Goal: Task Accomplishment & Management: Manage account settings

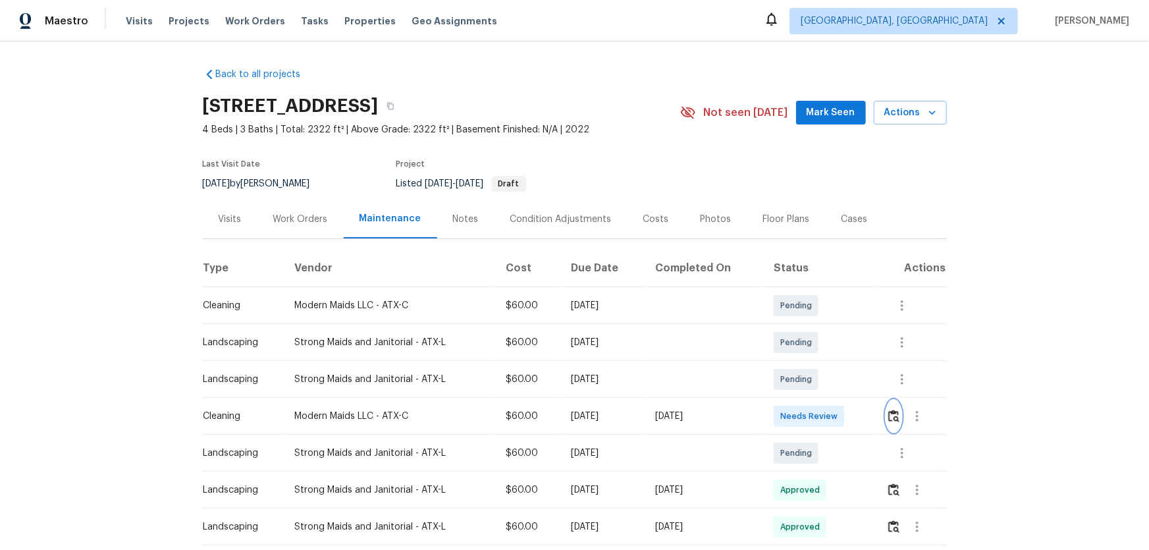
click at [890, 412] on img "button" at bounding box center [894, 416] width 11 height 13
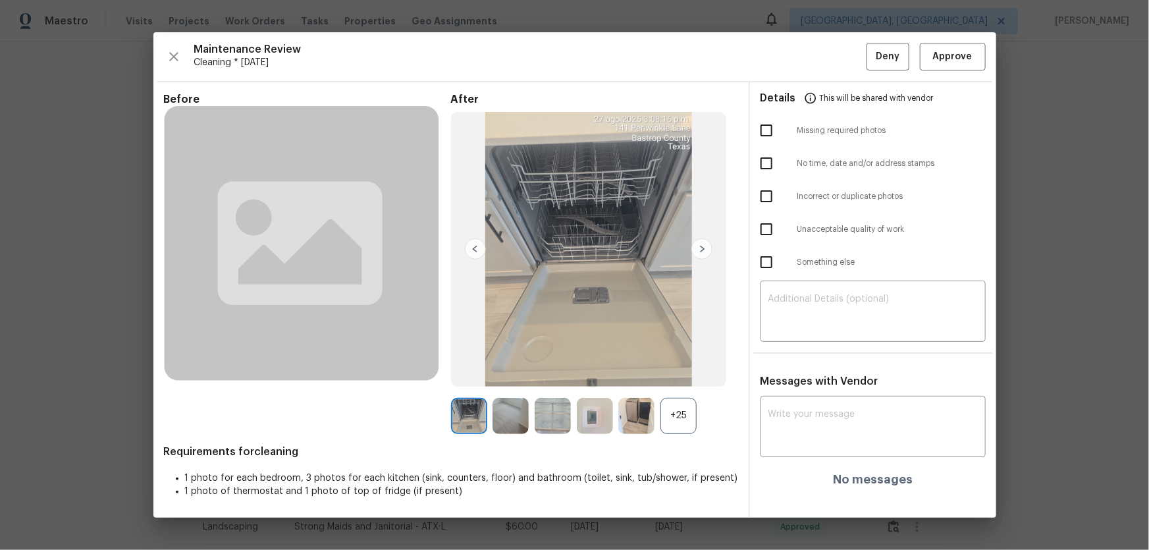
click at [667, 417] on div "+25" at bounding box center [679, 416] width 36 height 36
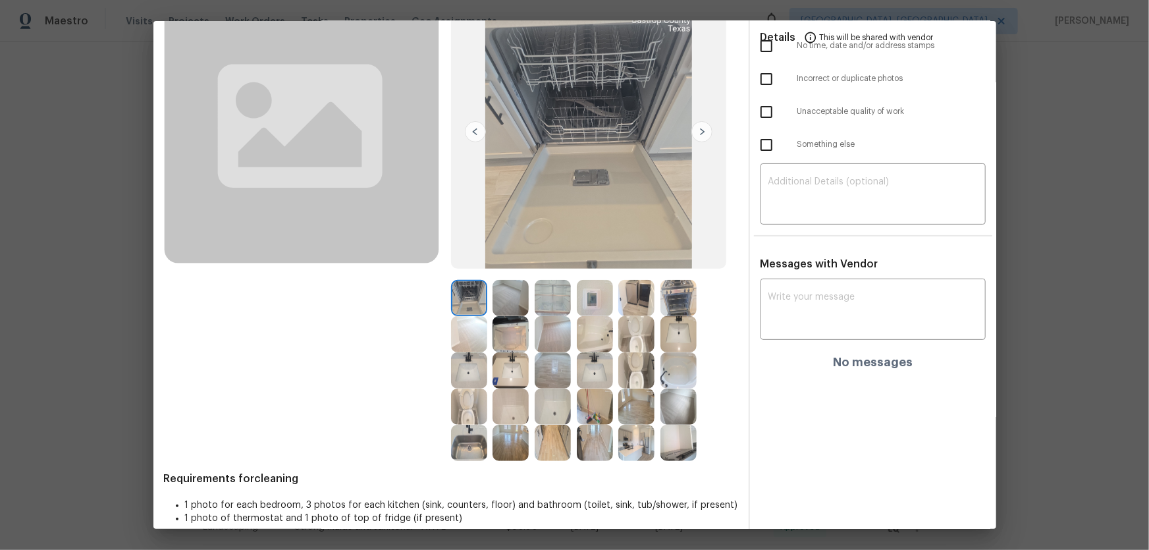
scroll to position [122, 0]
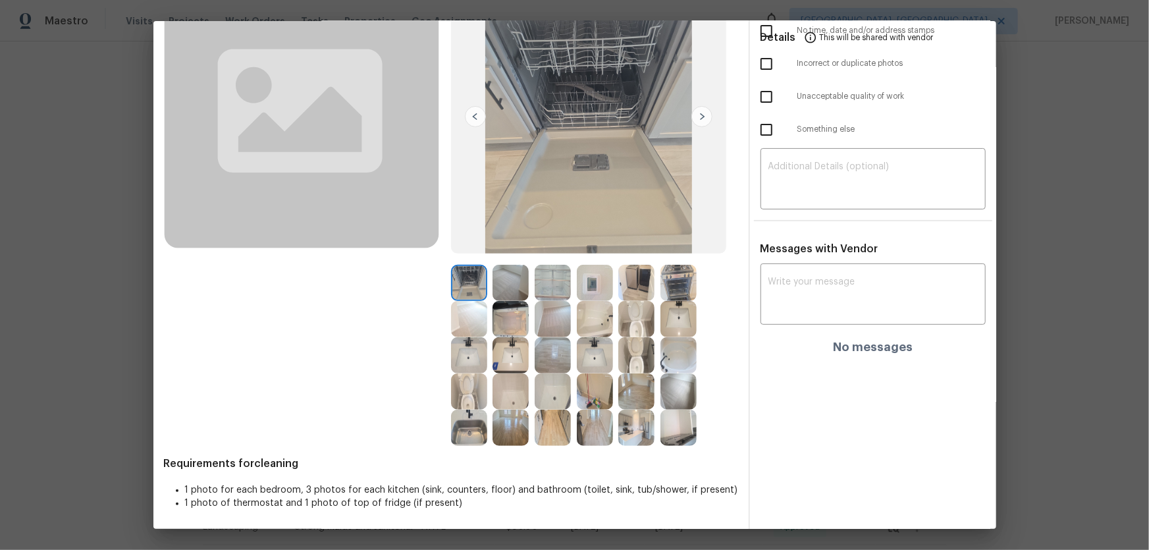
click at [635, 361] on img at bounding box center [637, 355] width 36 height 36
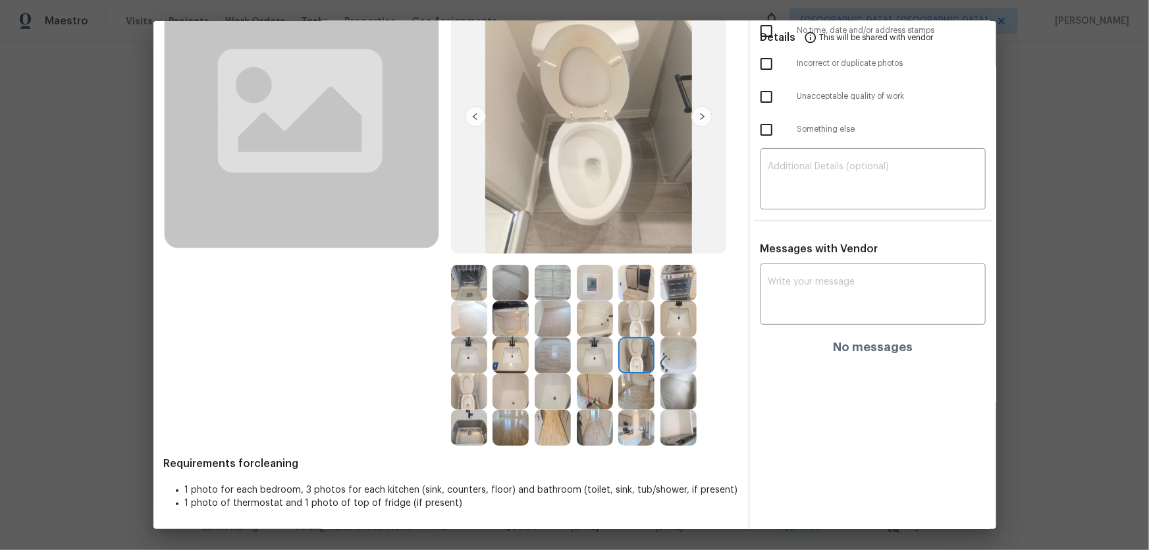
click at [636, 327] on img at bounding box center [637, 319] width 36 height 36
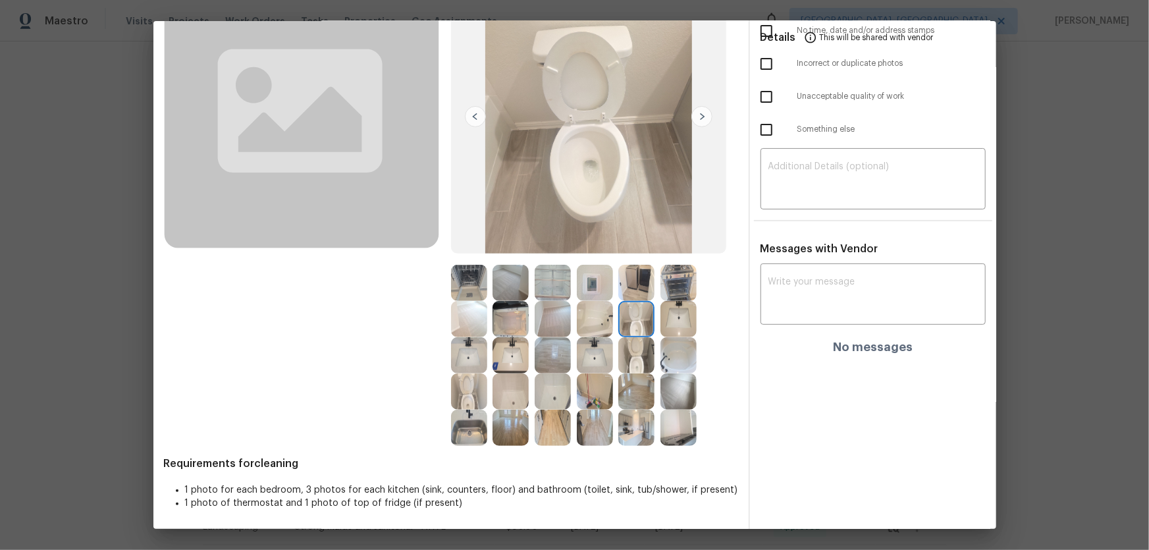
click at [474, 385] on img at bounding box center [469, 391] width 36 height 36
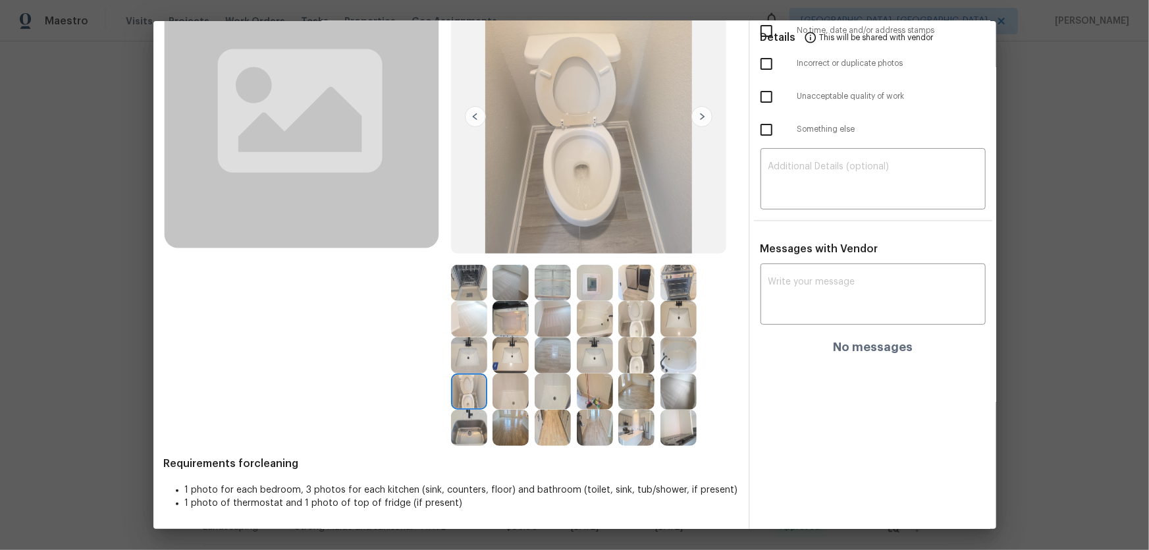
click at [501, 362] on img at bounding box center [511, 355] width 36 height 36
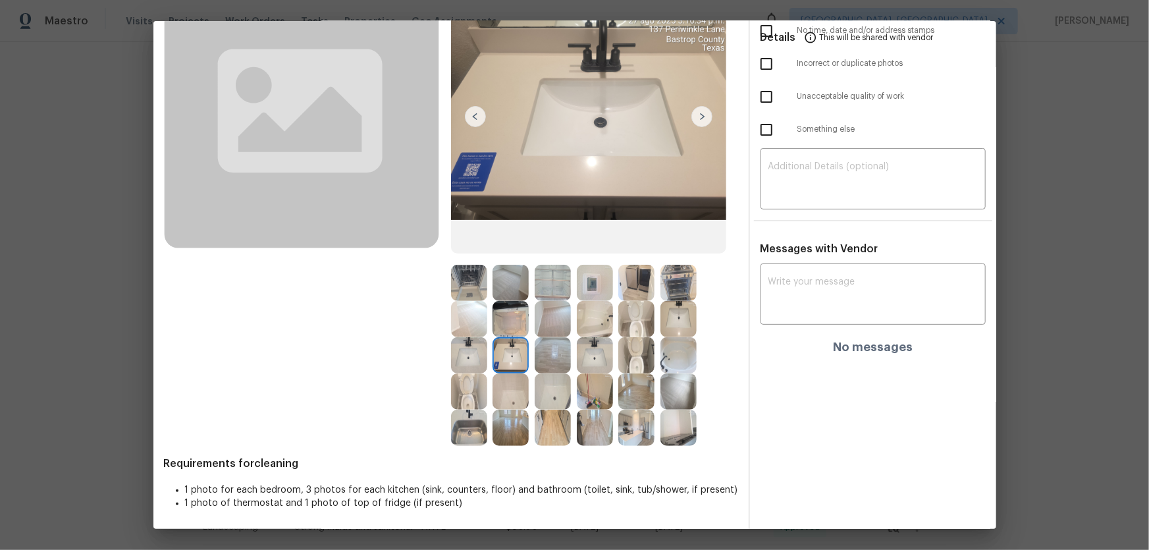
click at [472, 356] on img at bounding box center [469, 355] width 36 height 36
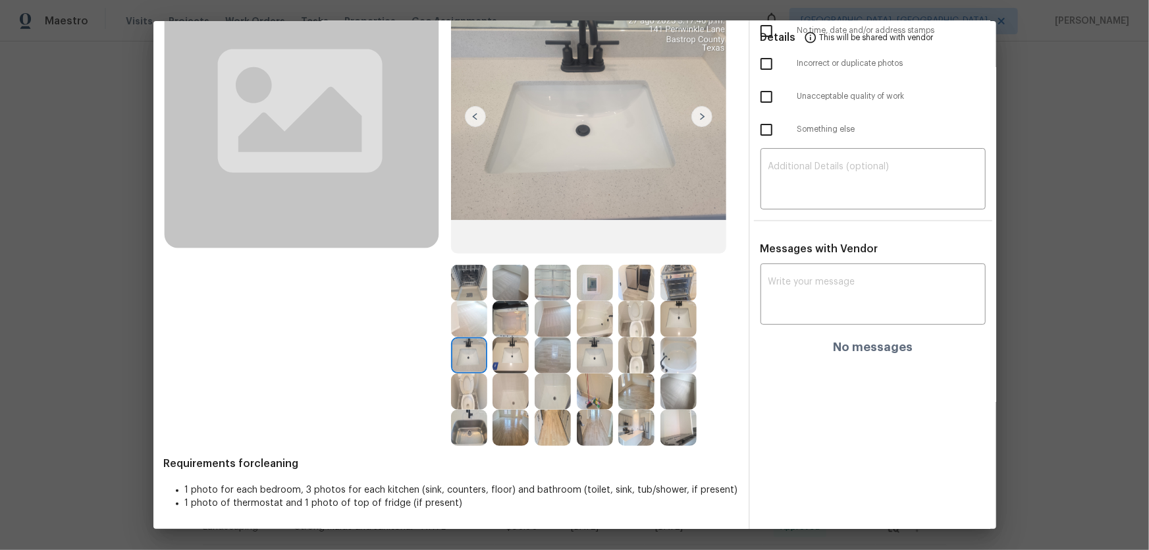
click at [594, 352] on img at bounding box center [595, 355] width 36 height 36
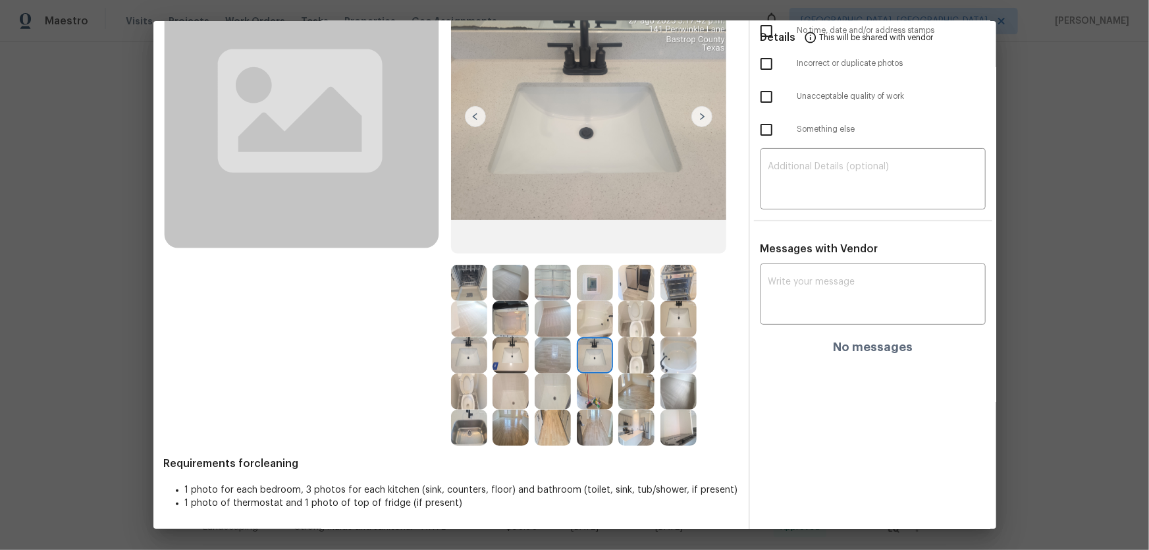
click at [540, 385] on img at bounding box center [553, 391] width 36 height 36
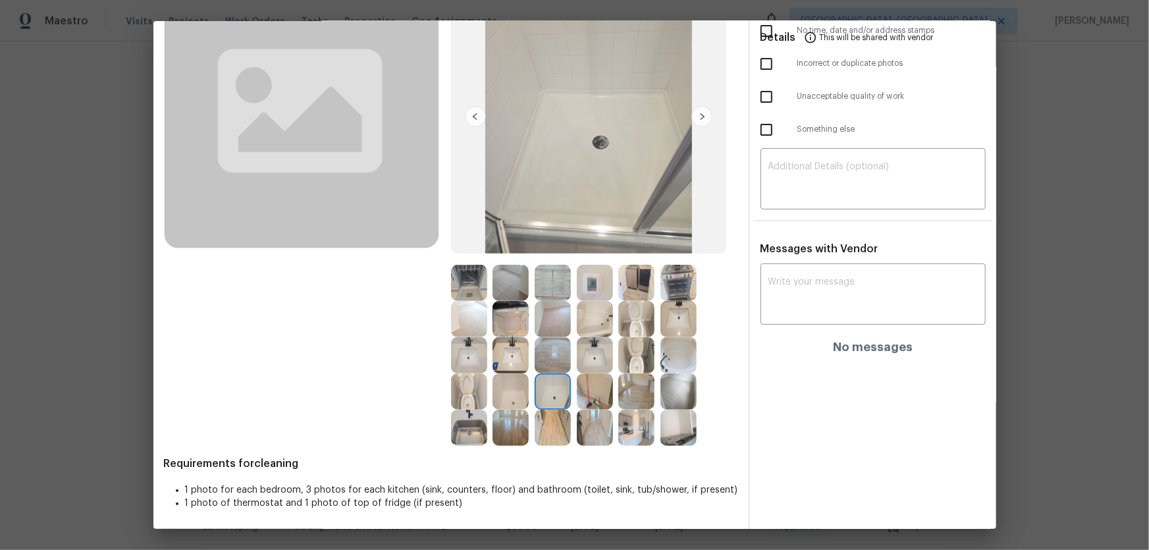
click at [495, 389] on img at bounding box center [511, 391] width 36 height 36
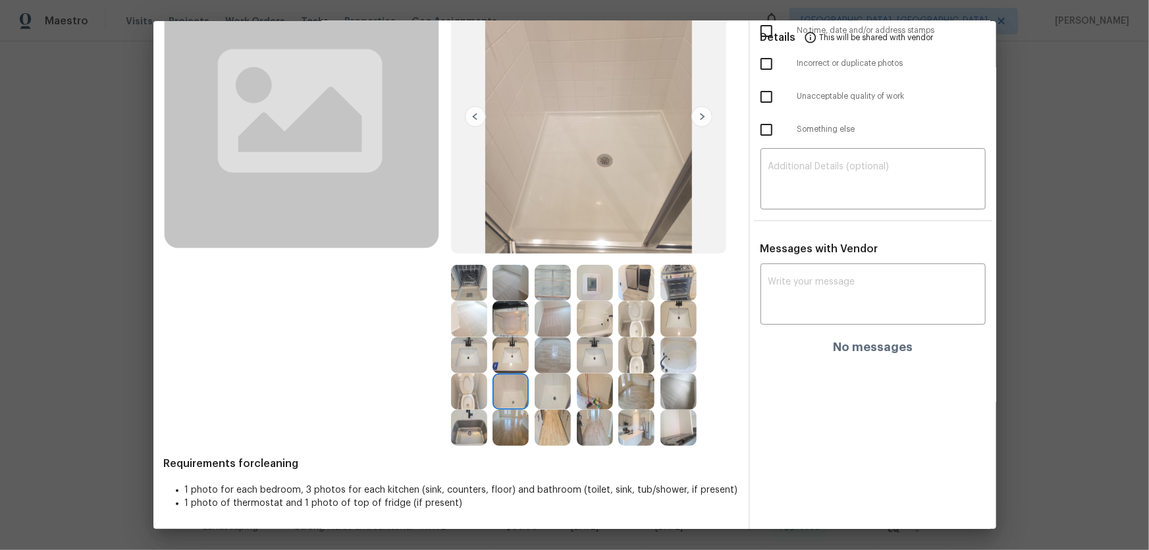
click at [677, 354] on img at bounding box center [679, 355] width 36 height 36
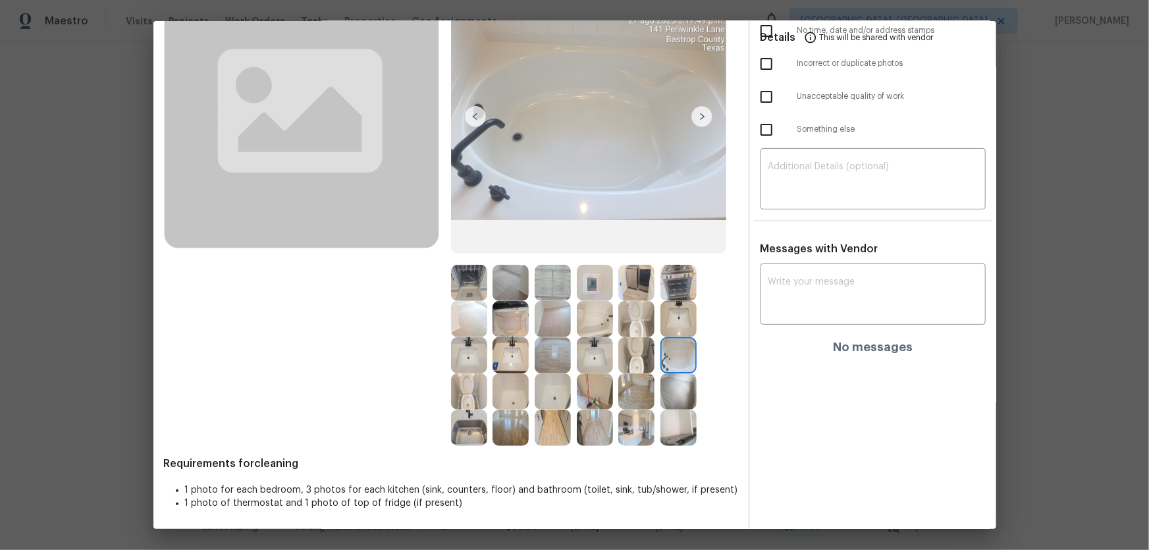
click at [586, 321] on img at bounding box center [595, 319] width 36 height 36
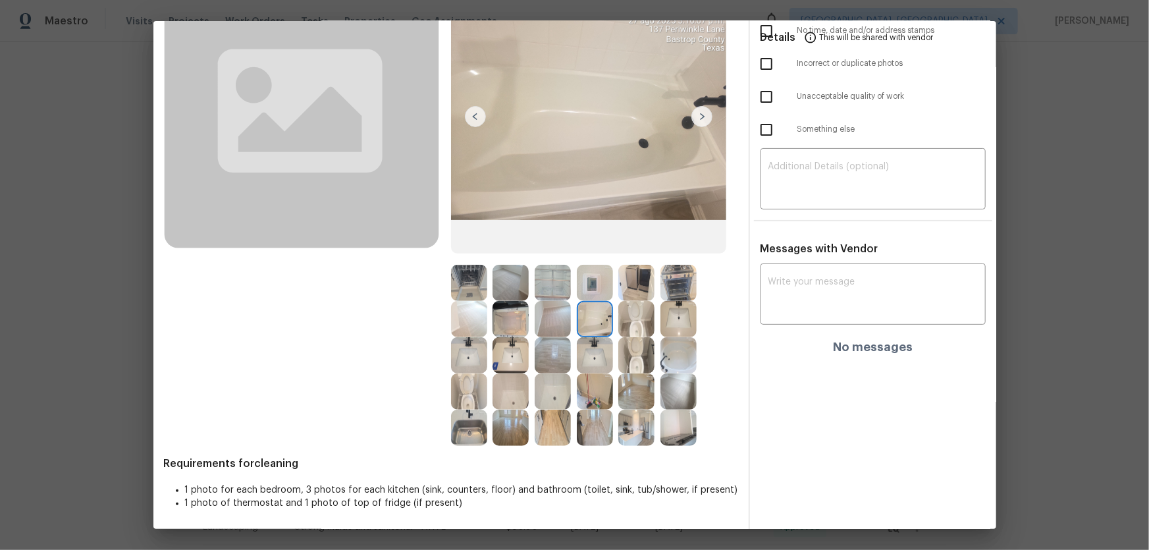
click at [588, 295] on img at bounding box center [595, 283] width 36 height 36
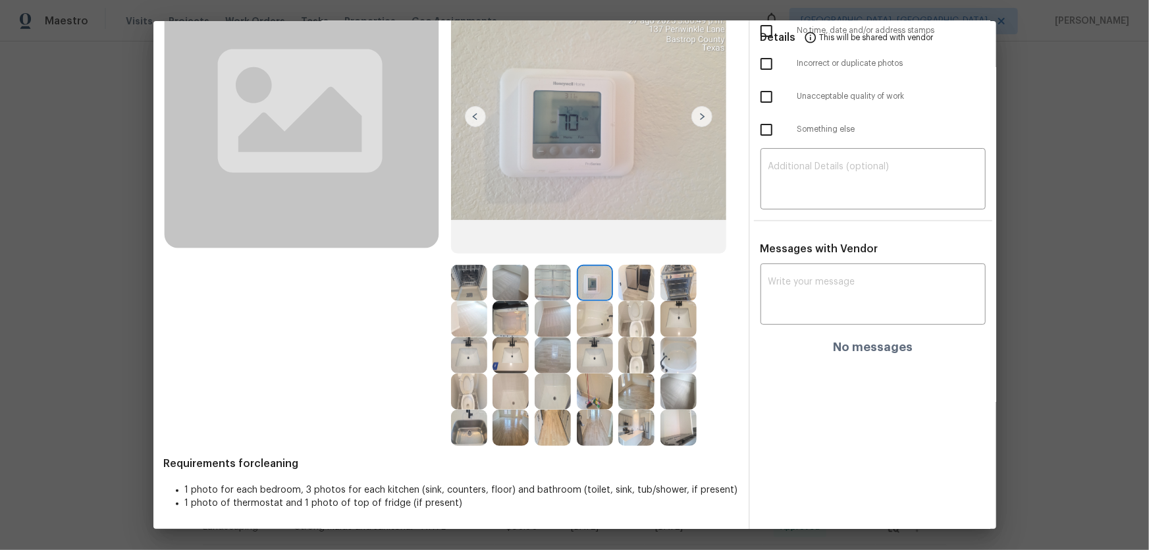
click at [622, 283] on img at bounding box center [637, 283] width 36 height 36
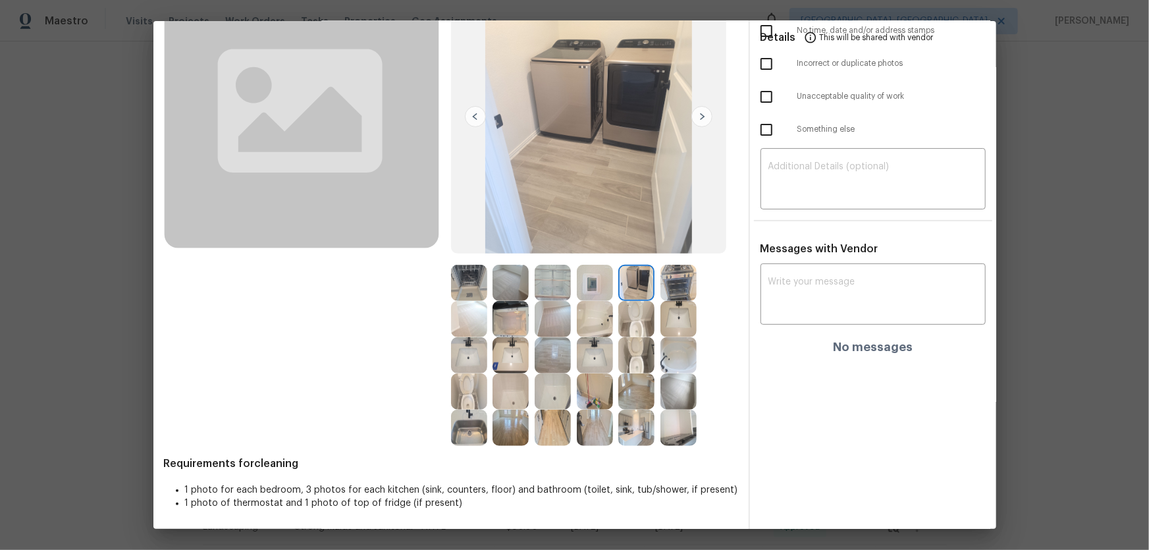
click at [691, 279] on img at bounding box center [679, 283] width 36 height 36
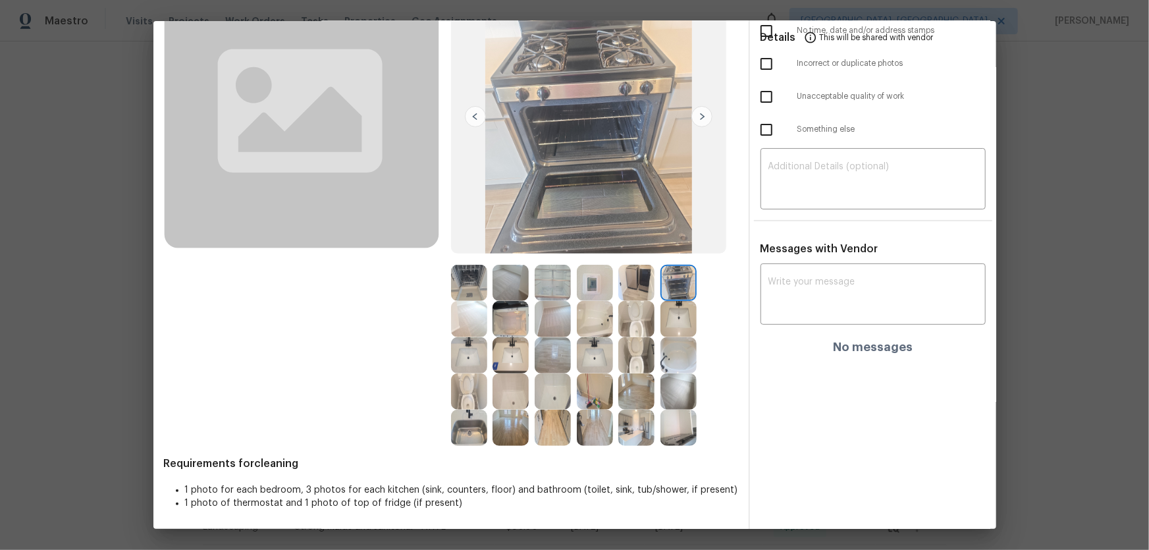
click at [545, 279] on img at bounding box center [553, 283] width 36 height 36
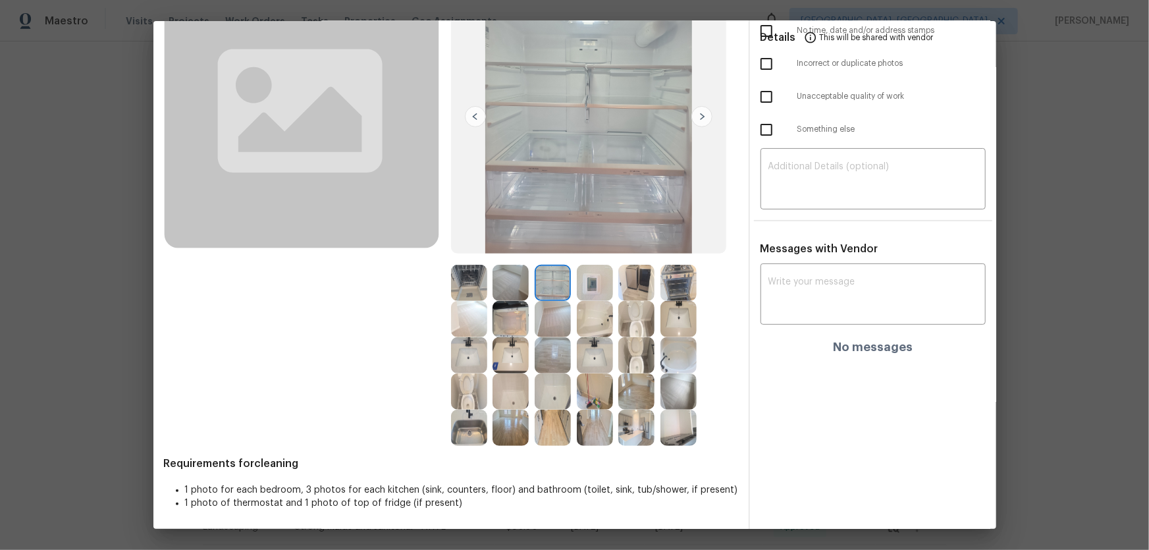
click at [514, 287] on img at bounding box center [511, 283] width 36 height 36
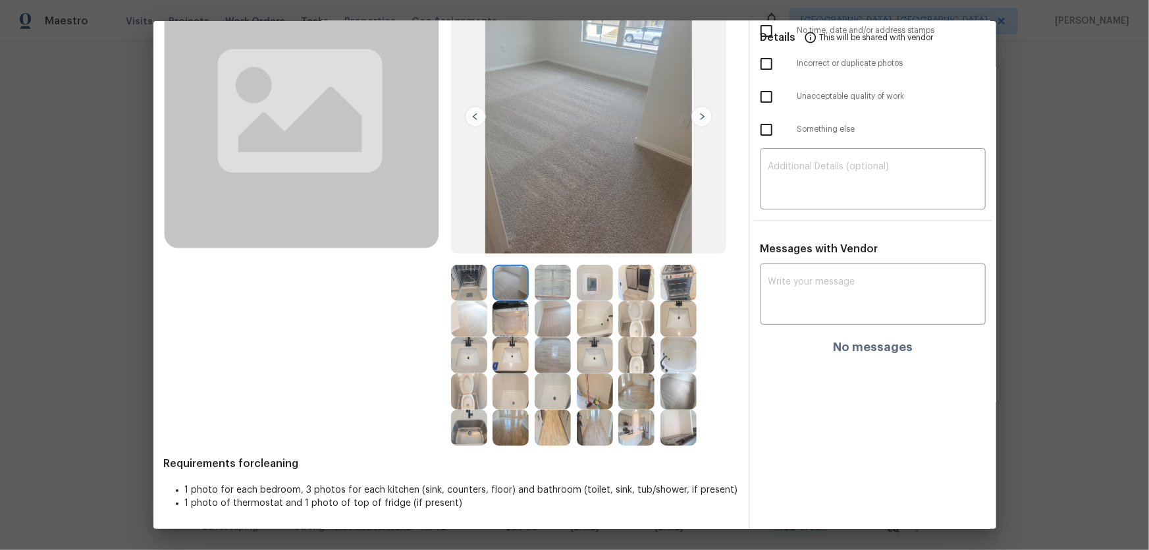
click at [470, 284] on img at bounding box center [469, 283] width 36 height 36
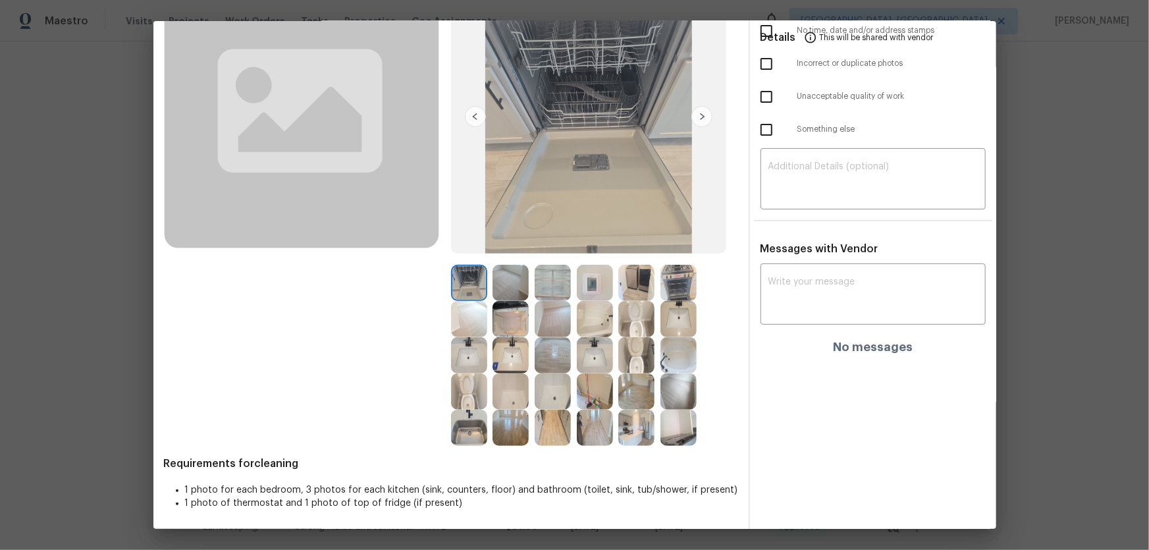
click at [468, 425] on img at bounding box center [469, 428] width 36 height 36
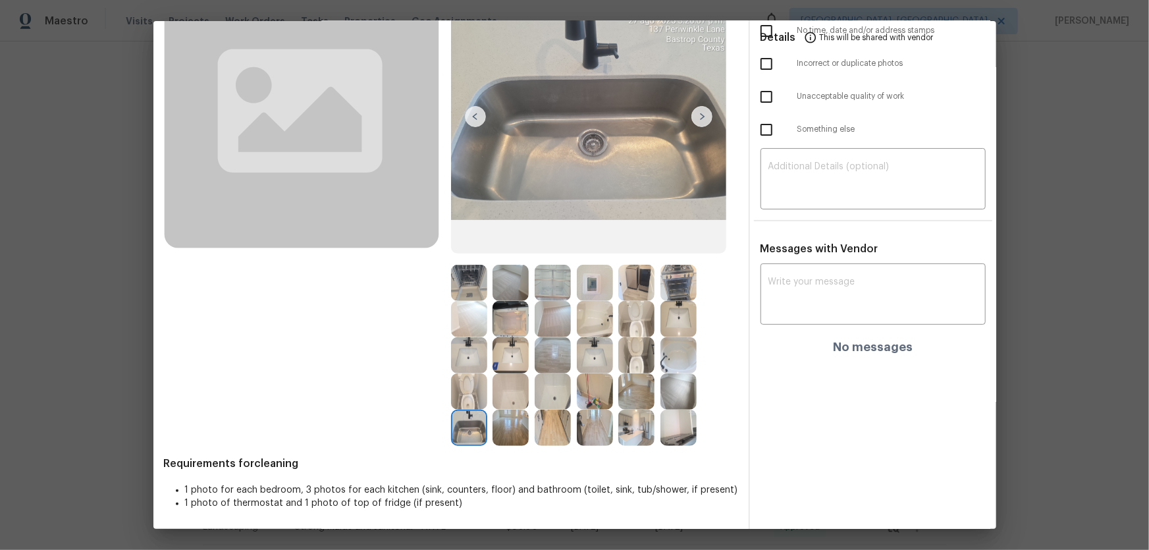
click at [584, 421] on img at bounding box center [595, 428] width 36 height 36
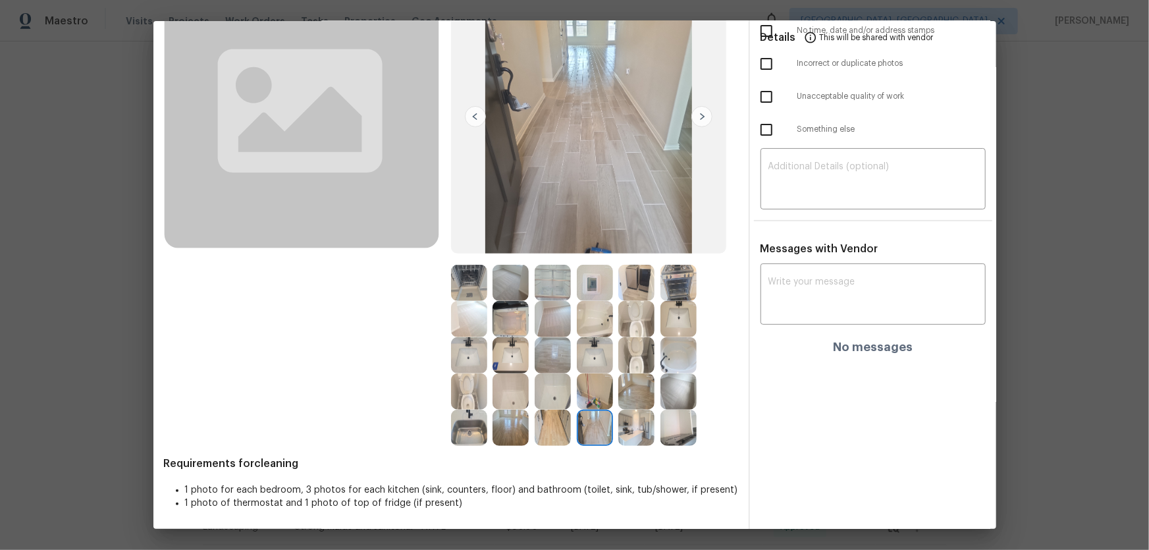
click at [628, 428] on img at bounding box center [637, 428] width 36 height 36
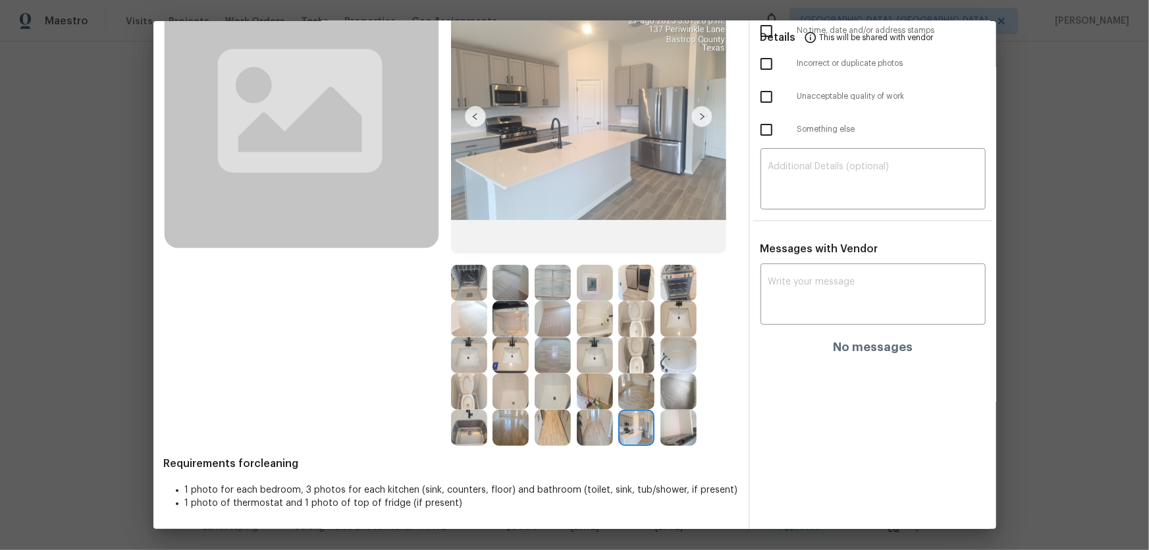
click at [673, 435] on img at bounding box center [679, 428] width 36 height 36
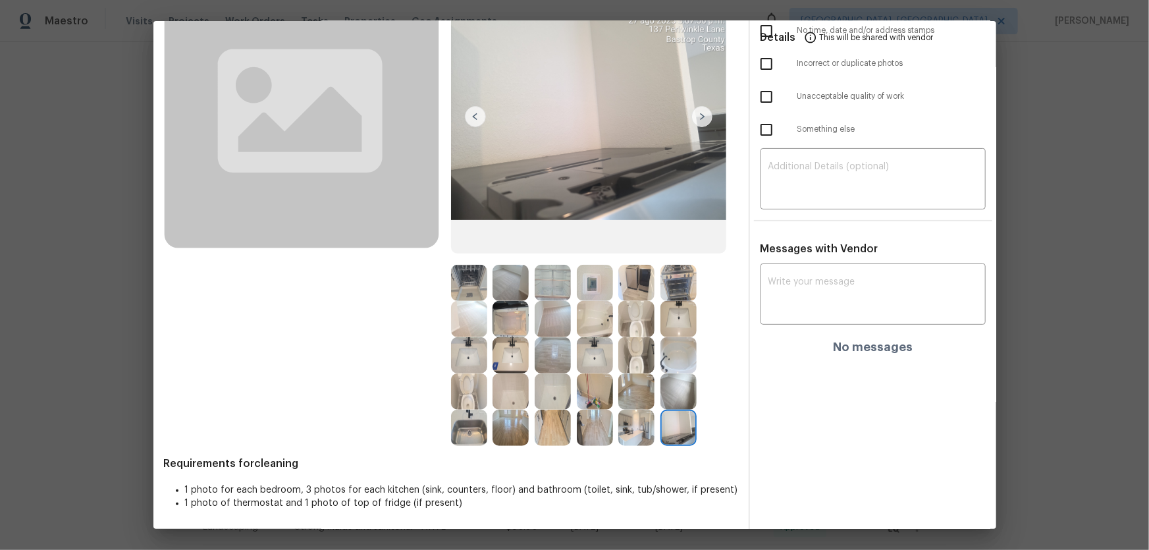
click at [676, 395] on img at bounding box center [679, 391] width 36 height 36
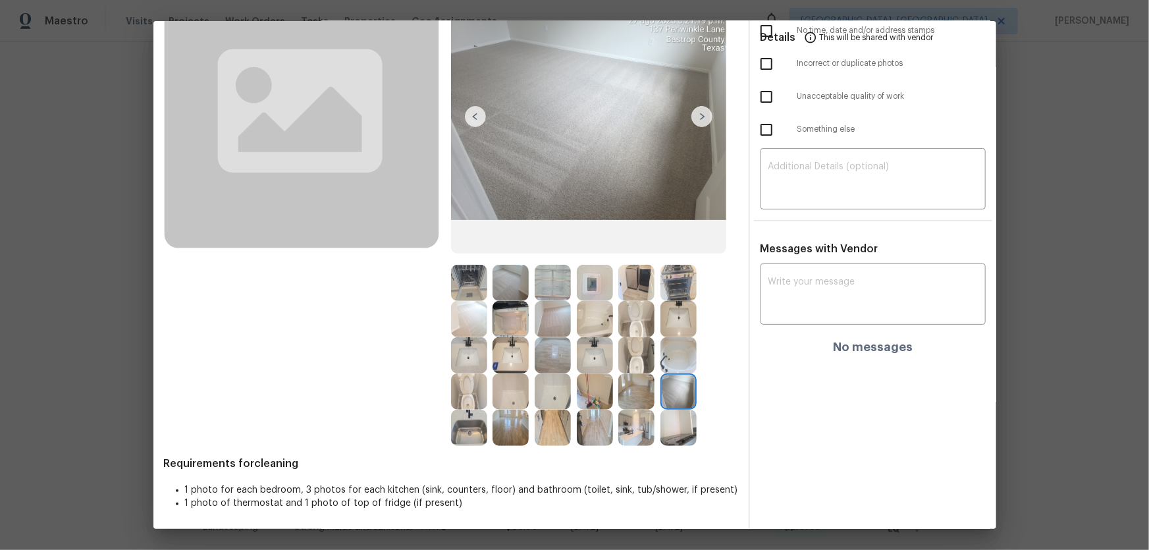
click at [634, 389] on img at bounding box center [637, 391] width 36 height 36
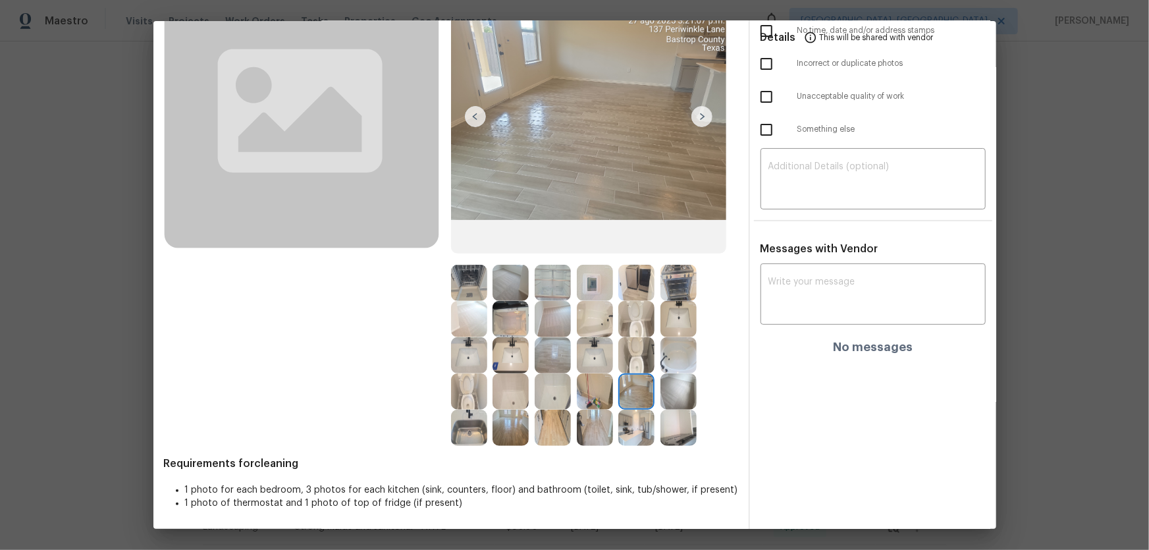
click at [553, 323] on img at bounding box center [553, 319] width 36 height 36
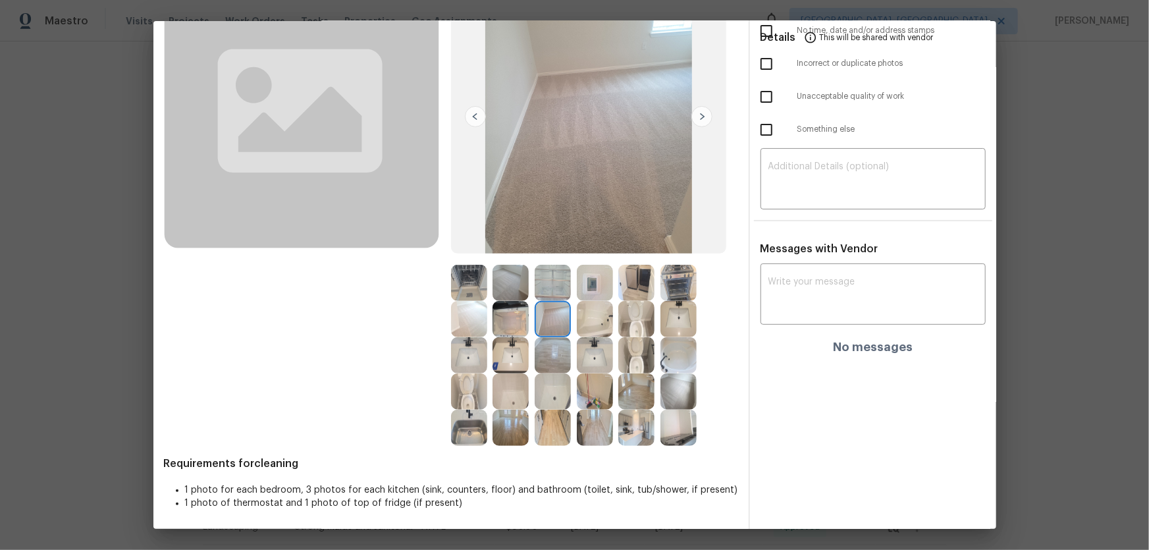
click at [553, 348] on img at bounding box center [553, 355] width 36 height 36
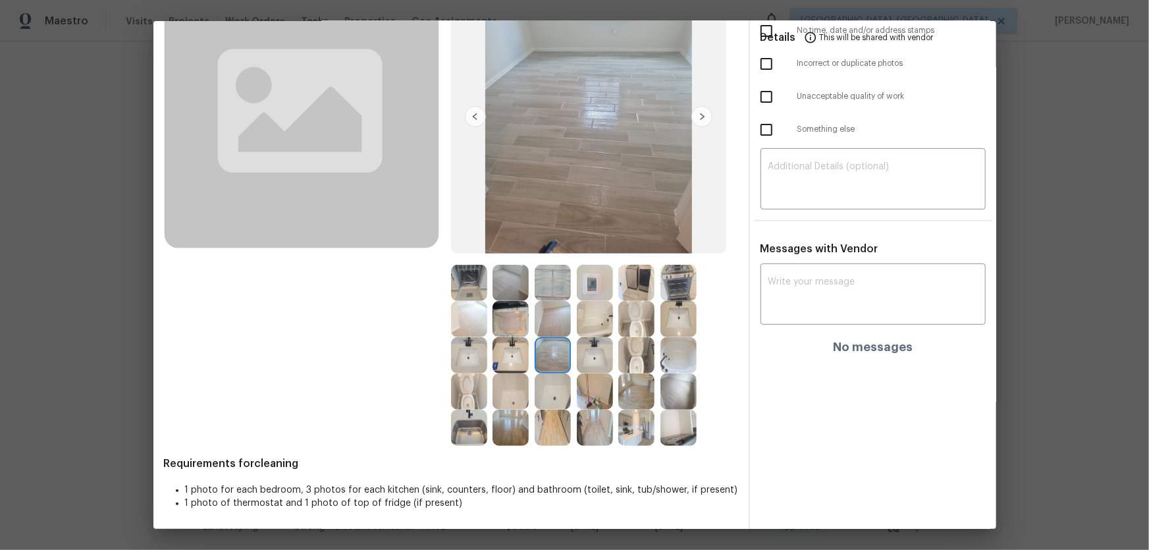
click at [510, 286] on img at bounding box center [511, 283] width 36 height 36
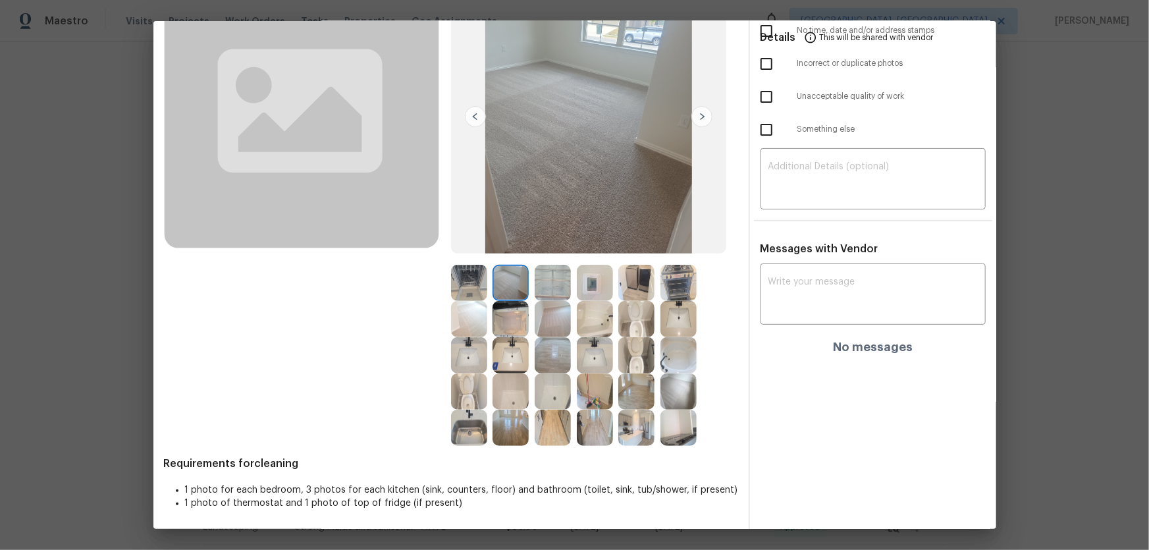
click at [474, 316] on img at bounding box center [469, 319] width 36 height 36
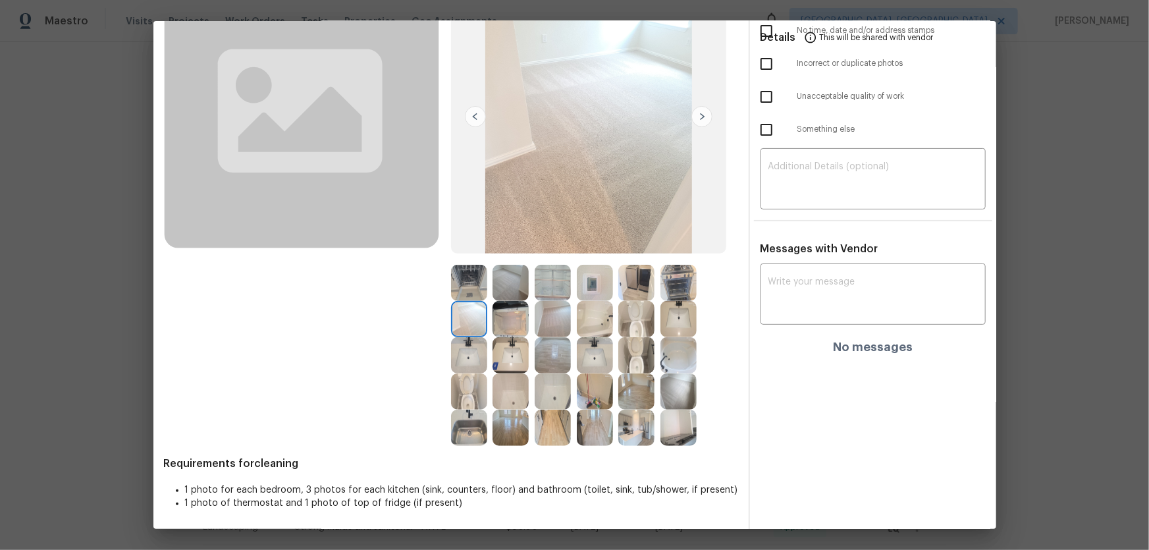
click at [622, 383] on img at bounding box center [637, 391] width 36 height 36
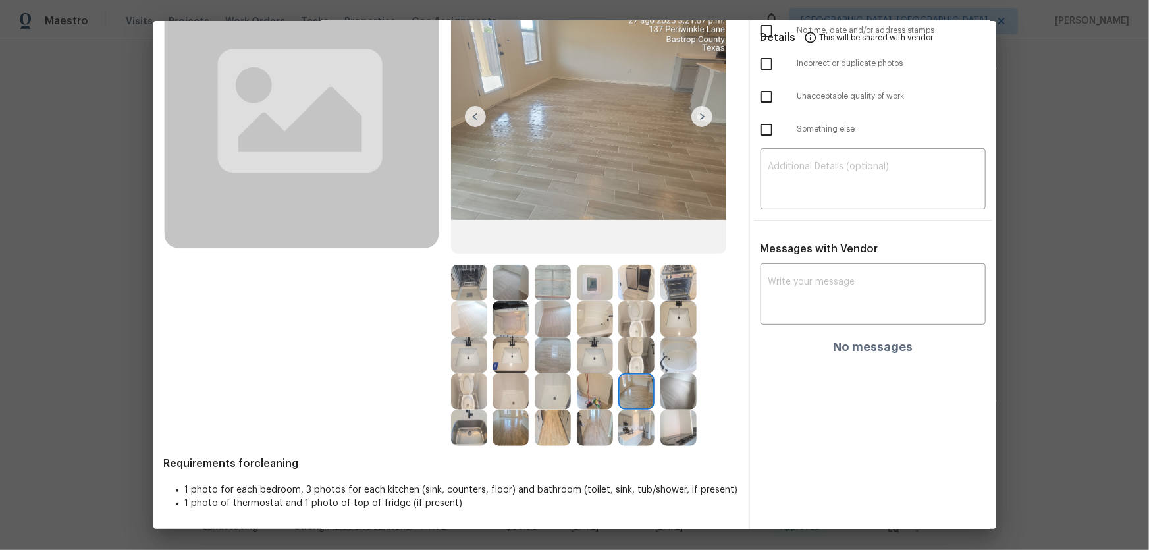
click at [619, 348] on img at bounding box center [637, 355] width 36 height 36
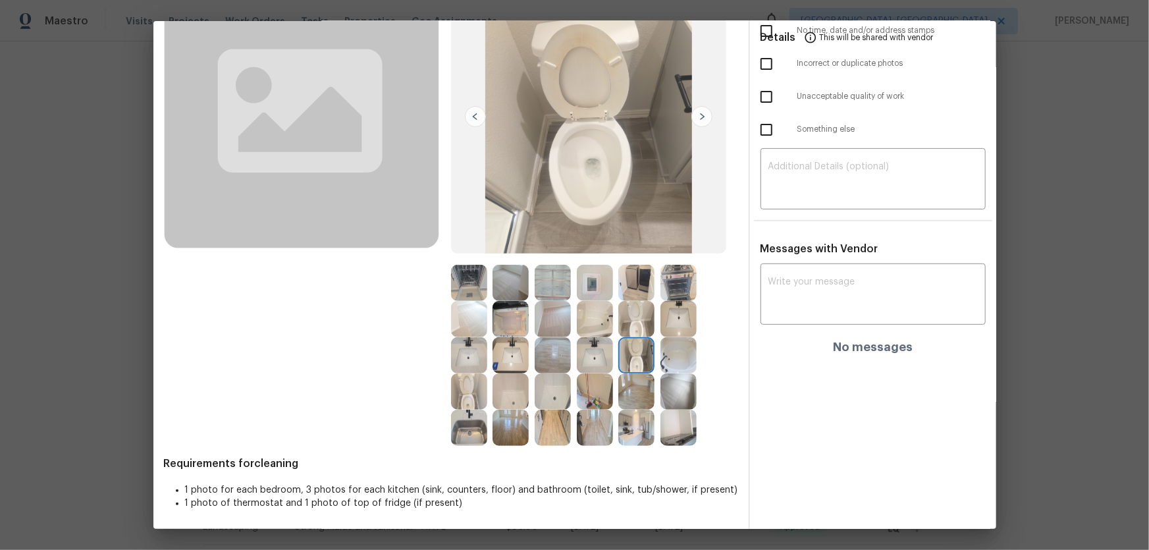
click at [626, 323] on img at bounding box center [637, 319] width 36 height 36
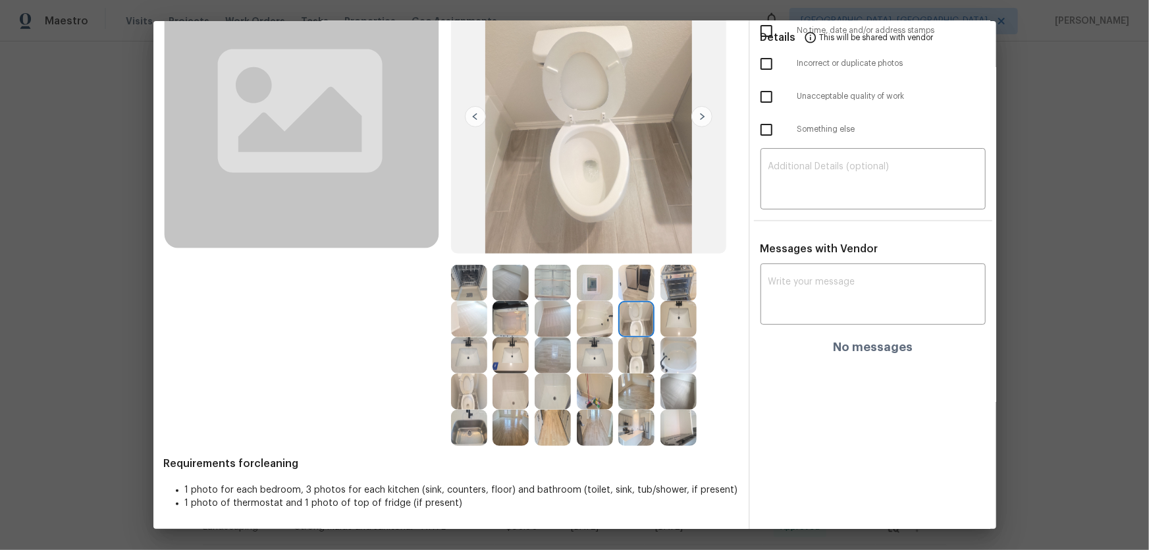
click at [630, 291] on img at bounding box center [637, 283] width 36 height 36
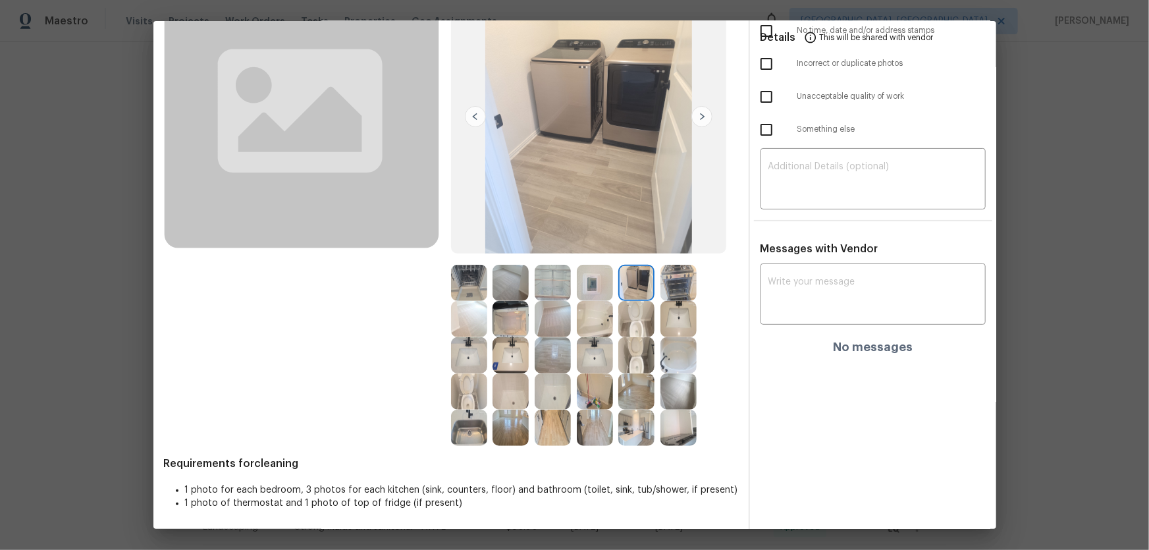
click at [608, 283] on img at bounding box center [595, 283] width 36 height 36
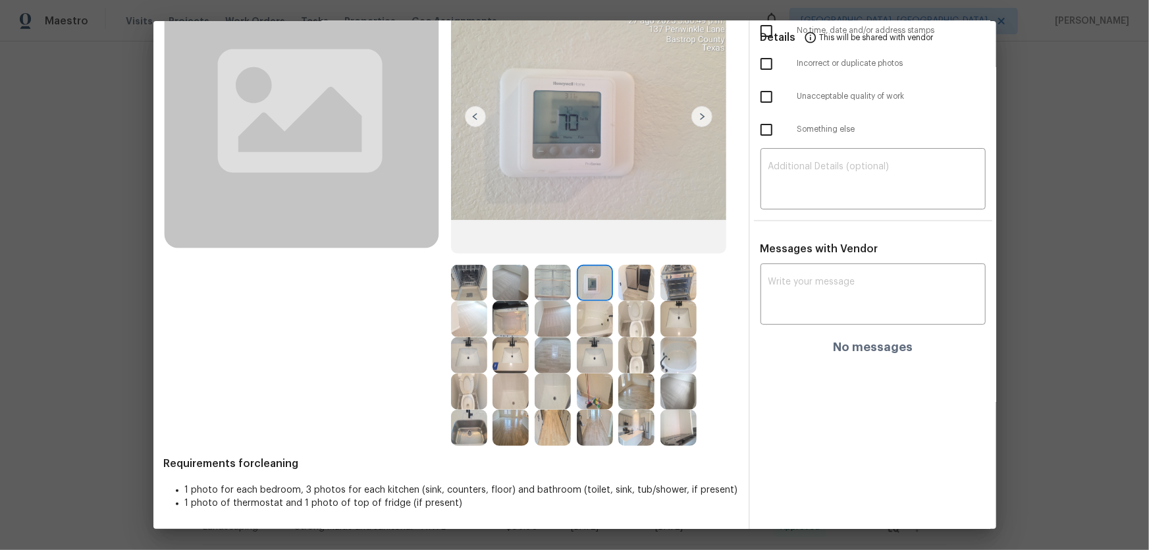
click at [680, 278] on img at bounding box center [679, 283] width 36 height 36
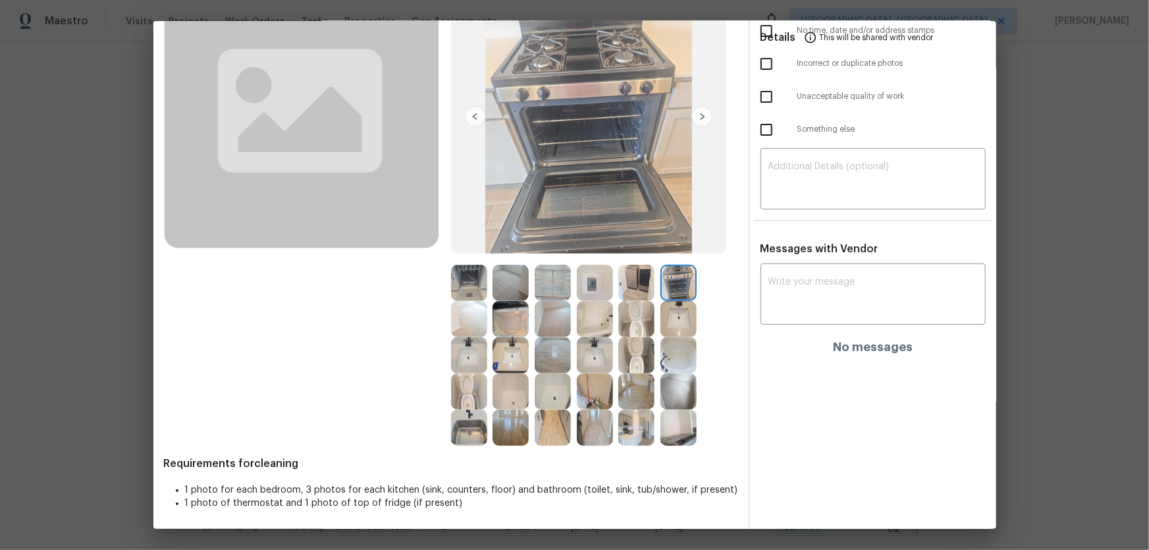
click at [668, 313] on img at bounding box center [679, 319] width 36 height 36
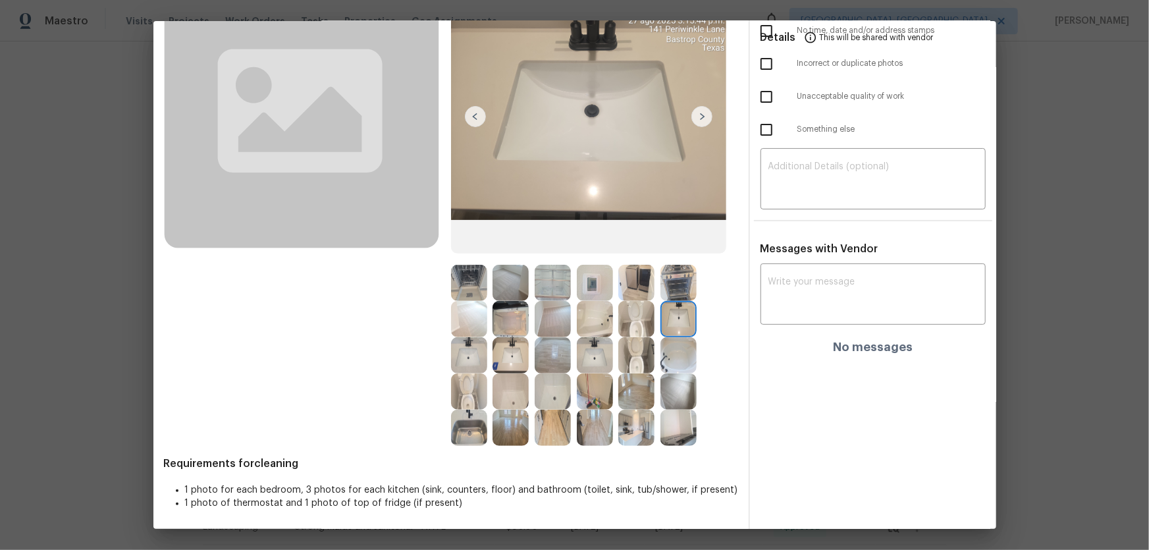
click at [637, 388] on img at bounding box center [637, 391] width 36 height 36
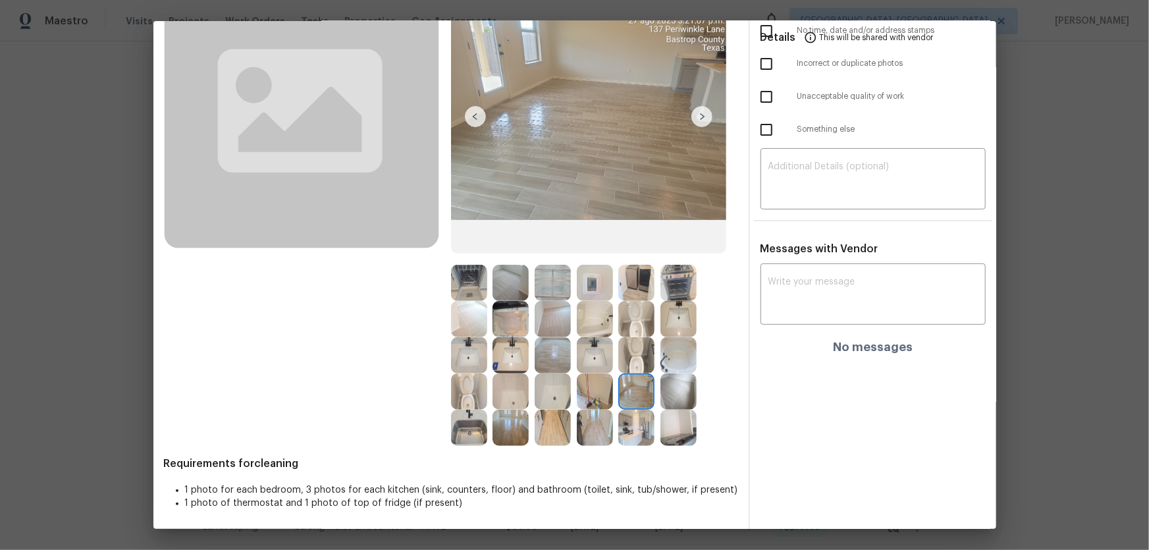
click at [678, 395] on img at bounding box center [679, 391] width 36 height 36
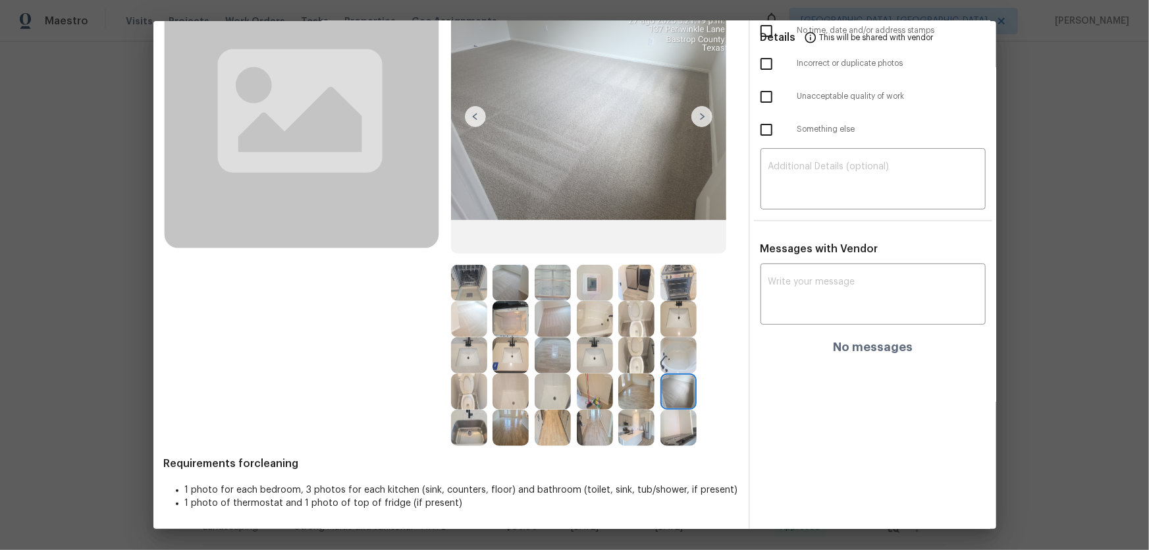
click at [677, 429] on img at bounding box center [679, 428] width 36 height 36
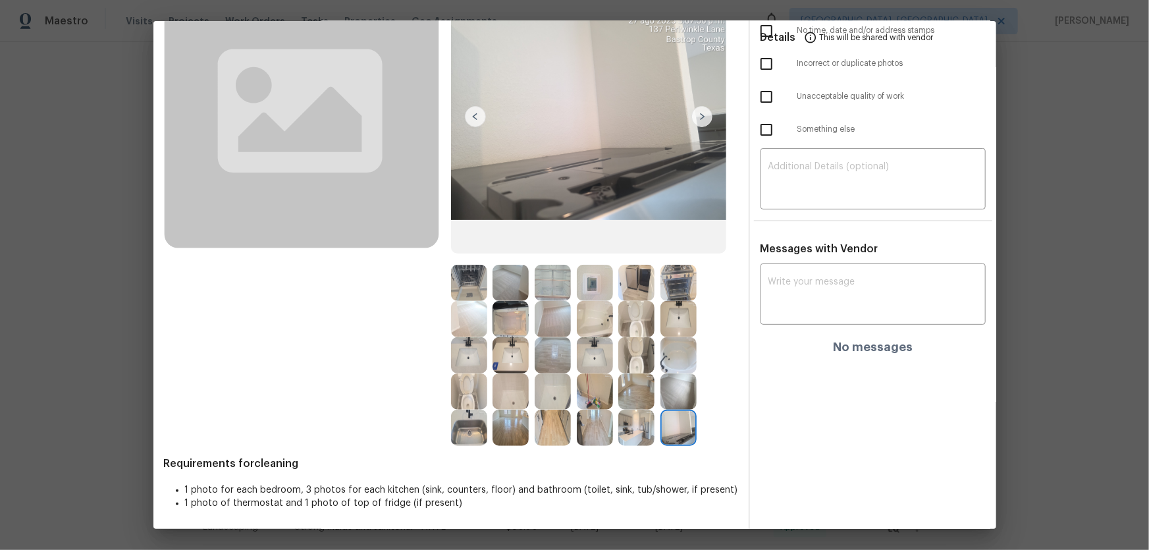
click at [644, 435] on img at bounding box center [637, 428] width 36 height 36
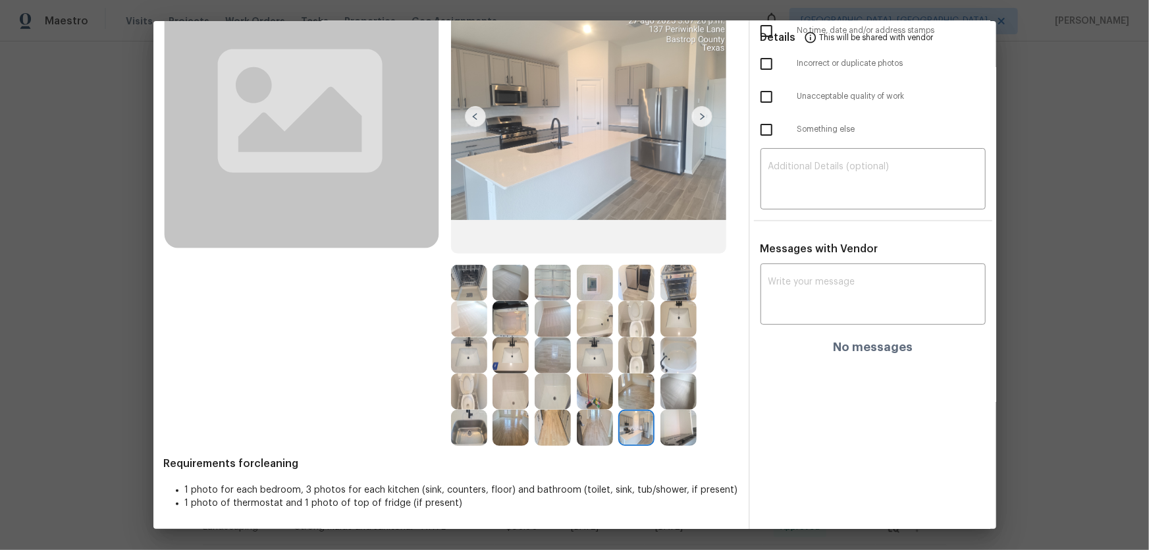
click at [595, 429] on img at bounding box center [595, 428] width 36 height 36
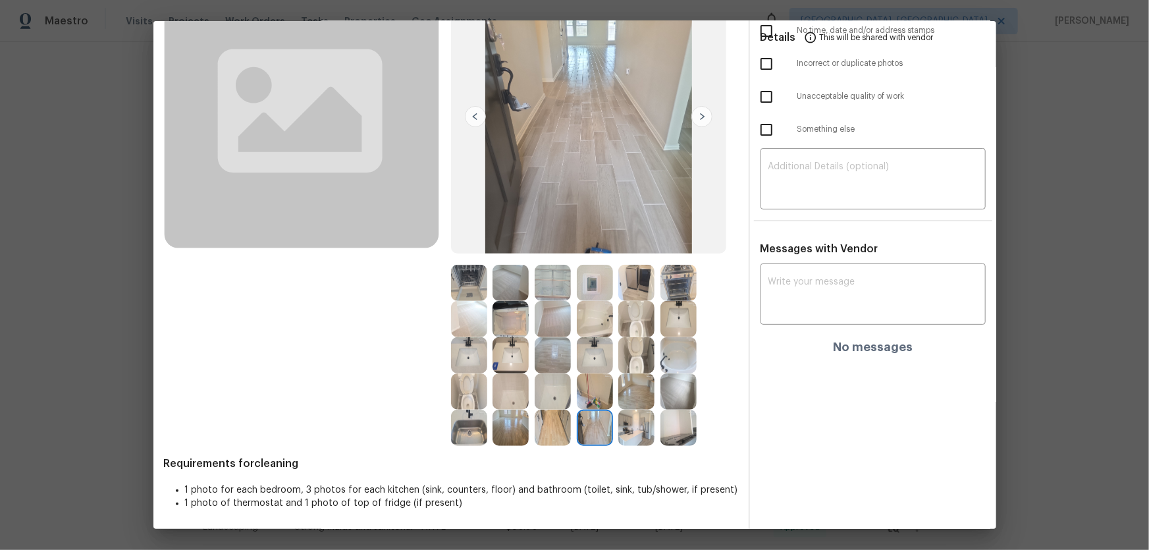
click at [547, 431] on img at bounding box center [553, 428] width 36 height 36
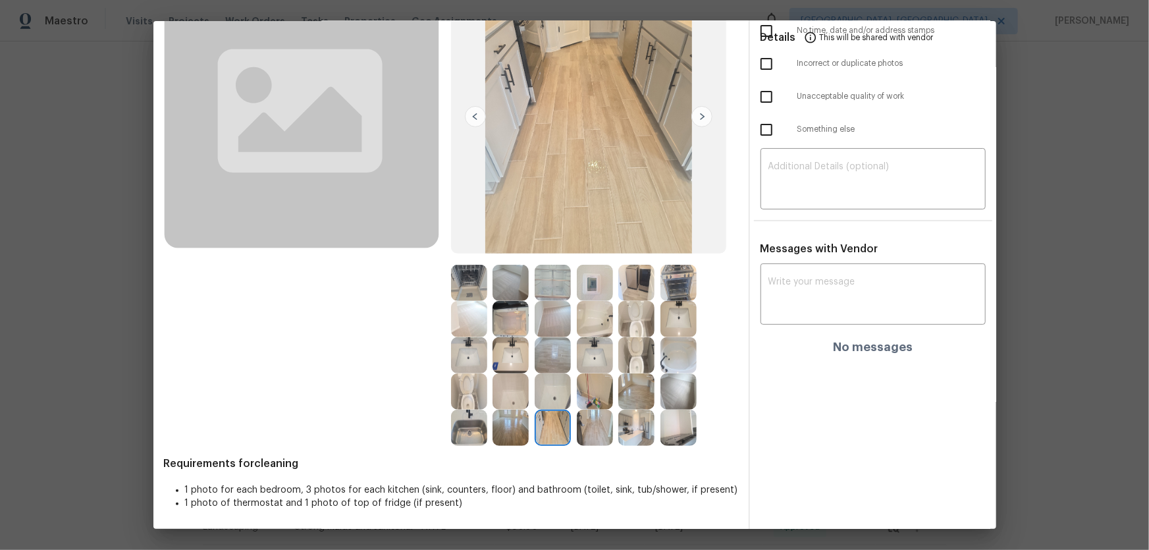
click at [509, 432] on img at bounding box center [511, 428] width 36 height 36
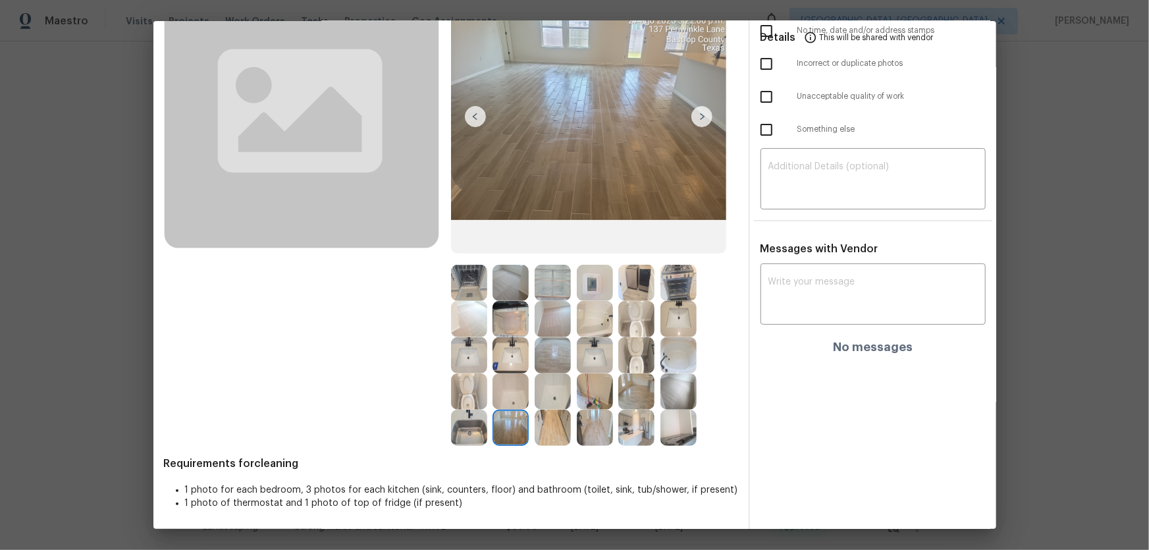
click at [479, 428] on img at bounding box center [469, 428] width 36 height 36
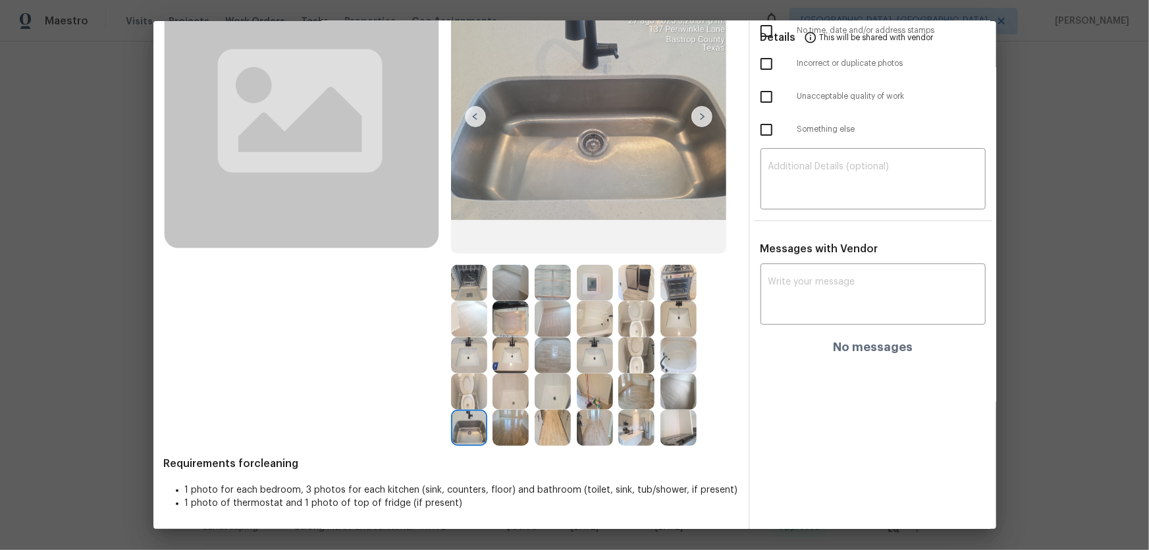
click at [470, 399] on img at bounding box center [469, 391] width 36 height 36
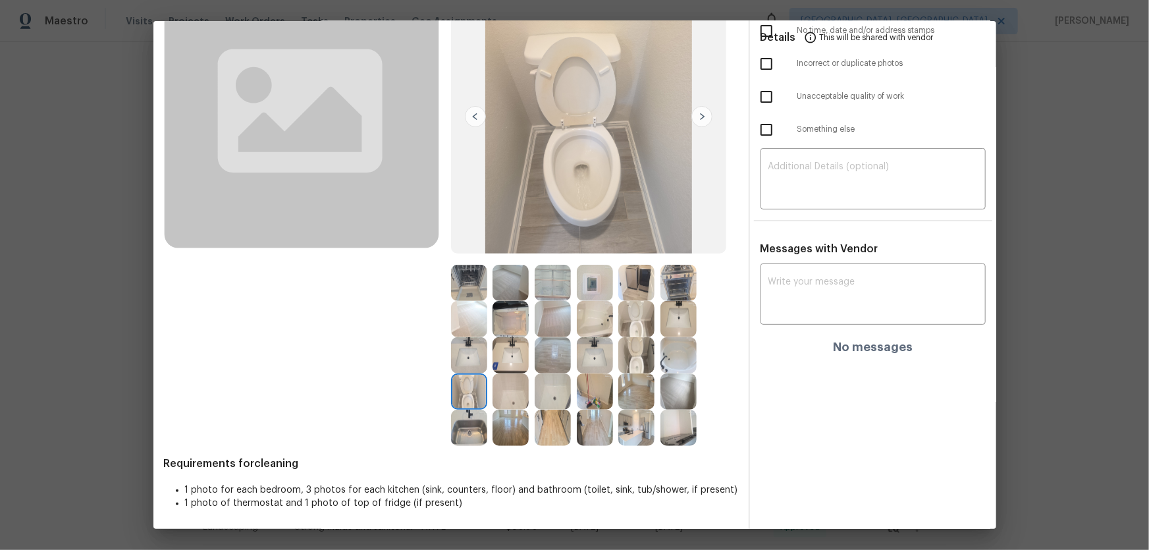
click at [494, 398] on img at bounding box center [511, 391] width 36 height 36
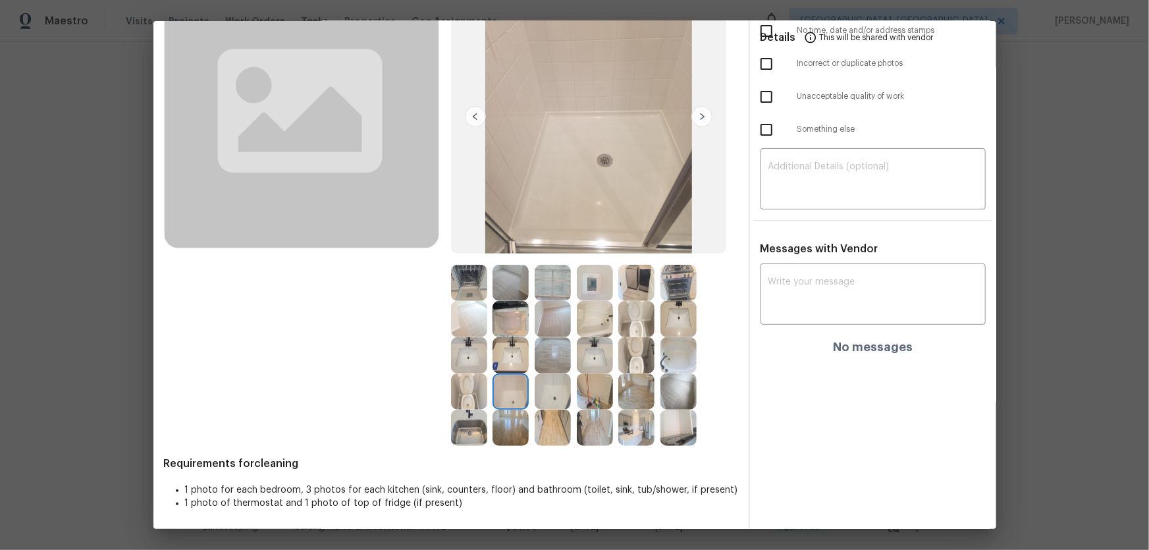
click at [543, 394] on img at bounding box center [553, 391] width 36 height 36
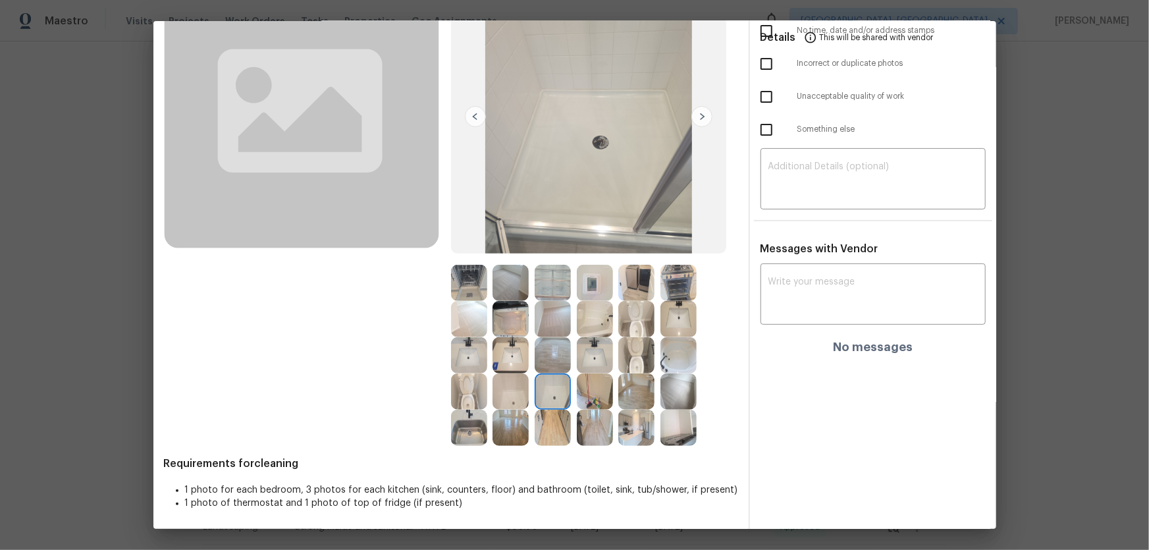
click at [547, 356] on img at bounding box center [553, 355] width 36 height 36
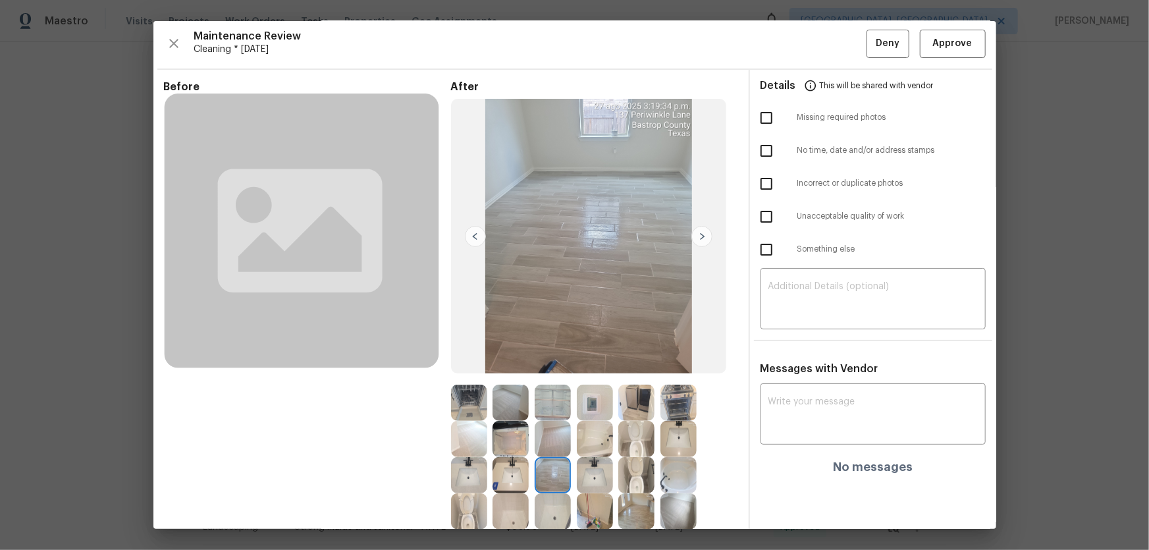
scroll to position [0, 0]
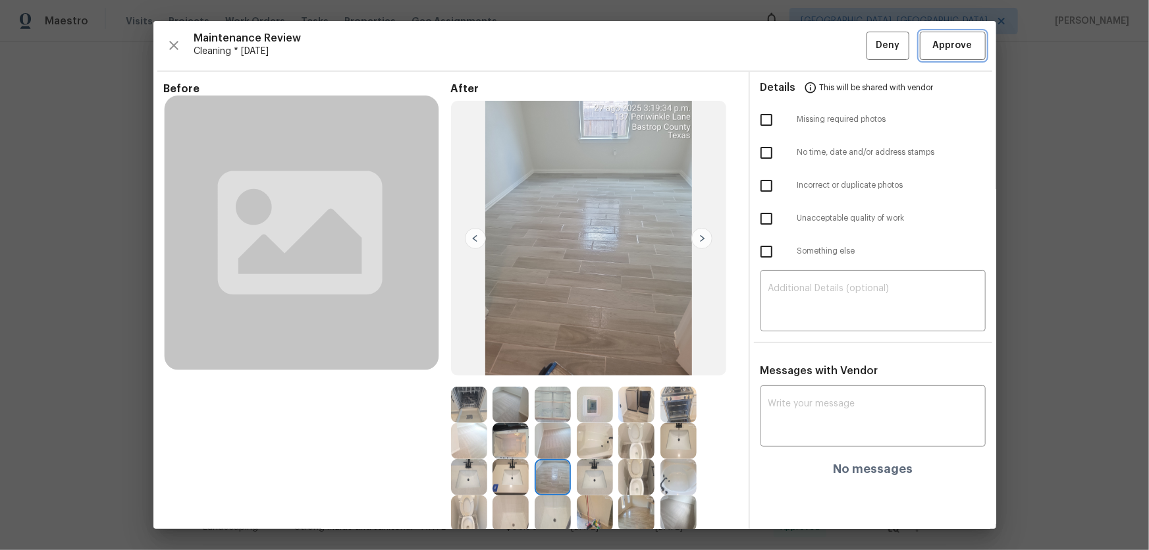
click at [939, 39] on span "Approve" at bounding box center [953, 46] width 40 height 16
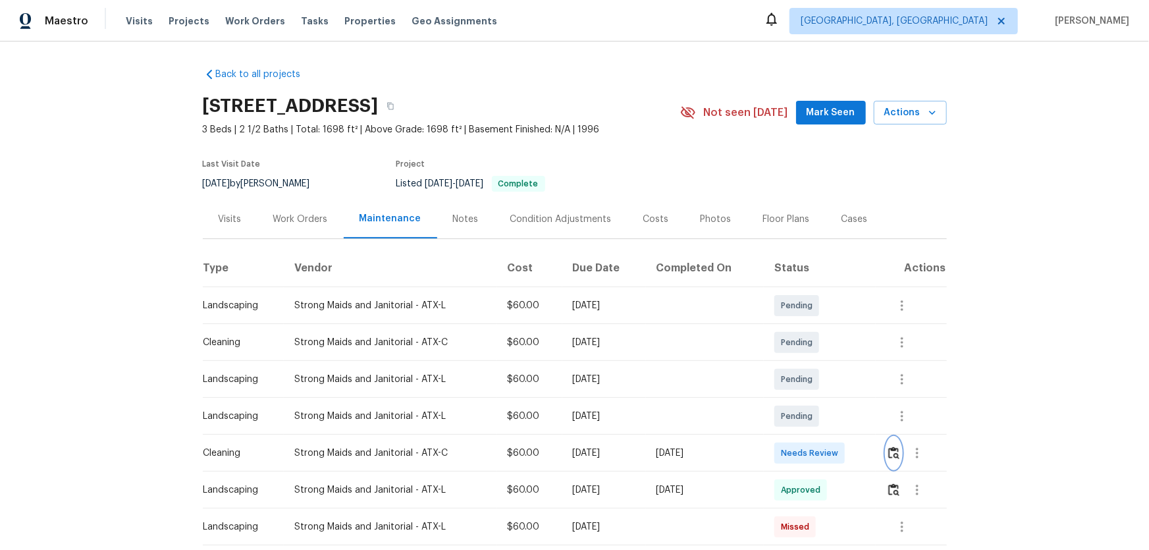
click at [817, 363] on button "button" at bounding box center [894, 453] width 15 height 32
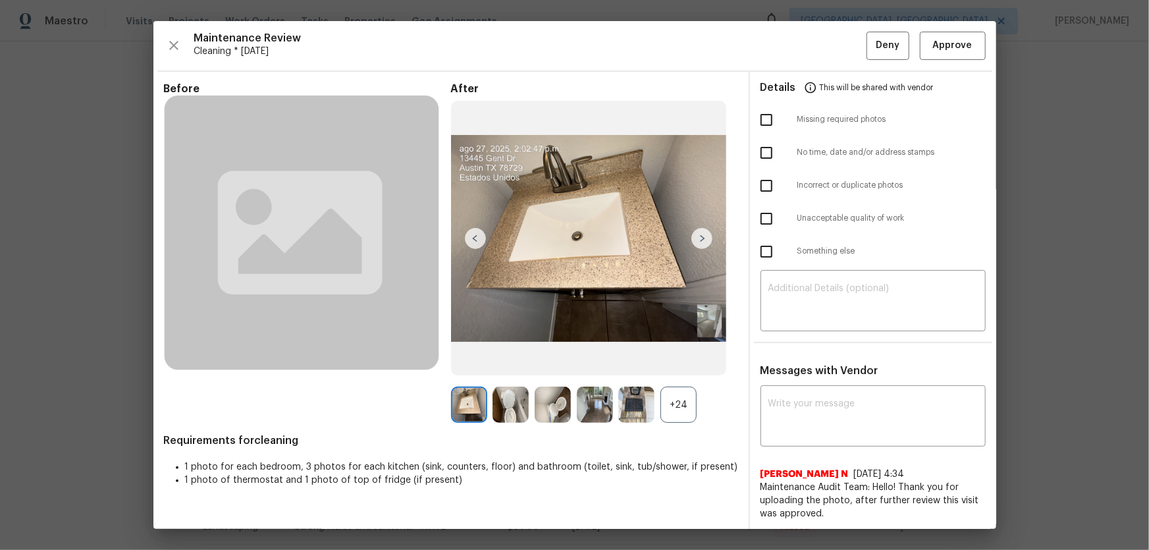
click at [692, 363] on div "+24" at bounding box center [679, 405] width 36 height 36
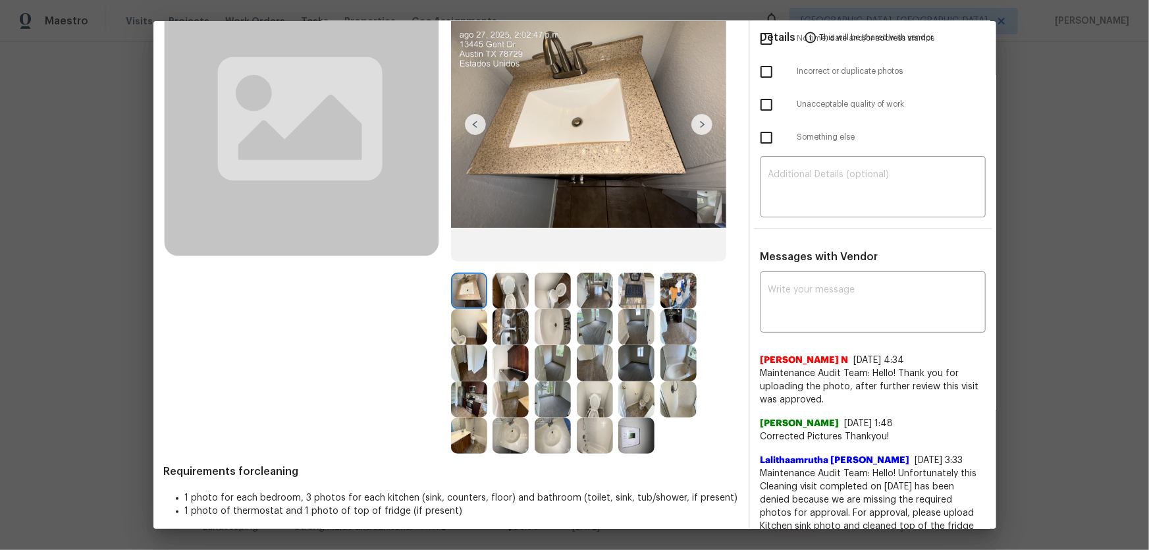
scroll to position [119, 0]
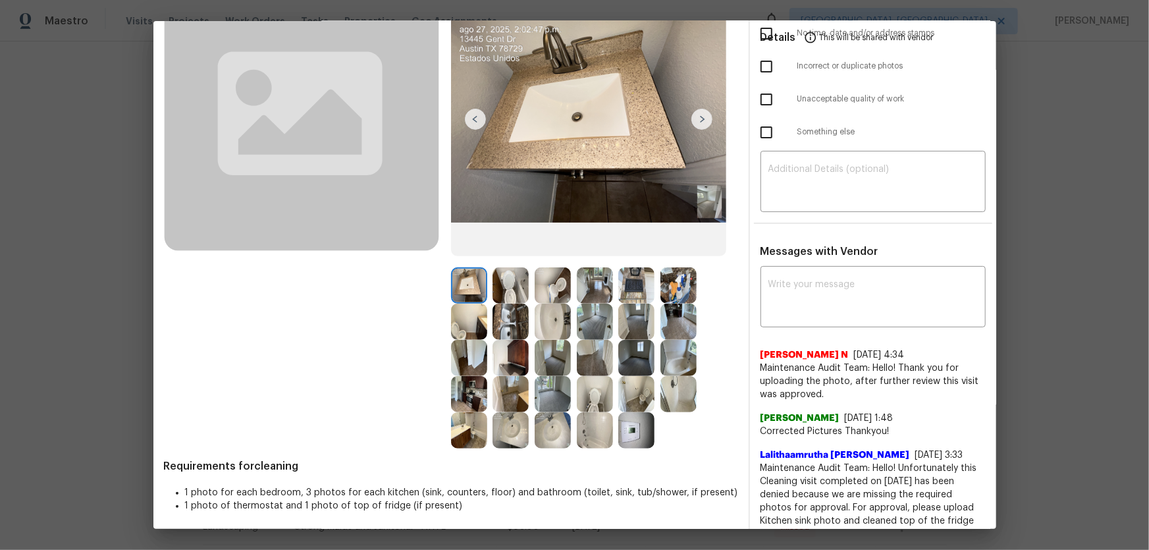
click at [520, 280] on img at bounding box center [511, 285] width 36 height 36
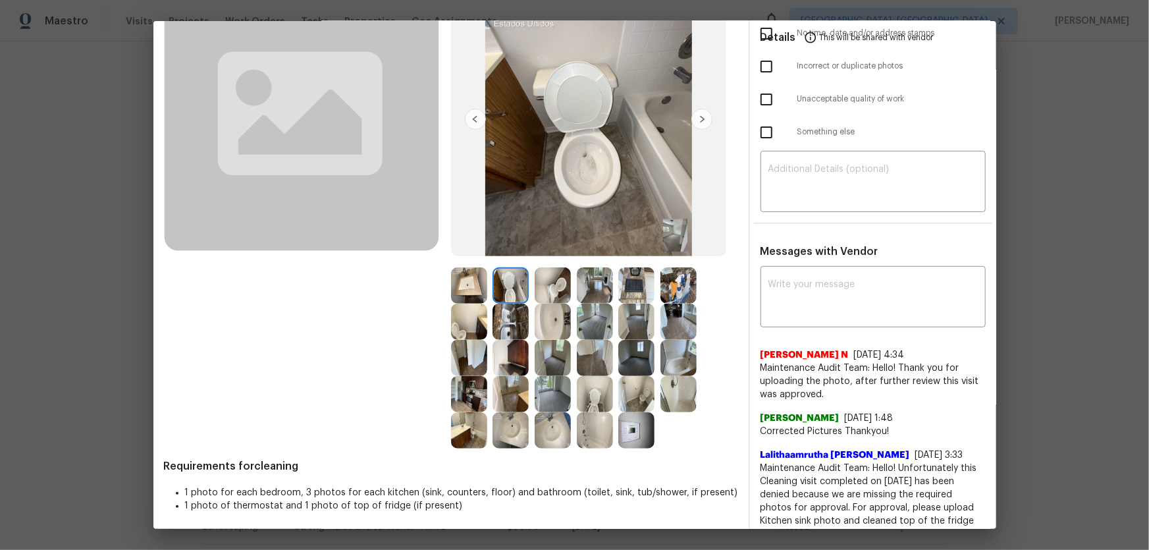
click at [544, 283] on img at bounding box center [553, 285] width 36 height 36
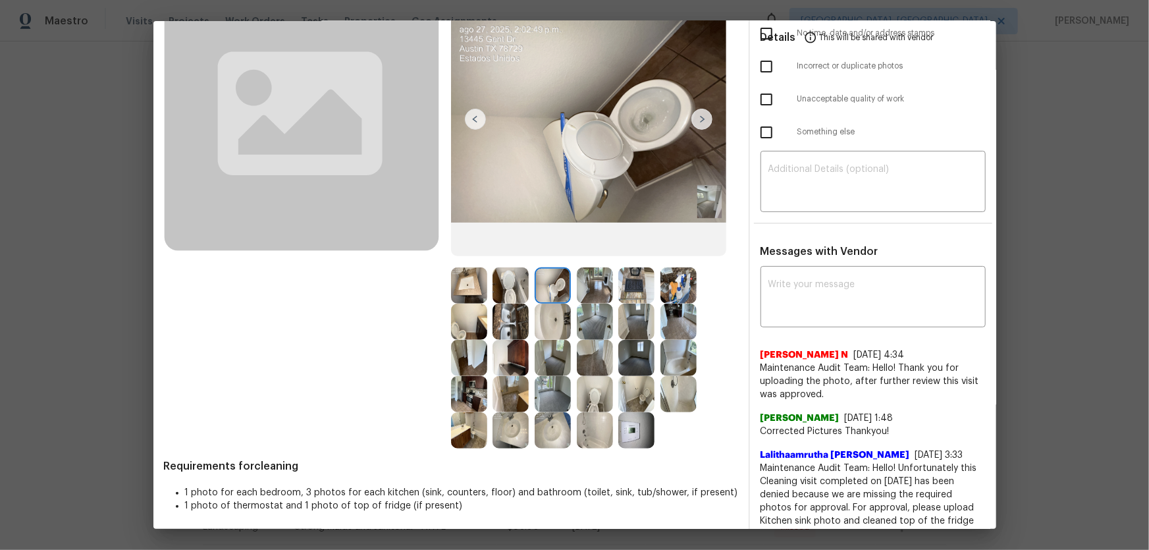
click at [553, 321] on img at bounding box center [553, 322] width 36 height 36
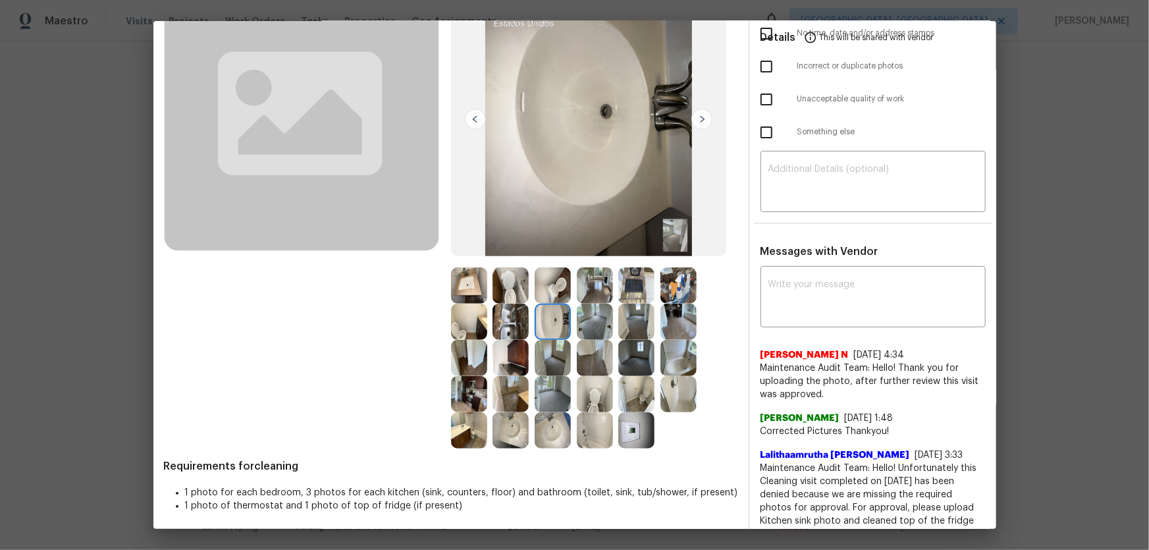
click at [551, 363] on img at bounding box center [553, 430] width 36 height 36
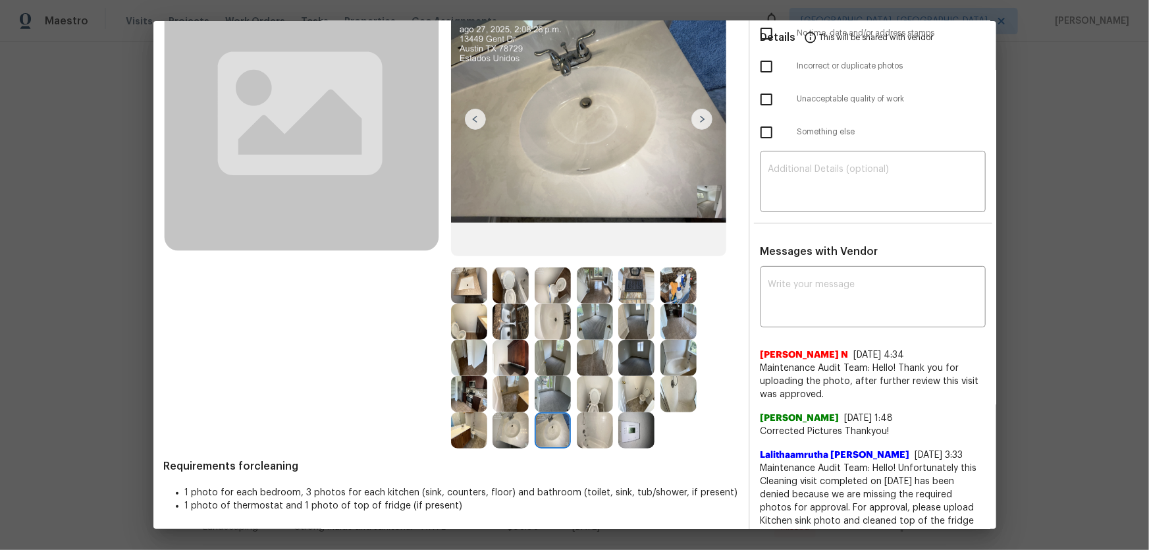
click at [509, 363] on img at bounding box center [511, 430] width 36 height 36
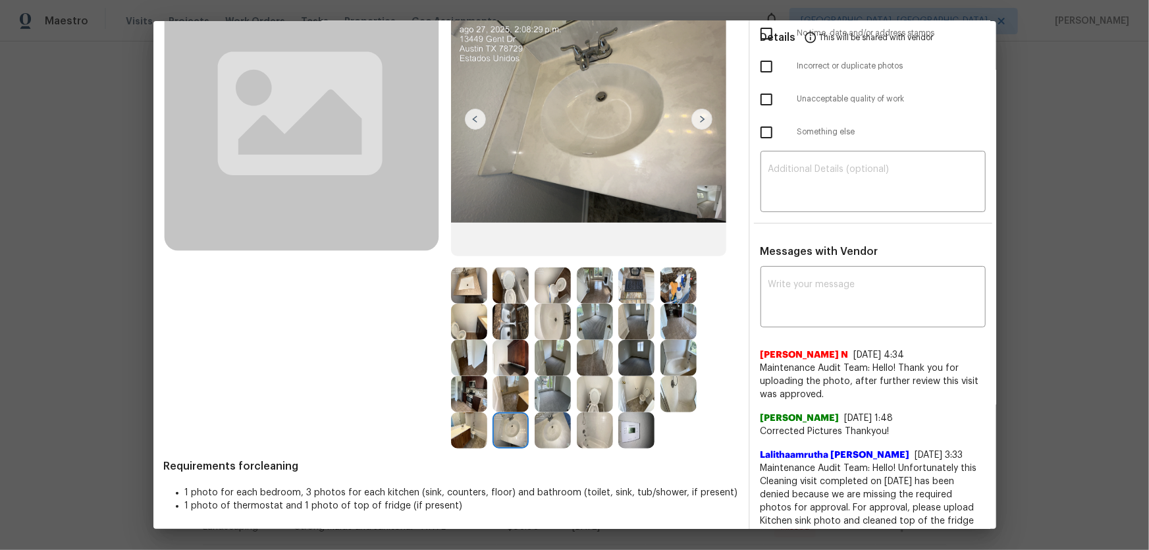
click at [556, 308] on img at bounding box center [553, 322] width 36 height 36
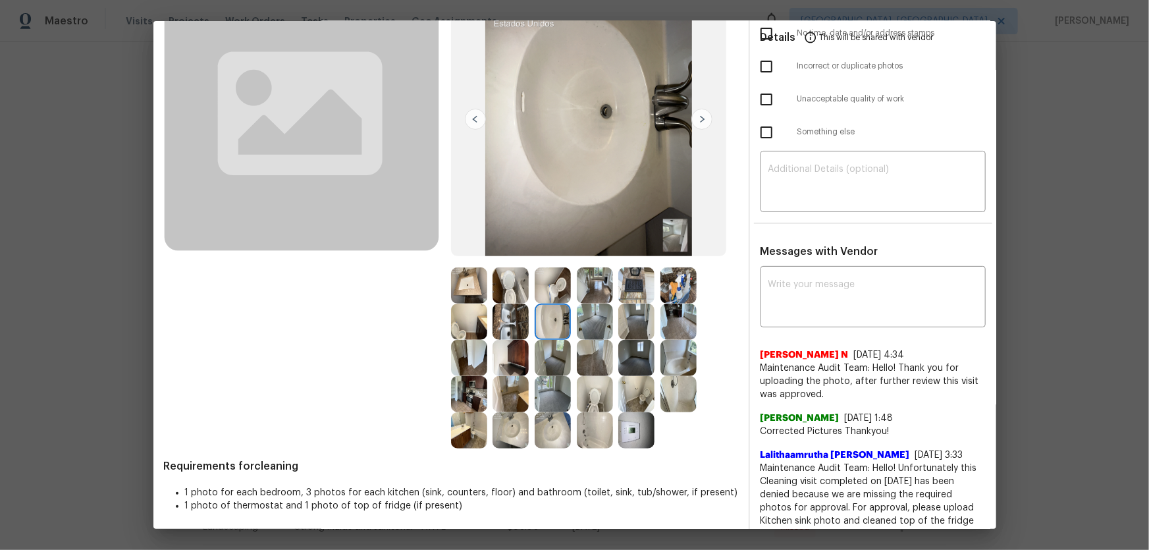
drag, startPoint x: 600, startPoint y: 394, endPoint x: 595, endPoint y: 427, distance: 33.4
click at [600, 363] on img at bounding box center [595, 394] width 36 height 36
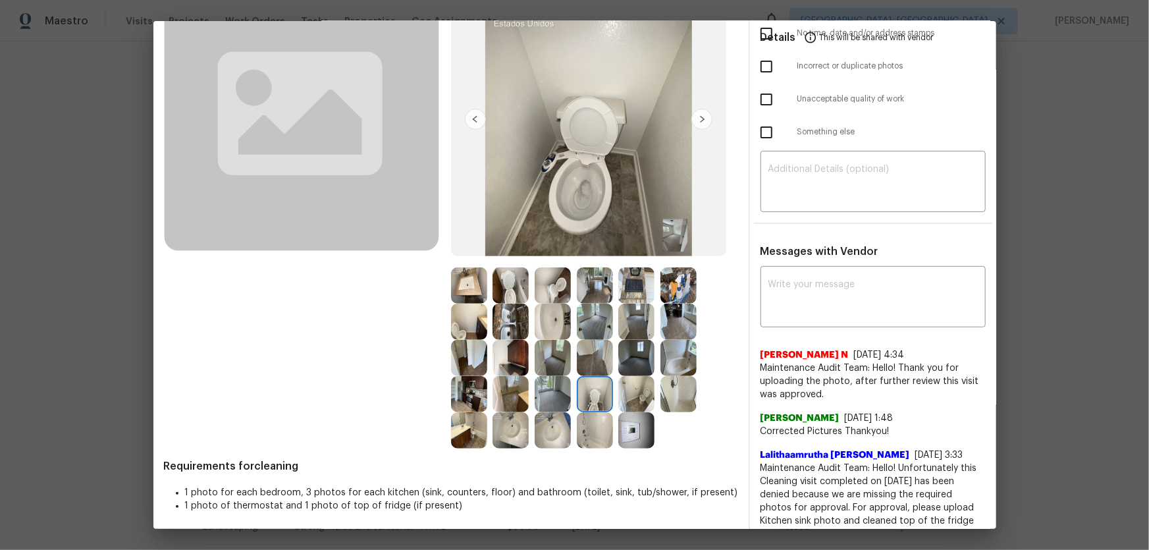
click at [590, 363] on img at bounding box center [595, 430] width 36 height 36
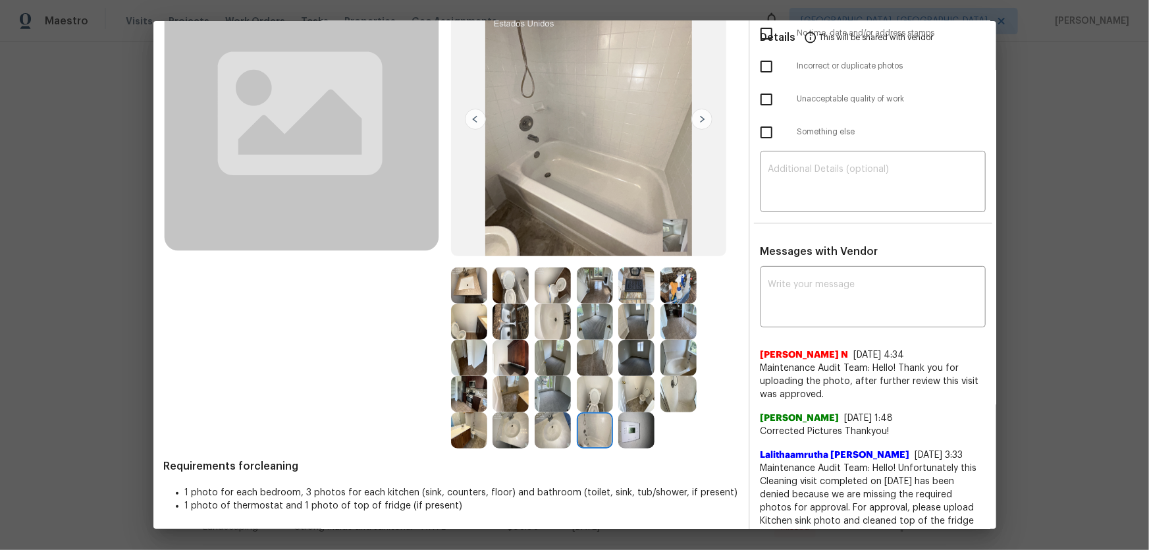
click at [677, 363] on img at bounding box center [679, 358] width 36 height 36
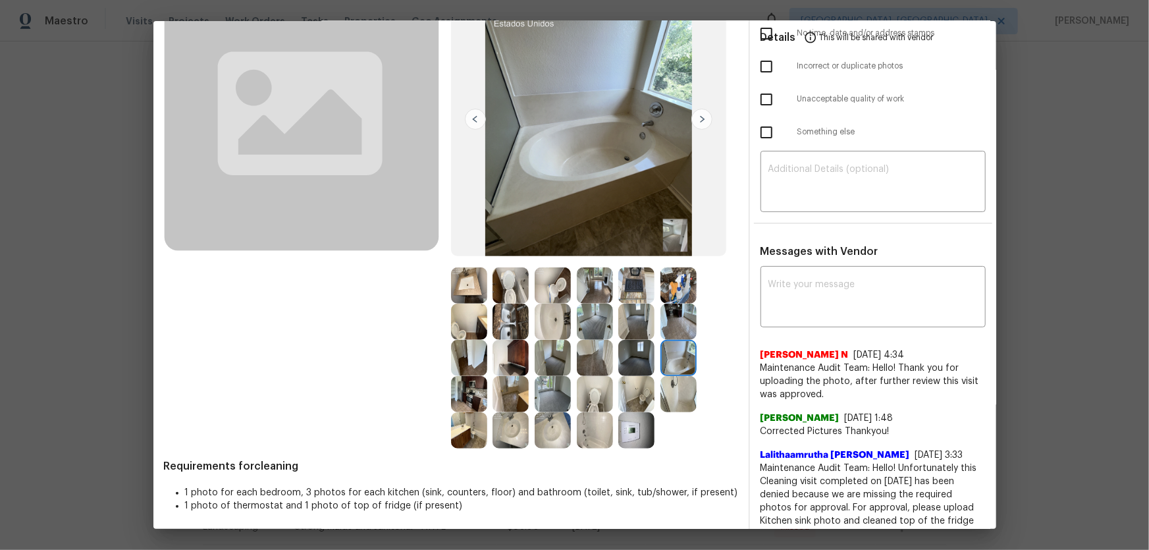
click at [638, 320] on img at bounding box center [637, 322] width 36 height 36
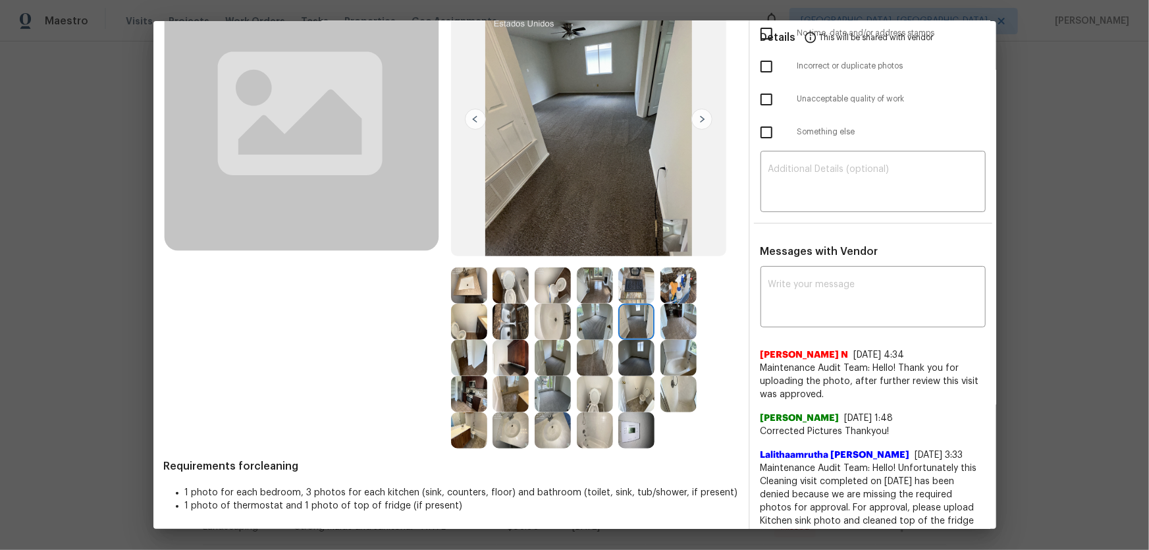
click at [626, 285] on img at bounding box center [637, 285] width 36 height 36
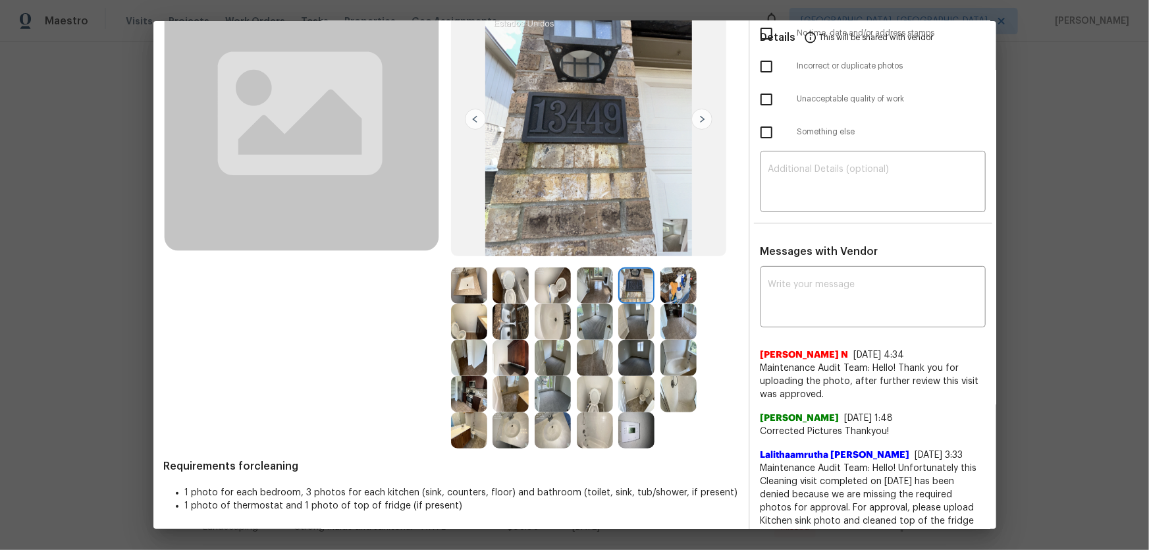
click at [670, 287] on img at bounding box center [679, 285] width 36 height 36
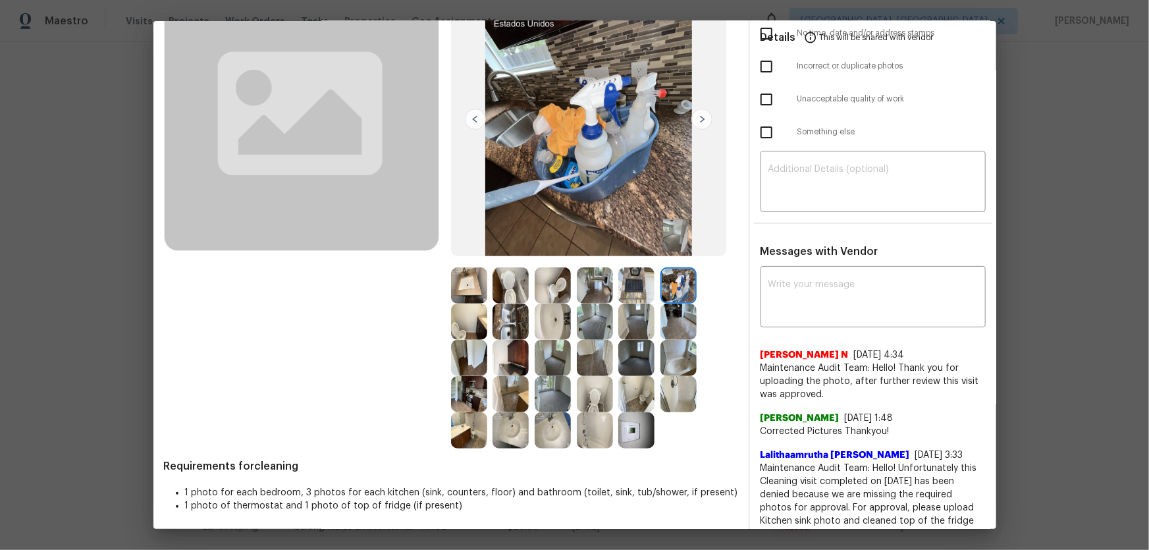
click at [589, 292] on img at bounding box center [595, 285] width 36 height 36
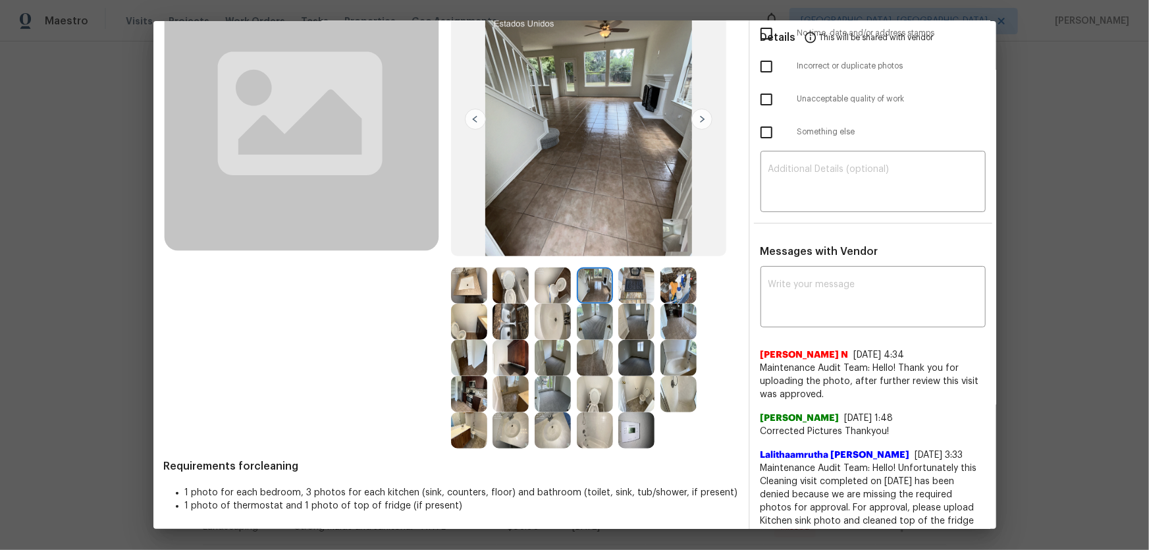
click at [545, 292] on img at bounding box center [553, 285] width 36 height 36
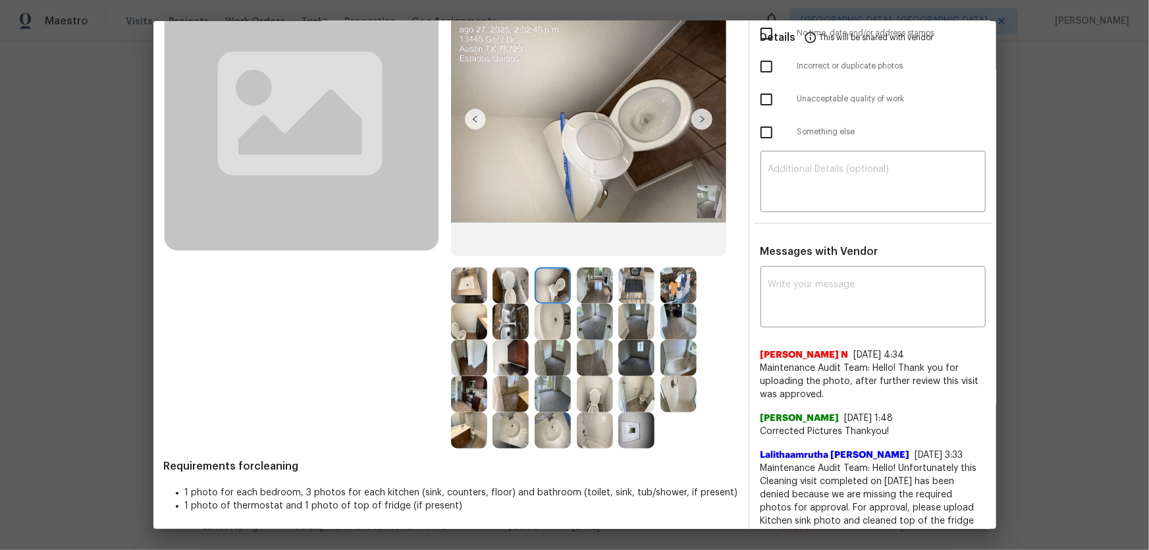
click at [499, 320] on img at bounding box center [511, 322] width 36 height 36
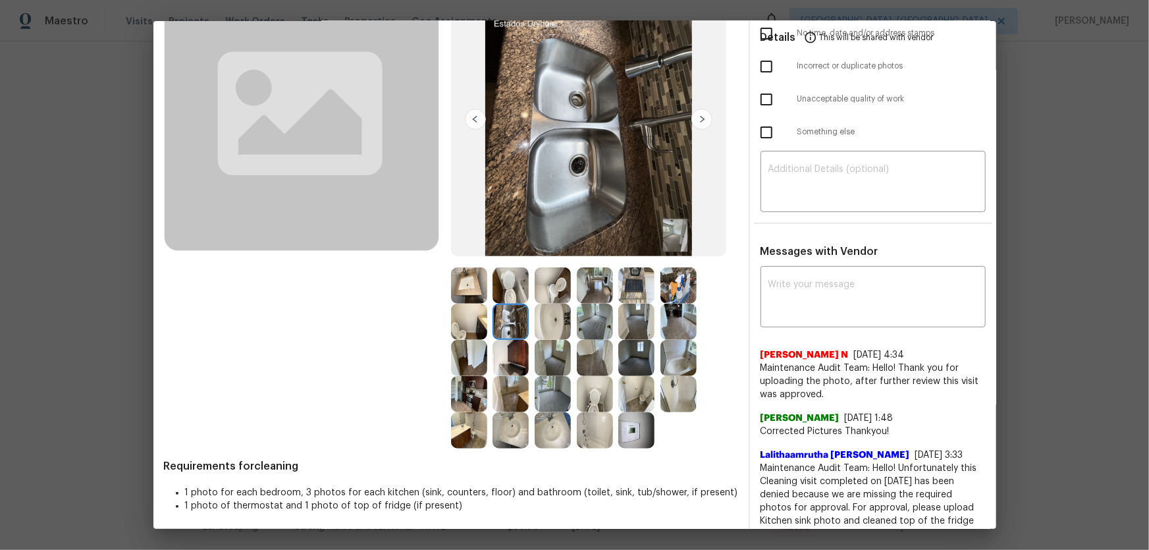
click at [493, 363] on img at bounding box center [511, 394] width 36 height 36
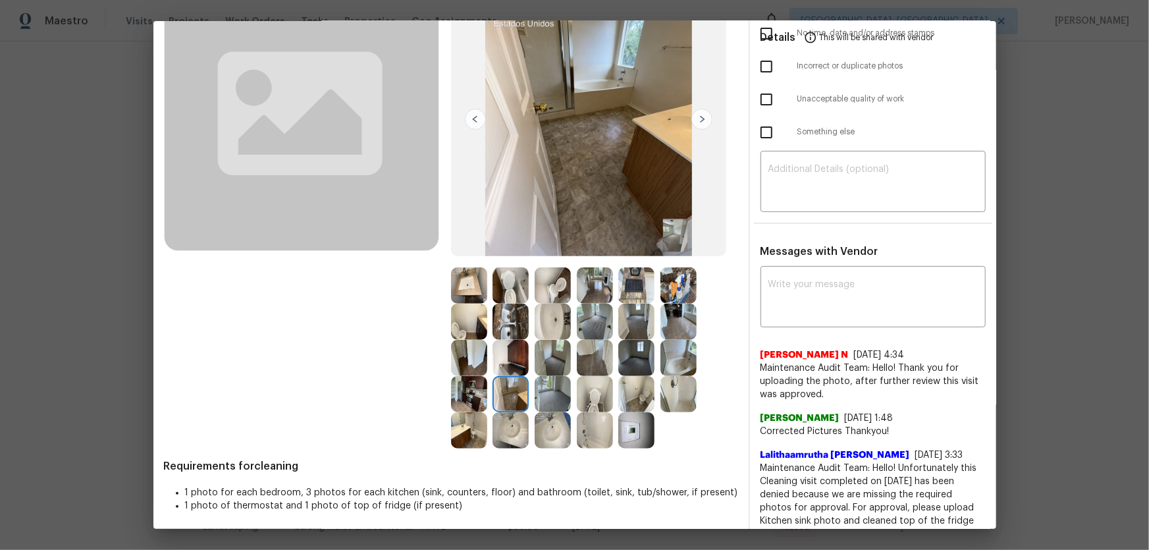
click at [503, 363] on img at bounding box center [511, 358] width 36 height 36
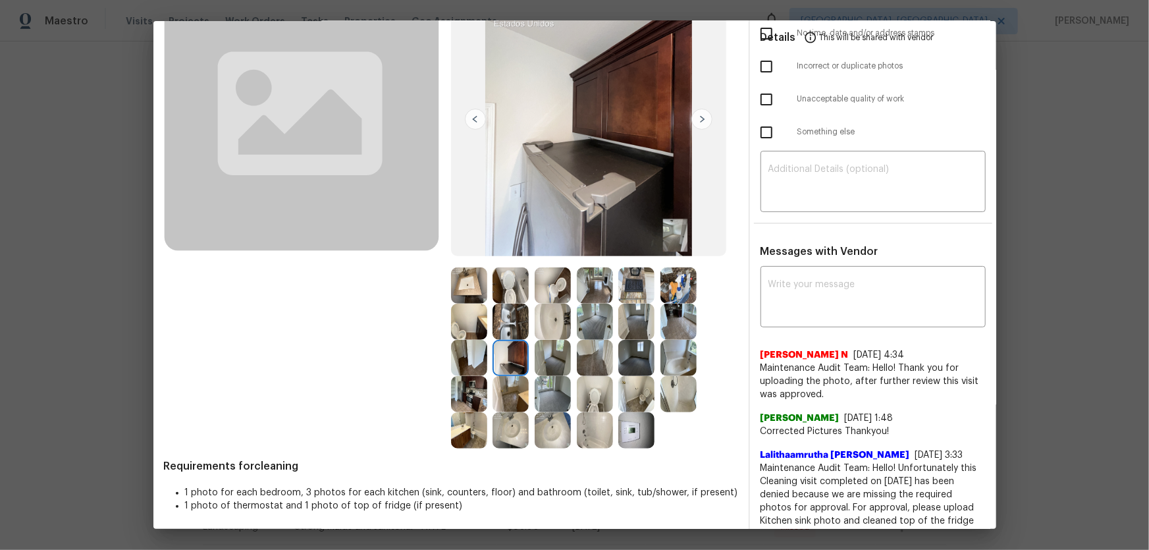
click at [479, 363] on img at bounding box center [469, 358] width 36 height 36
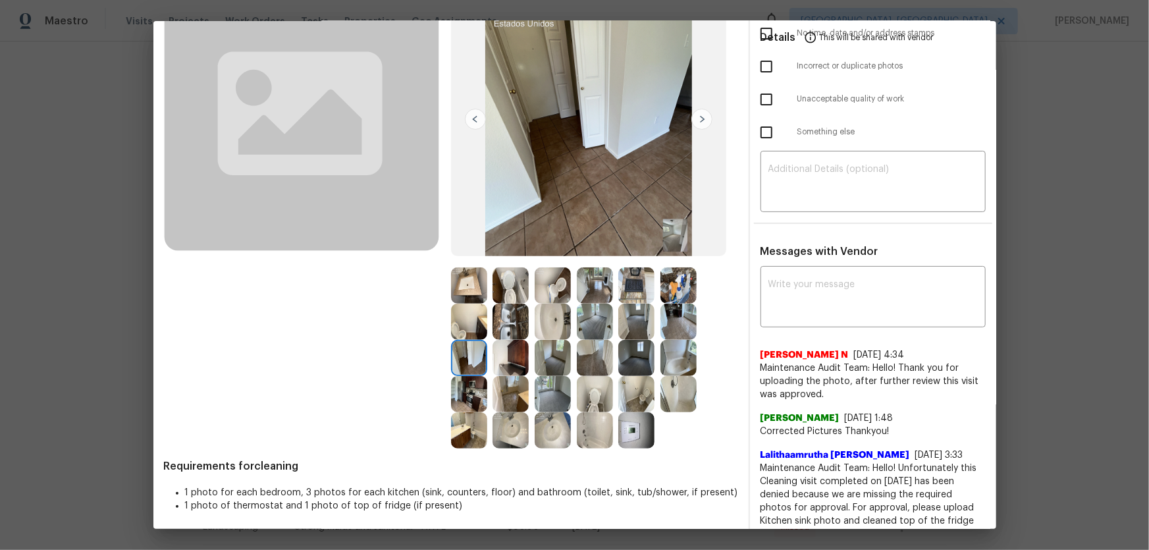
click at [552, 363] on img at bounding box center [553, 394] width 36 height 36
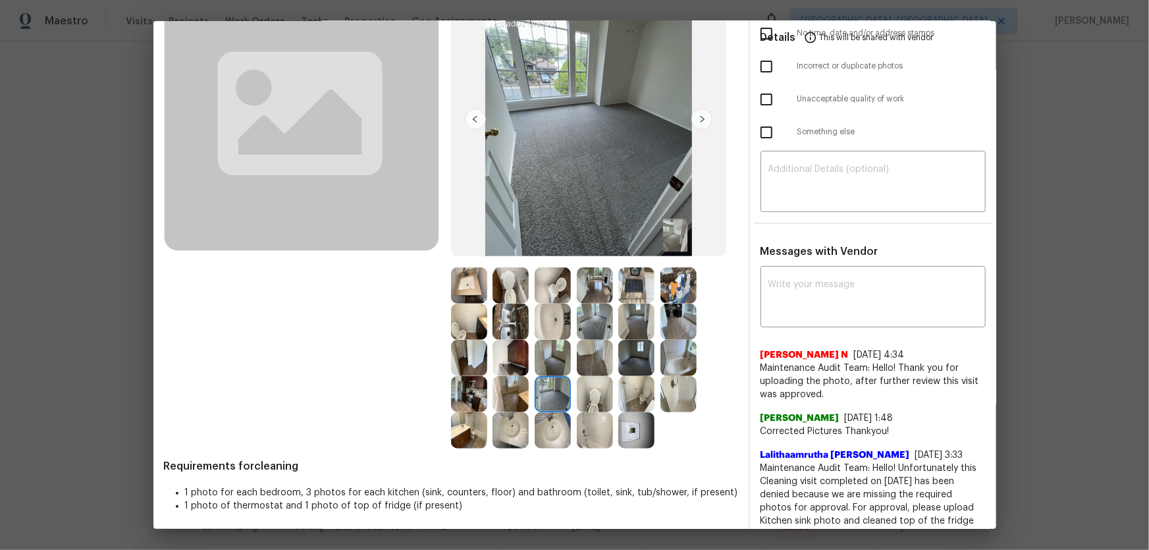
click at [560, 358] on img at bounding box center [553, 358] width 36 height 36
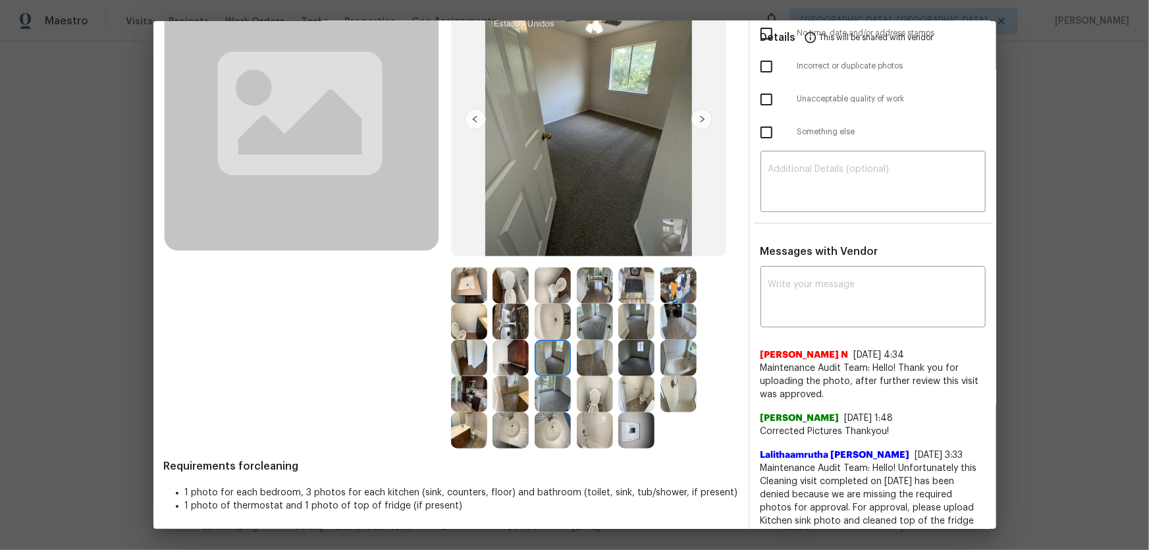
drag, startPoint x: 632, startPoint y: 365, endPoint x: 632, endPoint y: 319, distance: 46.1
click at [632, 363] on img at bounding box center [637, 358] width 36 height 36
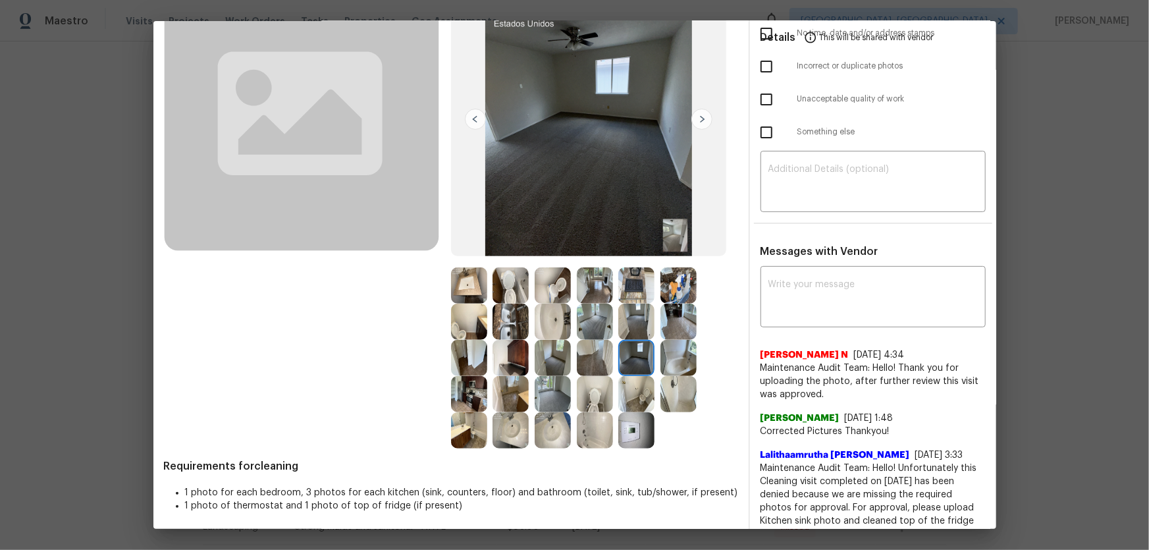
click at [632, 318] on img at bounding box center [637, 322] width 36 height 36
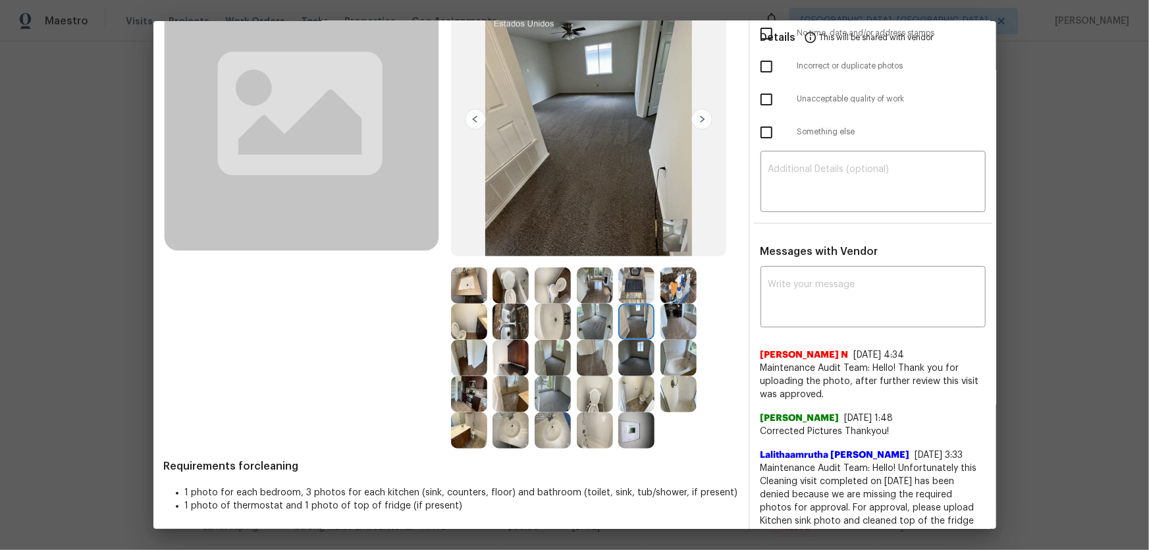
click at [599, 319] on img at bounding box center [595, 322] width 36 height 36
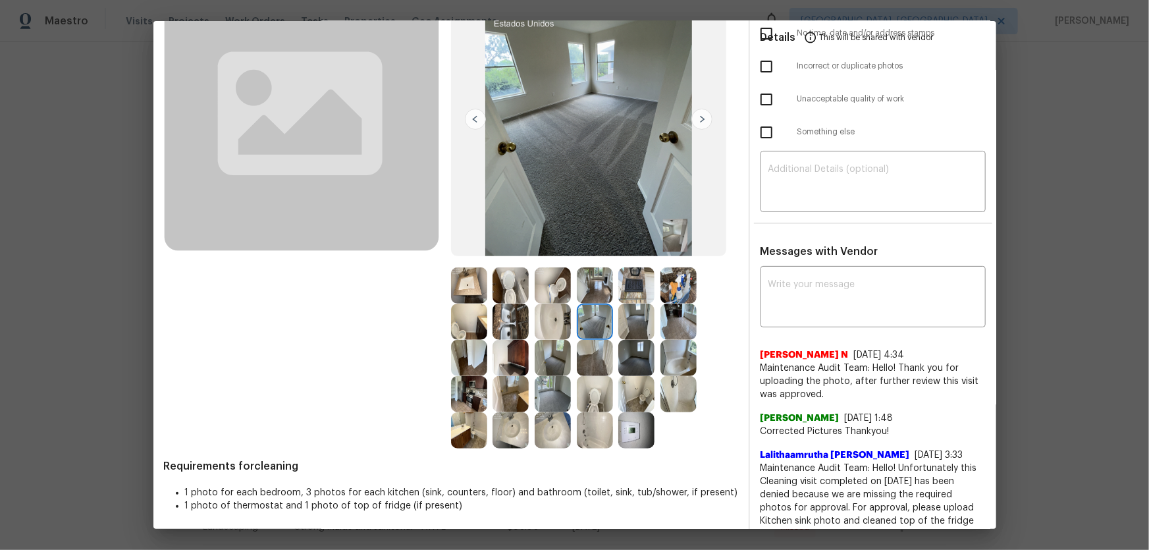
click at [587, 356] on img at bounding box center [595, 358] width 36 height 36
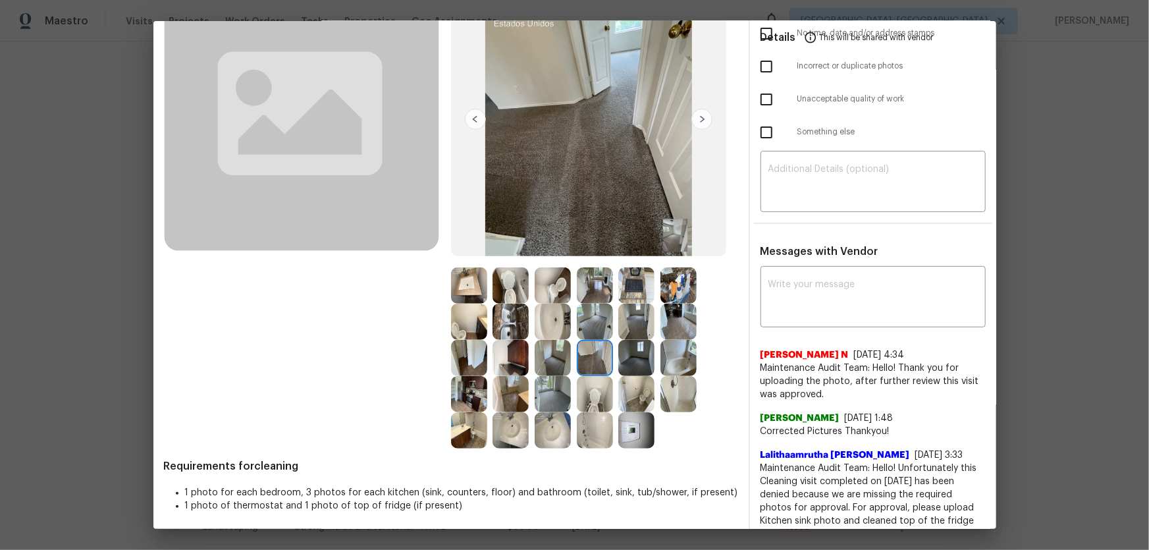
click at [621, 283] on img at bounding box center [637, 285] width 36 height 36
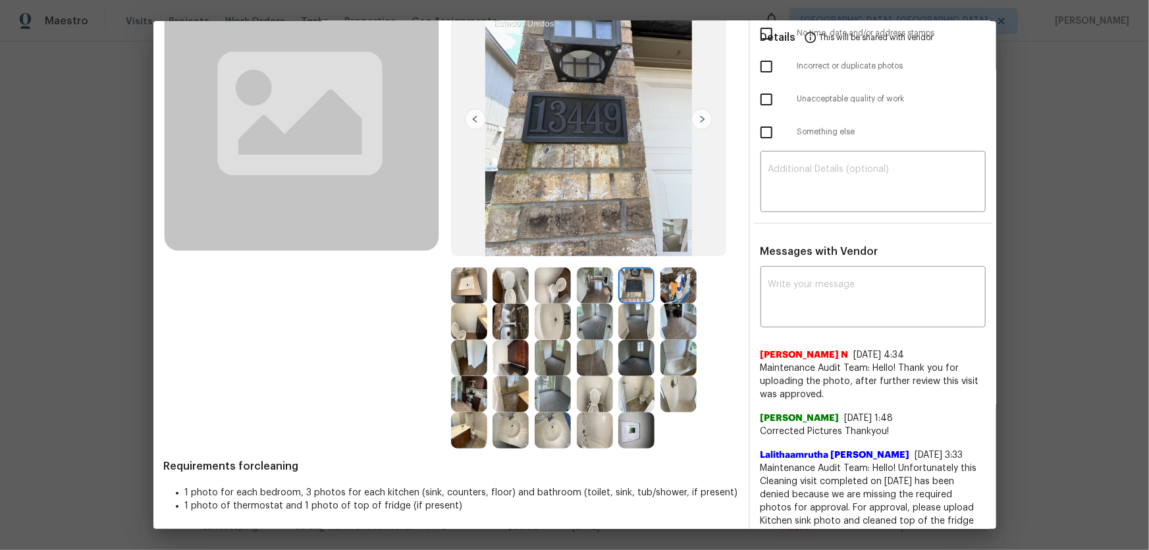
click at [672, 282] on img at bounding box center [679, 285] width 36 height 36
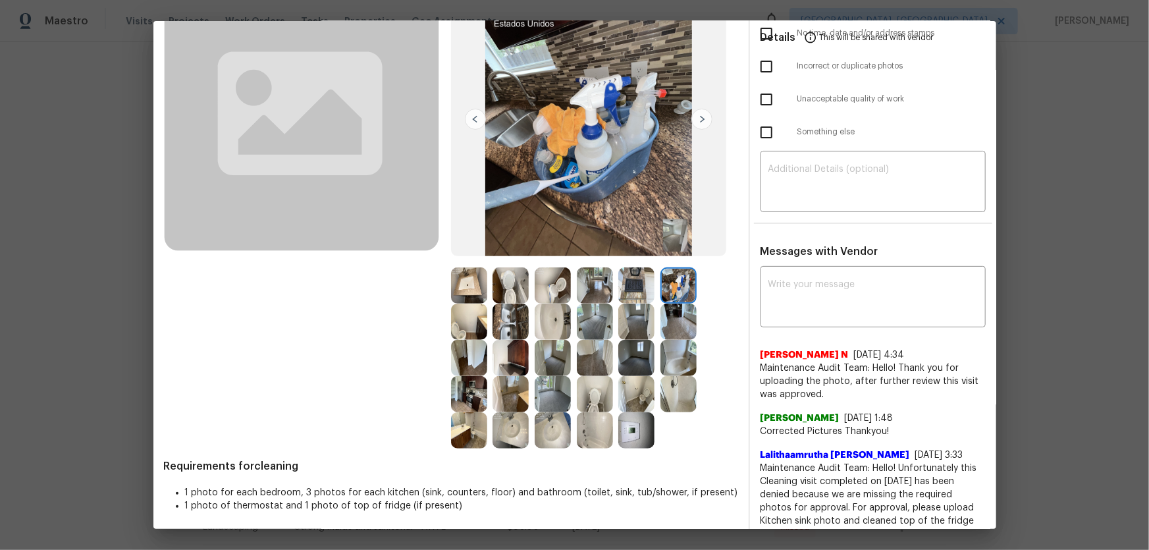
click at [678, 322] on img at bounding box center [679, 322] width 36 height 36
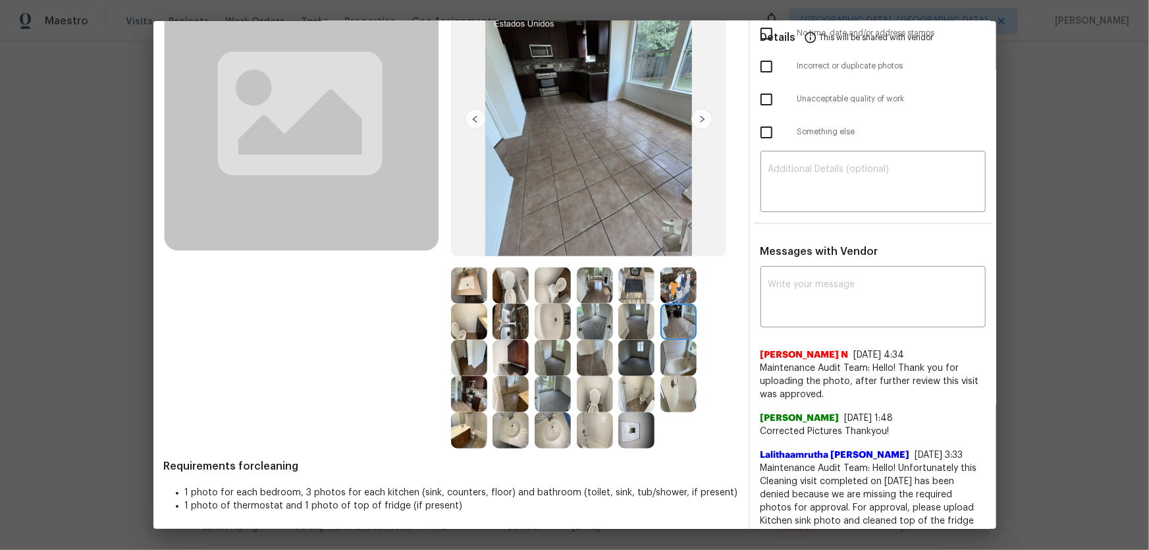
click at [682, 351] on img at bounding box center [679, 358] width 36 height 36
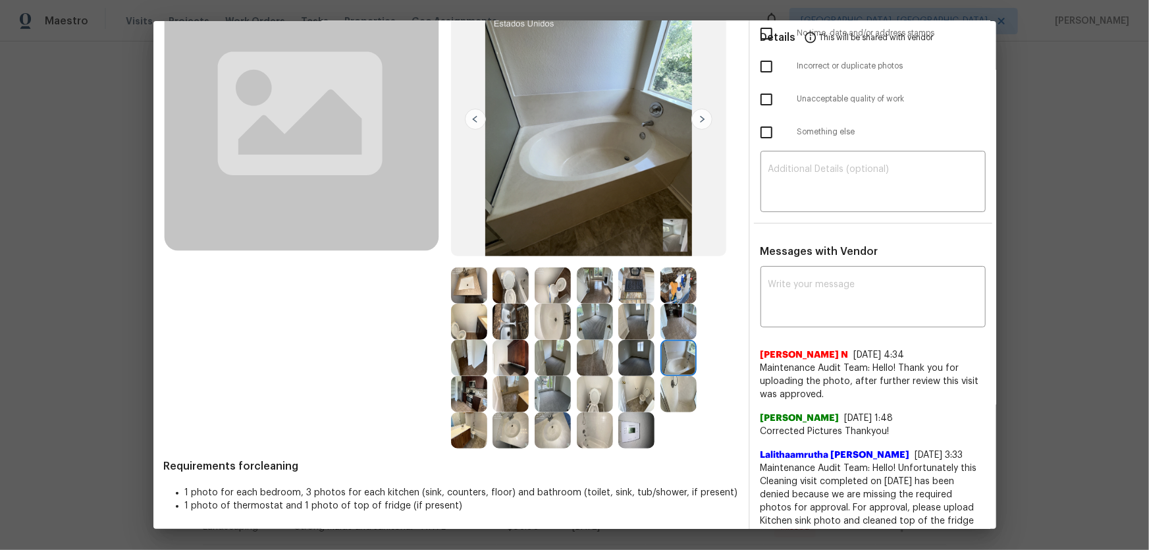
click at [632, 363] on img at bounding box center [637, 430] width 36 height 36
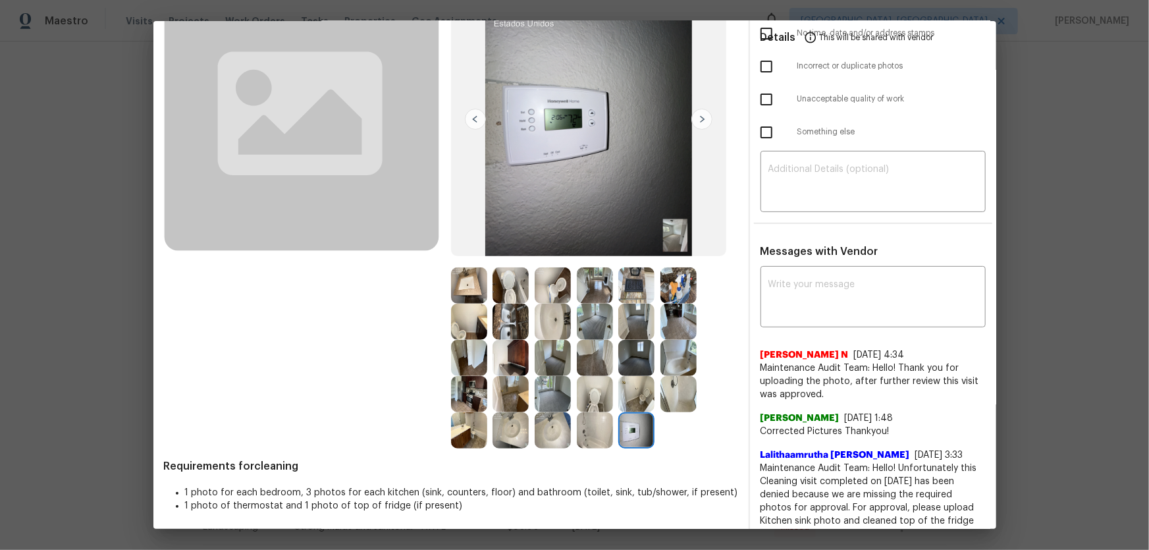
scroll to position [0, 0]
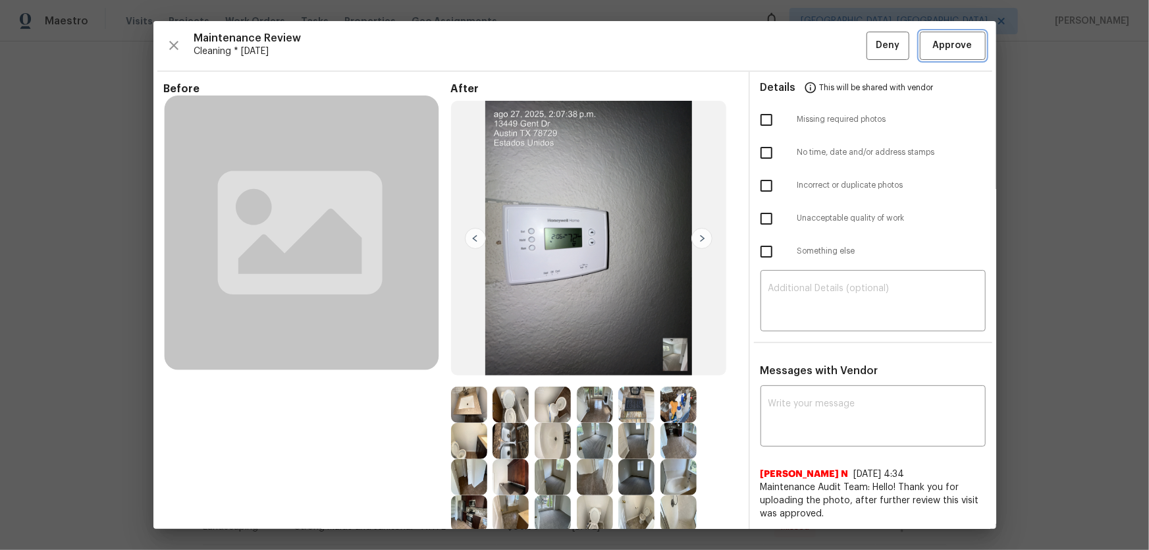
drag, startPoint x: 935, startPoint y: 41, endPoint x: 846, endPoint y: 187, distance: 170.8
click at [817, 41] on span "Approve" at bounding box center [953, 46] width 40 height 16
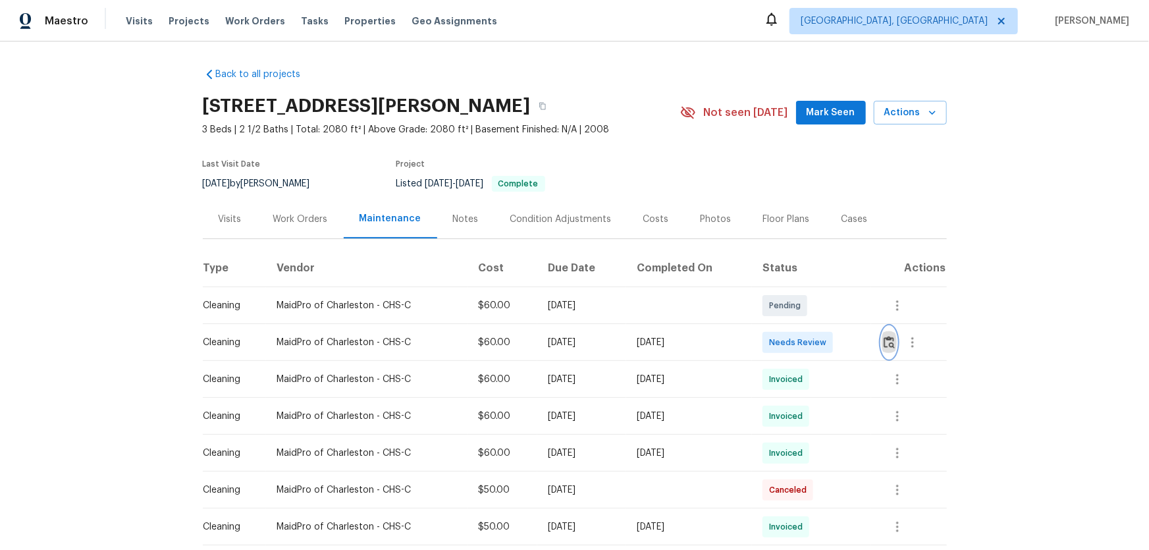
click at [817, 341] on img "button" at bounding box center [889, 342] width 11 height 13
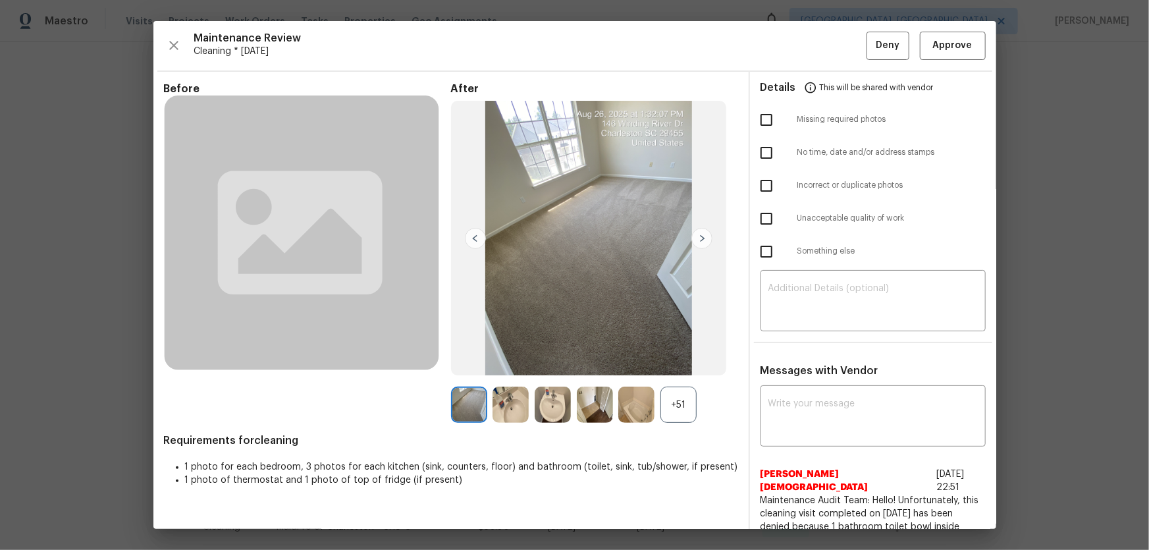
click at [686, 363] on div "+51" at bounding box center [679, 405] width 36 height 36
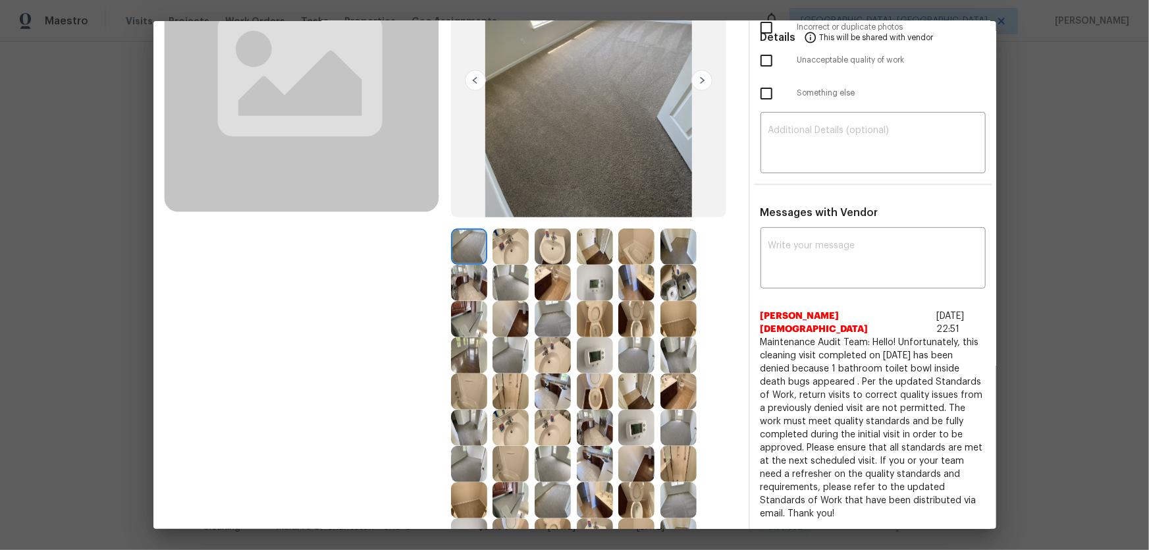
scroll to position [179, 0]
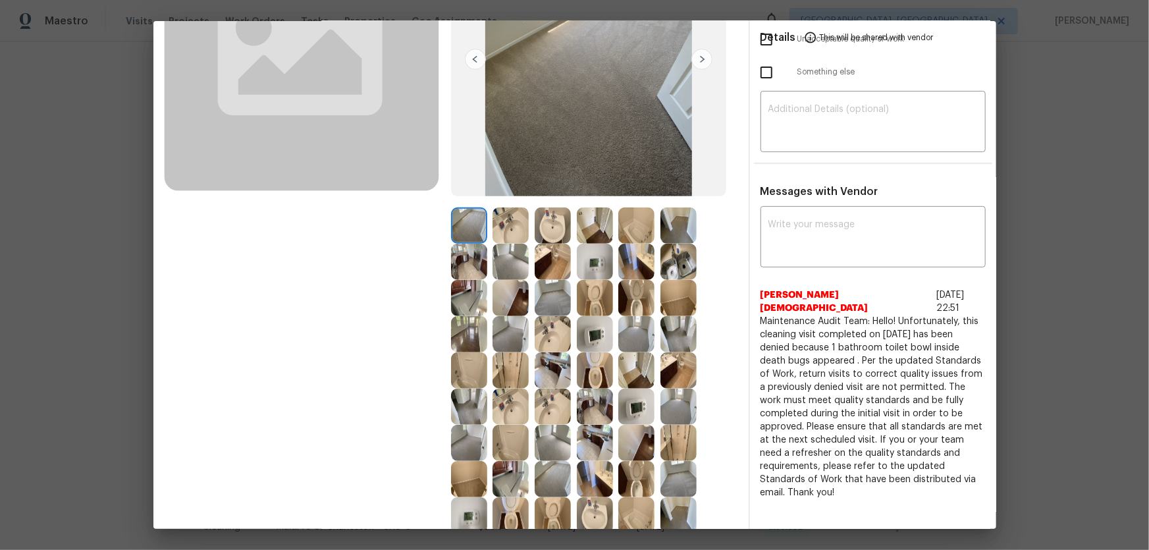
click at [597, 363] on img at bounding box center [595, 370] width 36 height 36
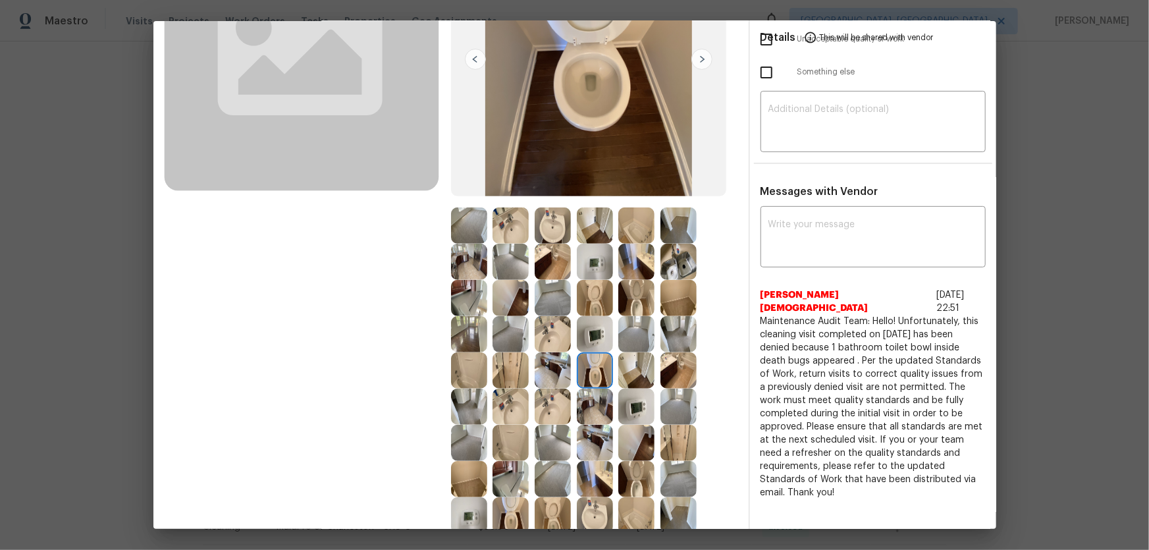
click at [594, 288] on img at bounding box center [595, 298] width 36 height 36
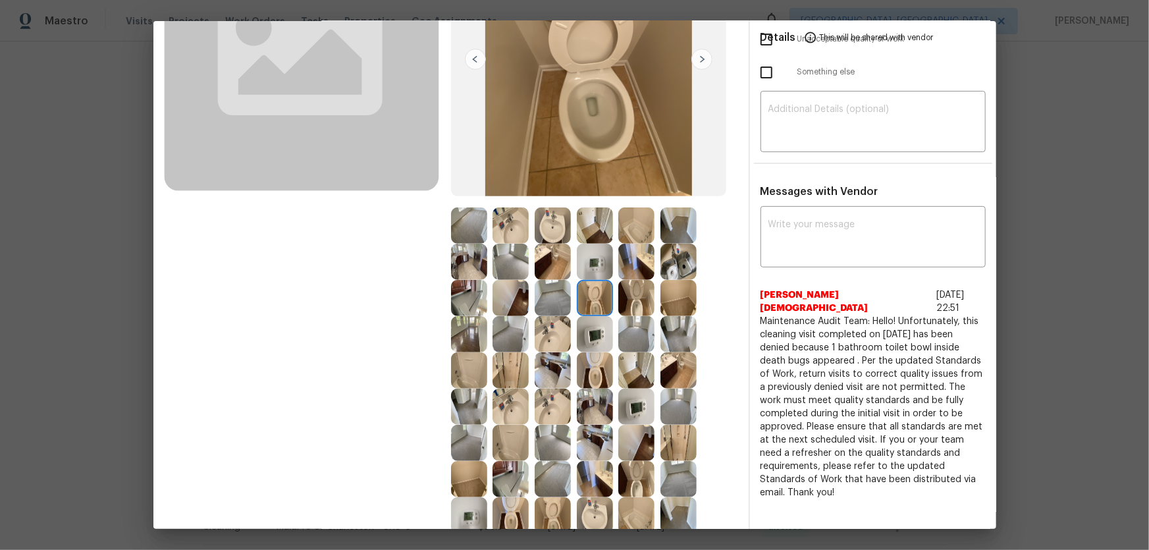
click at [638, 302] on img at bounding box center [637, 298] width 36 height 36
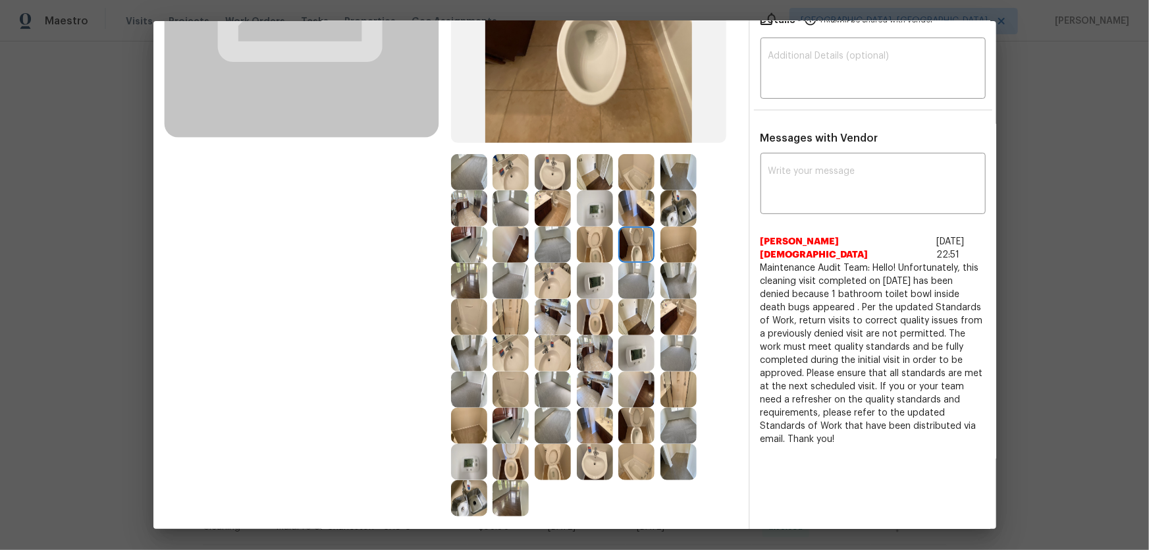
scroll to position [299, 0]
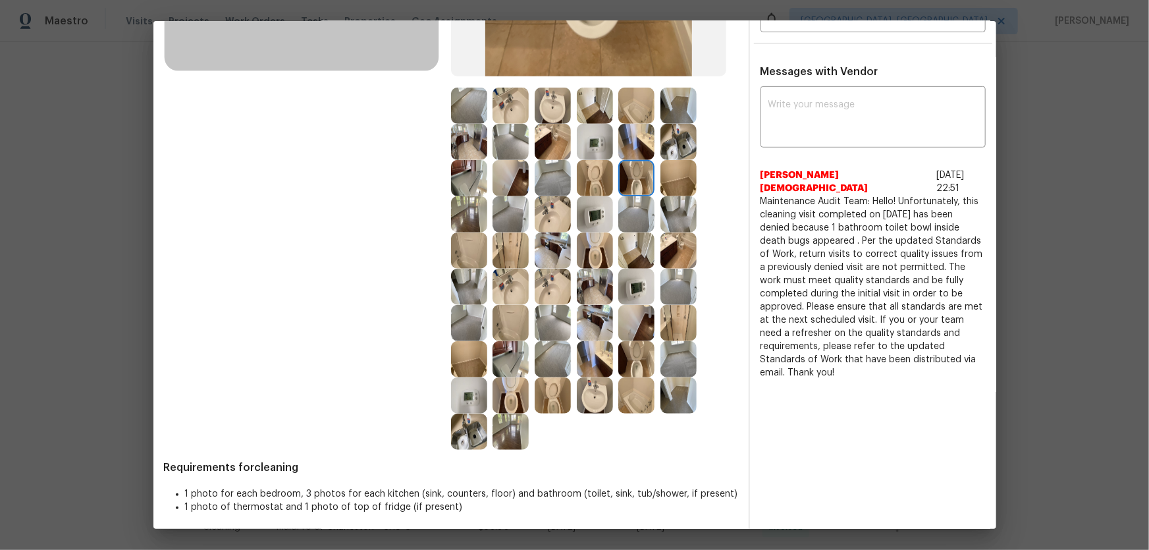
click at [538, 281] on img at bounding box center [553, 287] width 36 height 36
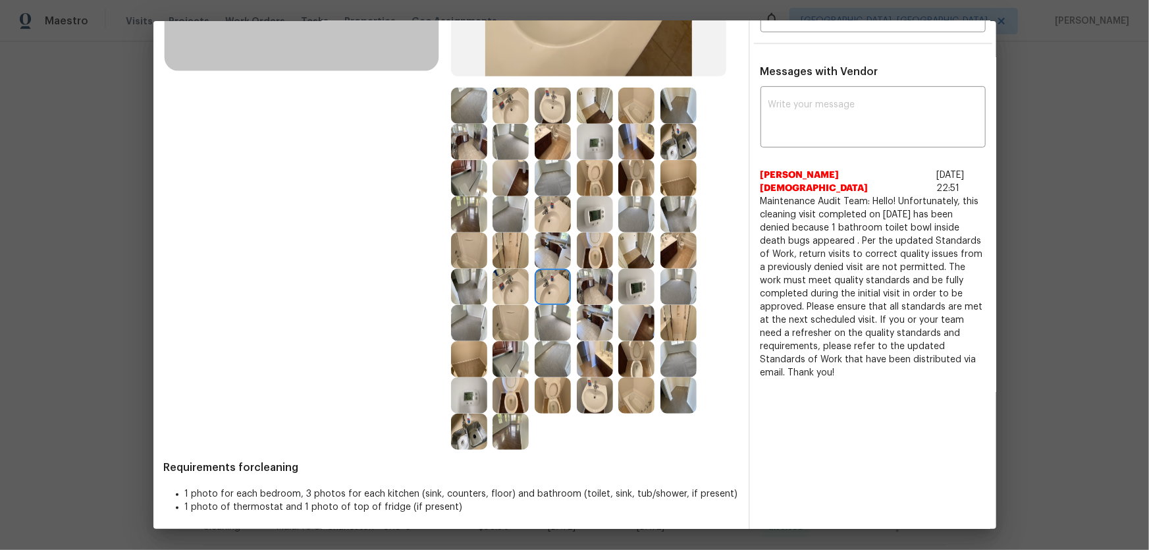
click at [511, 285] on img at bounding box center [511, 287] width 36 height 36
click at [520, 356] on img at bounding box center [511, 359] width 36 height 36
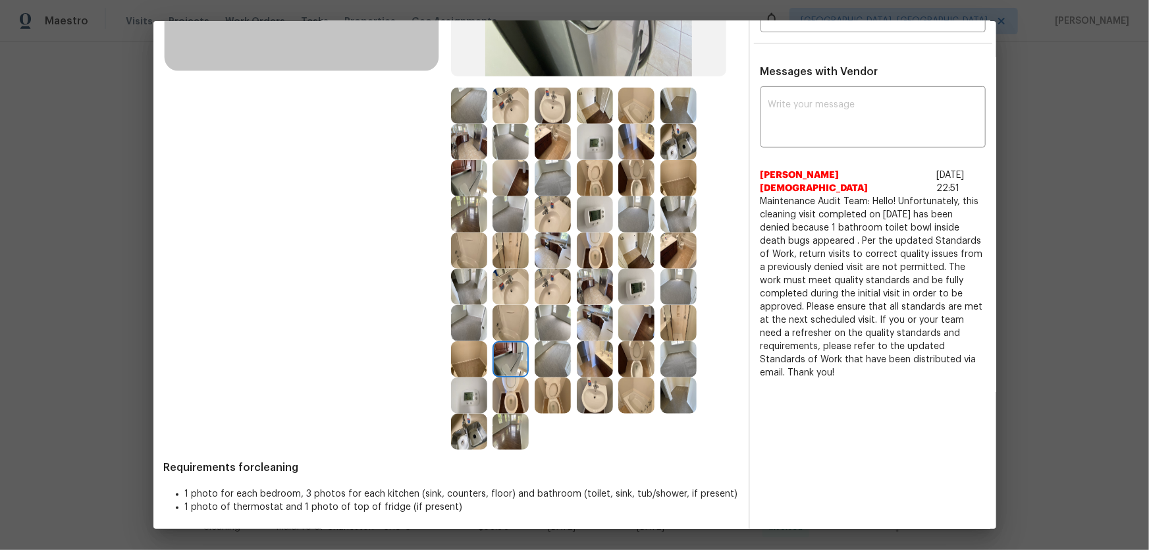
click at [474, 363] on img at bounding box center [469, 395] width 36 height 36
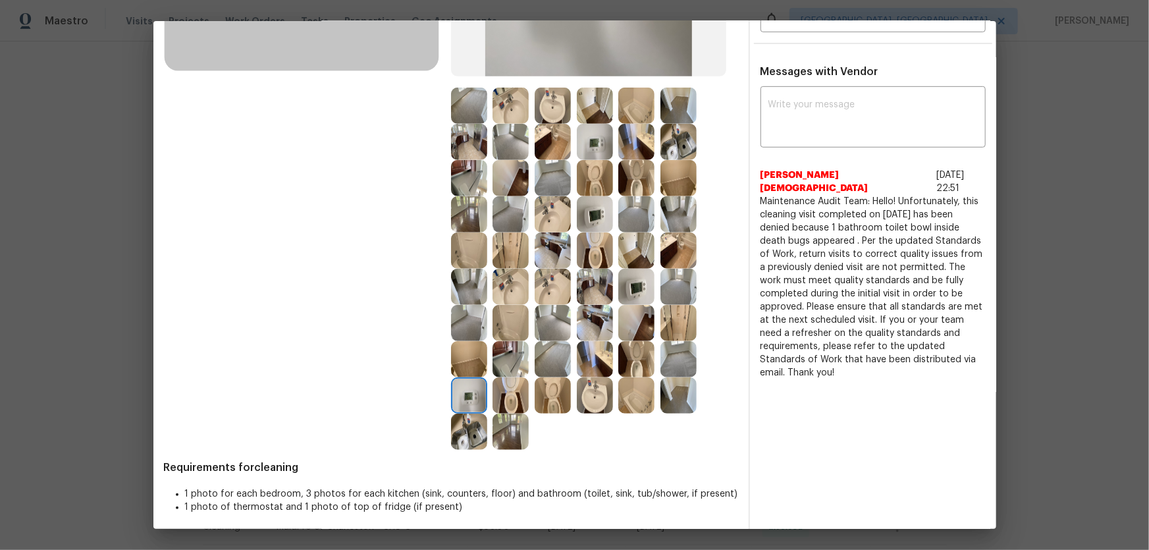
click at [472, 363] on img at bounding box center [469, 432] width 36 height 36
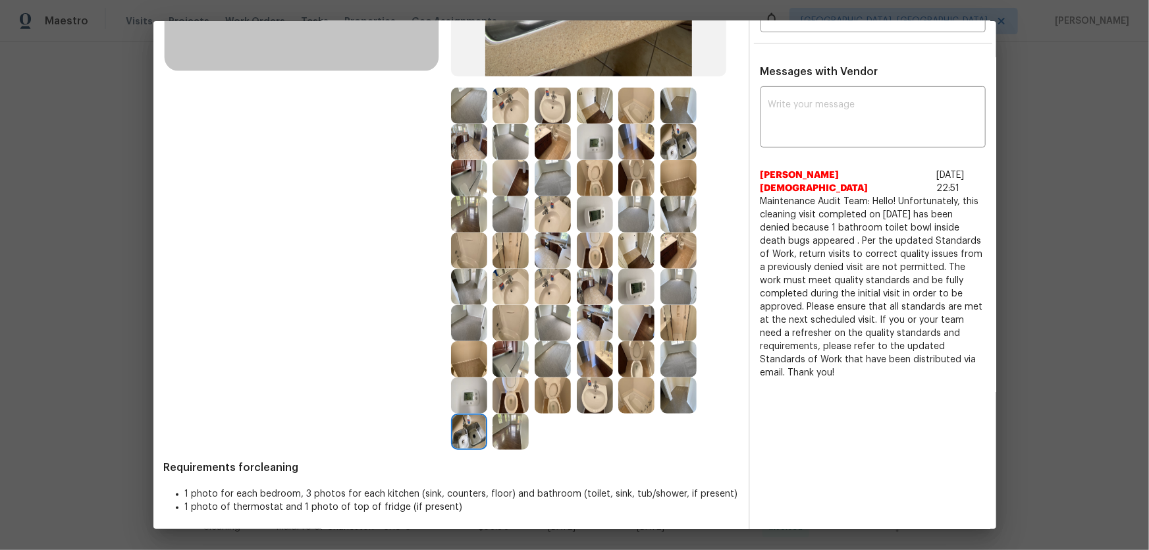
click at [509, 363] on img at bounding box center [511, 395] width 36 height 36
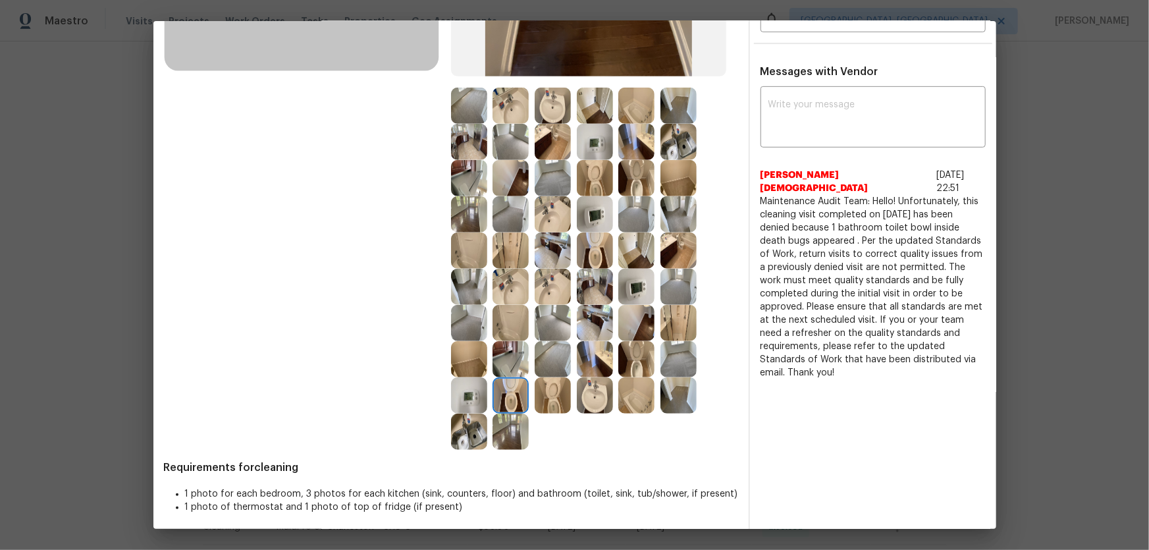
click at [541, 363] on img at bounding box center [553, 395] width 36 height 36
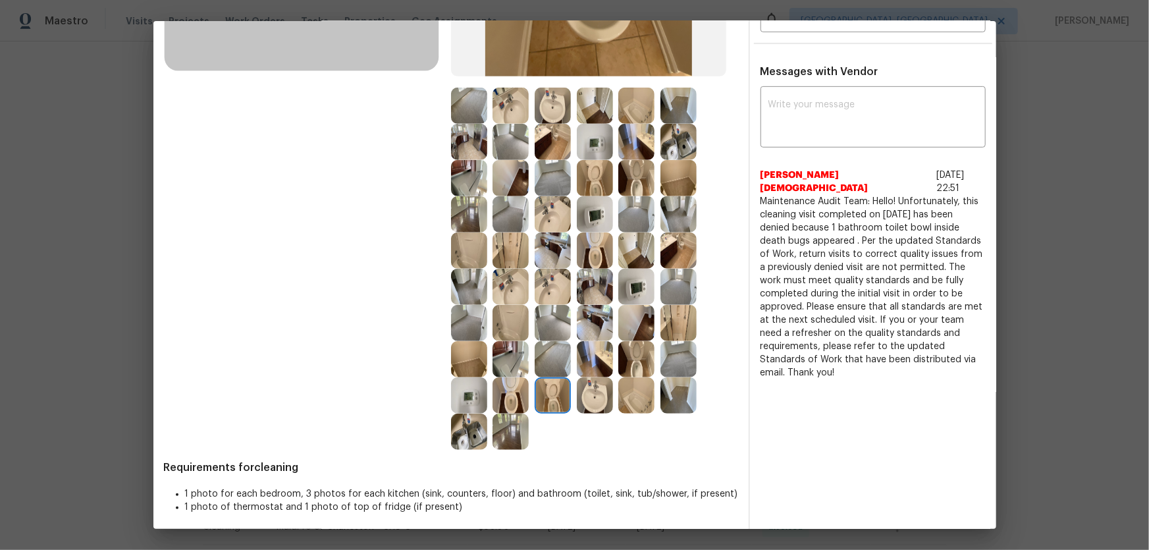
click at [520, 363] on img at bounding box center [511, 395] width 36 height 36
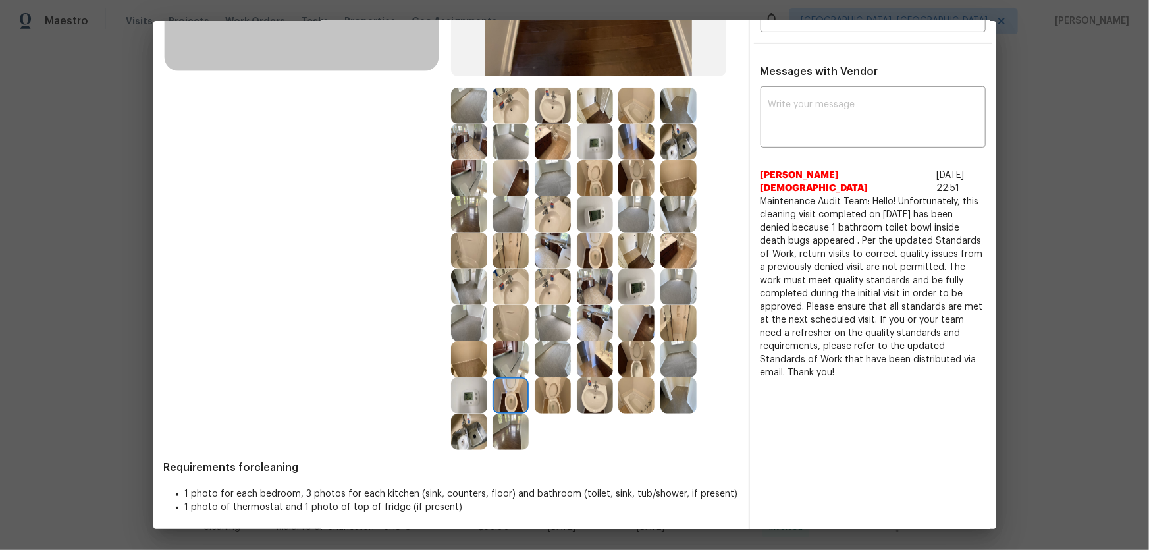
click at [594, 257] on img at bounding box center [595, 251] width 36 height 36
click at [535, 294] on img at bounding box center [553, 287] width 36 height 36
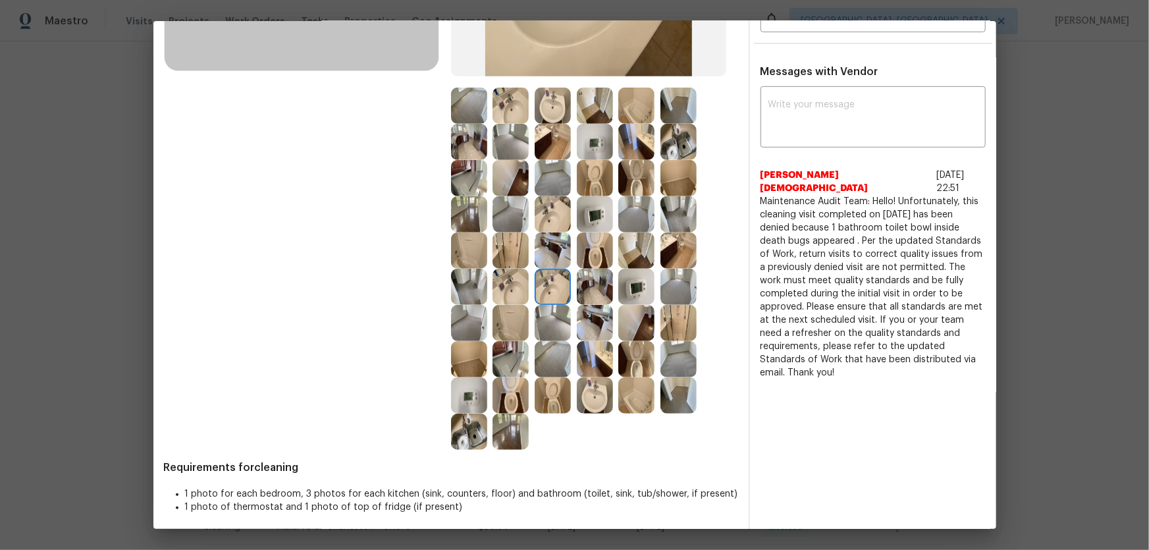
click at [509, 290] on img at bounding box center [511, 287] width 36 height 36
click at [547, 210] on img at bounding box center [553, 214] width 36 height 36
click at [542, 107] on img at bounding box center [553, 106] width 36 height 36
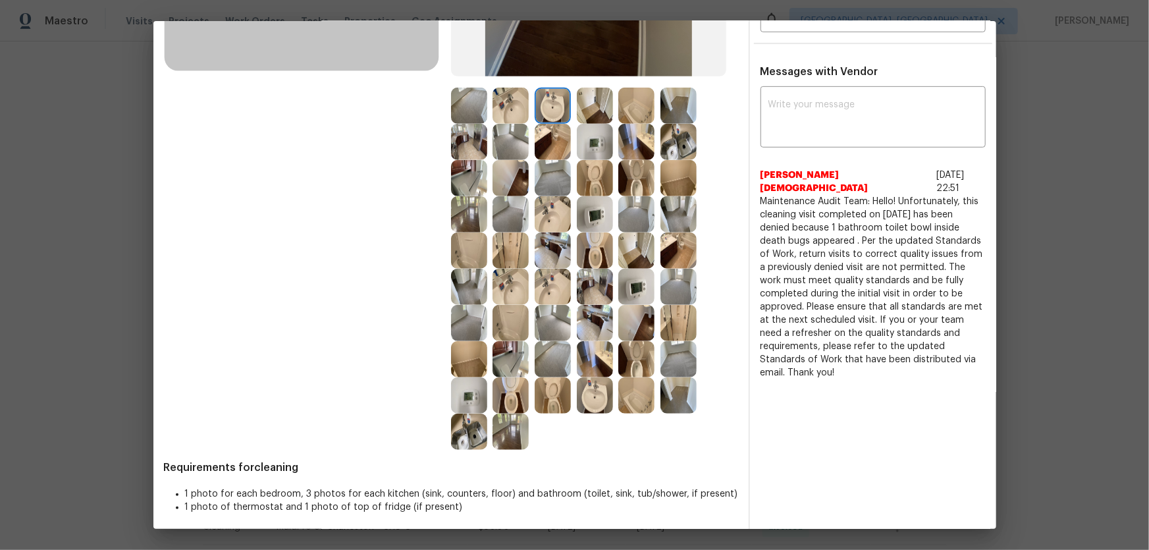
click at [647, 112] on img at bounding box center [637, 106] width 36 height 36
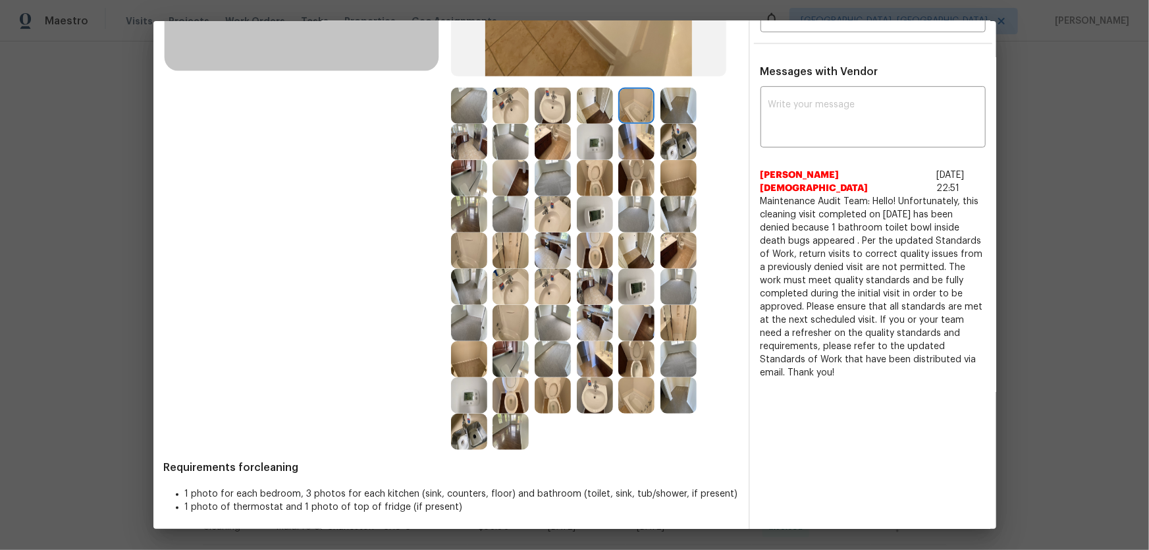
click at [647, 363] on img at bounding box center [637, 395] width 36 height 36
click at [641, 290] on img at bounding box center [637, 287] width 36 height 36
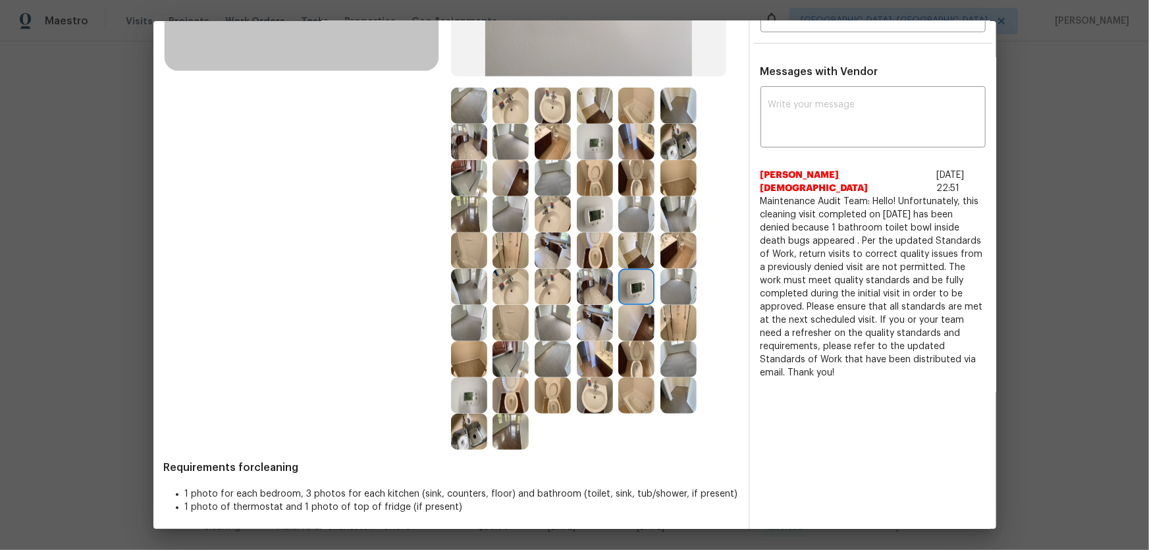
click at [549, 312] on img at bounding box center [553, 323] width 36 height 36
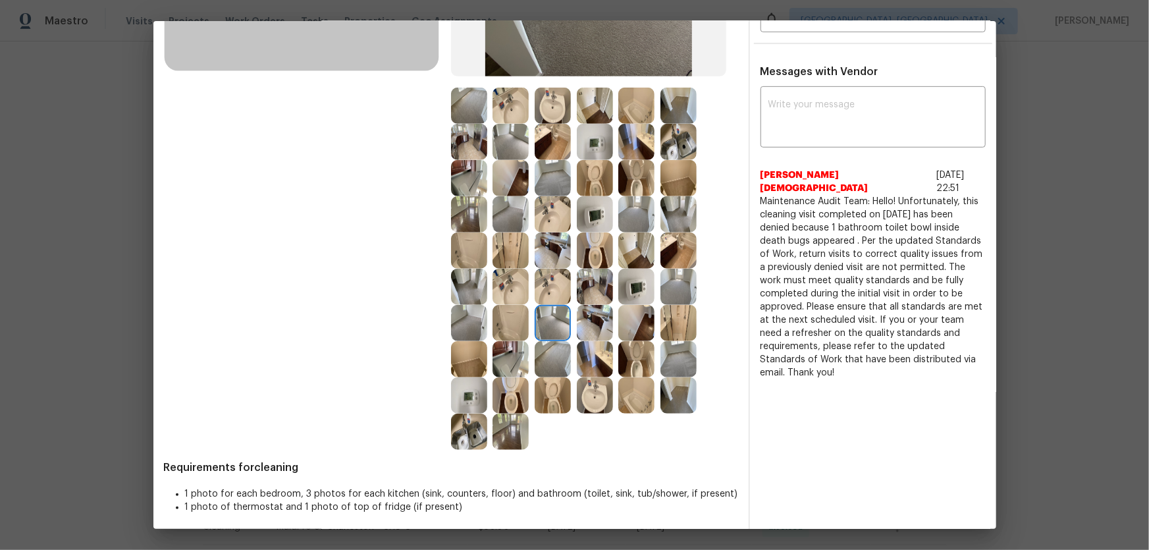
click at [549, 345] on img at bounding box center [553, 359] width 36 height 36
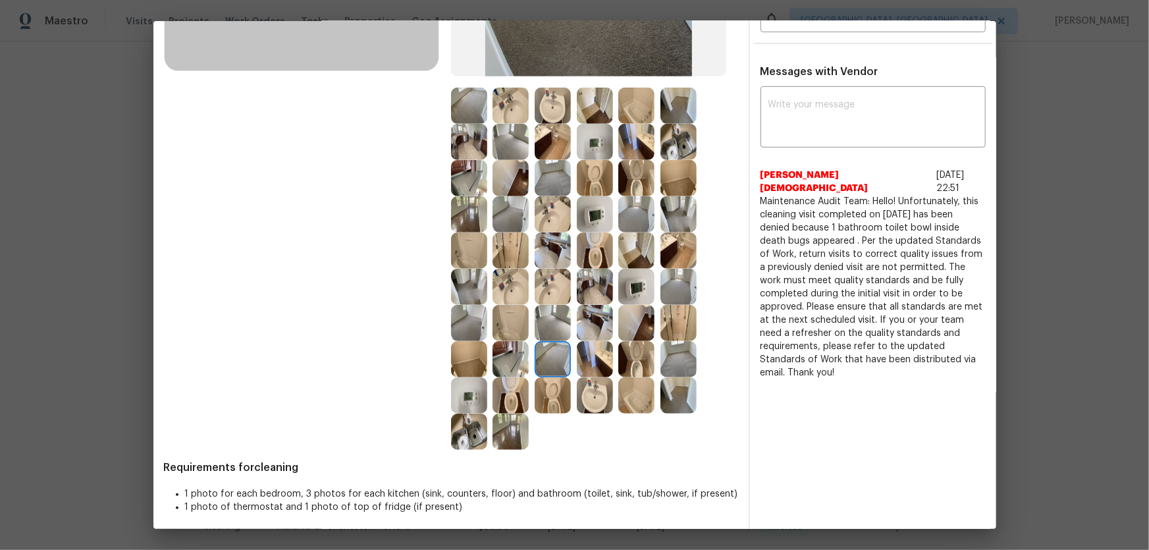
click at [469, 329] on img at bounding box center [469, 323] width 36 height 36
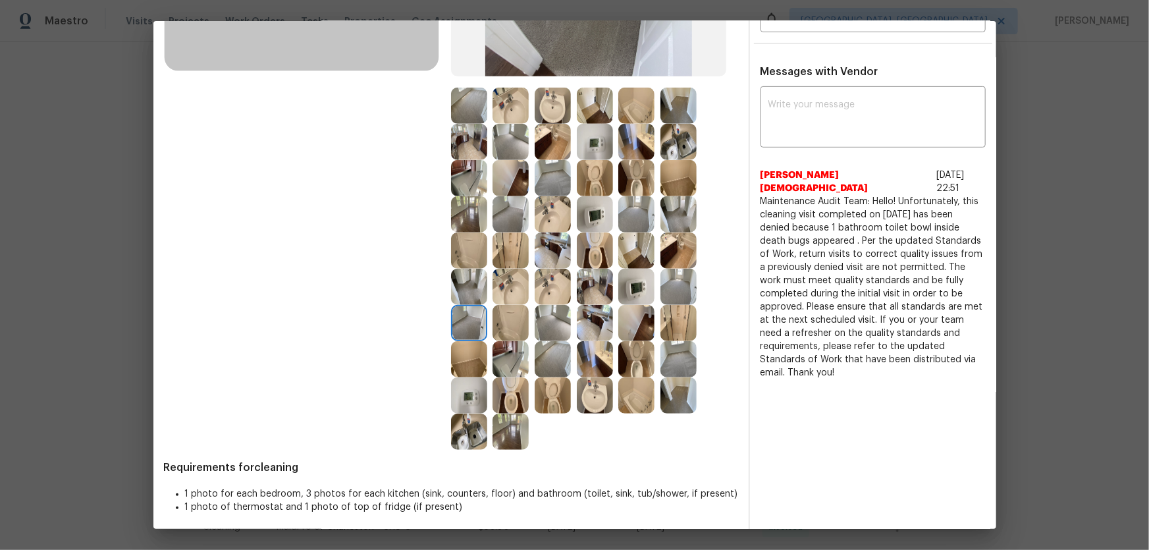
click at [470, 361] on img at bounding box center [469, 359] width 36 height 36
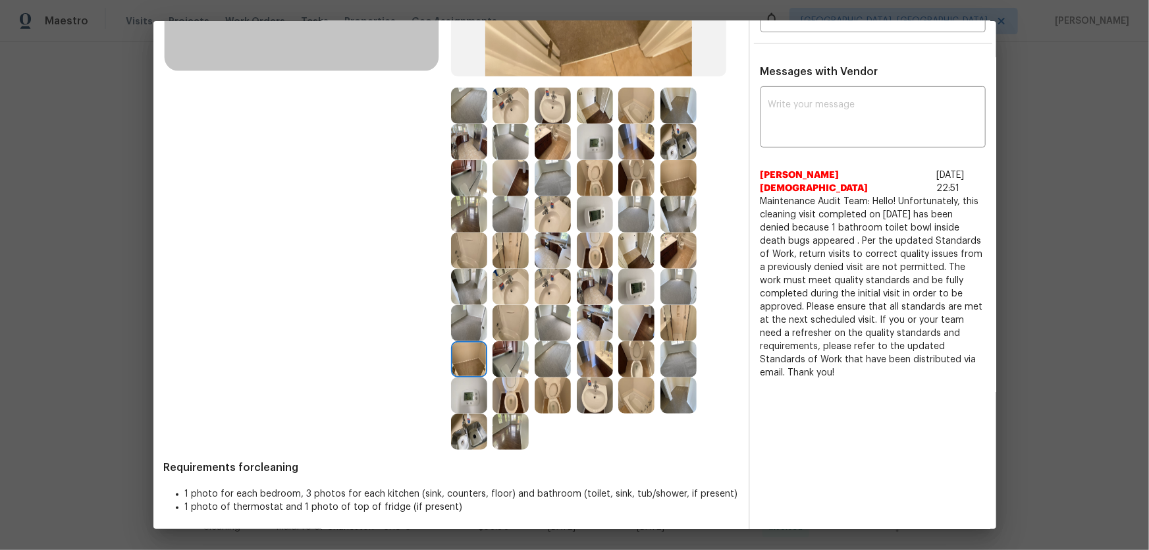
click at [466, 363] on img at bounding box center [469, 395] width 36 height 36
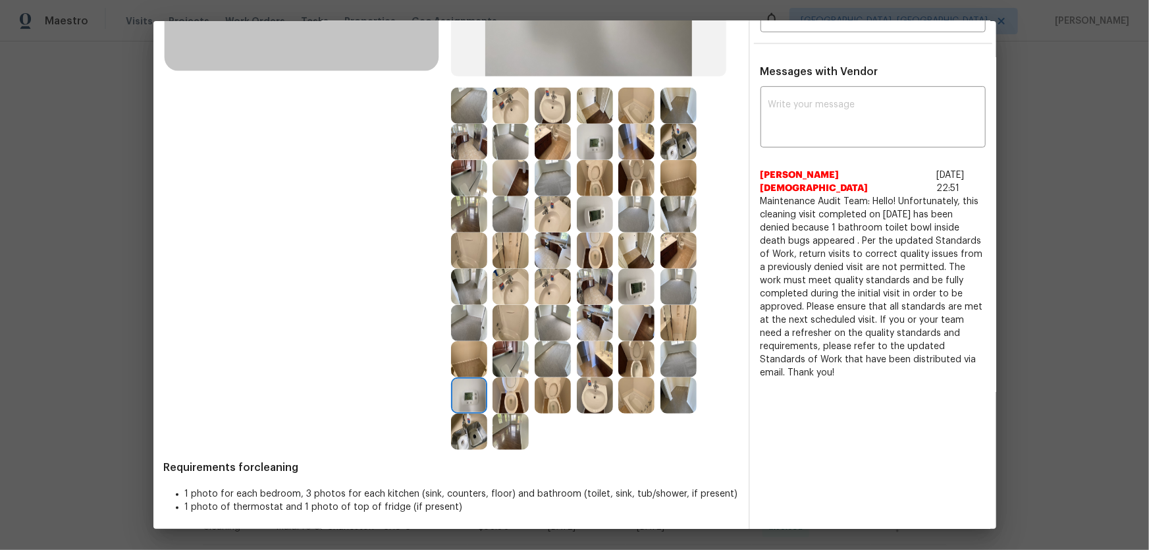
click at [468, 363] on img at bounding box center [469, 432] width 36 height 36
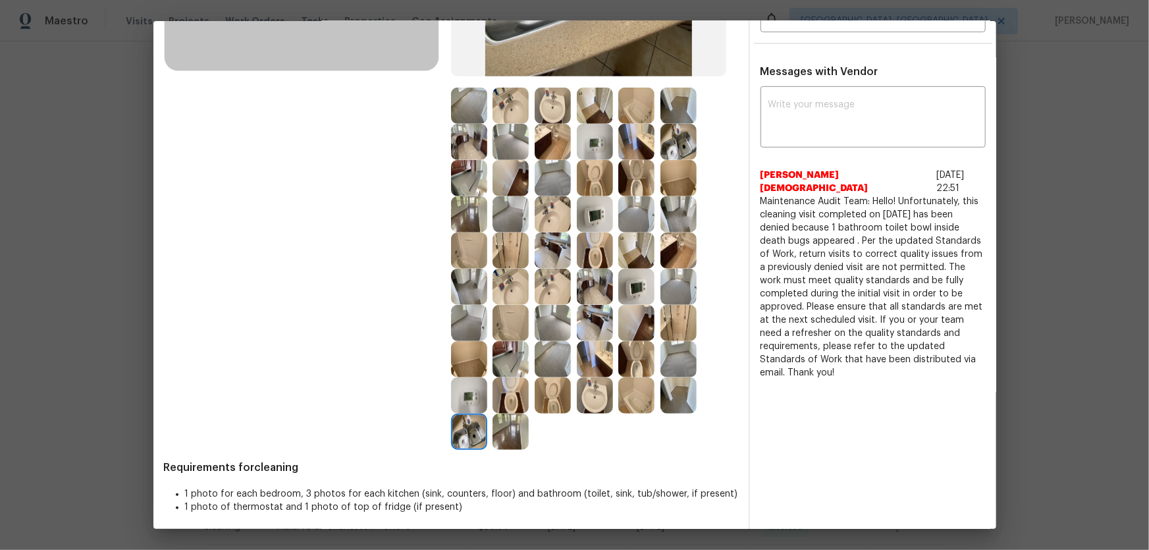
click at [499, 363] on img at bounding box center [511, 432] width 36 height 36
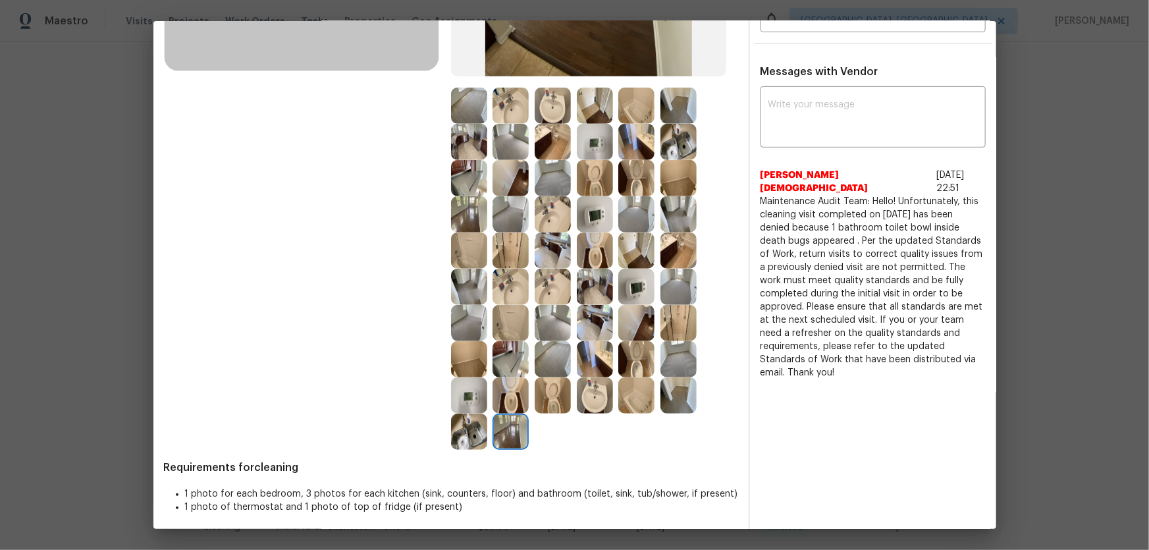
click at [498, 363] on img at bounding box center [511, 395] width 36 height 36
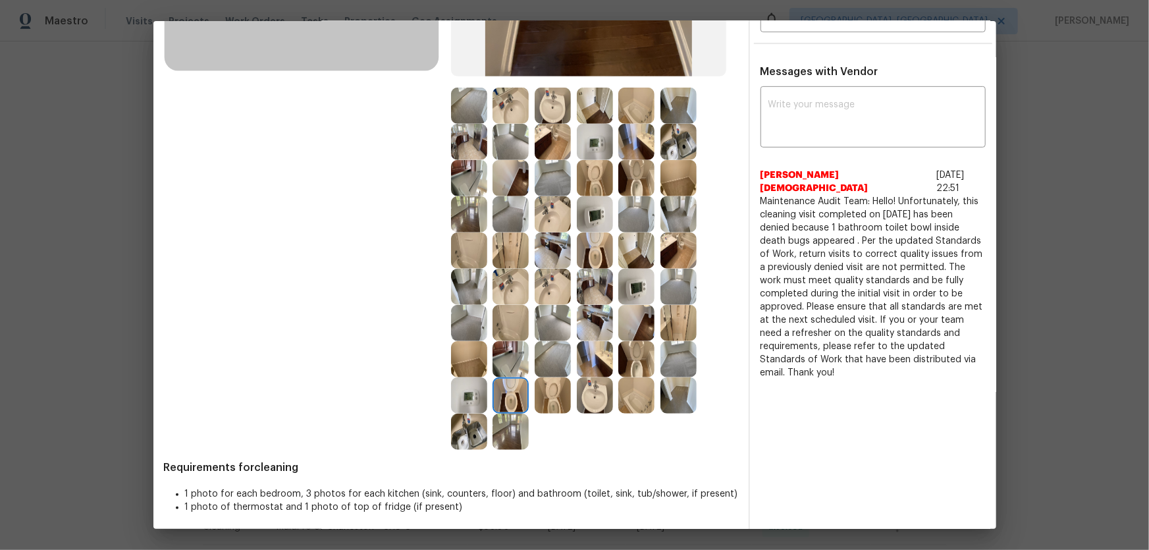
click at [501, 363] on img at bounding box center [511, 359] width 36 height 36
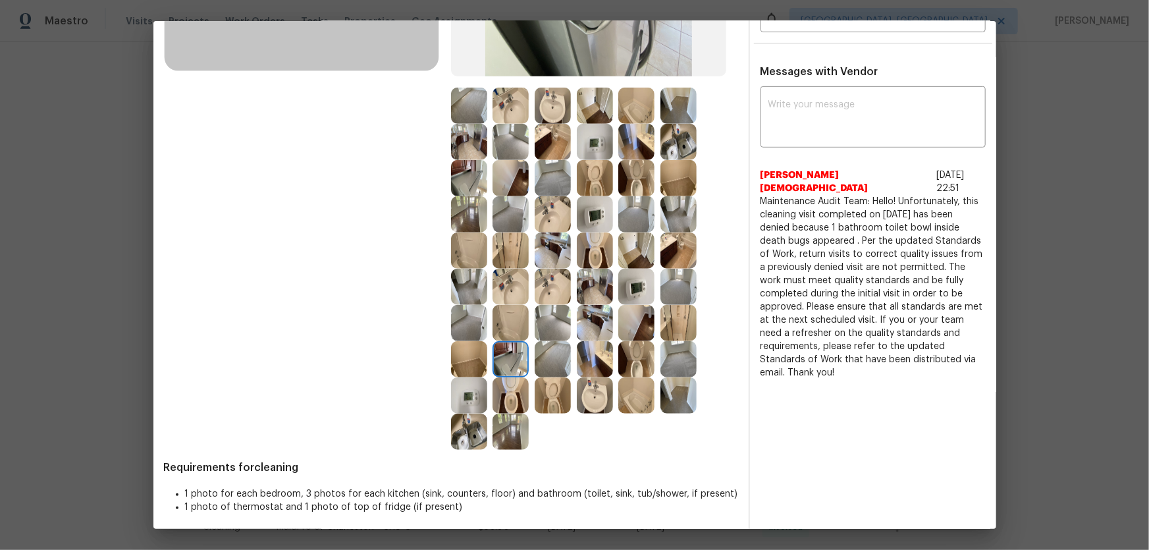
click at [555, 251] on img at bounding box center [553, 251] width 36 height 36
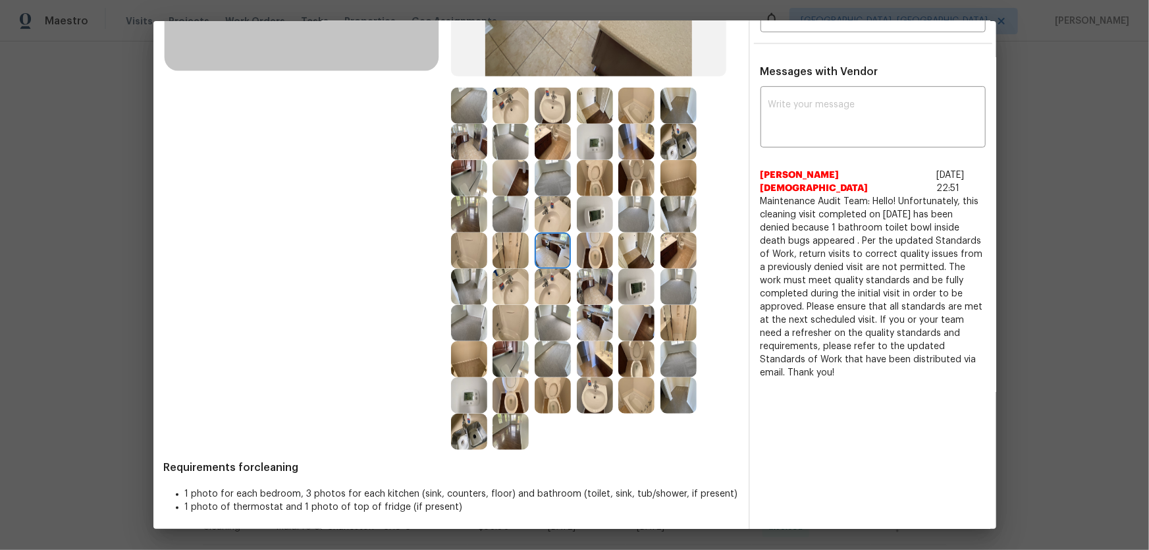
click at [586, 227] on img at bounding box center [595, 214] width 36 height 36
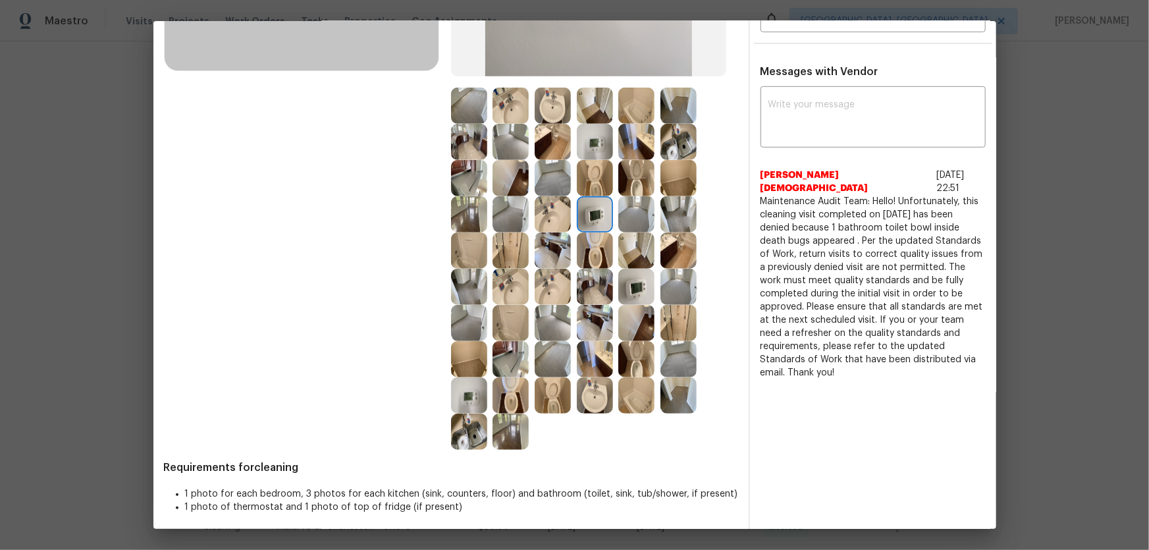
click at [641, 315] on img at bounding box center [637, 323] width 36 height 36
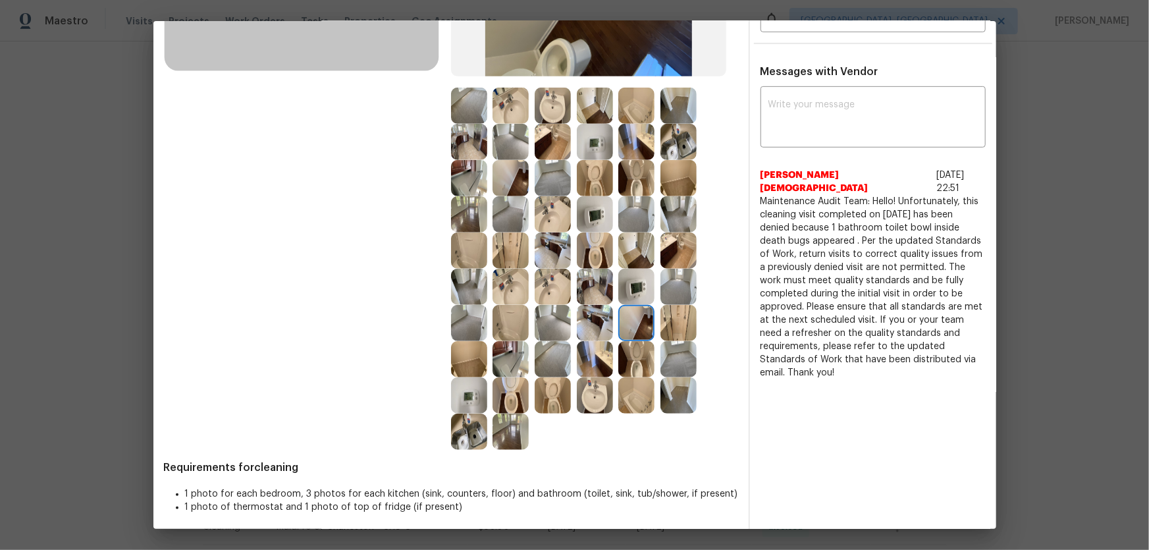
click at [638, 284] on img at bounding box center [637, 287] width 36 height 36
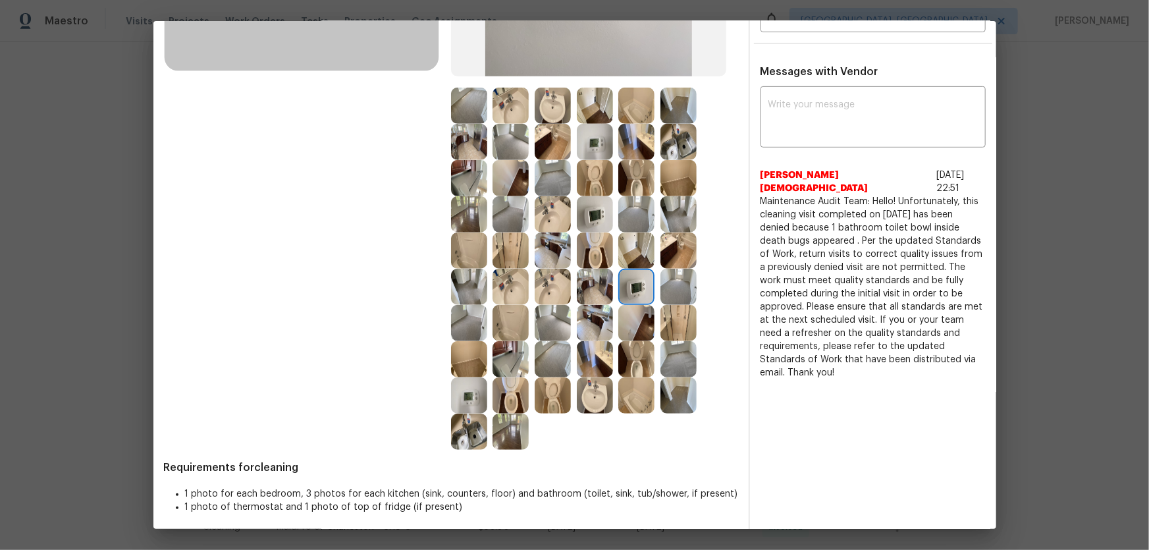
click at [631, 248] on img at bounding box center [637, 251] width 36 height 36
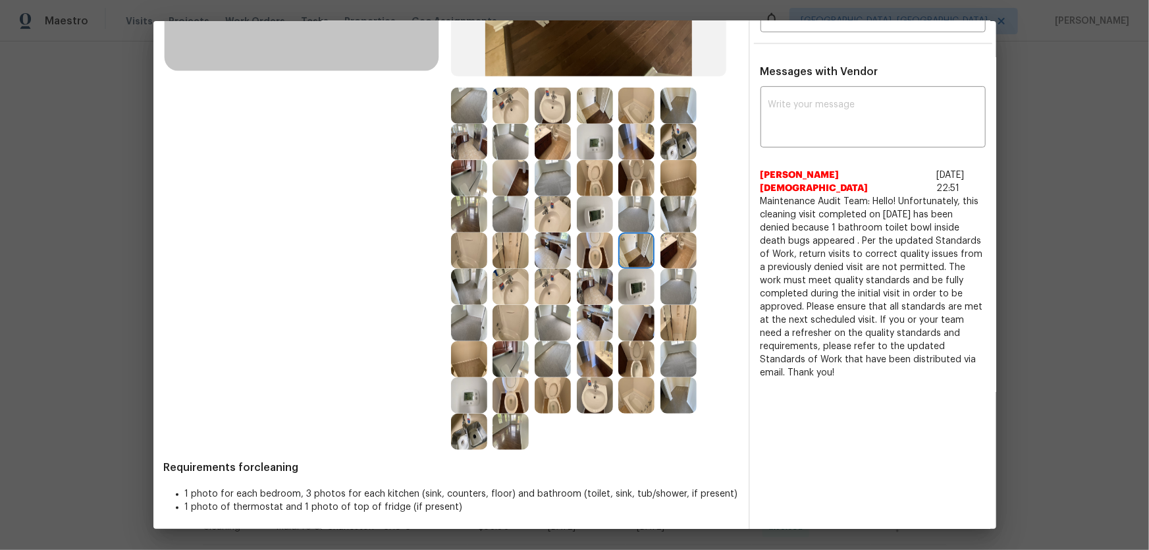
click at [683, 150] on img at bounding box center [679, 142] width 36 height 36
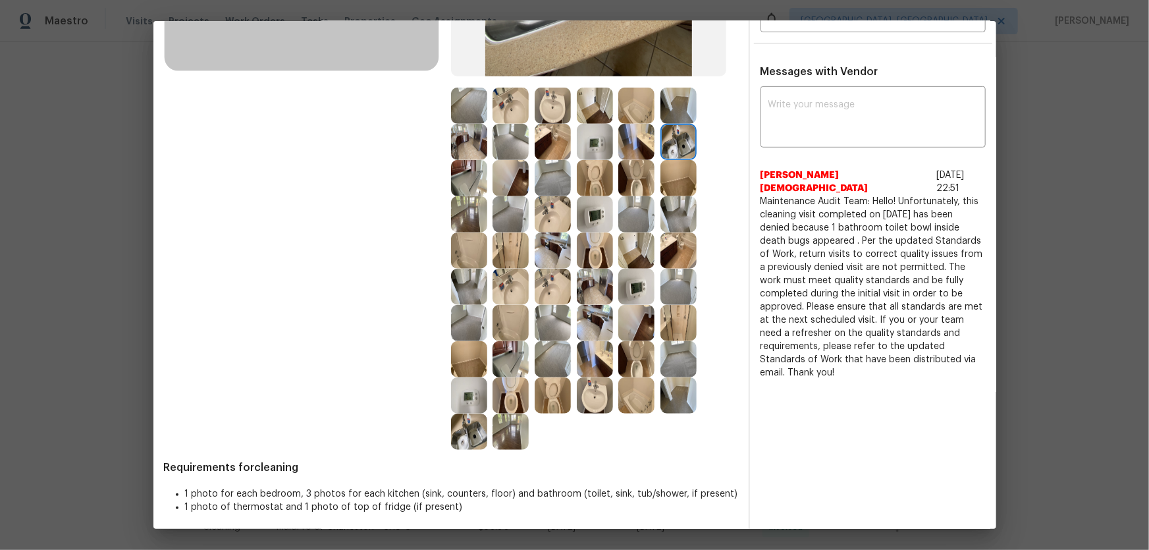
click at [590, 139] on img at bounding box center [595, 142] width 36 height 36
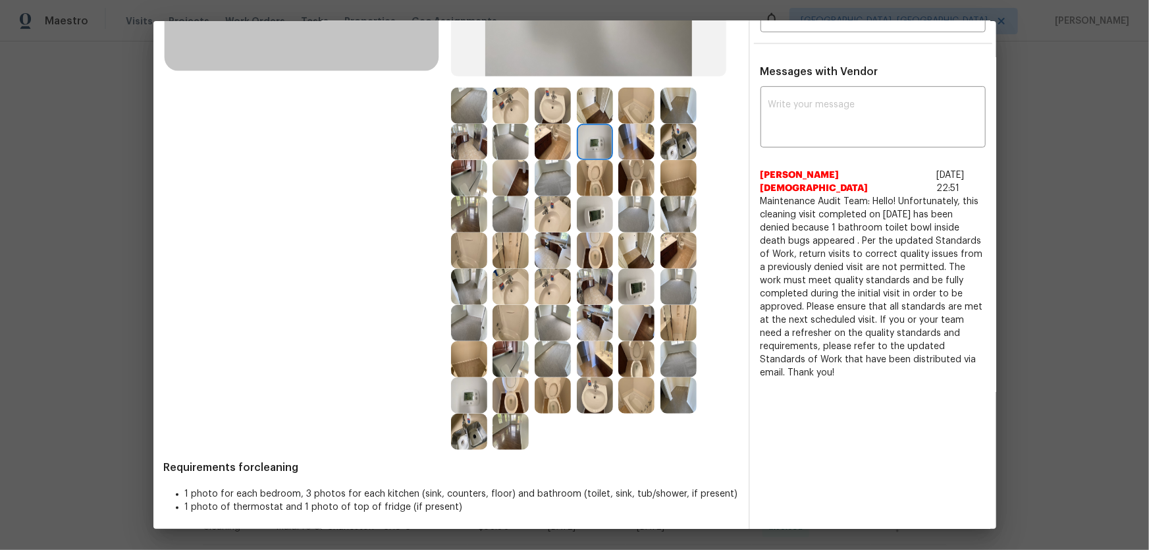
click at [586, 182] on img at bounding box center [595, 178] width 36 height 36
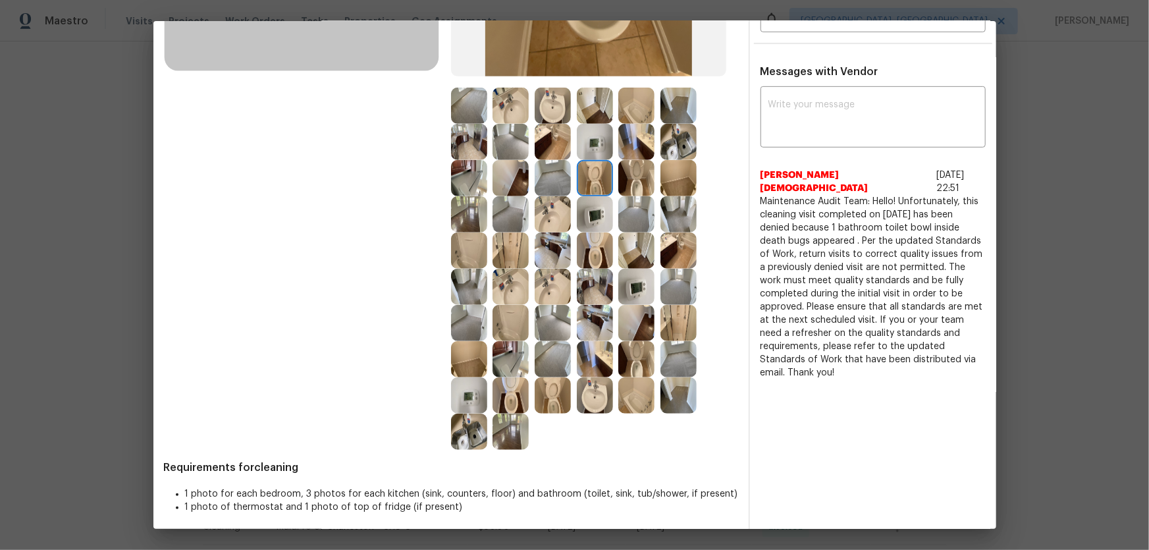
click at [585, 219] on img at bounding box center [595, 214] width 36 height 36
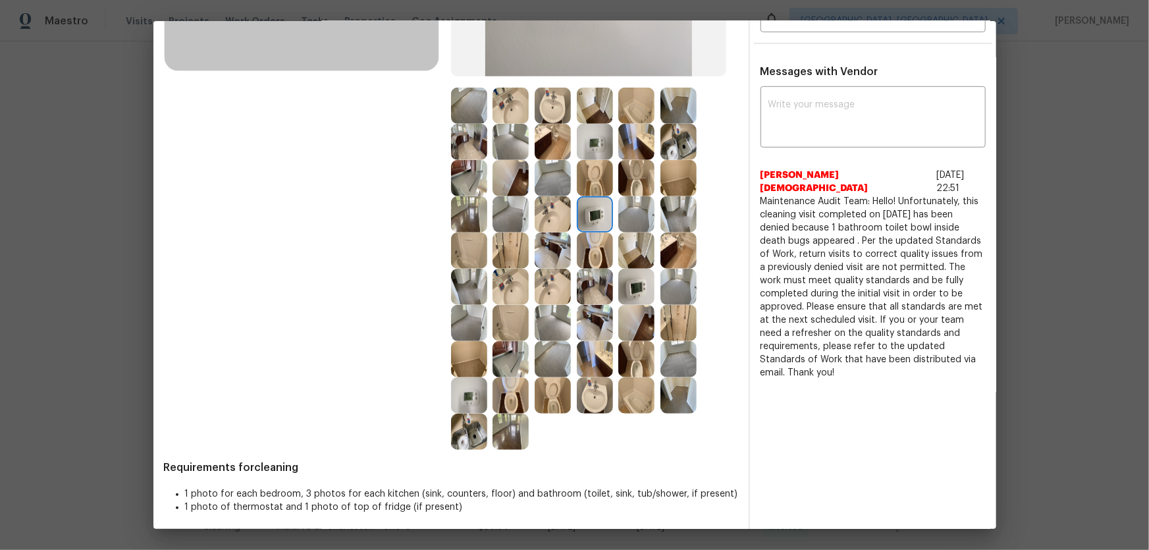
click at [554, 219] on img at bounding box center [553, 214] width 36 height 36
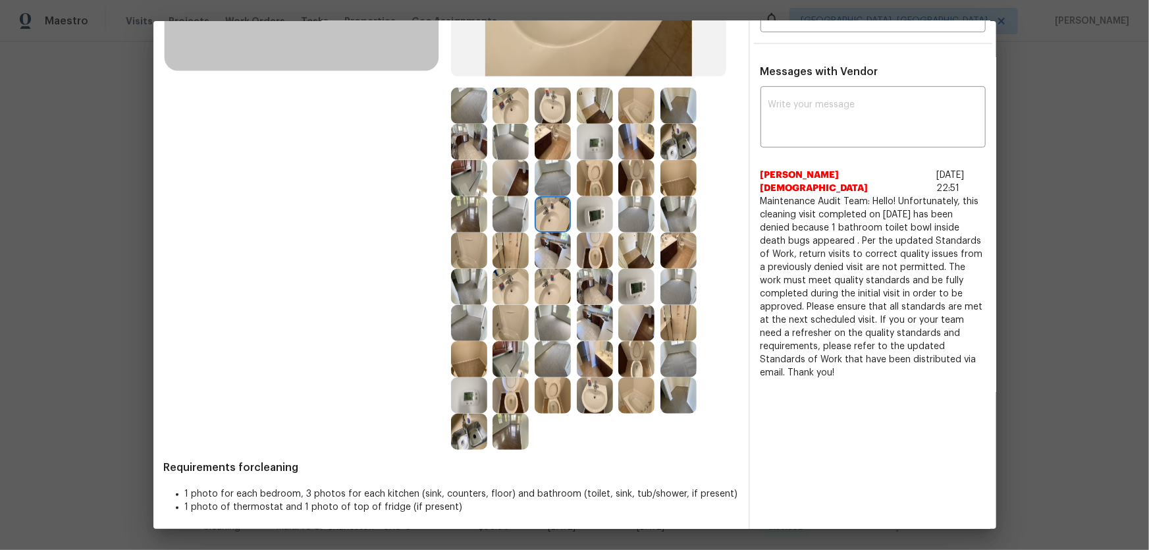
click at [501, 217] on img at bounding box center [511, 214] width 36 height 36
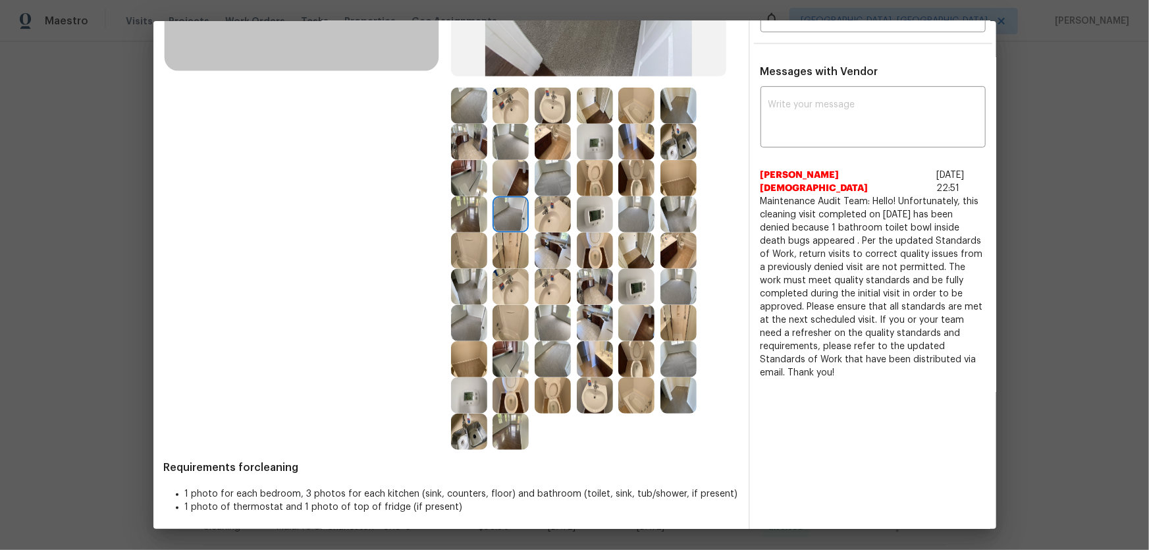
click at [501, 183] on img at bounding box center [511, 178] width 36 height 36
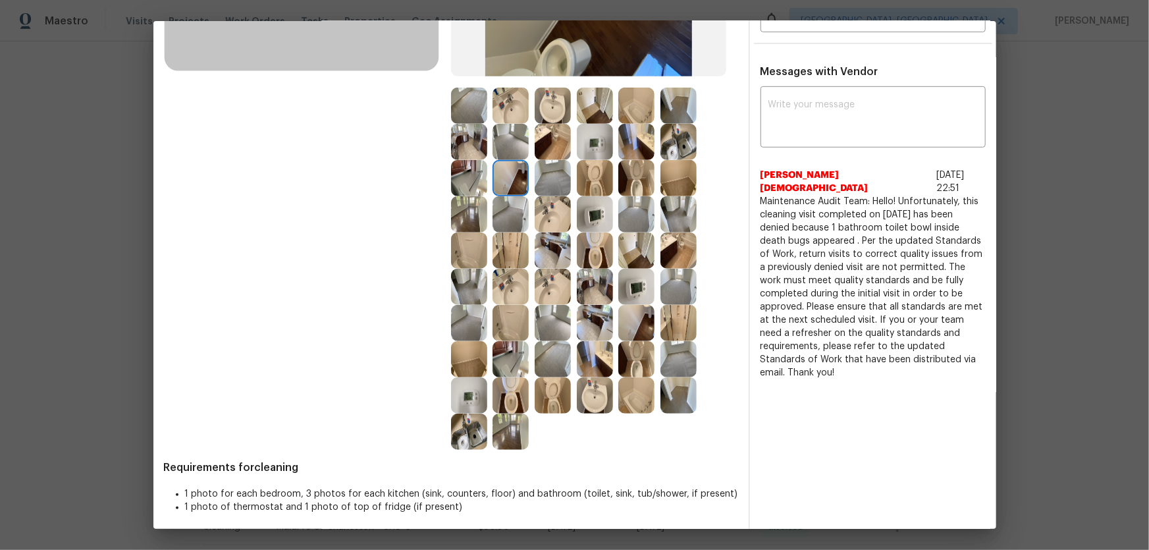
click at [456, 179] on img at bounding box center [469, 178] width 36 height 36
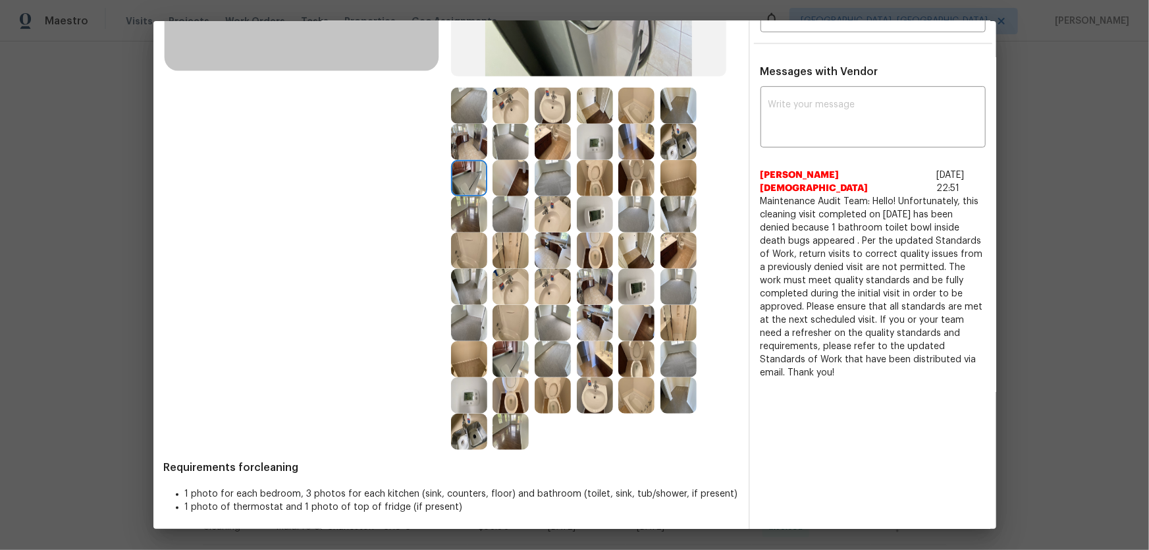
click at [451, 140] on img at bounding box center [469, 142] width 36 height 36
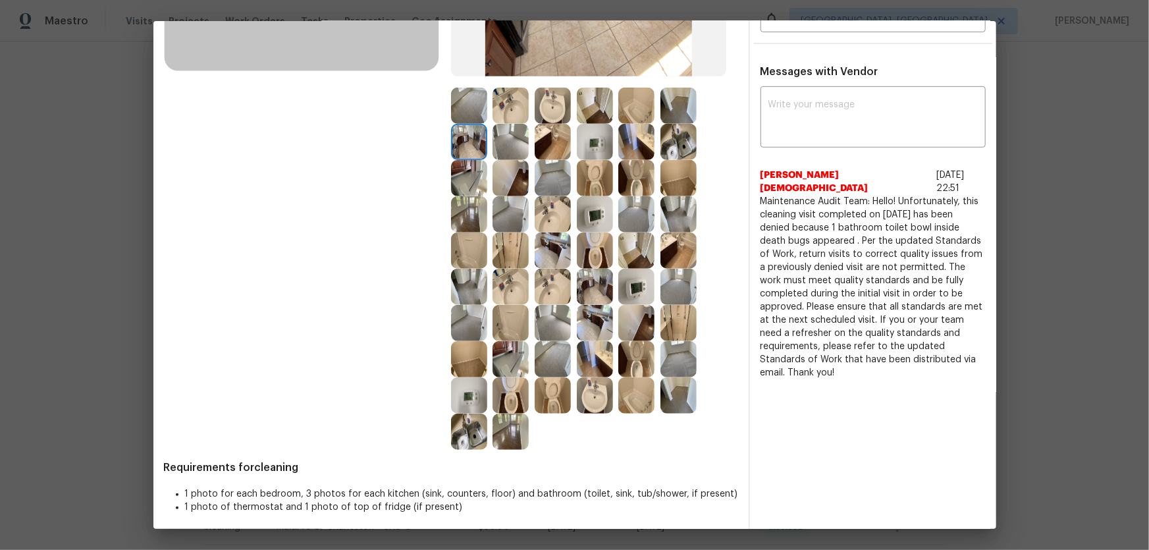
click at [465, 111] on img at bounding box center [469, 106] width 36 height 36
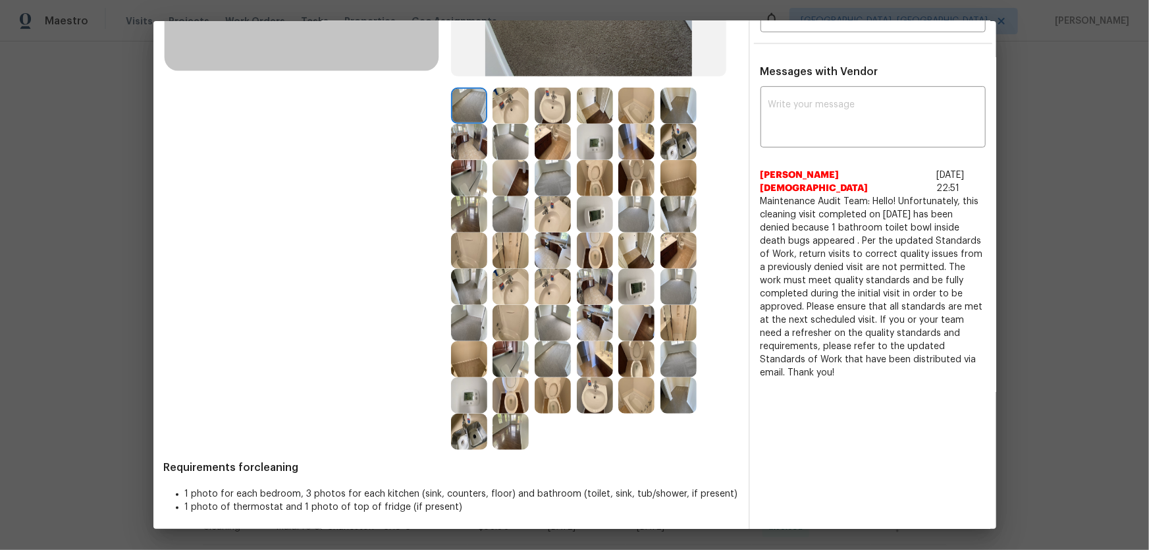
click at [511, 112] on img at bounding box center [511, 106] width 36 height 36
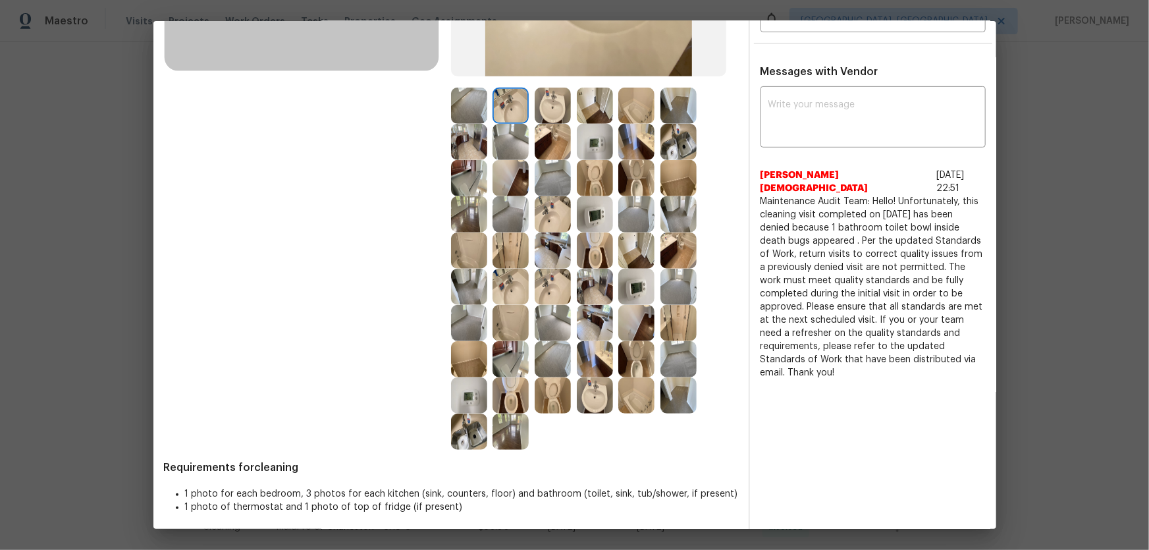
click at [548, 117] on img at bounding box center [553, 106] width 36 height 36
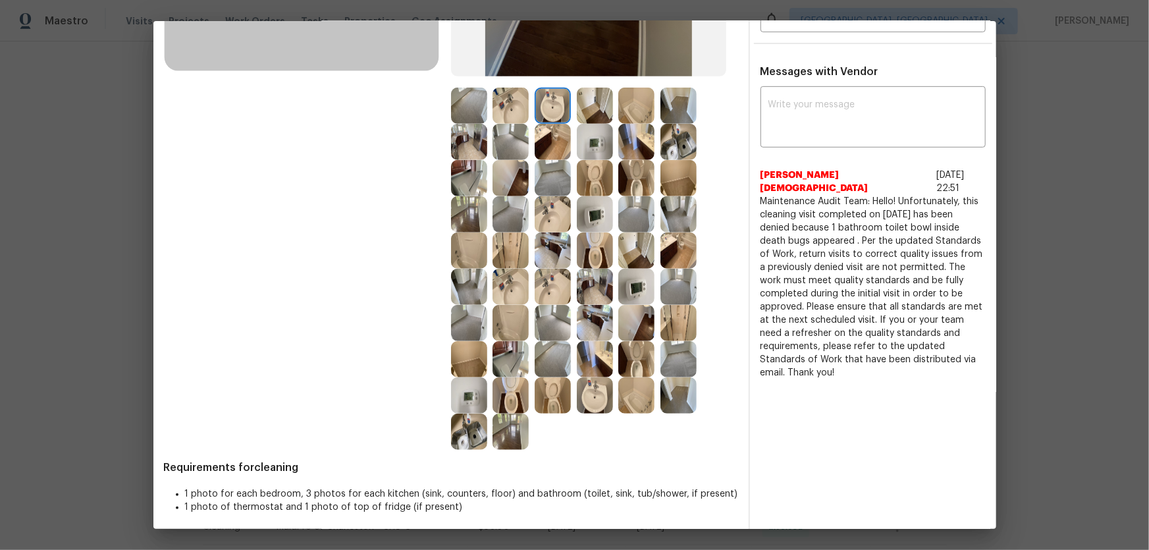
click at [549, 148] on img at bounding box center [553, 142] width 36 height 36
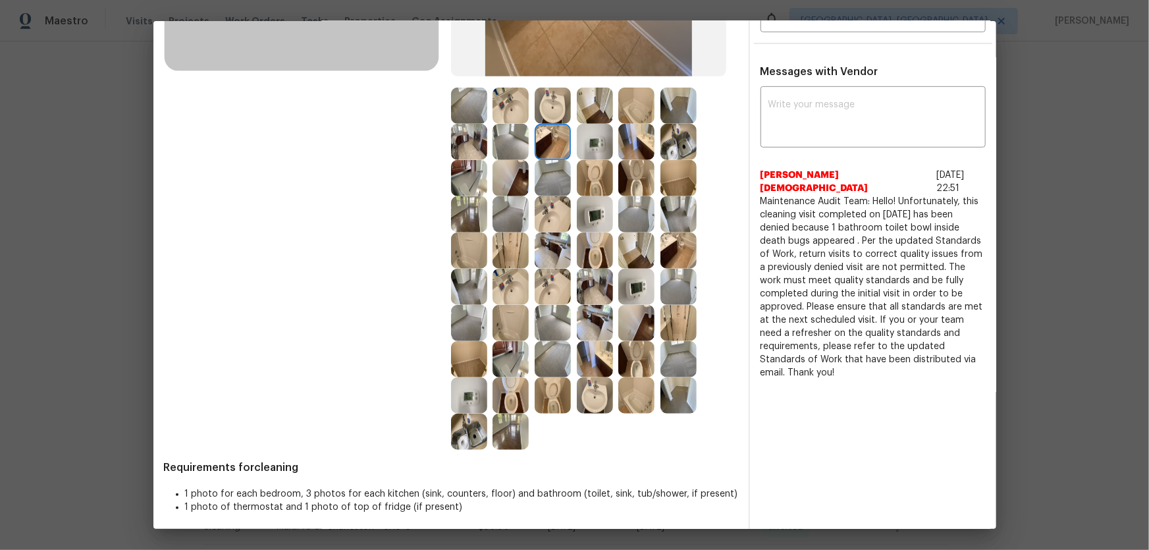
click at [587, 148] on img at bounding box center [595, 142] width 36 height 36
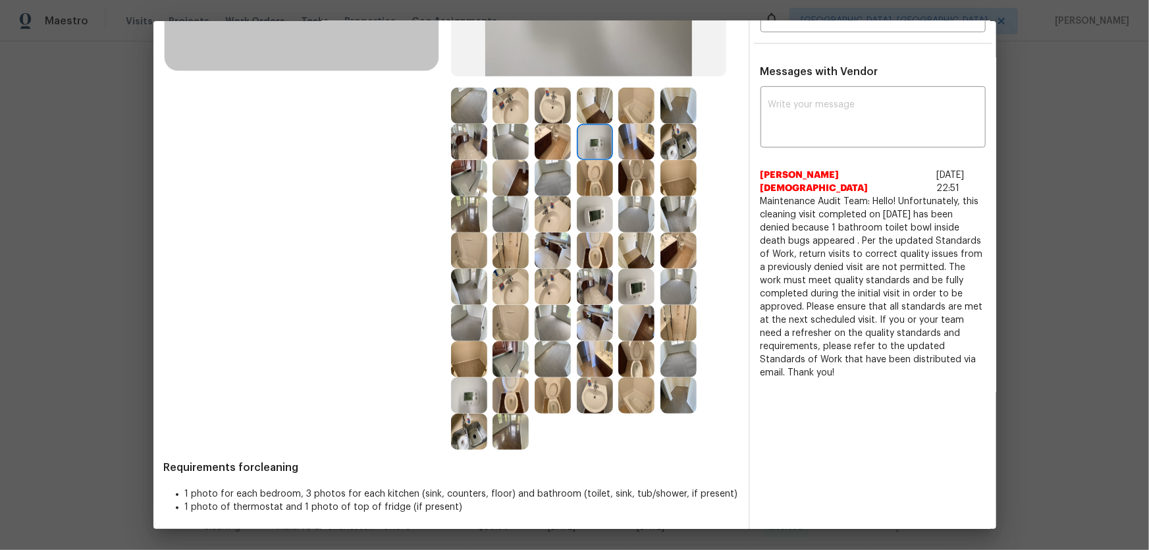
click at [588, 98] on img at bounding box center [595, 106] width 36 height 36
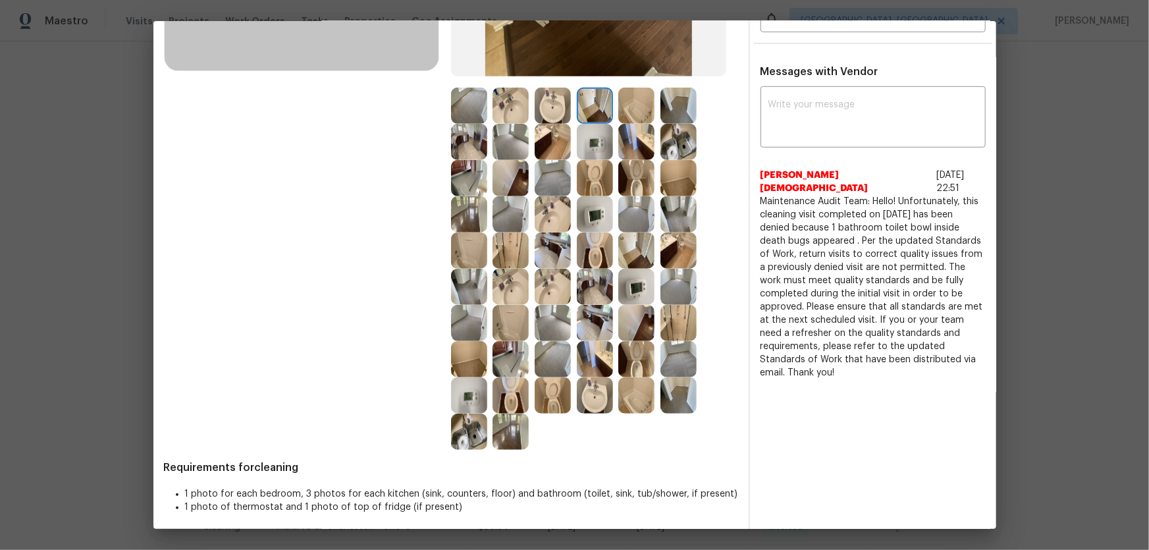
click at [638, 111] on img at bounding box center [637, 106] width 36 height 36
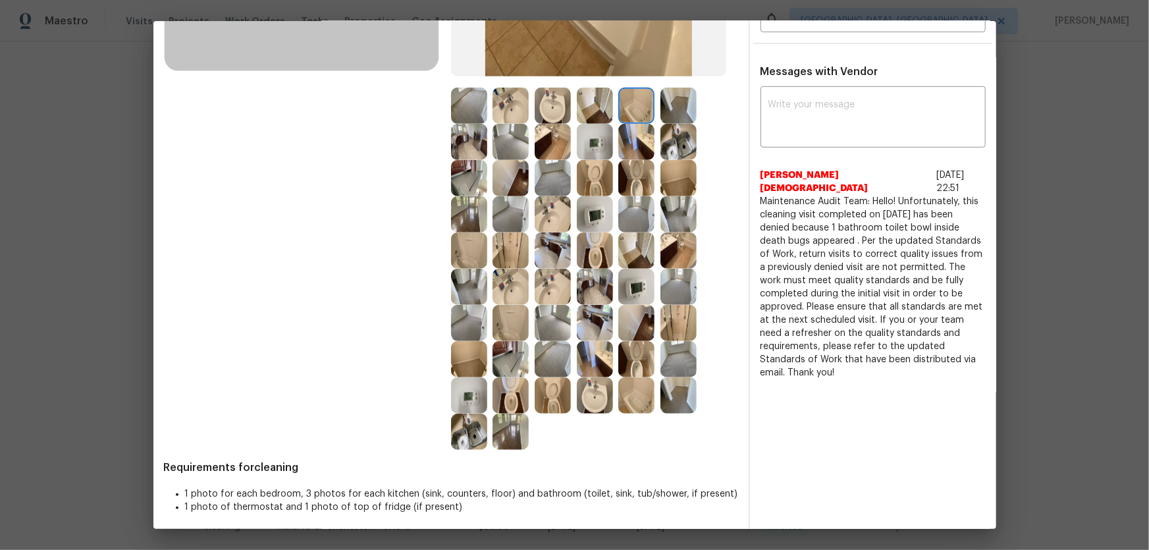
click at [631, 133] on img at bounding box center [637, 142] width 36 height 36
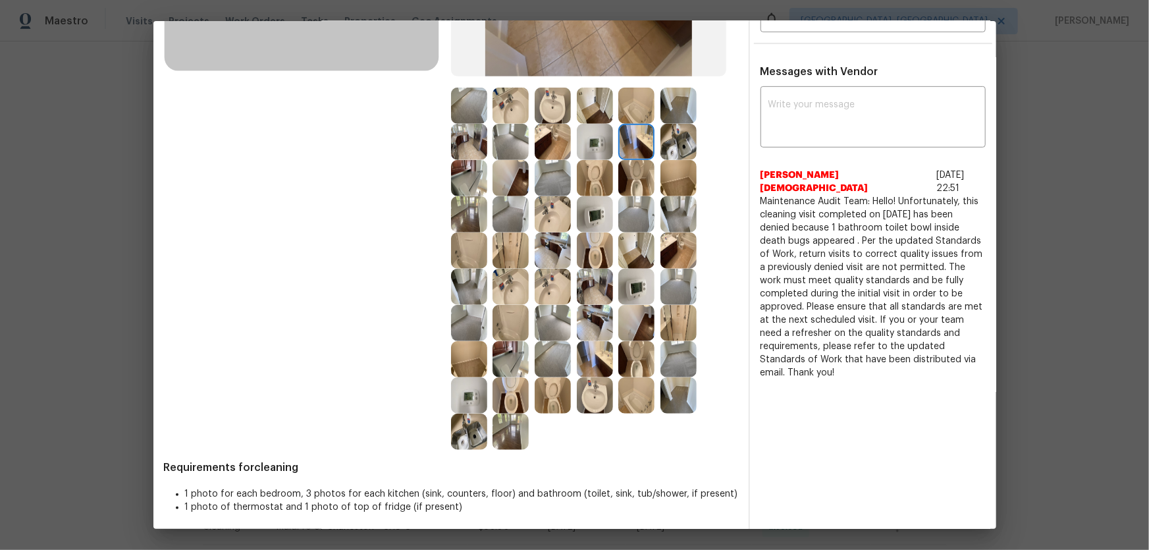
click at [671, 150] on img at bounding box center [679, 142] width 36 height 36
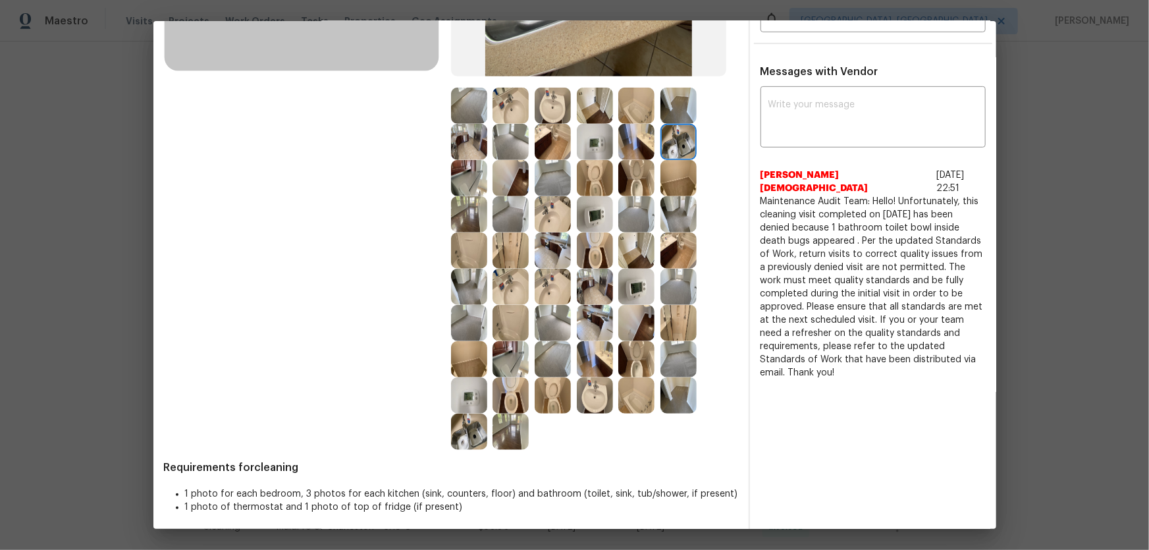
click at [661, 180] on img at bounding box center [679, 178] width 36 height 36
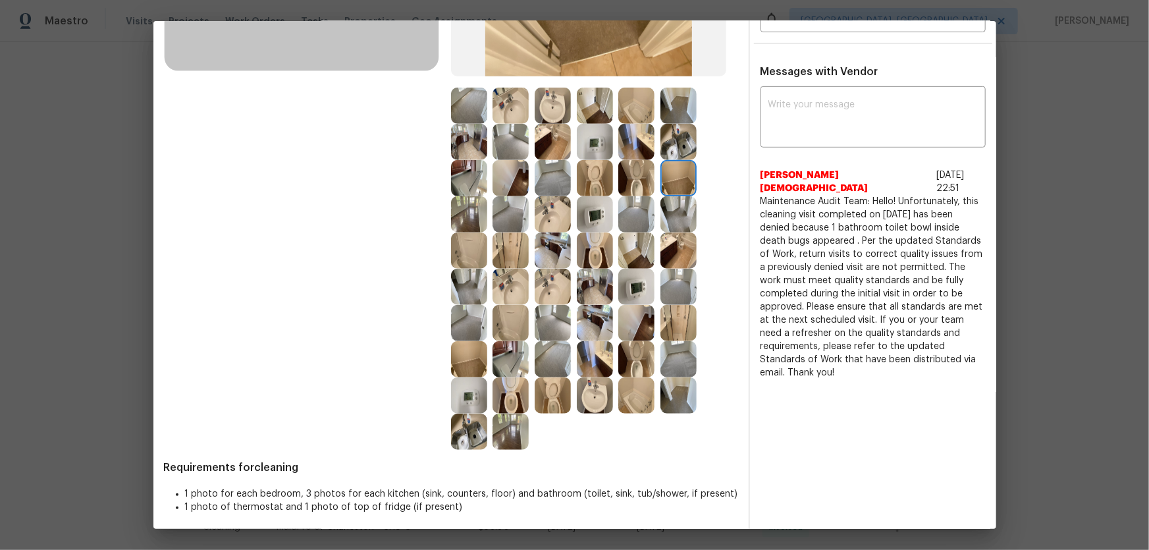
click at [638, 204] on img at bounding box center [637, 214] width 36 height 36
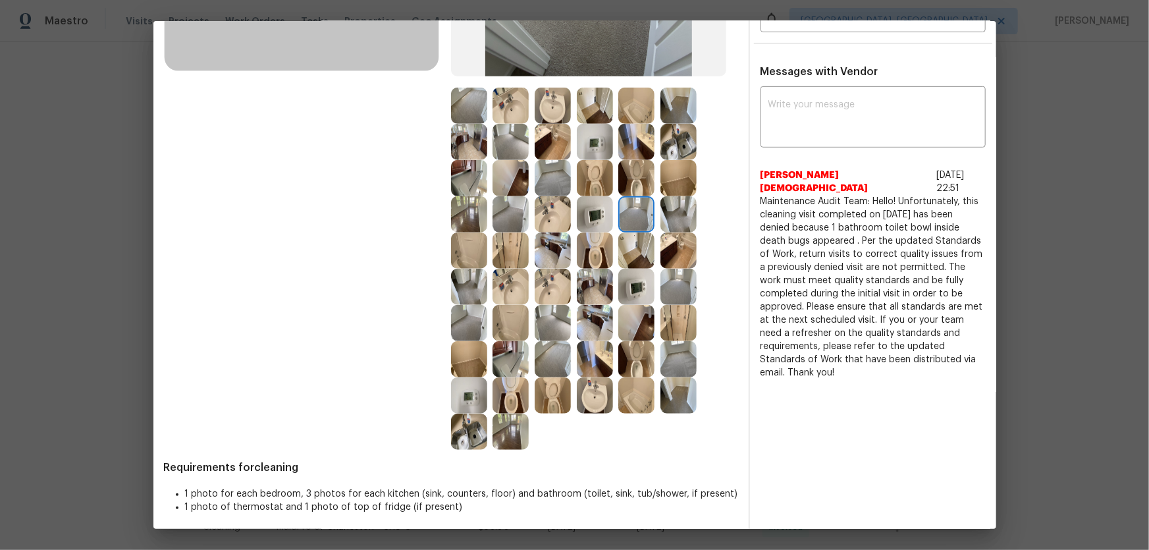
click at [666, 213] on img at bounding box center [679, 214] width 36 height 36
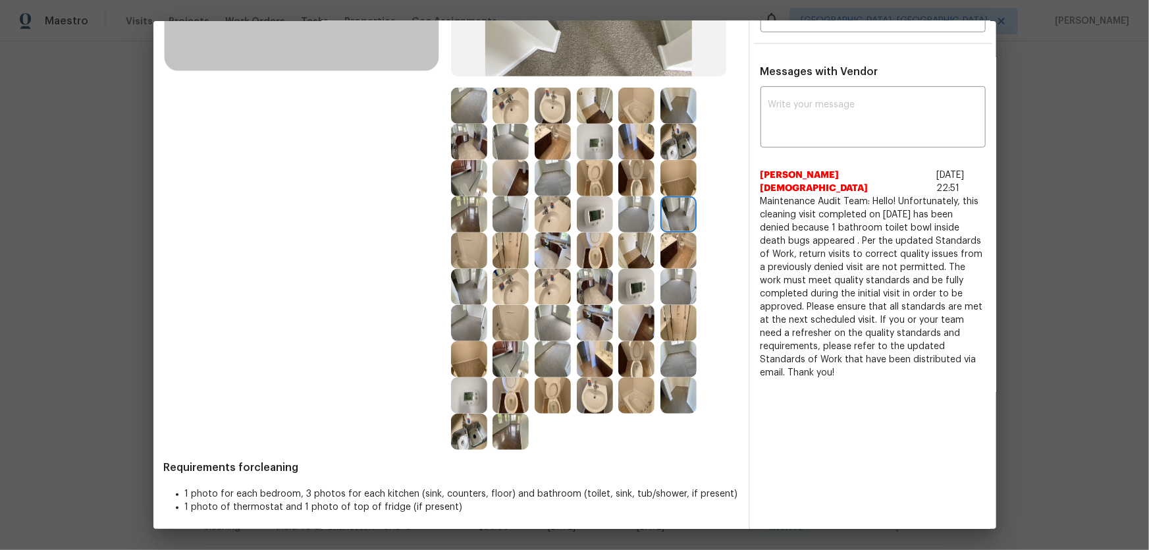
click at [553, 352] on img at bounding box center [553, 359] width 36 height 36
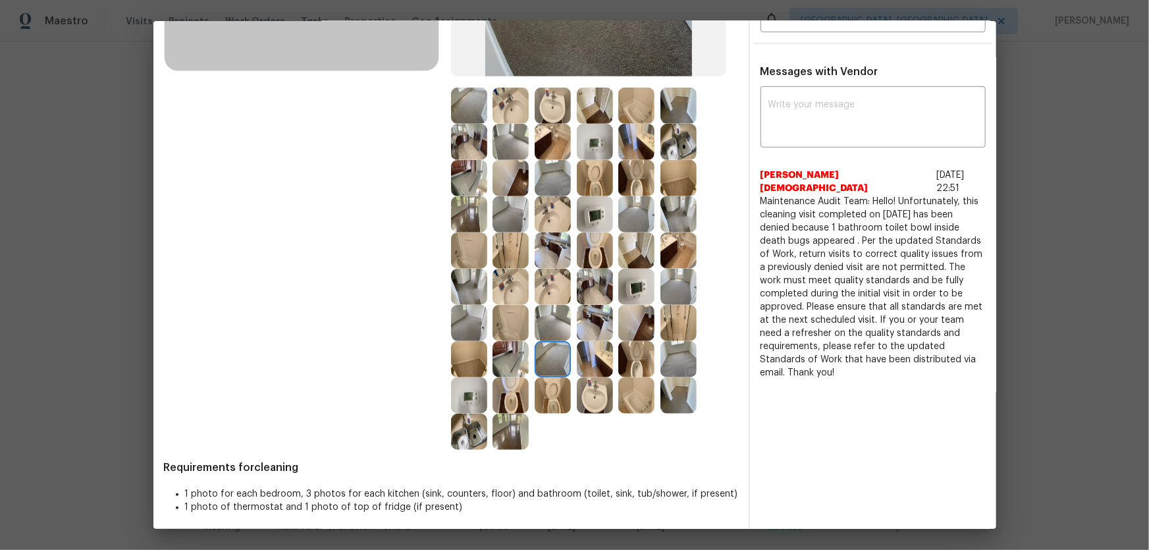
click at [553, 321] on img at bounding box center [553, 323] width 36 height 36
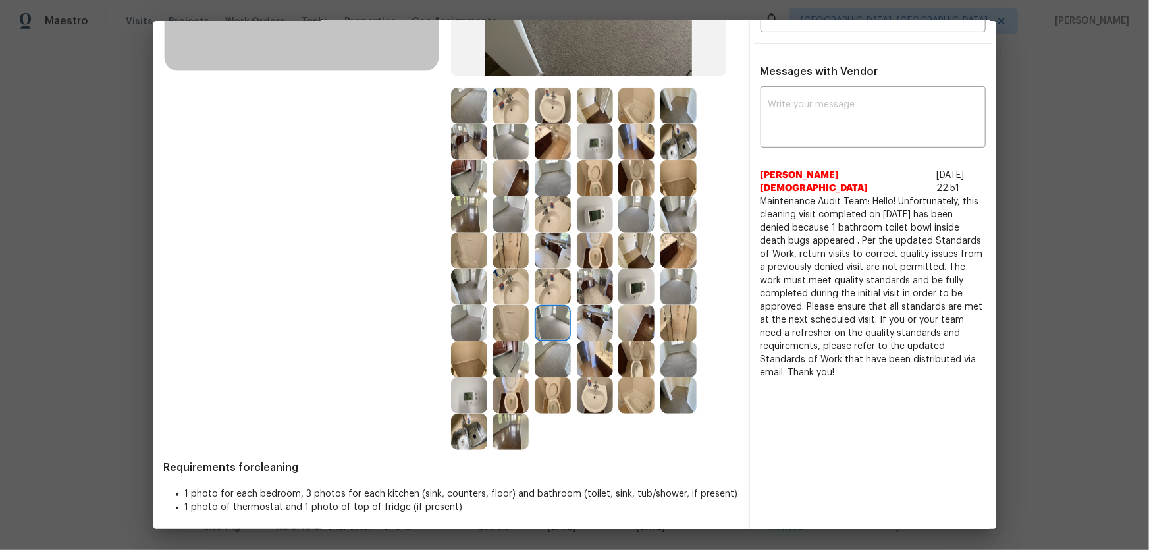
click at [464, 323] on img at bounding box center [469, 323] width 36 height 36
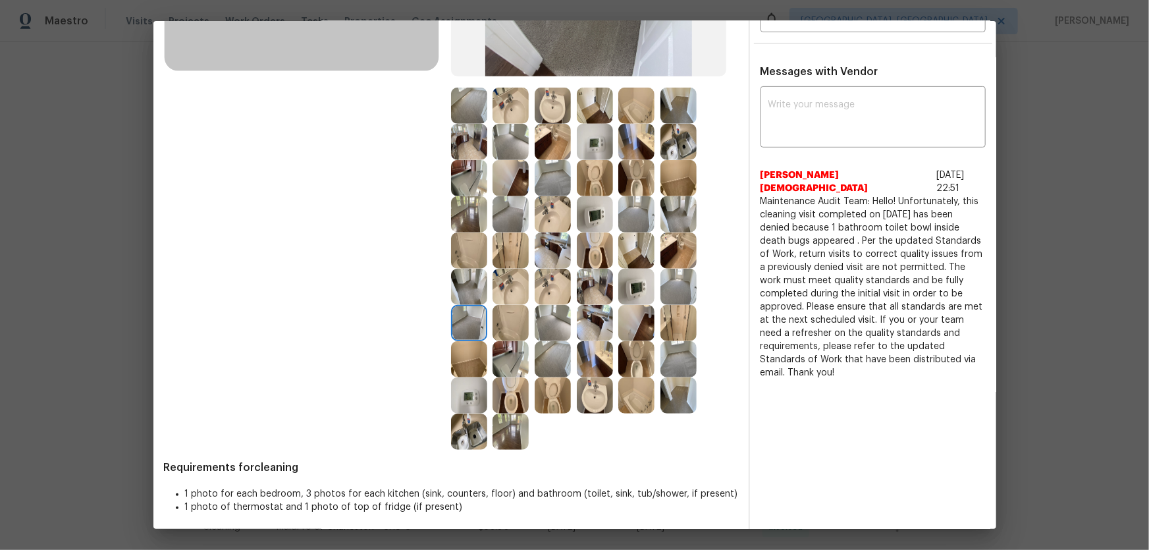
click at [464, 287] on img at bounding box center [469, 287] width 36 height 36
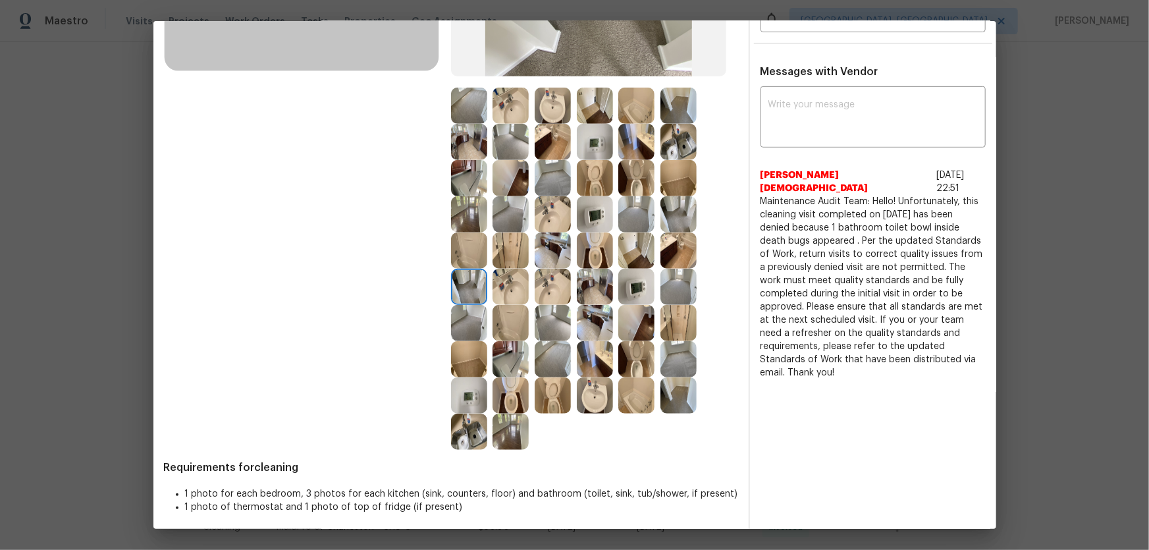
click at [504, 262] on img at bounding box center [511, 251] width 36 height 36
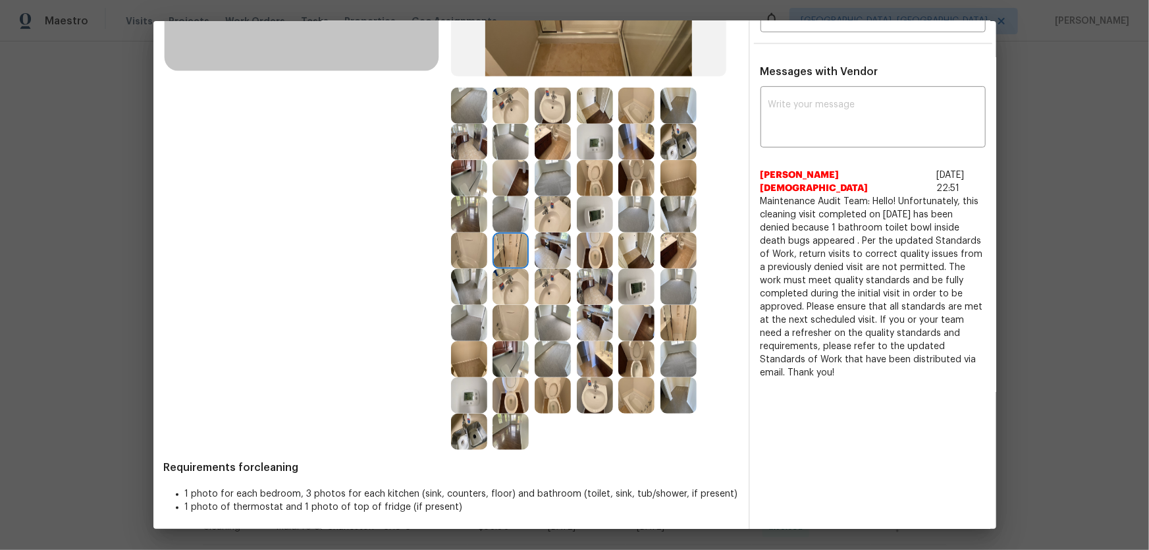
click at [504, 222] on img at bounding box center [511, 214] width 36 height 36
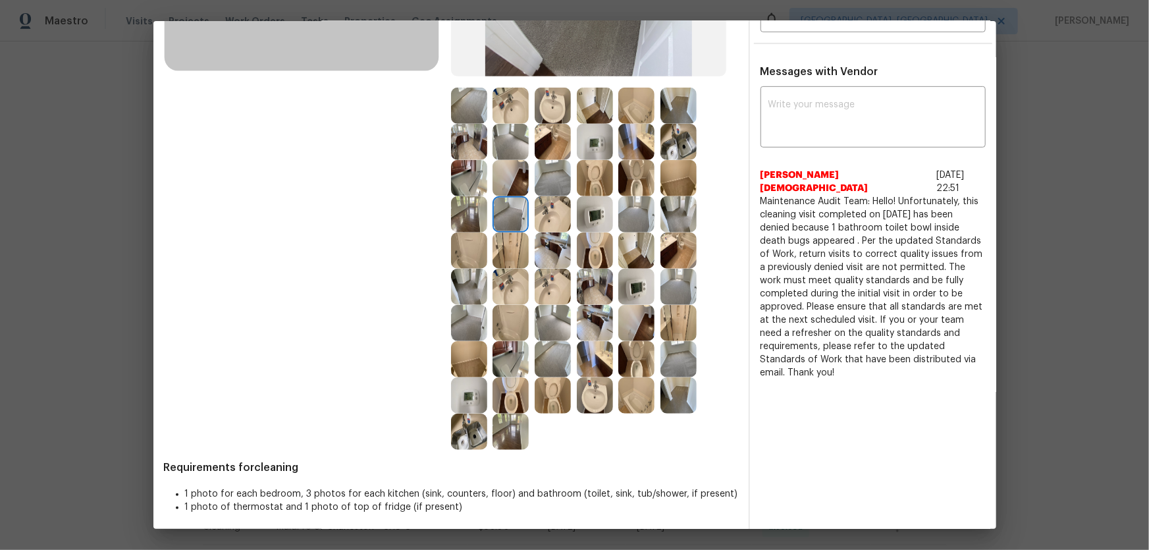
click at [506, 179] on img at bounding box center [511, 178] width 36 height 36
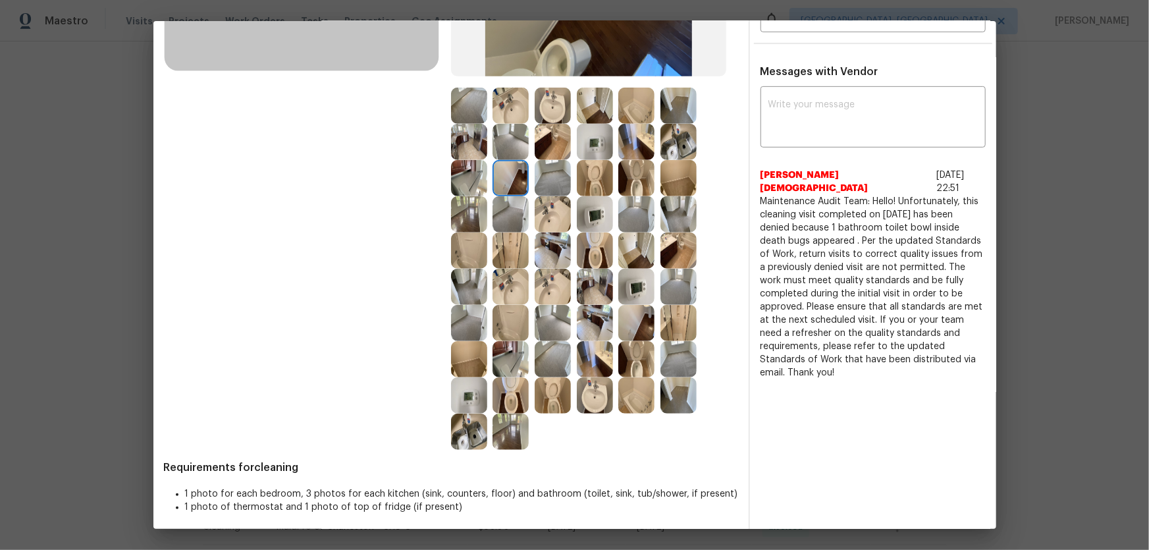
click at [468, 180] on img at bounding box center [469, 178] width 36 height 36
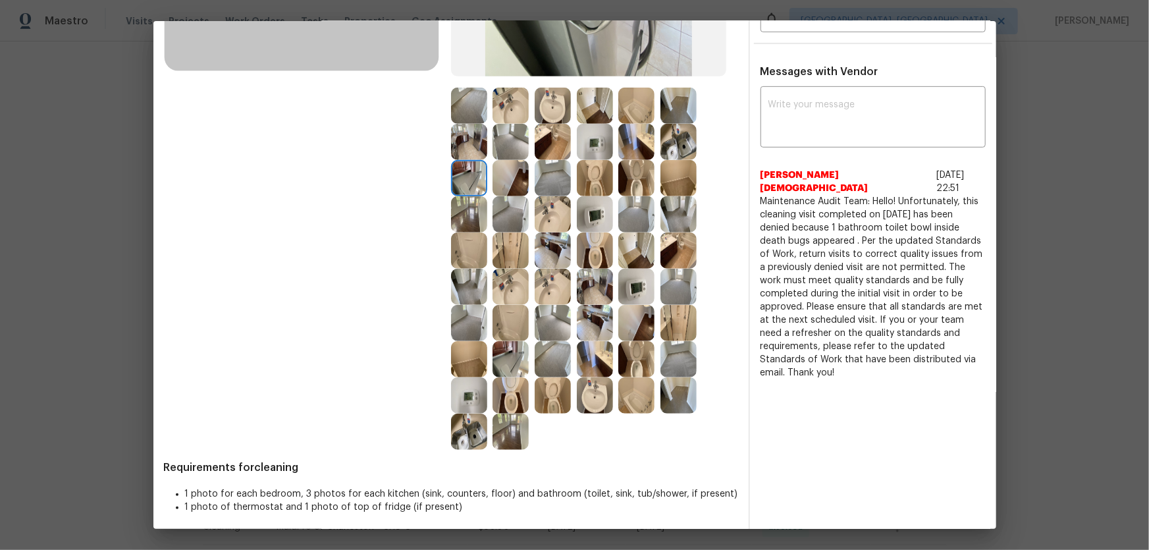
click at [468, 148] on img at bounding box center [469, 142] width 36 height 36
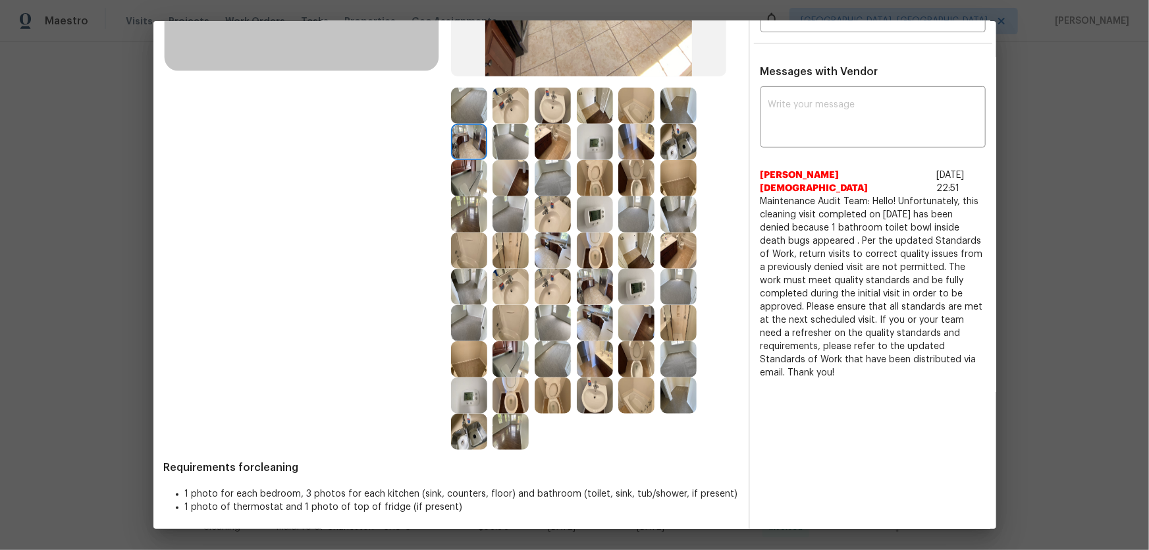
click at [589, 147] on img at bounding box center [595, 142] width 36 height 36
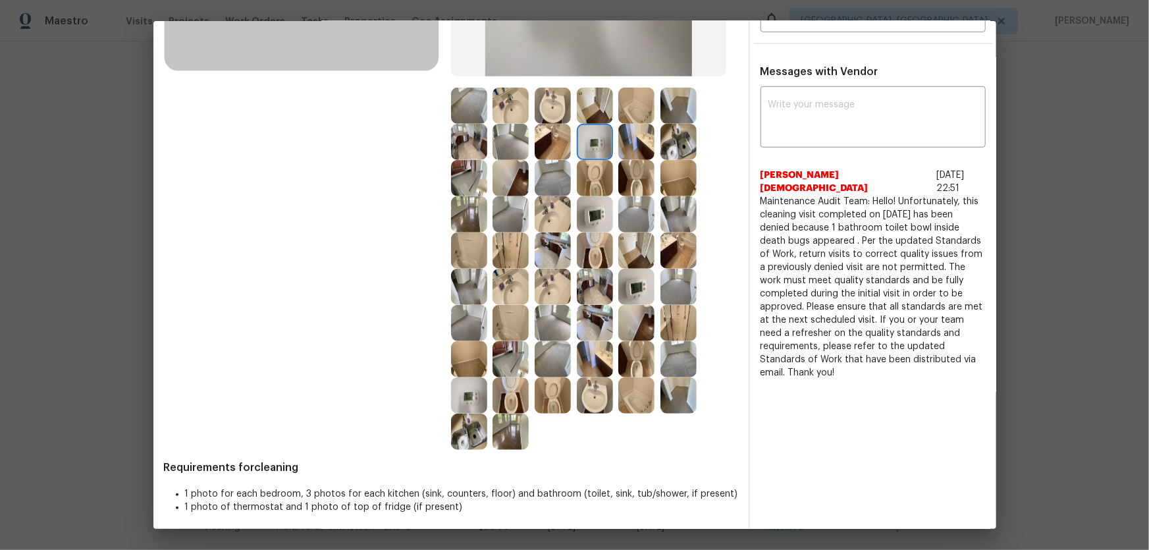
click at [586, 170] on img at bounding box center [595, 178] width 36 height 36
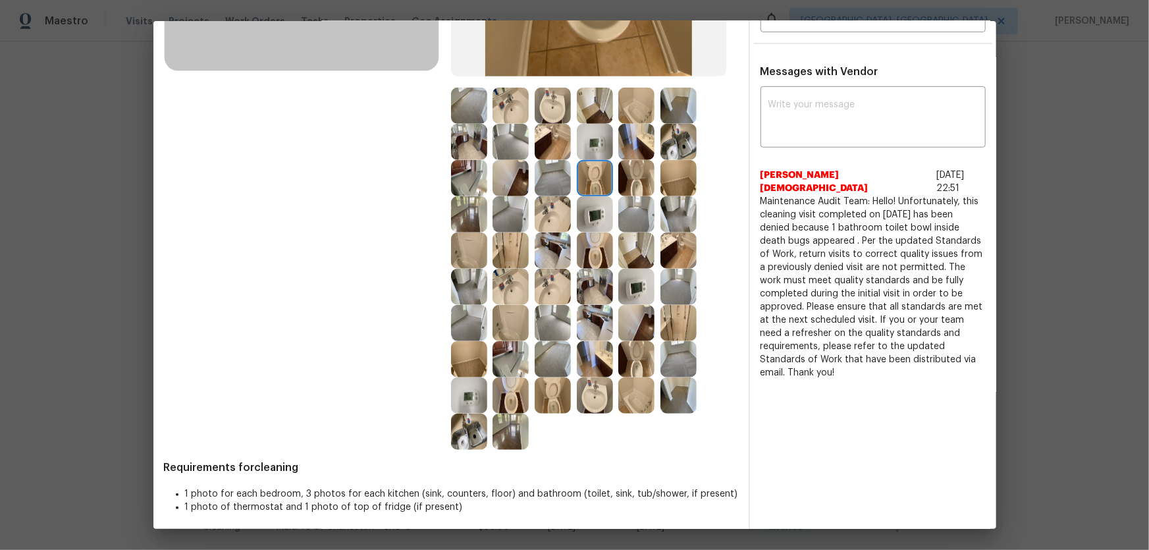
click at [591, 211] on img at bounding box center [595, 214] width 36 height 36
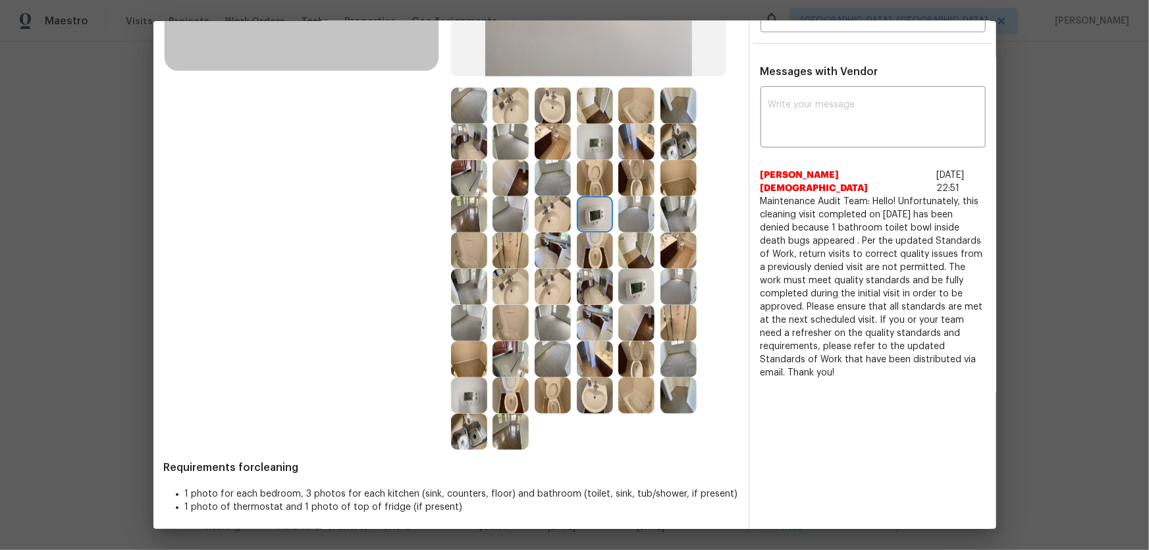
click at [592, 284] on img at bounding box center [595, 287] width 36 height 36
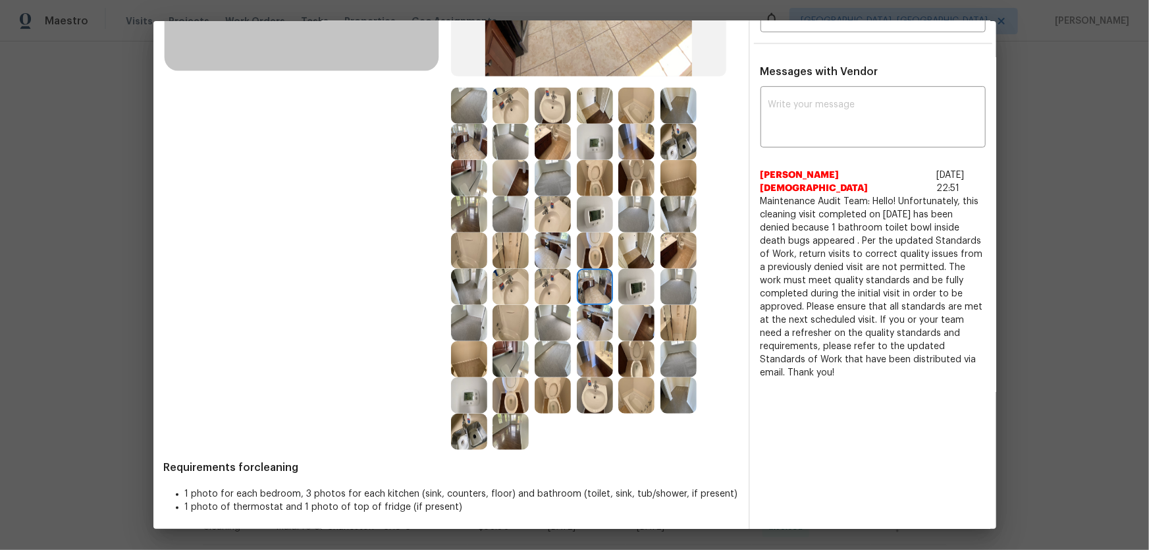
click at [551, 356] on img at bounding box center [553, 359] width 36 height 36
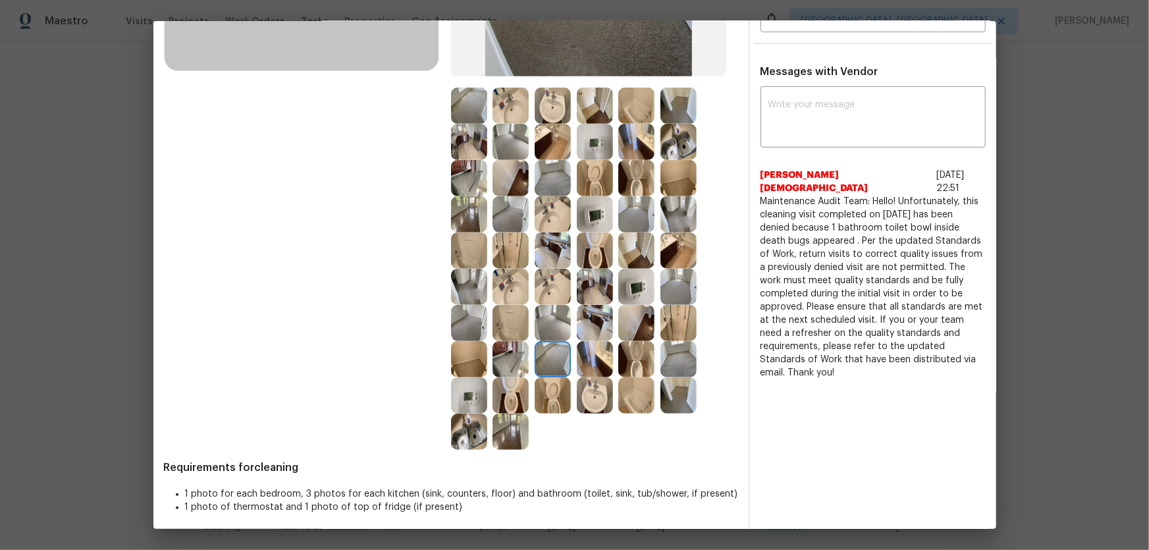
click at [522, 356] on img at bounding box center [511, 359] width 36 height 36
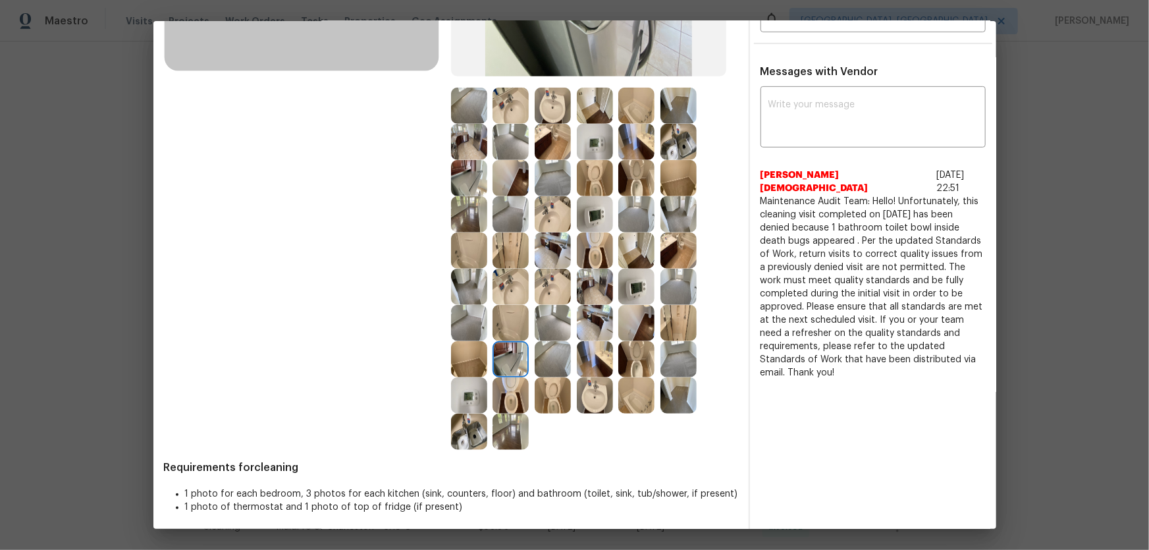
click at [482, 363] on img at bounding box center [469, 395] width 36 height 36
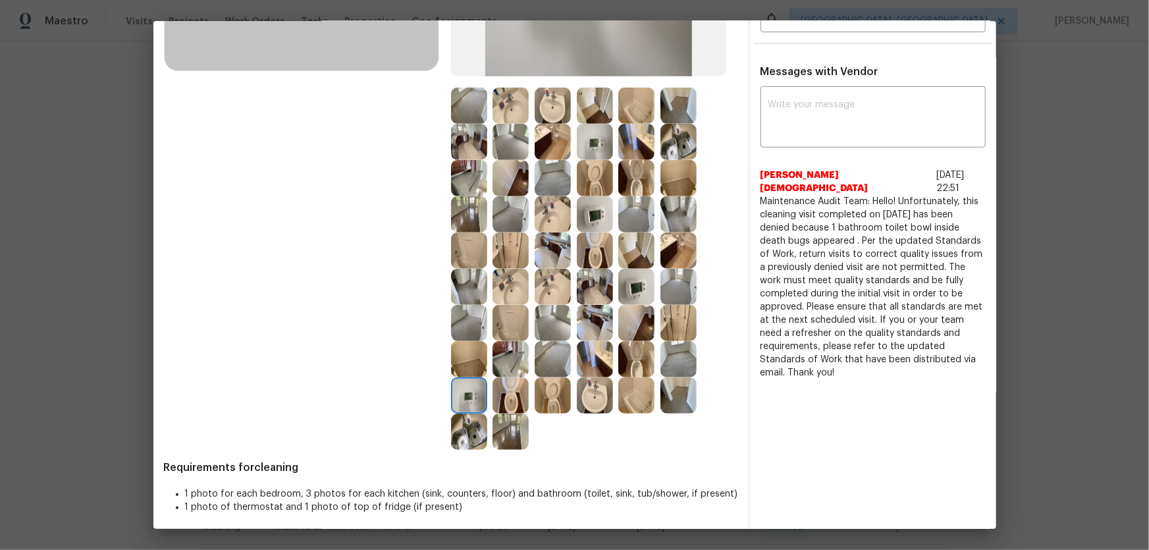
click at [474, 363] on img at bounding box center [469, 432] width 36 height 36
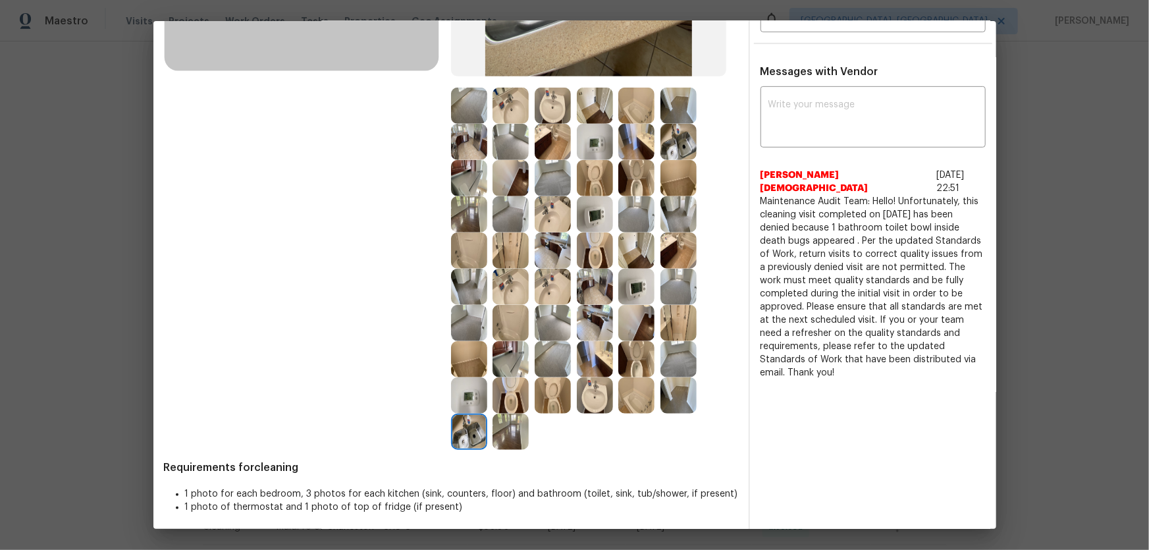
click at [506, 363] on img at bounding box center [511, 432] width 36 height 36
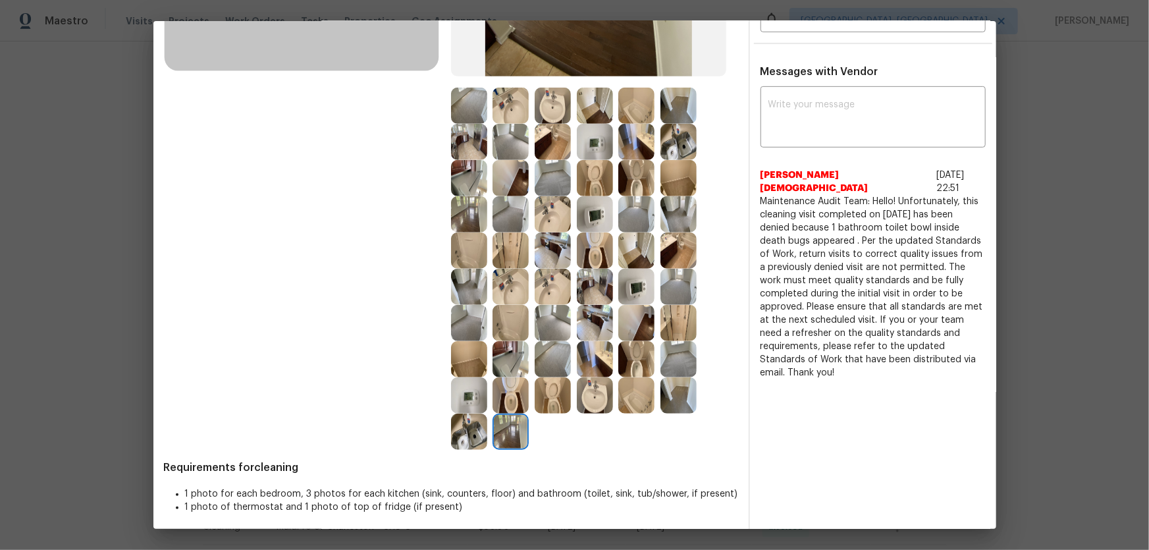
click at [501, 363] on img at bounding box center [511, 395] width 36 height 36
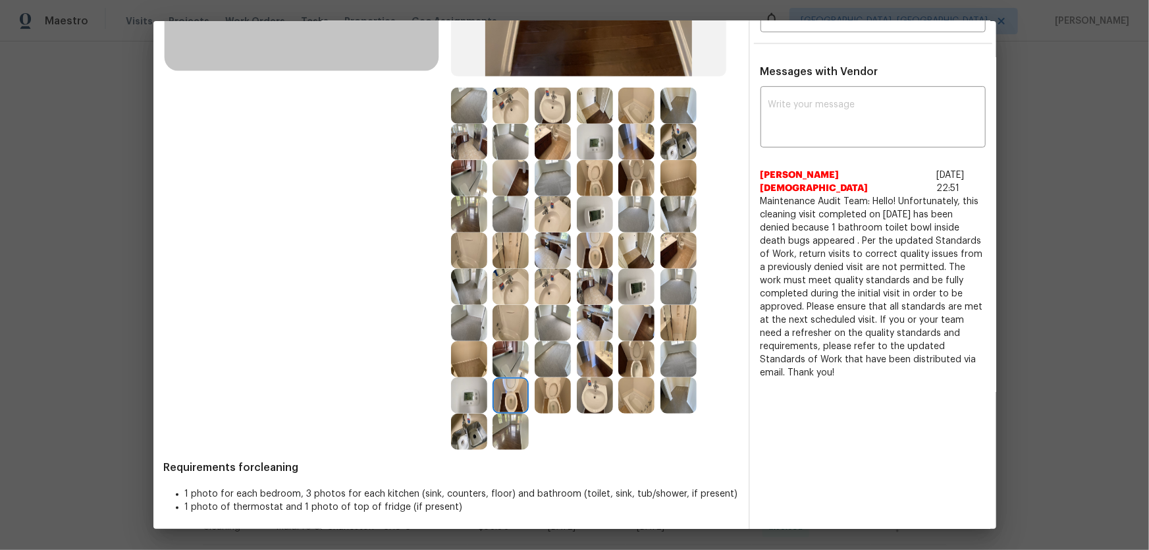
scroll to position [0, 0]
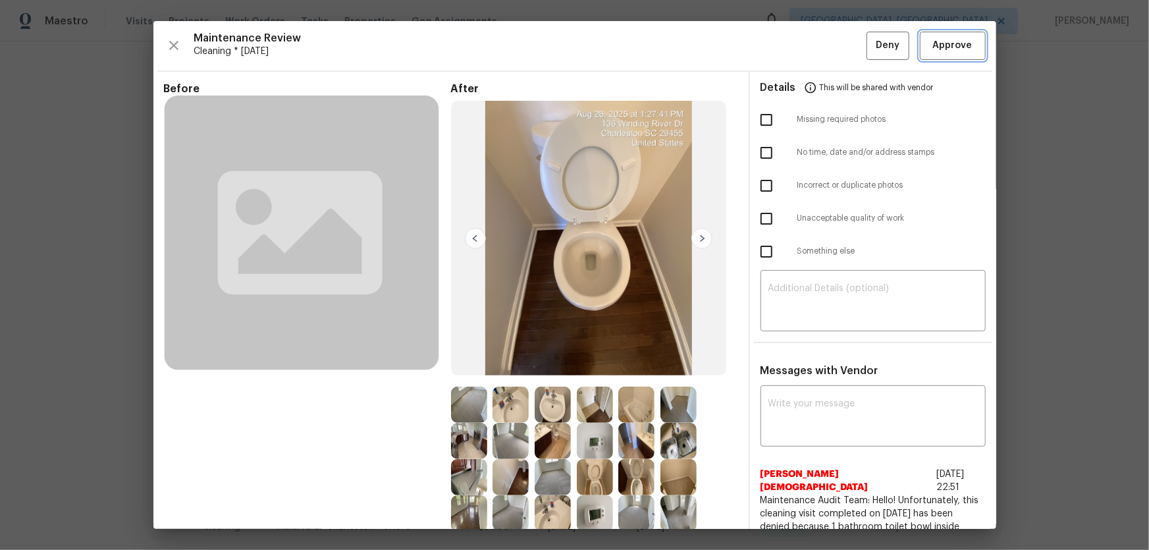
click at [817, 40] on span "Approve" at bounding box center [953, 46] width 45 height 16
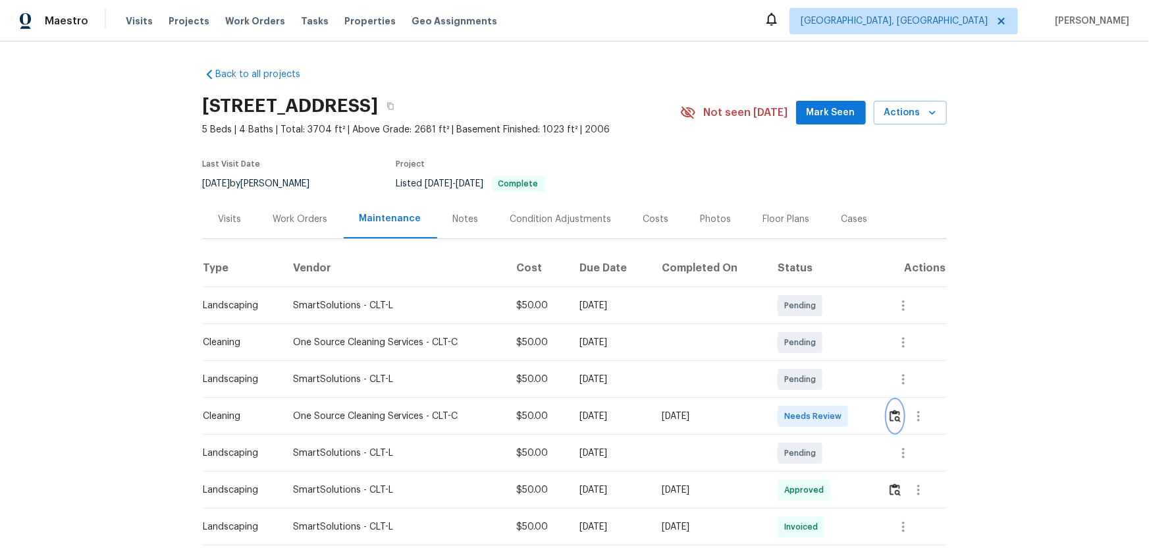
click at [817, 363] on img "button" at bounding box center [895, 416] width 11 height 13
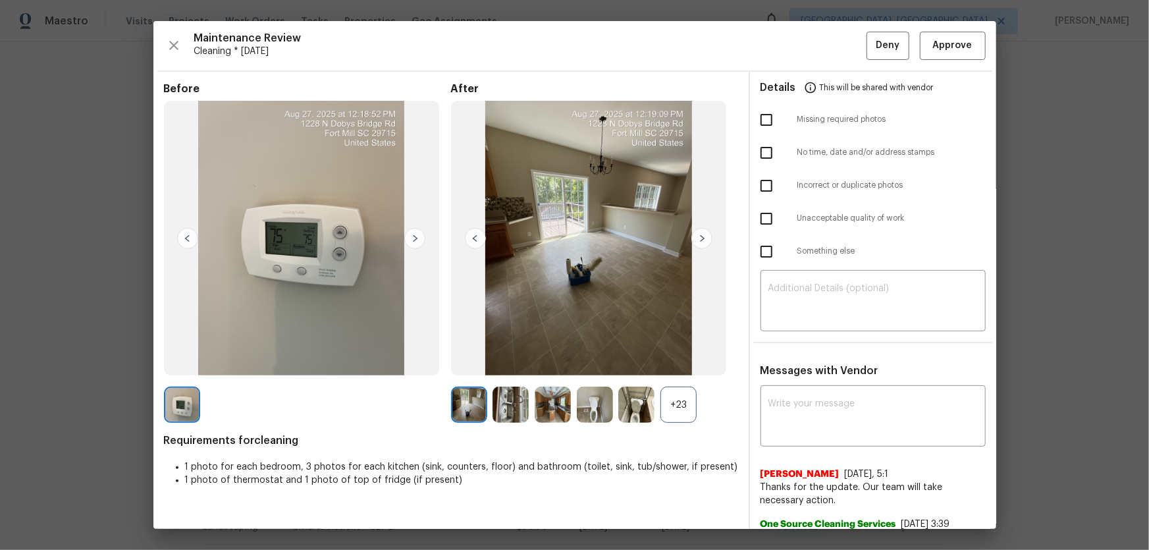
click at [685, 363] on div "+23" at bounding box center [679, 405] width 36 height 36
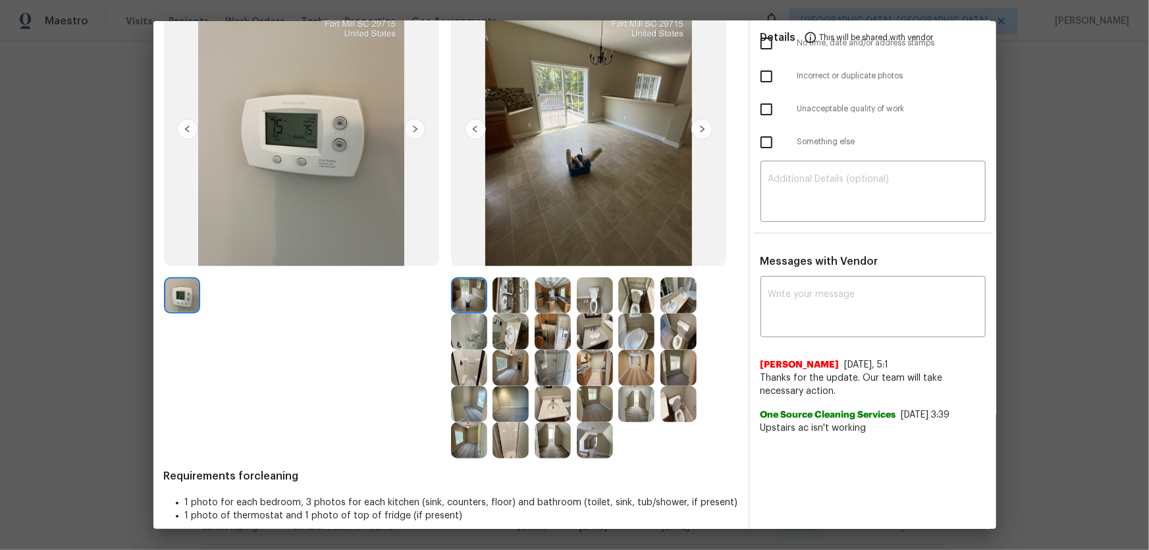
scroll to position [122, 0]
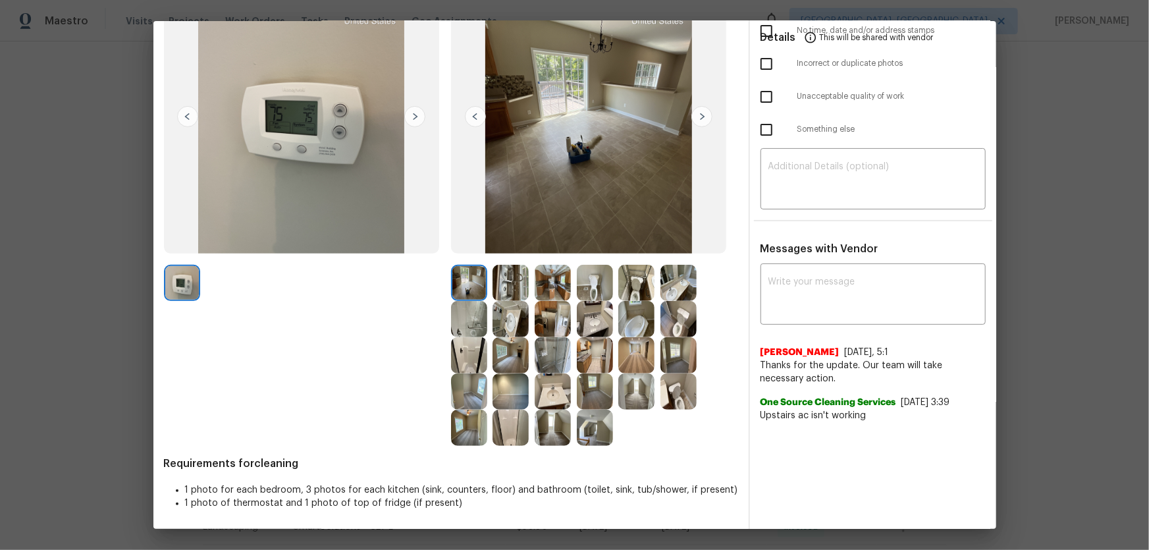
click at [682, 321] on img at bounding box center [679, 319] width 36 height 36
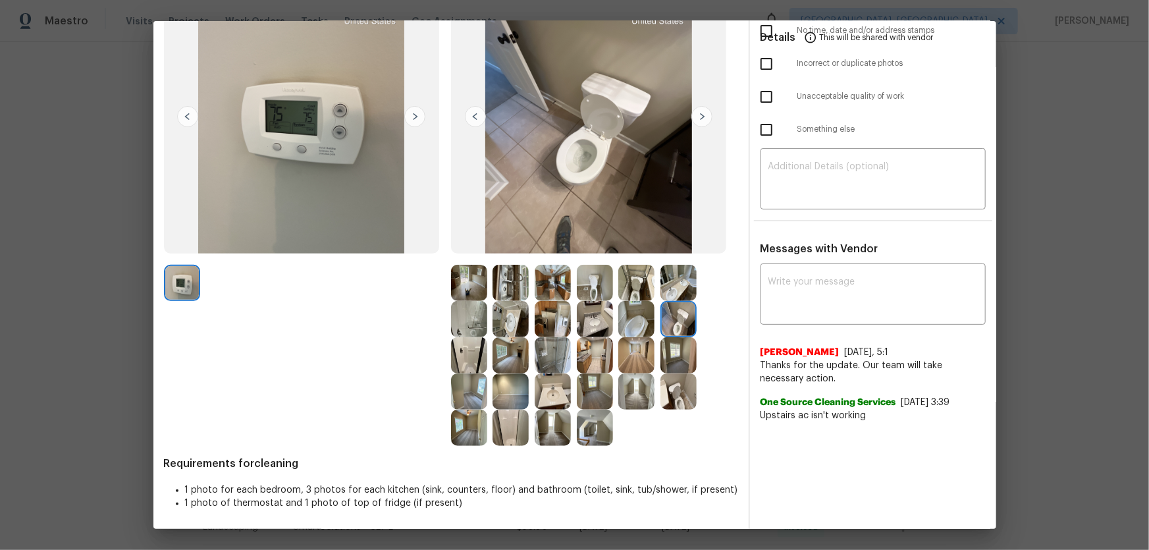
click at [638, 294] on img at bounding box center [637, 283] width 36 height 36
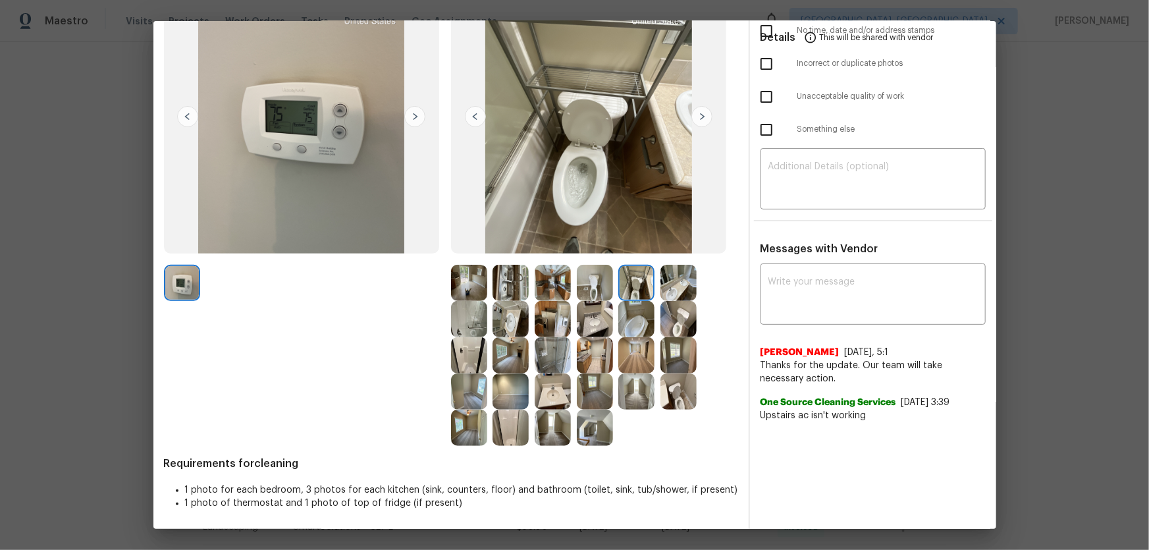
click at [580, 284] on img at bounding box center [595, 283] width 36 height 36
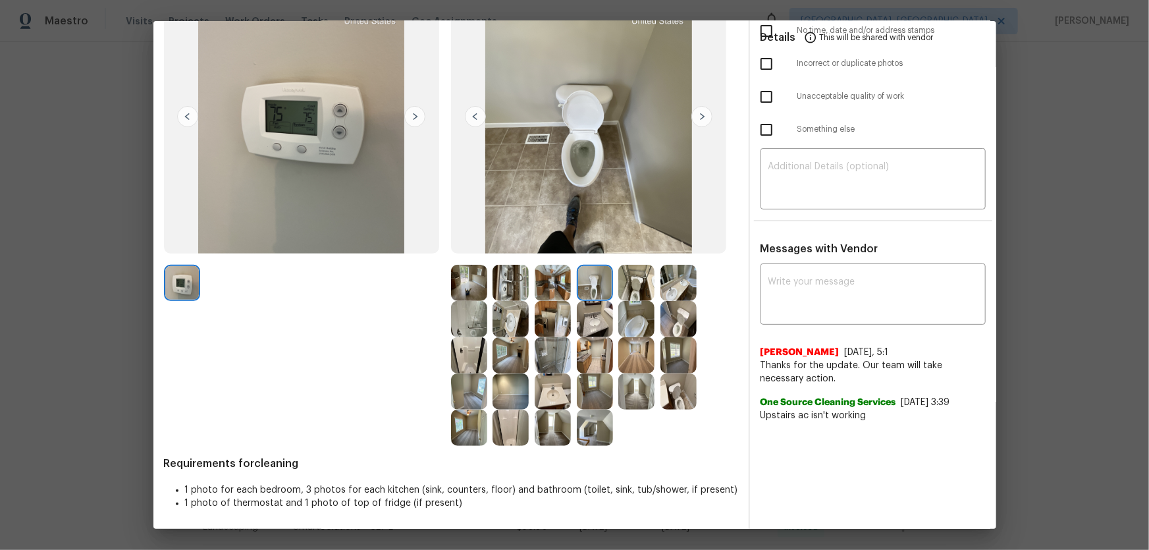
click at [680, 289] on img at bounding box center [679, 283] width 36 height 36
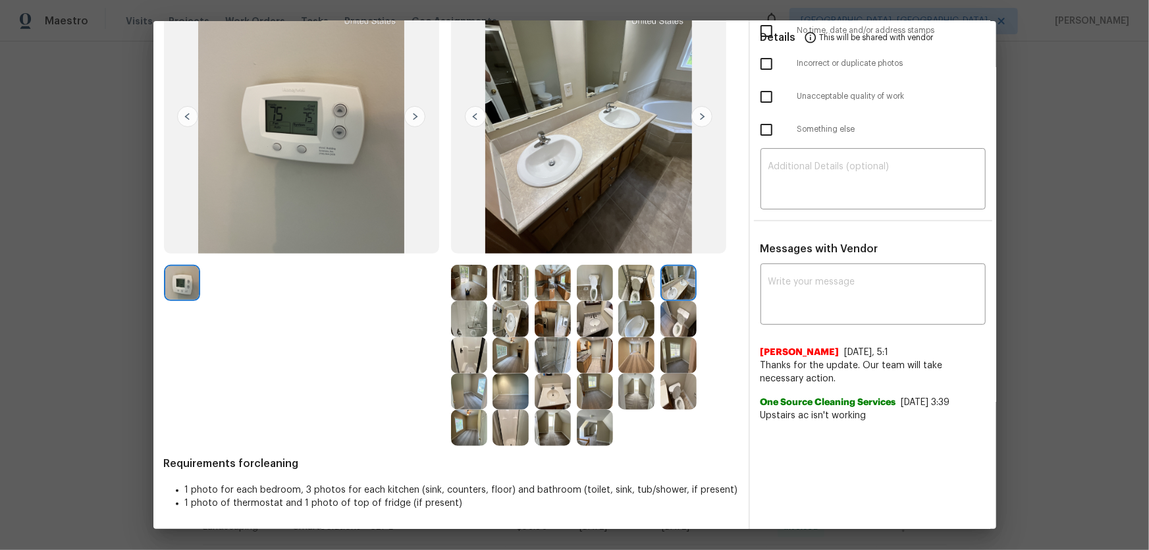
click at [594, 326] on img at bounding box center [595, 319] width 36 height 36
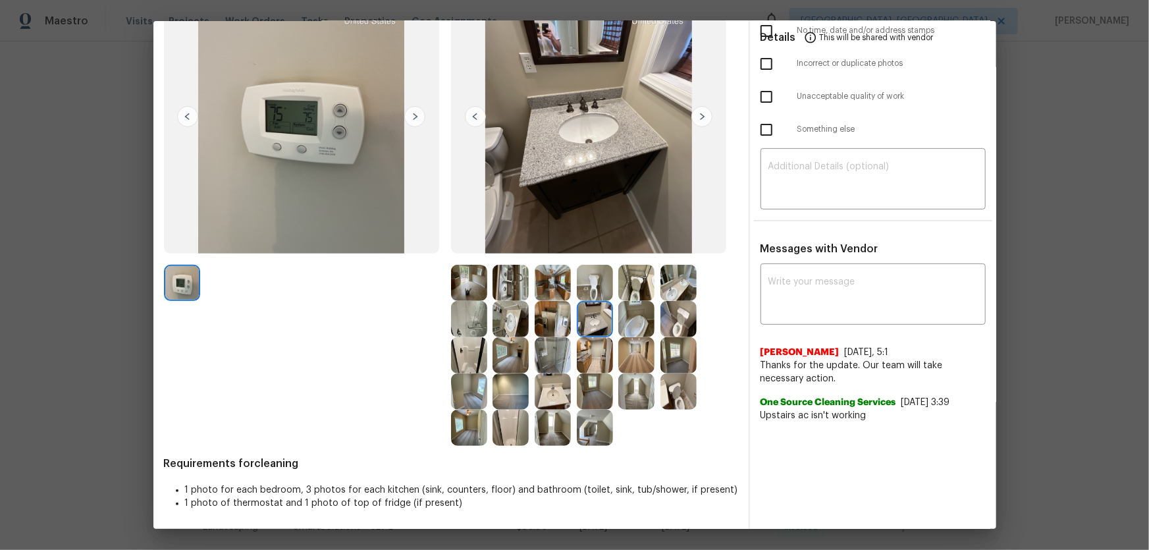
click at [546, 363] on img at bounding box center [553, 391] width 36 height 36
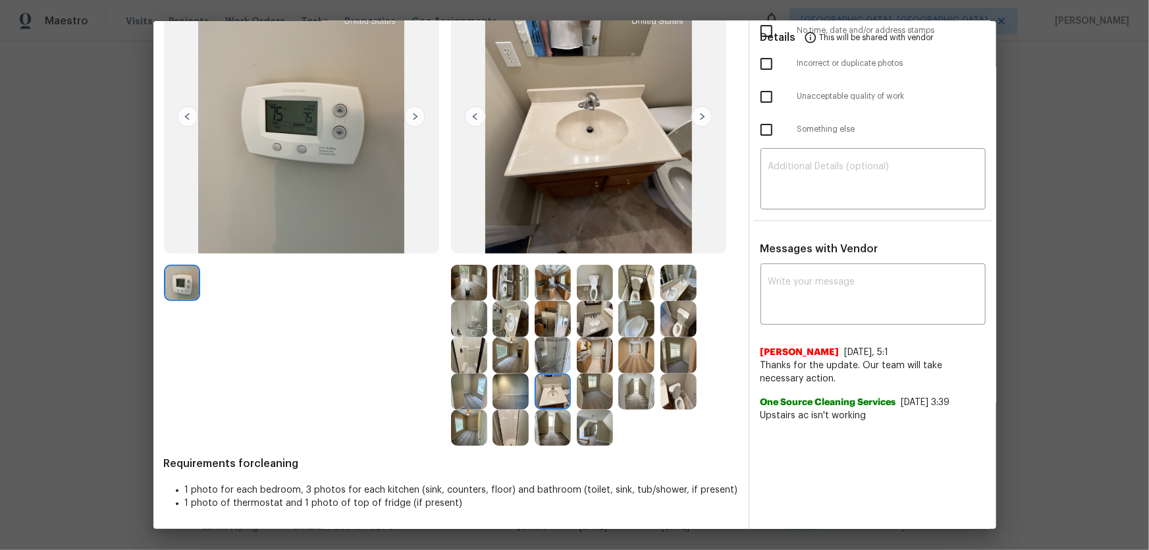
click at [519, 363] on img at bounding box center [511, 428] width 36 height 36
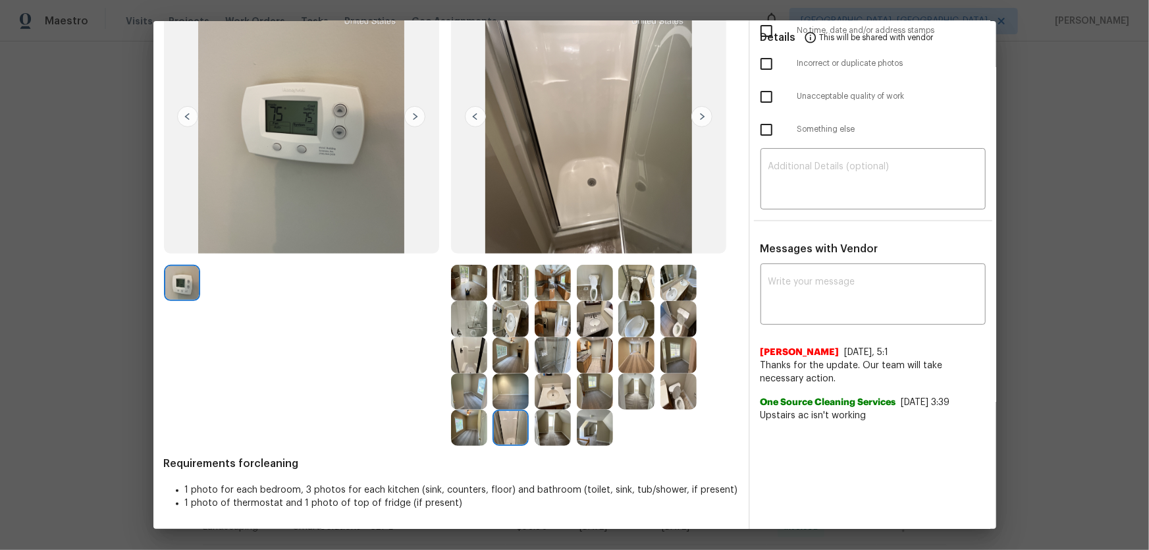
click at [468, 356] on img at bounding box center [469, 355] width 36 height 36
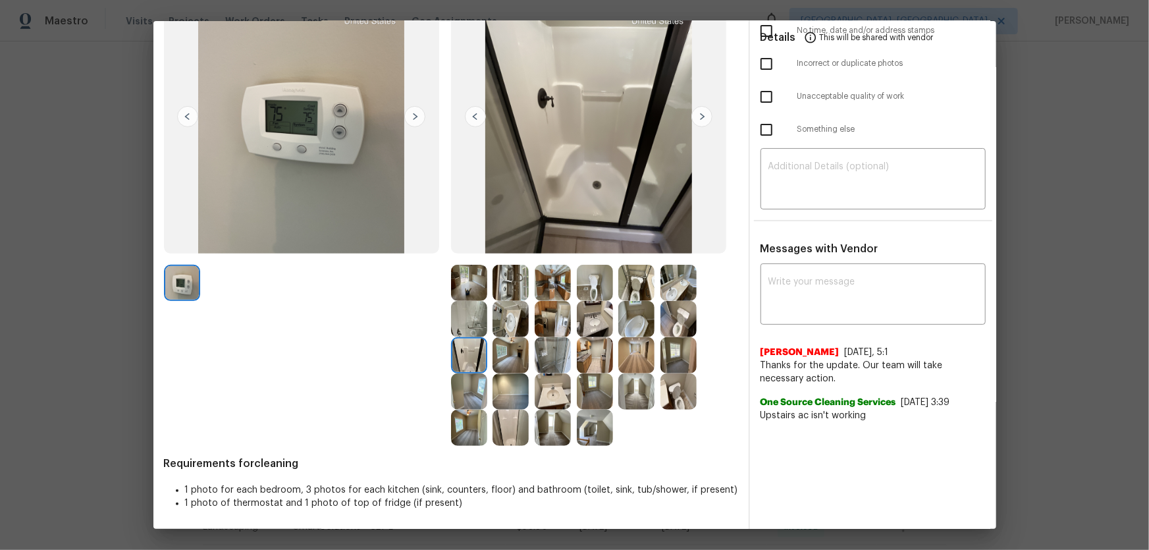
click at [468, 324] on img at bounding box center [469, 319] width 36 height 36
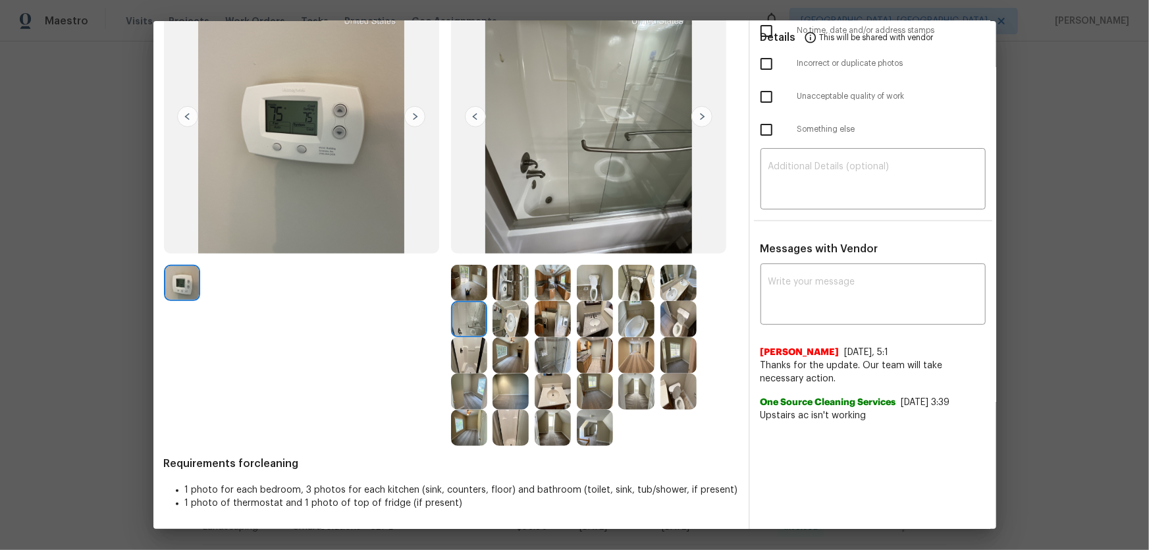
click at [525, 318] on img at bounding box center [511, 319] width 36 height 36
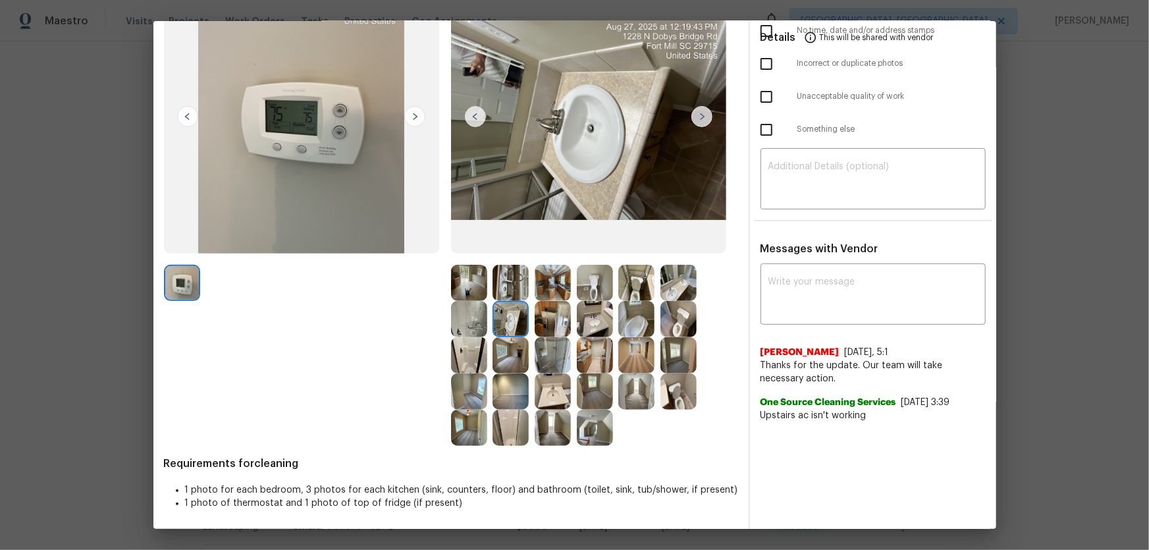
click at [511, 291] on img at bounding box center [511, 283] width 36 height 36
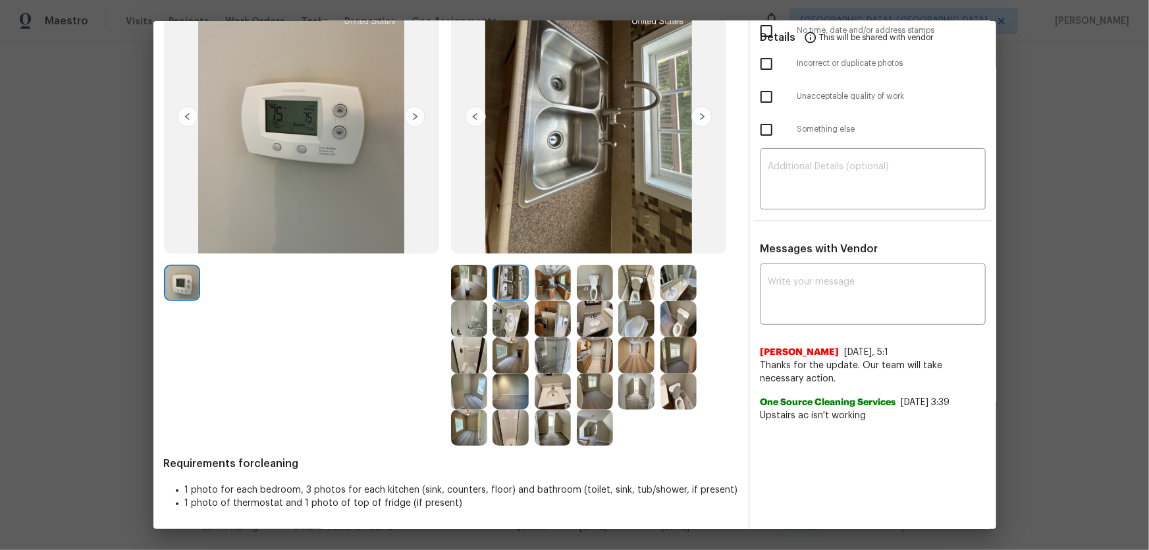
click at [569, 290] on div at bounding box center [556, 283] width 42 height 36
click at [551, 311] on img at bounding box center [553, 319] width 36 height 36
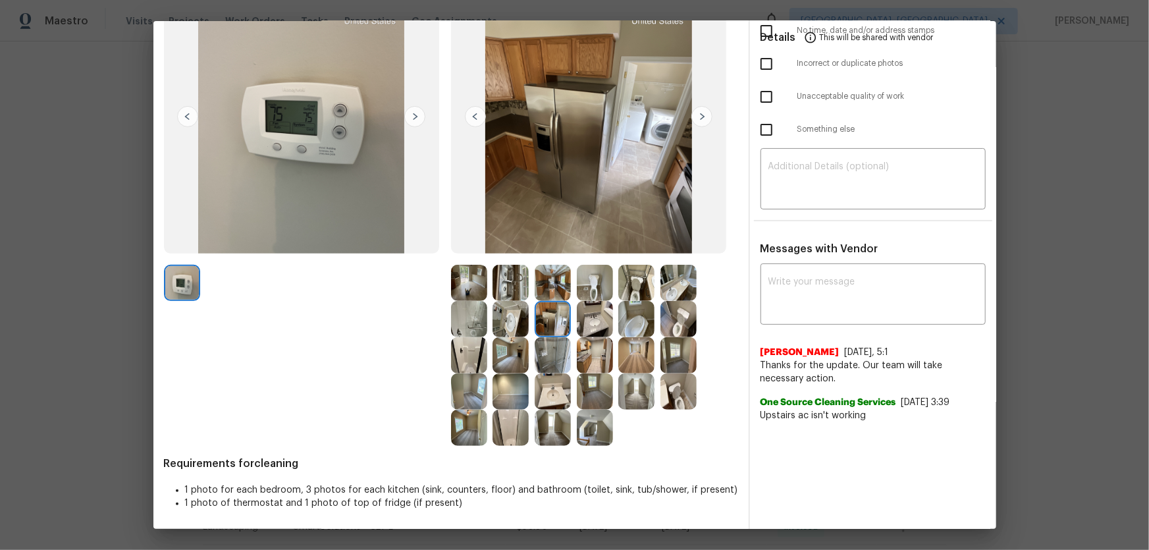
click at [545, 292] on img at bounding box center [553, 283] width 36 height 36
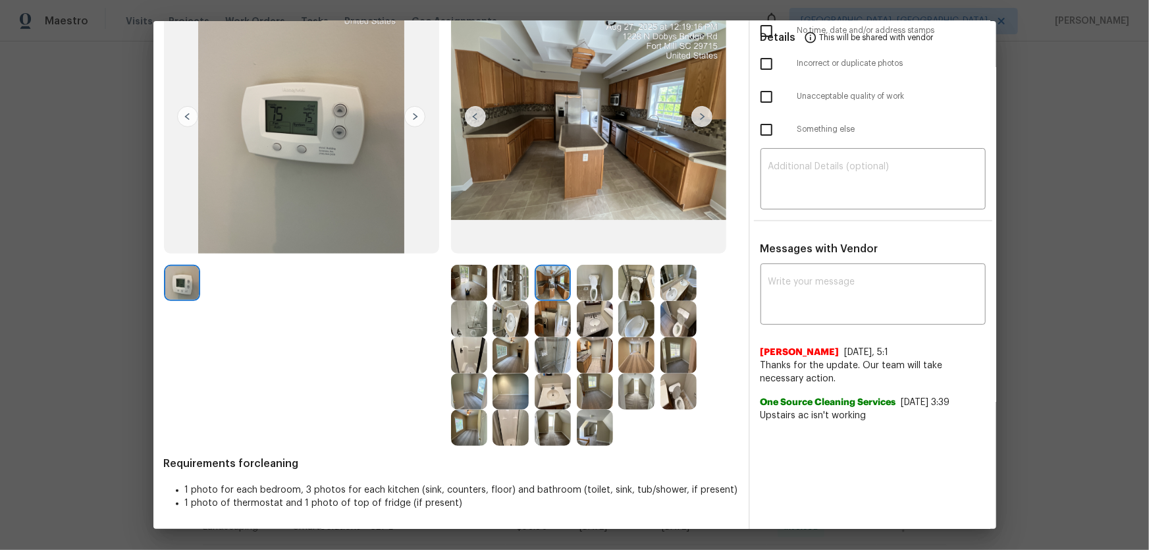
click at [539, 341] on img at bounding box center [553, 355] width 36 height 36
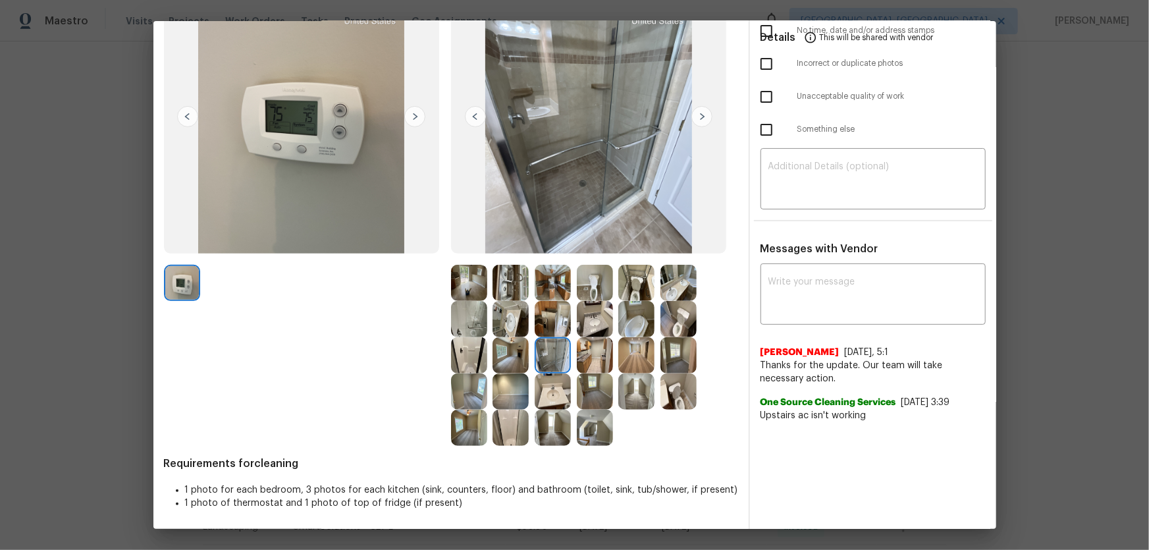
click at [587, 354] on img at bounding box center [595, 355] width 36 height 36
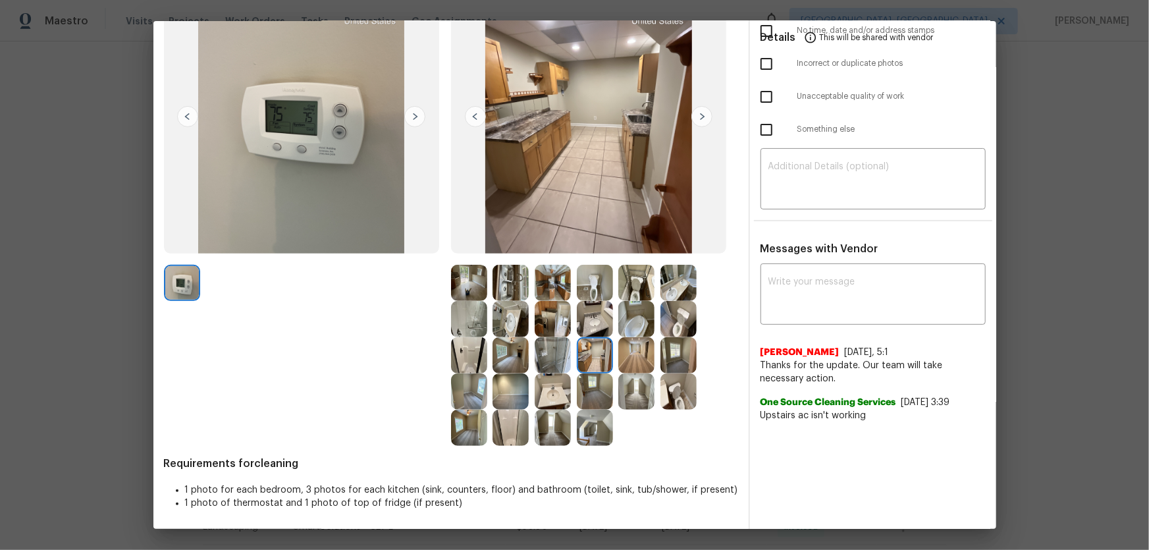
click at [597, 324] on img at bounding box center [595, 319] width 36 height 36
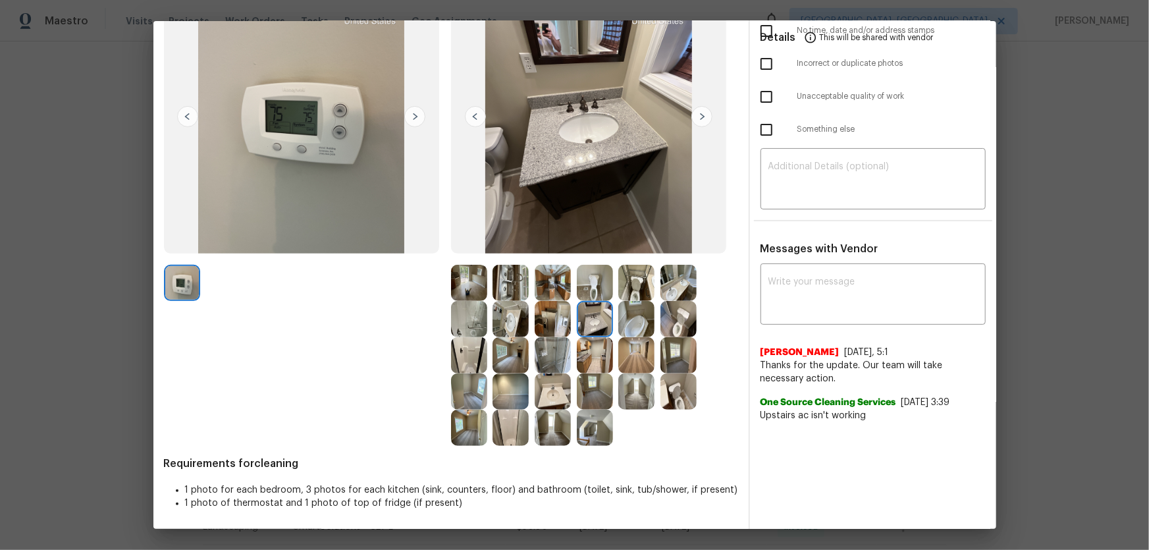
click at [626, 323] on img at bounding box center [637, 319] width 36 height 36
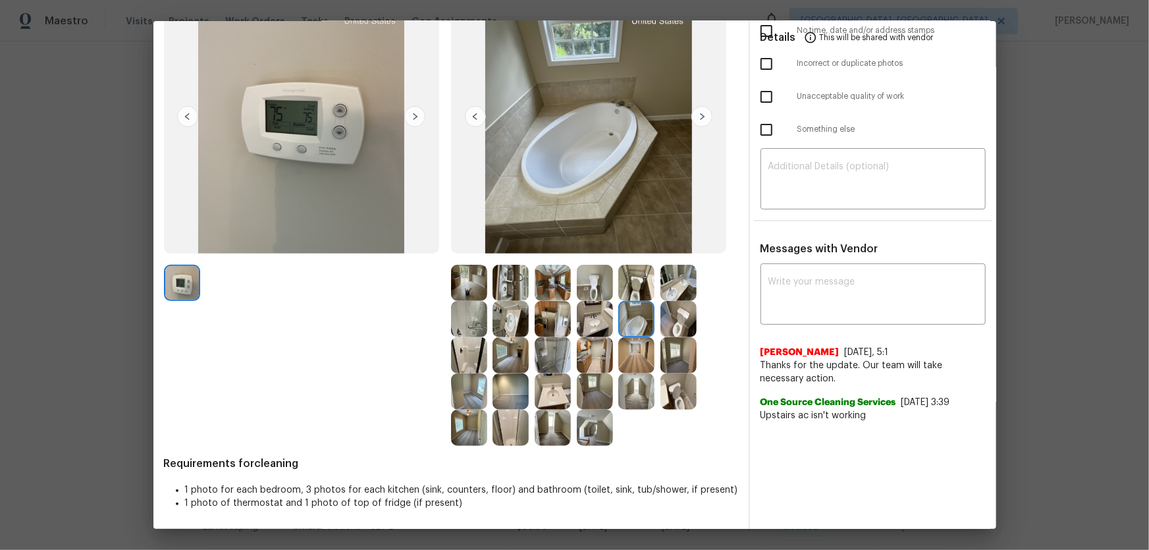
click at [625, 353] on img at bounding box center [637, 355] width 36 height 36
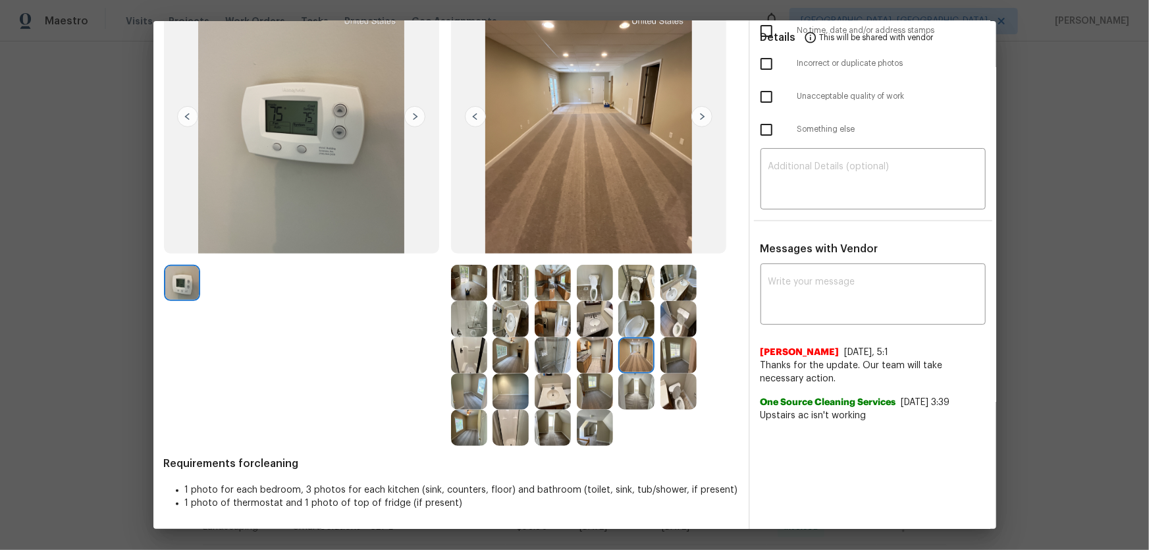
click at [547, 314] on img at bounding box center [553, 319] width 36 height 36
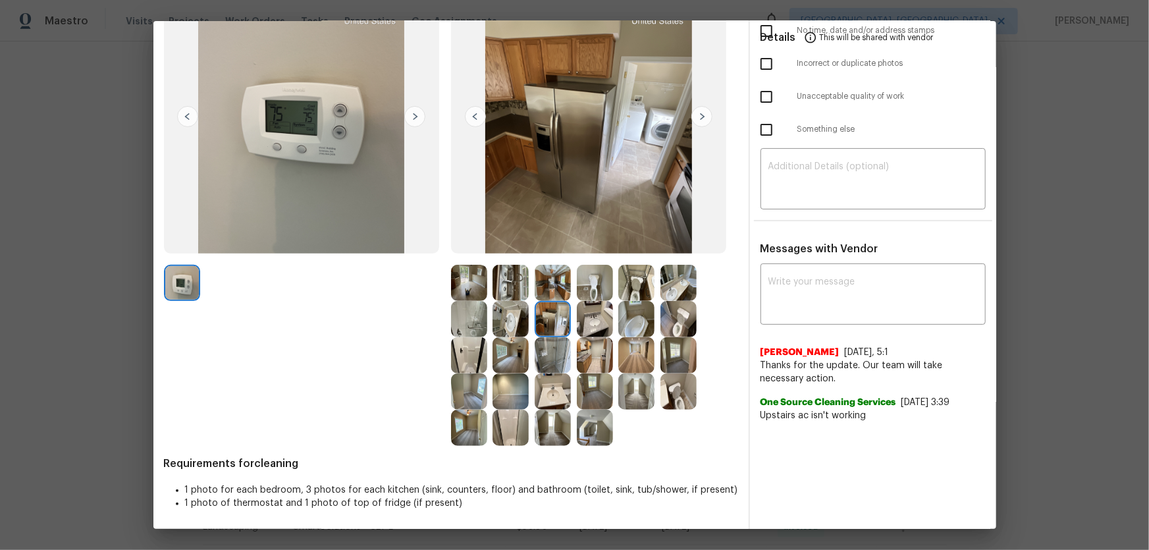
click at [541, 363] on img at bounding box center [553, 355] width 36 height 36
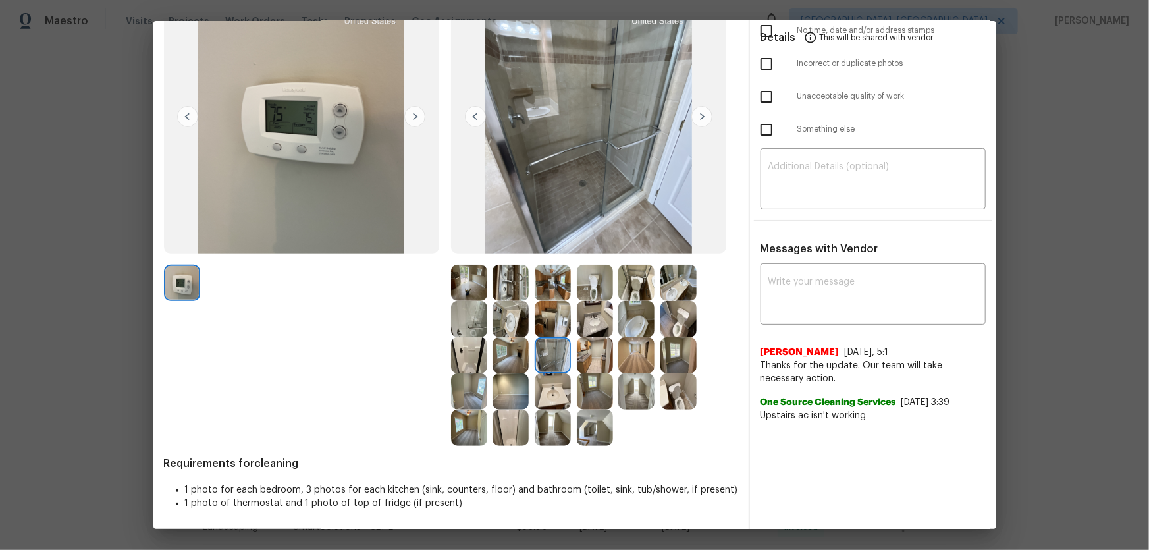
click at [551, 363] on img at bounding box center [553, 391] width 36 height 36
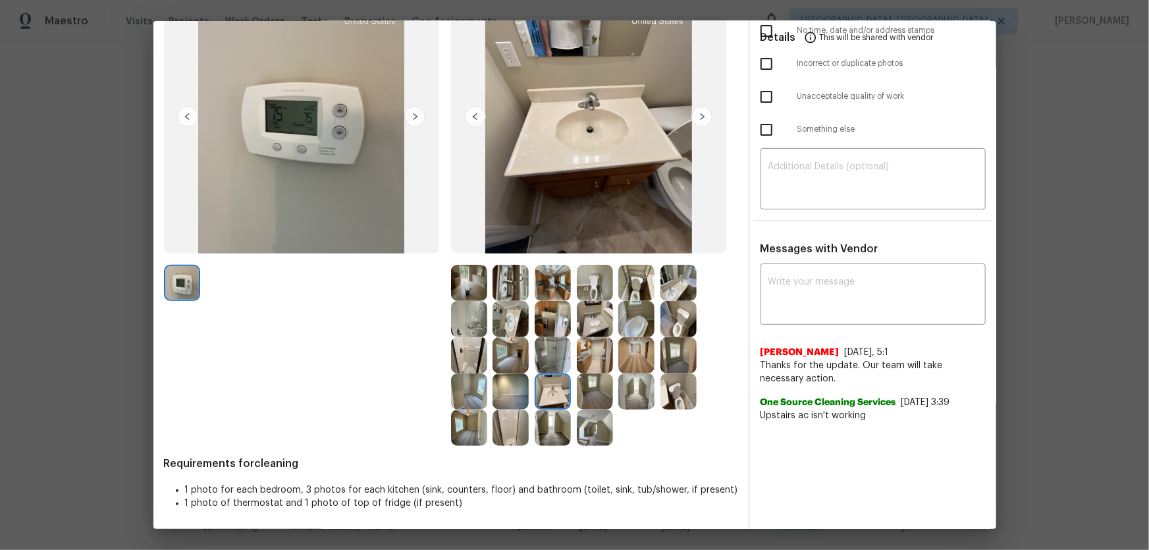
click at [548, 363] on img at bounding box center [553, 428] width 36 height 36
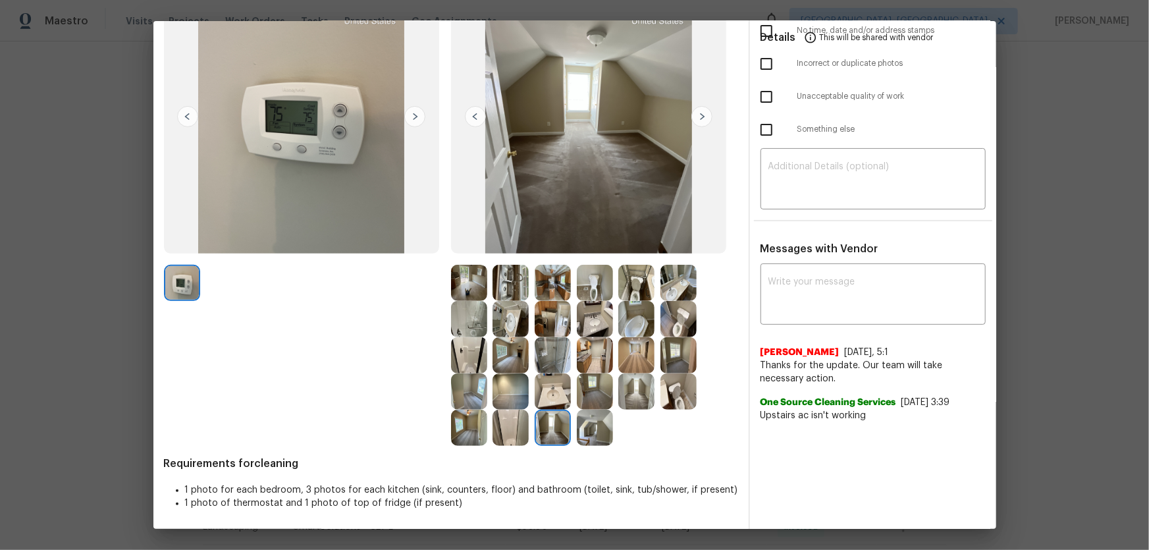
click at [505, 363] on img at bounding box center [511, 428] width 36 height 36
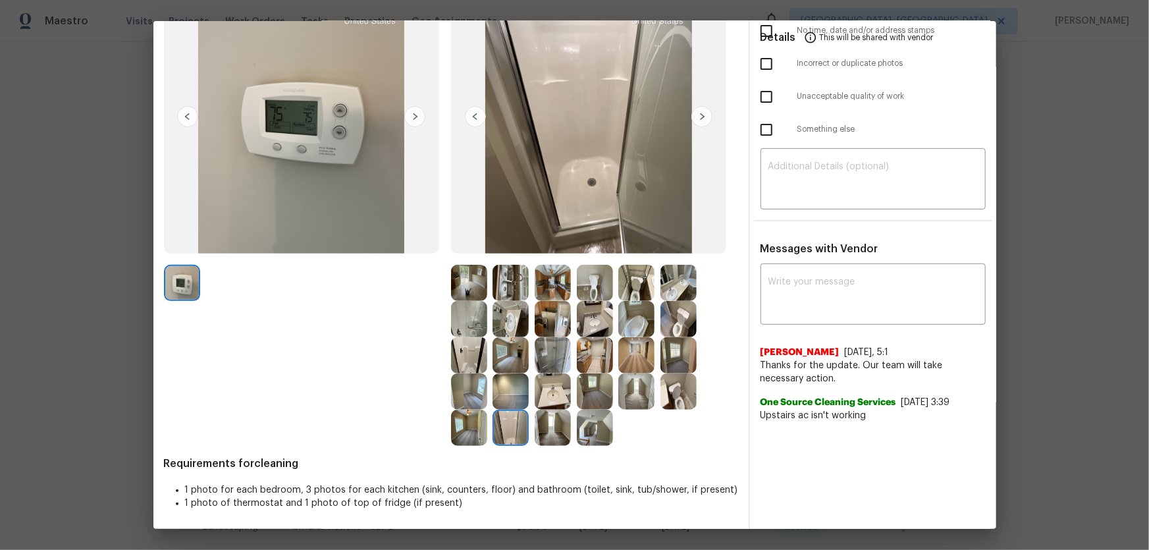
click at [469, 363] on img at bounding box center [469, 428] width 36 height 36
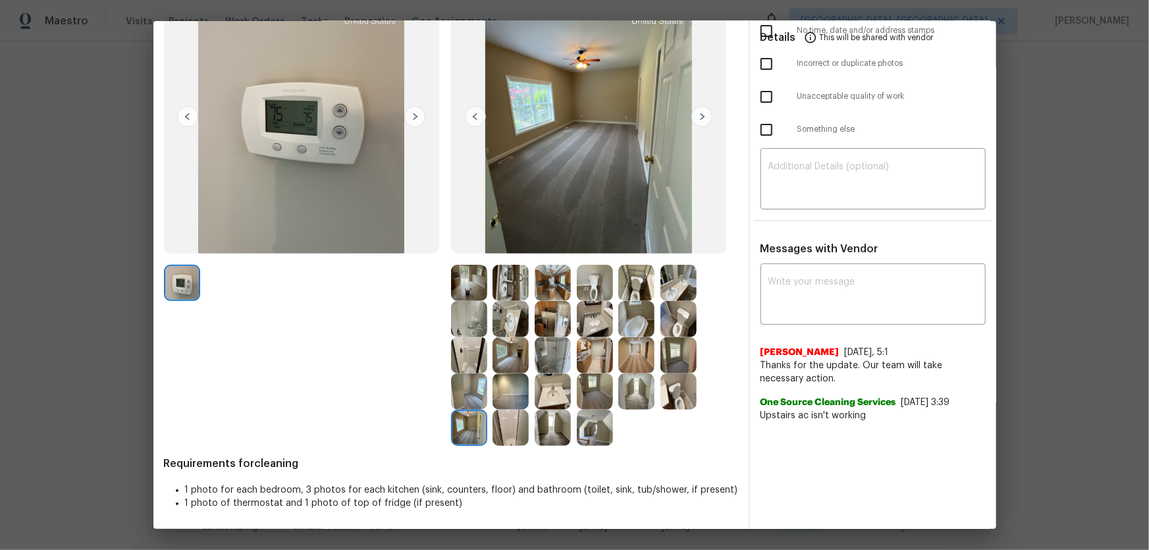
click at [460, 363] on img at bounding box center [469, 391] width 36 height 36
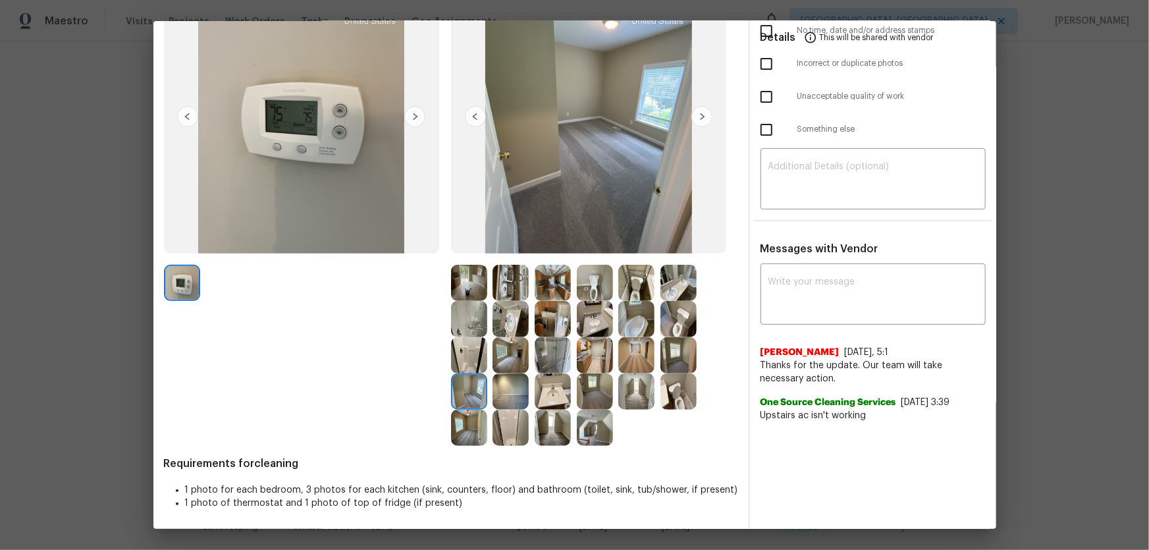
click at [507, 363] on img at bounding box center [511, 391] width 36 height 36
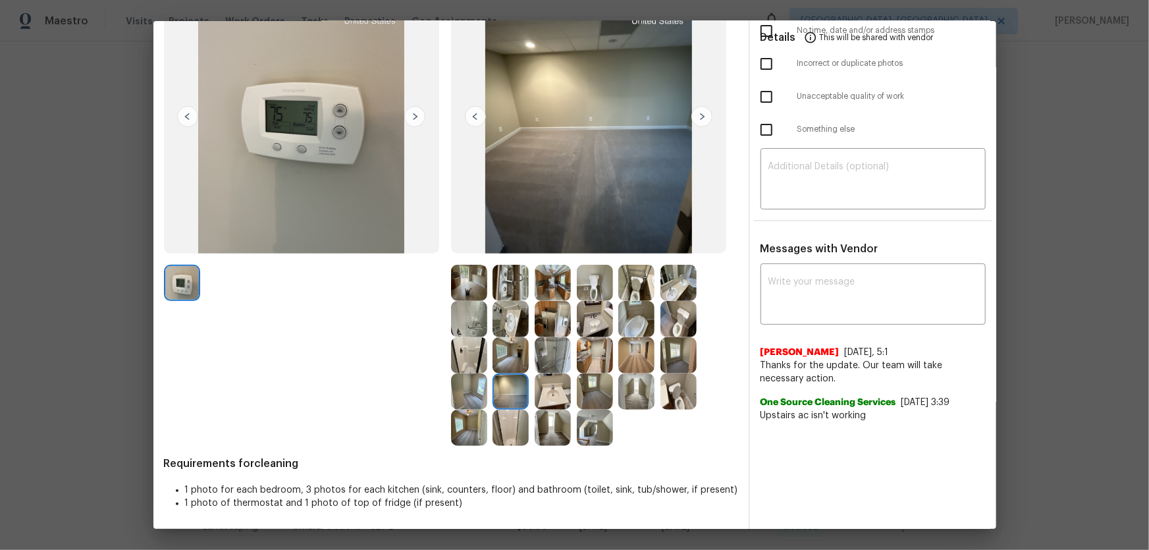
click at [501, 358] on img at bounding box center [511, 355] width 36 height 36
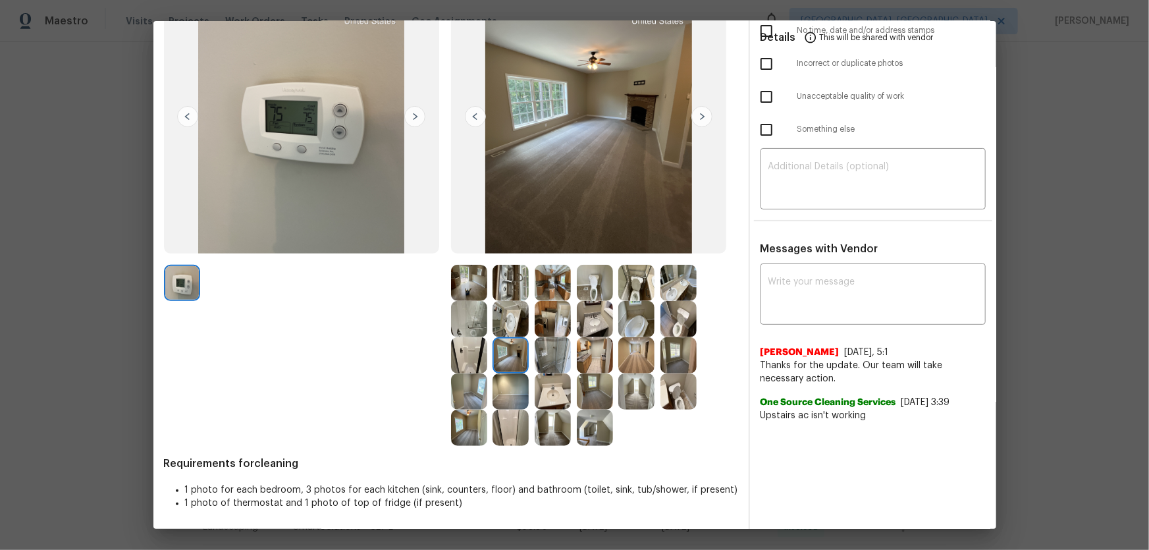
click at [470, 354] on img at bounding box center [469, 355] width 36 height 36
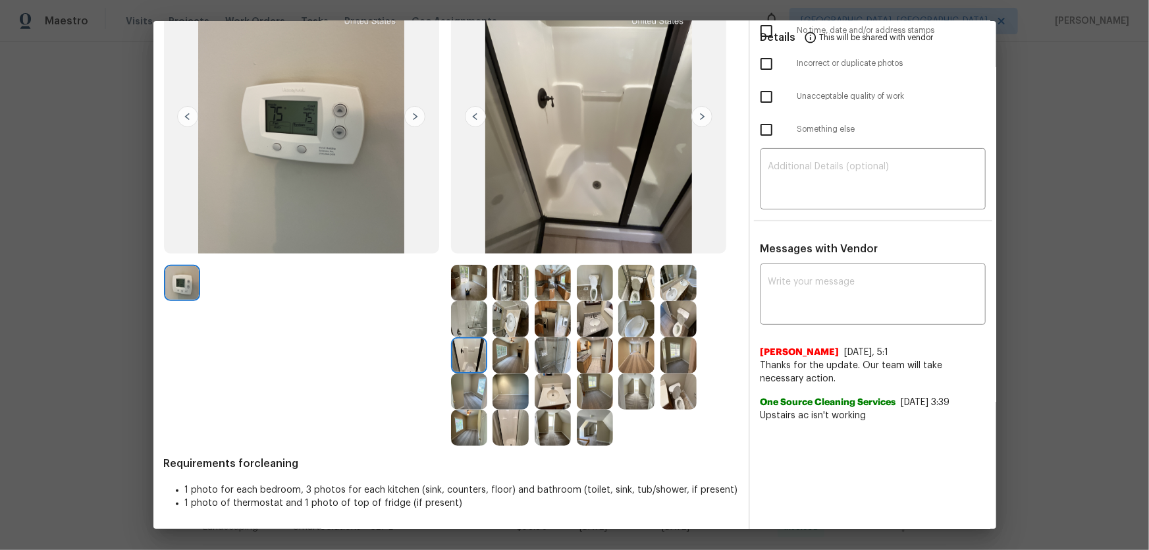
click at [453, 320] on img at bounding box center [469, 319] width 36 height 36
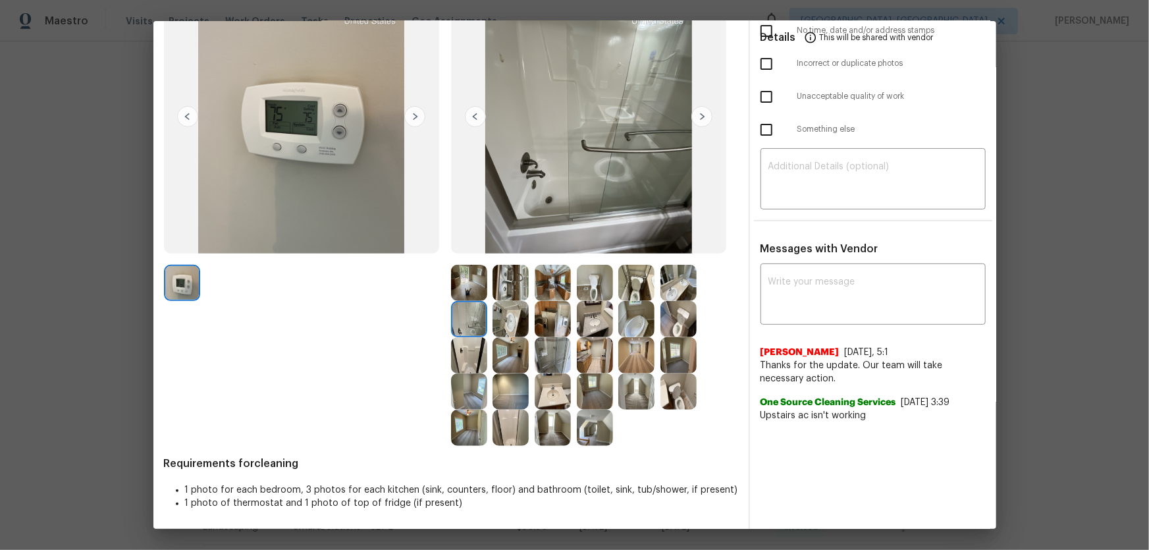
click at [512, 281] on img at bounding box center [511, 283] width 36 height 36
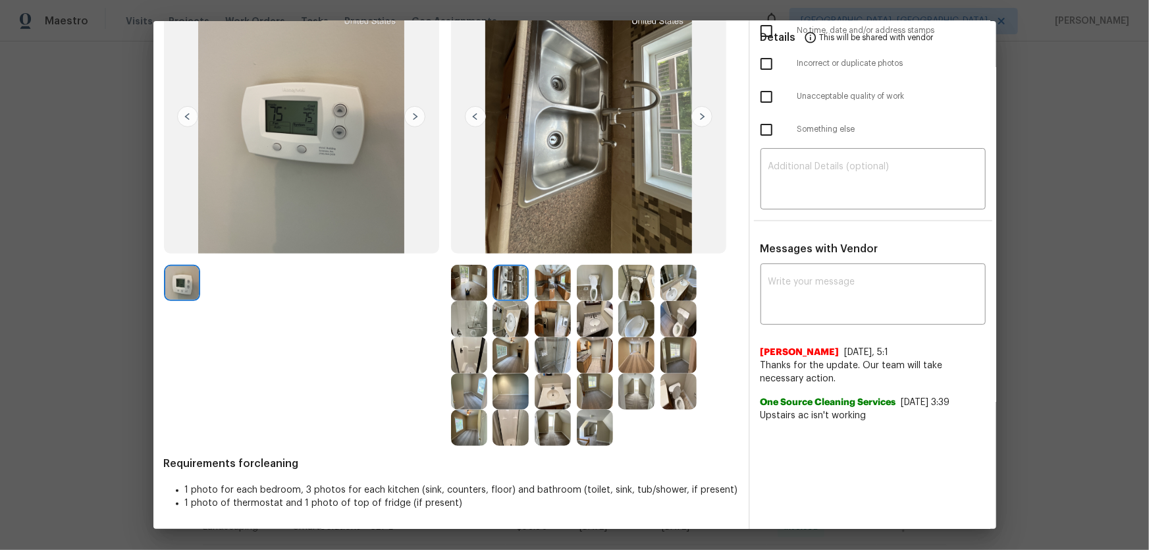
click at [543, 283] on img at bounding box center [553, 283] width 36 height 36
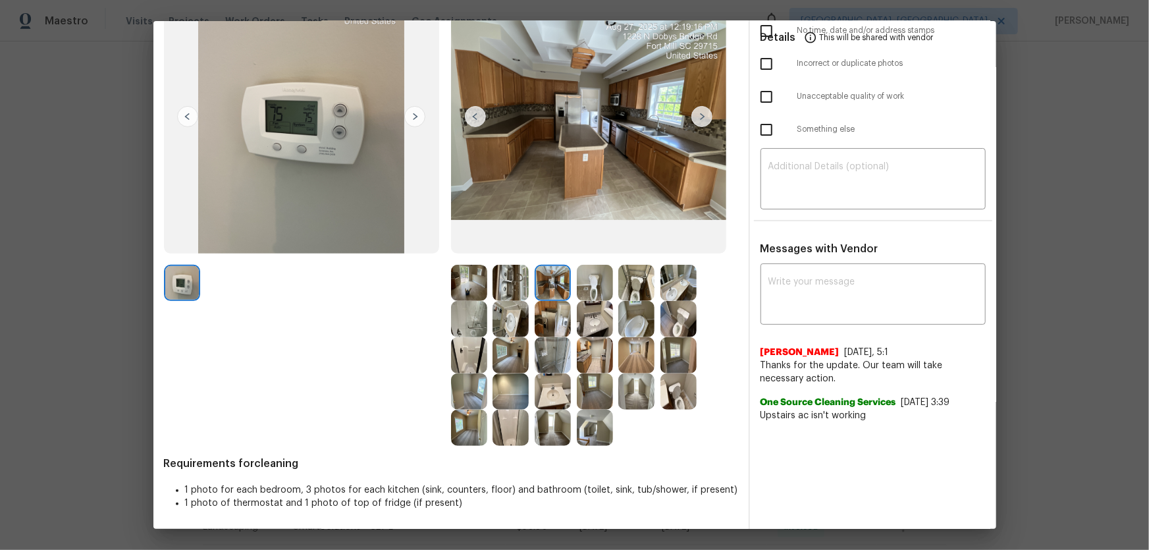
click at [547, 313] on img at bounding box center [553, 319] width 36 height 36
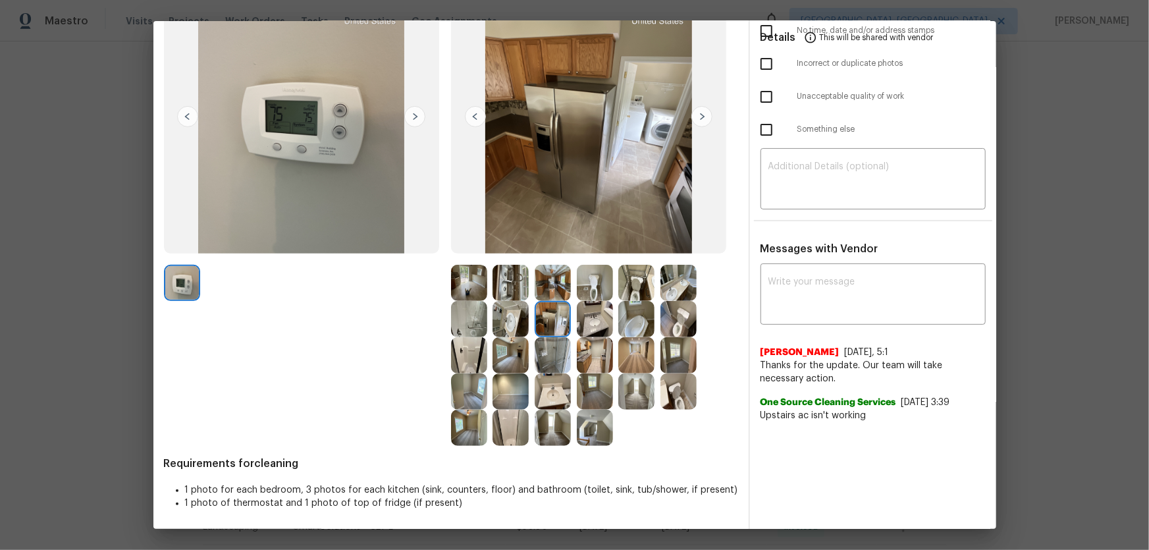
click at [547, 357] on img at bounding box center [553, 355] width 36 height 36
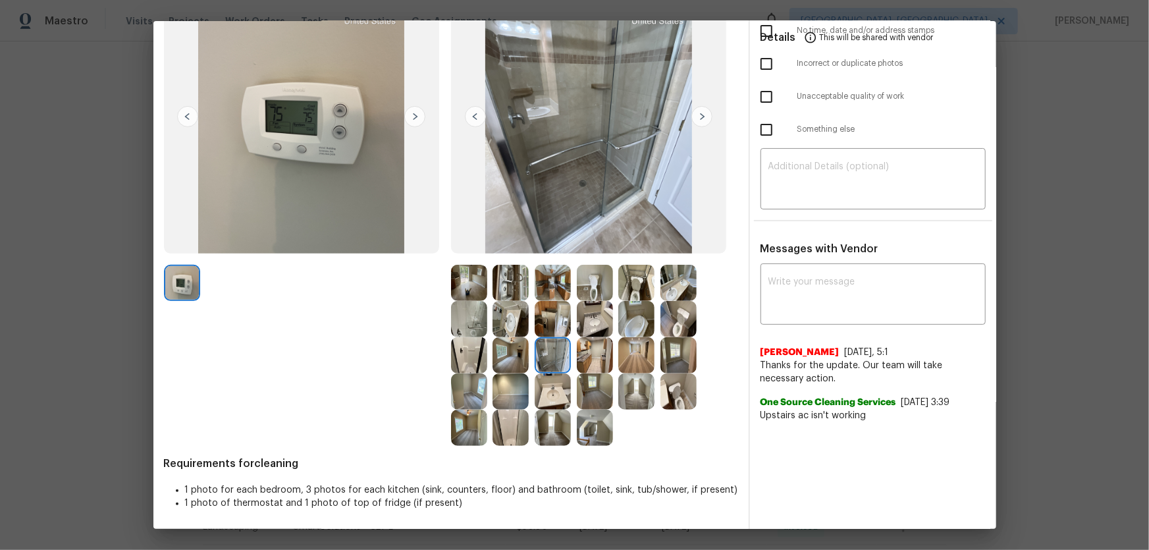
click at [547, 363] on img at bounding box center [553, 391] width 36 height 36
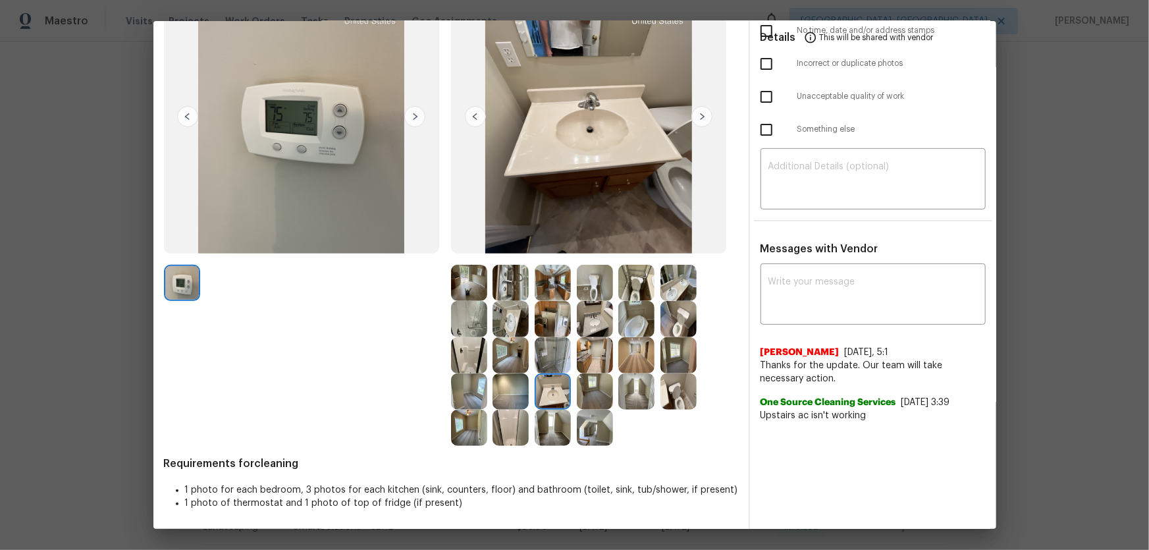
click at [543, 363] on img at bounding box center [553, 428] width 36 height 36
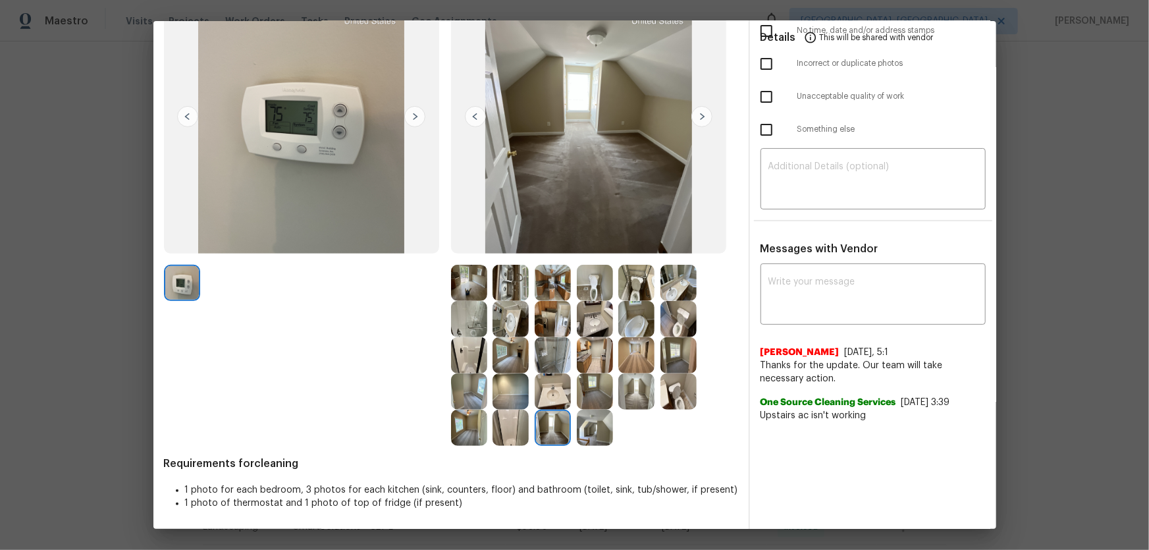
click at [583, 363] on img at bounding box center [595, 428] width 36 height 36
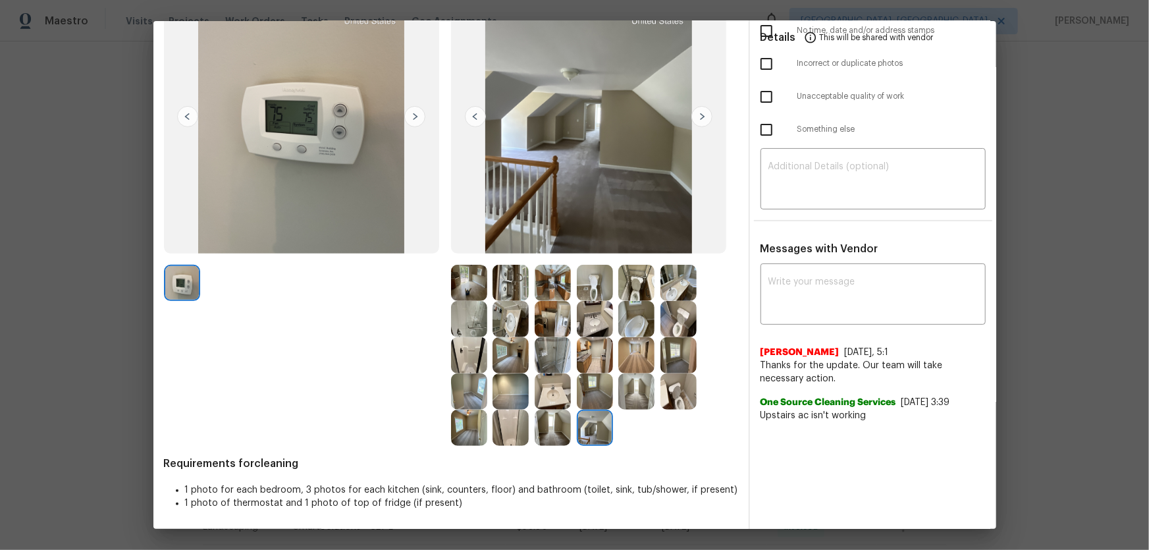
click at [586, 363] on img at bounding box center [595, 391] width 36 height 36
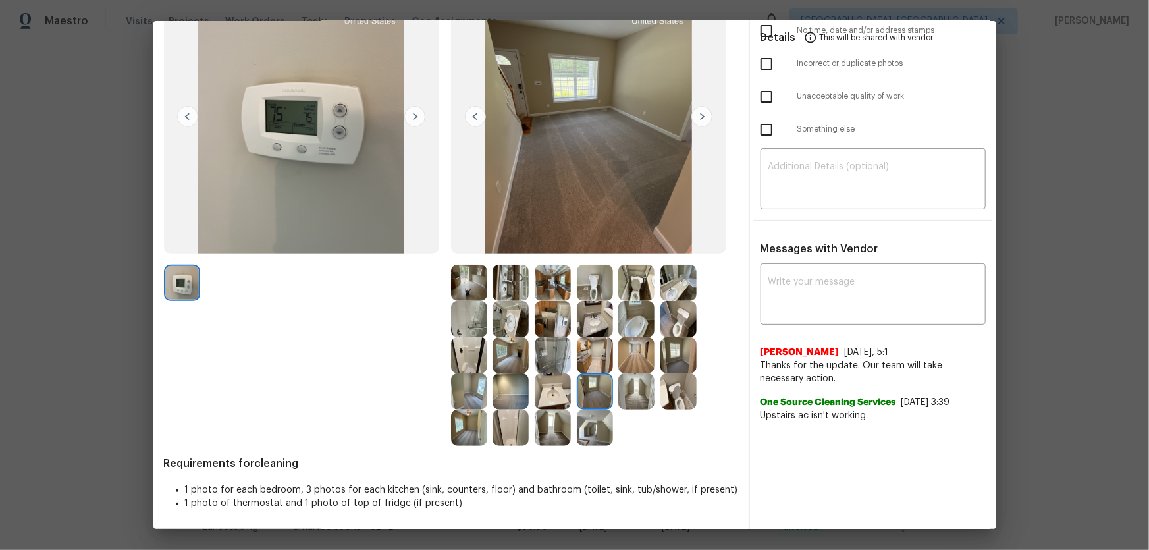
click at [509, 363] on img at bounding box center [511, 391] width 36 height 36
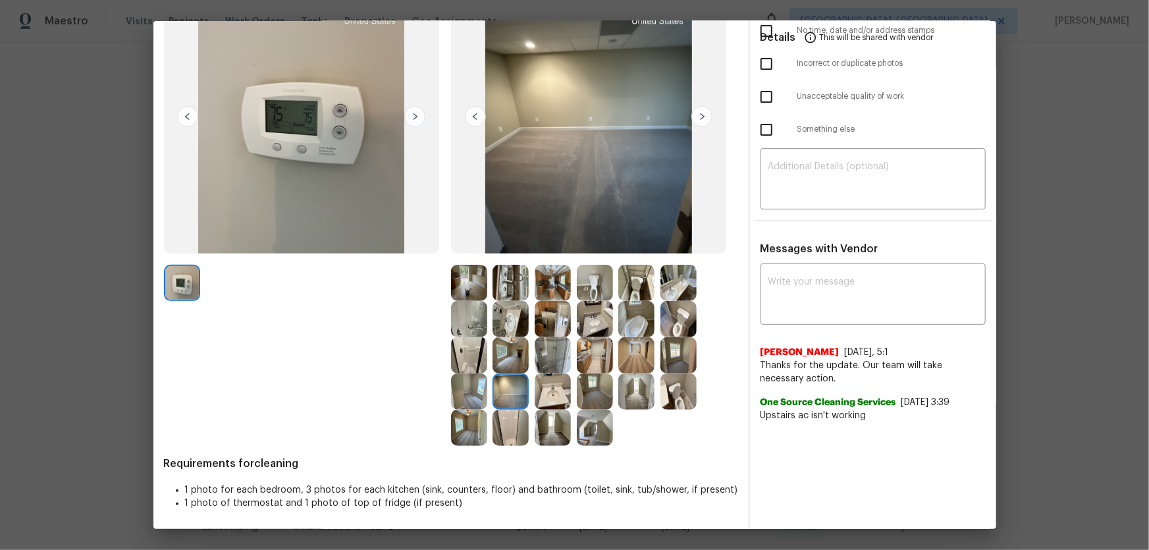
click at [481, 363] on img at bounding box center [469, 391] width 36 height 36
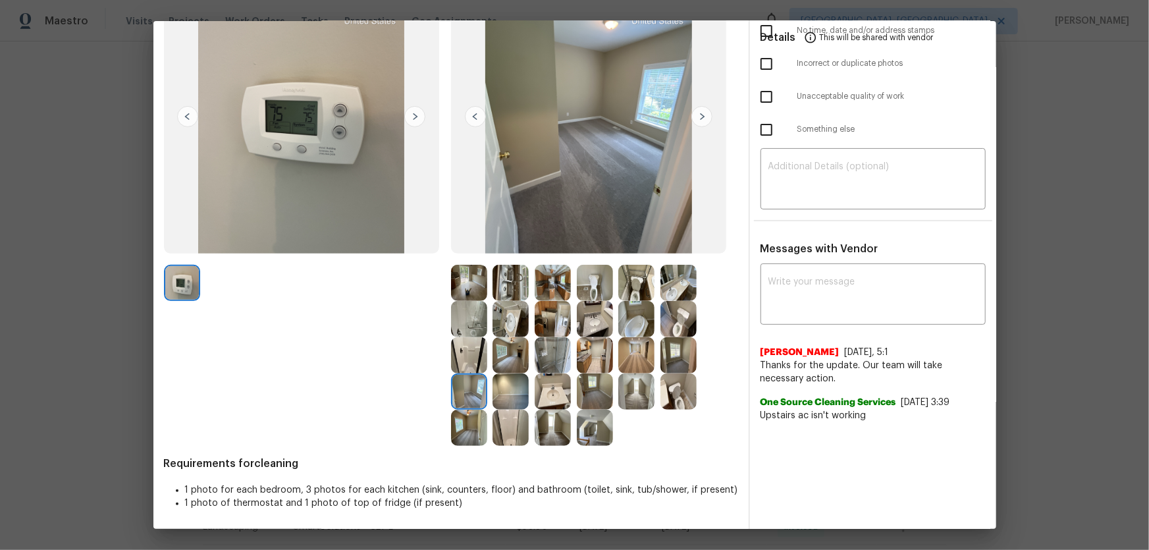
click at [598, 363] on img at bounding box center [595, 391] width 36 height 36
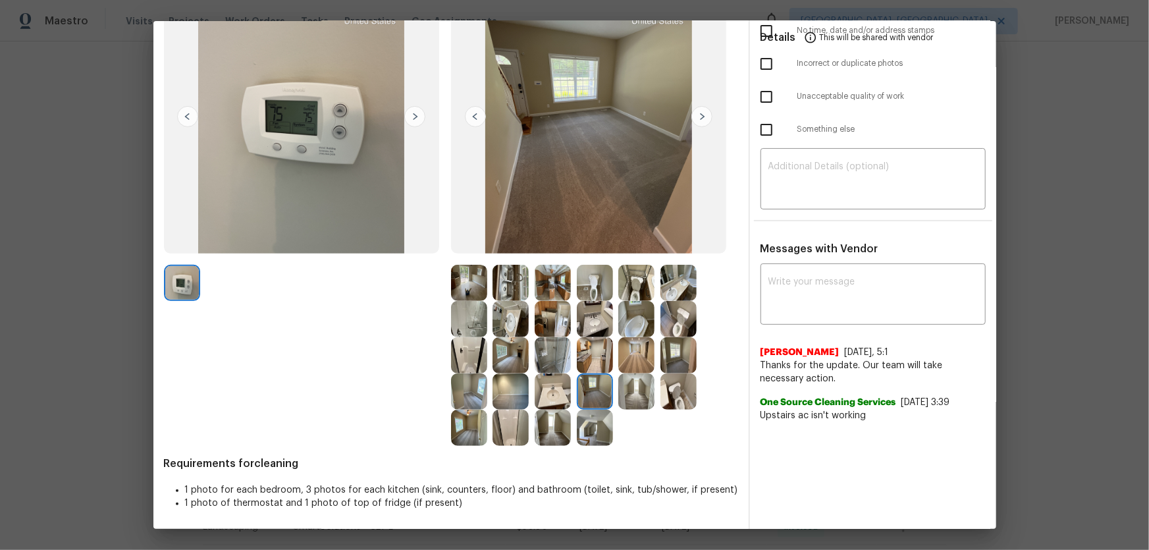
click at [511, 363] on img at bounding box center [511, 391] width 36 height 36
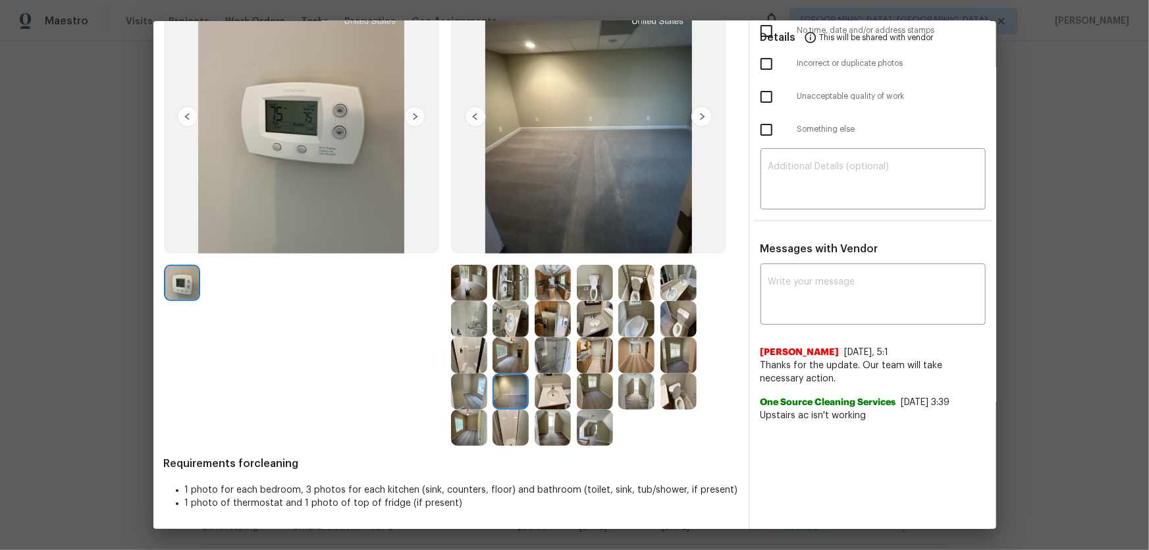
click at [479, 363] on img at bounding box center [469, 391] width 36 height 36
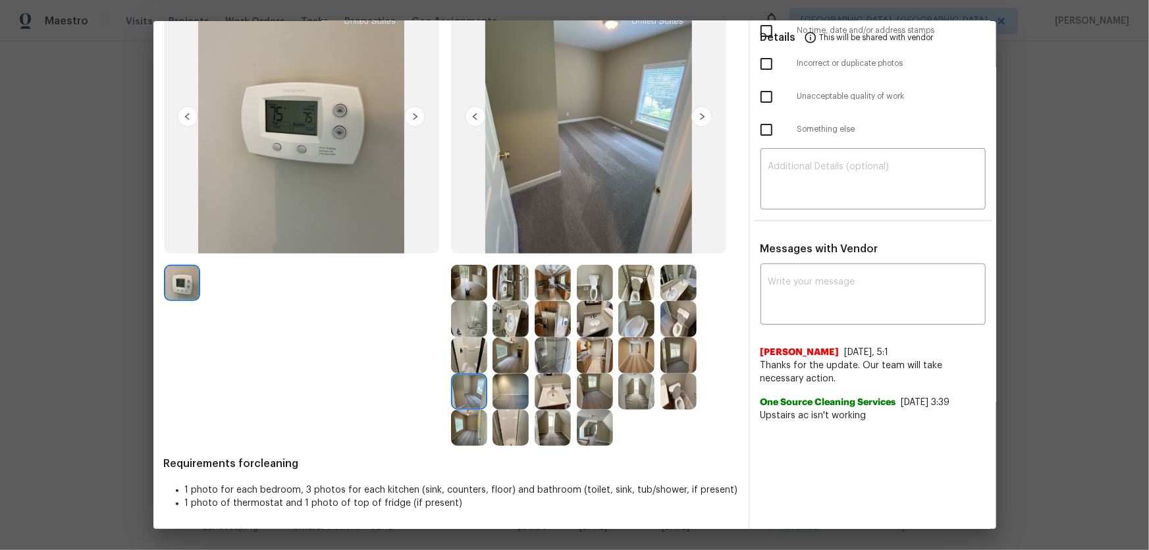
click at [471, 363] on img at bounding box center [469, 428] width 36 height 36
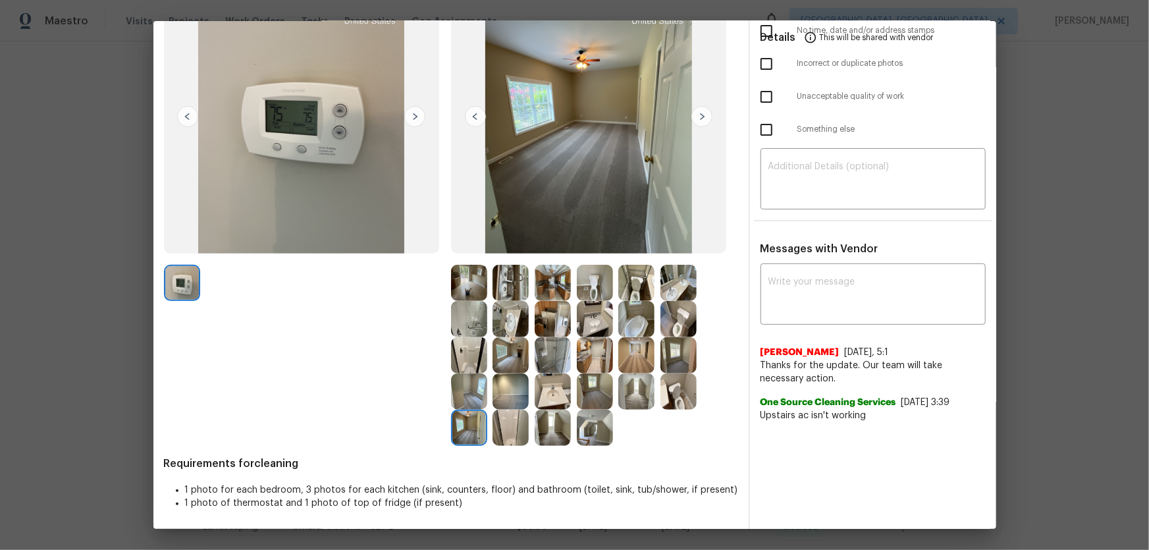
click at [551, 363] on img at bounding box center [553, 428] width 36 height 36
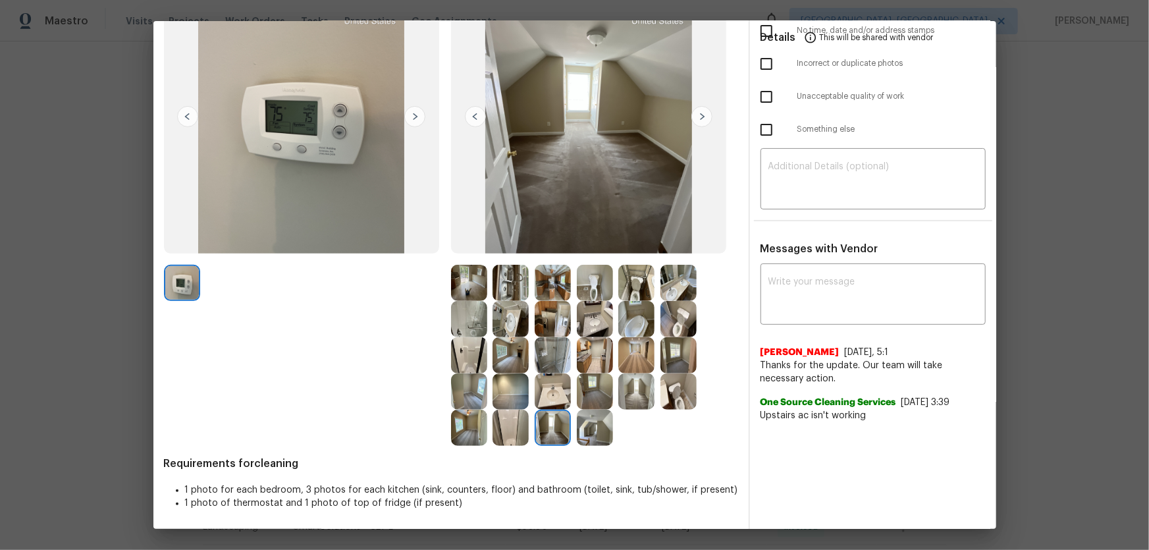
click at [678, 363] on img at bounding box center [679, 391] width 36 height 36
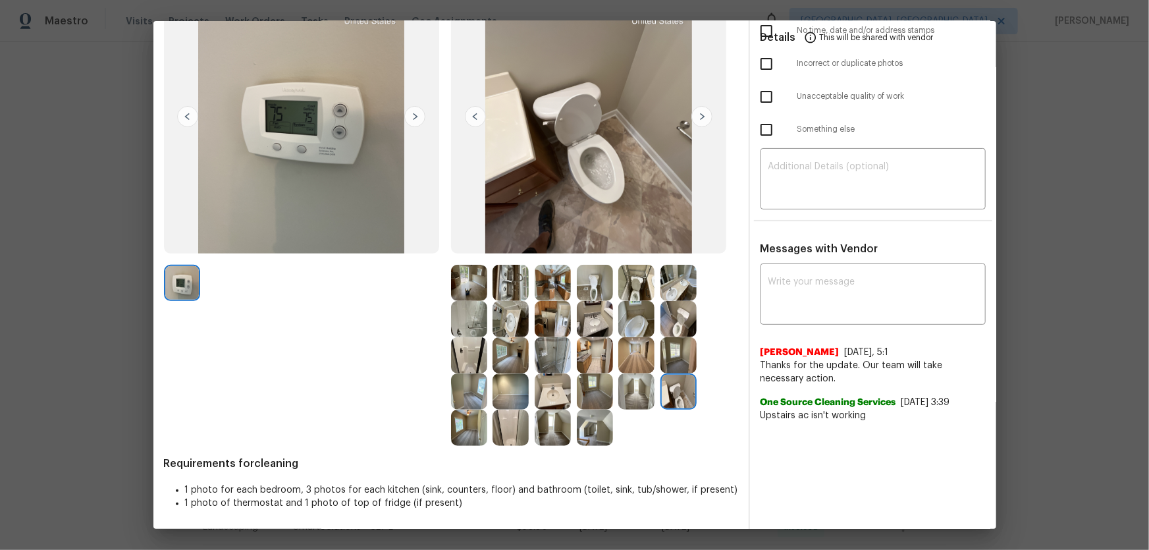
click at [647, 325] on img at bounding box center [637, 319] width 36 height 36
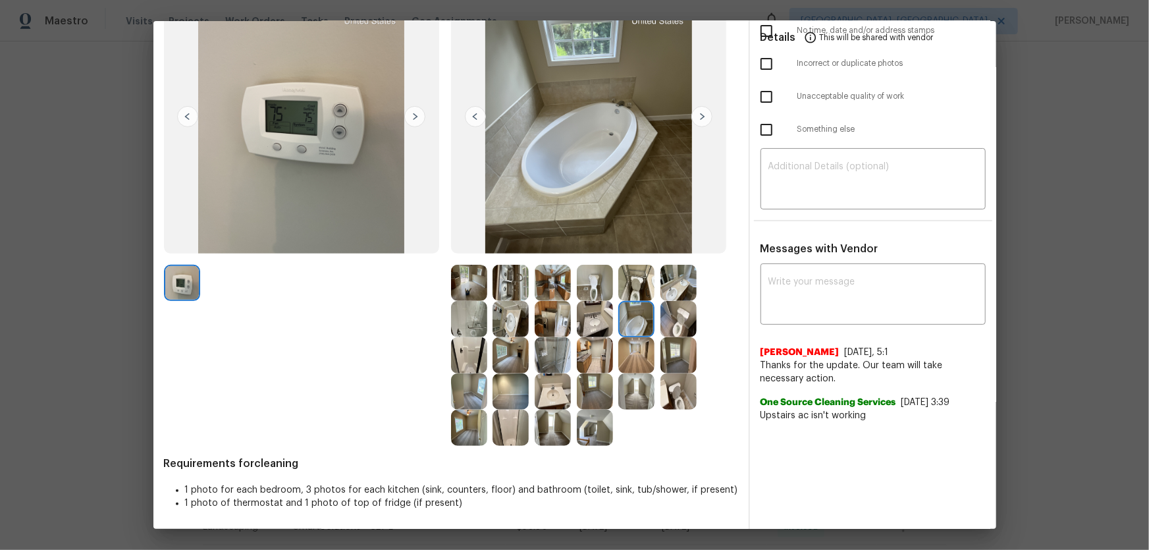
click at [638, 287] on img at bounding box center [637, 283] width 36 height 36
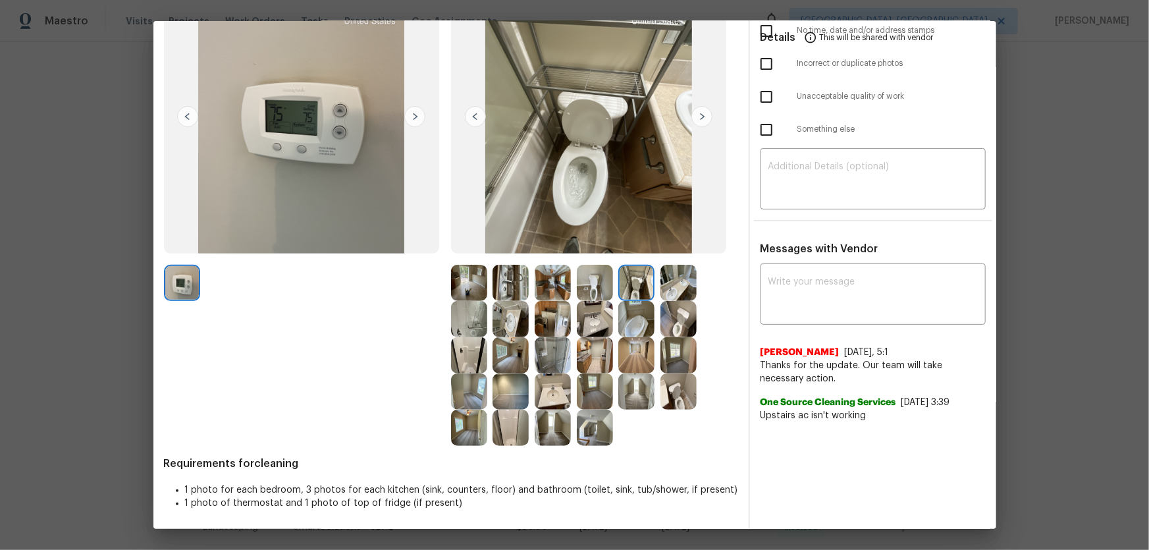
click at [677, 283] on img at bounding box center [679, 283] width 36 height 36
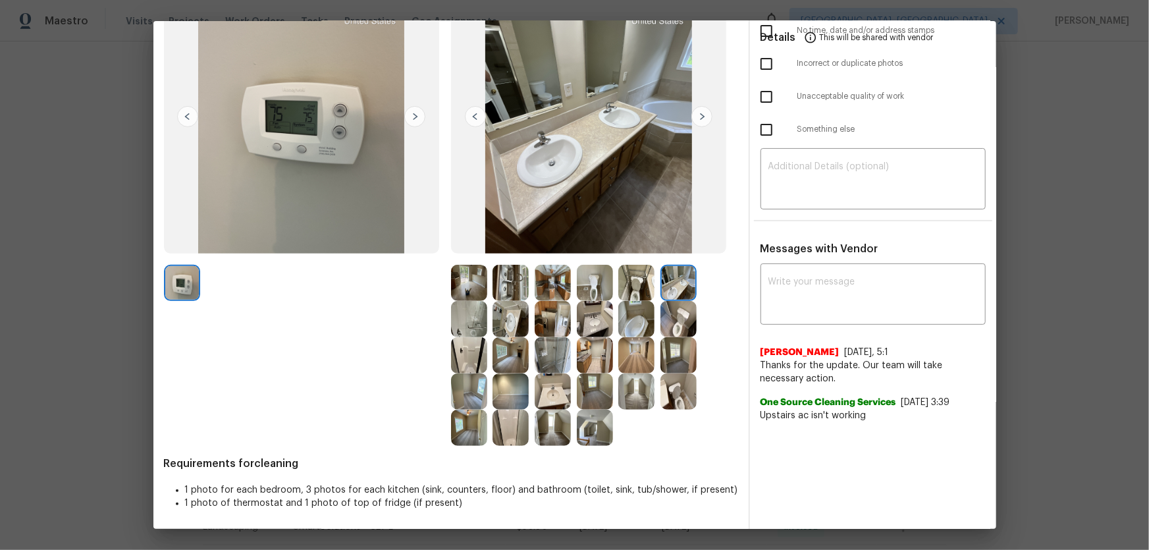
click at [595, 281] on img at bounding box center [595, 283] width 36 height 36
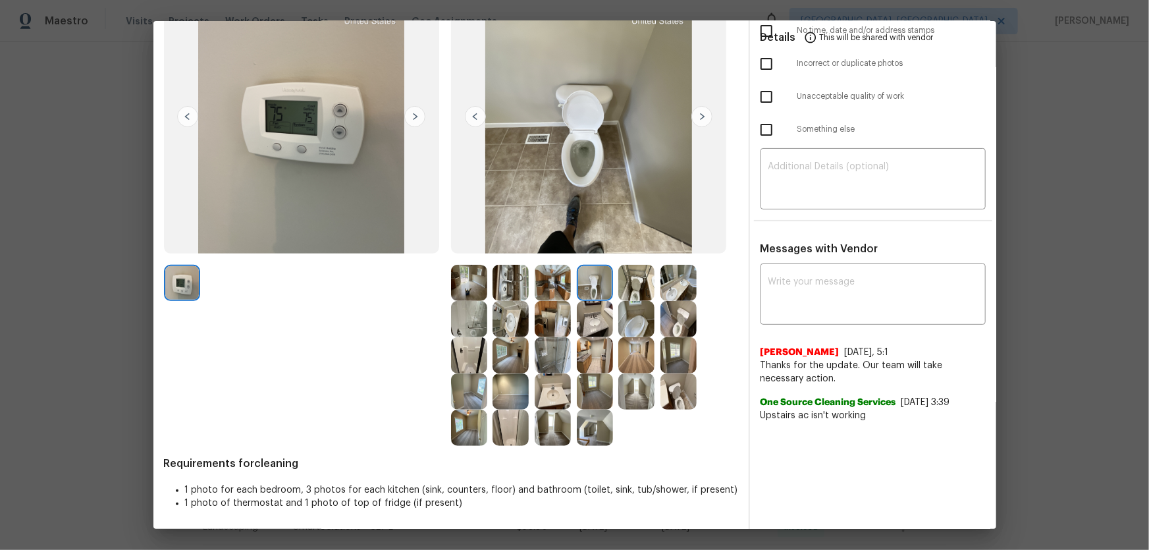
click at [559, 281] on img at bounding box center [553, 283] width 36 height 36
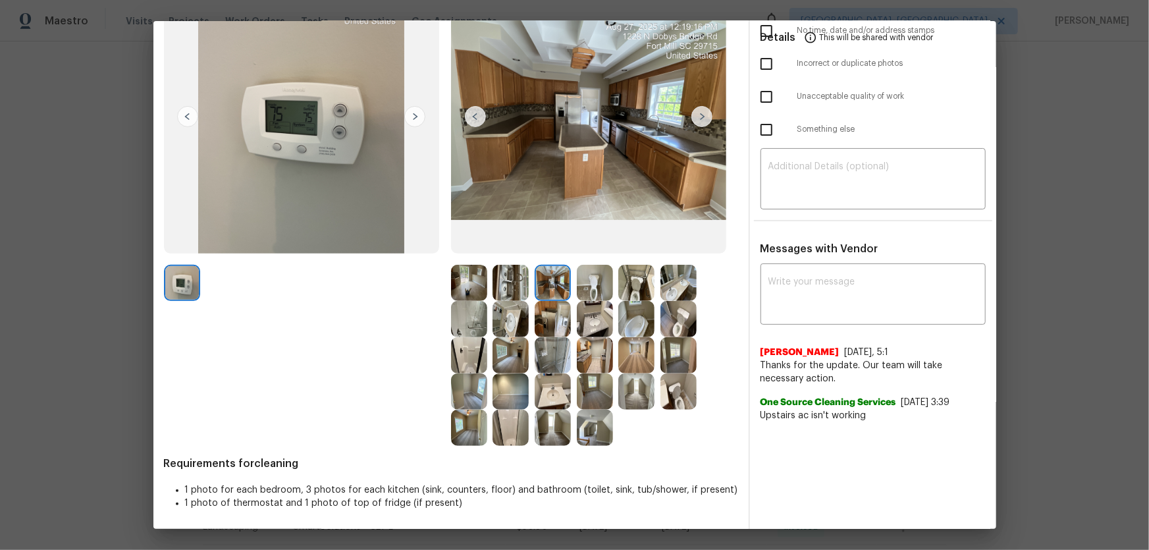
click at [530, 281] on div at bounding box center [514, 283] width 42 height 36
click at [511, 283] on img at bounding box center [511, 283] width 36 height 36
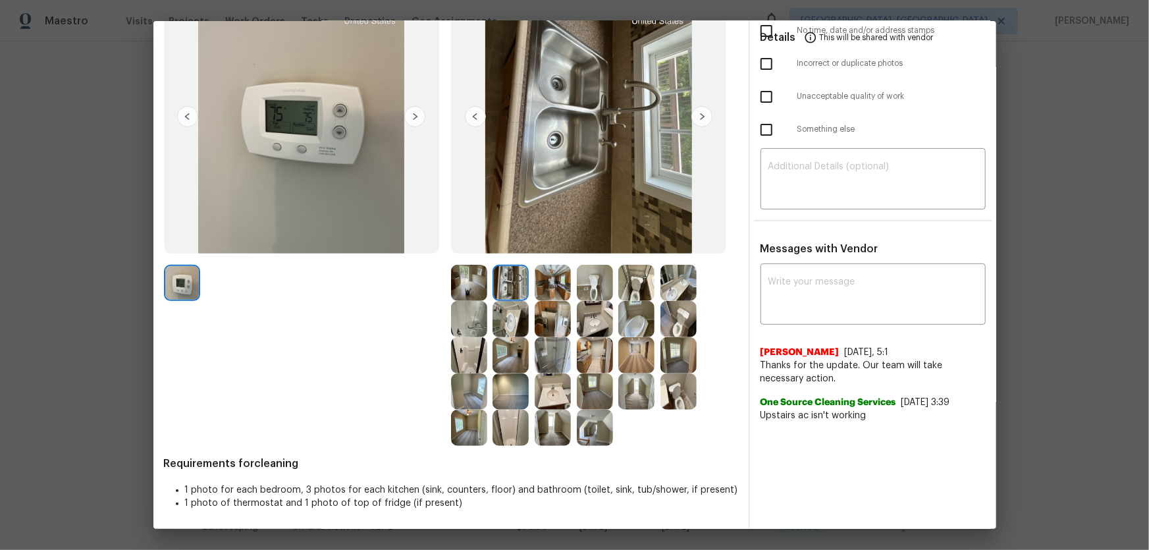
click at [468, 291] on img at bounding box center [469, 283] width 36 height 36
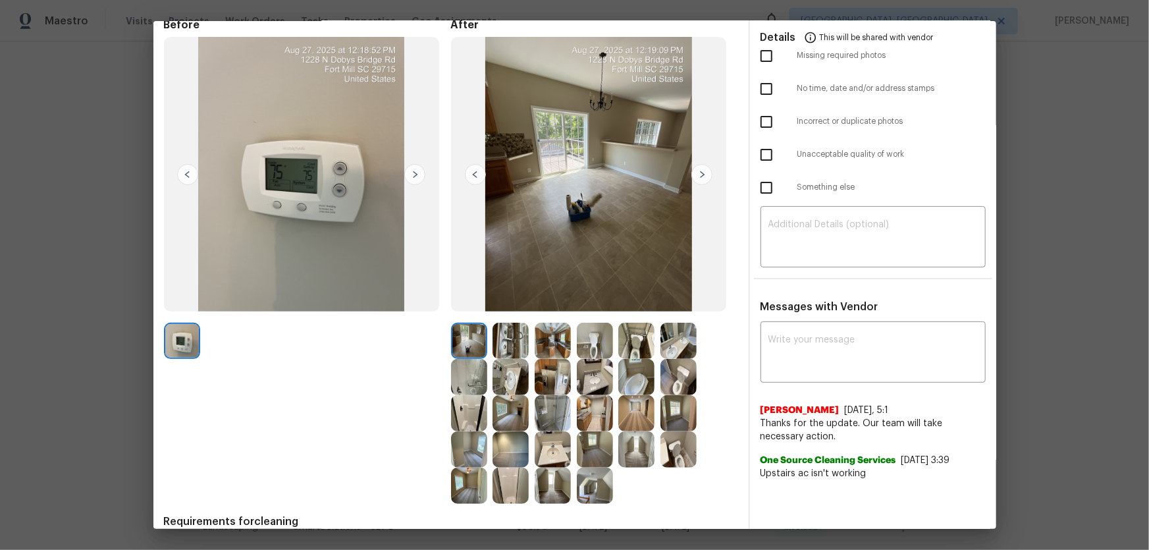
scroll to position [0, 0]
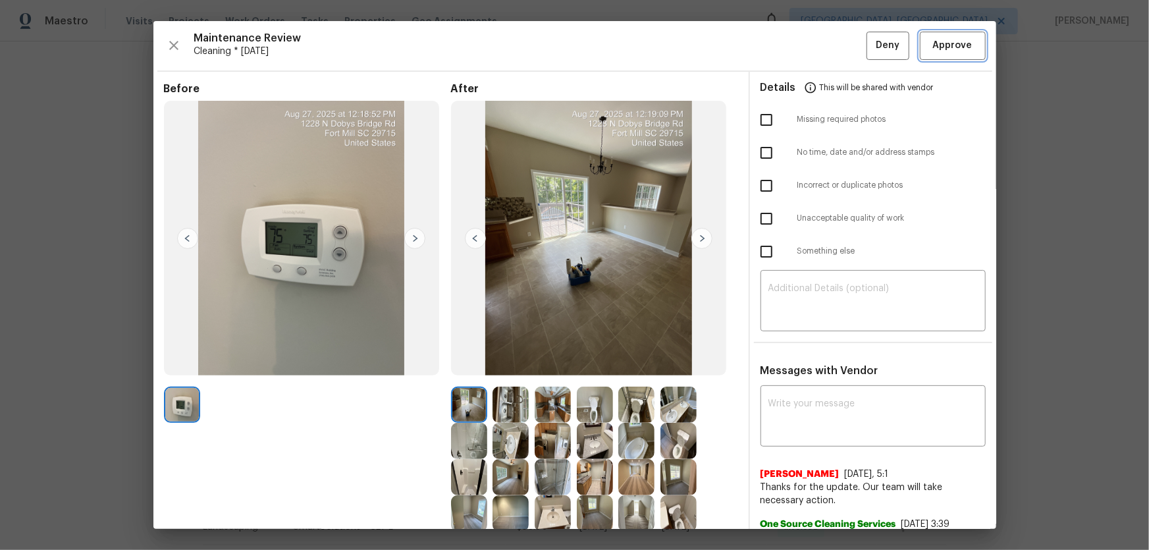
click at [817, 59] on button "Approve" at bounding box center [953, 46] width 66 height 28
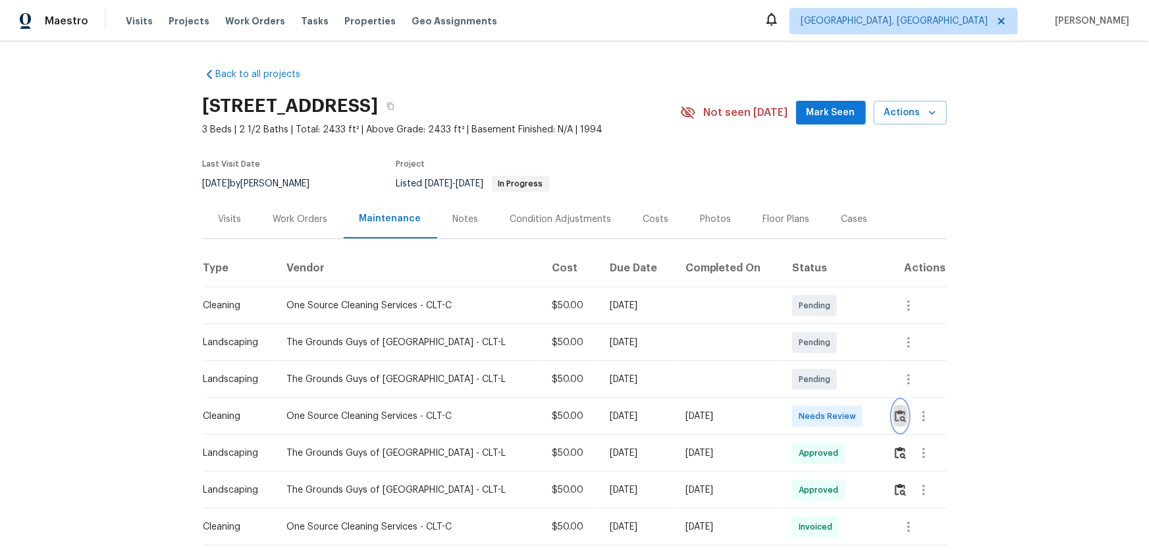
click at [895, 417] on img "button" at bounding box center [900, 416] width 11 height 13
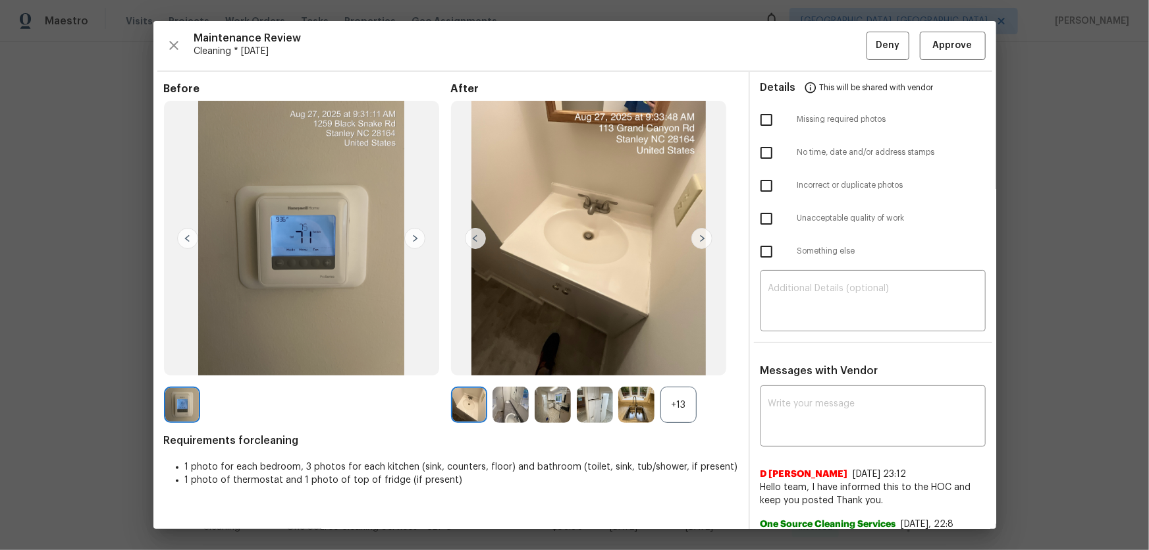
click at [673, 406] on div "+13" at bounding box center [679, 405] width 36 height 36
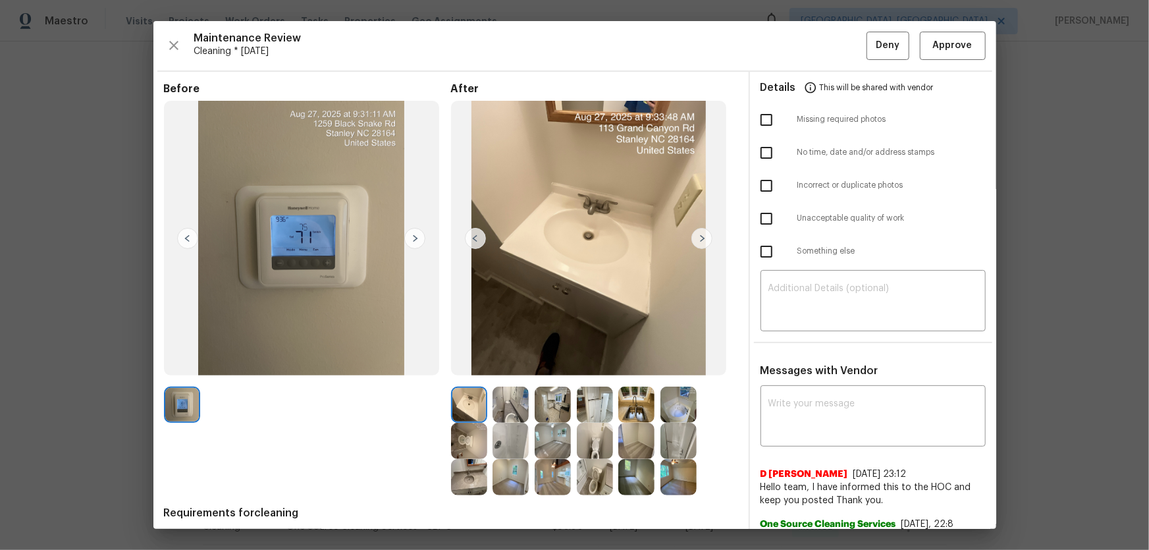
scroll to position [179, 0]
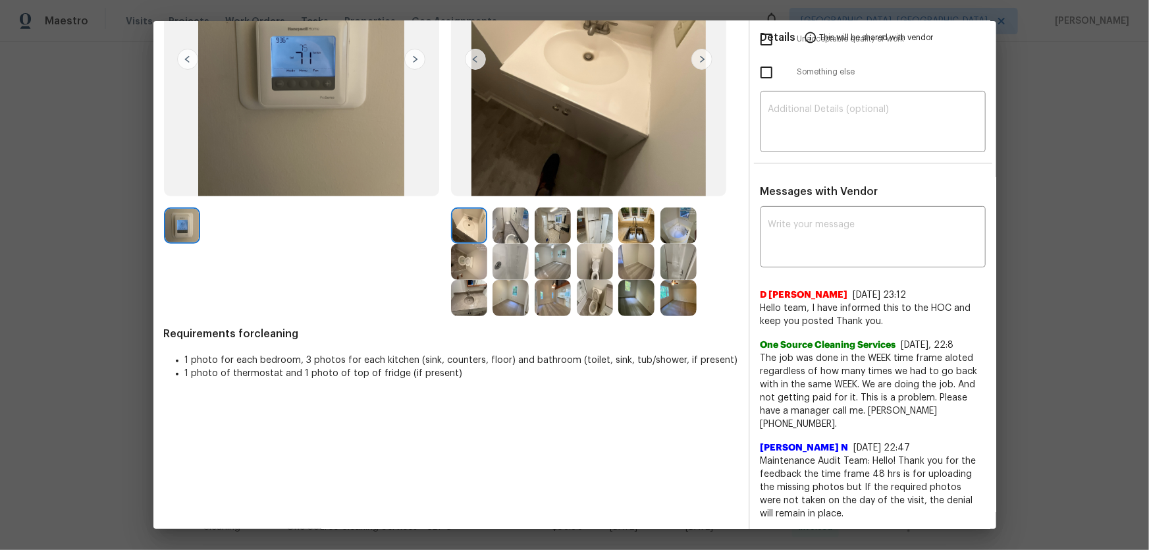
click at [596, 297] on img at bounding box center [595, 298] width 36 height 36
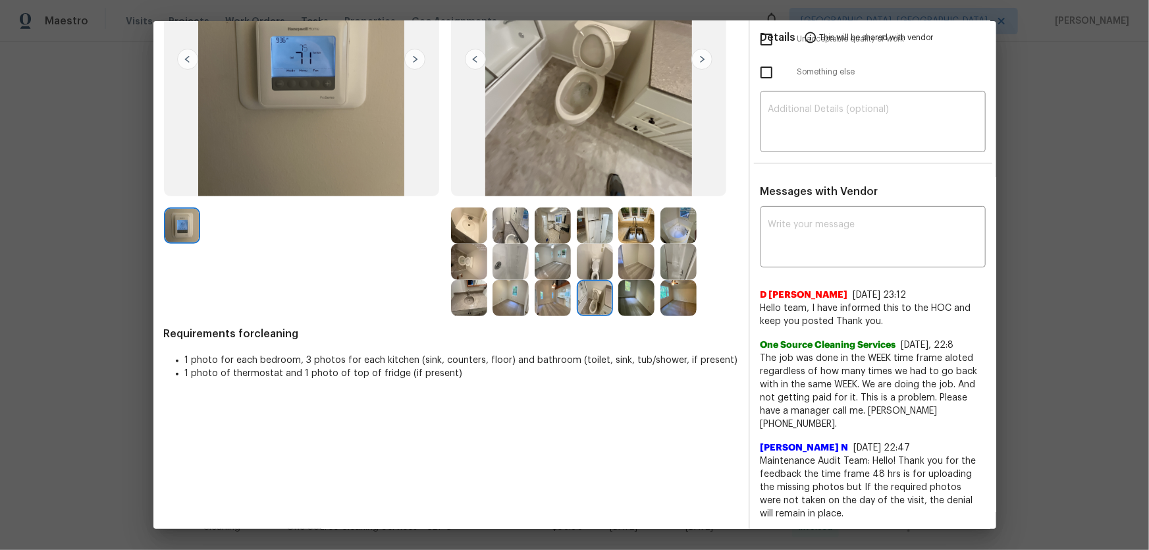
click at [594, 265] on img at bounding box center [595, 262] width 36 height 36
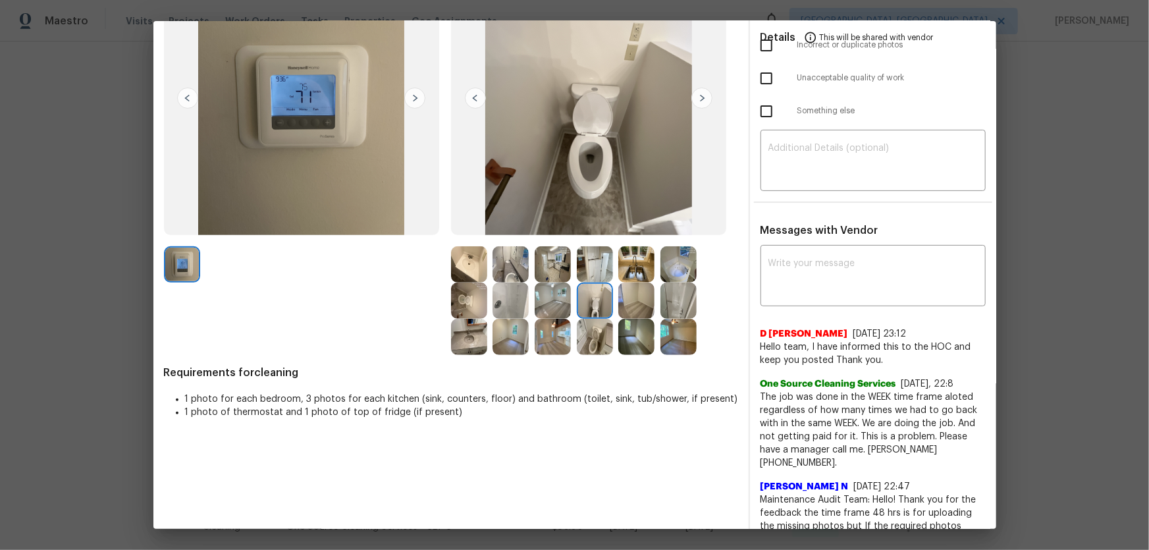
scroll to position [119, 0]
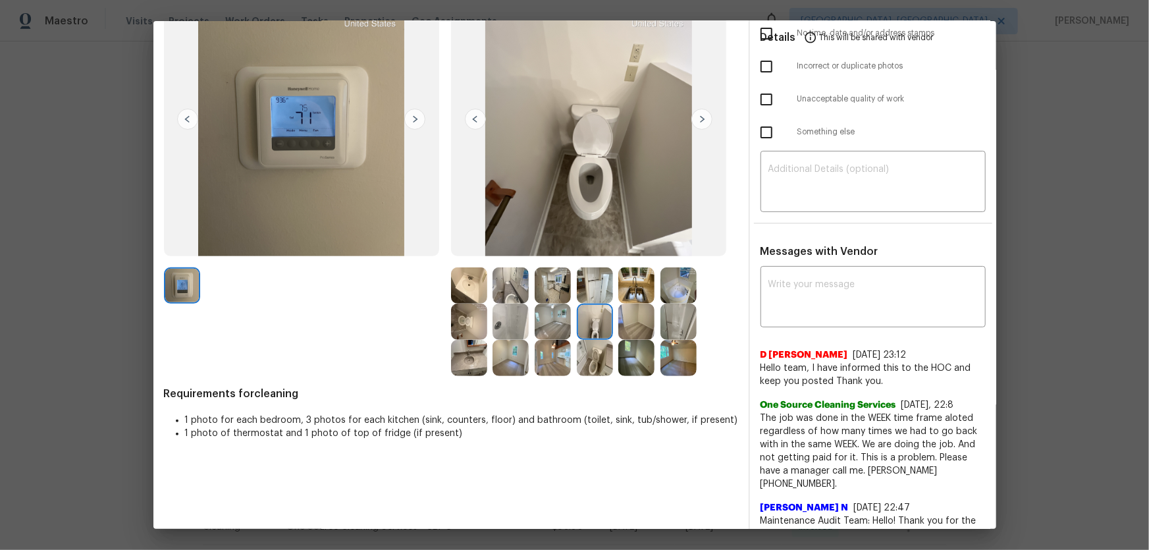
click at [595, 325] on img at bounding box center [595, 322] width 36 height 36
click at [480, 316] on img at bounding box center [469, 322] width 36 height 36
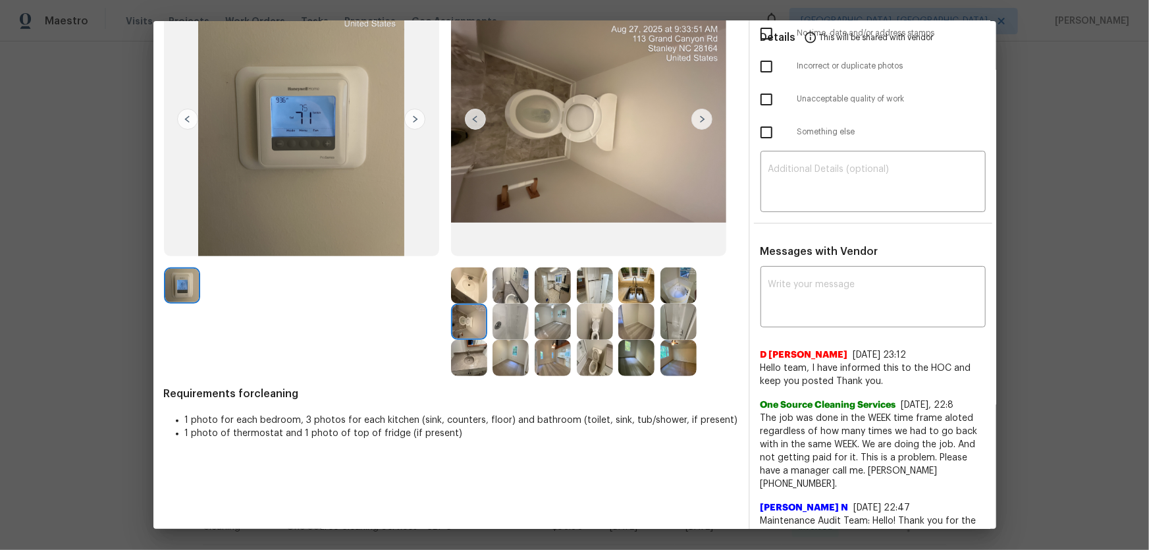
click at [473, 354] on img at bounding box center [469, 358] width 36 height 36
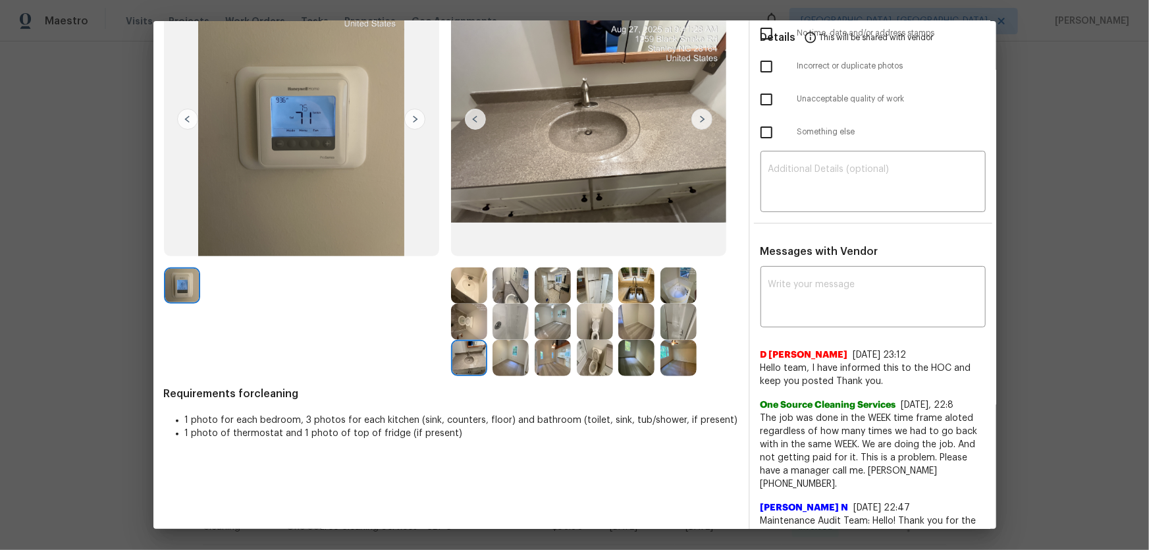
click at [470, 283] on img at bounding box center [469, 285] width 36 height 36
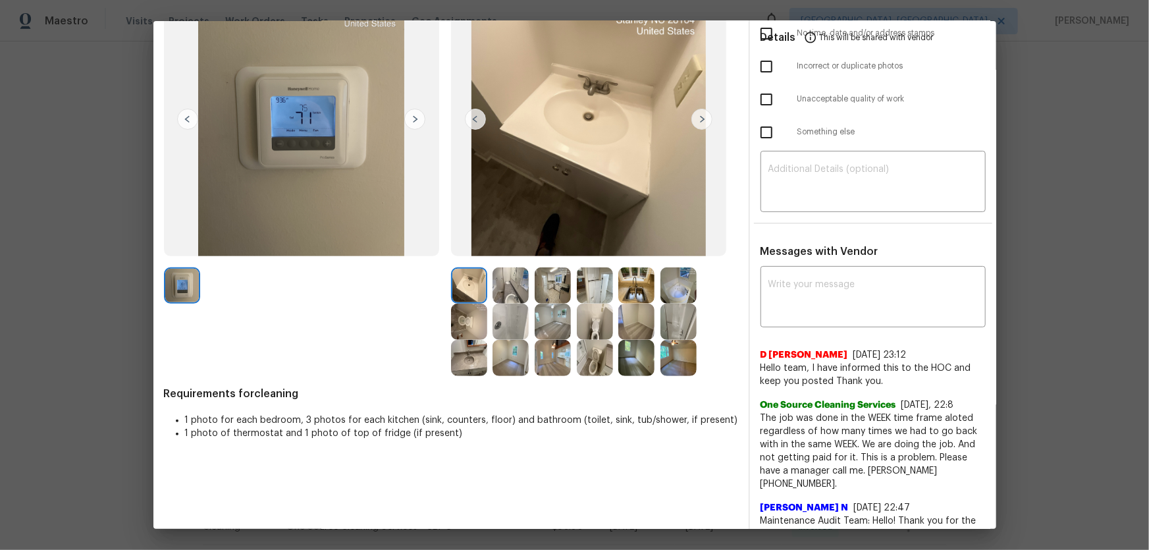
click at [514, 293] on img at bounding box center [511, 285] width 36 height 36
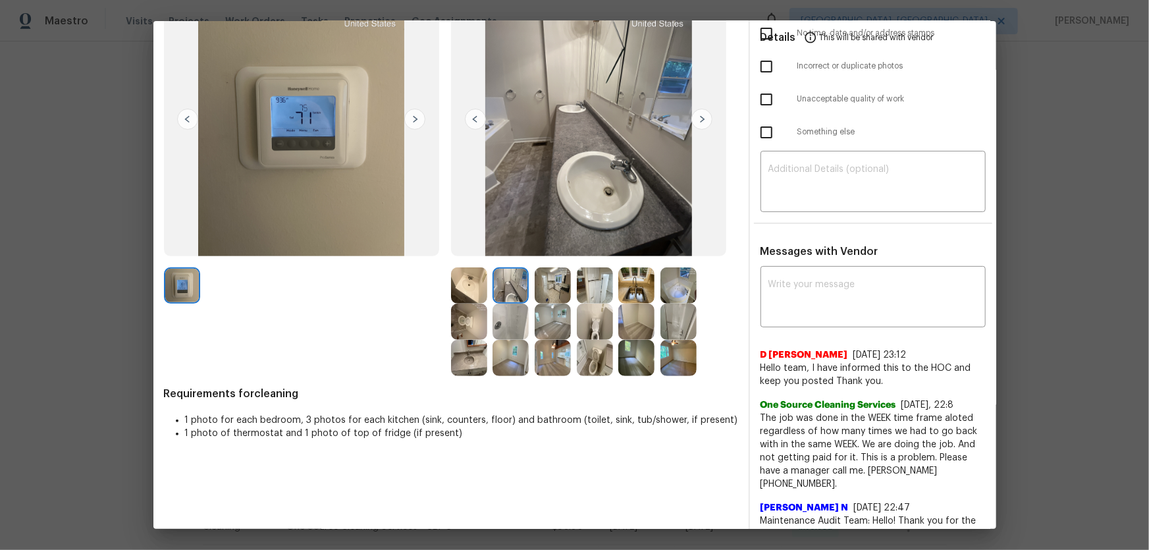
click at [506, 321] on img at bounding box center [511, 322] width 36 height 36
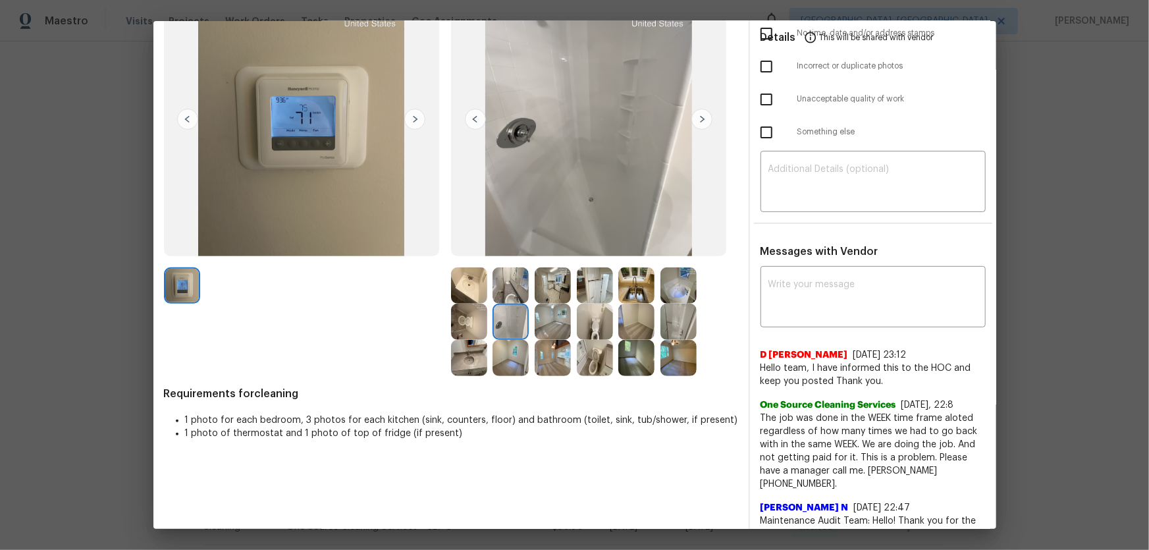
click at [678, 323] on img at bounding box center [679, 322] width 36 height 36
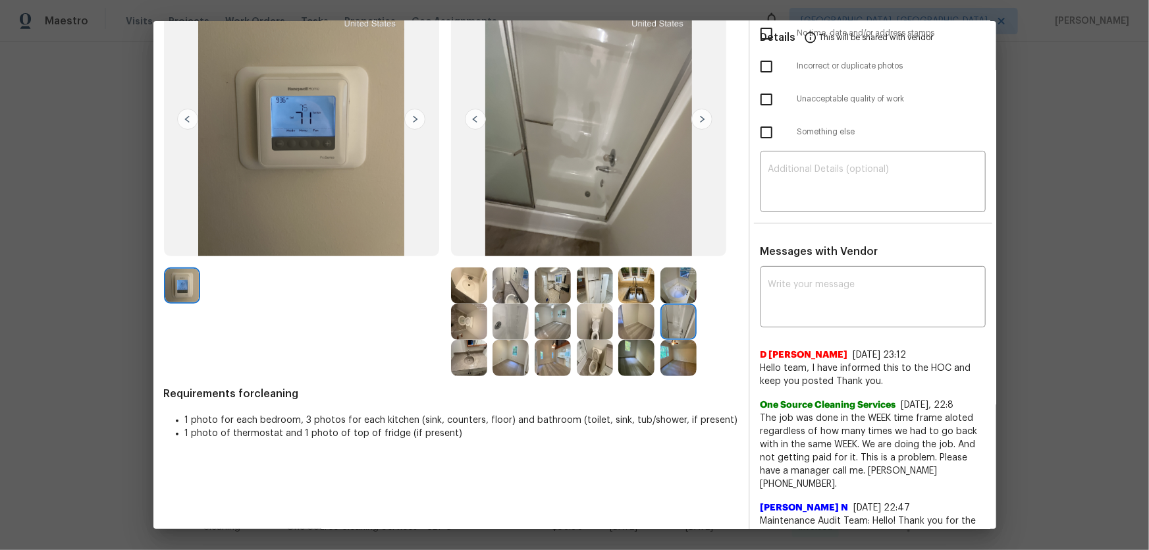
click at [678, 282] on img at bounding box center [679, 285] width 36 height 36
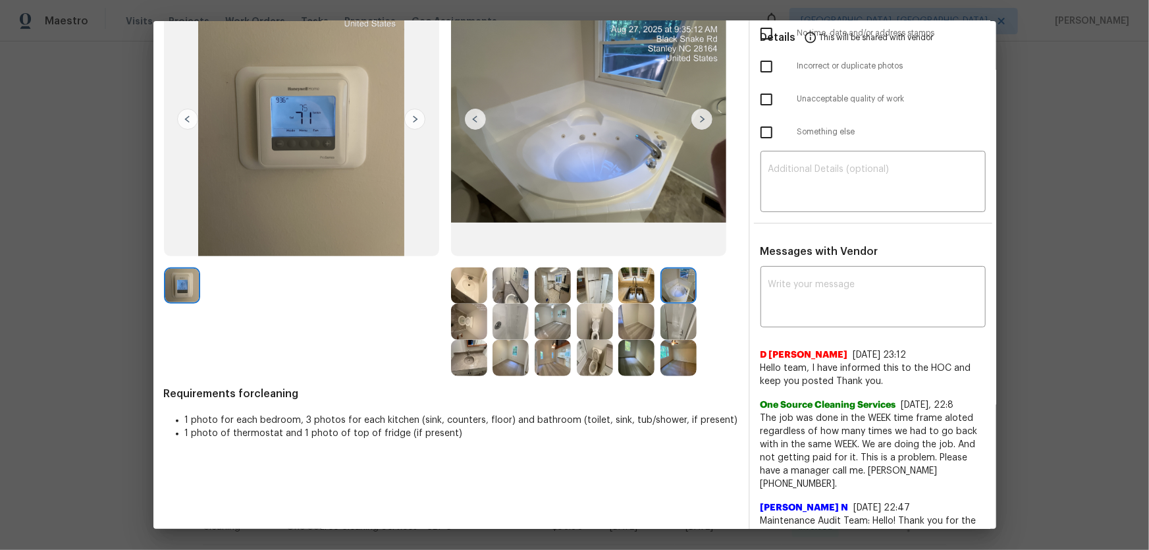
click at [629, 289] on img at bounding box center [637, 285] width 36 height 36
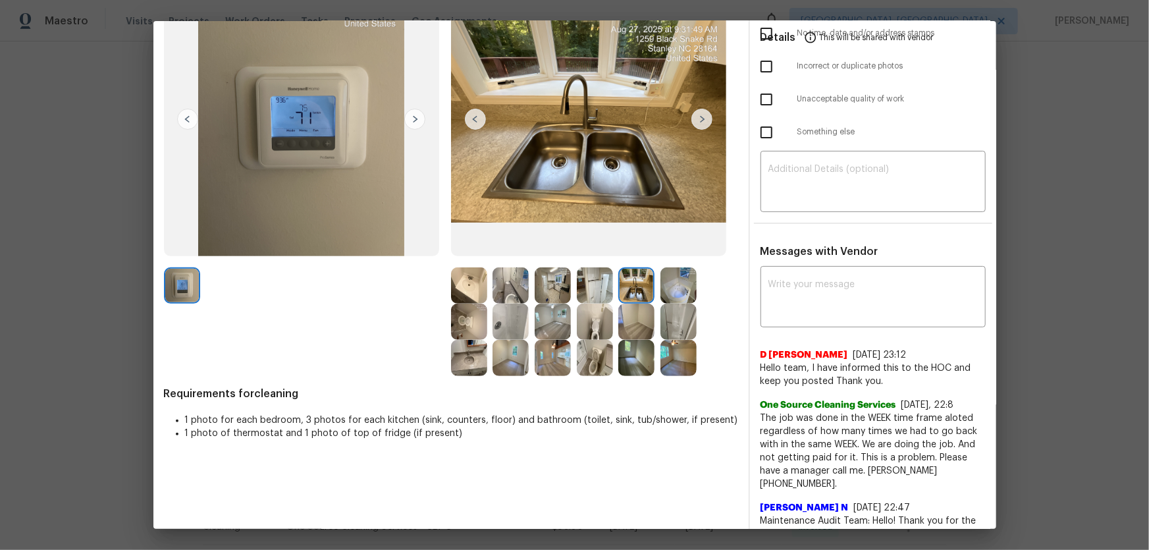
click at [601, 293] on img at bounding box center [595, 285] width 36 height 36
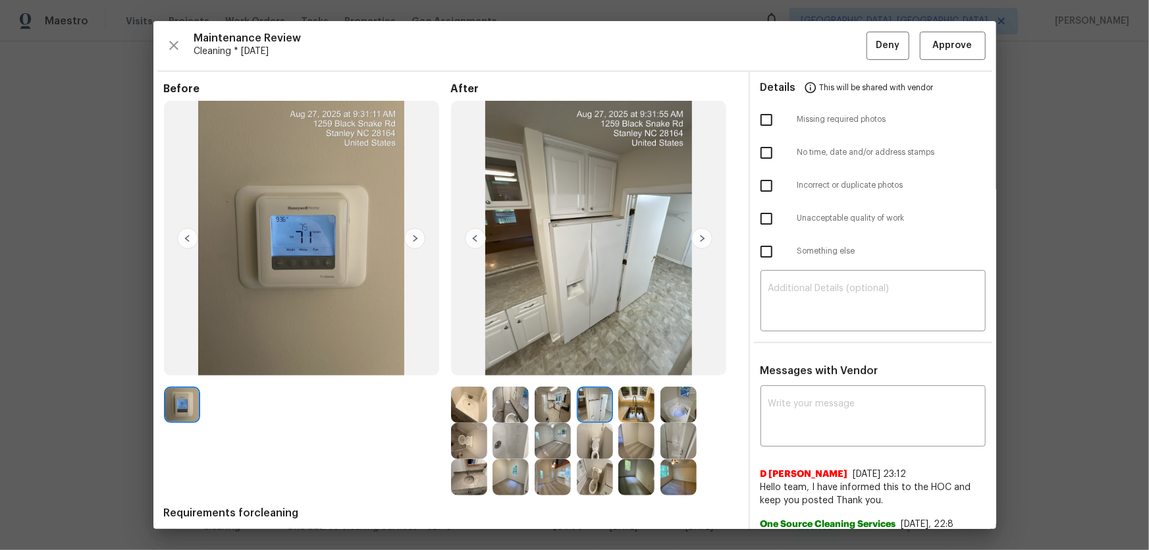
scroll to position [59, 0]
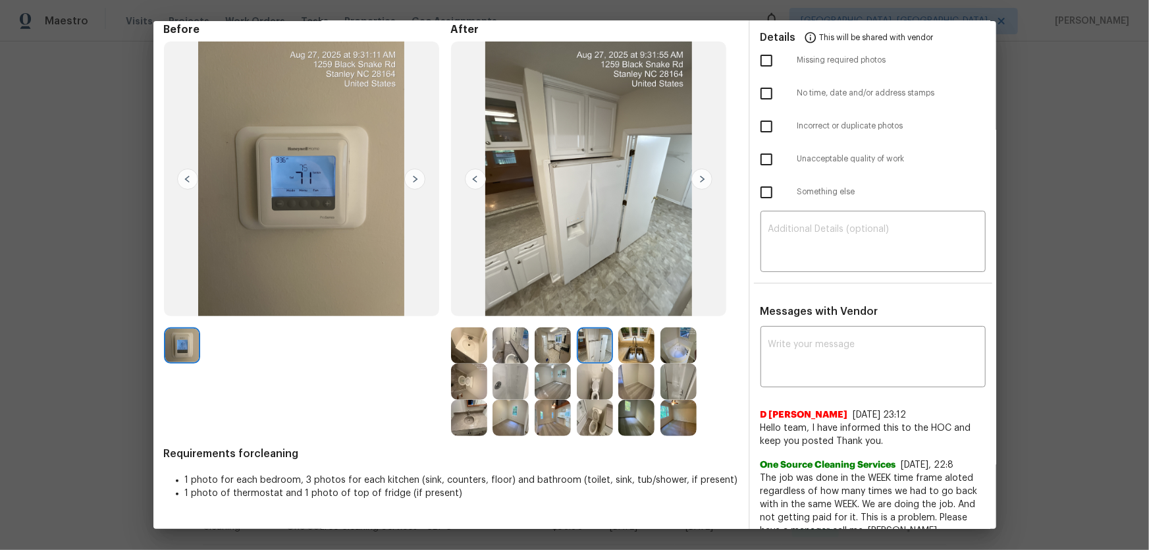
click at [550, 348] on img at bounding box center [553, 345] width 36 height 36
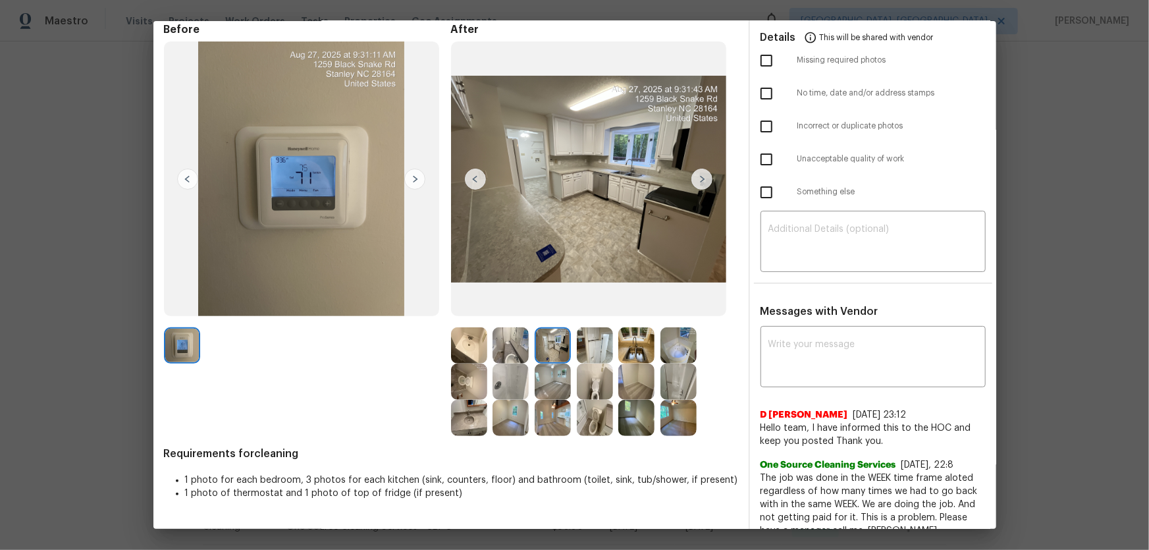
scroll to position [119, 0]
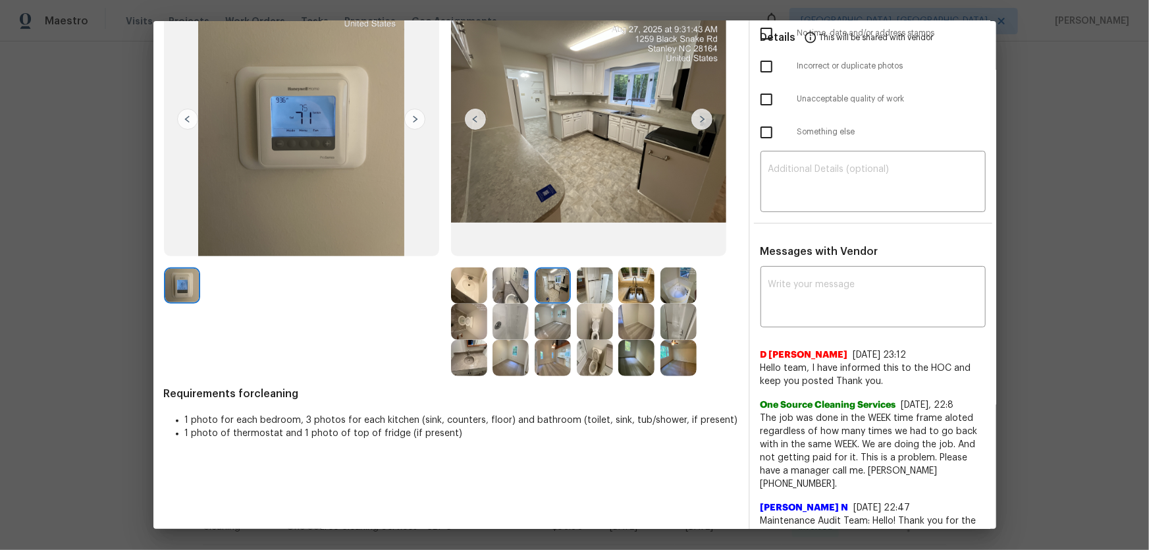
click at [642, 323] on img at bounding box center [637, 322] width 36 height 36
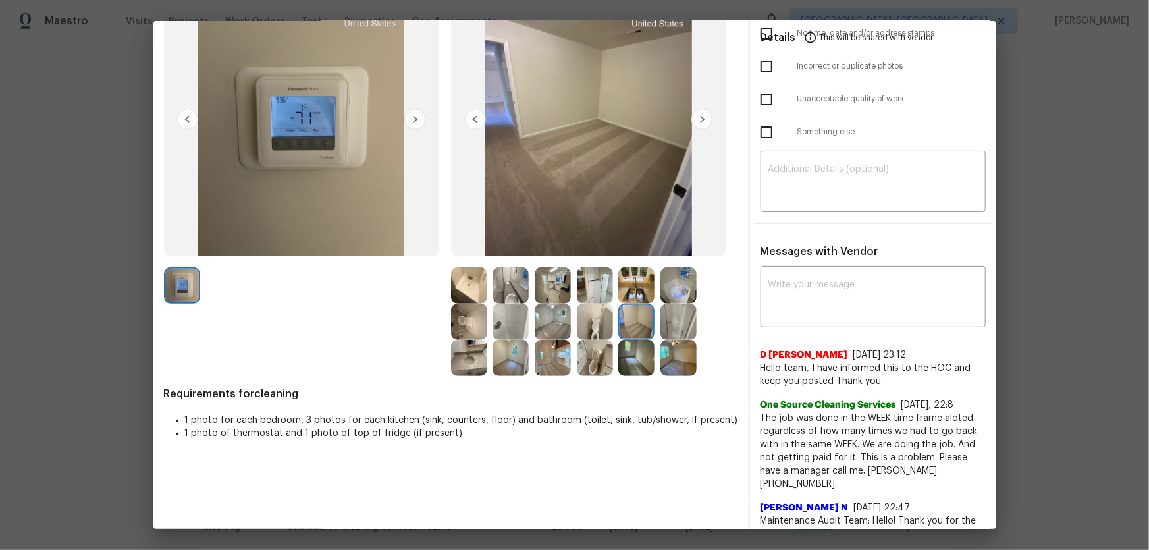
click at [528, 356] on div at bounding box center [514, 358] width 42 height 36
click at [514, 356] on img at bounding box center [511, 358] width 36 height 36
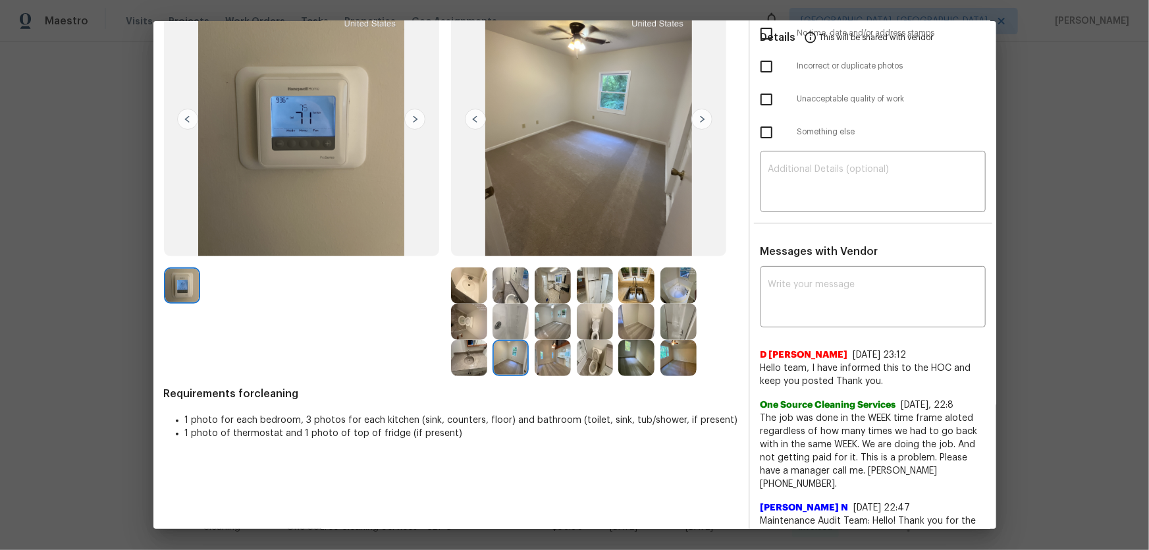
click at [545, 331] on img at bounding box center [553, 322] width 36 height 36
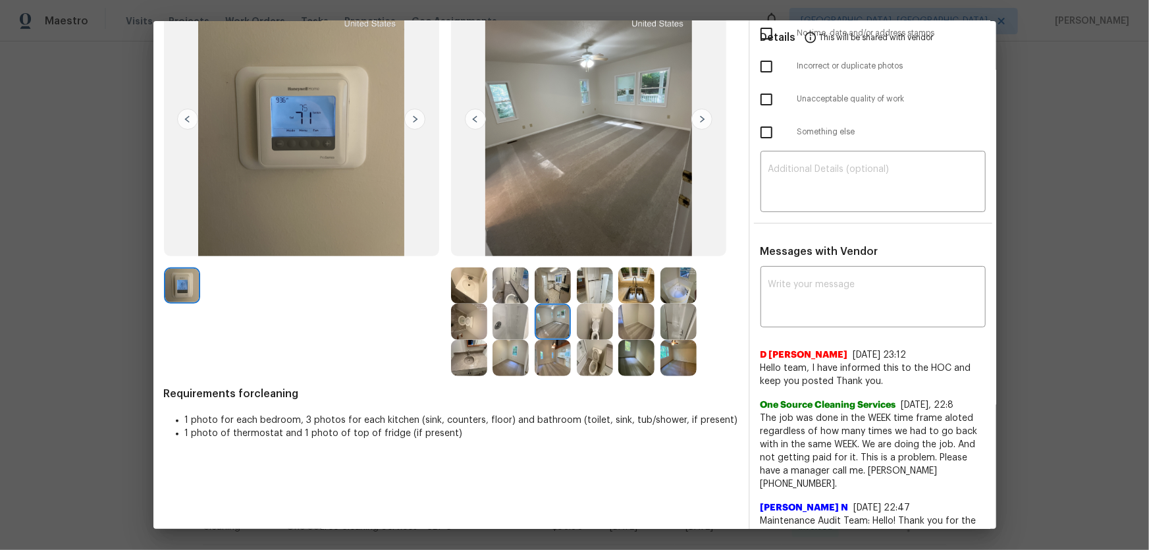
click at [506, 319] on img at bounding box center [511, 322] width 36 height 36
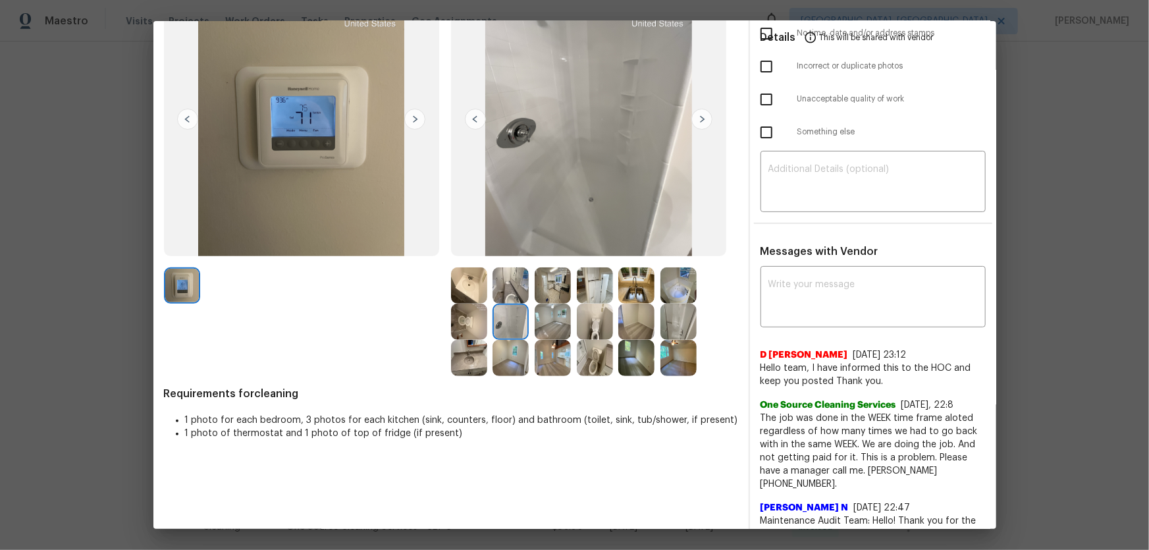
click at [468, 316] on img at bounding box center [469, 322] width 36 height 36
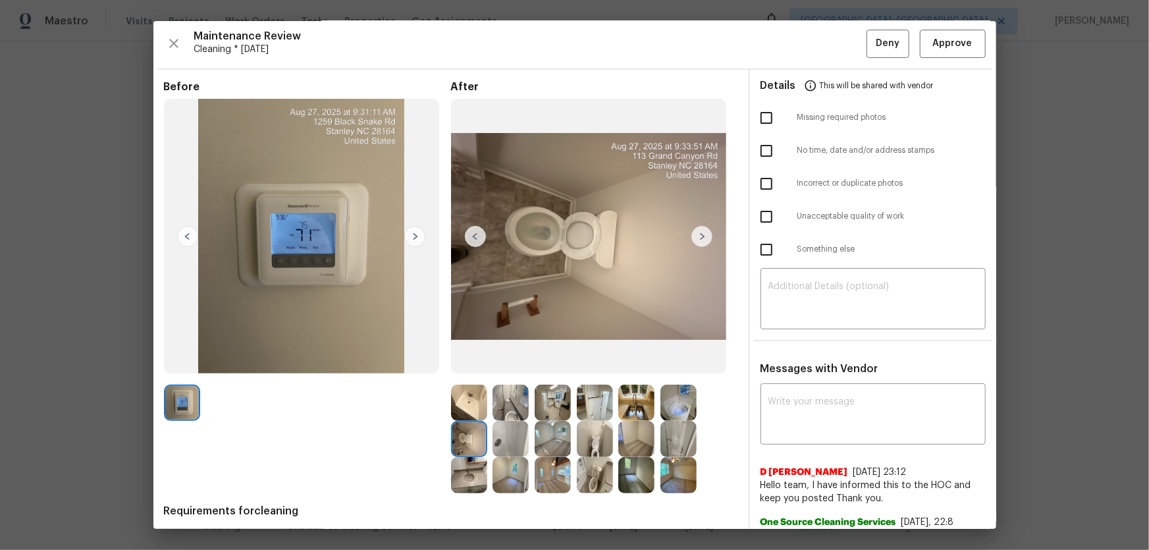
scroll to position [0, 0]
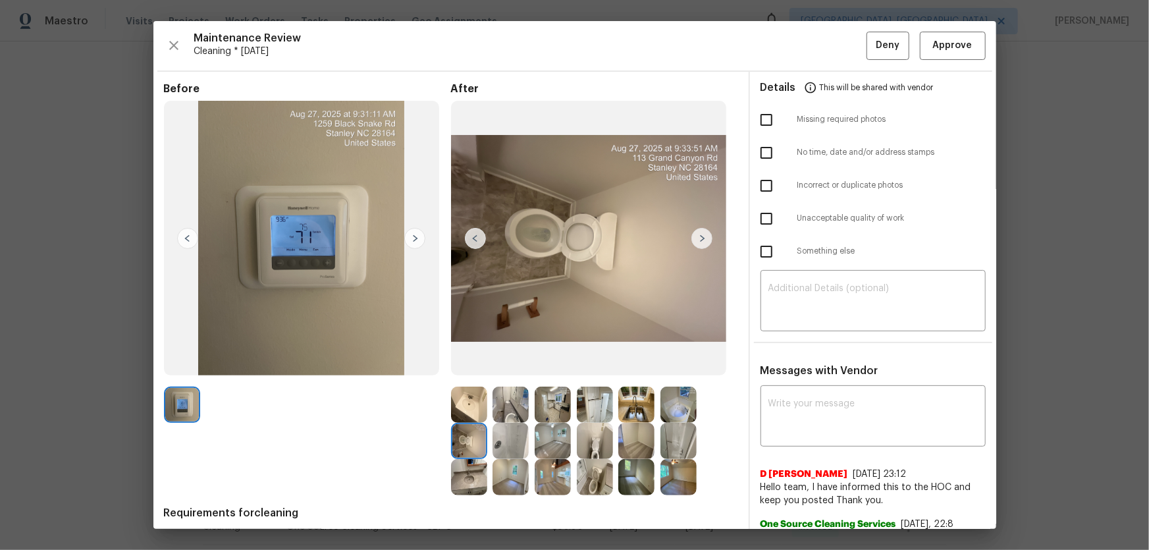
click at [671, 404] on img at bounding box center [679, 405] width 36 height 36
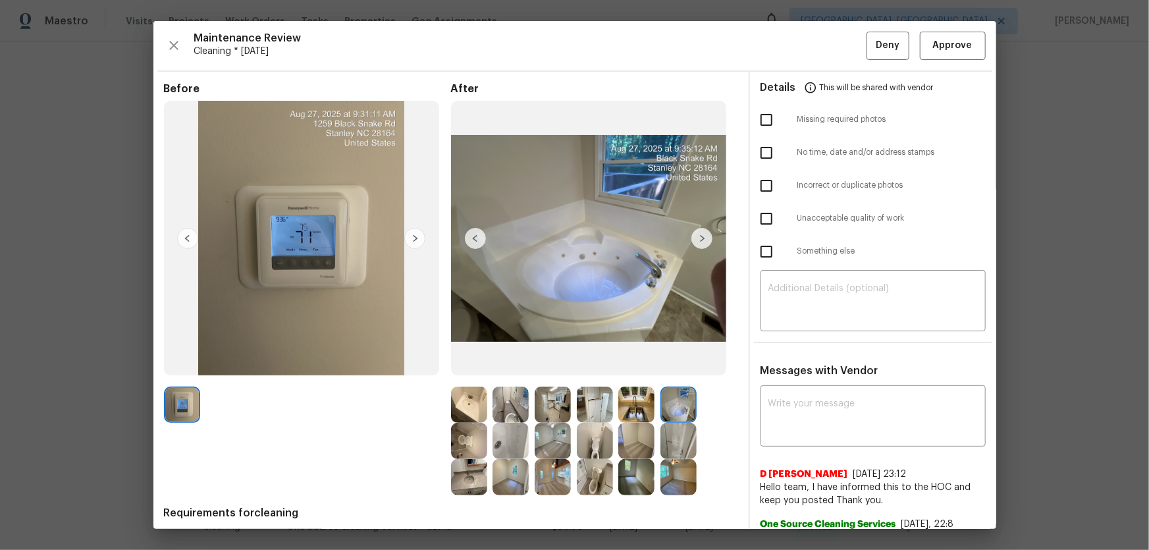
click at [638, 407] on img at bounding box center [637, 405] width 36 height 36
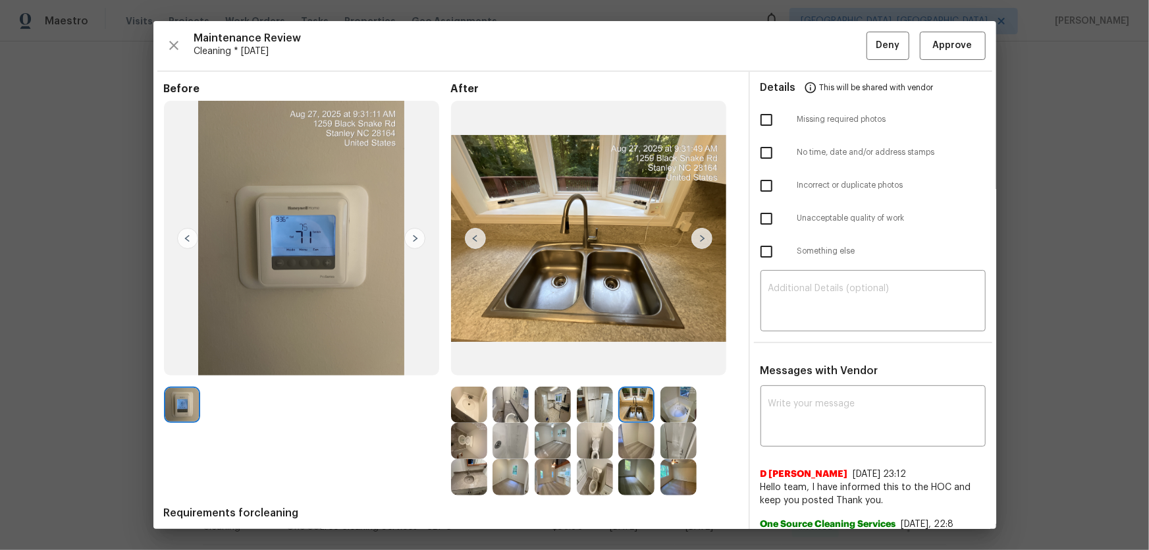
click at [595, 410] on img at bounding box center [595, 405] width 36 height 36
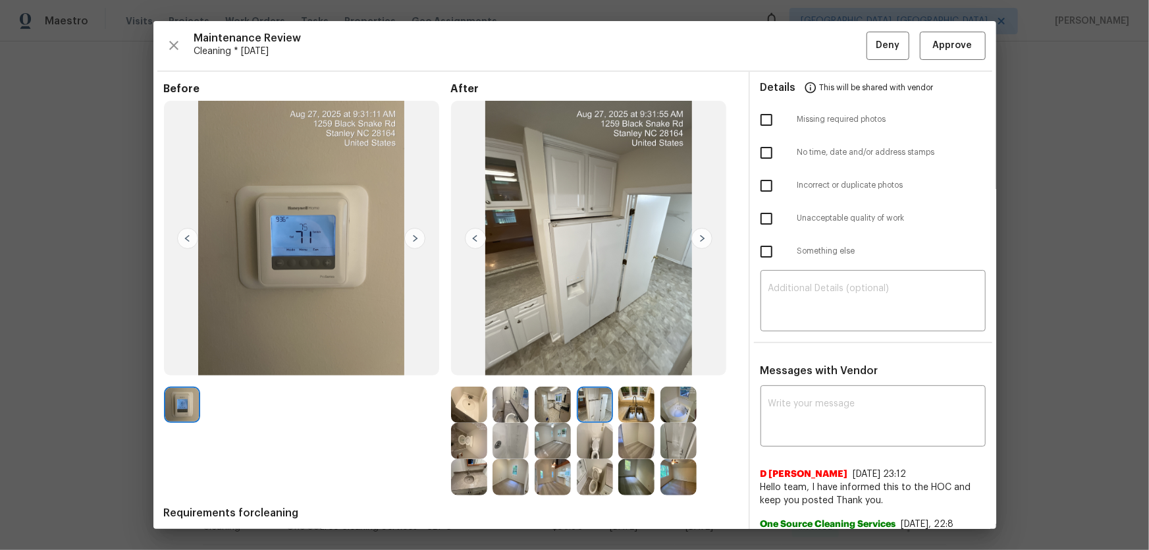
click at [563, 408] on img at bounding box center [553, 405] width 36 height 36
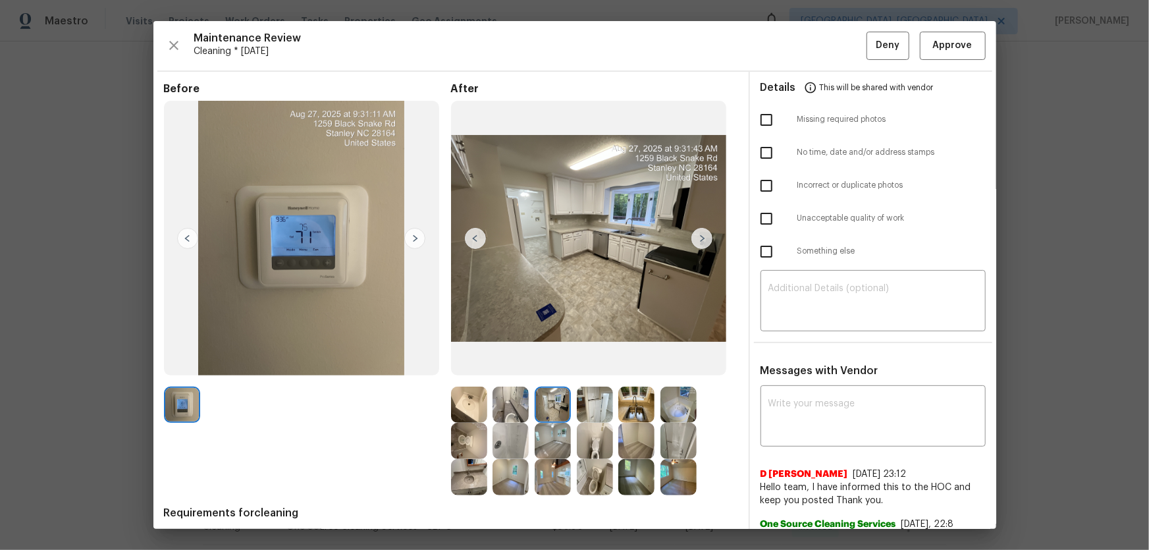
click at [591, 434] on img at bounding box center [595, 441] width 36 height 36
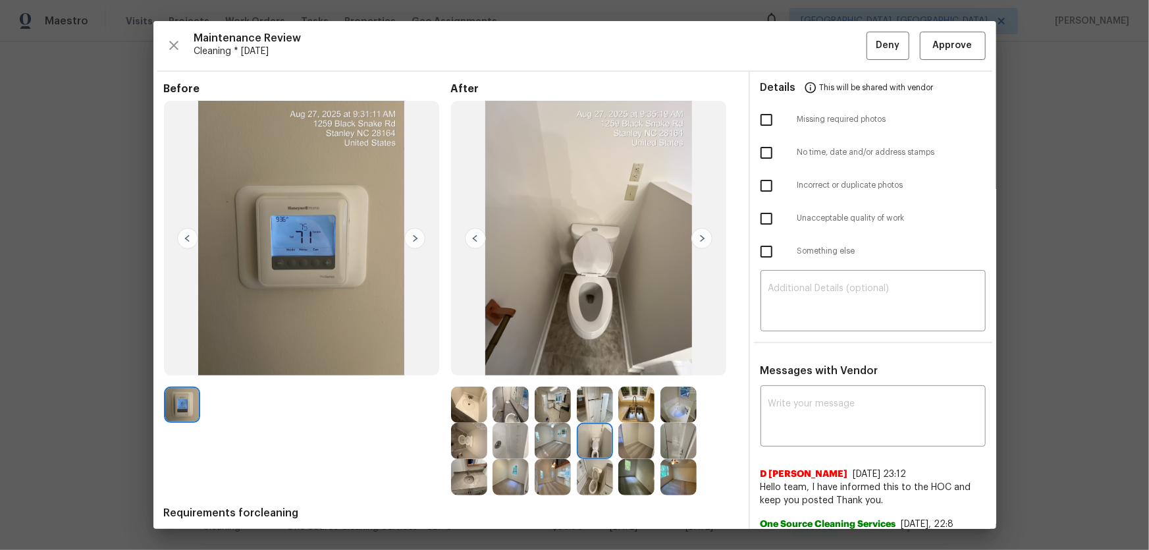
click at [602, 472] on img at bounding box center [595, 477] width 36 height 36
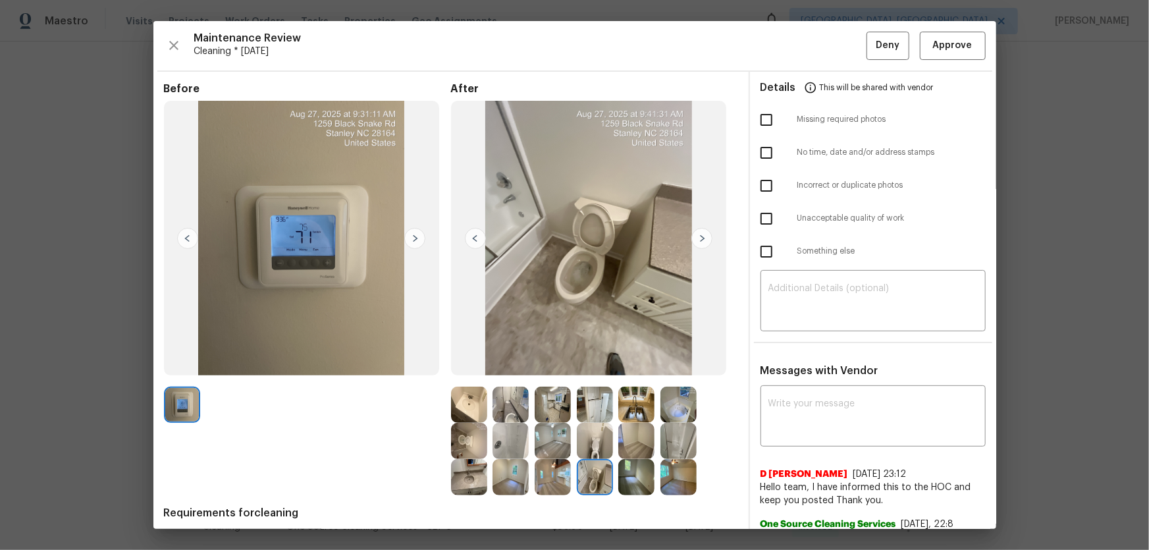
click at [640, 481] on img at bounding box center [637, 477] width 36 height 36
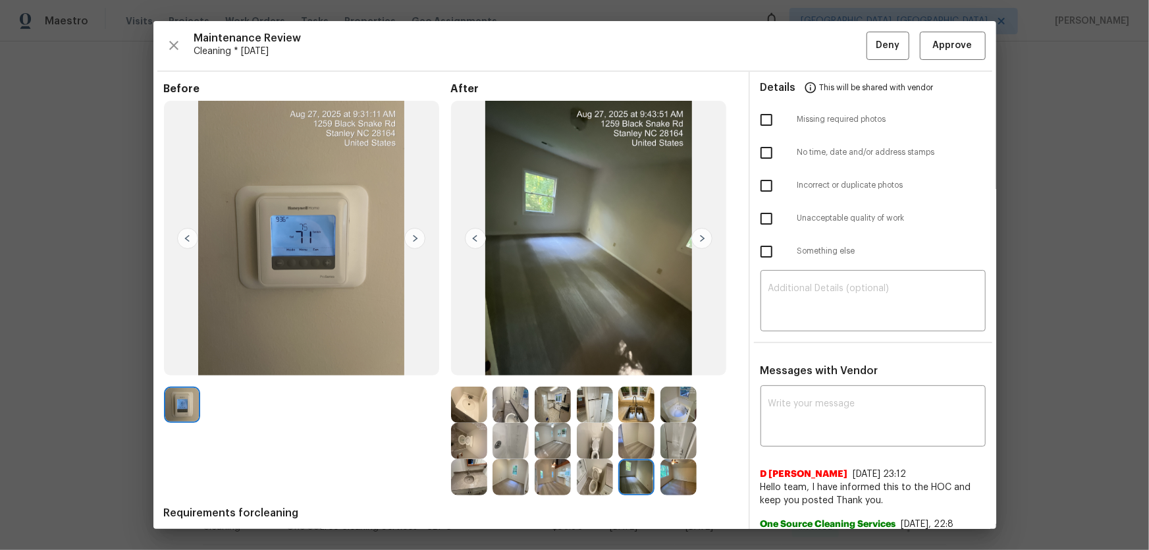
click at [665, 478] on img at bounding box center [679, 477] width 36 height 36
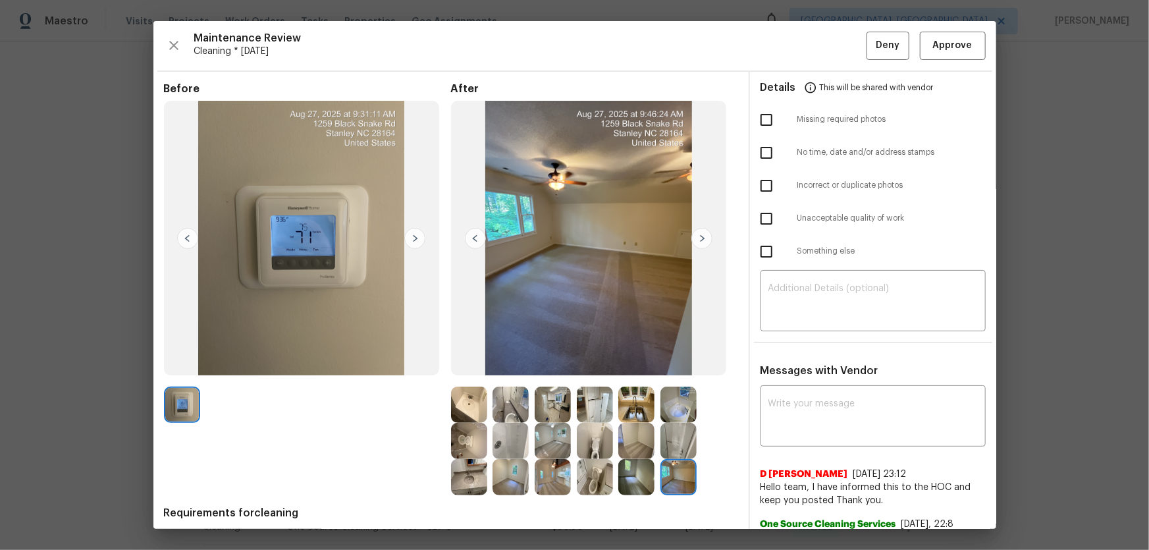
click at [663, 437] on img at bounding box center [679, 441] width 36 height 36
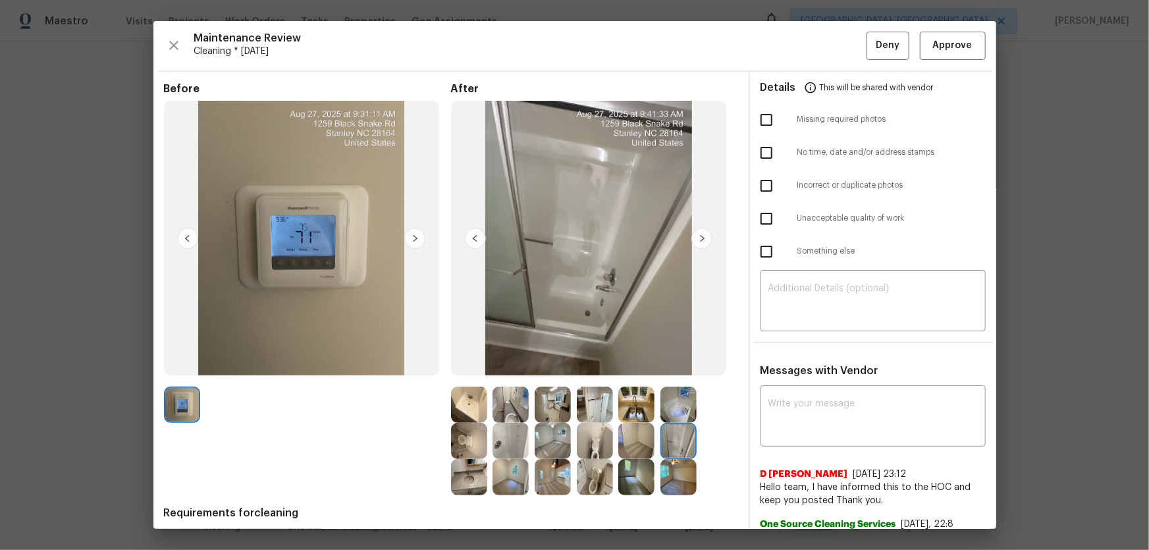
click at [629, 439] on img at bounding box center [637, 441] width 36 height 36
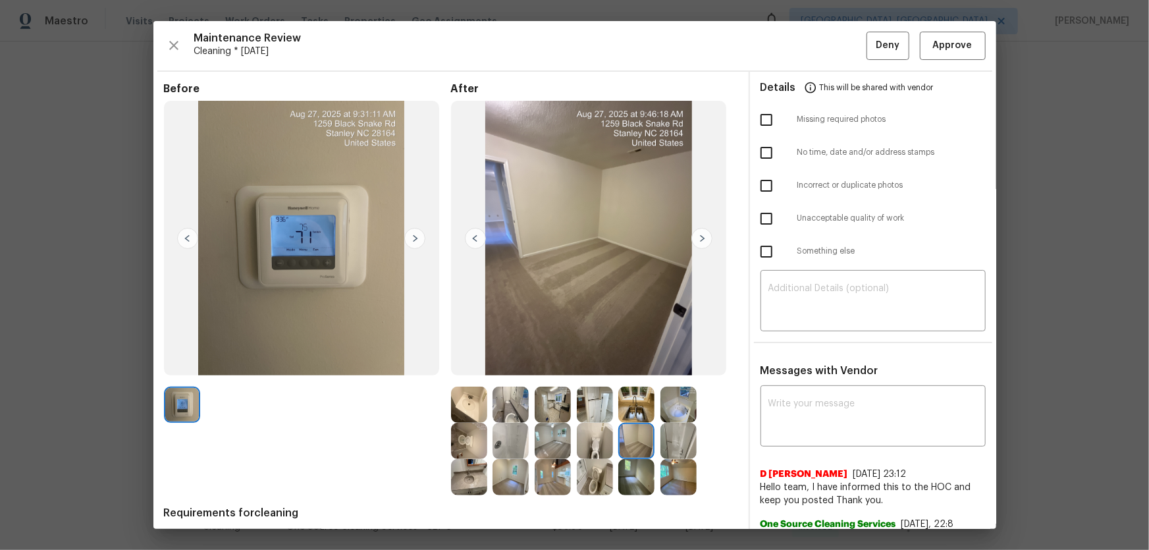
click at [625, 470] on img at bounding box center [637, 477] width 36 height 36
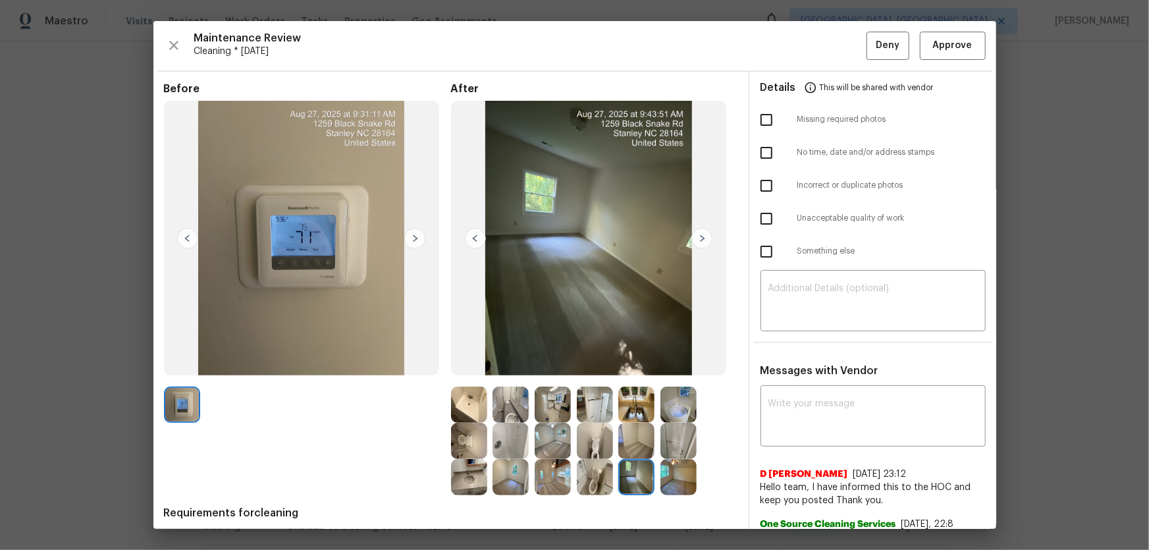
click at [590, 468] on img at bounding box center [595, 477] width 36 height 36
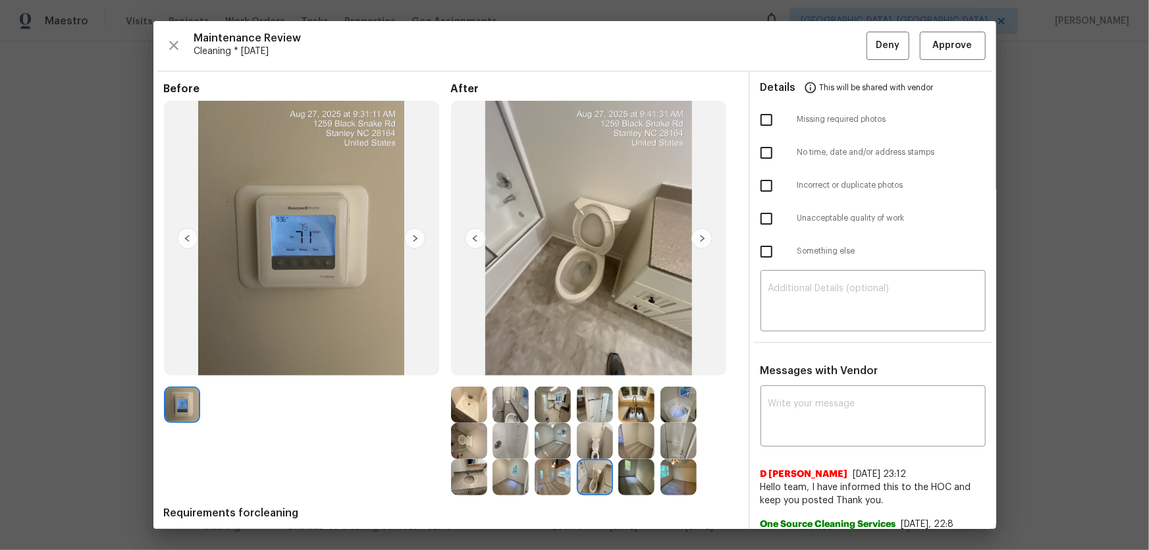
click at [586, 439] on img at bounding box center [595, 441] width 36 height 36
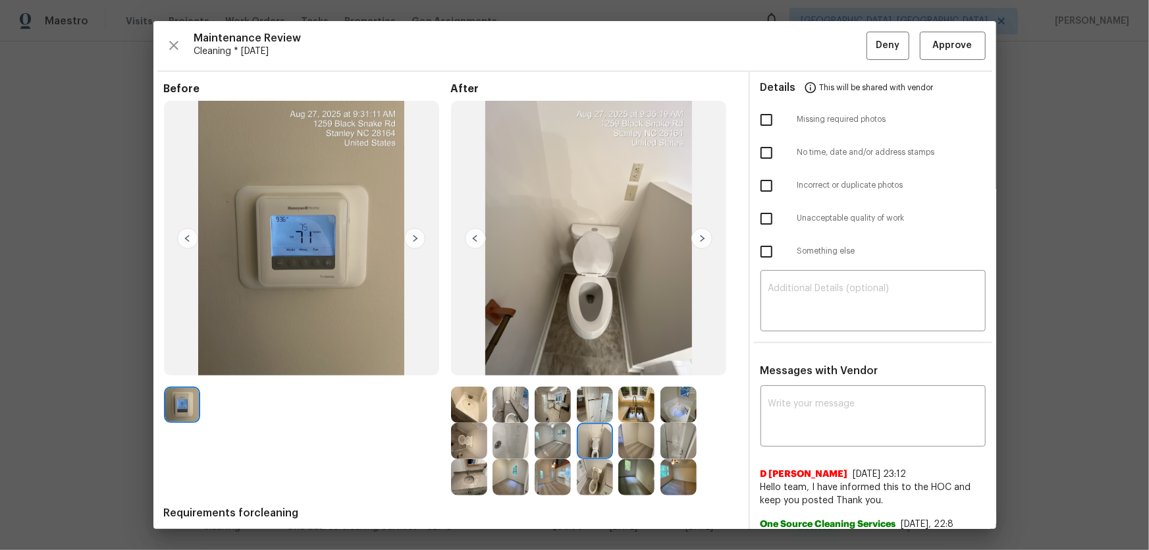
click at [548, 439] on img at bounding box center [553, 441] width 36 height 36
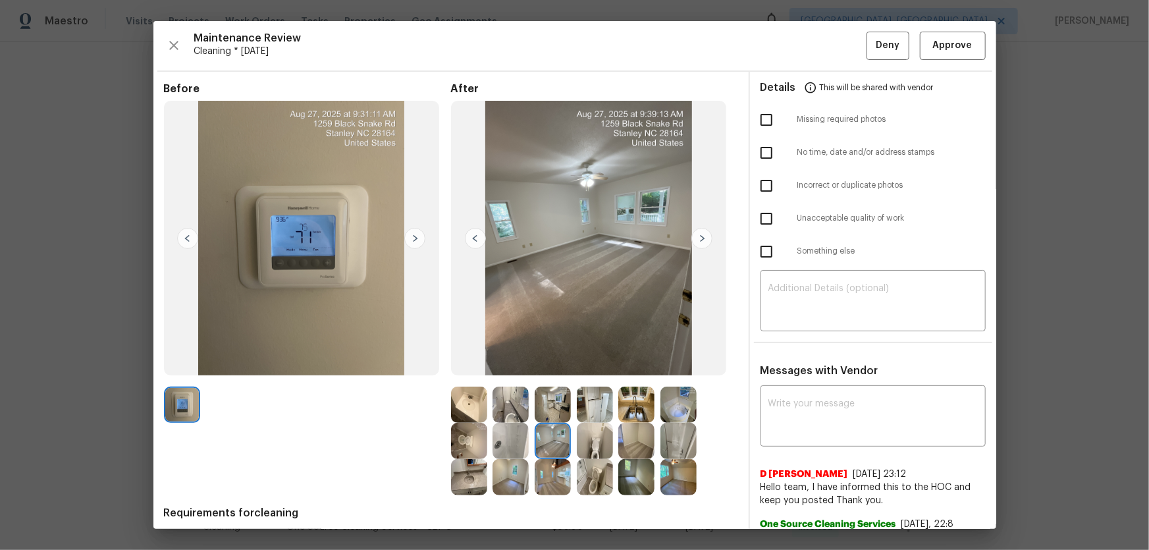
click at [545, 490] on img at bounding box center [553, 477] width 36 height 36
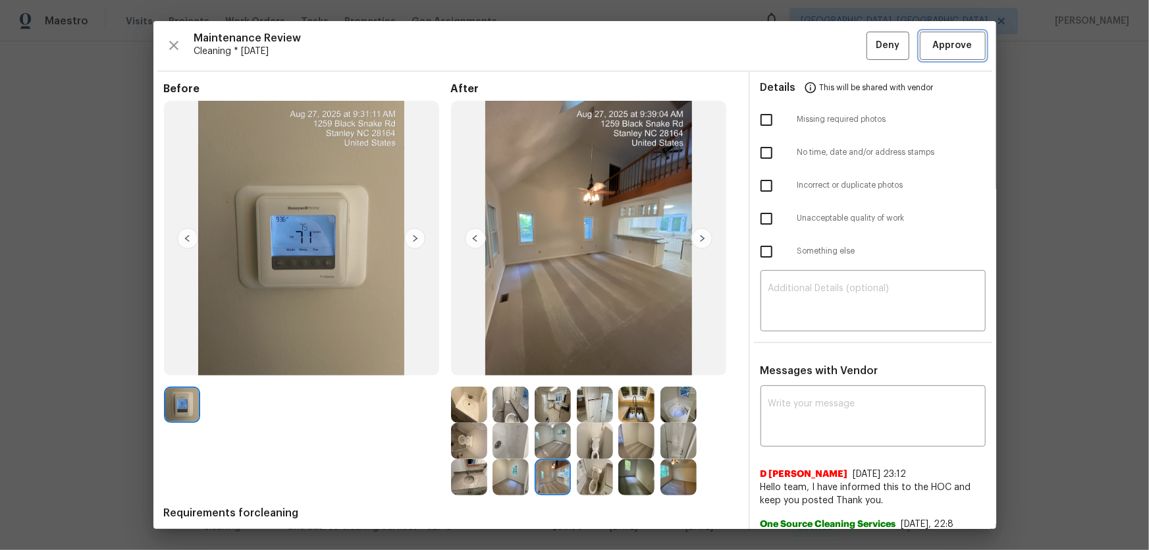
click at [956, 49] on span "Approve" at bounding box center [953, 46] width 40 height 16
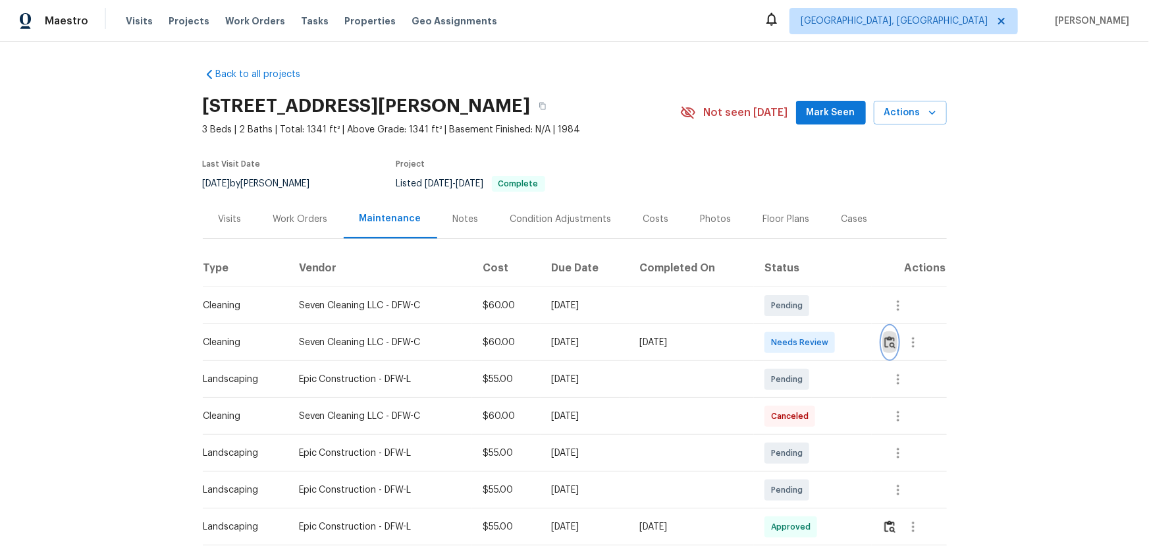
click at [889, 346] on img "button" at bounding box center [890, 342] width 11 height 13
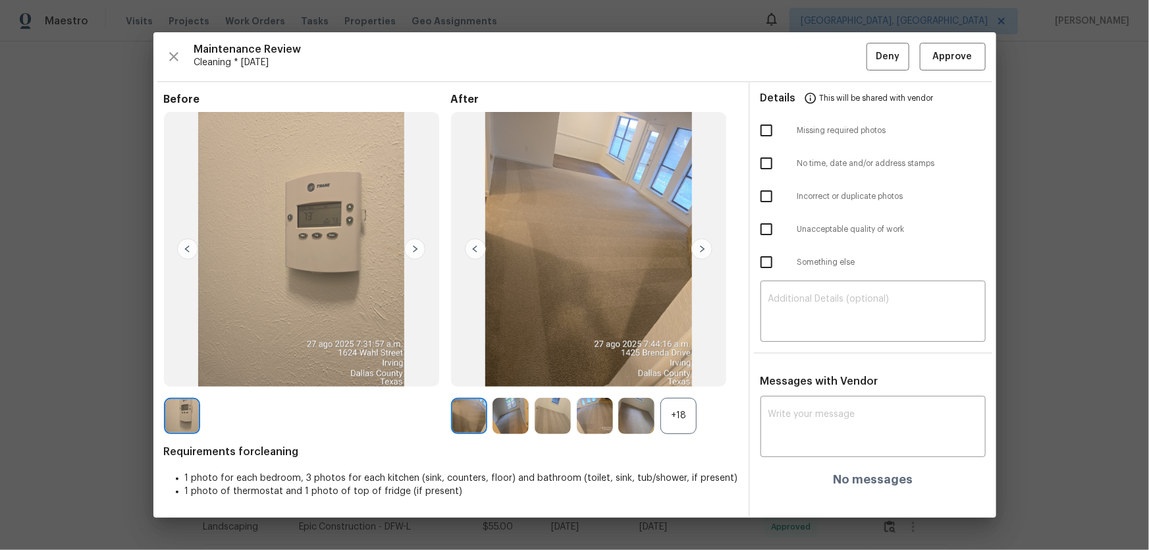
click at [688, 408] on div "+18" at bounding box center [679, 416] width 36 height 36
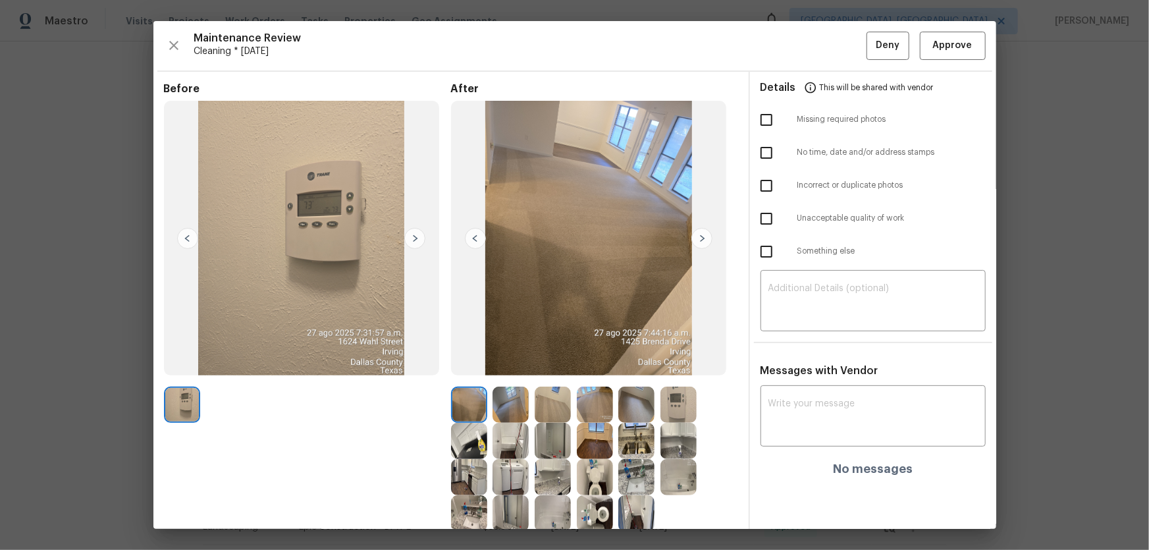
scroll to position [86, 0]
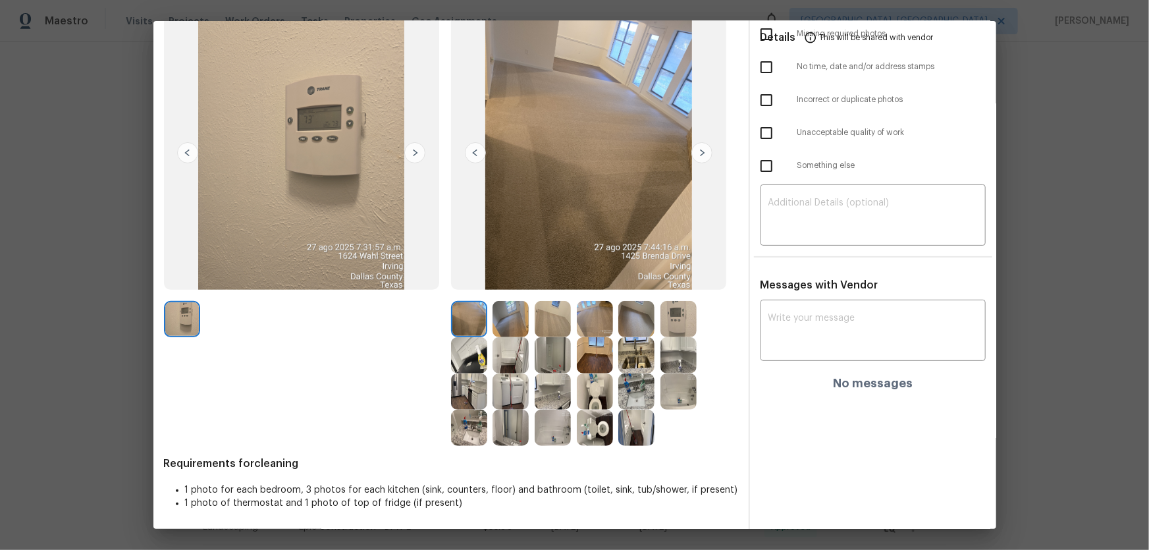
click at [594, 437] on img at bounding box center [595, 428] width 36 height 36
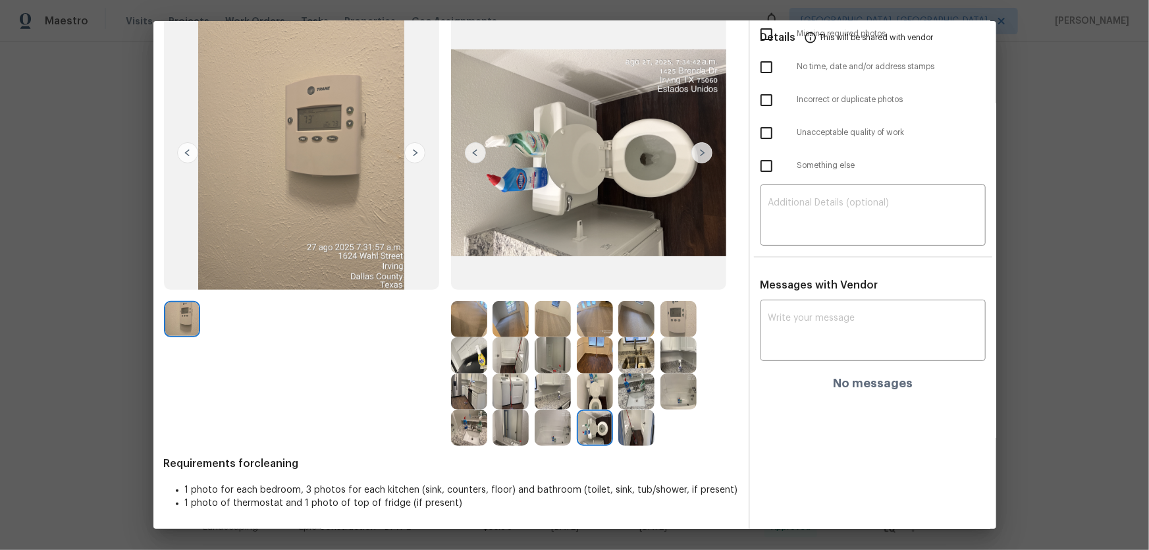
click at [602, 389] on img at bounding box center [595, 391] width 36 height 36
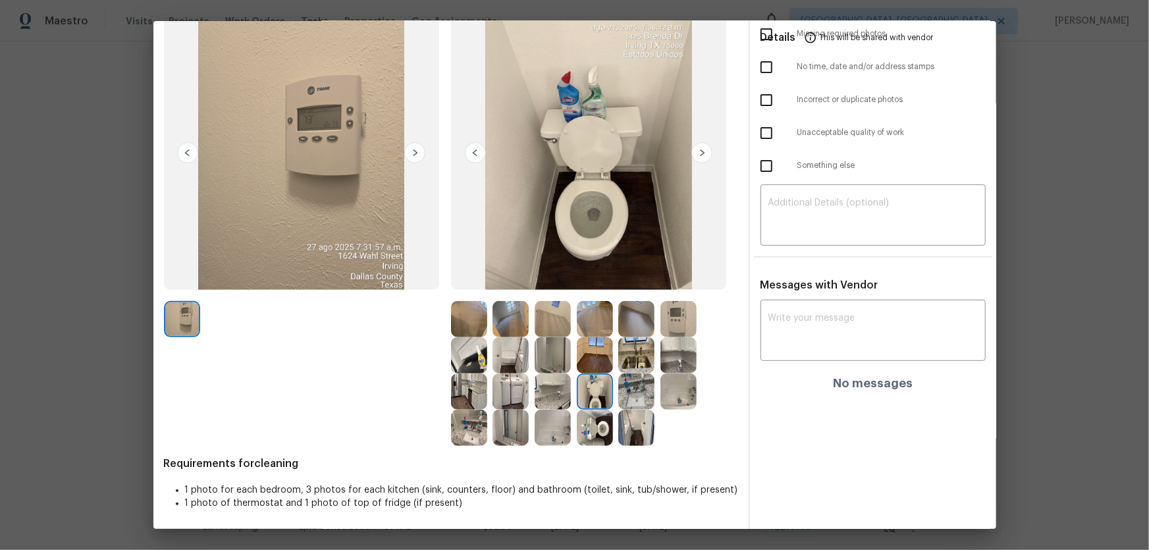
click at [638, 402] on img at bounding box center [637, 391] width 36 height 36
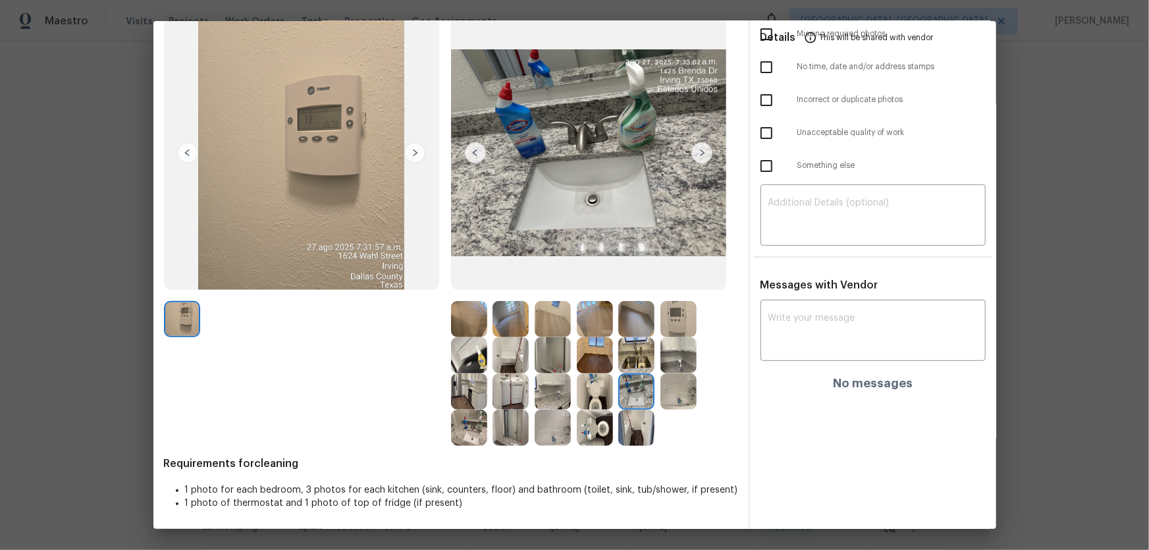
click at [474, 429] on img at bounding box center [469, 428] width 36 height 36
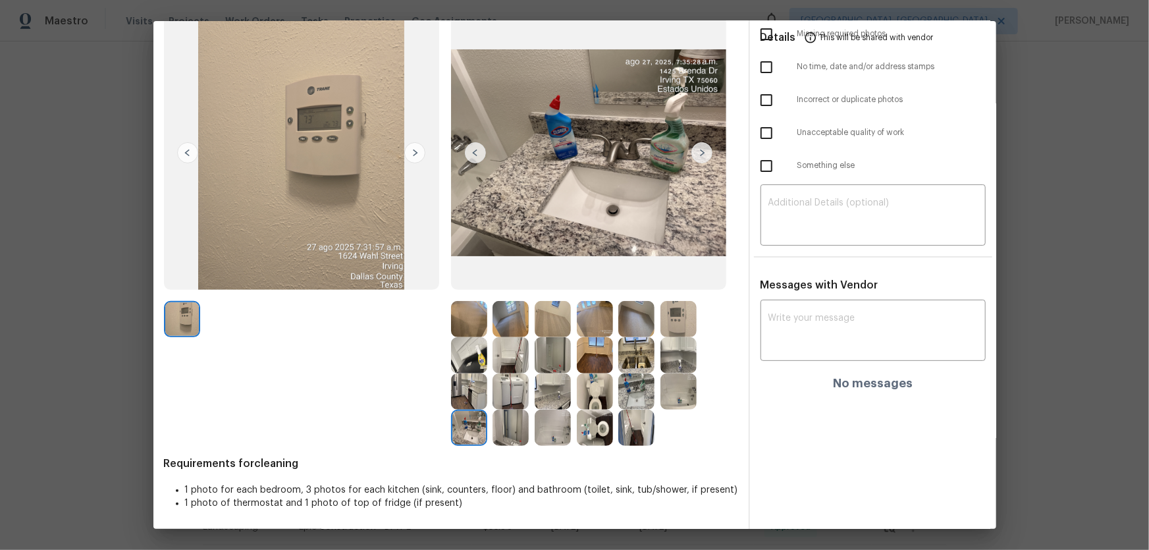
click at [537, 427] on img at bounding box center [553, 428] width 36 height 36
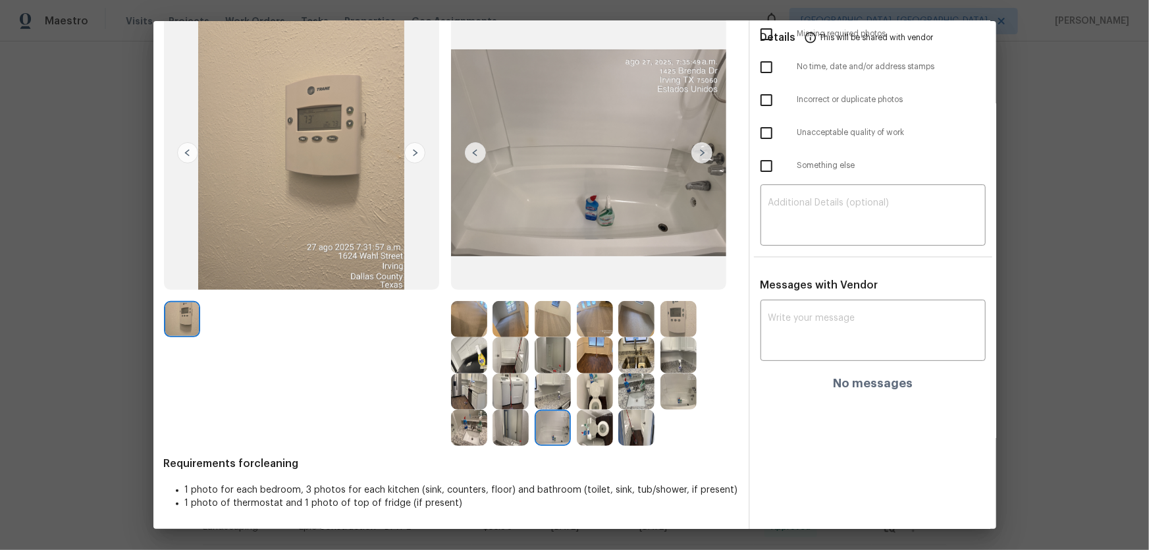
drag, startPoint x: 694, startPoint y: 393, endPoint x: 642, endPoint y: 410, distance: 54.6
click at [693, 393] on img at bounding box center [679, 391] width 36 height 36
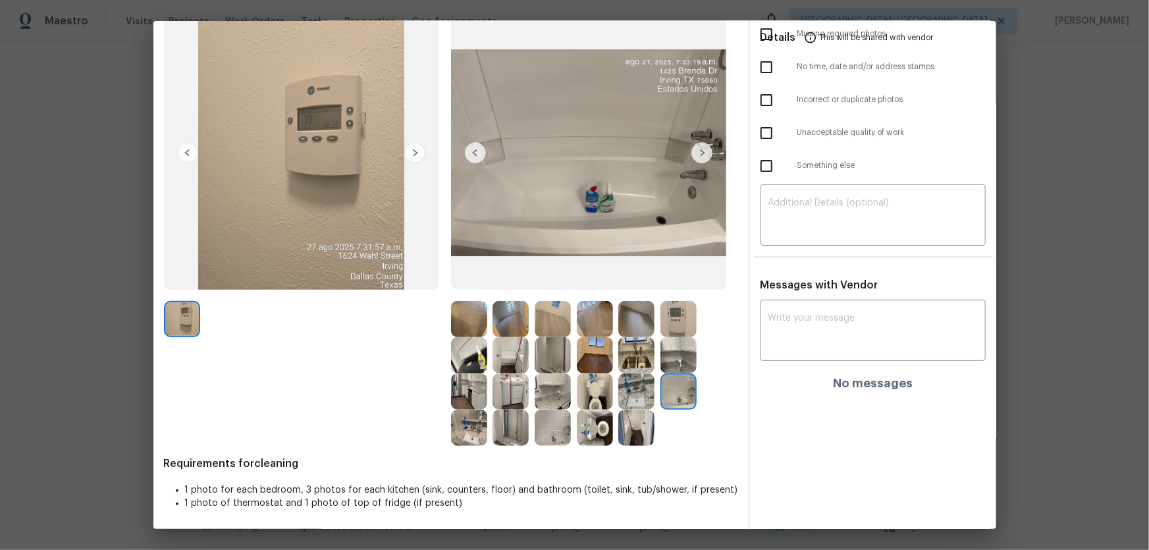
click at [555, 364] on img at bounding box center [553, 355] width 36 height 36
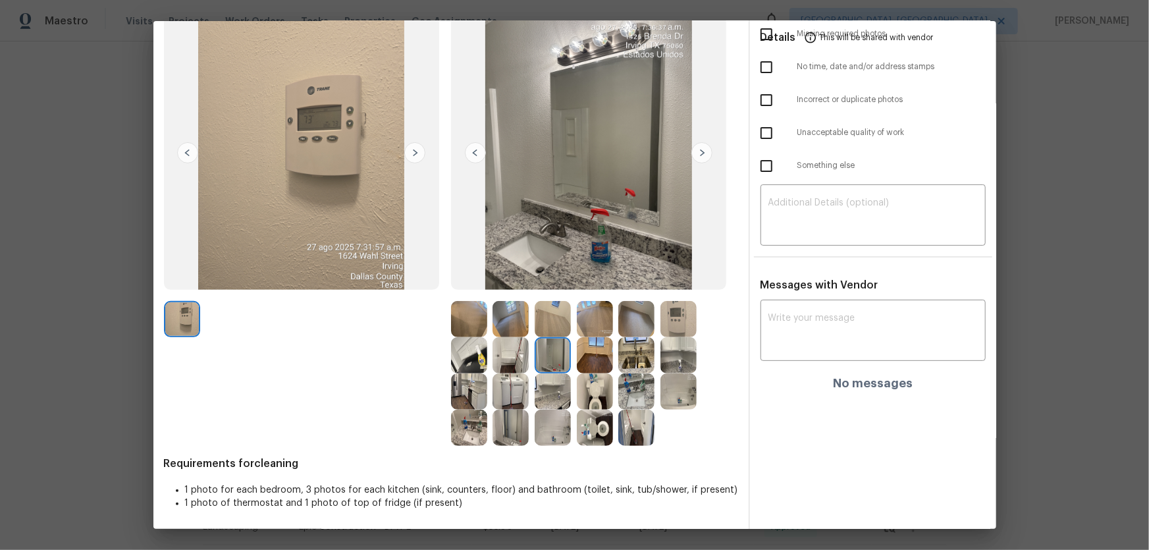
click at [504, 362] on img at bounding box center [511, 355] width 36 height 36
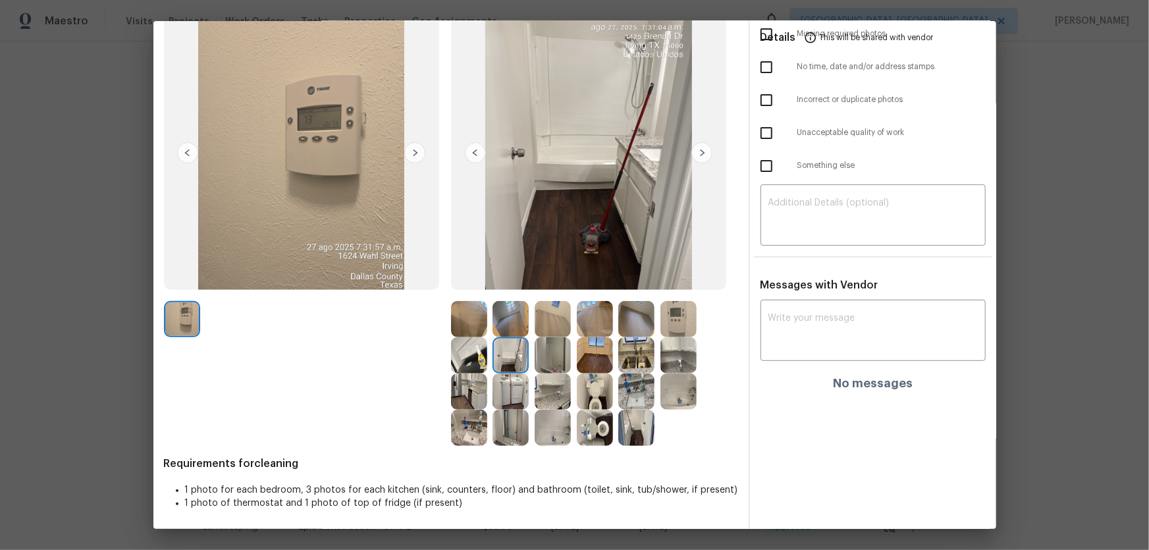
click at [479, 362] on img at bounding box center [469, 355] width 36 height 36
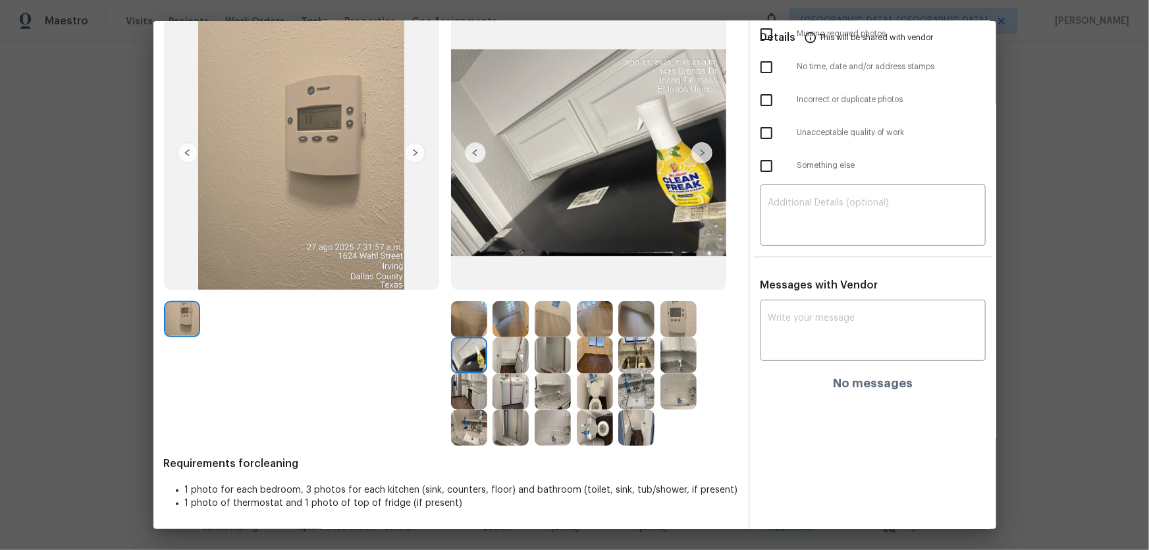
click at [478, 397] on img at bounding box center [469, 391] width 36 height 36
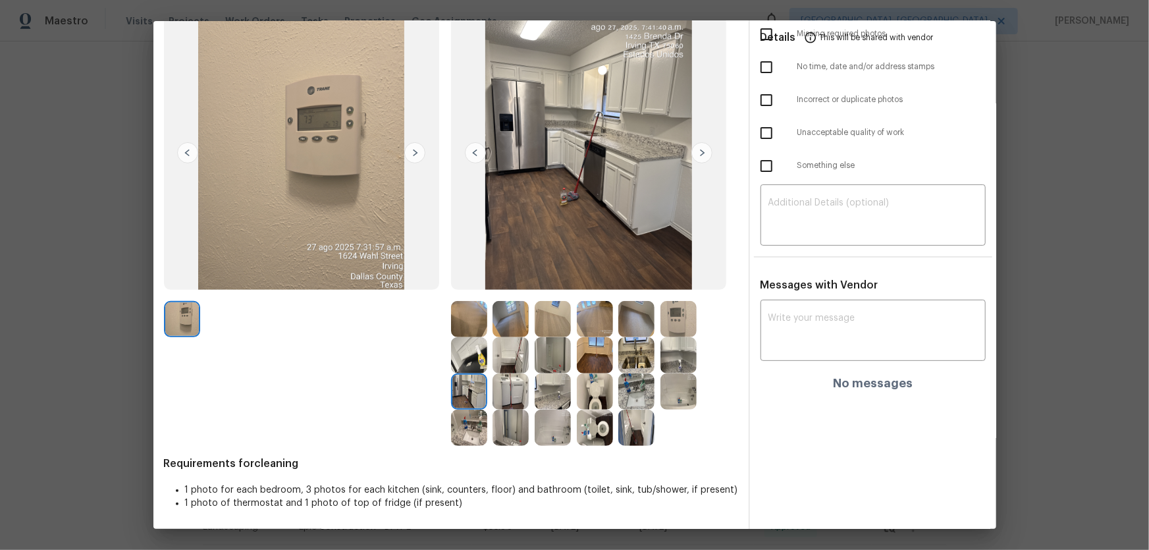
click at [510, 395] on img at bounding box center [511, 391] width 36 height 36
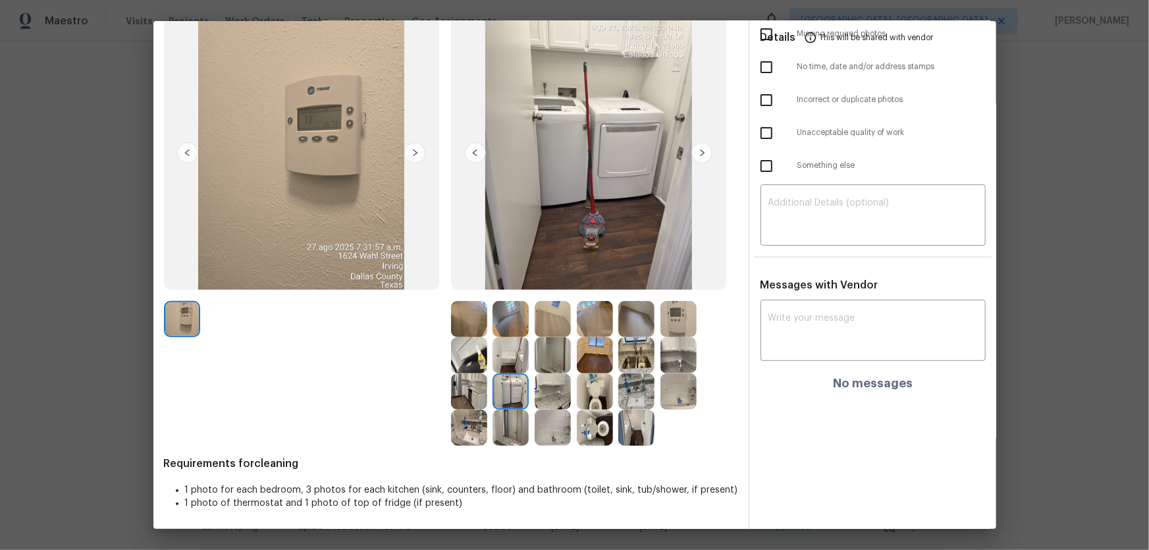
click at [549, 430] on img at bounding box center [553, 428] width 36 height 36
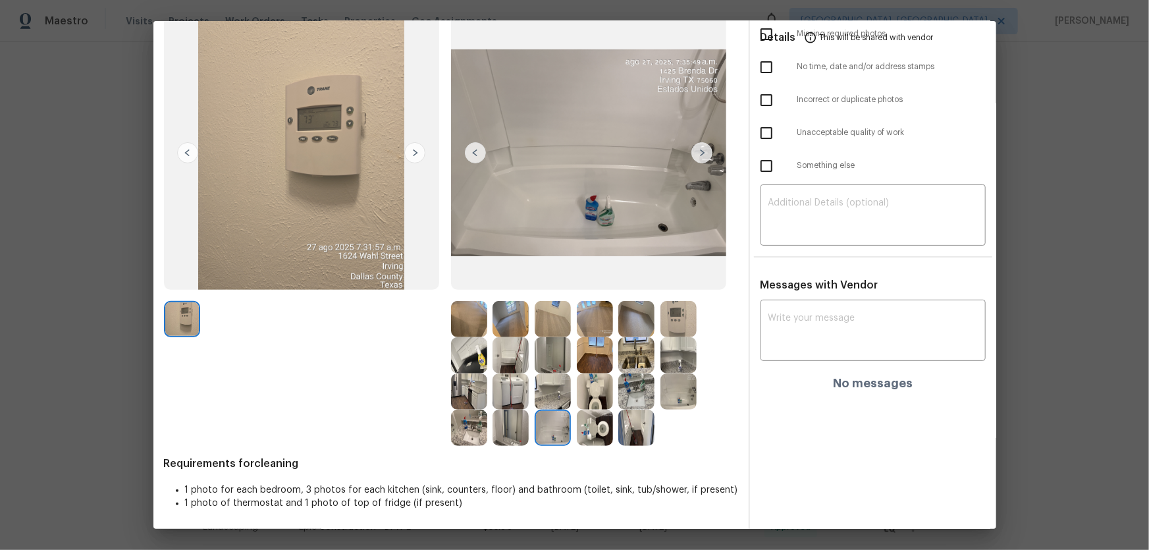
click at [607, 438] on img at bounding box center [595, 428] width 36 height 36
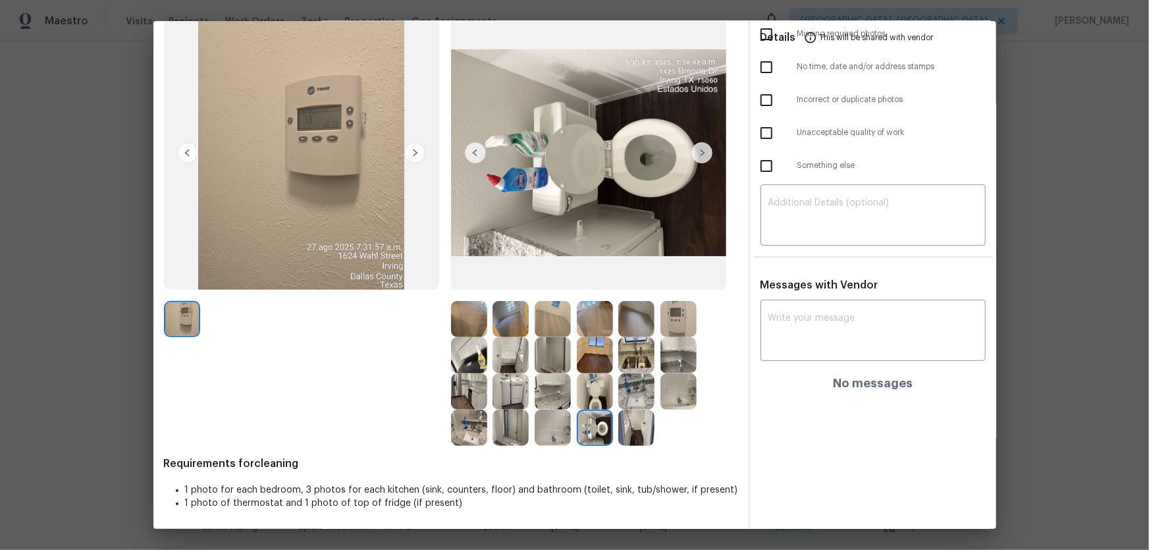
click at [625, 437] on img at bounding box center [637, 428] width 36 height 36
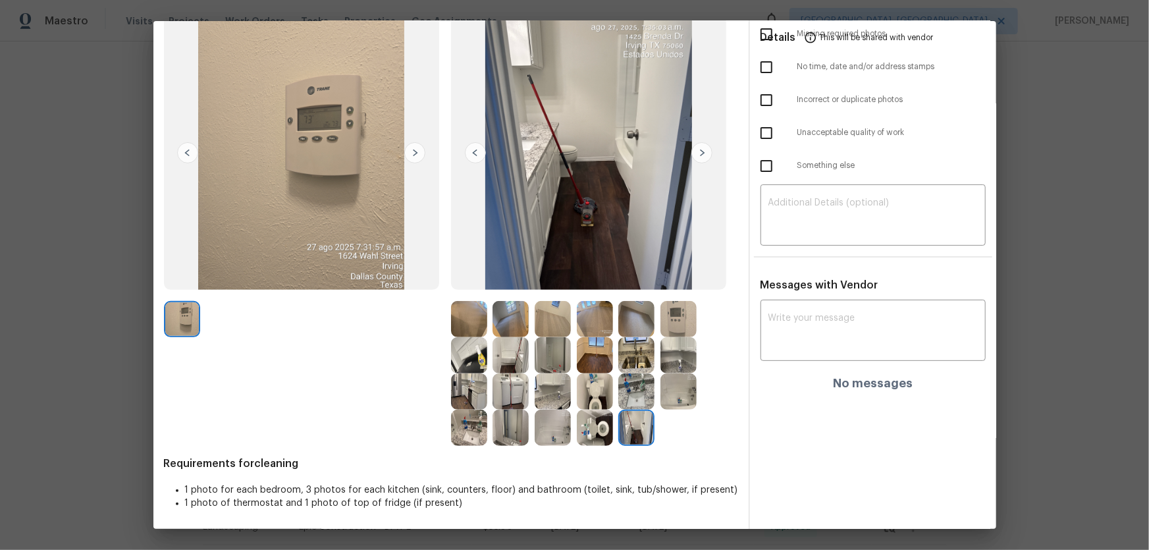
click at [627, 400] on img at bounding box center [637, 391] width 36 height 36
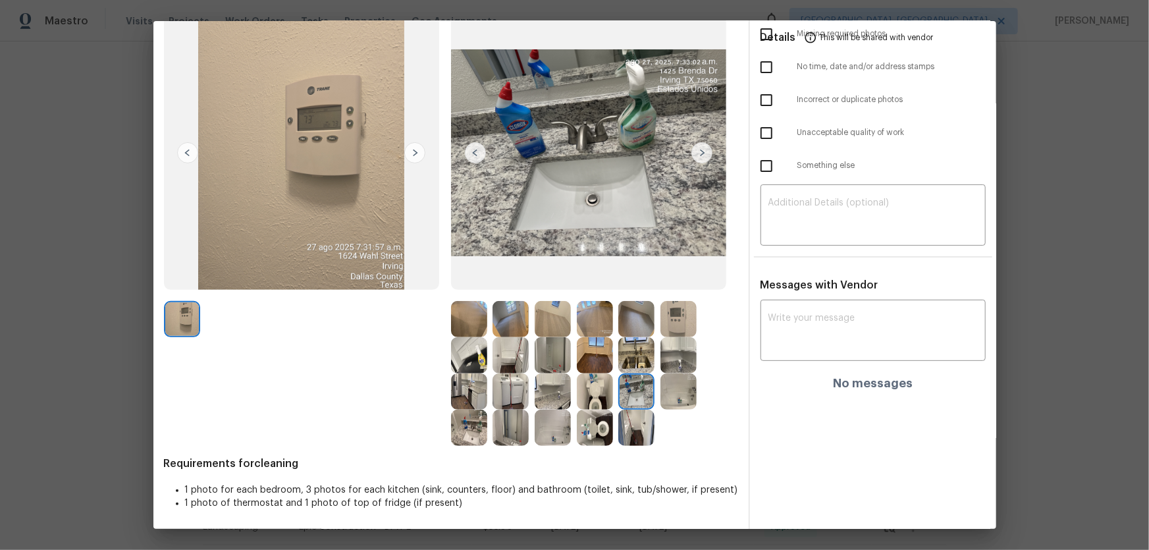
click at [586, 389] on img at bounding box center [595, 391] width 36 height 36
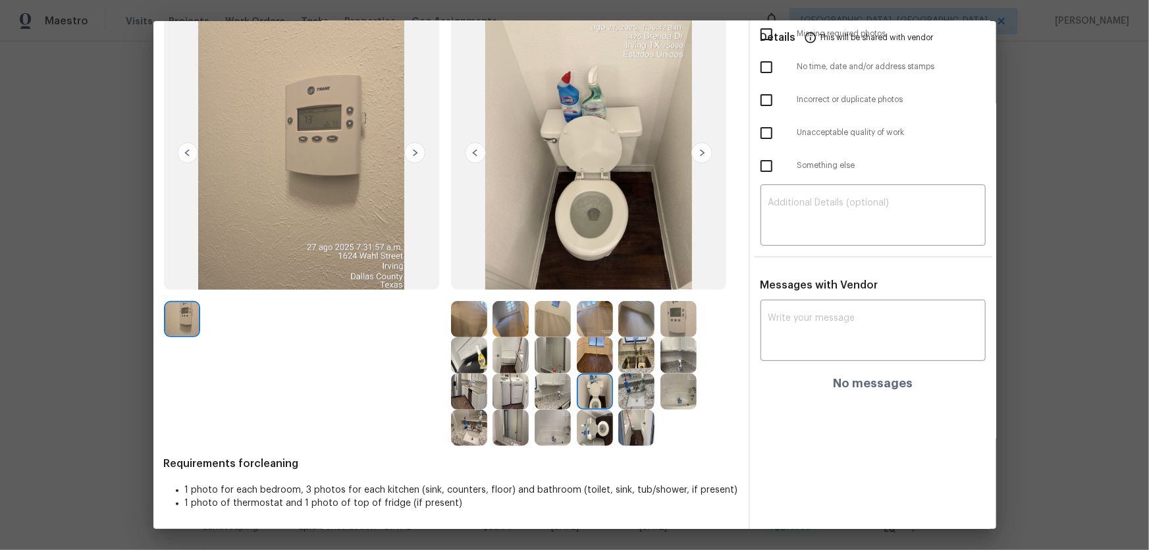
click at [633, 363] on img at bounding box center [637, 355] width 36 height 36
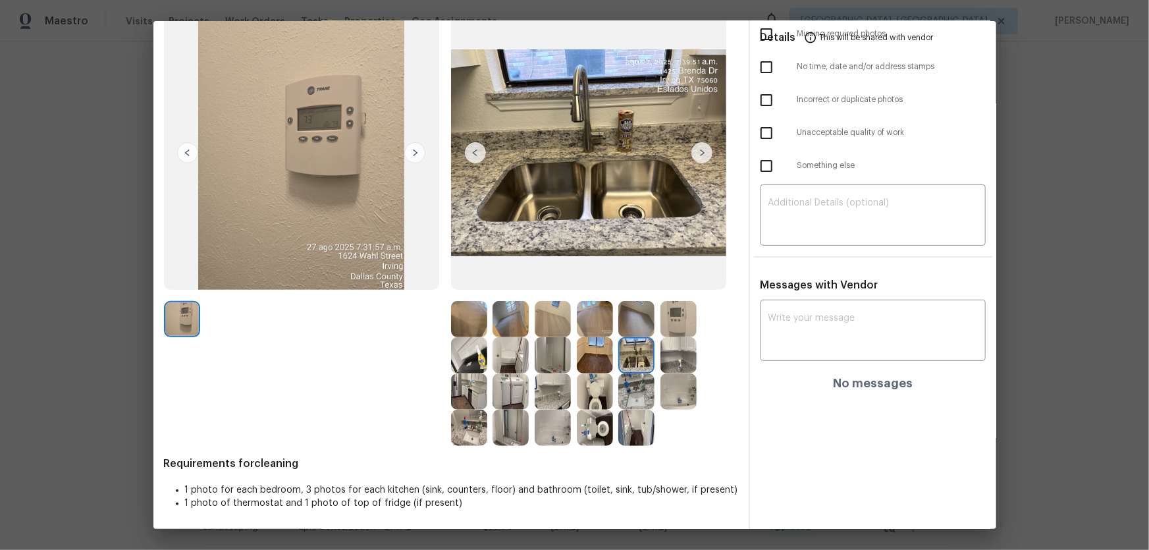
click at [540, 315] on img at bounding box center [553, 319] width 36 height 36
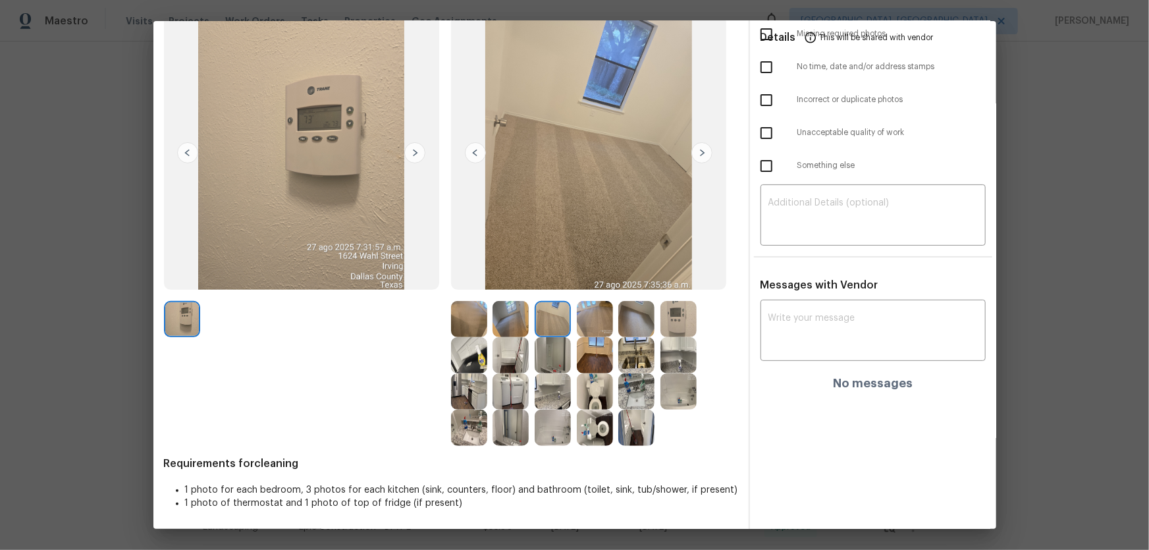
click at [509, 321] on img at bounding box center [511, 319] width 36 height 36
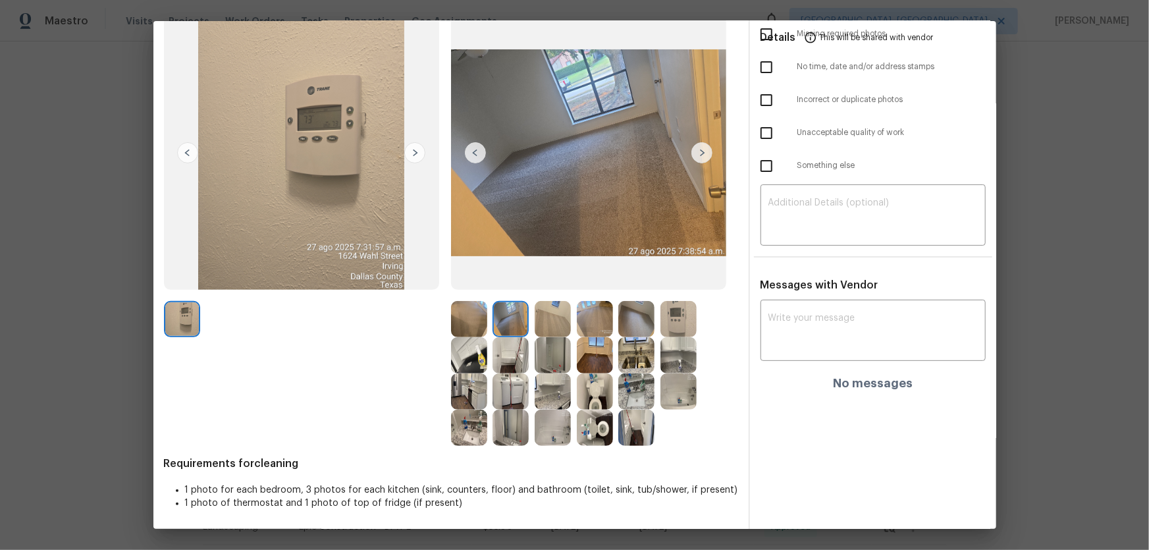
click at [454, 328] on img at bounding box center [469, 319] width 36 height 36
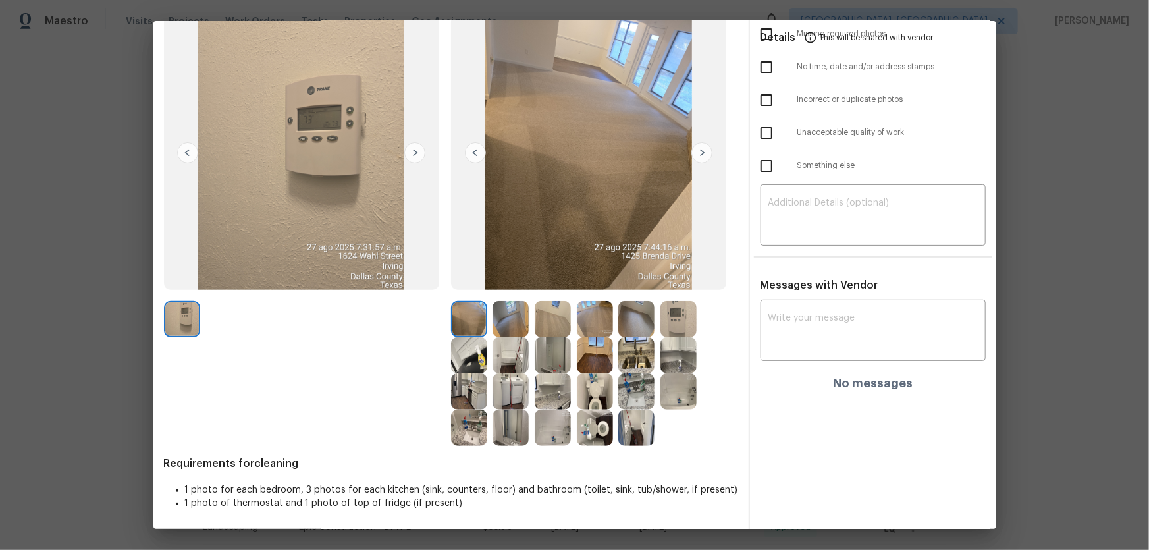
click at [577, 329] on img at bounding box center [595, 319] width 36 height 36
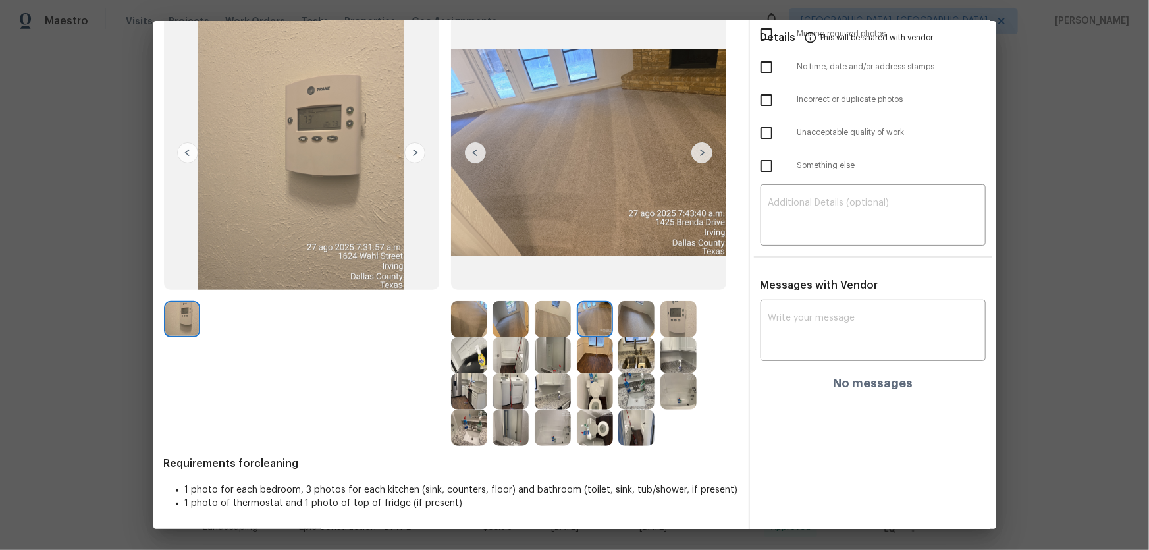
click at [558, 322] on img at bounding box center [553, 319] width 36 height 36
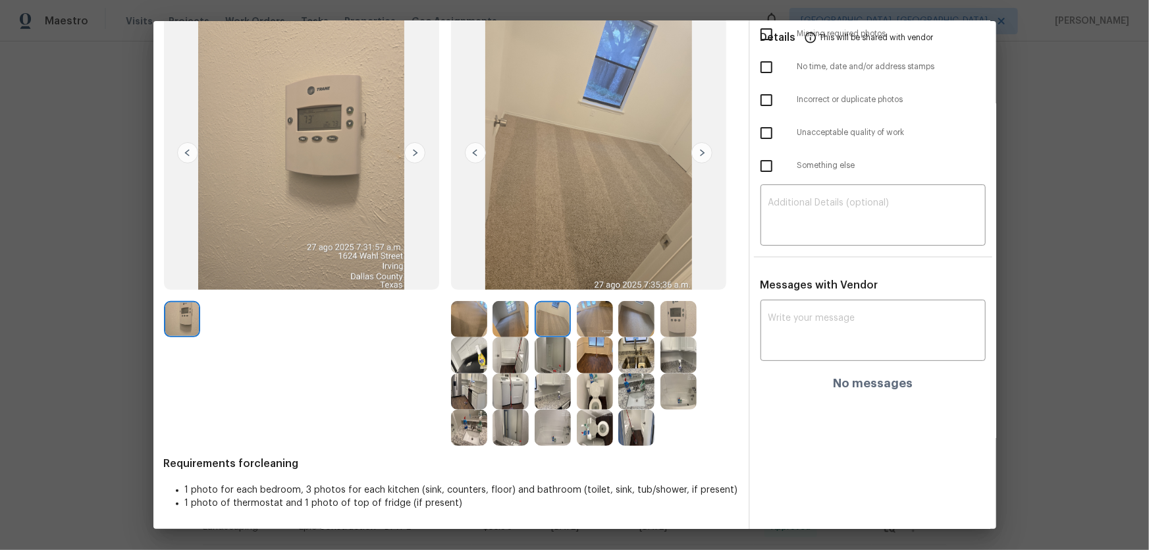
click at [643, 323] on img at bounding box center [637, 319] width 36 height 36
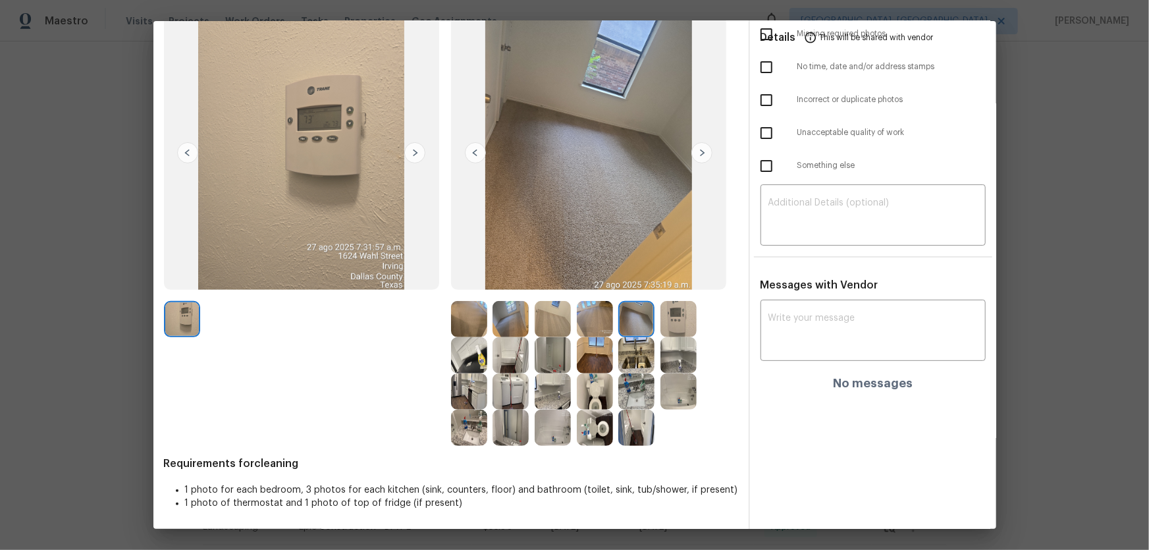
click at [684, 327] on img at bounding box center [679, 319] width 36 height 36
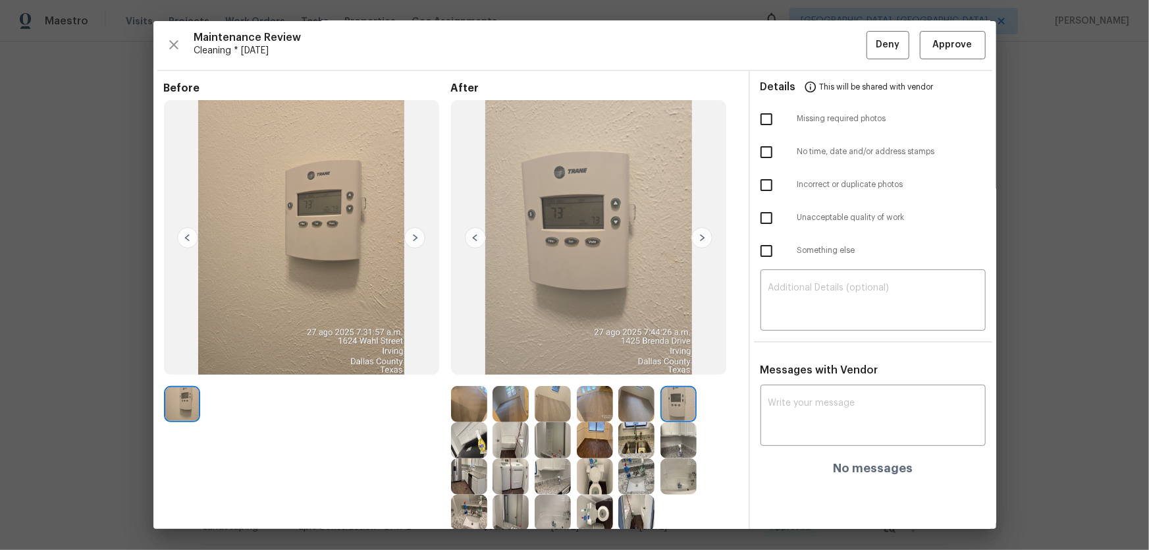
scroll to position [0, 0]
click at [593, 441] on img at bounding box center [595, 441] width 36 height 36
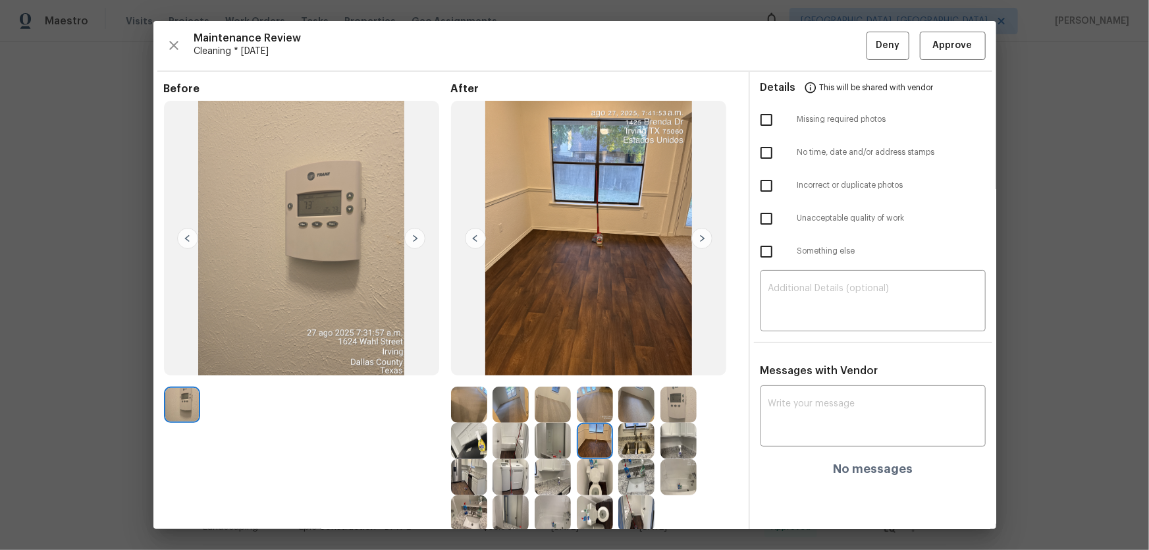
click at [639, 443] on img at bounding box center [637, 441] width 36 height 36
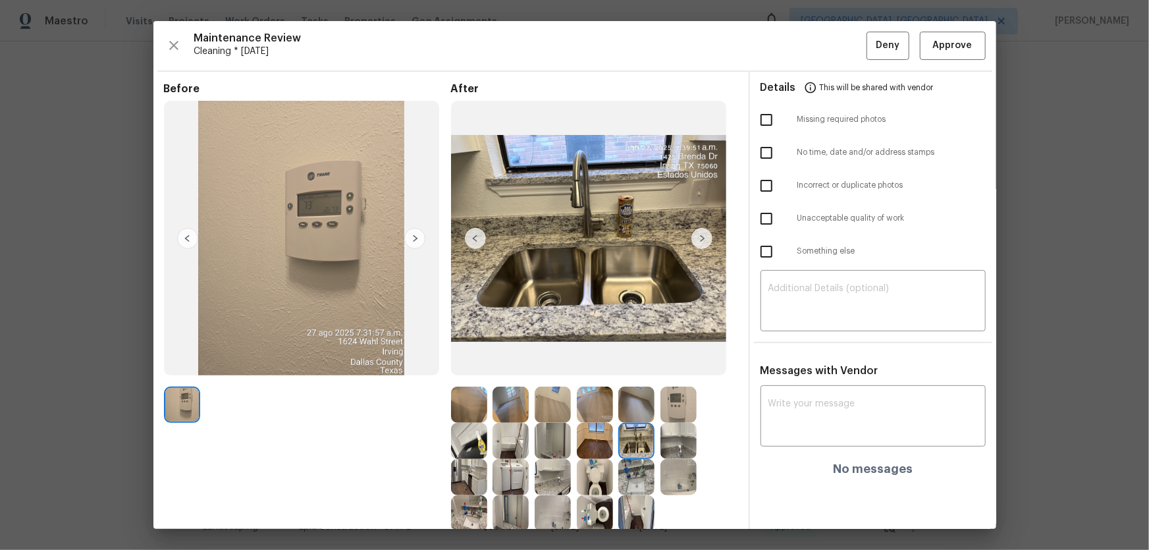
click at [628, 471] on img at bounding box center [637, 477] width 36 height 36
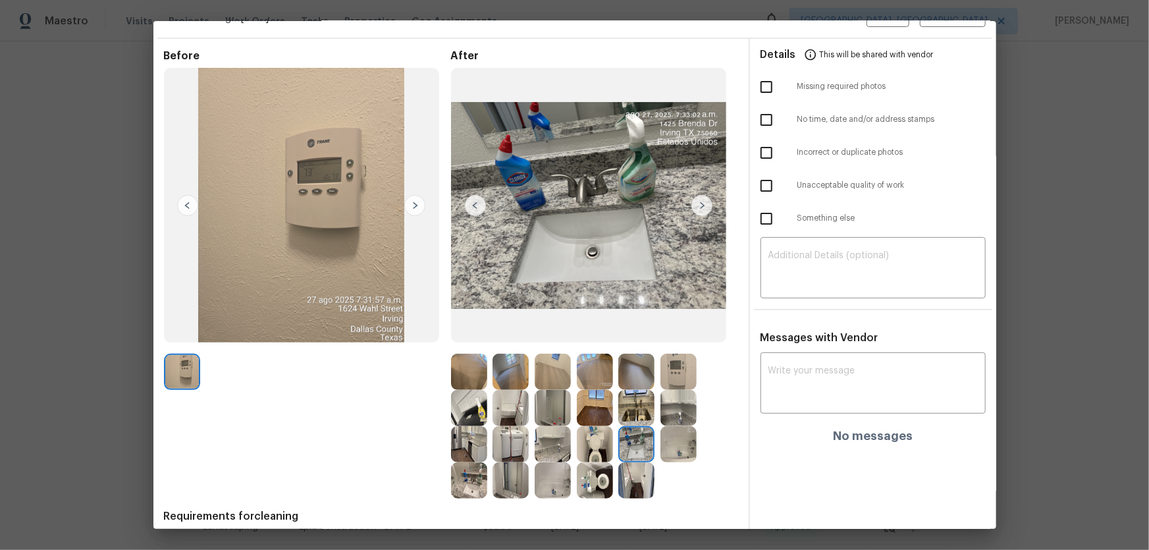
scroll to position [59, 0]
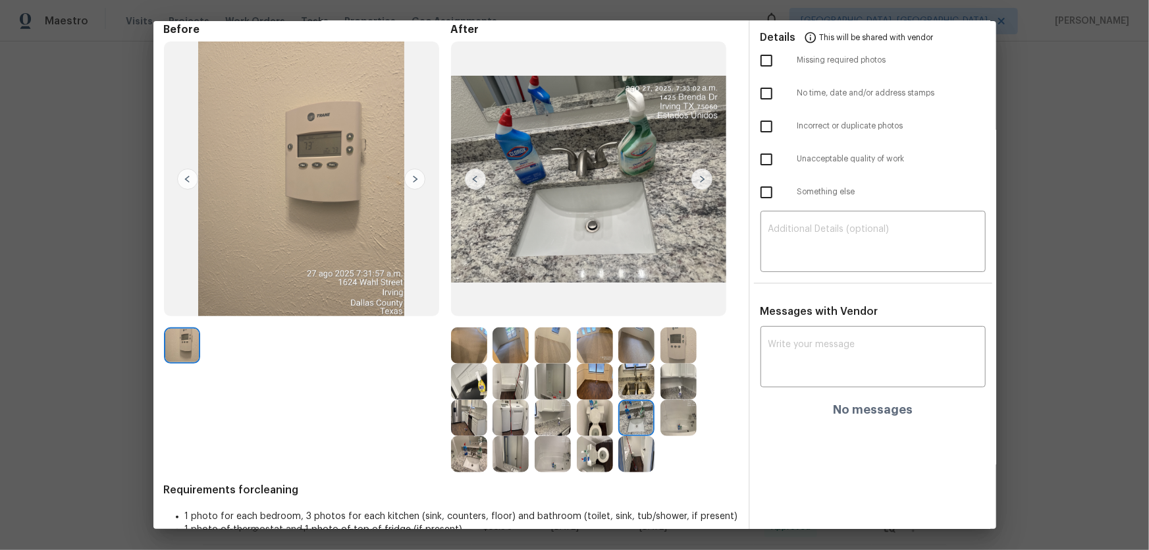
click at [510, 458] on img at bounding box center [511, 454] width 36 height 36
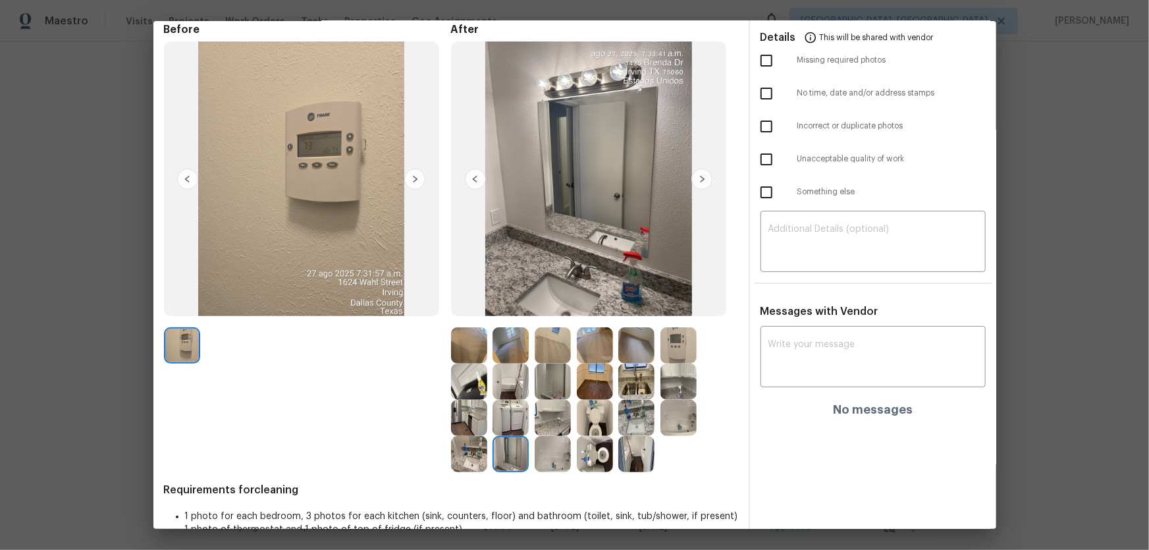
click at [466, 416] on img at bounding box center [469, 418] width 36 height 36
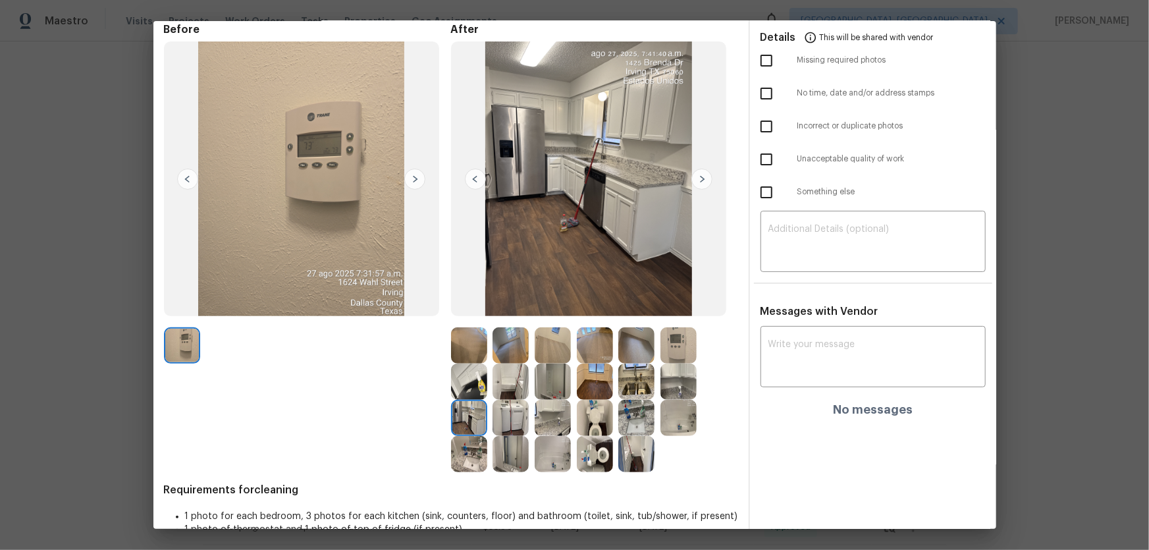
click at [495, 420] on img at bounding box center [511, 418] width 36 height 36
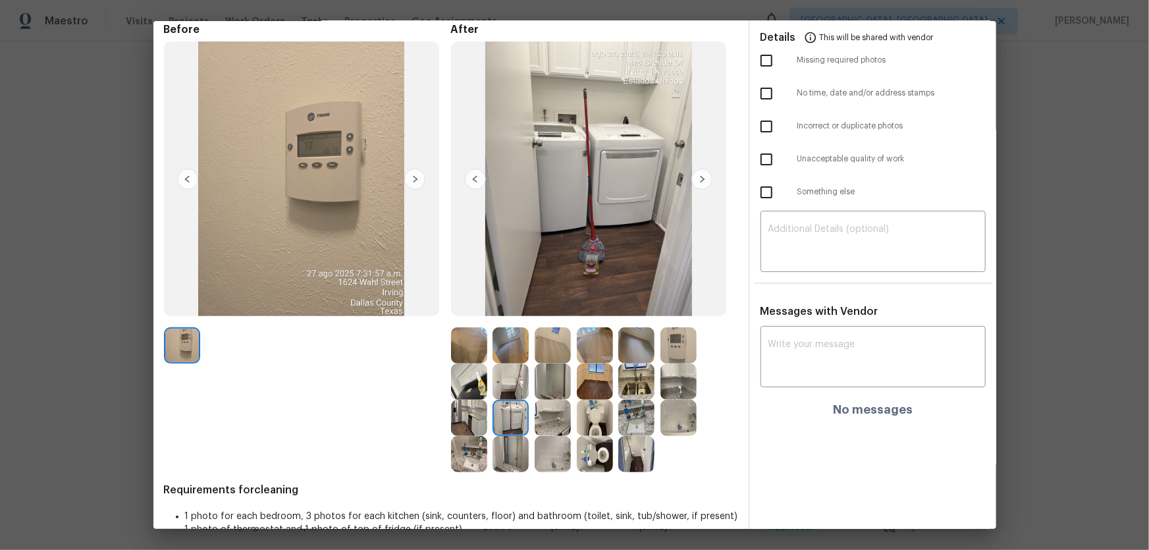
click at [542, 417] on img at bounding box center [553, 418] width 36 height 36
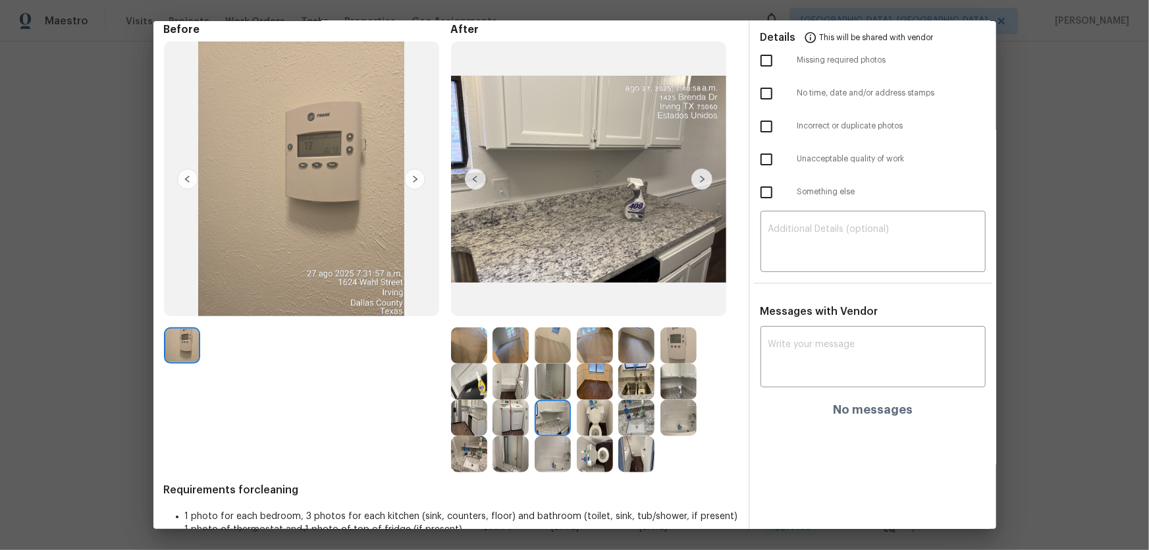
click at [638, 448] on img at bounding box center [637, 454] width 36 height 36
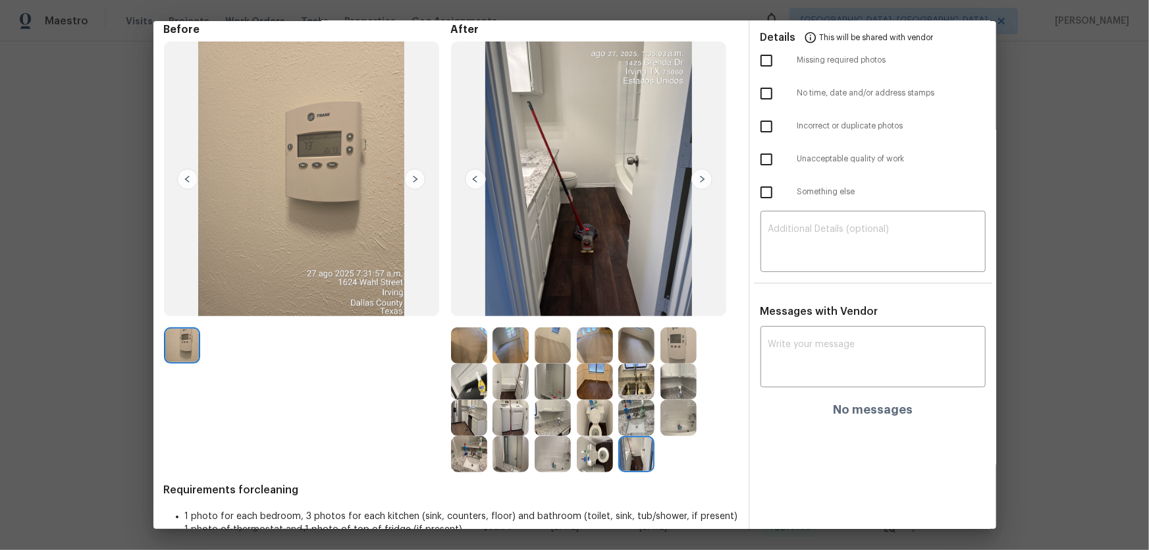
click at [581, 453] on img at bounding box center [595, 454] width 36 height 36
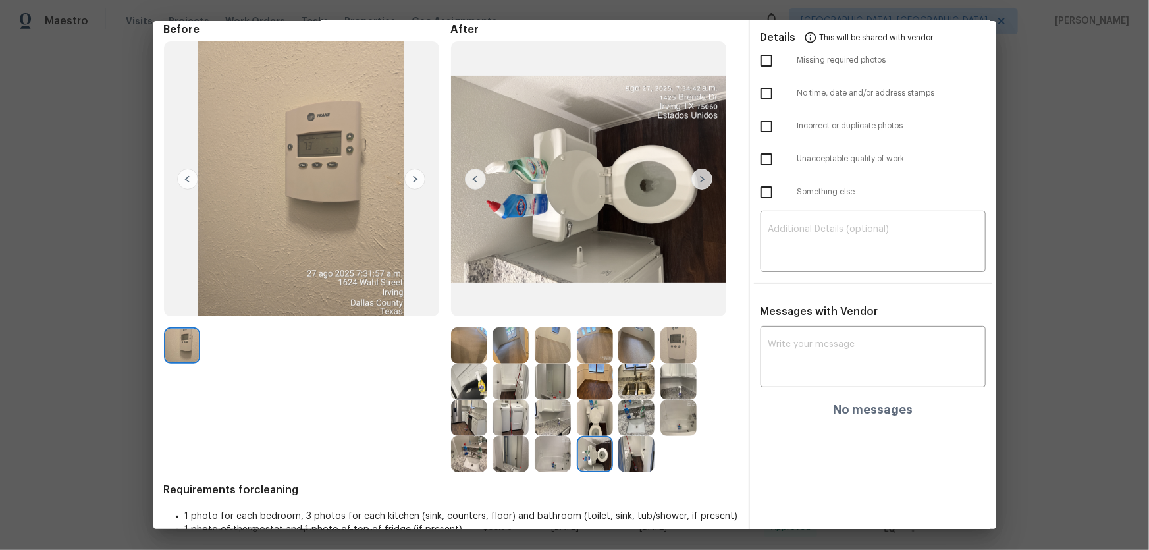
click at [638, 416] on img at bounding box center [637, 418] width 36 height 36
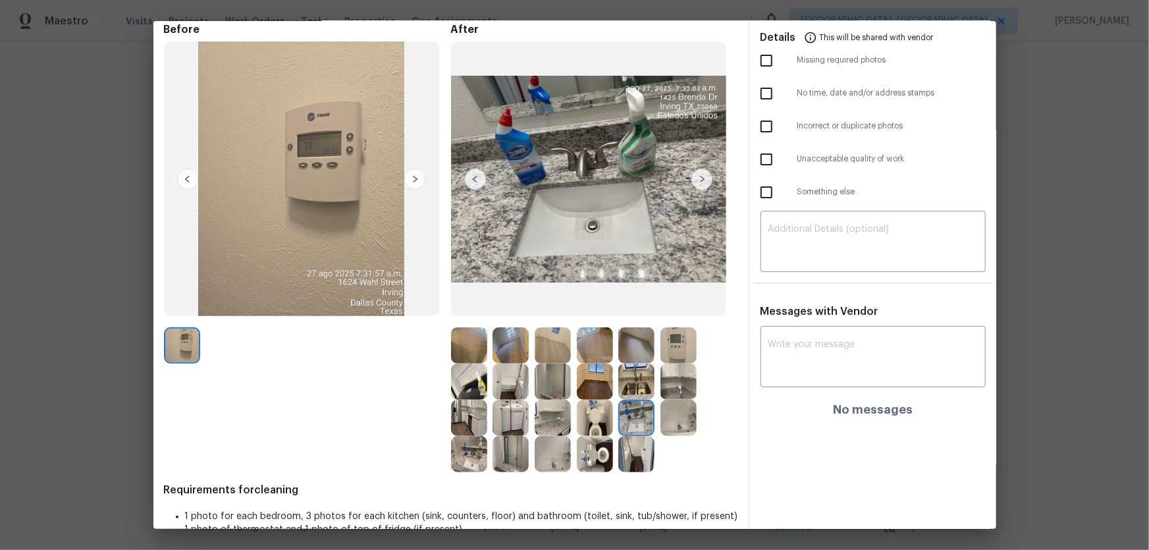
click at [673, 419] on img at bounding box center [679, 418] width 36 height 36
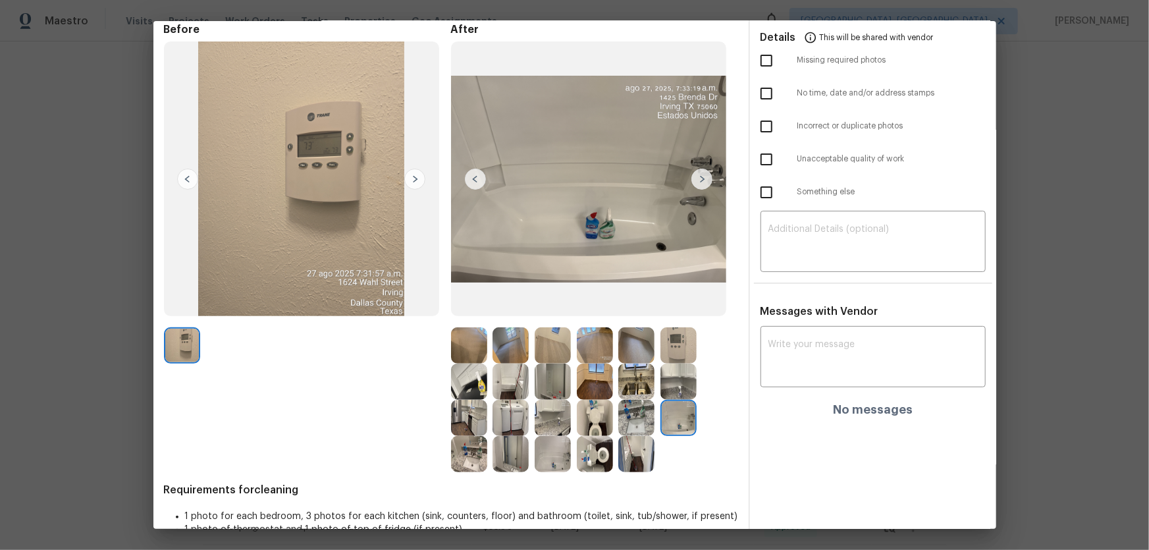
click at [675, 379] on img at bounding box center [679, 382] width 36 height 36
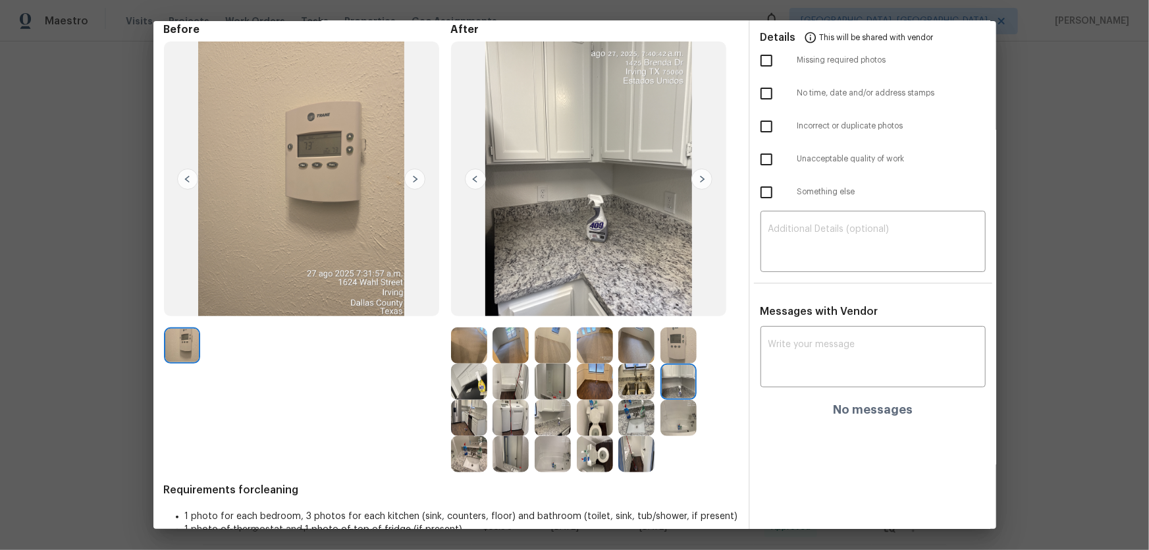
click at [638, 379] on img at bounding box center [637, 382] width 36 height 36
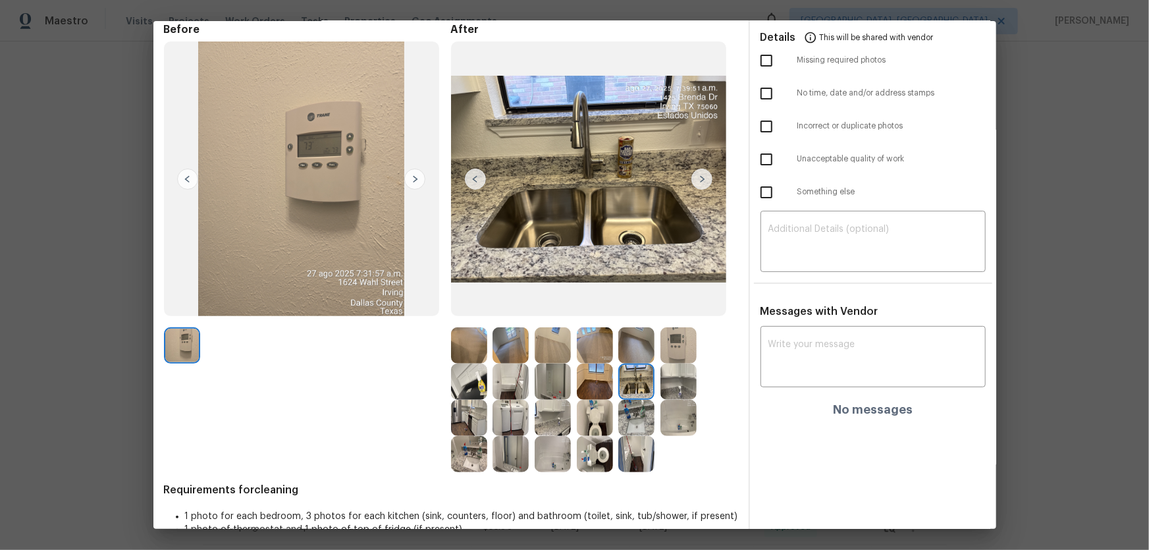
click at [461, 396] on img at bounding box center [469, 382] width 36 height 36
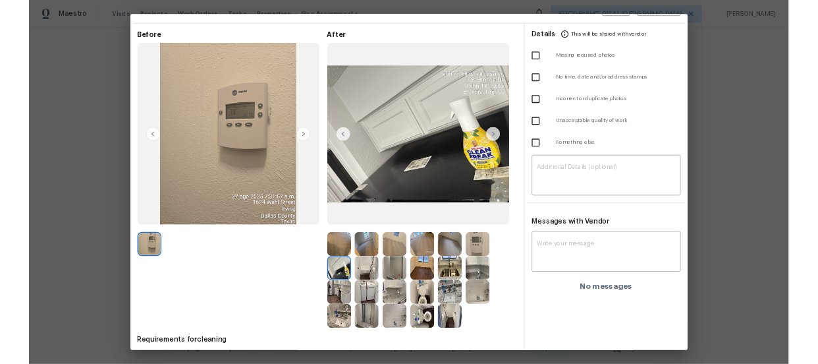
scroll to position [0, 0]
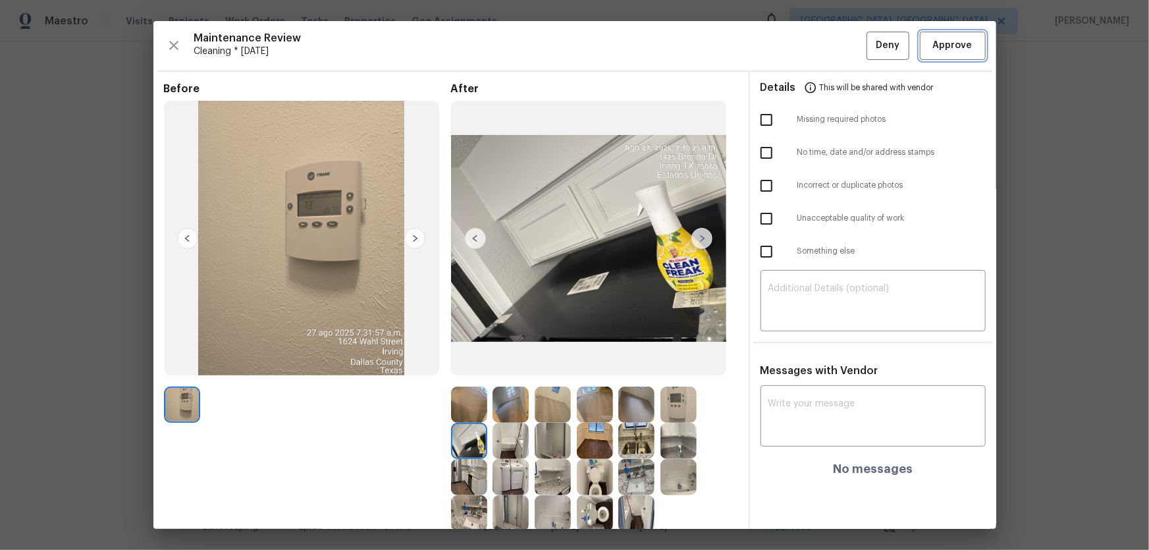
click at [937, 44] on span "Approve" at bounding box center [953, 46] width 40 height 16
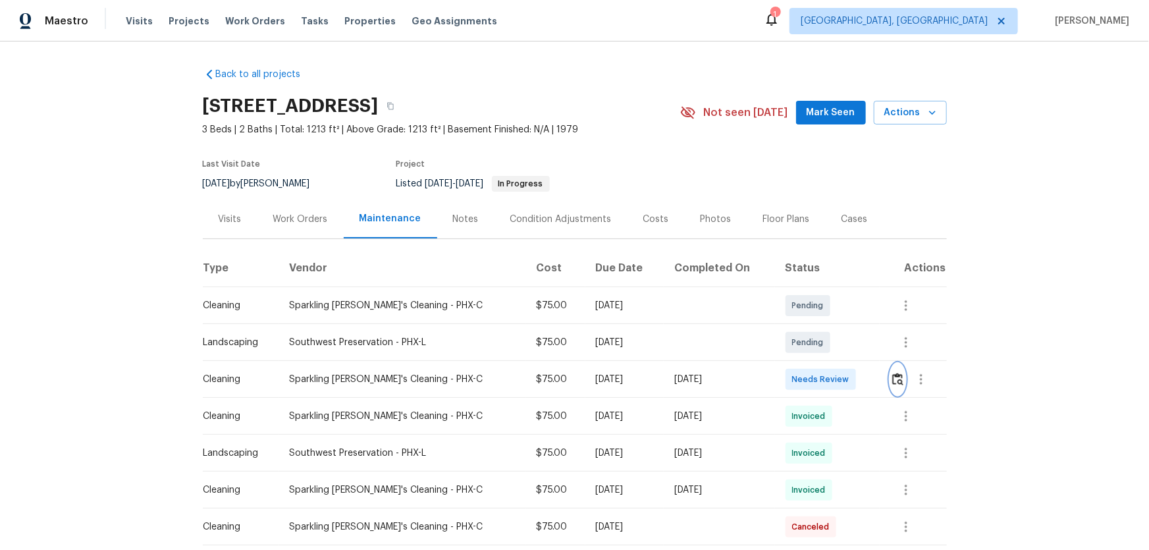
click at [817, 363] on img "button" at bounding box center [898, 379] width 11 height 13
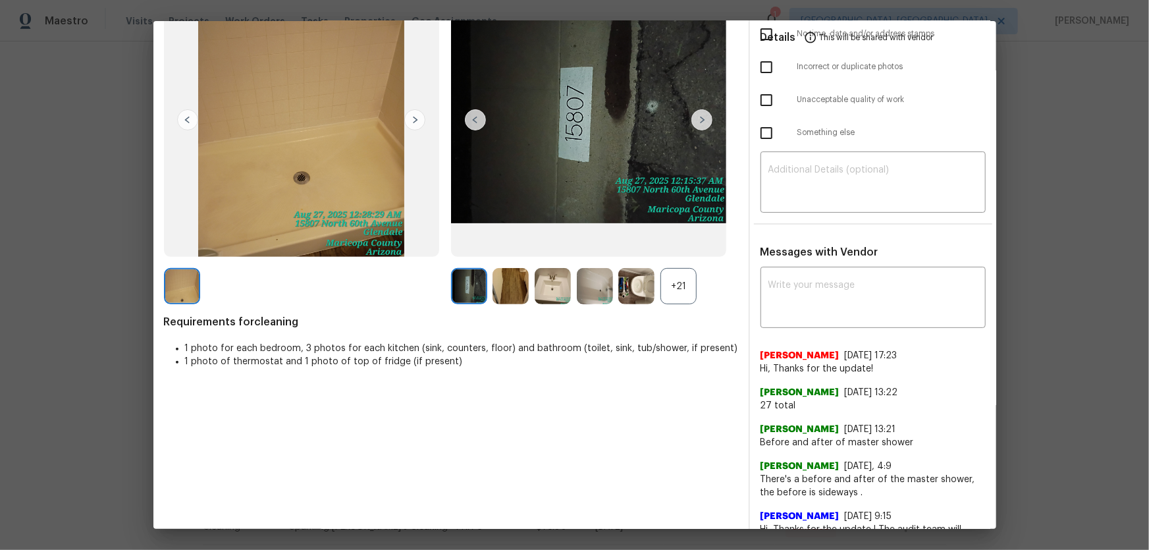
scroll to position [119, 0]
click at [669, 288] on div "+21" at bounding box center [679, 285] width 36 height 36
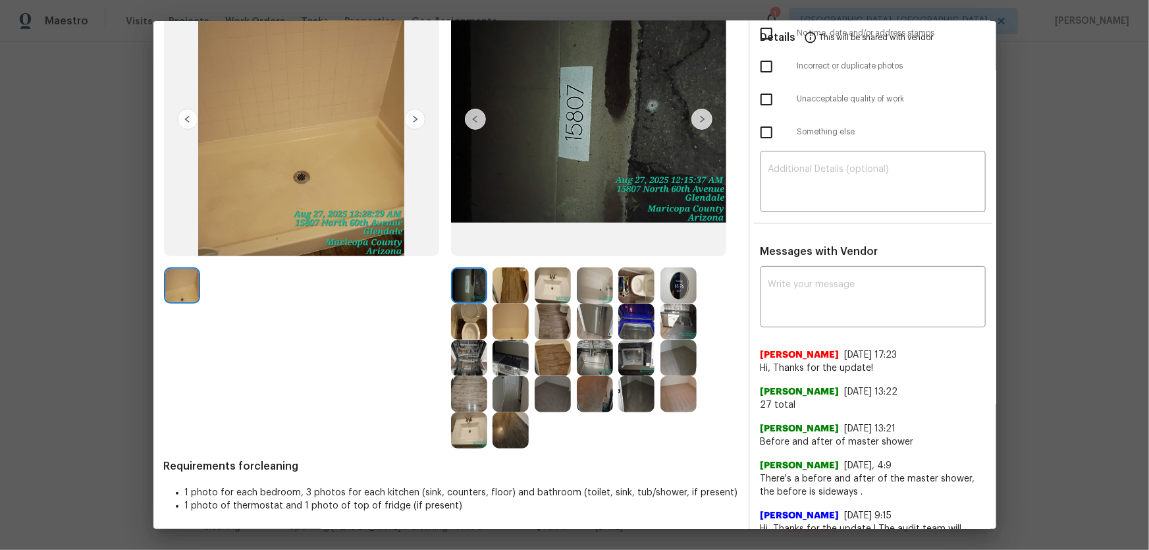
drag, startPoint x: 474, startPoint y: 316, endPoint x: 532, endPoint y: 316, distance: 57.3
click at [474, 316] on img at bounding box center [469, 322] width 36 height 36
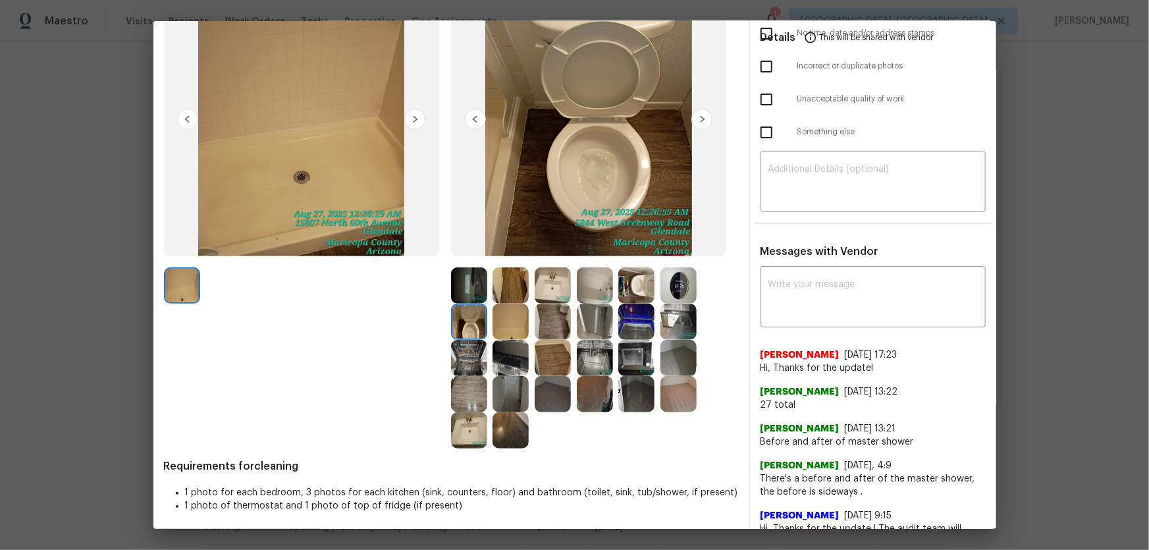
click at [632, 281] on img at bounding box center [637, 285] width 36 height 36
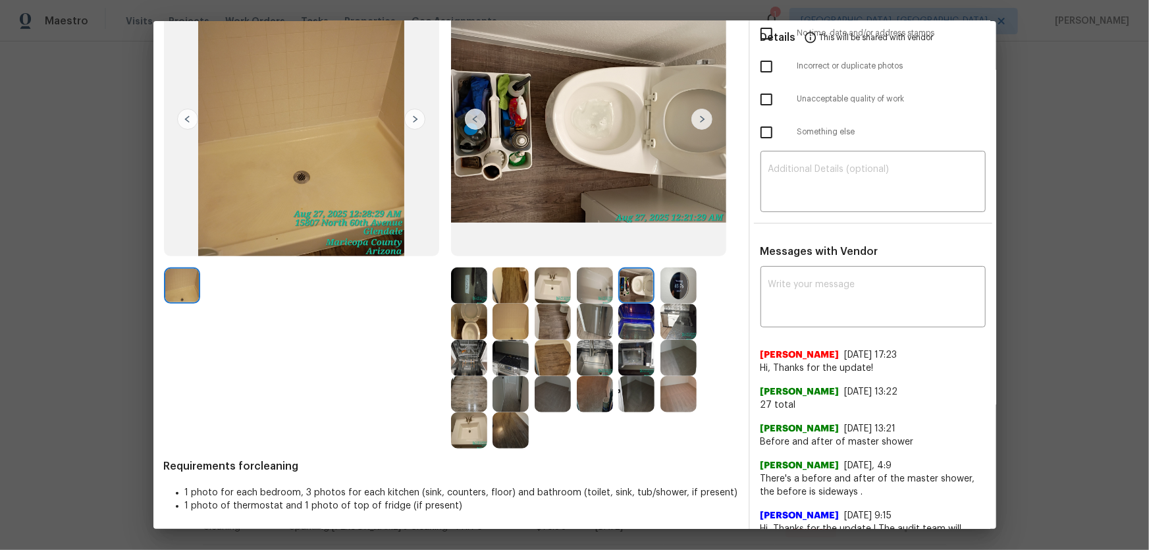
click at [553, 279] on img at bounding box center [553, 285] width 36 height 36
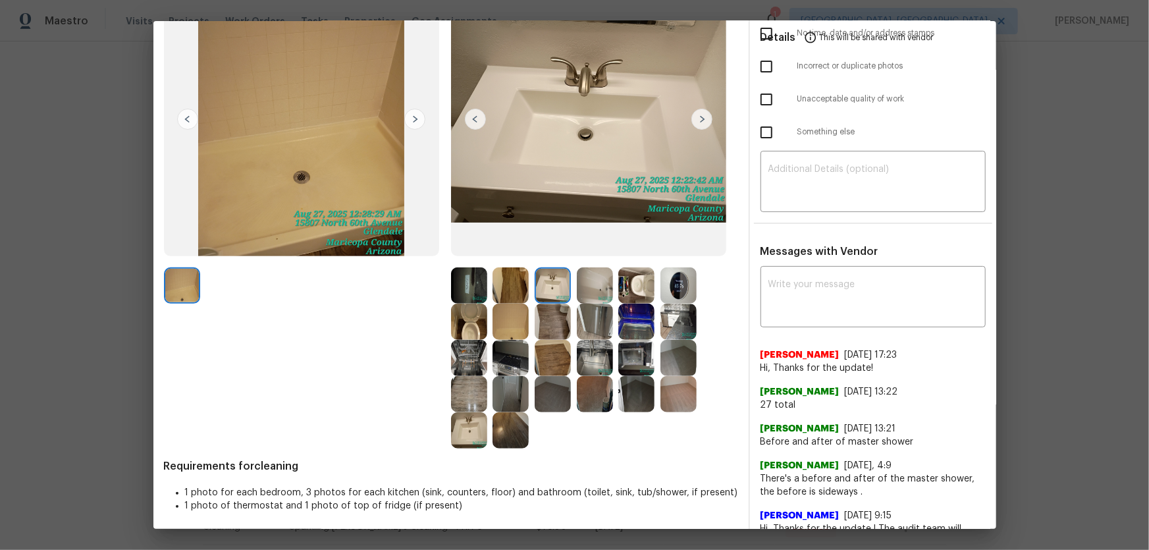
click at [469, 363] on img at bounding box center [469, 430] width 36 height 36
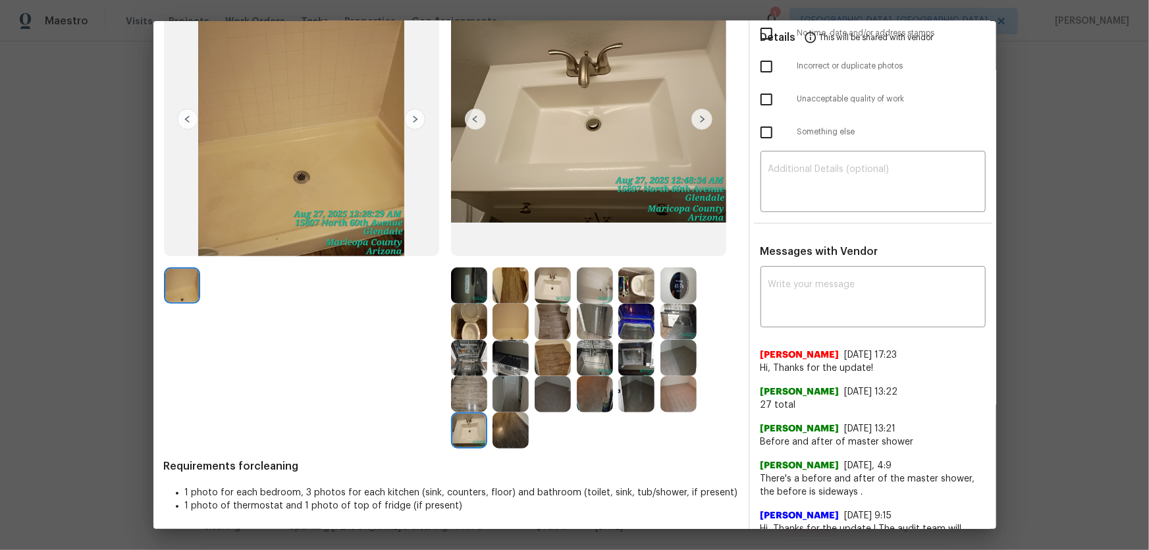
click at [503, 329] on img at bounding box center [511, 322] width 36 height 36
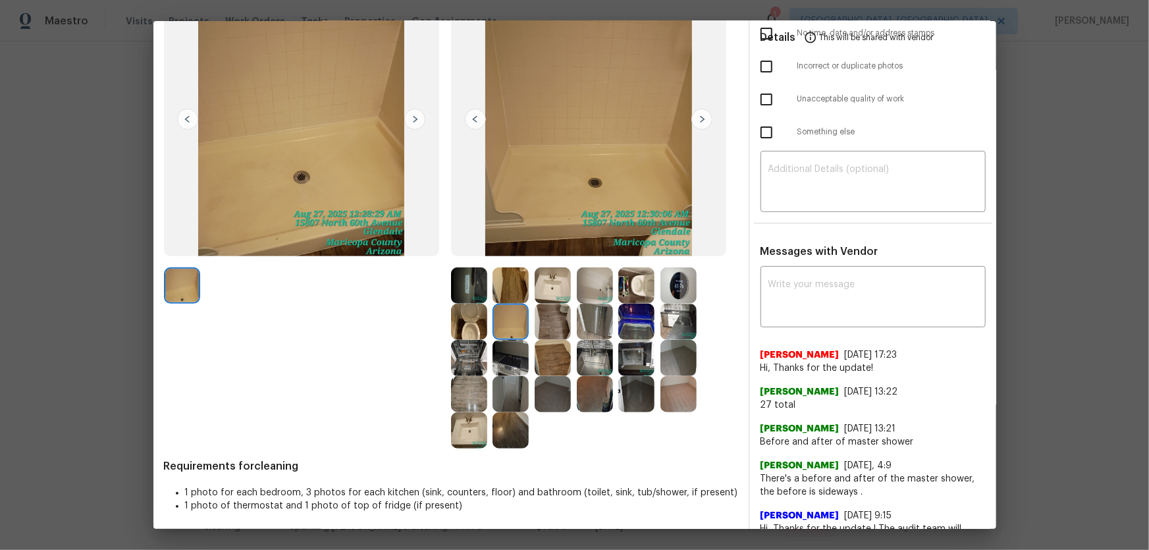
click at [603, 285] on img at bounding box center [595, 285] width 36 height 36
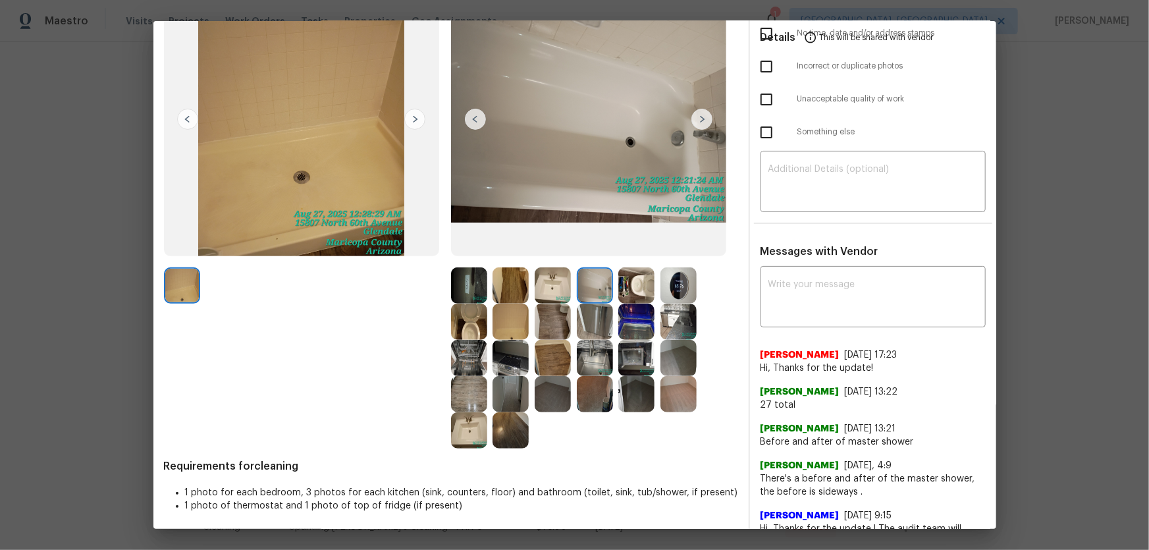
click at [599, 327] on img at bounding box center [595, 322] width 36 height 36
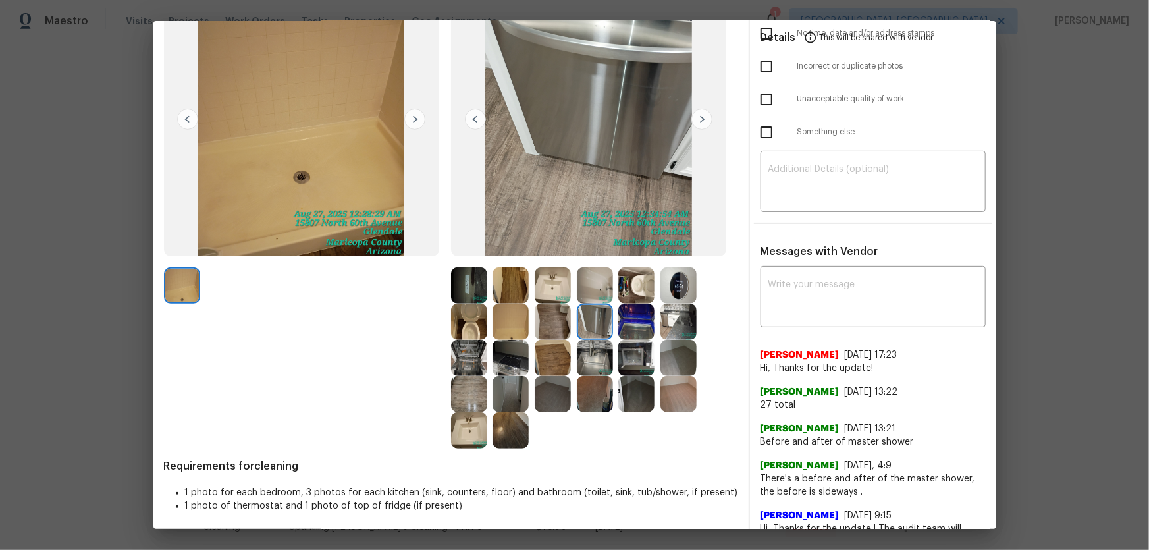
click at [593, 363] on img at bounding box center [595, 358] width 36 height 36
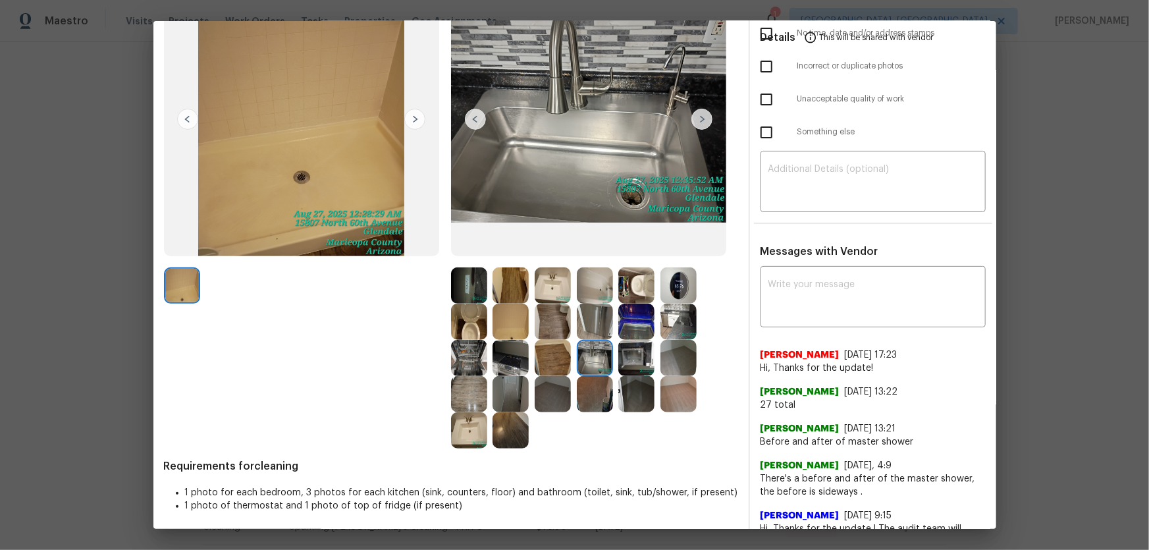
click at [628, 361] on img at bounding box center [637, 358] width 36 height 36
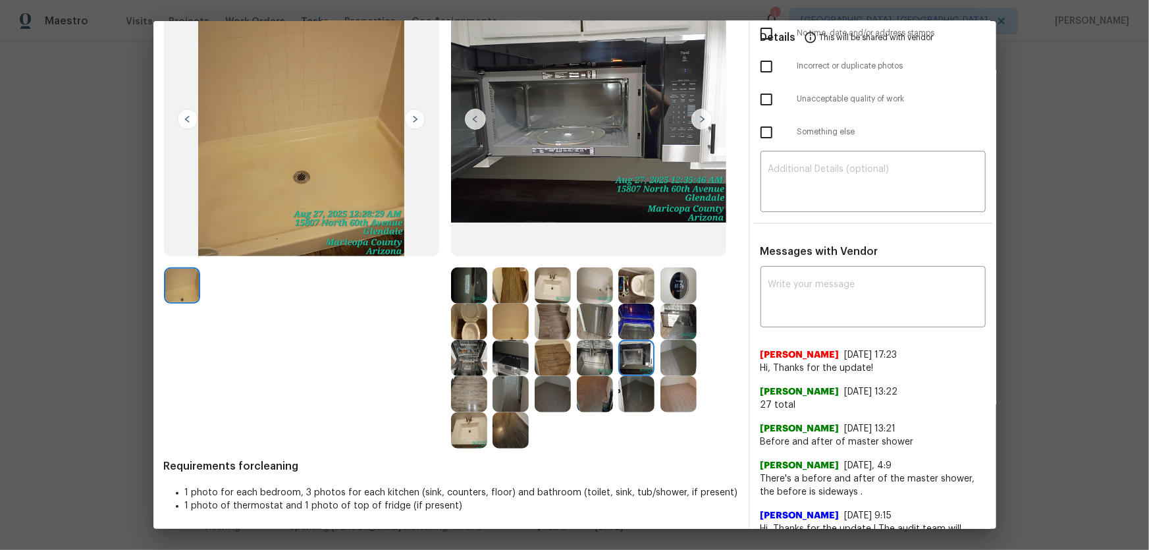
click at [468, 363] on img at bounding box center [469, 430] width 36 height 36
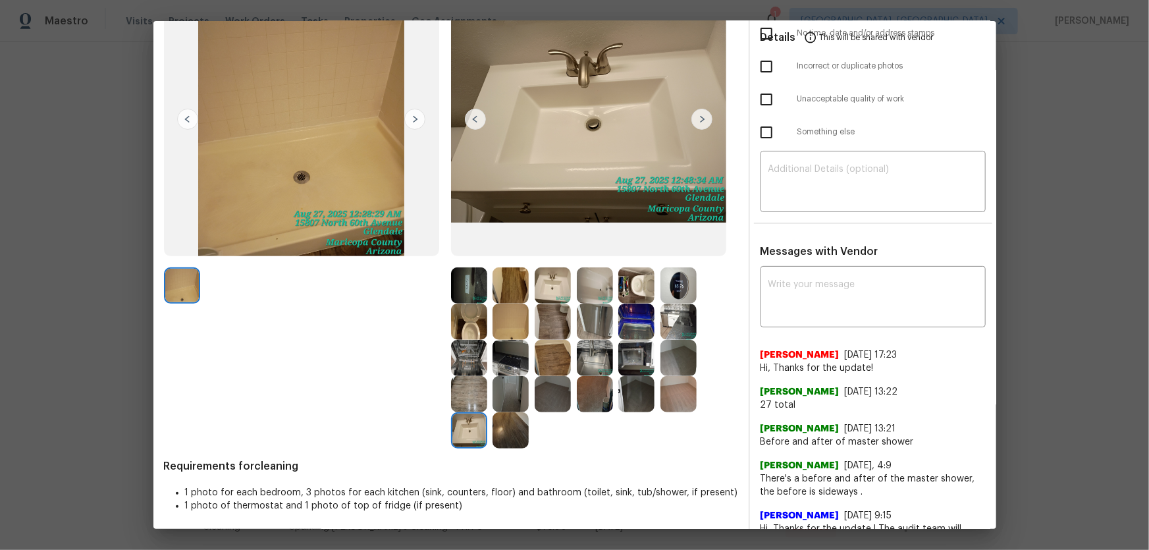
click at [467, 363] on img at bounding box center [469, 394] width 36 height 36
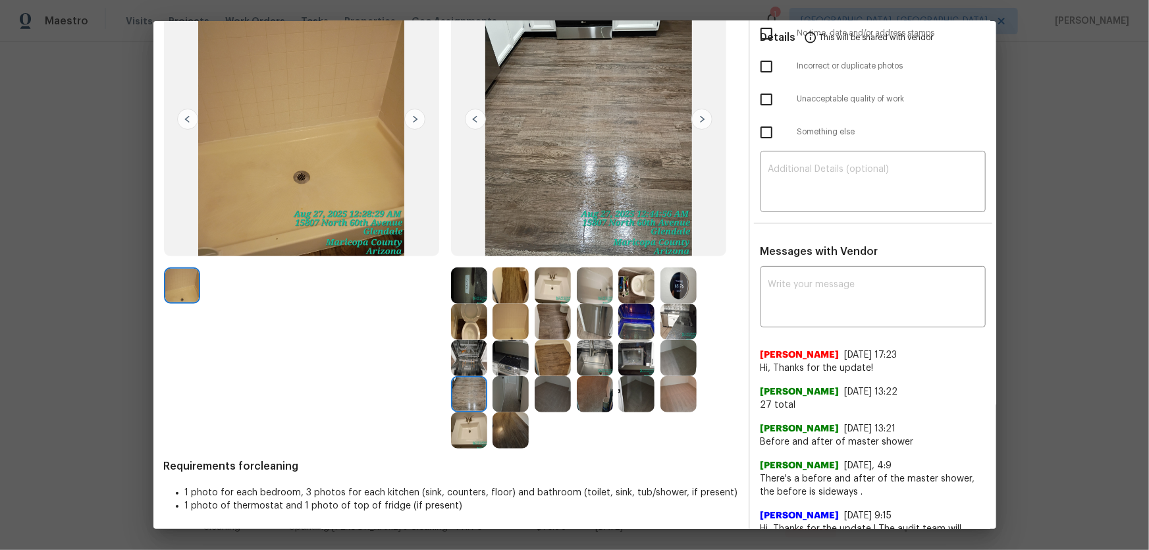
click at [505, 363] on img at bounding box center [511, 394] width 36 height 36
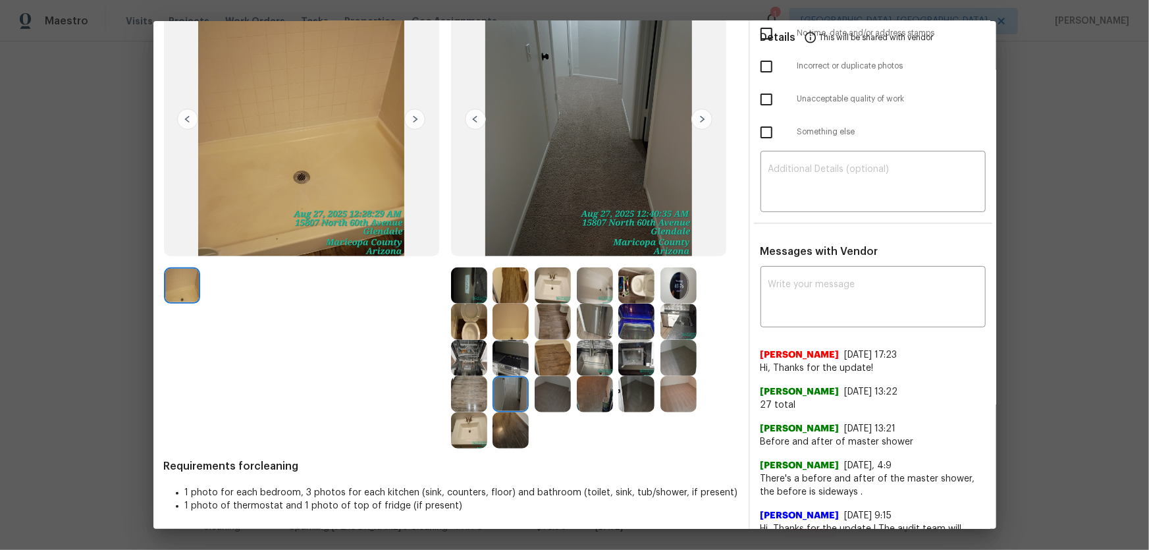
click at [494, 294] on img at bounding box center [511, 285] width 36 height 36
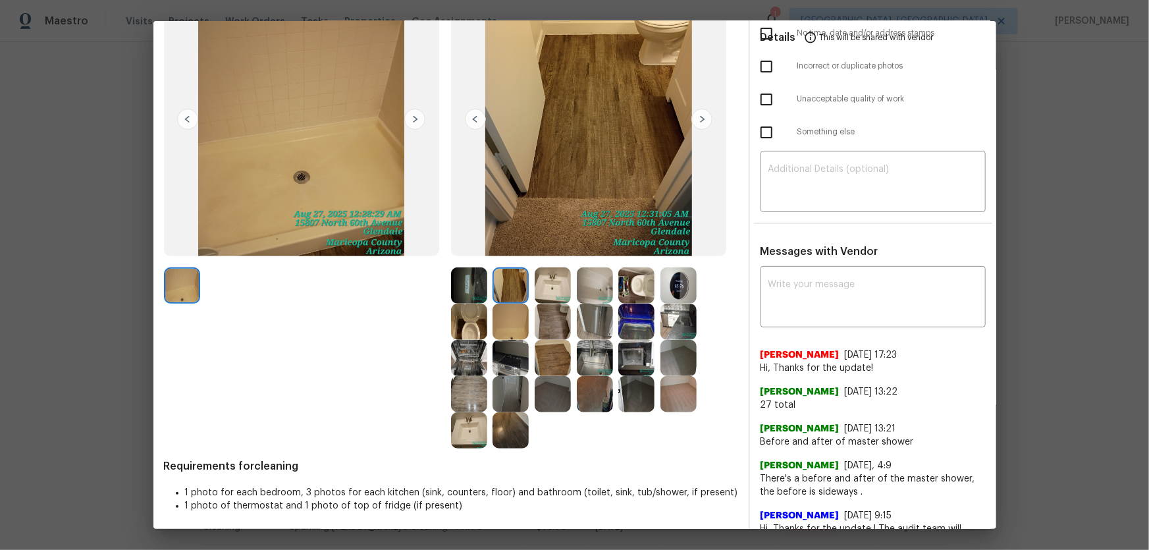
click at [462, 289] on img at bounding box center [469, 285] width 36 height 36
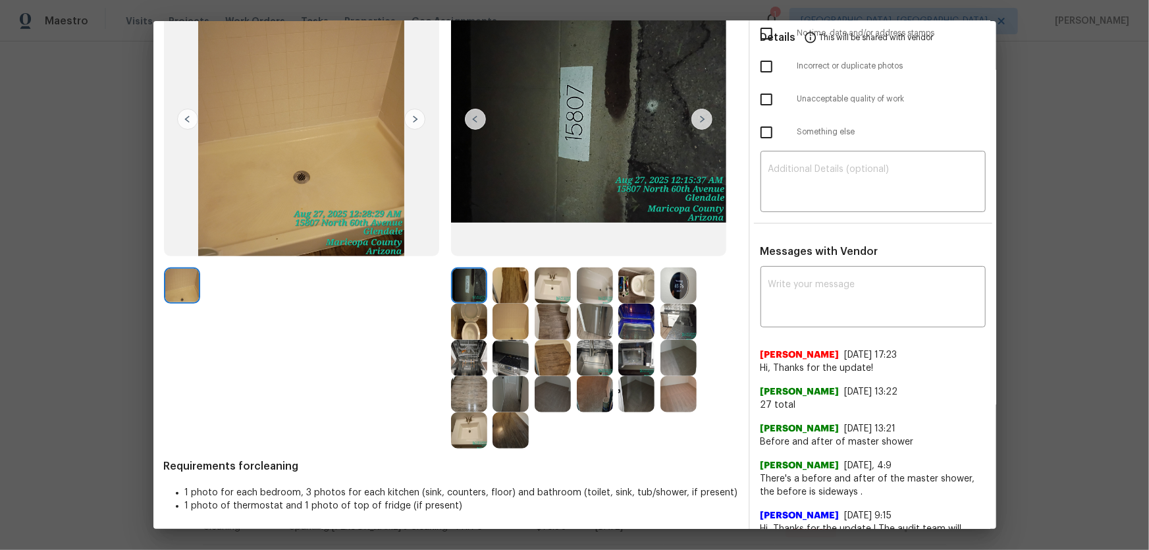
click at [648, 292] on img at bounding box center [637, 285] width 36 height 36
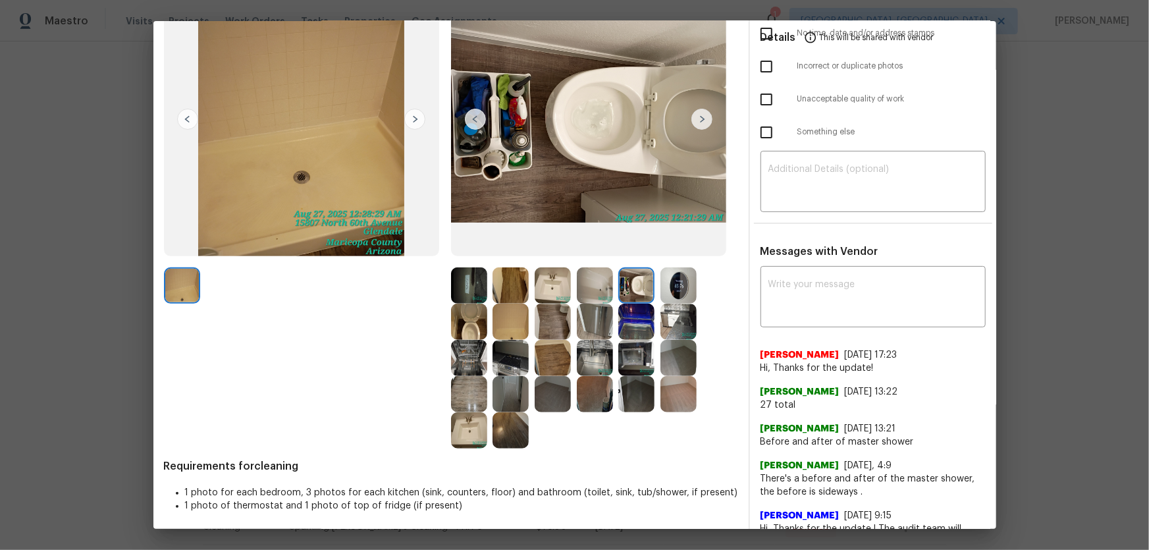
click at [670, 283] on img at bounding box center [679, 285] width 36 height 36
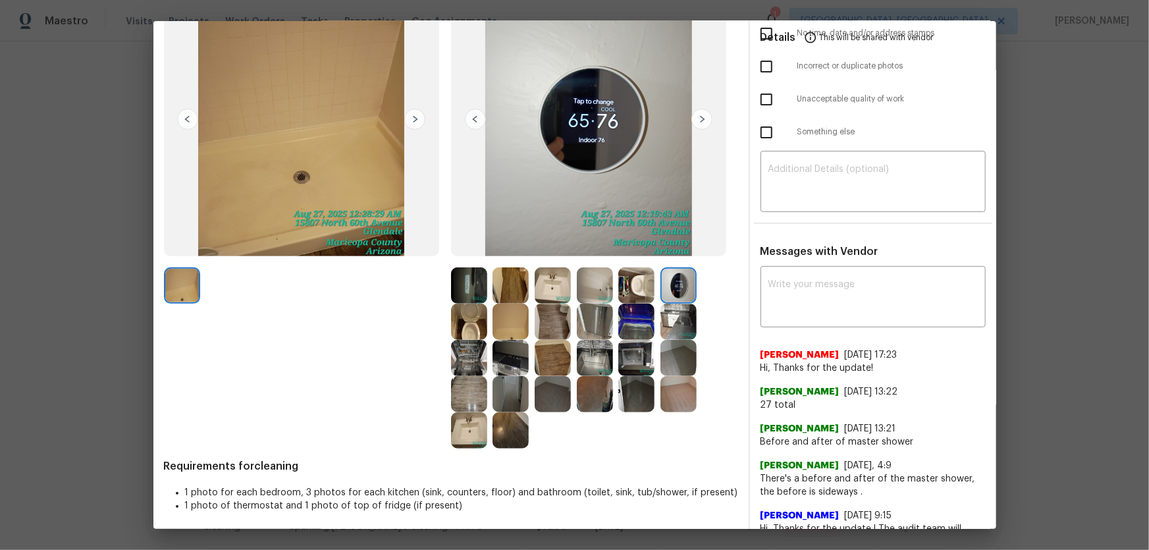
click at [678, 323] on img at bounding box center [679, 322] width 36 height 36
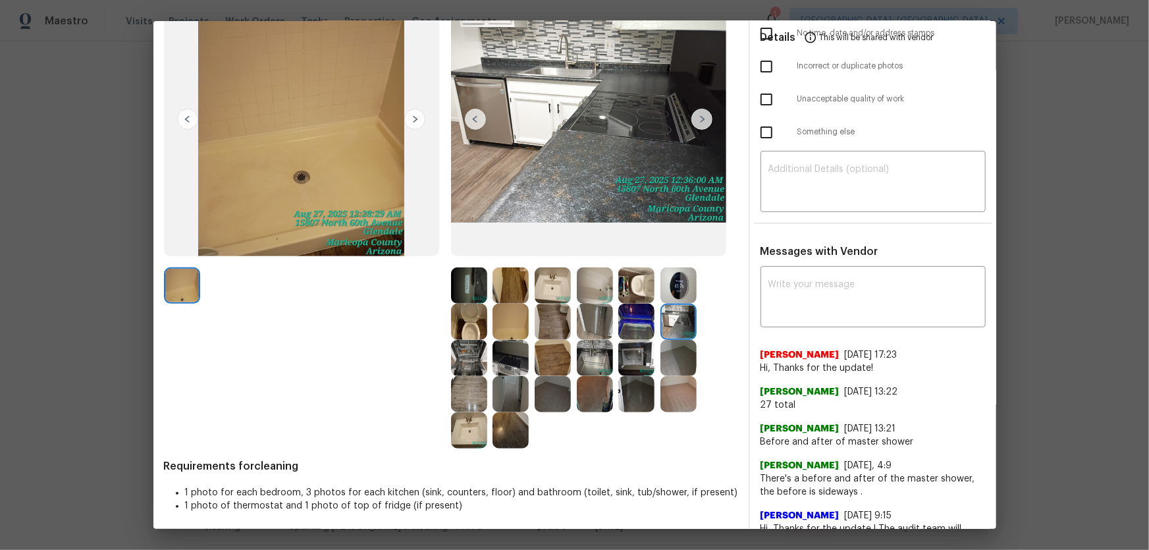
click at [641, 360] on img at bounding box center [637, 358] width 36 height 36
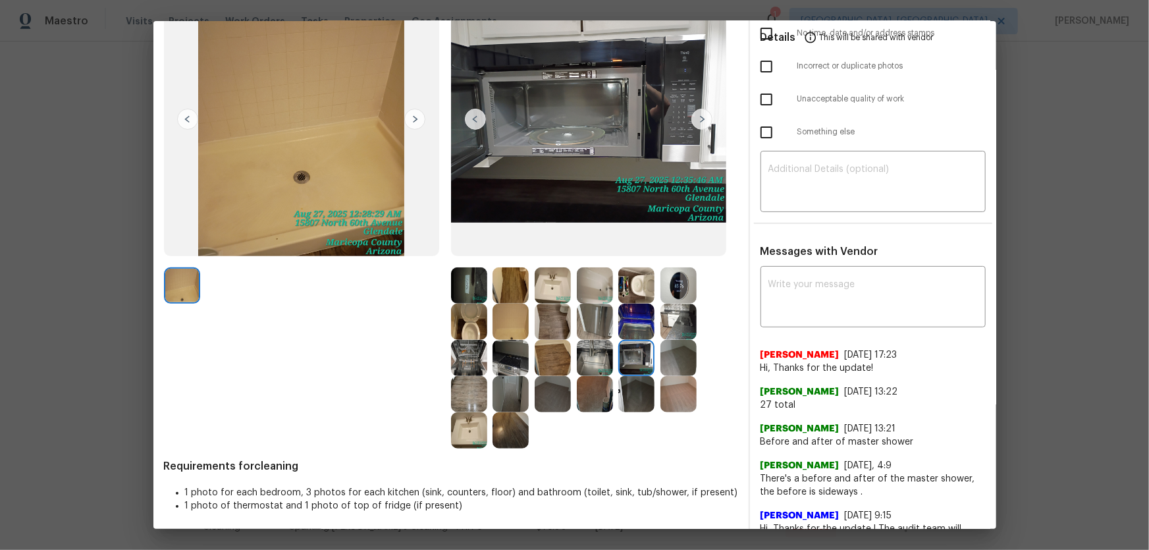
click at [599, 355] on img at bounding box center [595, 358] width 36 height 36
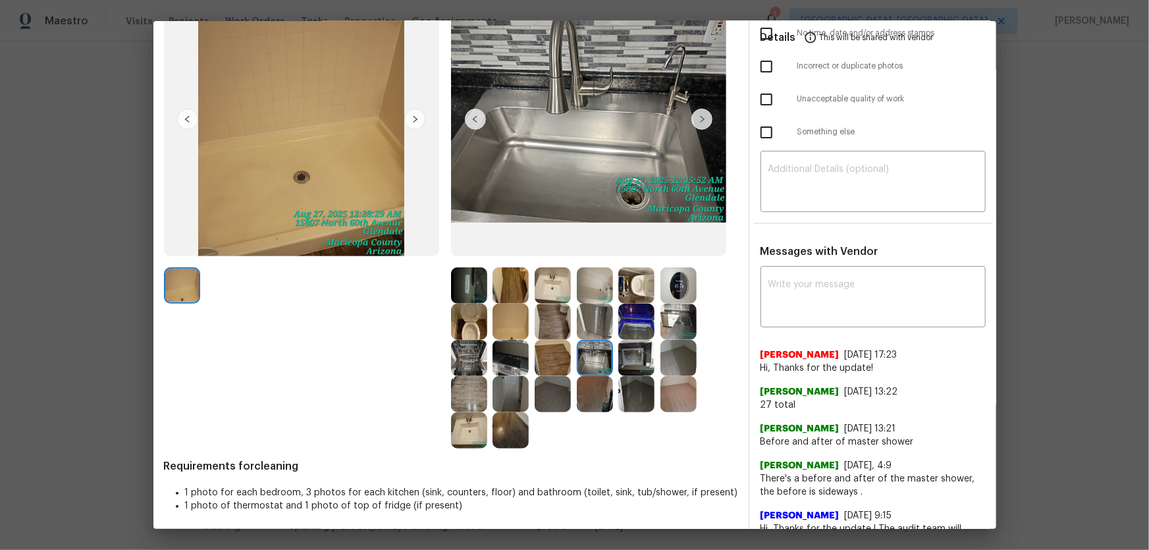
click at [501, 356] on img at bounding box center [511, 358] width 36 height 36
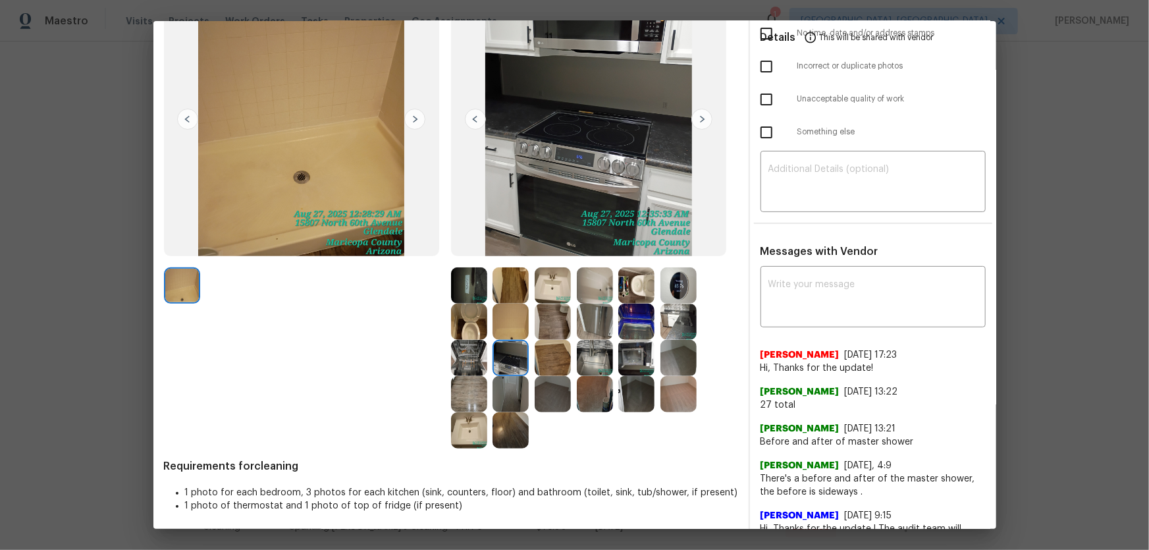
click at [455, 348] on img at bounding box center [469, 358] width 36 height 36
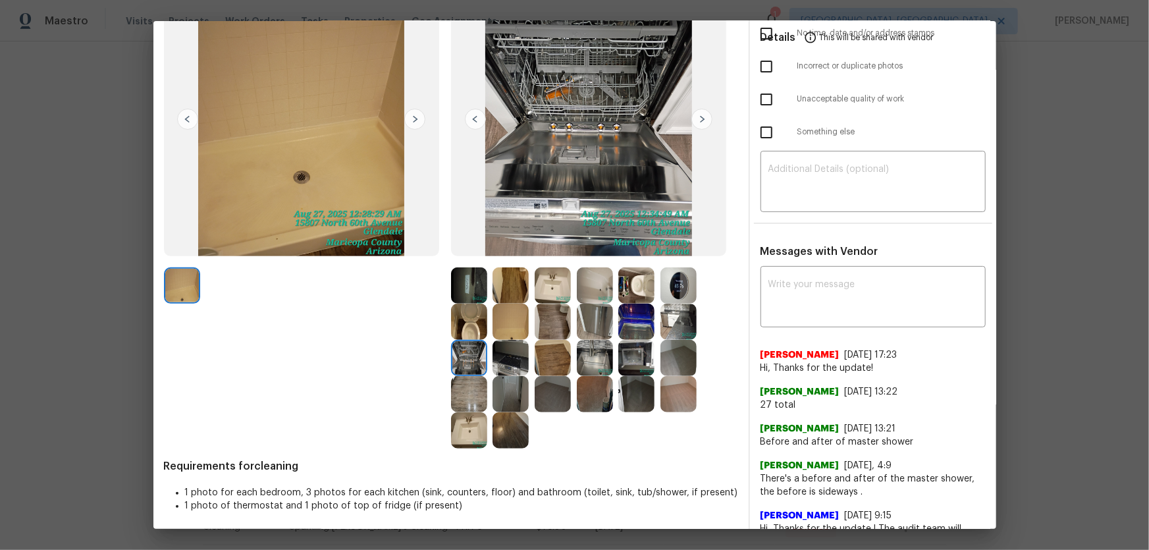
click at [455, 323] on img at bounding box center [469, 322] width 36 height 36
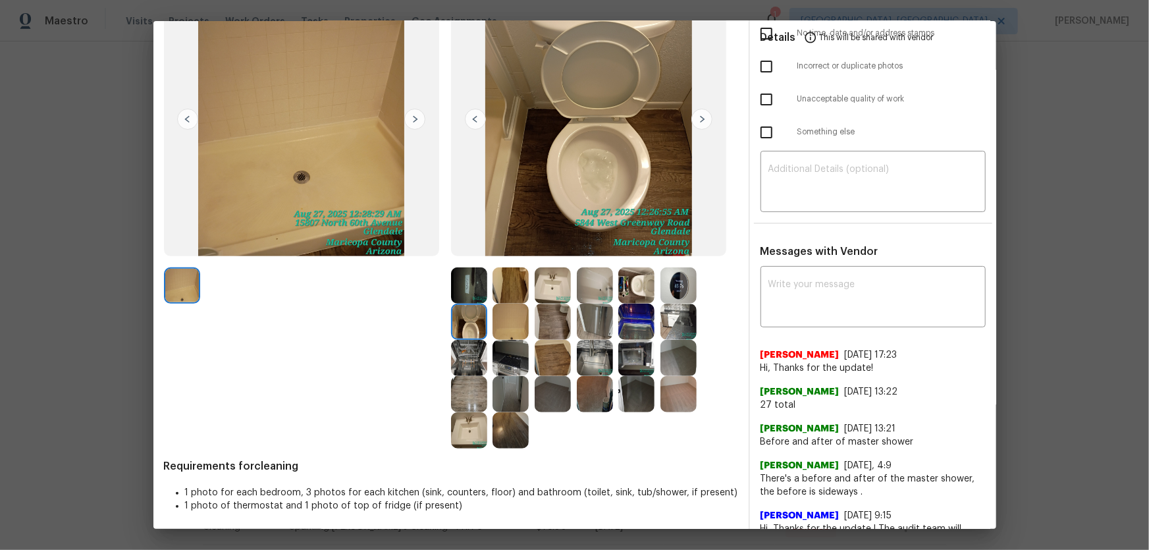
click at [467, 292] on img at bounding box center [469, 285] width 36 height 36
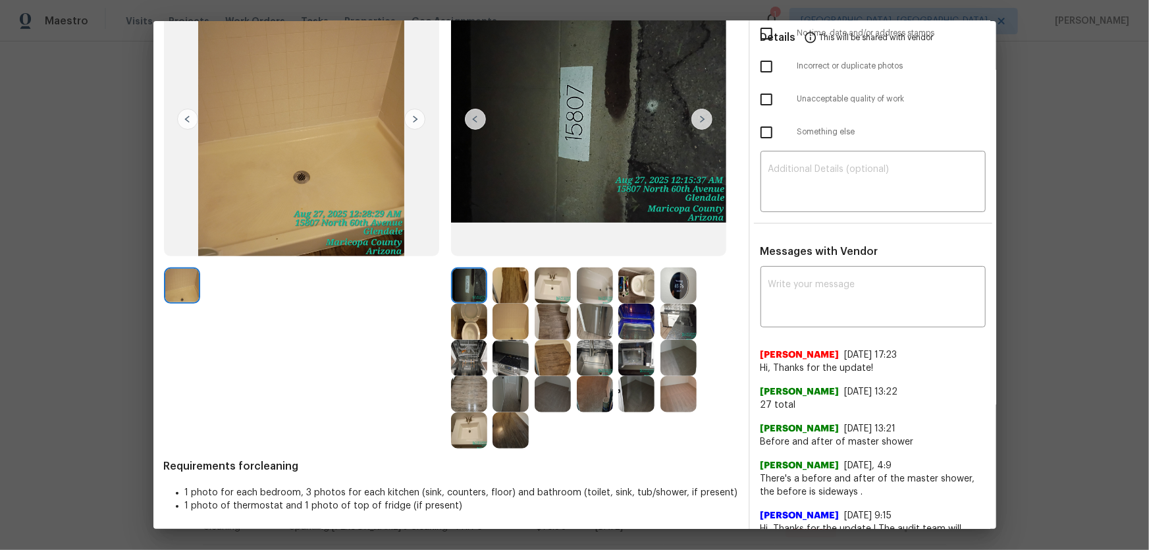
click at [497, 290] on img at bounding box center [511, 285] width 36 height 36
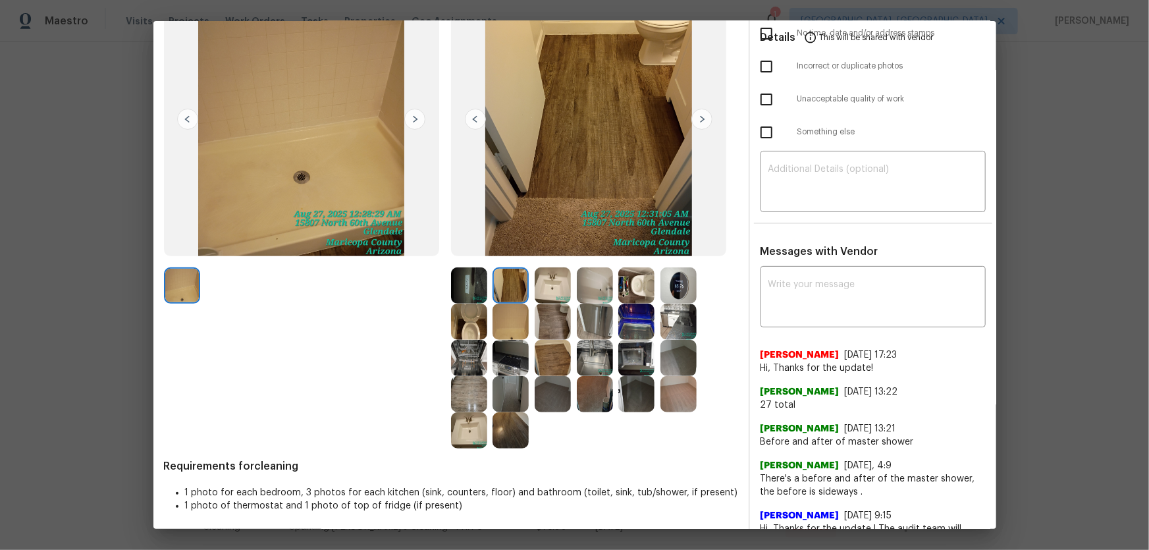
click at [554, 363] on img at bounding box center [553, 394] width 36 height 36
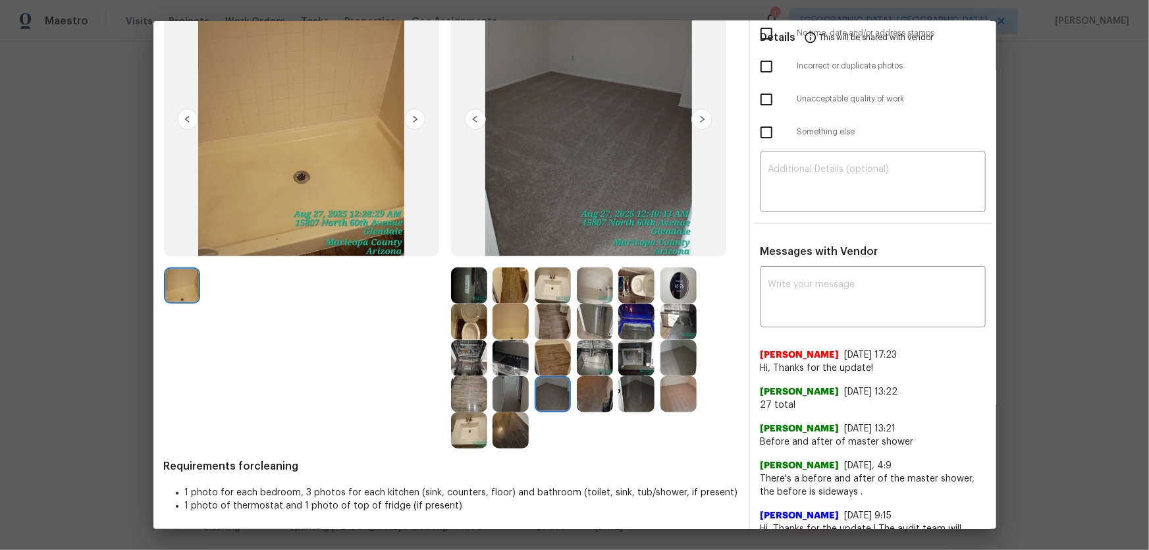
click at [599, 363] on img at bounding box center [595, 394] width 36 height 36
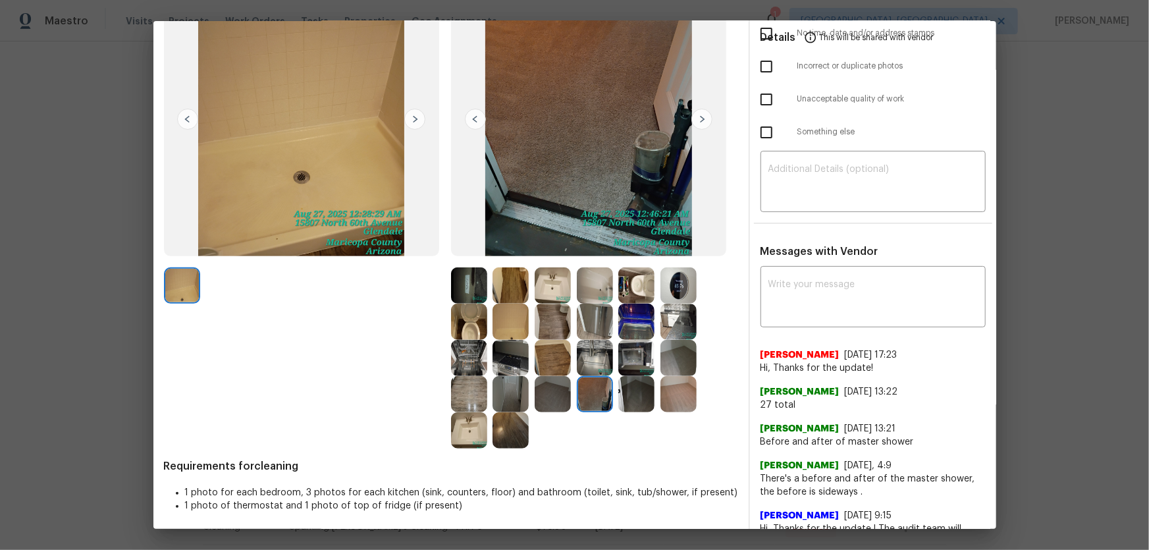
click at [669, 363] on img at bounding box center [679, 394] width 36 height 36
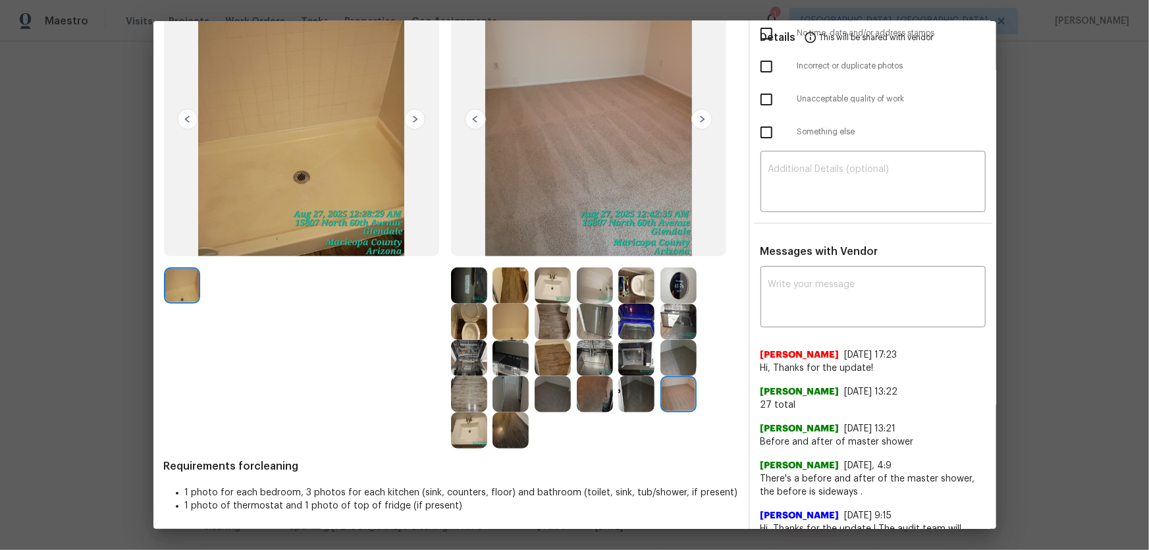
click at [674, 354] on img at bounding box center [679, 358] width 36 height 36
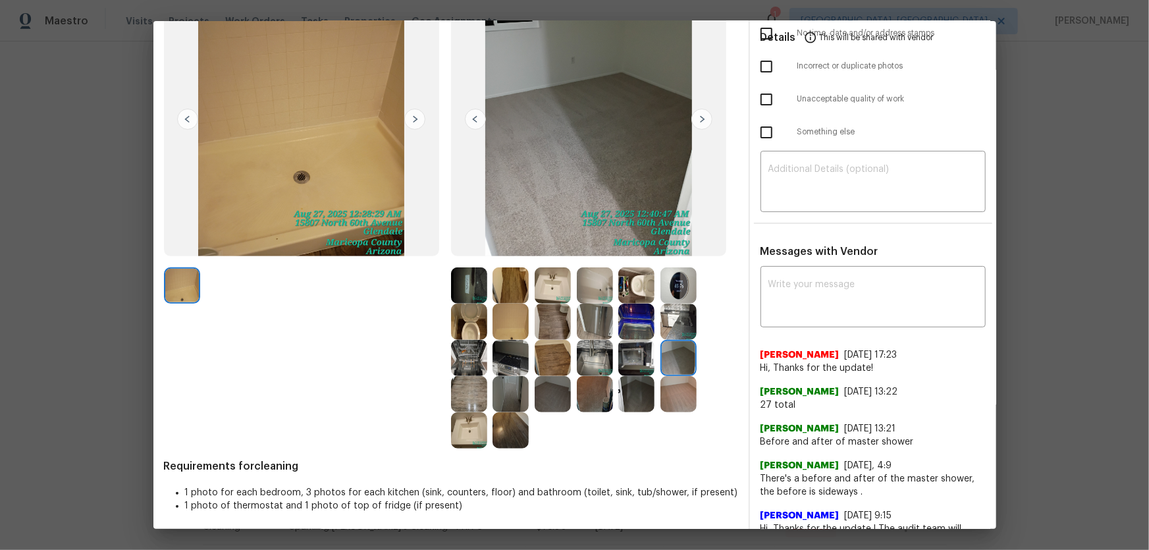
click at [632, 362] on img at bounding box center [637, 358] width 36 height 36
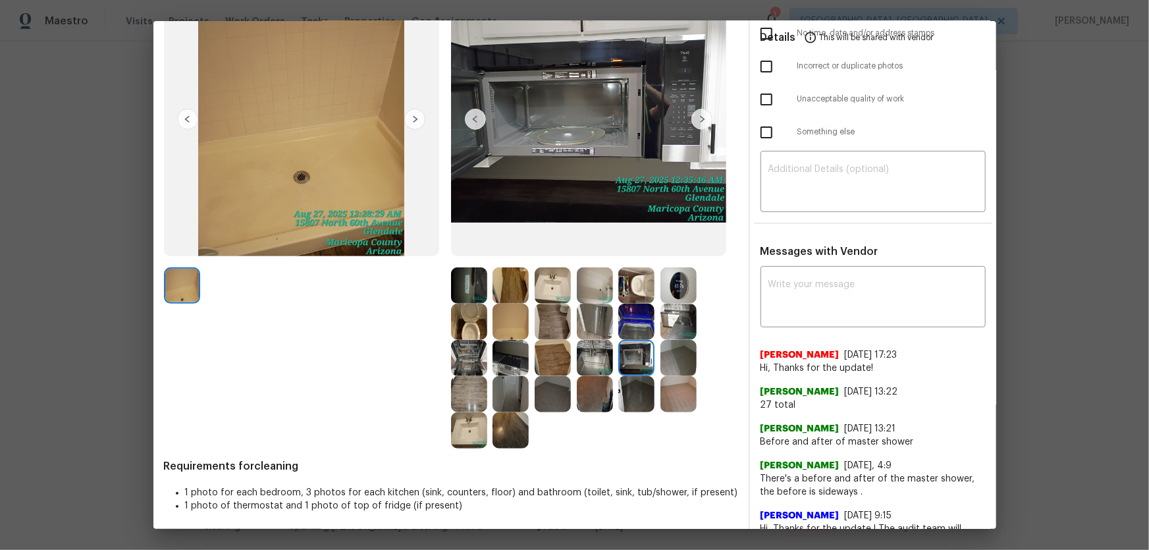
click at [596, 354] on img at bounding box center [595, 358] width 36 height 36
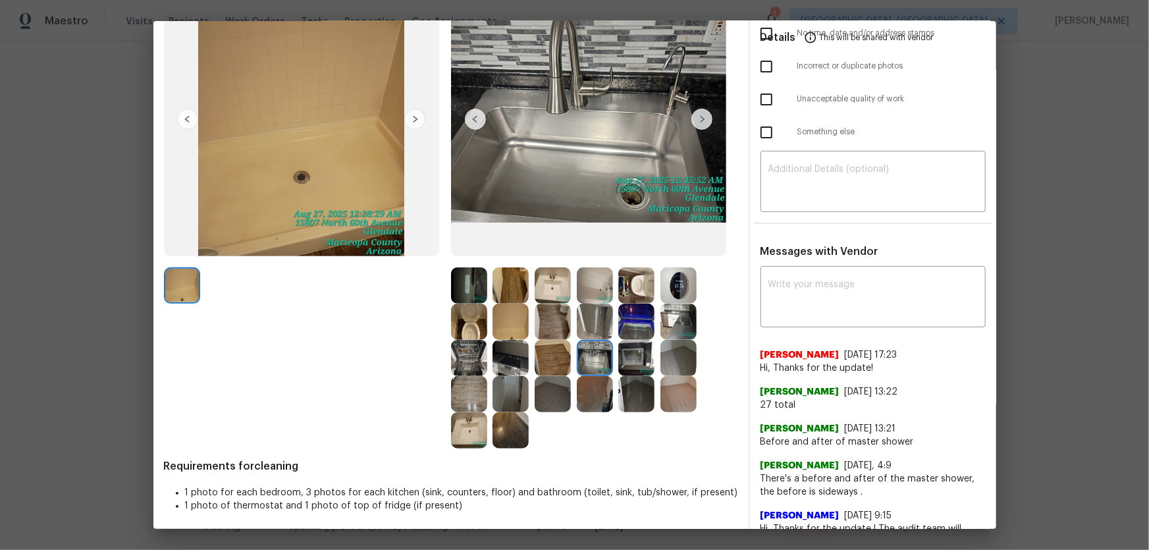
click at [595, 331] on img at bounding box center [595, 322] width 36 height 36
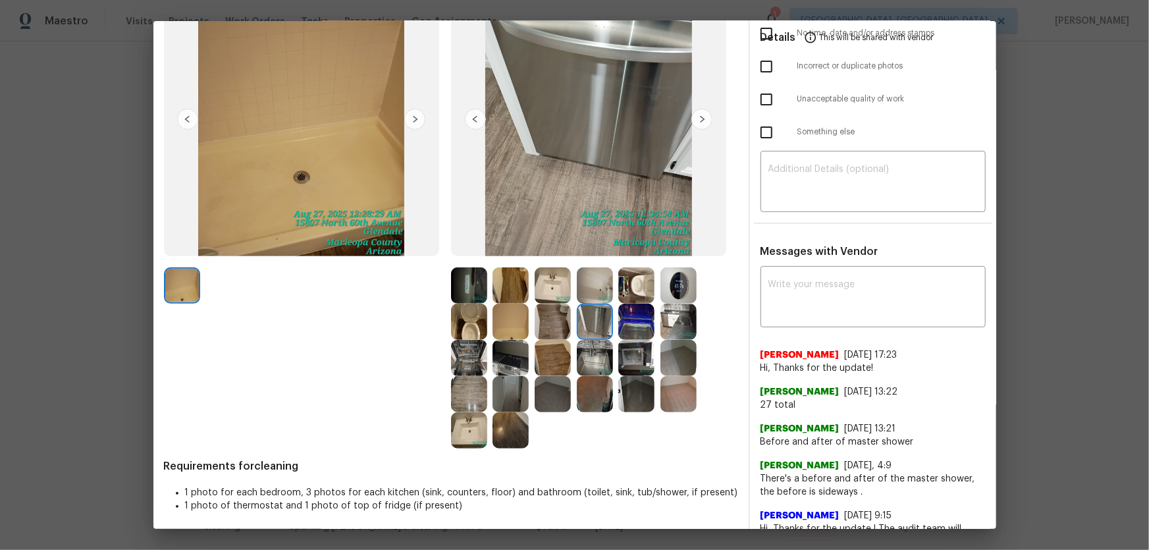
click at [557, 327] on img at bounding box center [553, 322] width 36 height 36
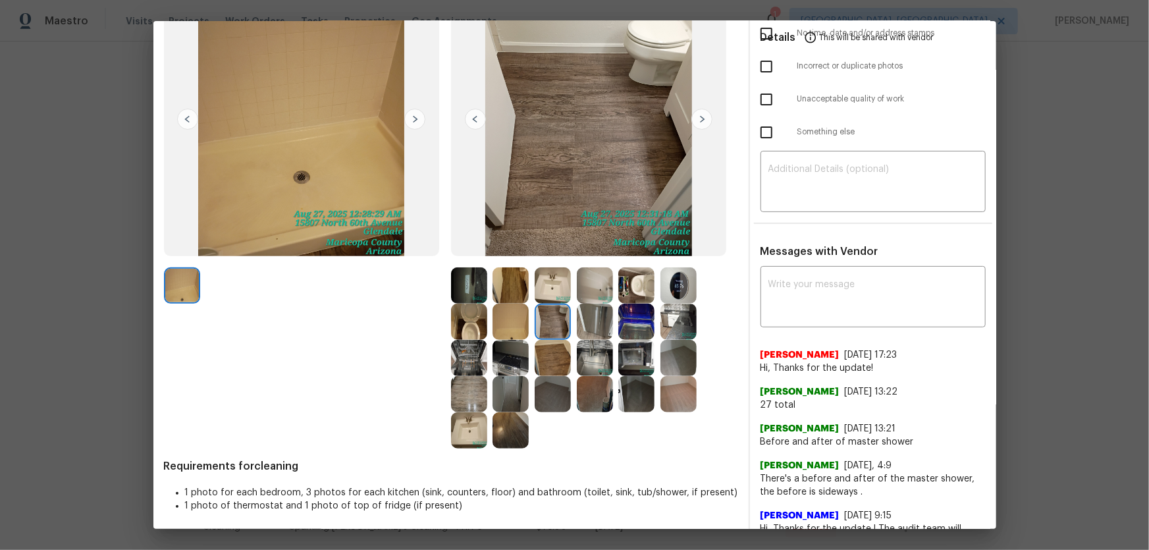
click at [586, 322] on img at bounding box center [595, 322] width 36 height 36
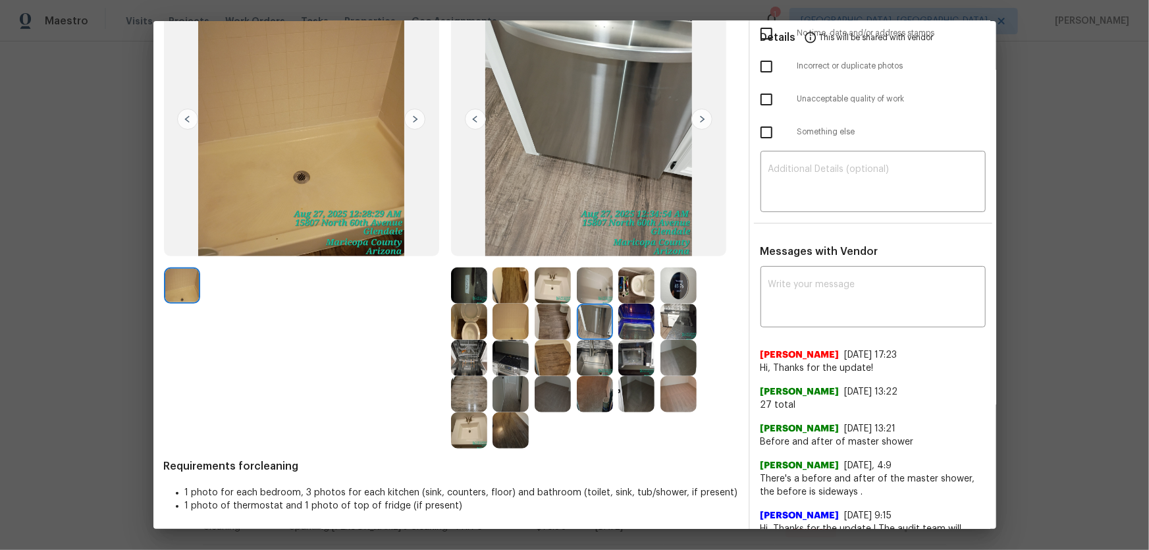
click at [626, 290] on img at bounding box center [637, 285] width 36 height 36
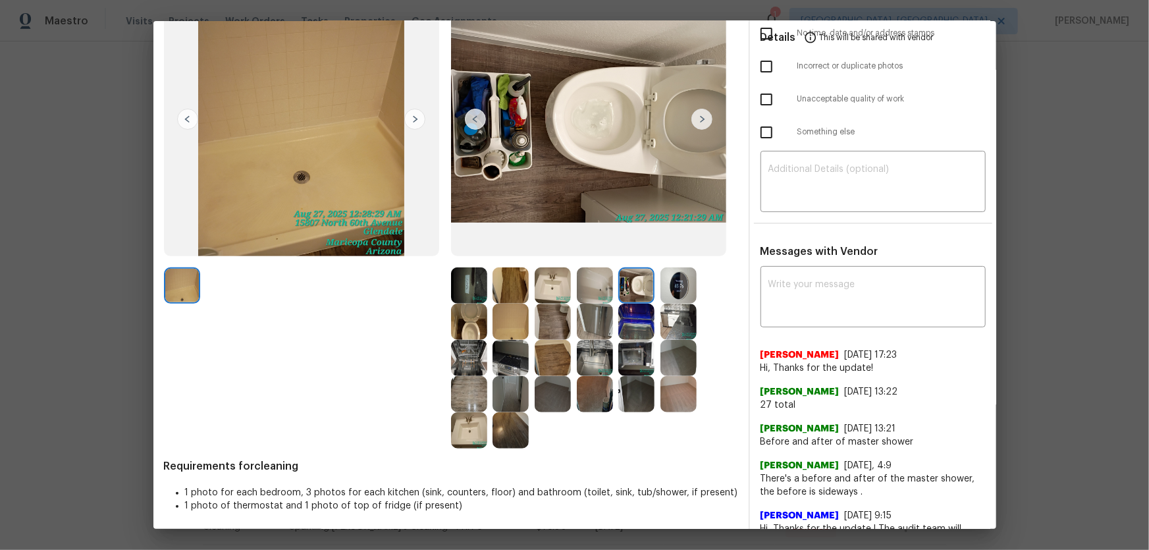
click at [665, 316] on img at bounding box center [679, 322] width 36 height 36
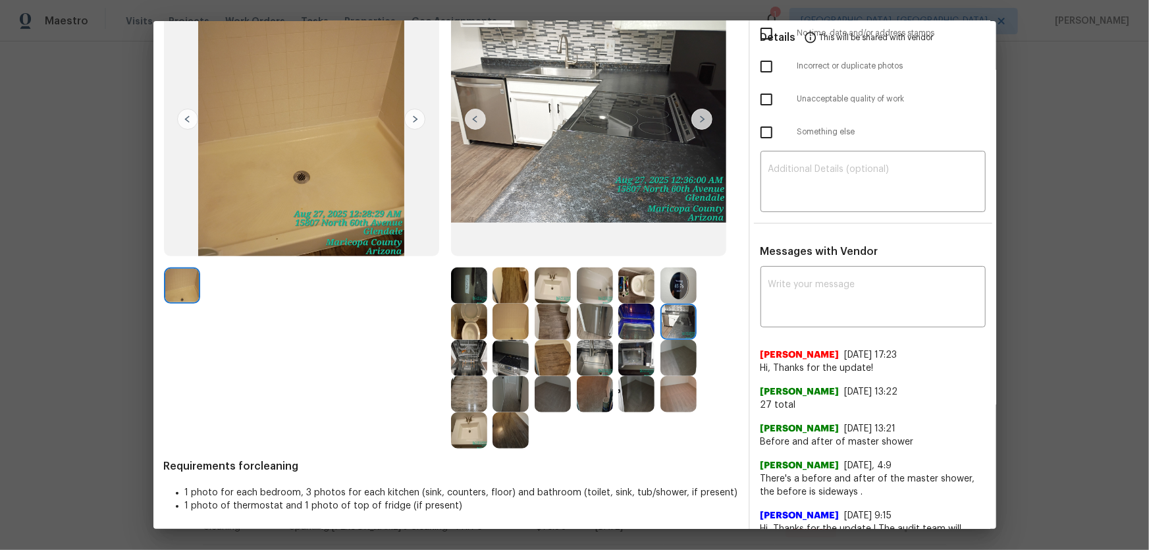
click at [594, 357] on img at bounding box center [595, 358] width 36 height 36
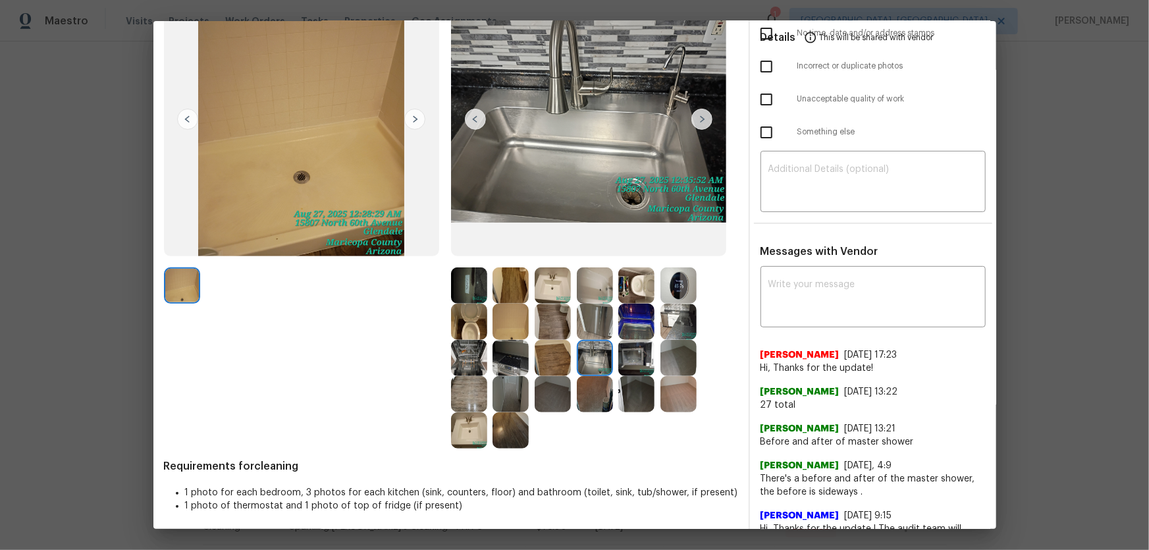
click at [630, 358] on img at bounding box center [637, 358] width 36 height 36
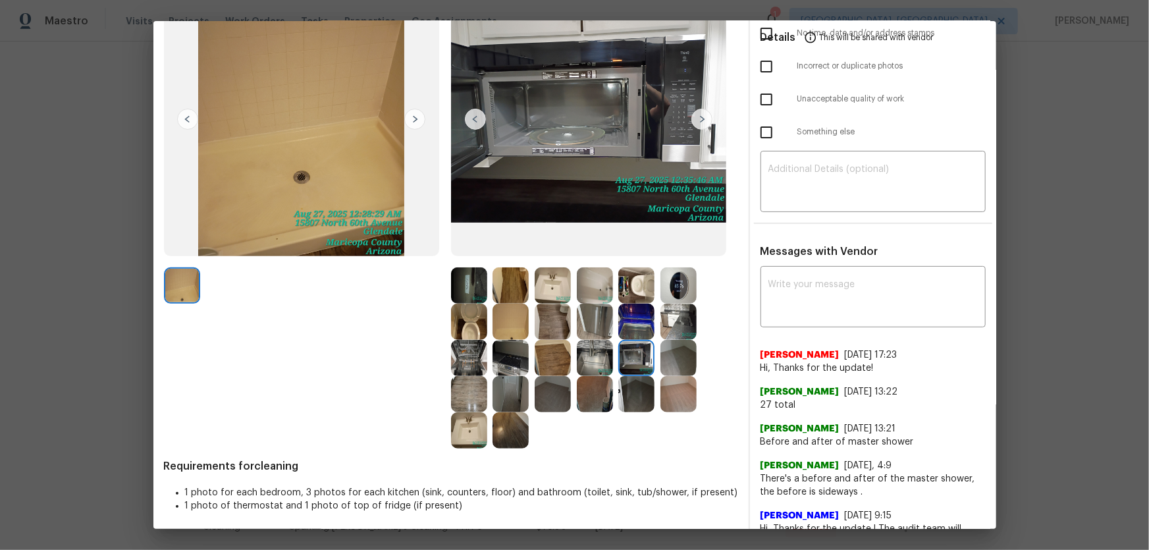
scroll to position [59, 0]
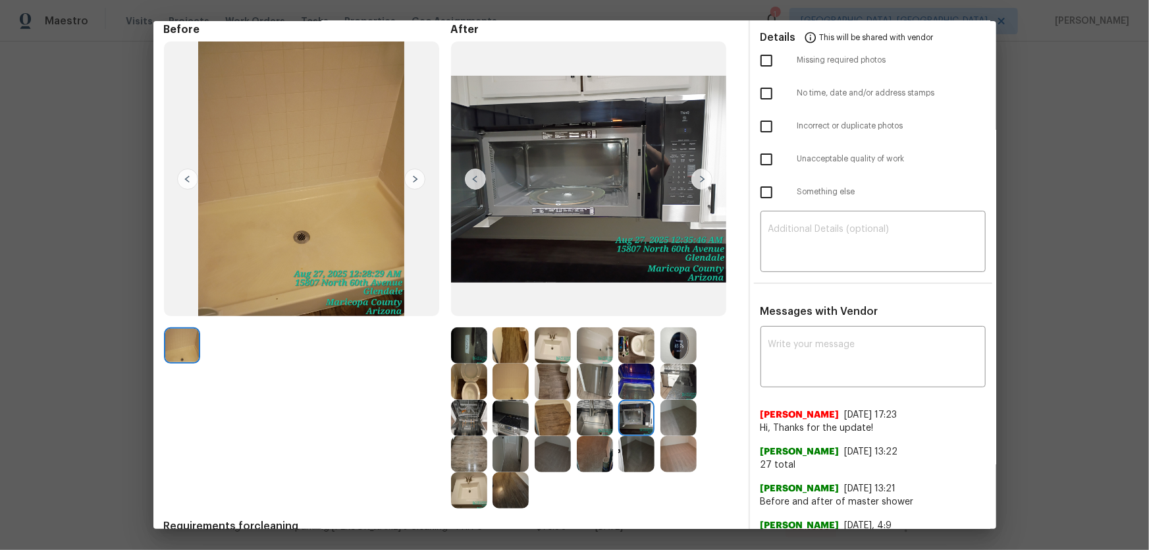
click at [674, 363] on img at bounding box center [679, 382] width 36 height 36
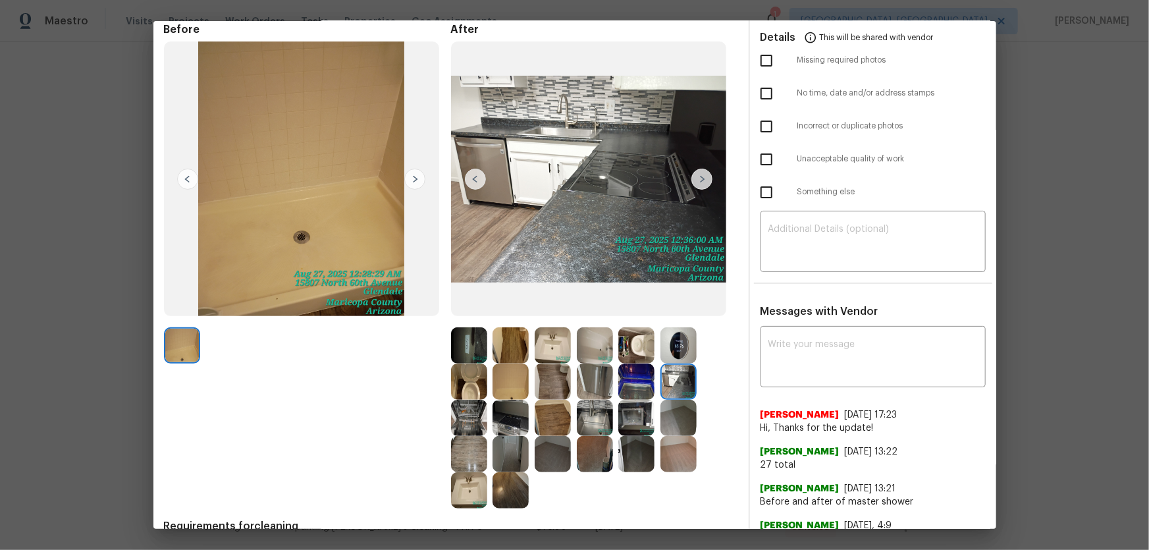
click at [674, 363] on img at bounding box center [679, 382] width 36 height 36
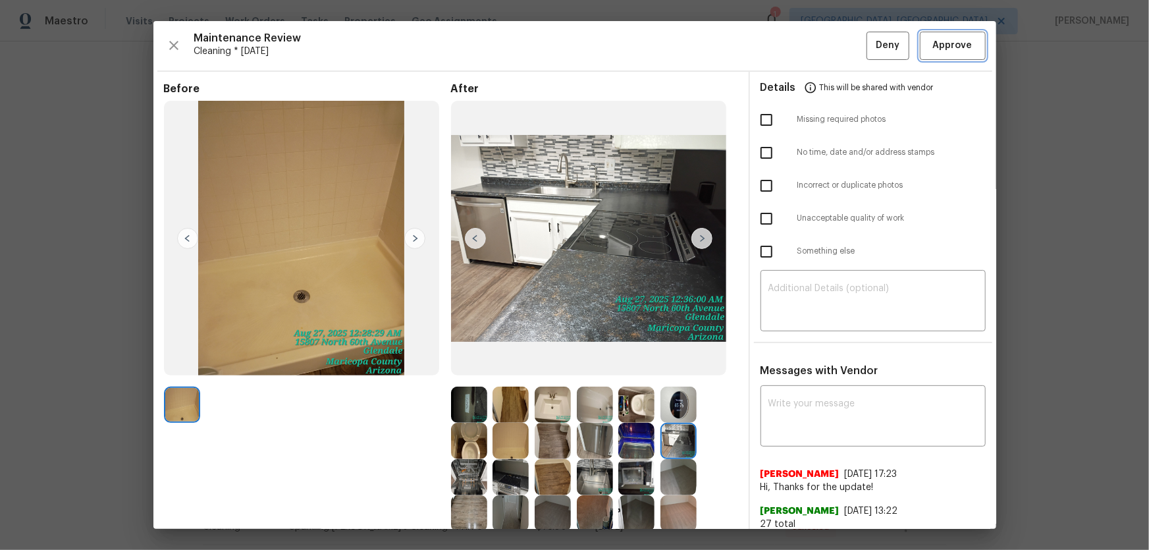
click at [817, 47] on span "Approve" at bounding box center [953, 46] width 40 height 16
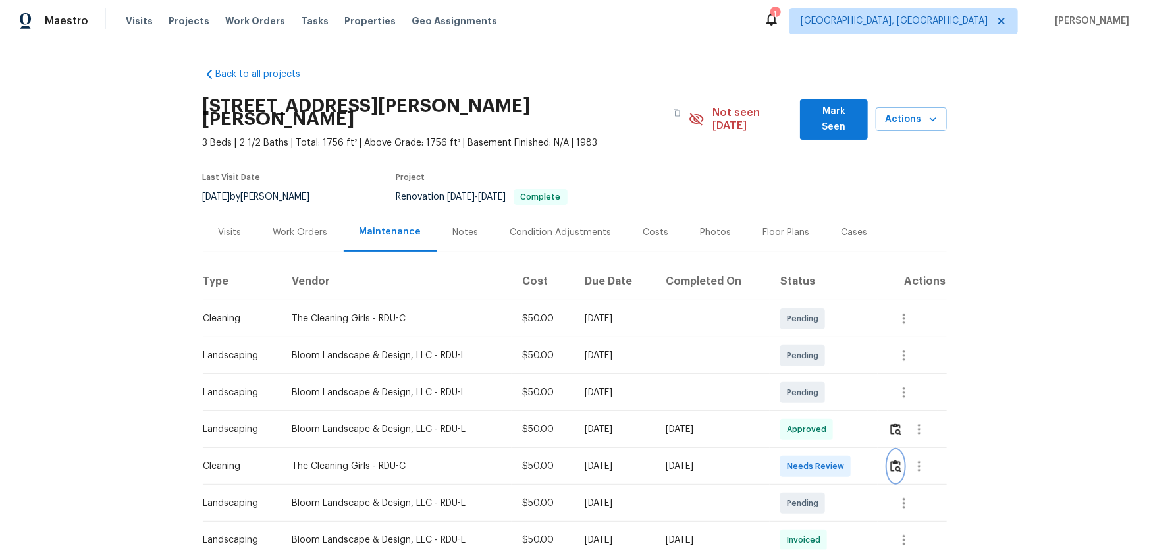
click at [817, 363] on button "button" at bounding box center [896, 467] width 15 height 32
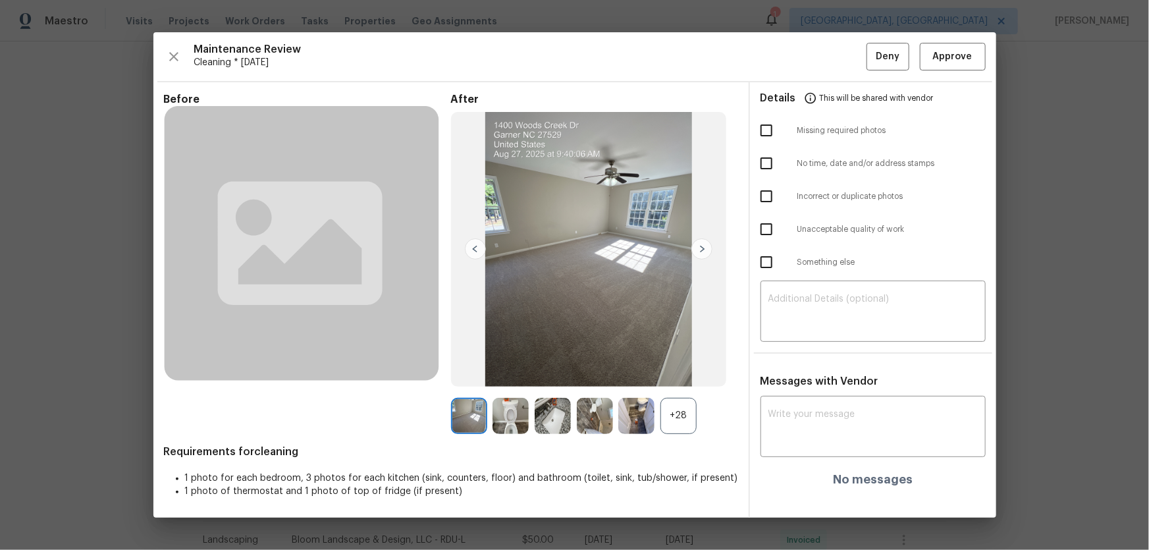
click at [678, 363] on div "+28" at bounding box center [679, 416] width 36 height 36
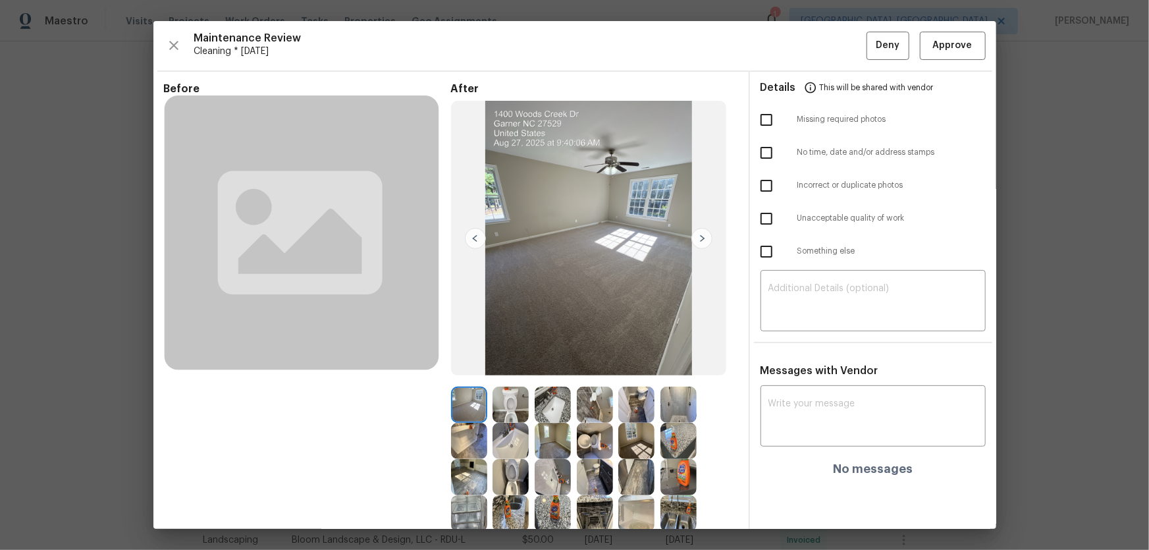
scroll to position [119, 0]
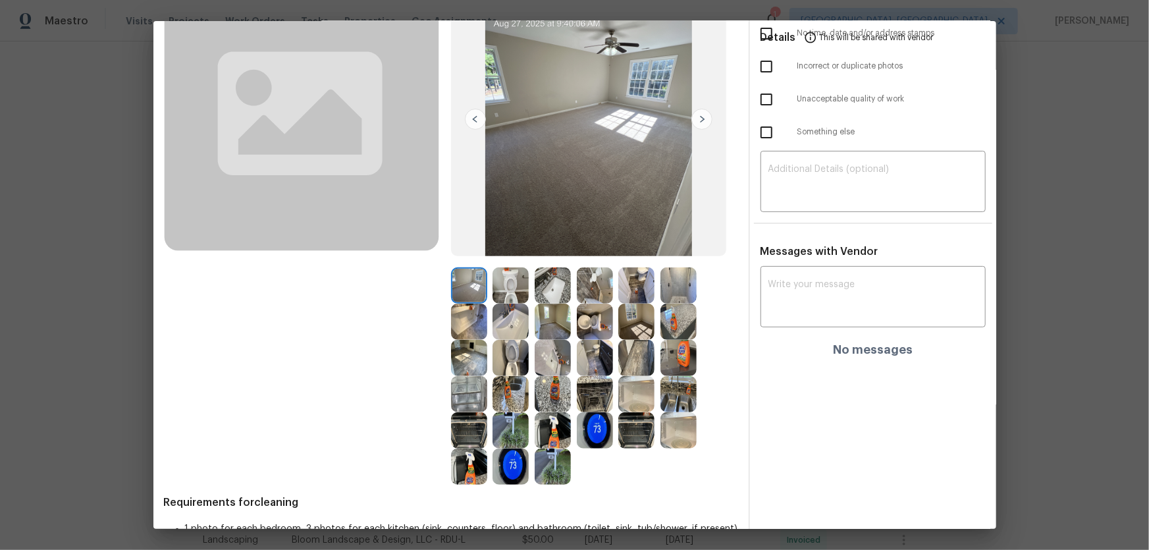
click at [507, 362] on img at bounding box center [511, 358] width 36 height 36
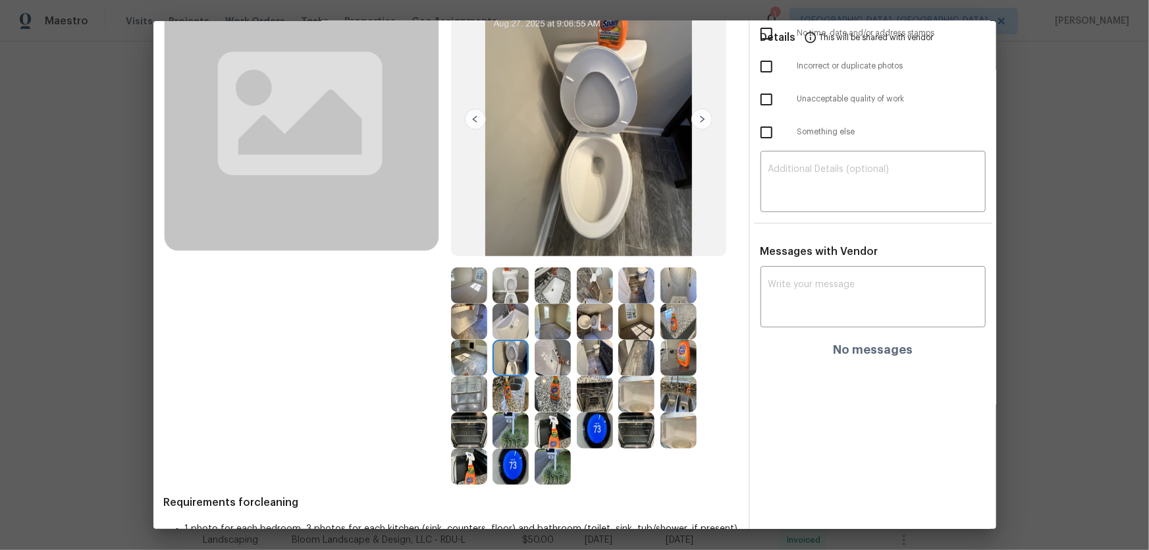
click at [580, 325] on img at bounding box center [595, 322] width 36 height 36
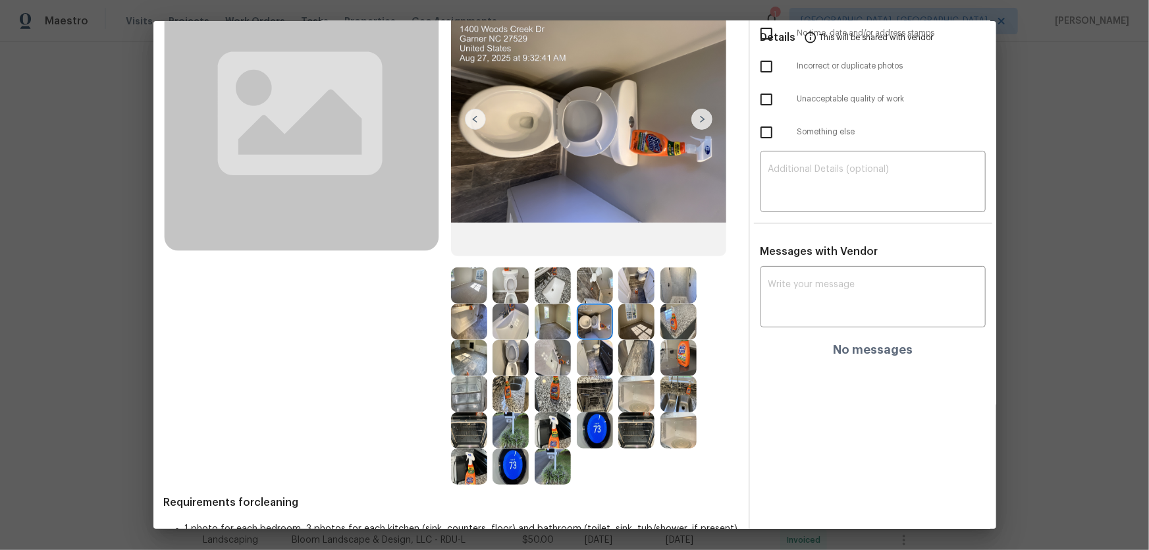
click at [501, 289] on img at bounding box center [511, 285] width 36 height 36
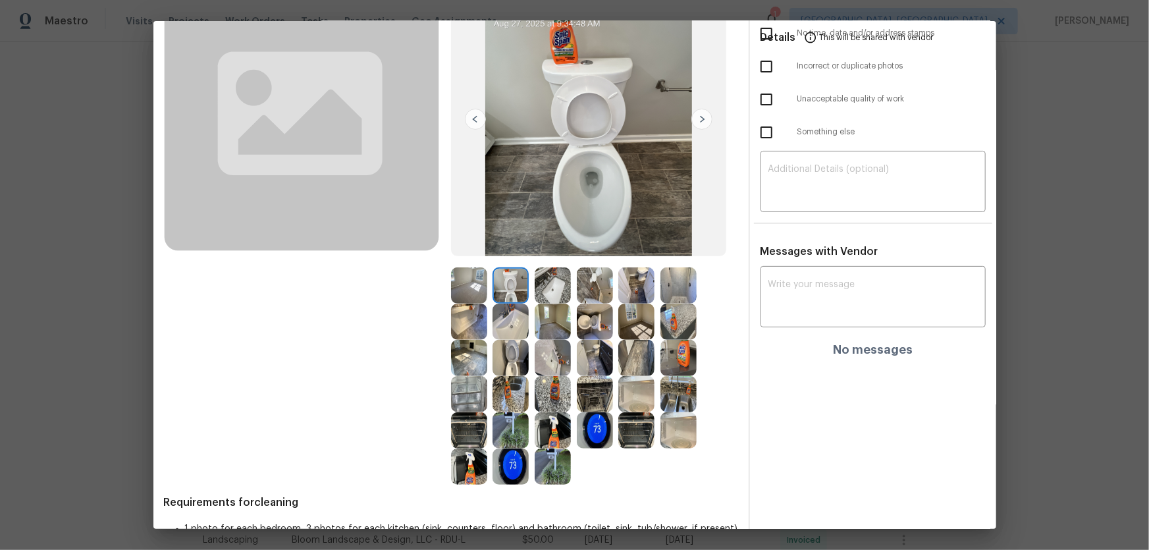
click at [549, 292] on img at bounding box center [553, 285] width 36 height 36
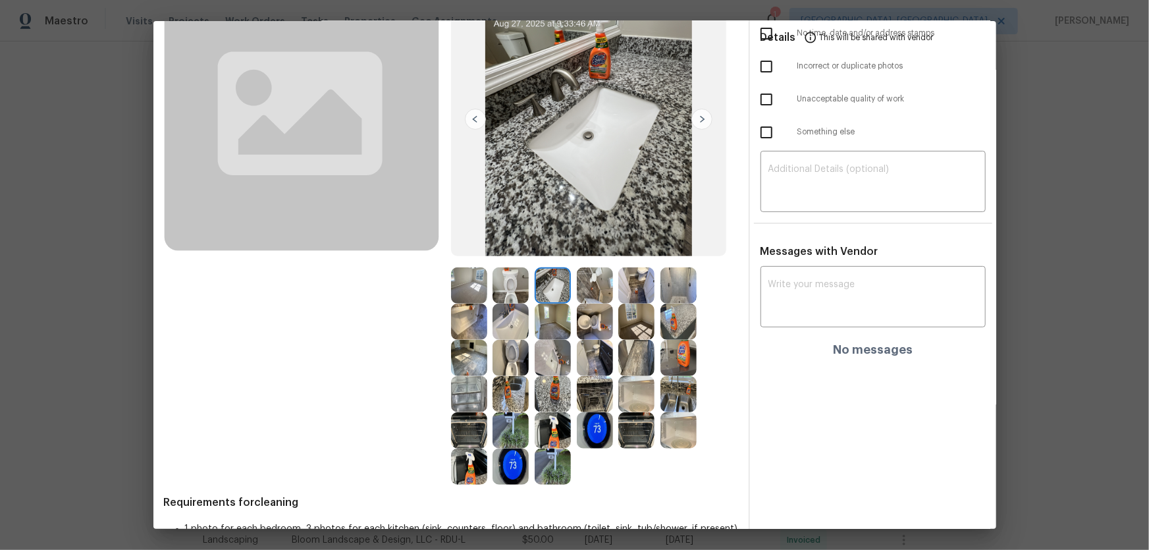
click at [504, 313] on img at bounding box center [511, 322] width 36 height 36
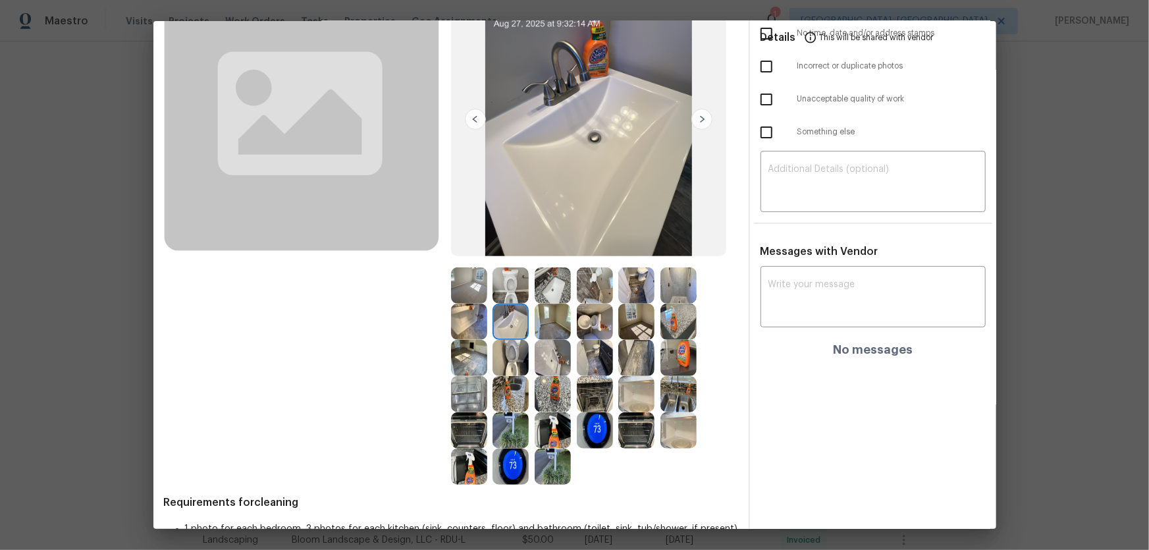
click at [549, 353] on img at bounding box center [553, 358] width 36 height 36
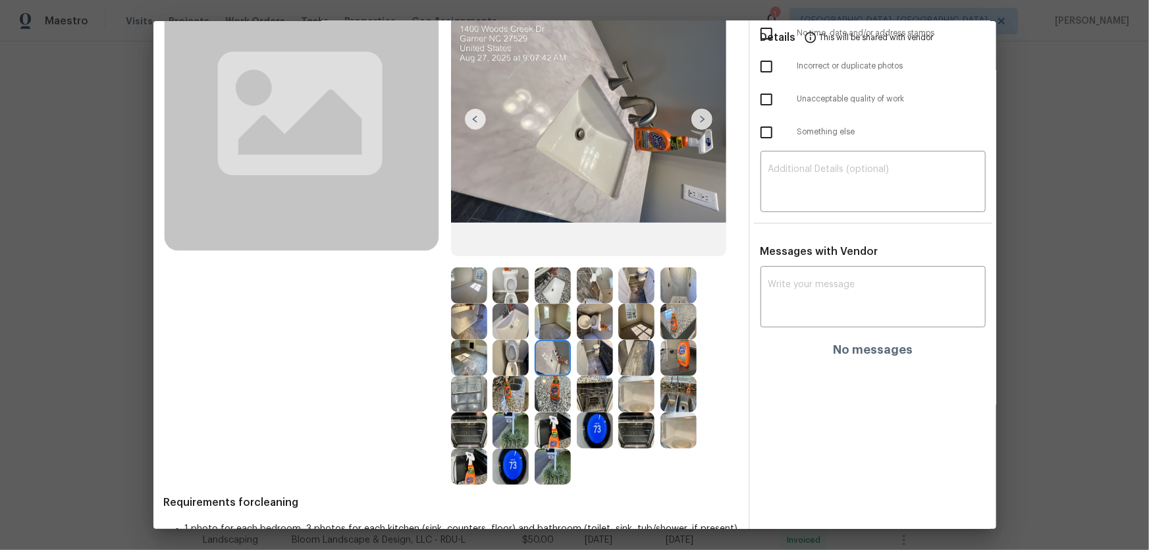
click at [678, 289] on img at bounding box center [679, 285] width 36 height 36
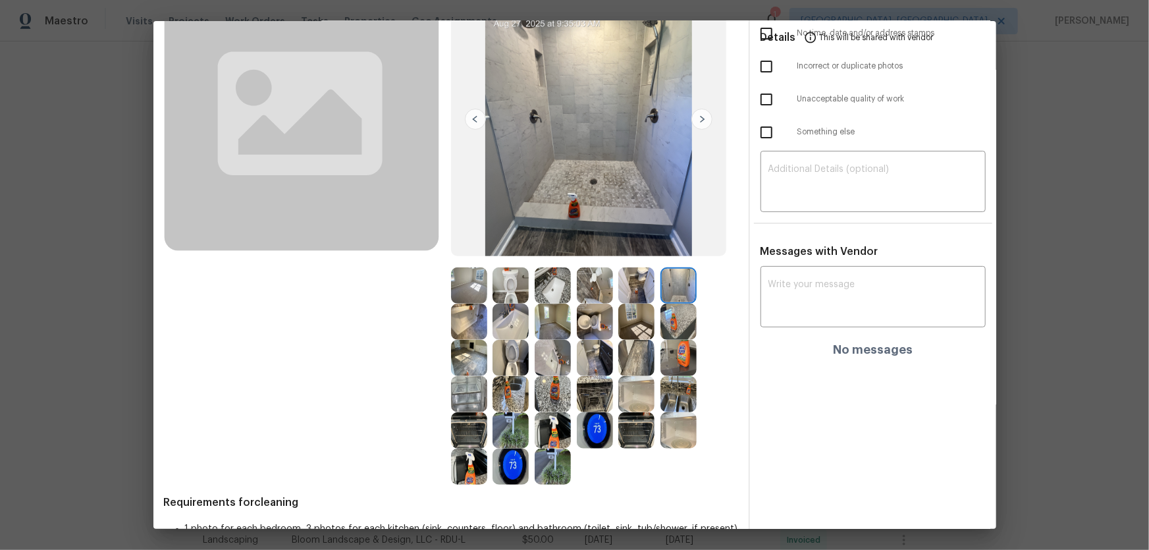
click at [459, 322] on img at bounding box center [469, 322] width 36 height 36
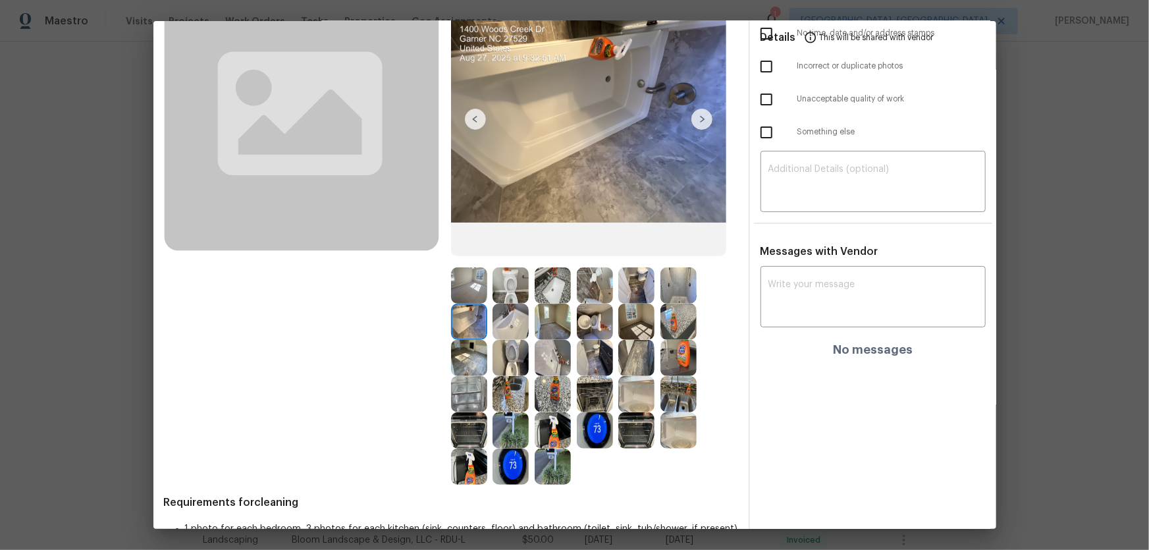
click at [507, 363] on img at bounding box center [511, 467] width 36 height 36
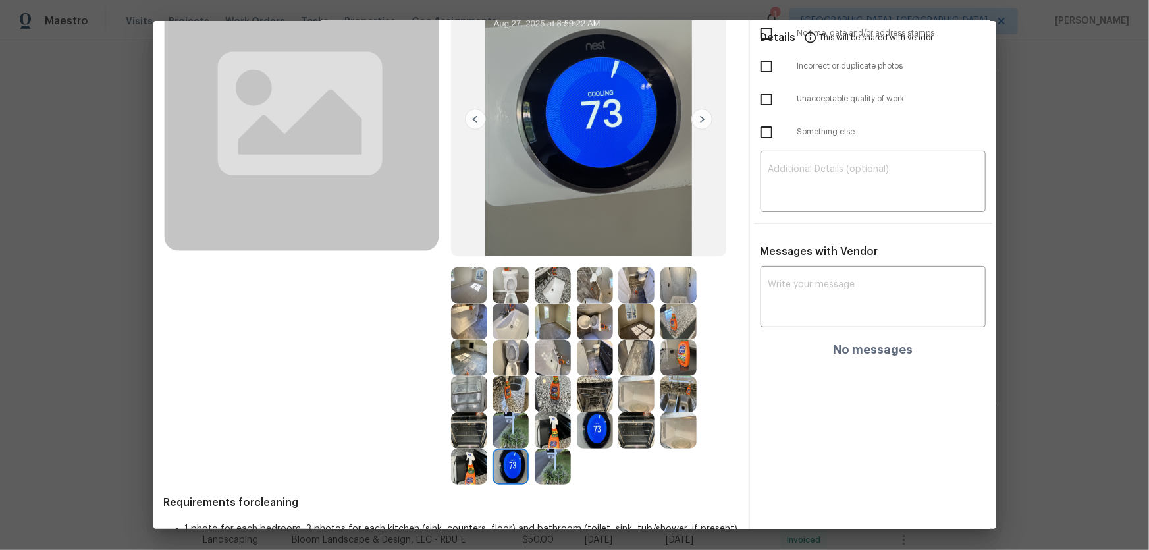
click at [557, 363] on img at bounding box center [553, 430] width 36 height 36
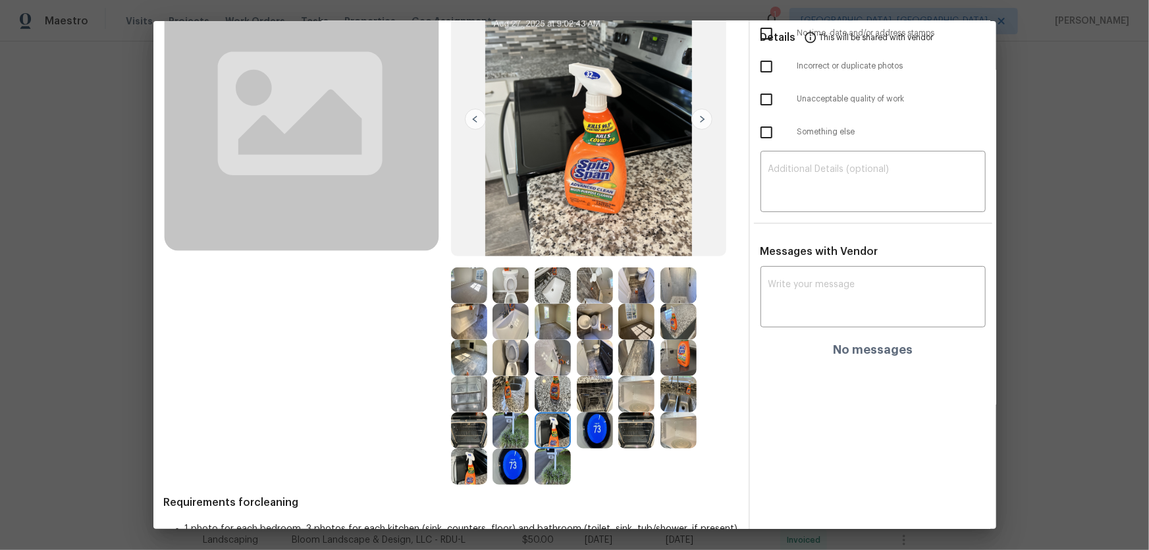
click at [595, 363] on img at bounding box center [595, 430] width 36 height 36
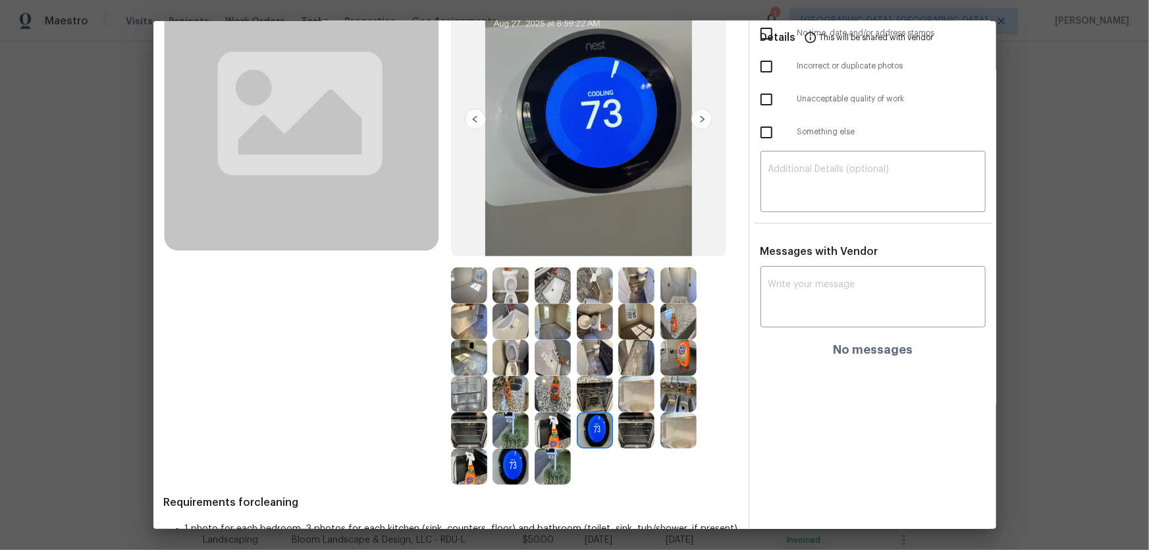
click at [629, 363] on img at bounding box center [637, 430] width 36 height 36
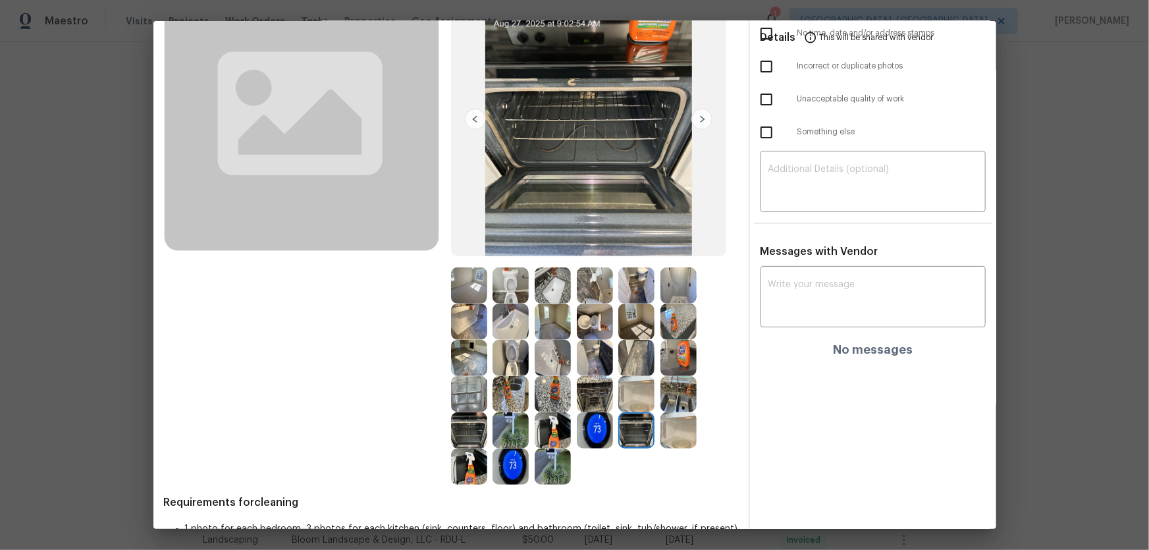
click at [634, 363] on img at bounding box center [637, 394] width 36 height 36
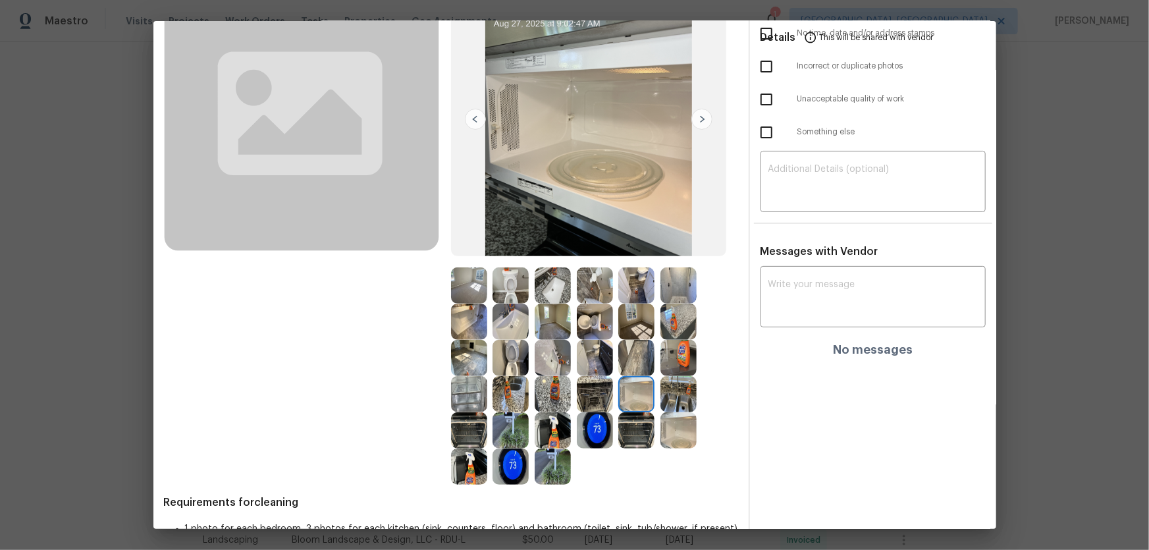
scroll to position [158, 0]
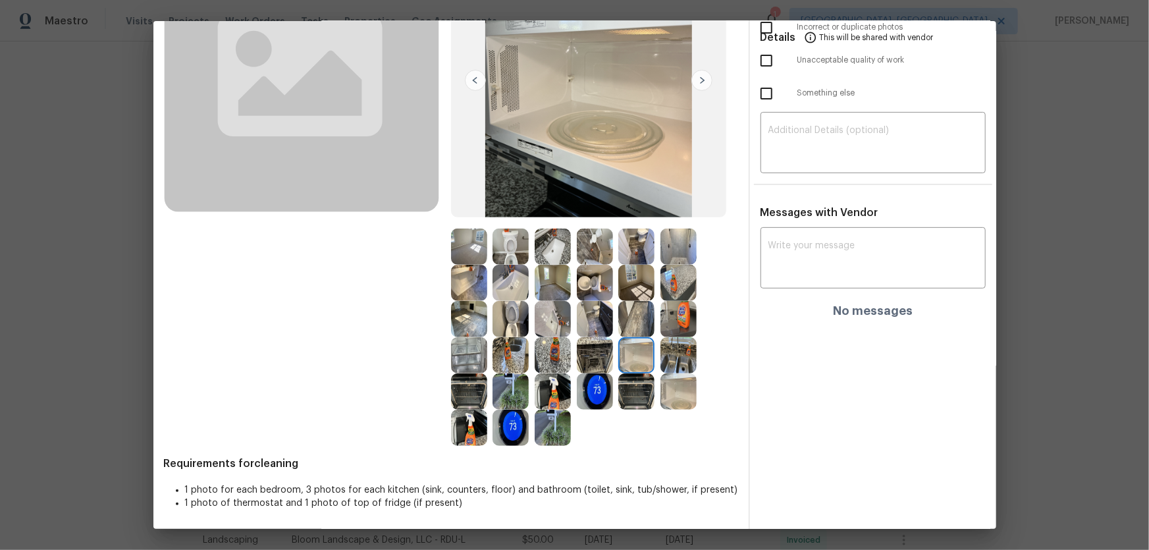
click at [599, 363] on img at bounding box center [595, 391] width 36 height 36
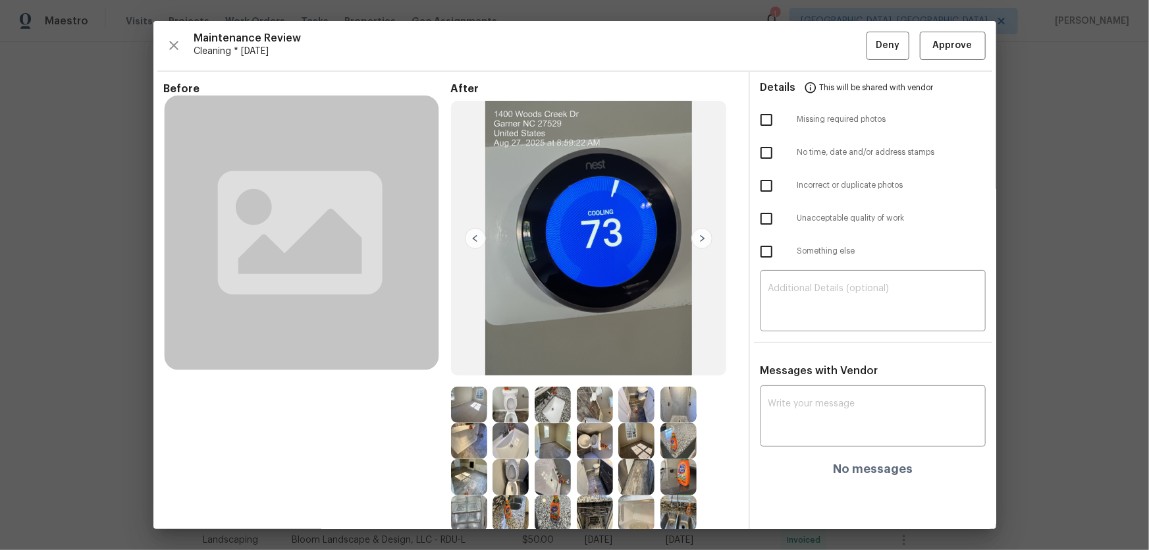
scroll to position [59, 0]
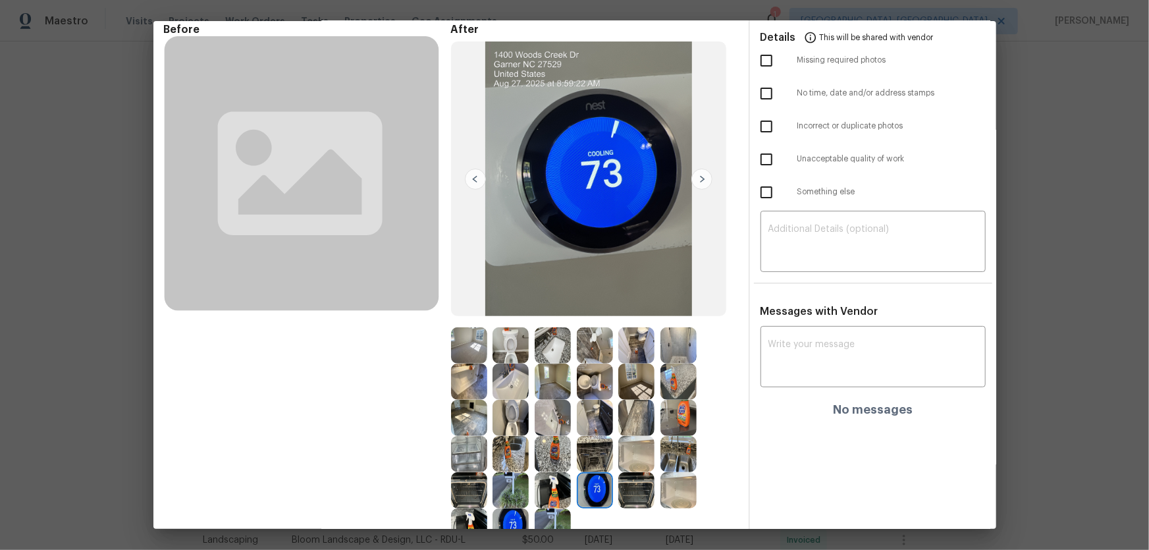
click at [513, 363] on img at bounding box center [511, 418] width 36 height 36
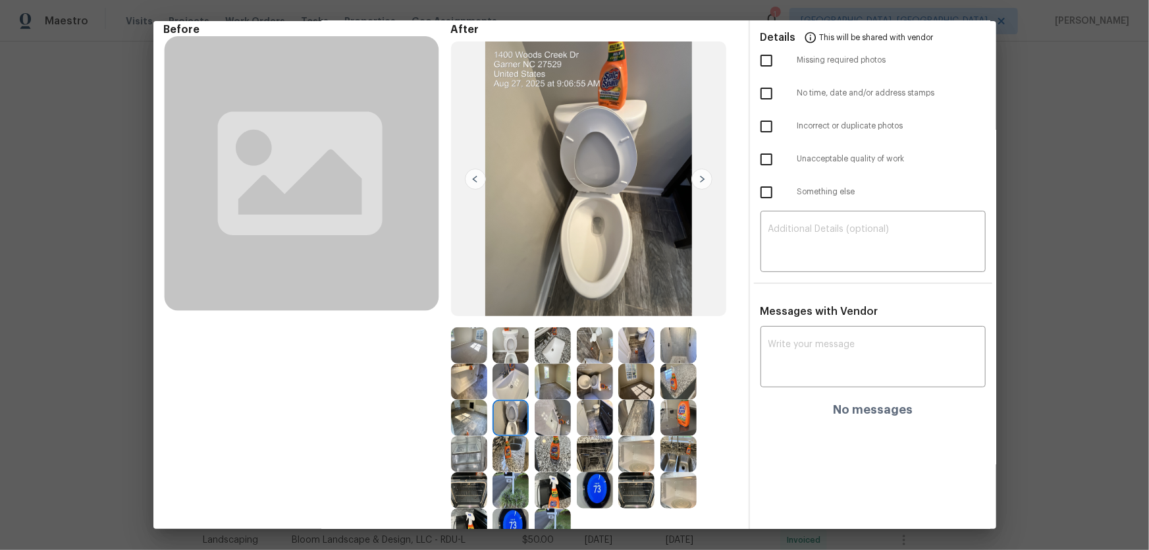
click at [519, 348] on img at bounding box center [511, 345] width 36 height 36
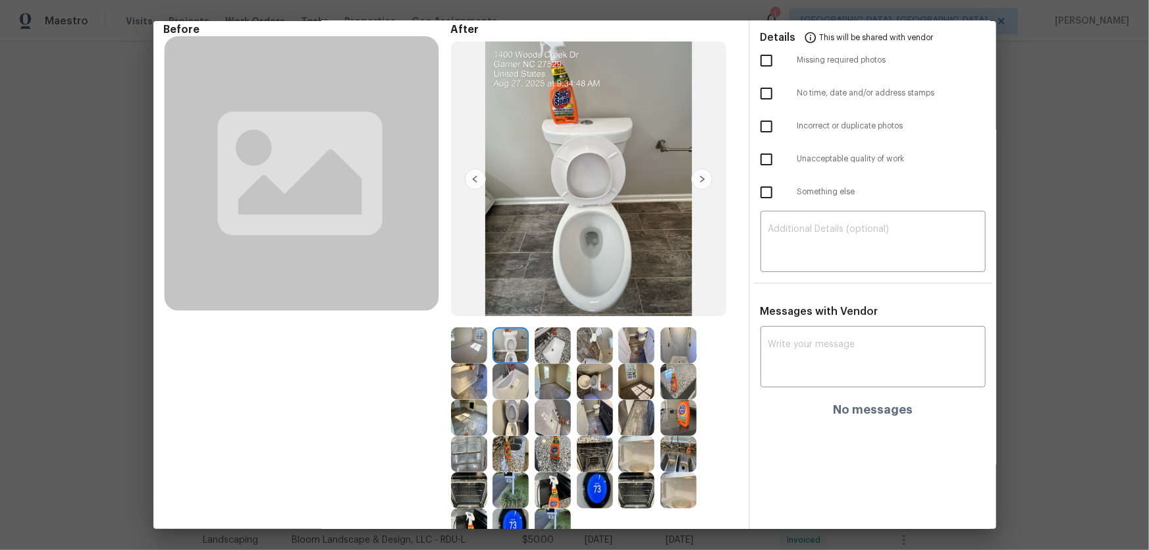
click at [599, 363] on img at bounding box center [595, 382] width 36 height 36
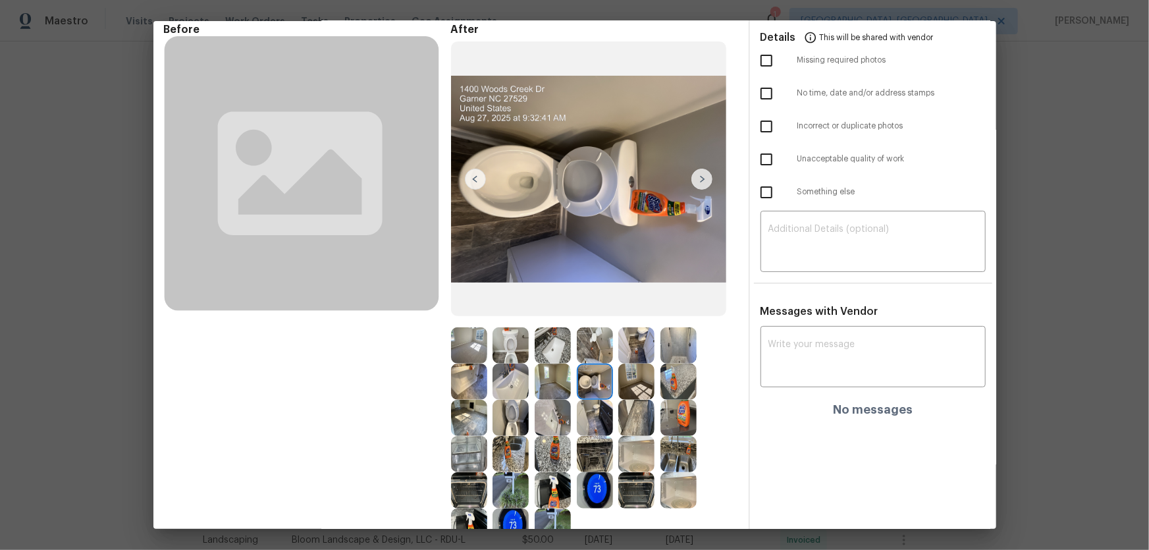
click at [545, 354] on img at bounding box center [553, 345] width 36 height 36
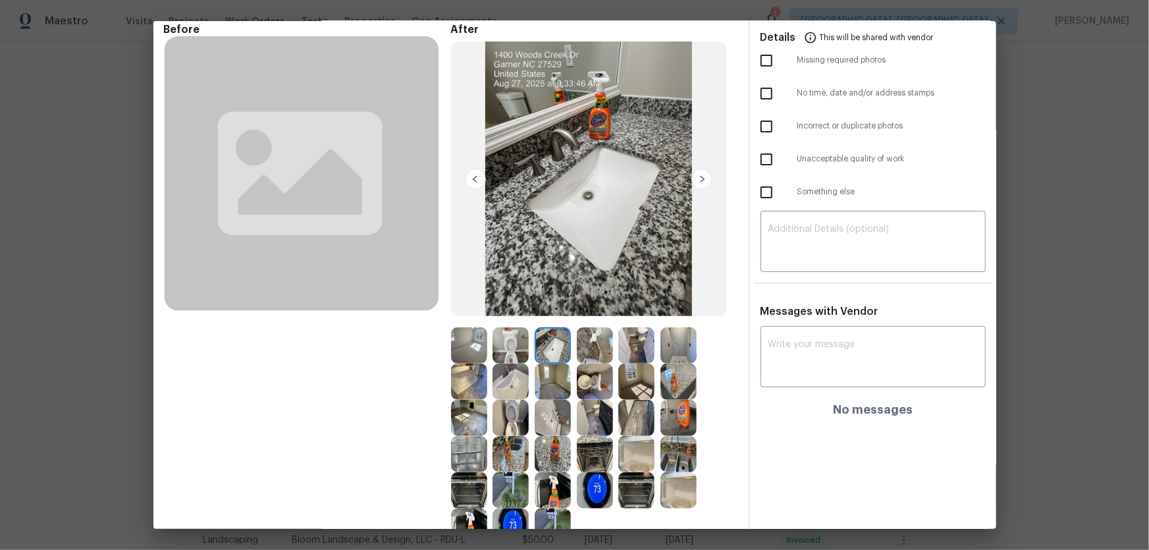
click at [503, 363] on img at bounding box center [511, 382] width 36 height 36
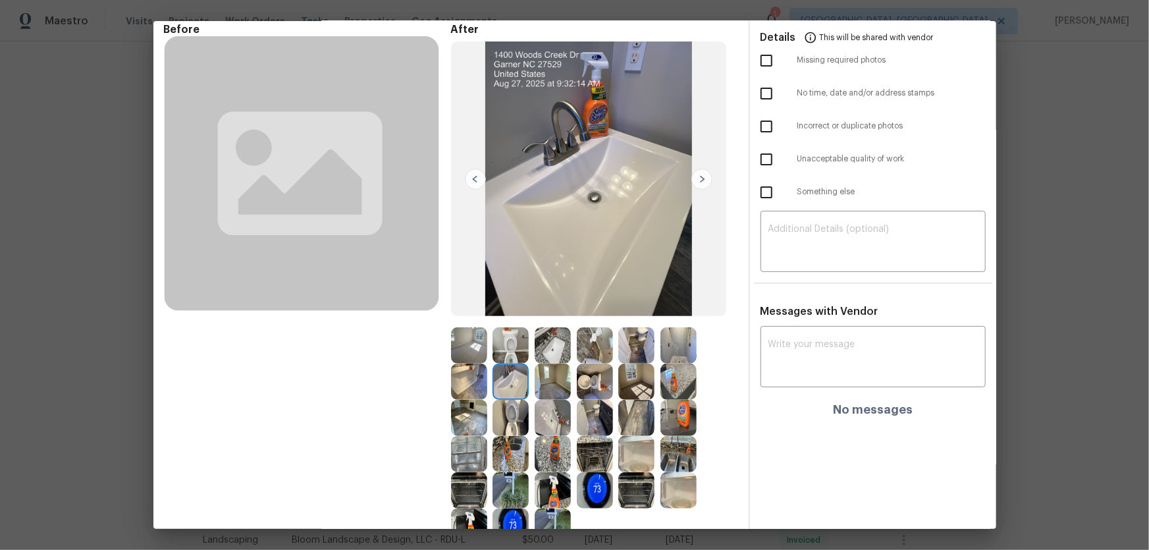
scroll to position [119, 0]
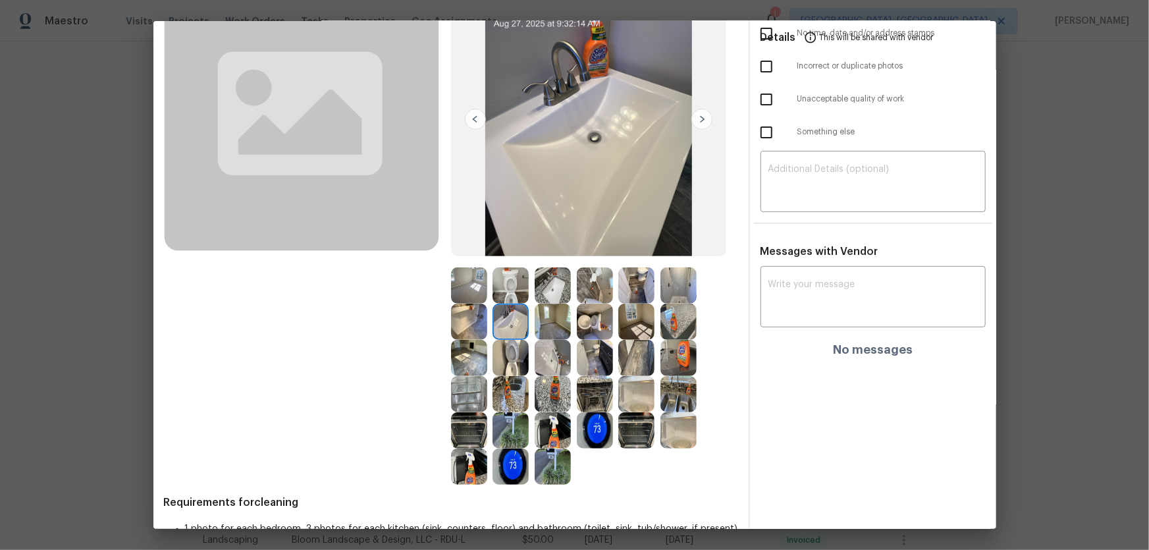
click at [546, 363] on img at bounding box center [553, 358] width 36 height 36
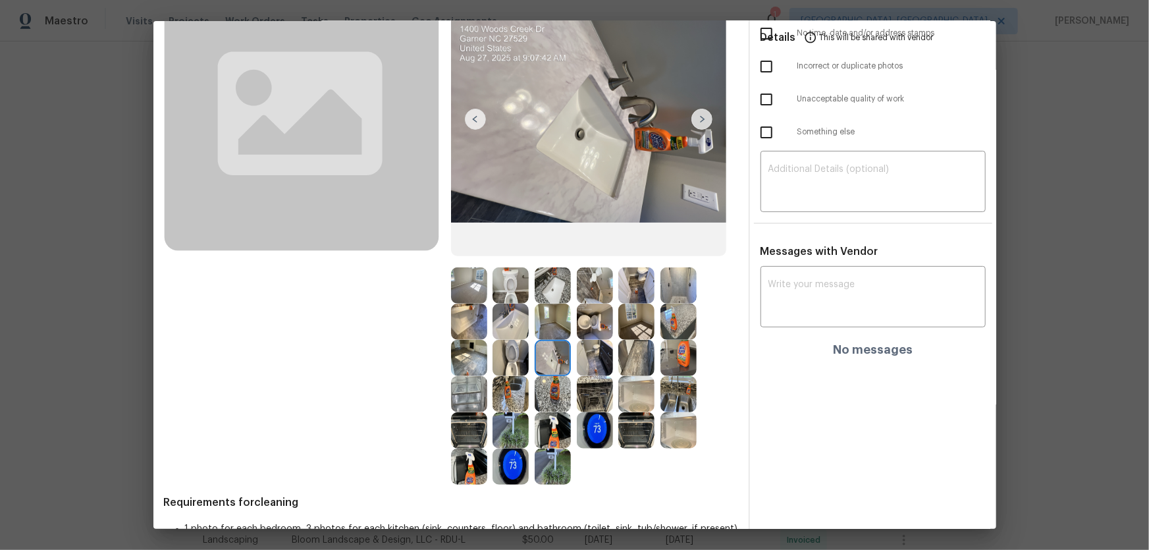
click at [683, 290] on img at bounding box center [679, 285] width 36 height 36
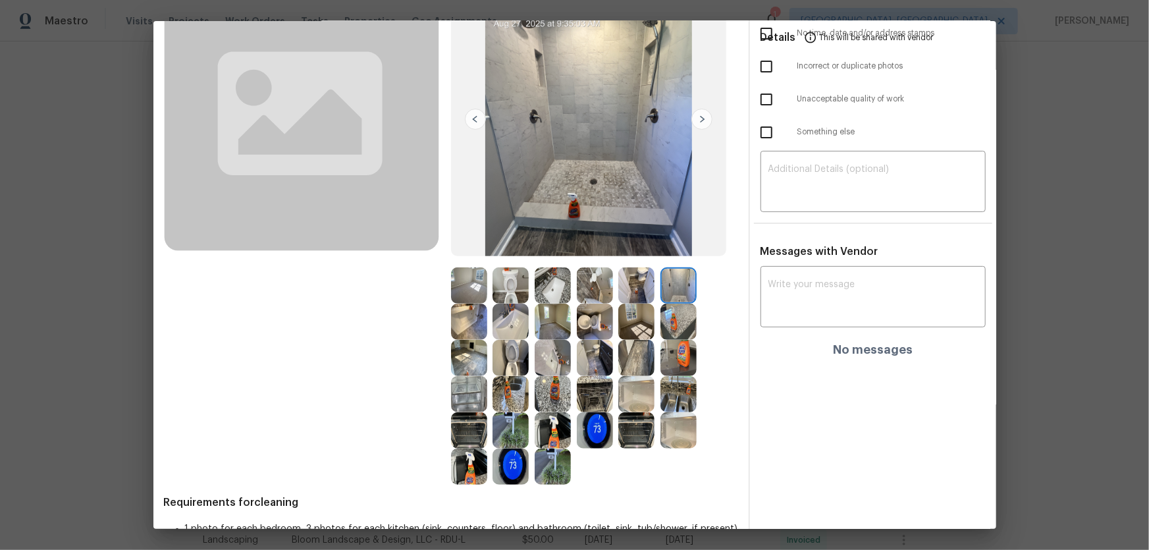
click at [470, 318] on img at bounding box center [469, 322] width 36 height 36
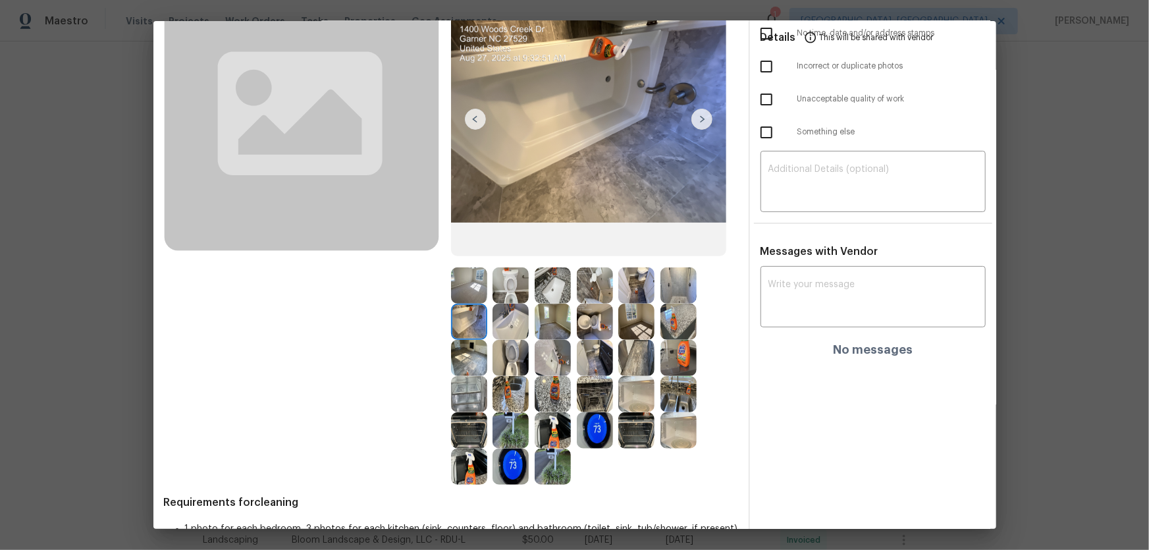
click at [511, 319] on img at bounding box center [511, 322] width 36 height 36
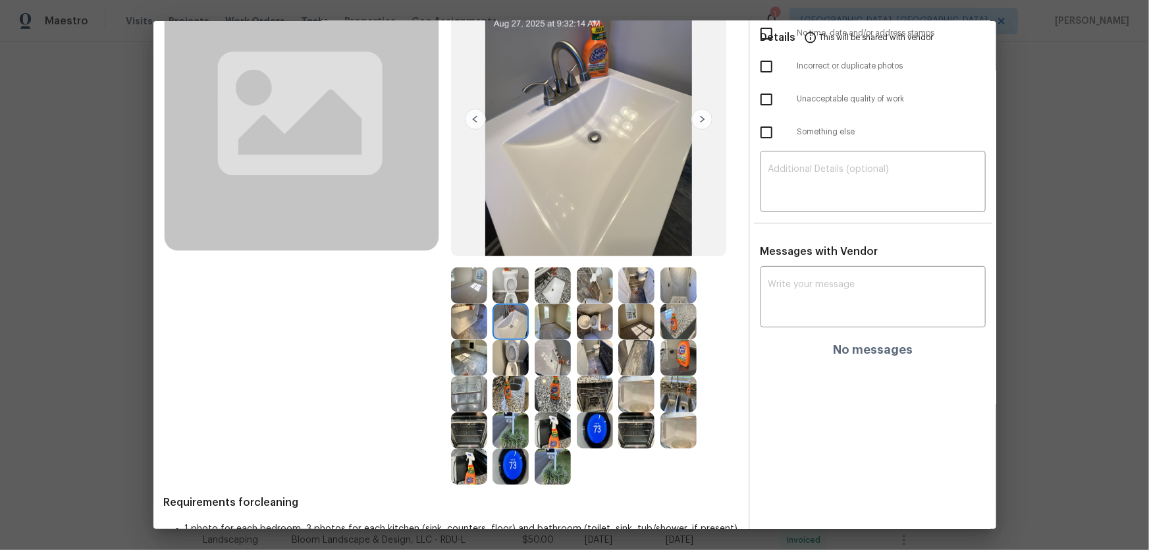
click at [595, 329] on img at bounding box center [595, 322] width 36 height 36
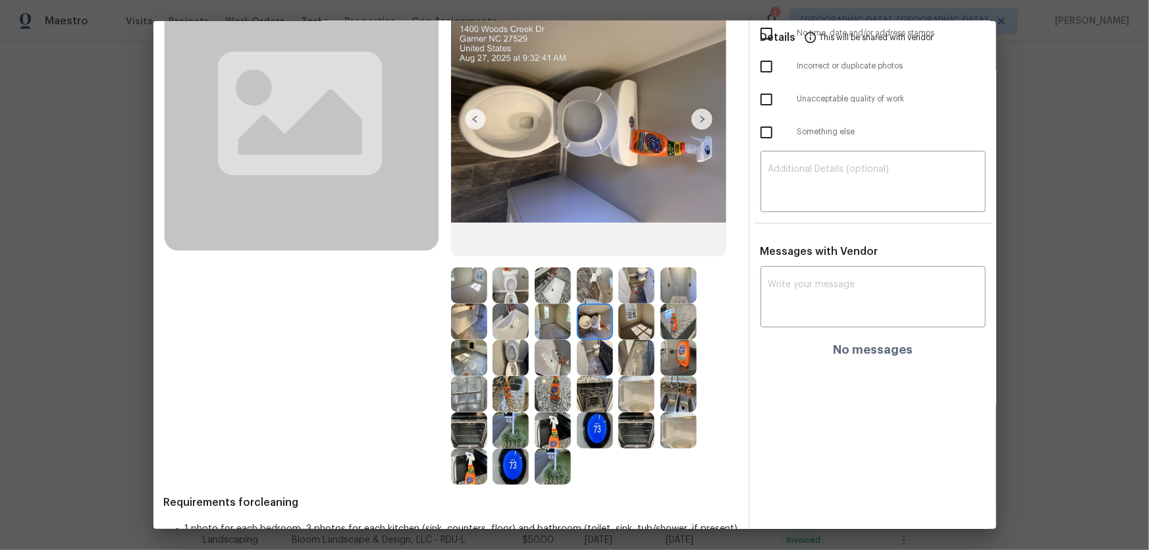
click at [592, 359] on img at bounding box center [595, 358] width 36 height 36
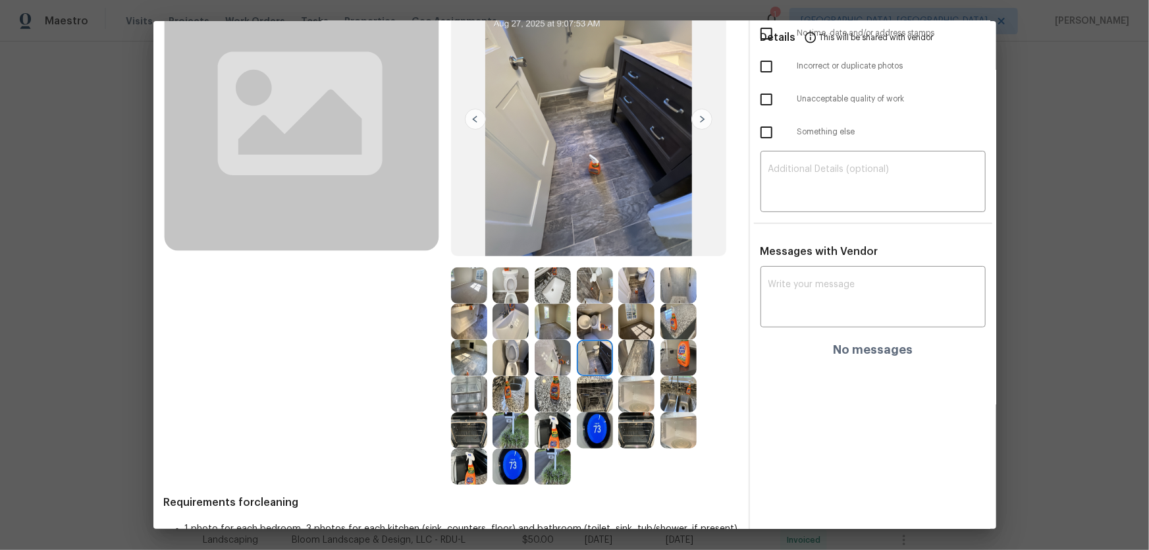
click at [597, 363] on img at bounding box center [595, 394] width 36 height 36
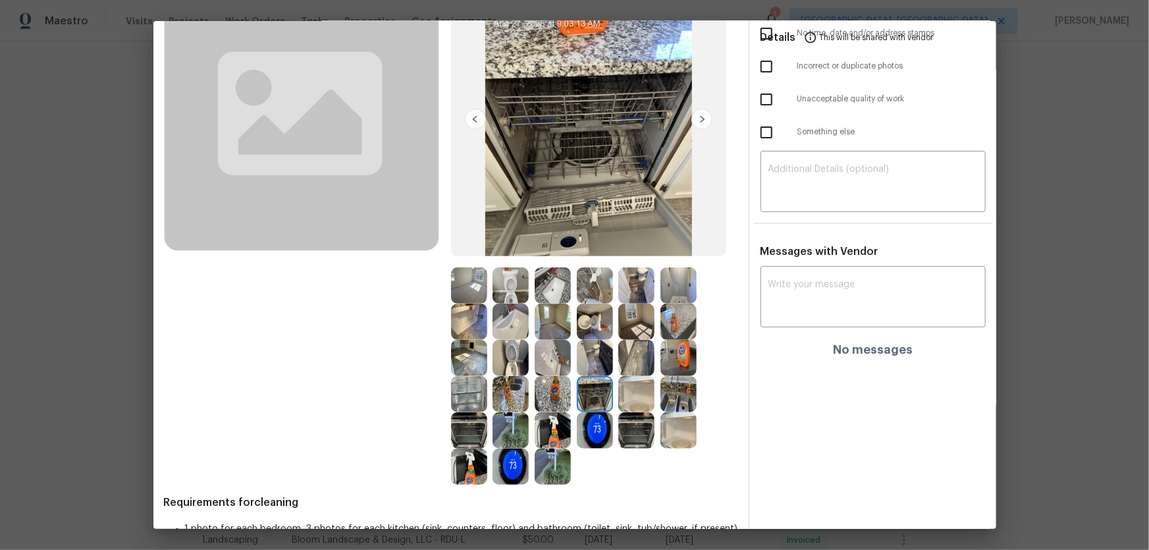
click at [636, 363] on img at bounding box center [637, 394] width 36 height 36
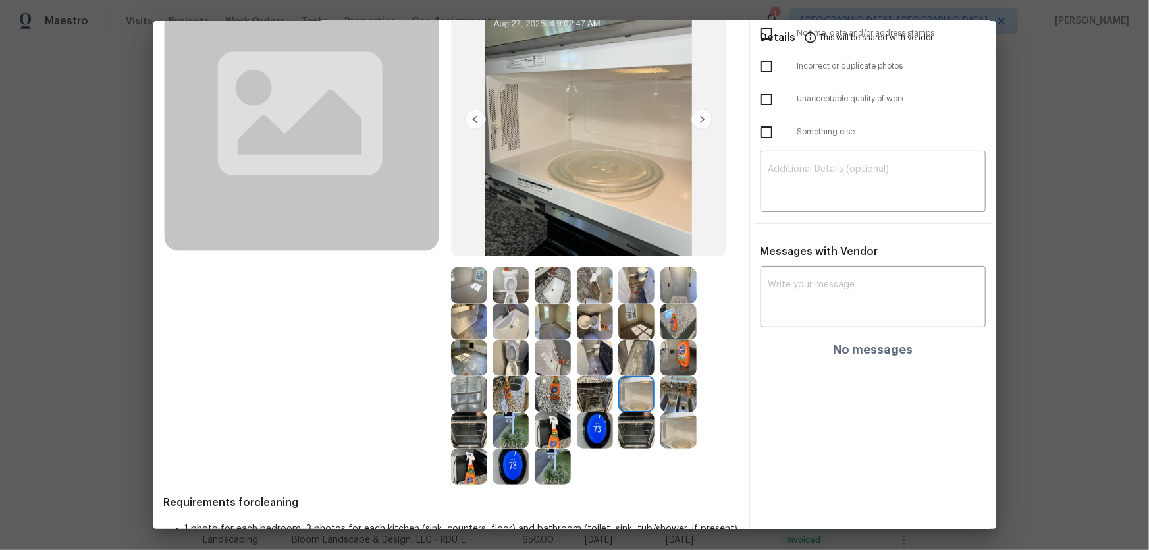
click at [672, 363] on img at bounding box center [679, 394] width 36 height 36
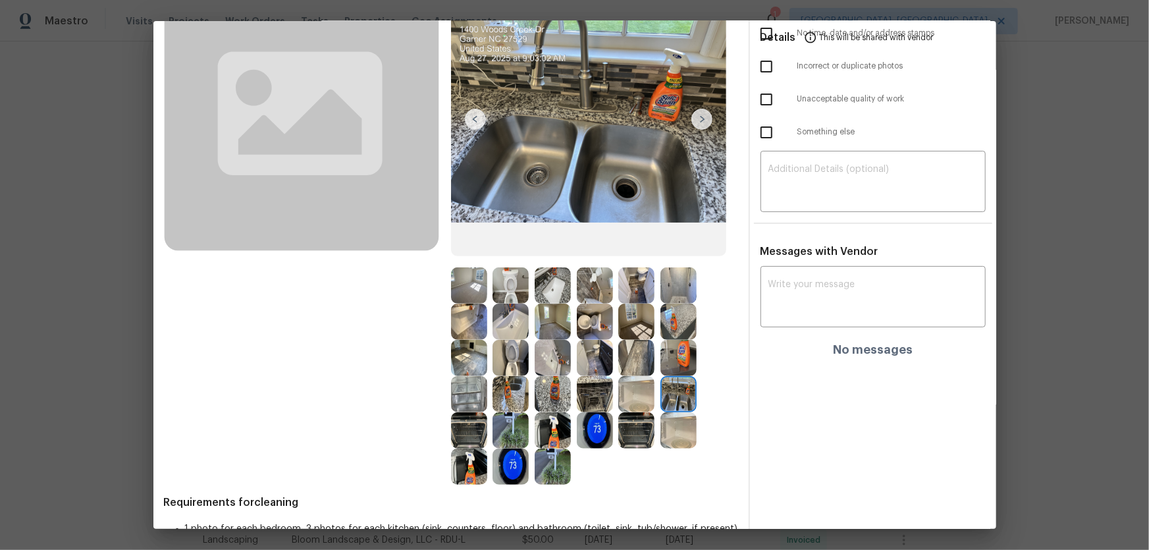
click at [628, 363] on img at bounding box center [637, 430] width 36 height 36
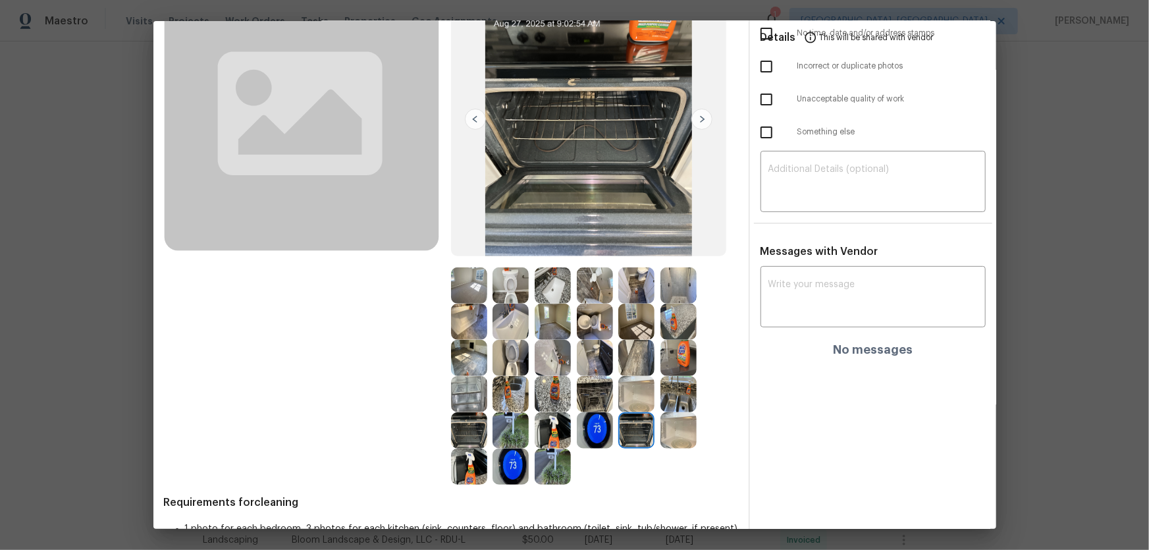
click at [489, 363] on div at bounding box center [472, 430] width 42 height 36
click at [463, 363] on img at bounding box center [469, 394] width 36 height 36
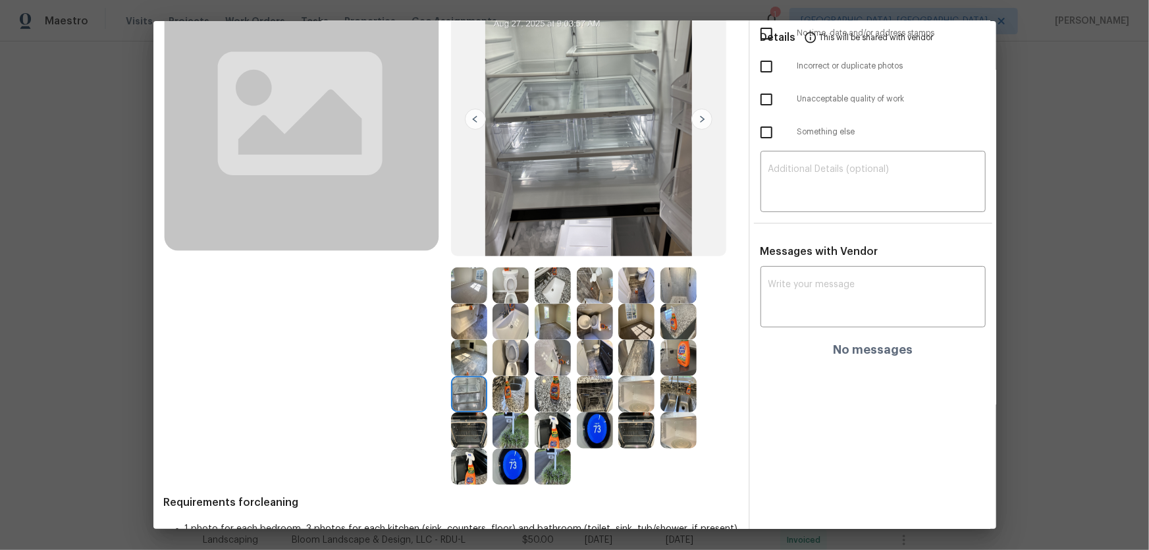
click at [461, 363] on img at bounding box center [469, 358] width 36 height 36
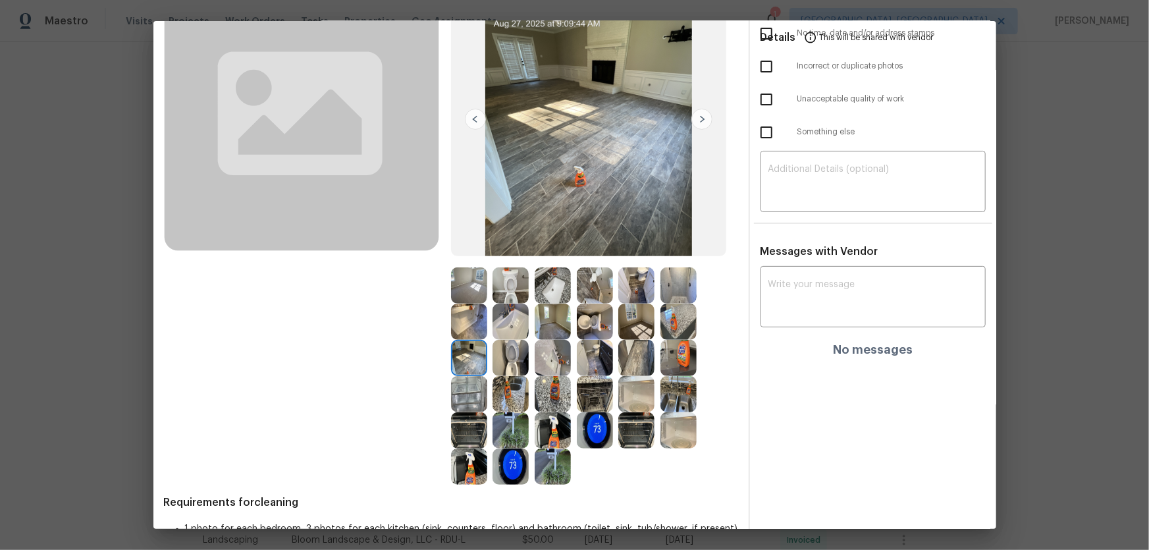
click at [638, 352] on img at bounding box center [637, 358] width 36 height 36
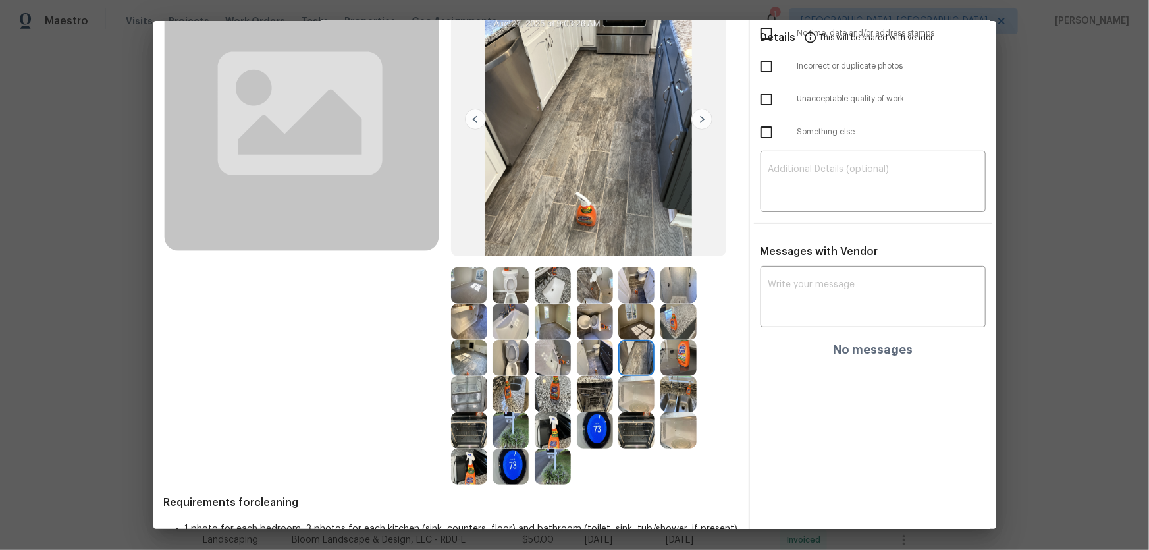
click at [678, 355] on img at bounding box center [679, 358] width 36 height 36
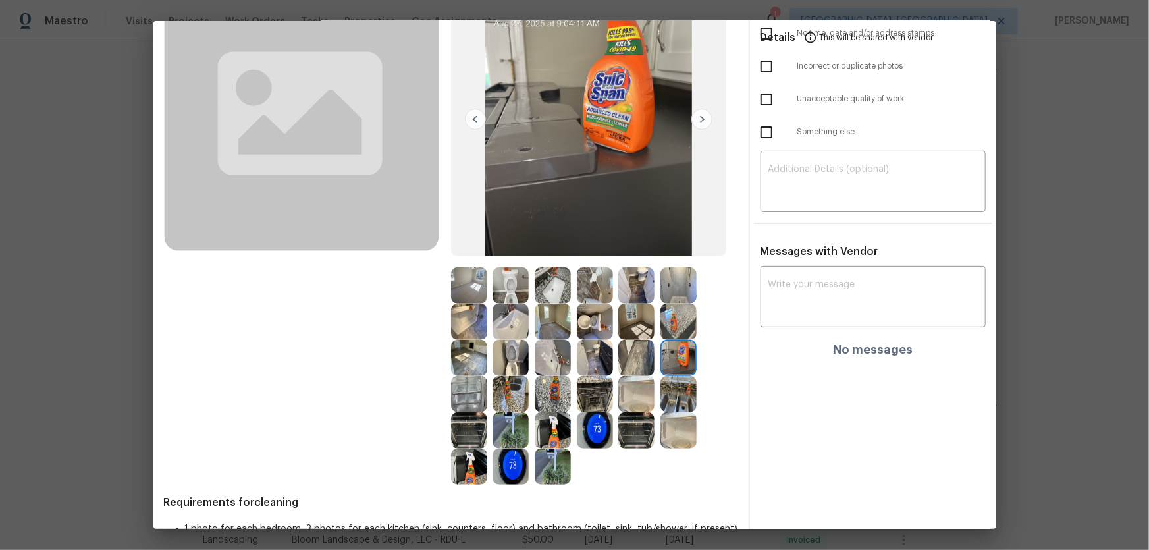
click at [676, 322] on img at bounding box center [679, 322] width 36 height 36
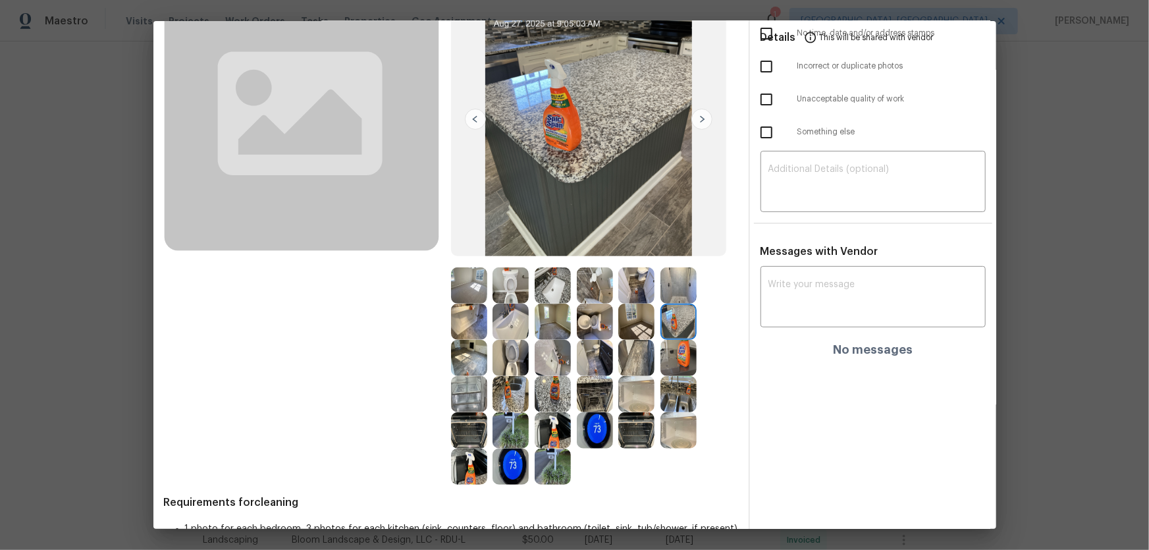
click at [638, 318] on img at bounding box center [637, 322] width 36 height 36
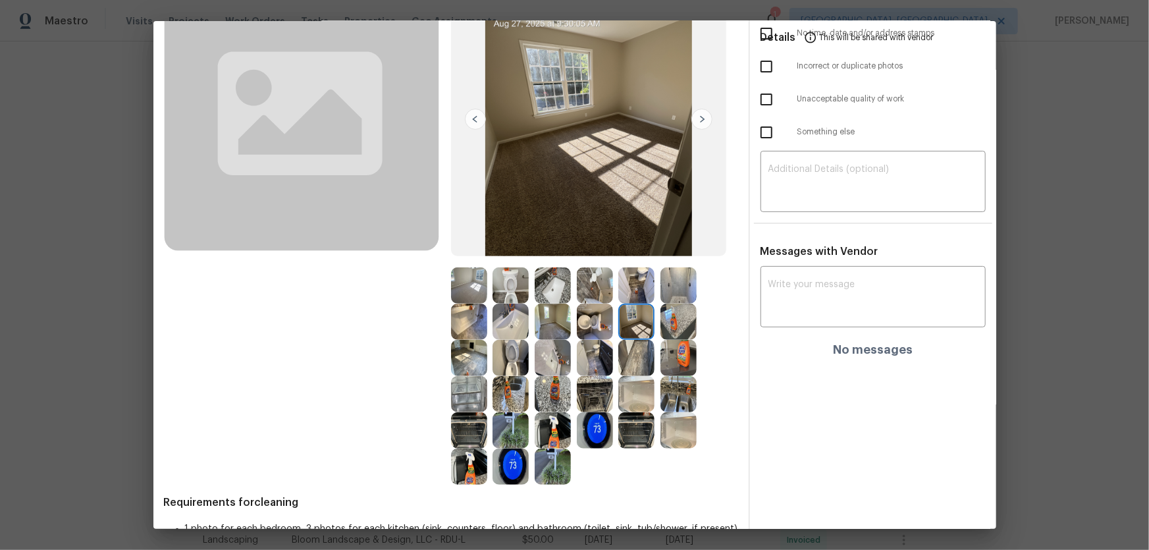
click at [593, 295] on img at bounding box center [595, 285] width 36 height 36
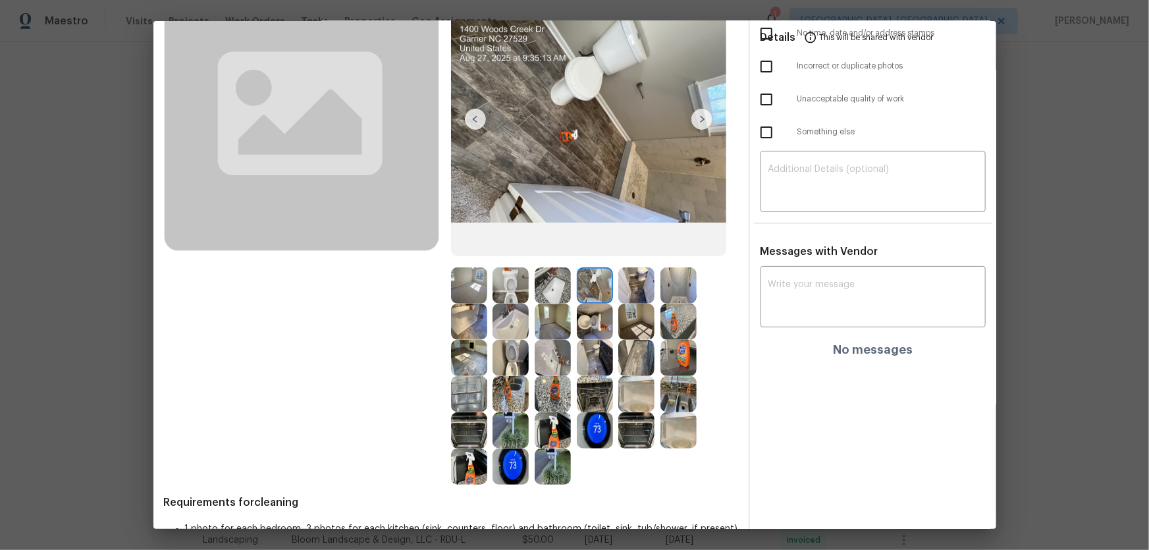
click at [554, 324] on img at bounding box center [553, 322] width 36 height 36
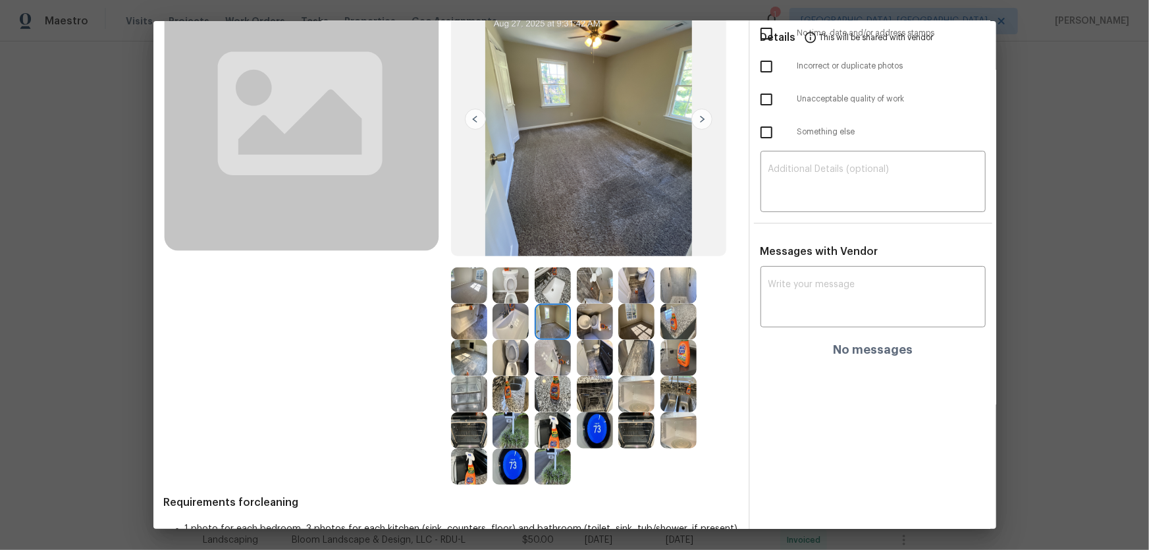
click at [552, 351] on img at bounding box center [553, 358] width 36 height 36
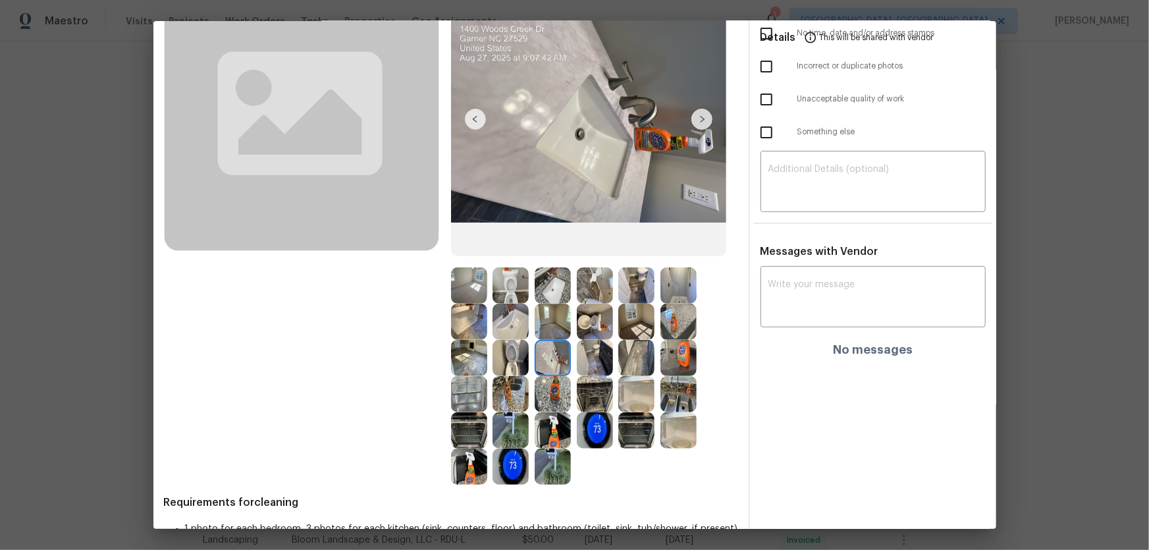
click at [510, 363] on img at bounding box center [511, 467] width 36 height 36
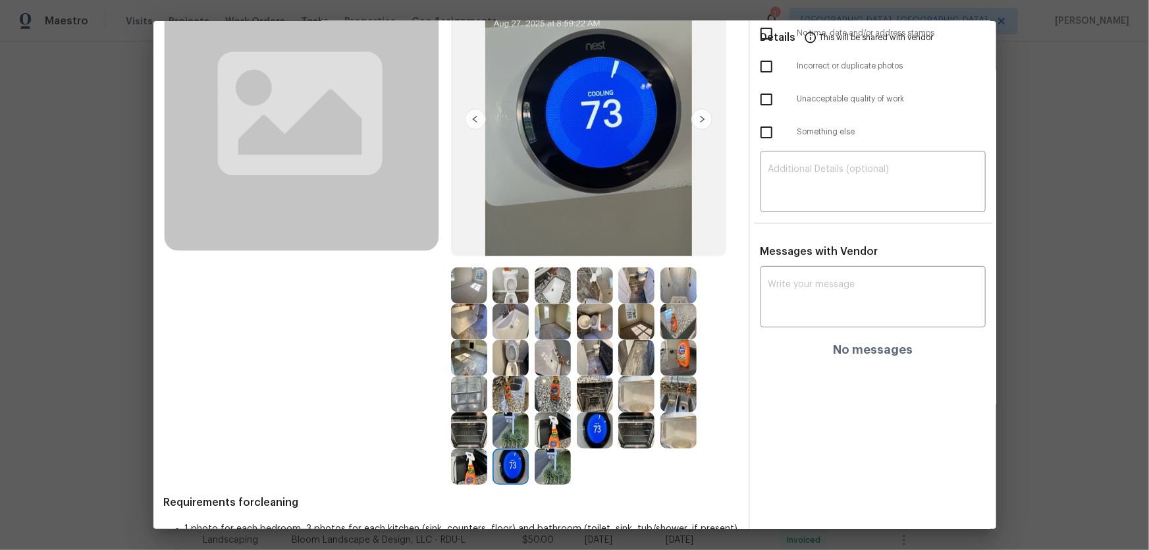
click at [476, 363] on img at bounding box center [469, 467] width 36 height 36
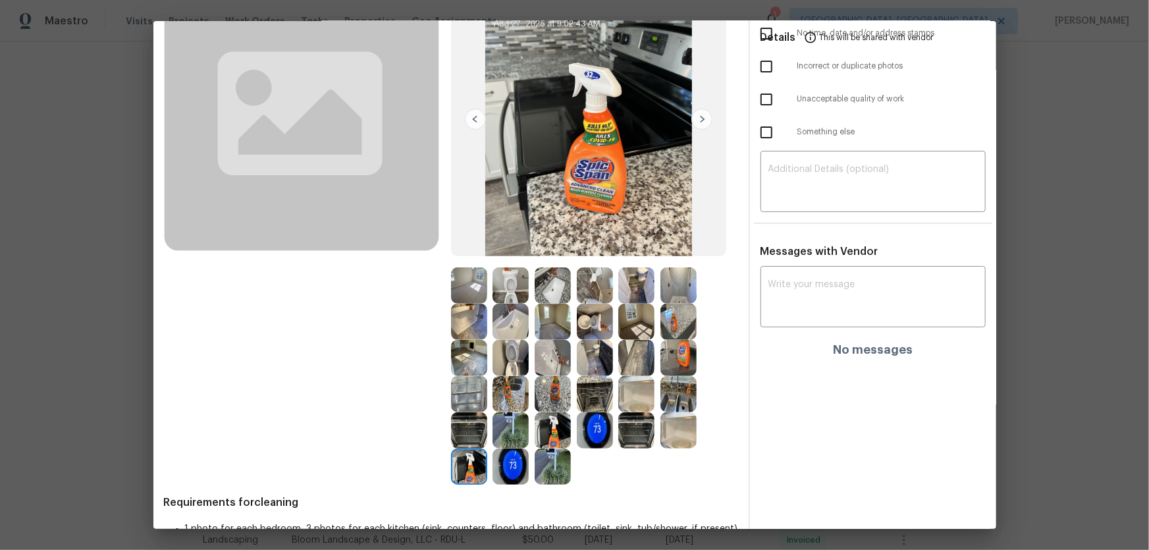
click at [468, 363] on img at bounding box center [469, 430] width 36 height 36
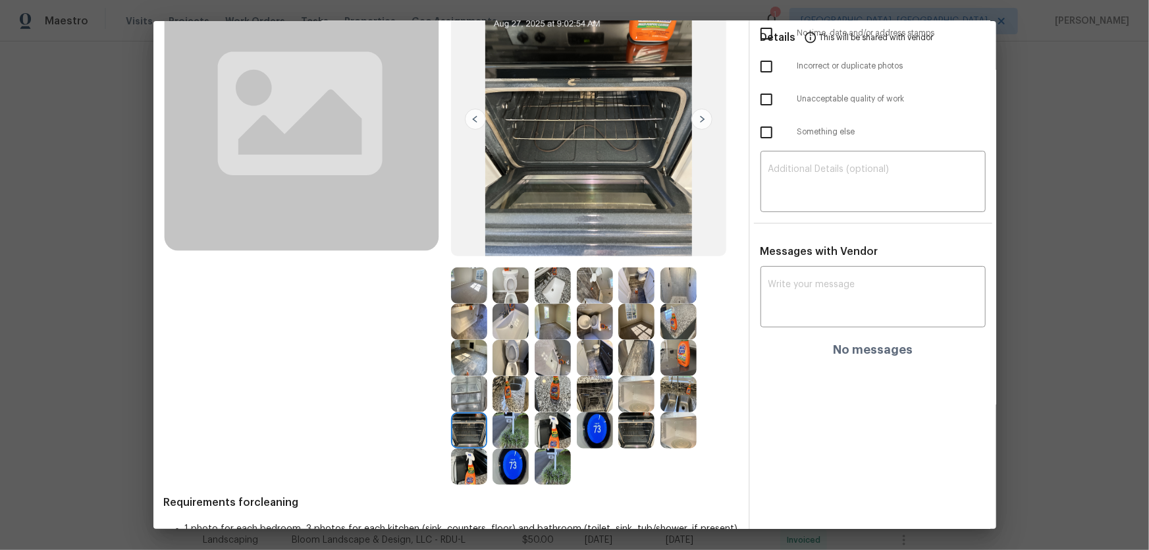
click at [471, 358] on img at bounding box center [469, 358] width 36 height 36
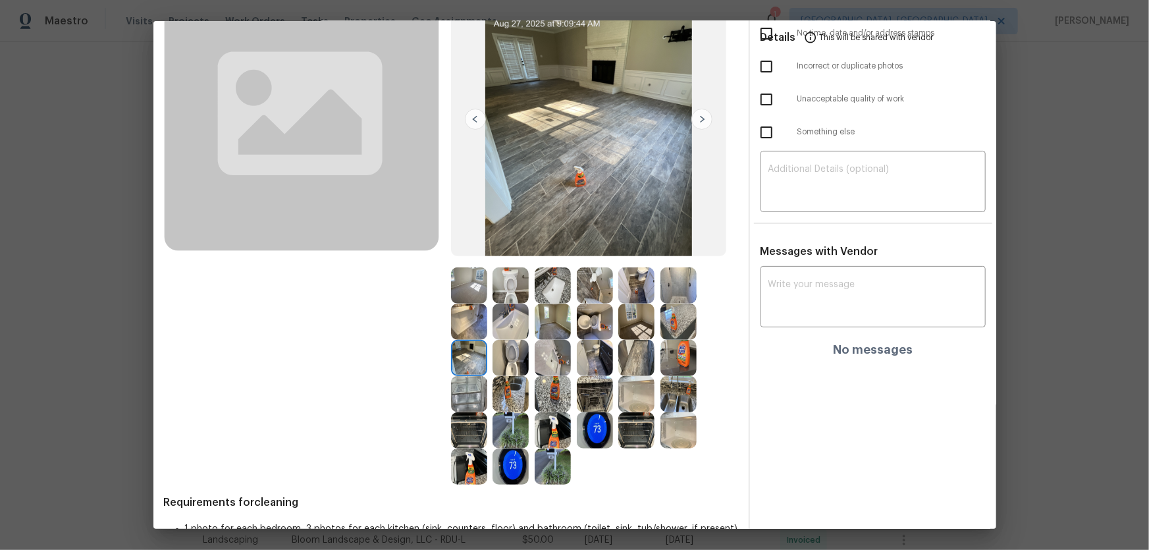
click at [551, 319] on img at bounding box center [553, 322] width 36 height 36
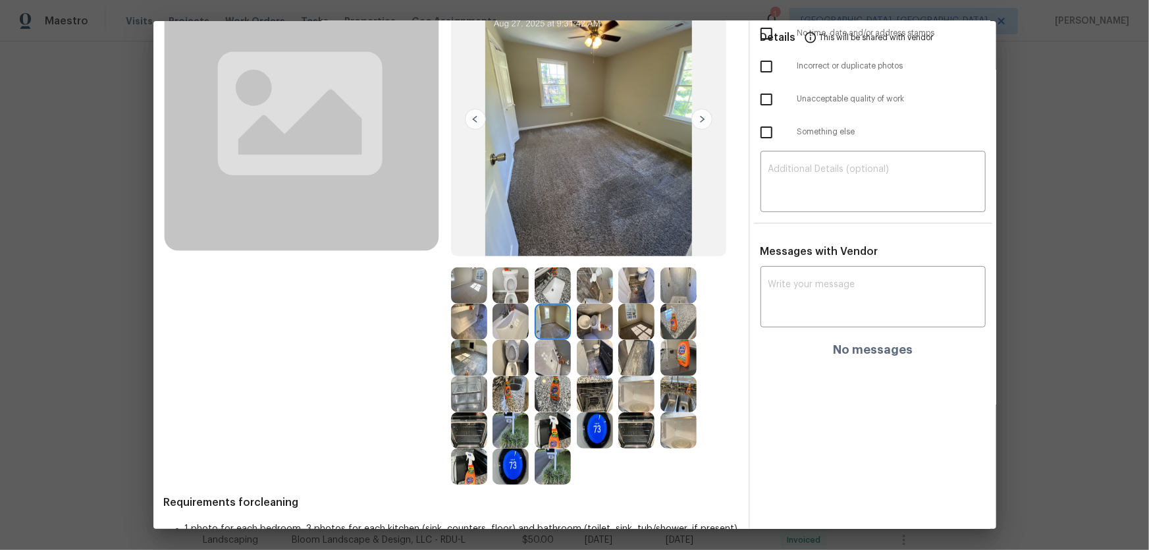
click at [586, 322] on img at bounding box center [595, 322] width 36 height 36
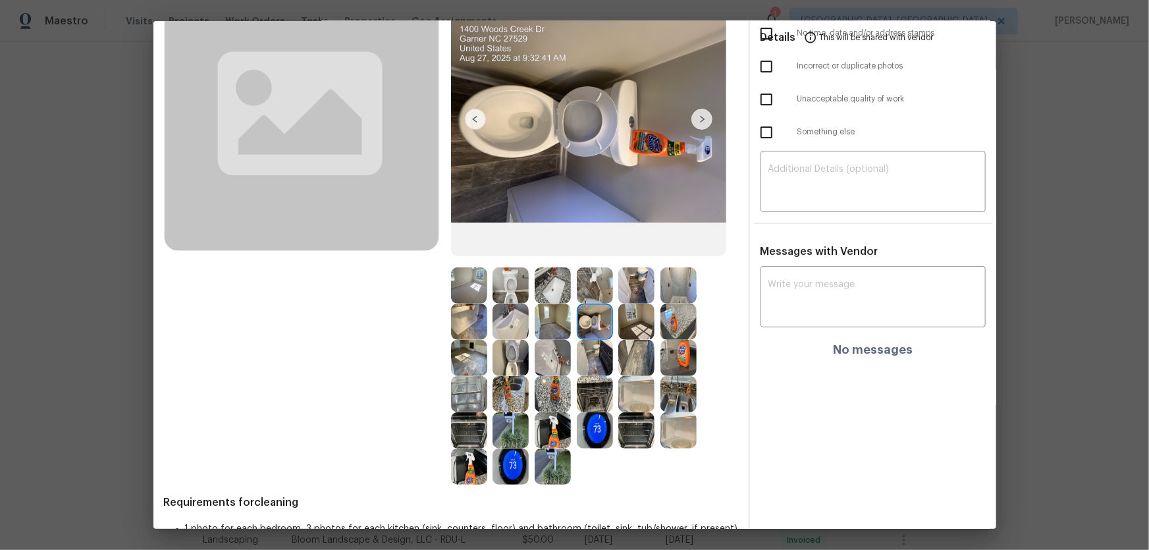
click at [628, 322] on img at bounding box center [637, 322] width 36 height 36
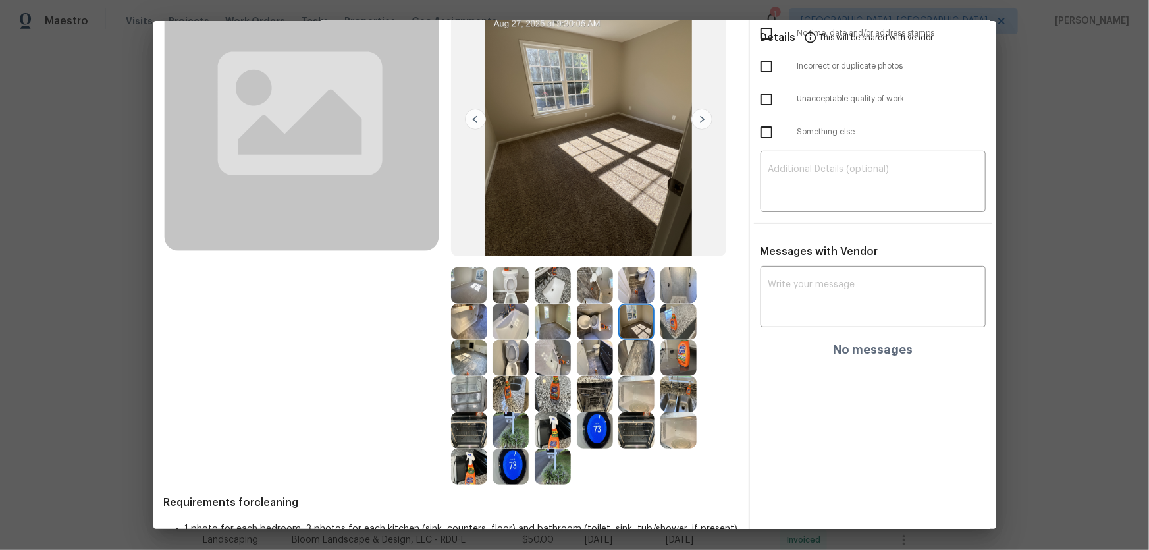
click at [625, 350] on img at bounding box center [637, 358] width 36 height 36
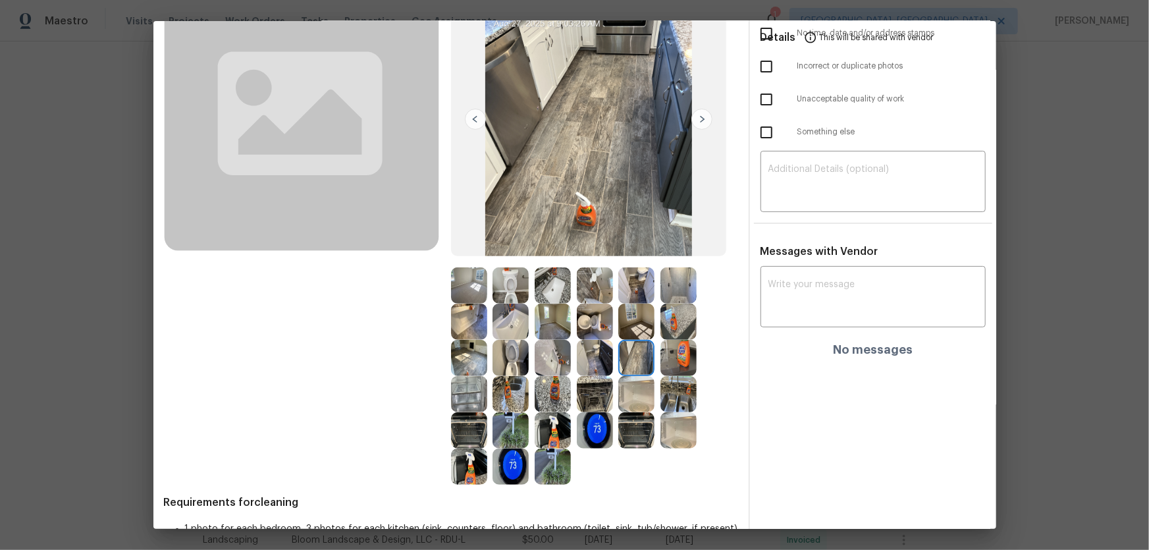
click at [567, 363] on img at bounding box center [553, 394] width 36 height 36
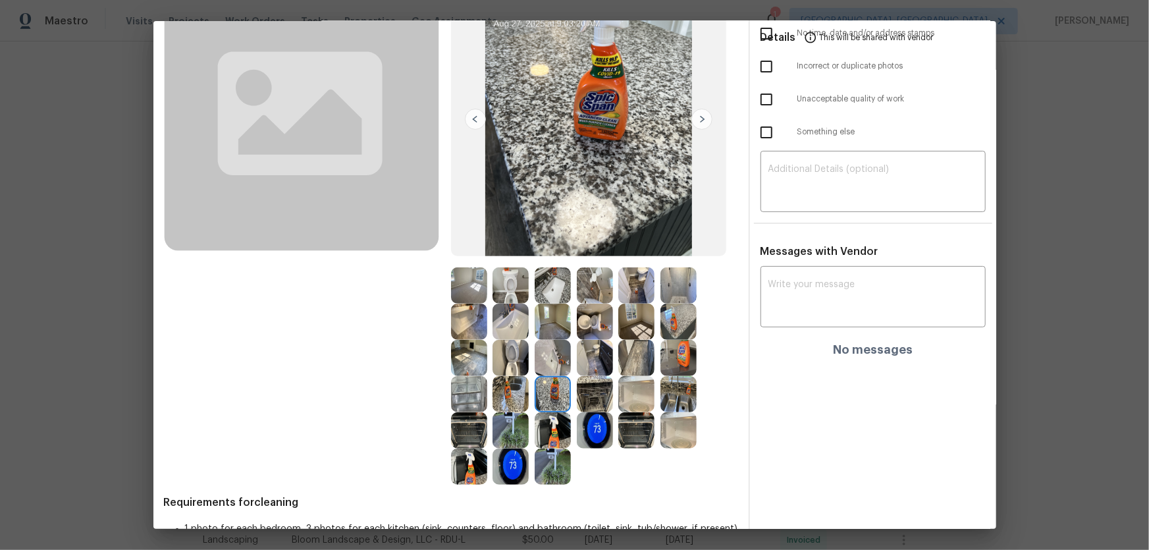
click at [608, 363] on img at bounding box center [595, 394] width 36 height 36
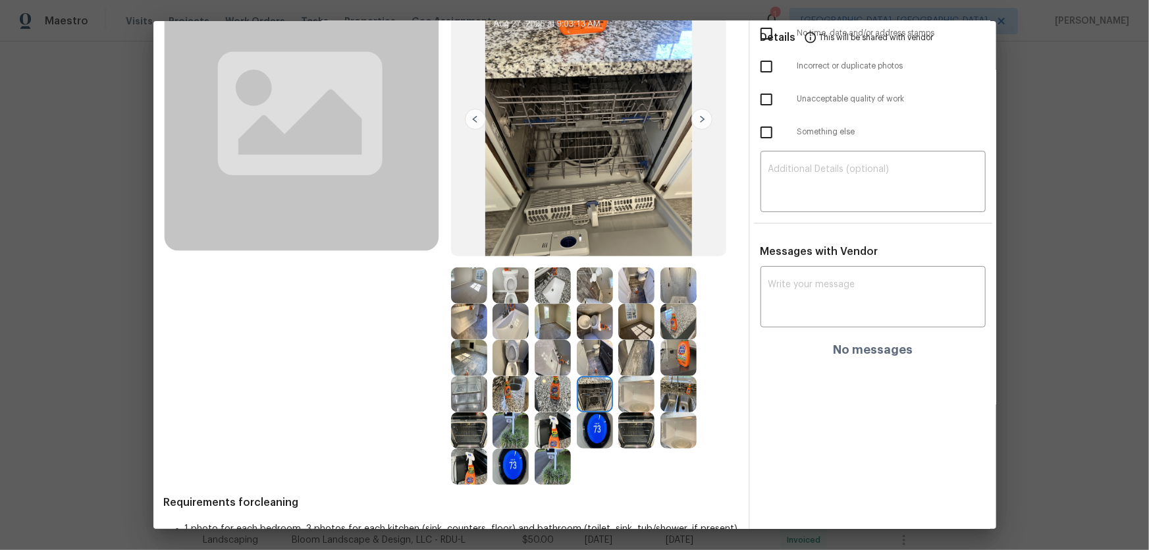
click at [640, 362] on img at bounding box center [637, 358] width 36 height 36
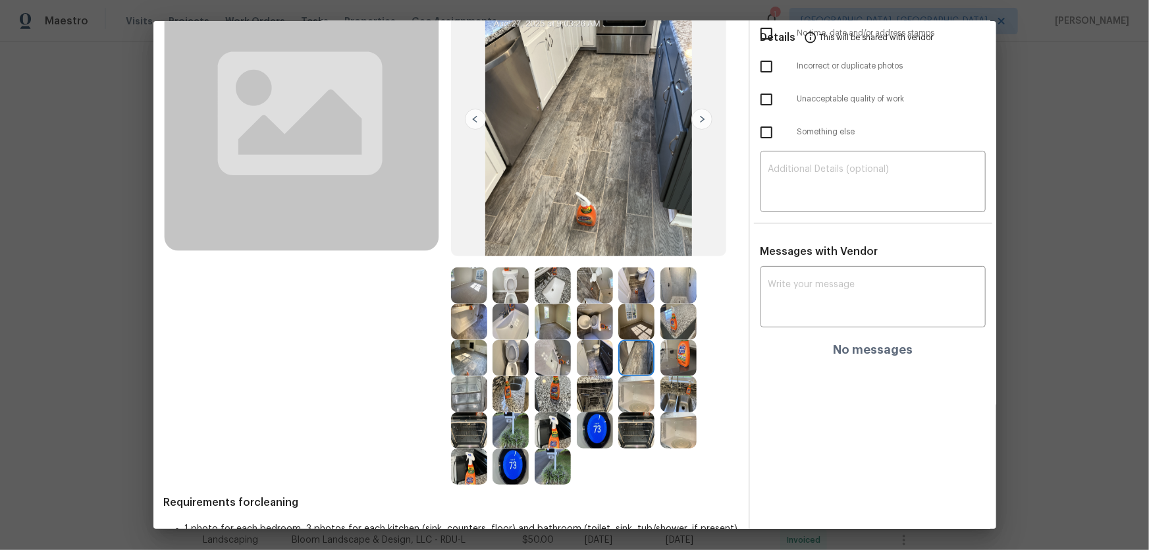
click at [601, 363] on img at bounding box center [595, 358] width 36 height 36
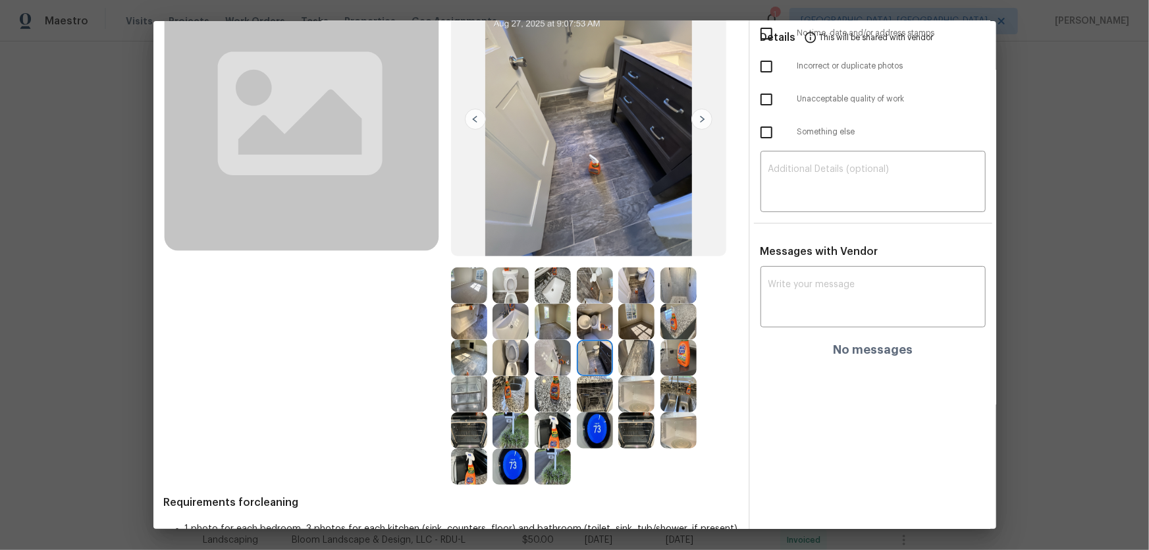
click at [692, 363] on img at bounding box center [679, 358] width 36 height 36
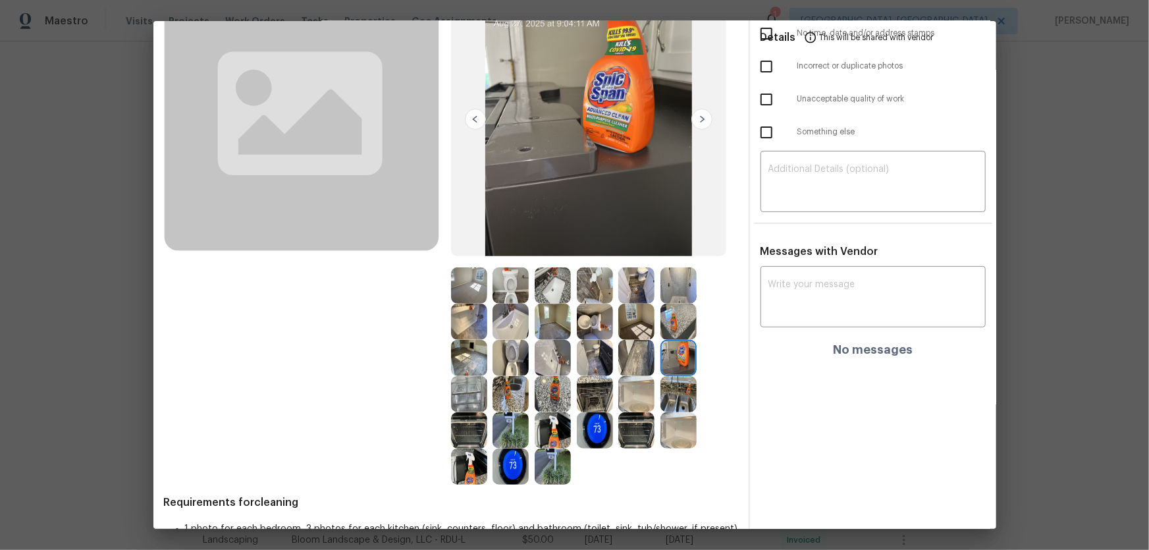
click at [468, 290] on img at bounding box center [469, 285] width 36 height 36
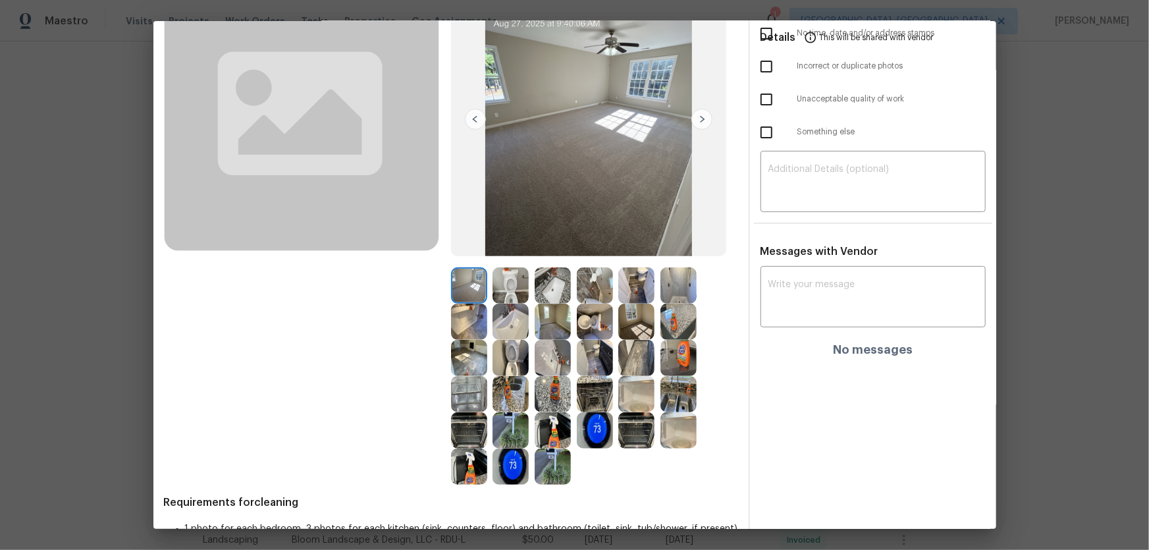
click at [546, 318] on img at bounding box center [553, 322] width 36 height 36
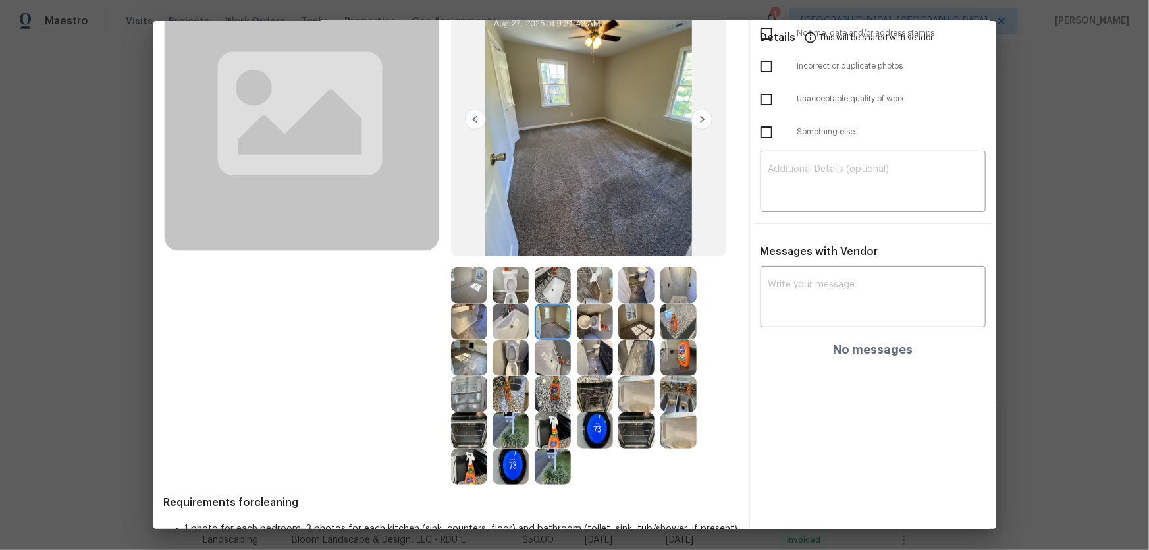
click at [472, 295] on img at bounding box center [469, 285] width 36 height 36
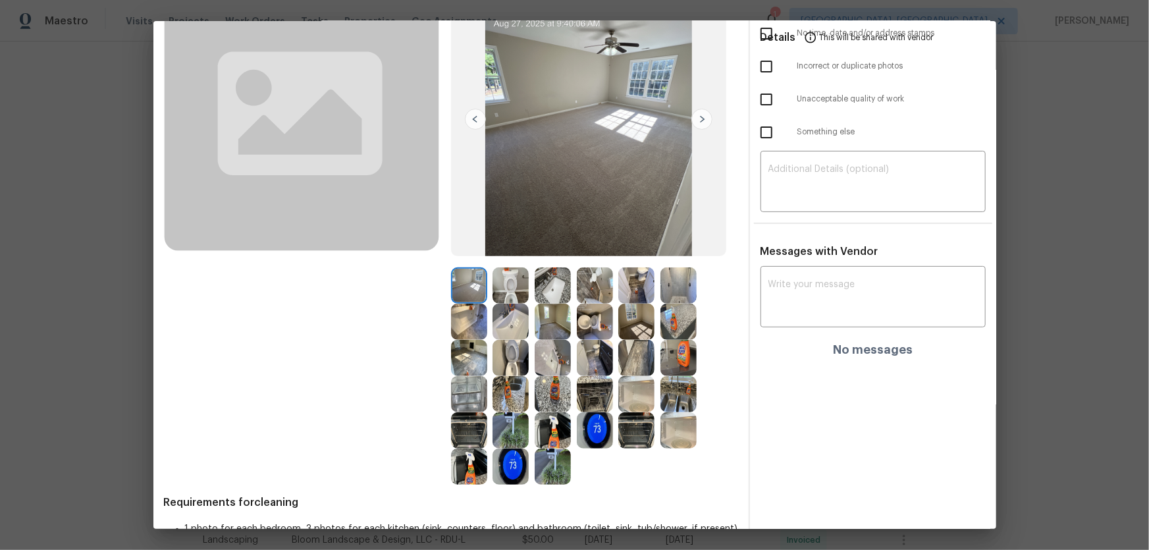
click at [559, 317] on img at bounding box center [553, 322] width 36 height 36
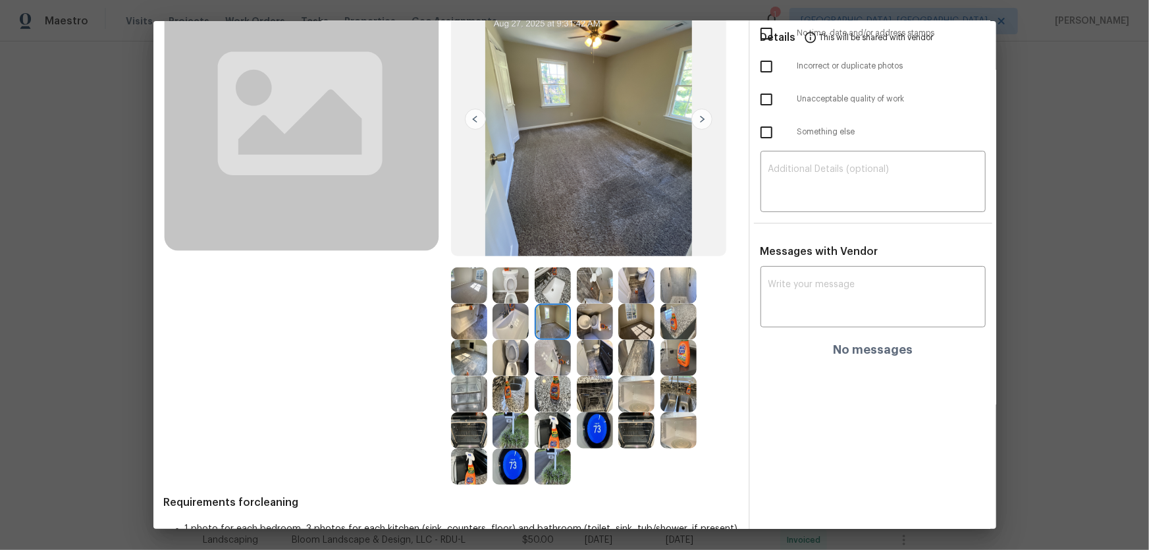
click at [636, 319] on img at bounding box center [637, 322] width 36 height 36
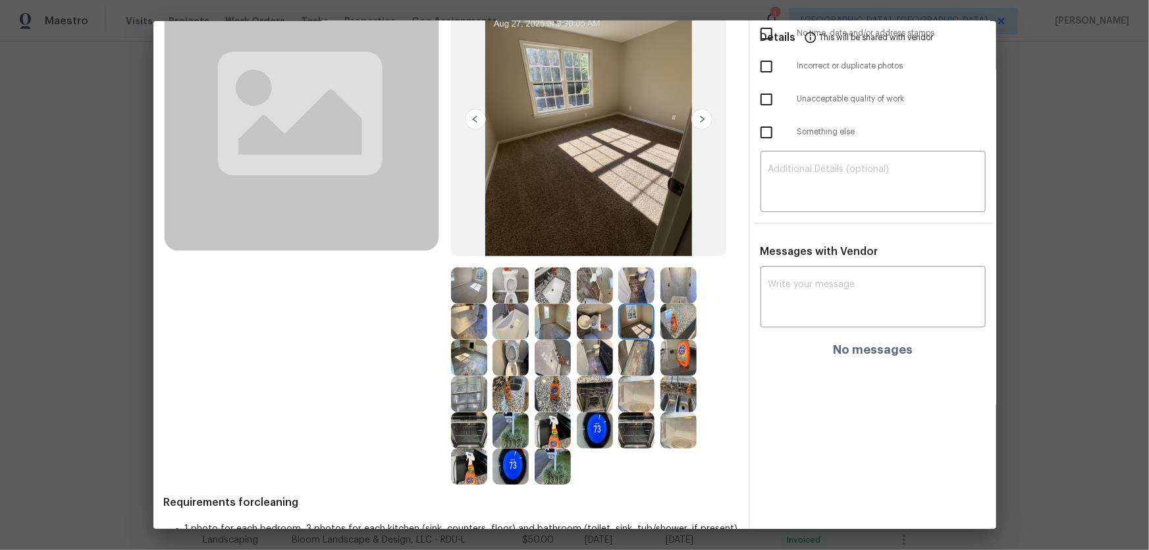
click at [467, 353] on img at bounding box center [469, 358] width 36 height 36
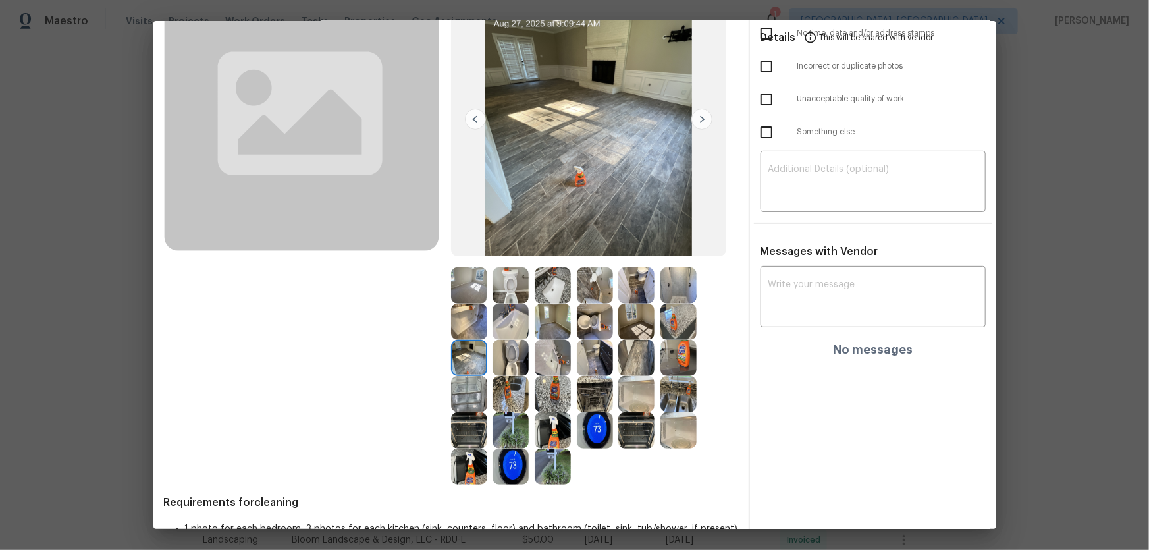
click at [514, 274] on img at bounding box center [511, 285] width 36 height 36
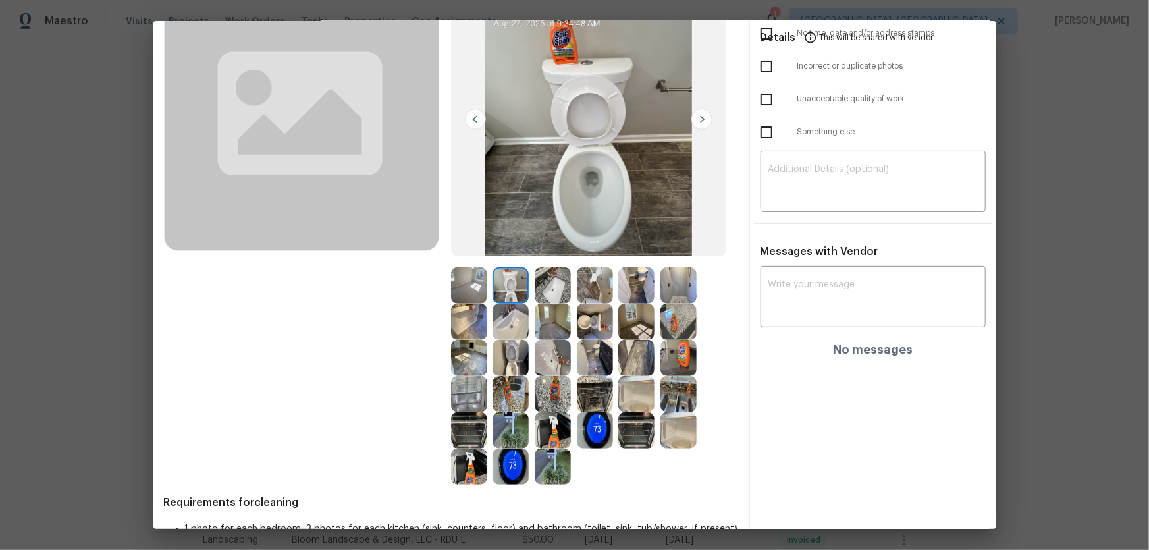
click at [507, 363] on img at bounding box center [511, 467] width 36 height 36
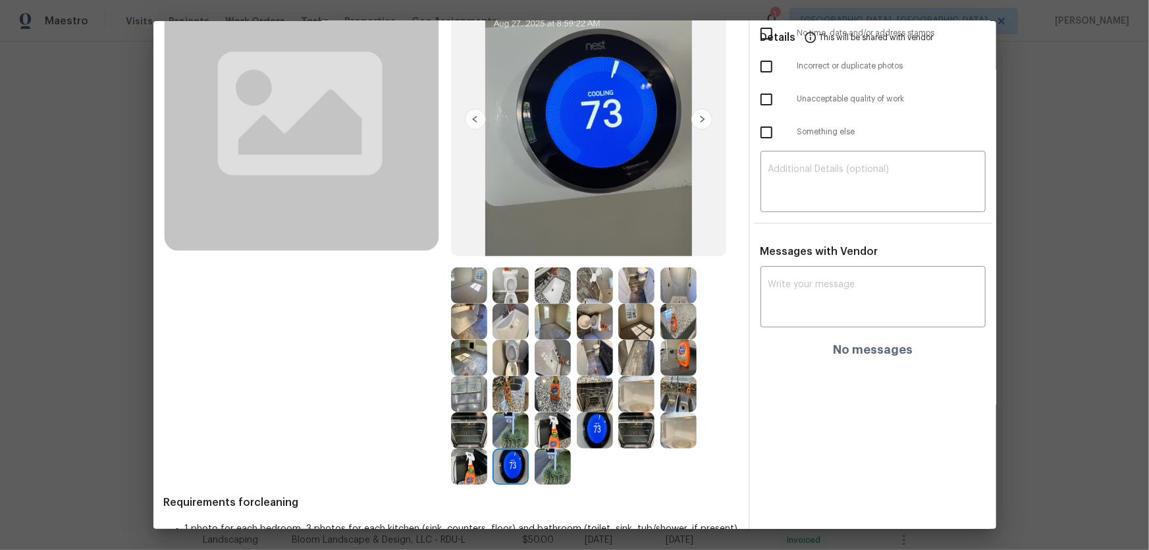
click at [551, 363] on img at bounding box center [553, 430] width 36 height 36
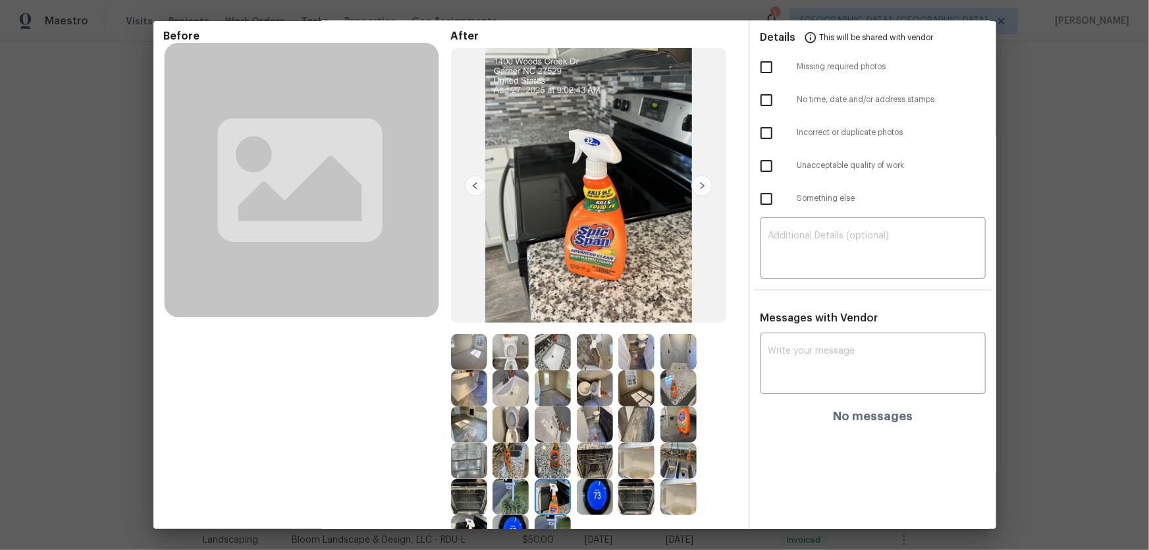
scroll to position [0, 0]
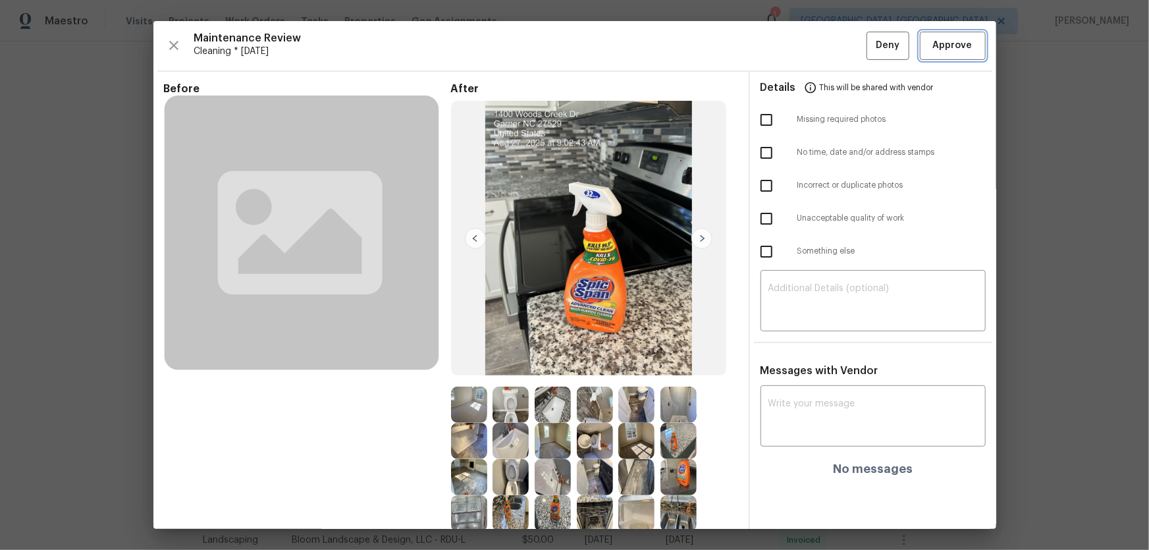
click at [817, 48] on span "Approve" at bounding box center [953, 46] width 40 height 16
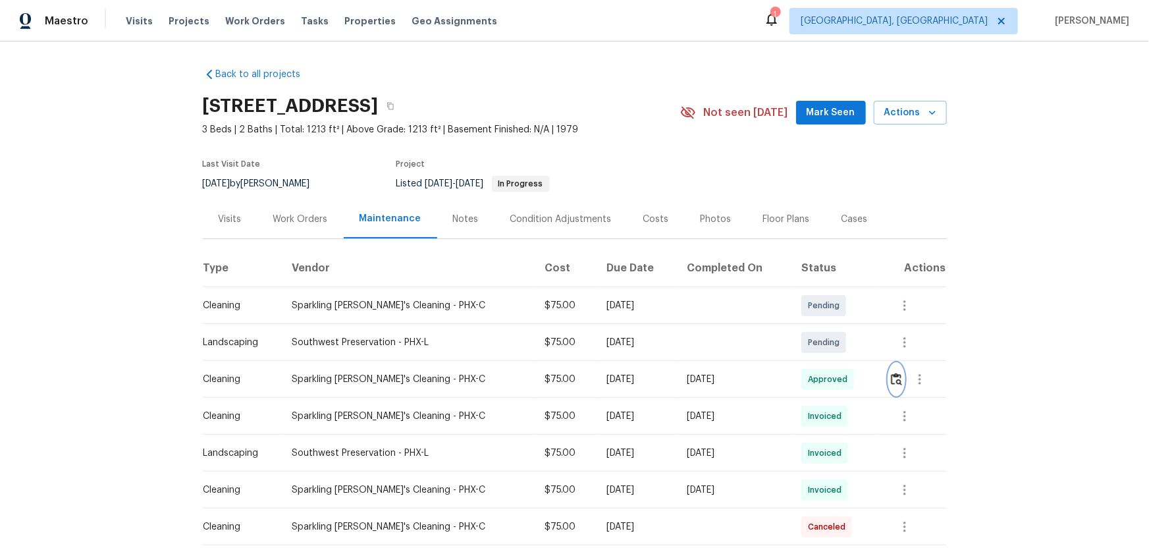
click at [896, 383] on img "button" at bounding box center [896, 379] width 11 height 13
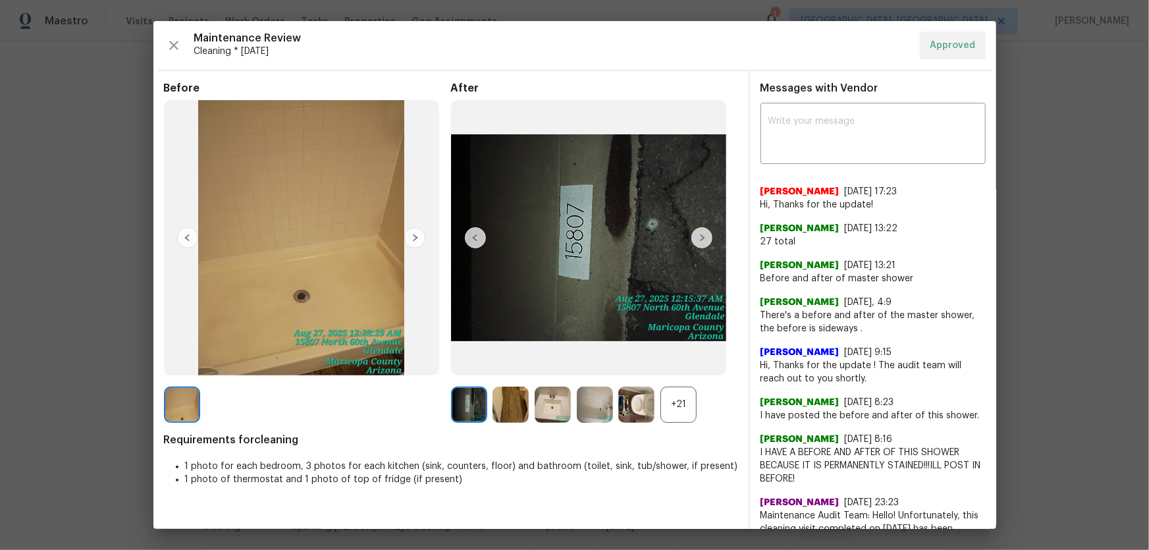
click at [667, 401] on div "+21" at bounding box center [679, 405] width 36 height 36
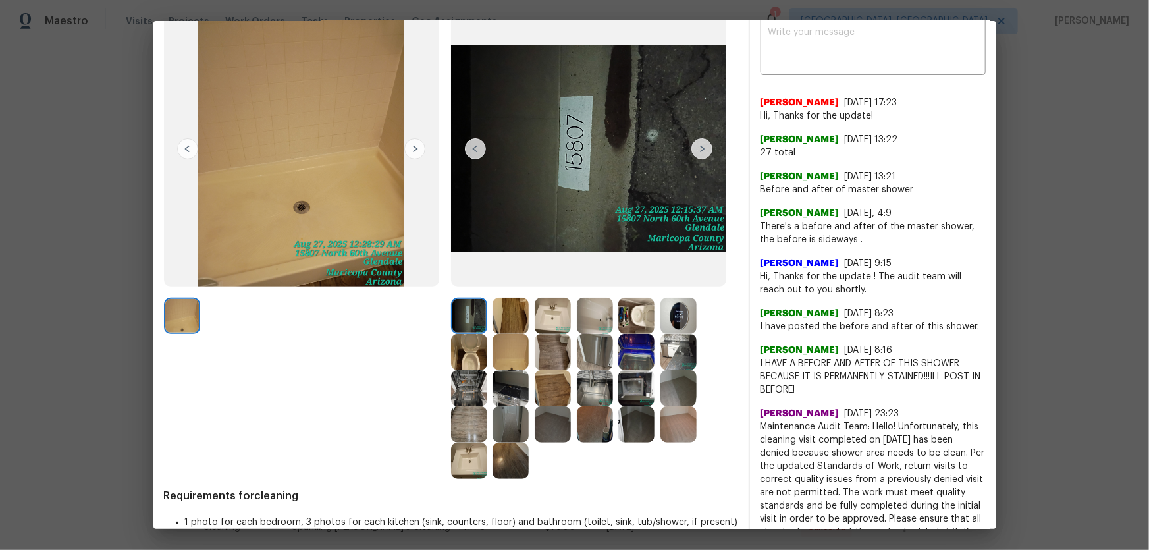
scroll to position [119, 0]
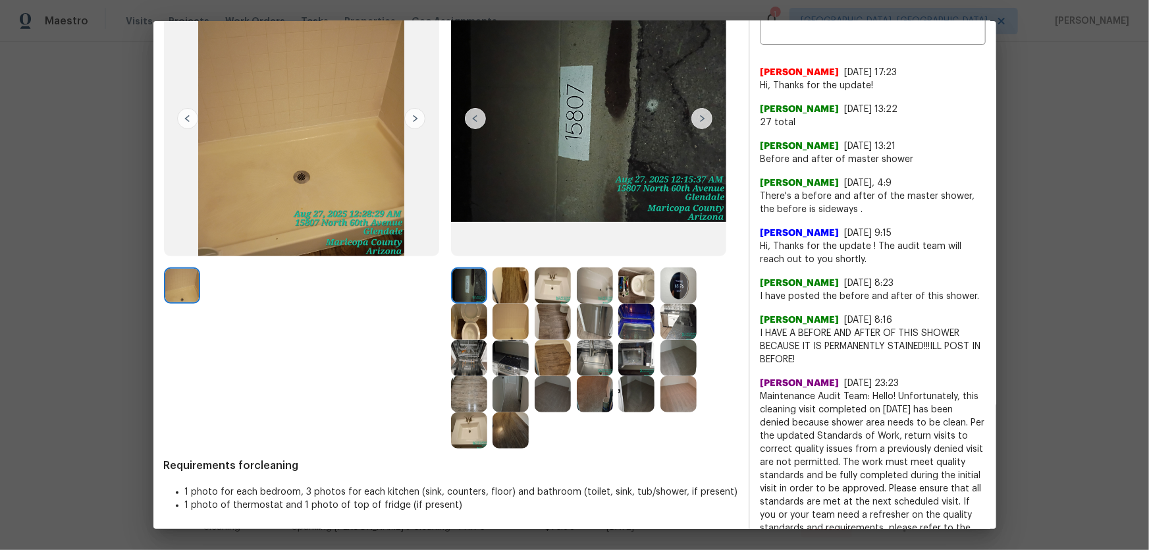
click at [685, 288] on img at bounding box center [679, 285] width 36 height 36
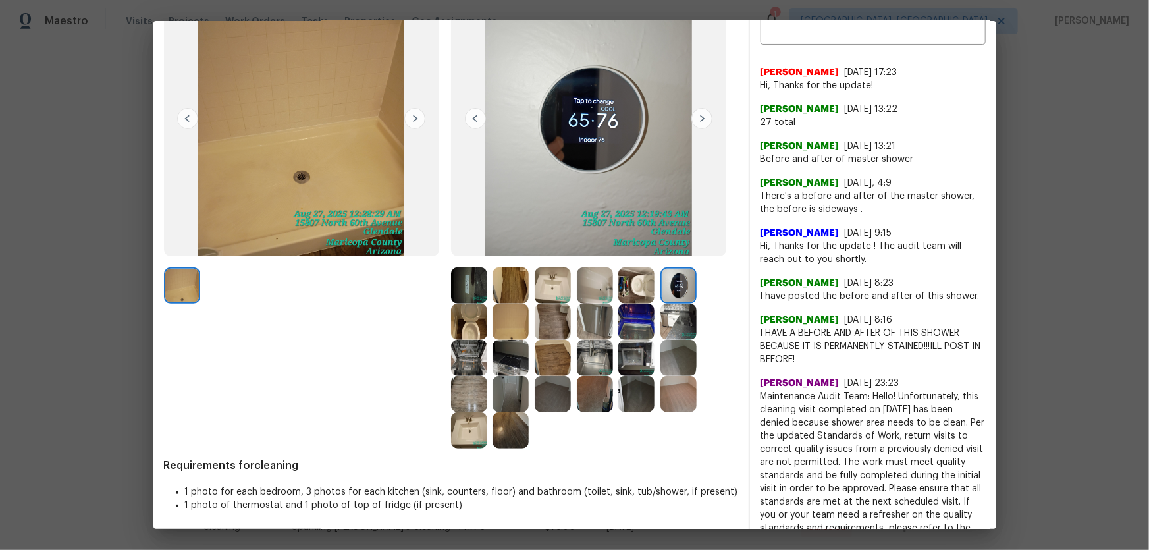
scroll to position [59, 0]
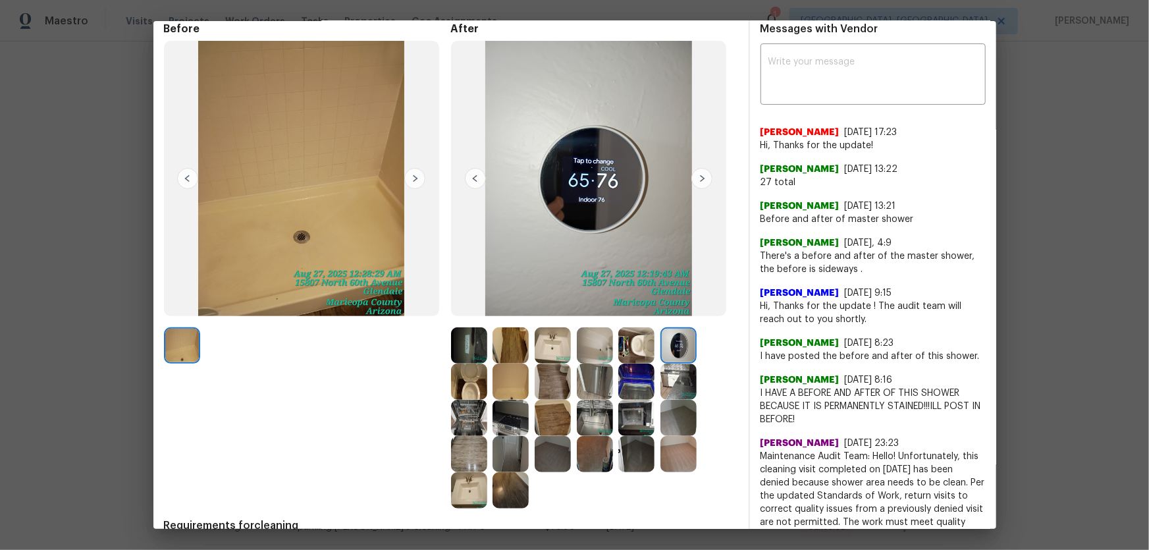
click at [631, 381] on img at bounding box center [637, 382] width 36 height 36
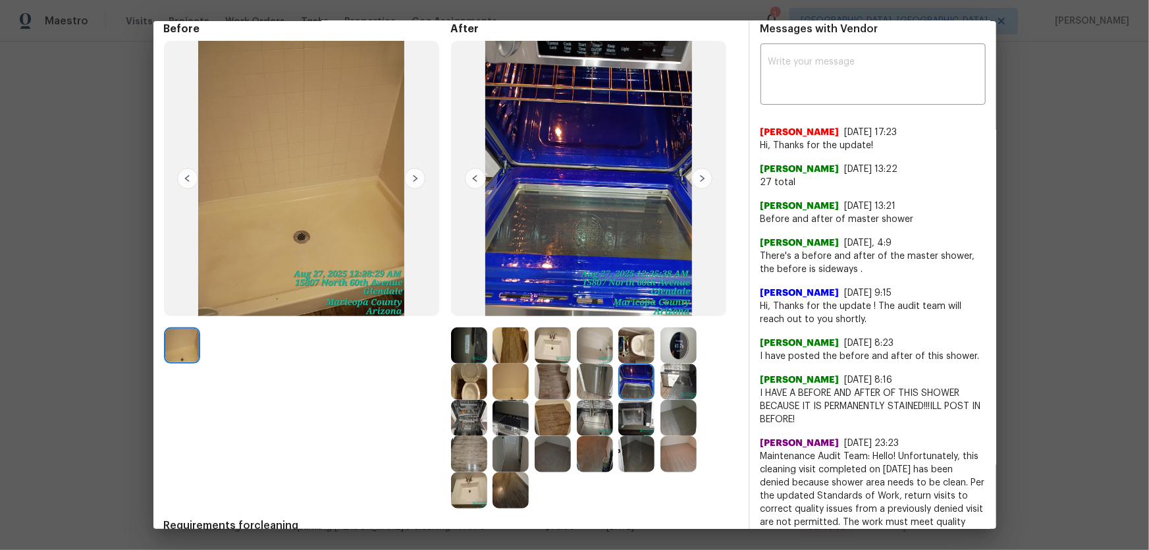
click at [597, 383] on img at bounding box center [595, 382] width 36 height 36
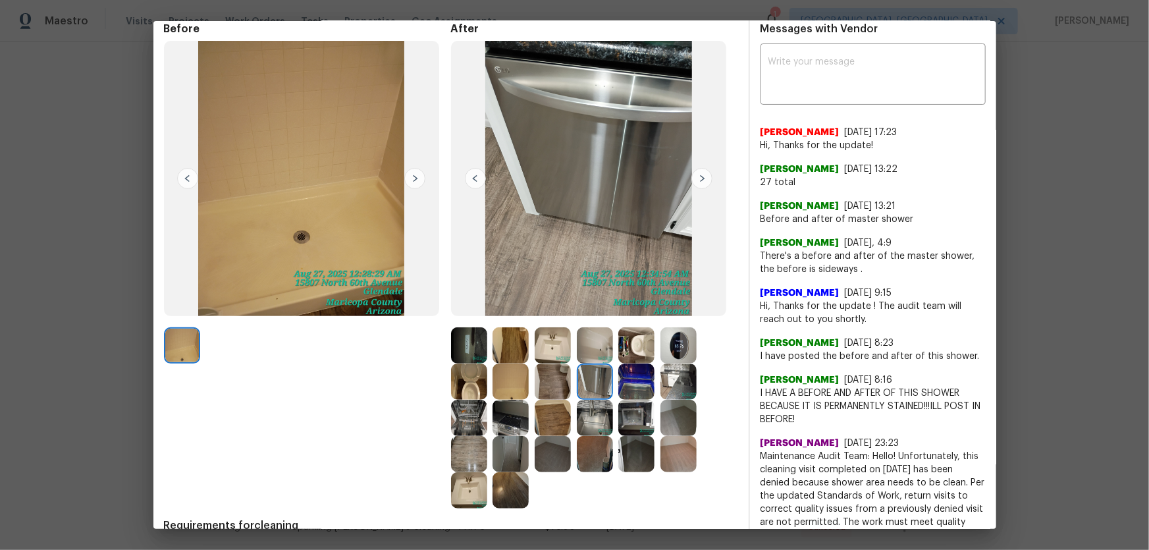
click at [601, 416] on img at bounding box center [595, 418] width 36 height 36
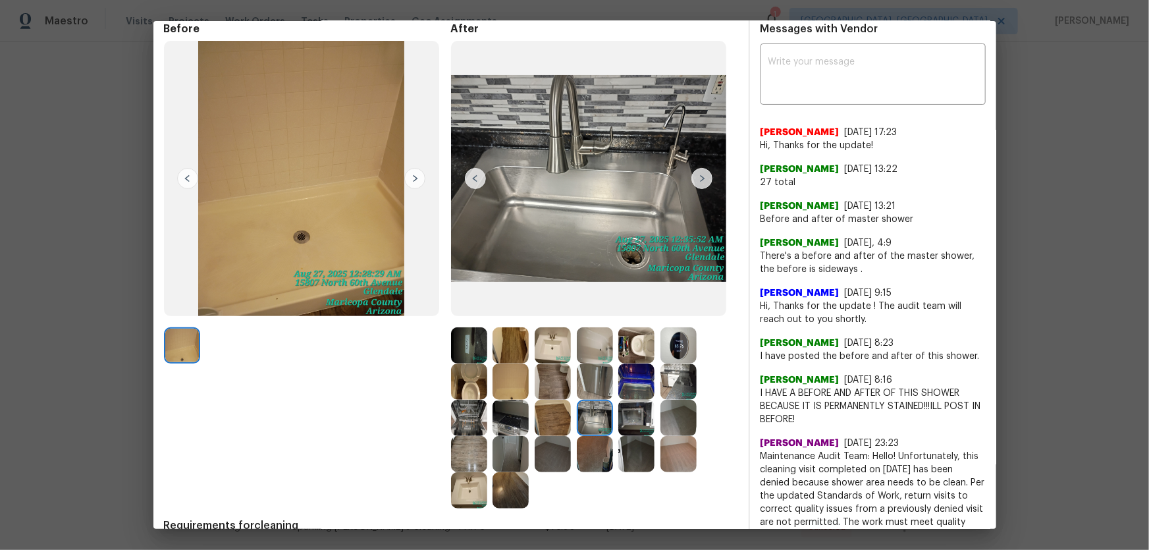
click at [642, 417] on img at bounding box center [637, 418] width 36 height 36
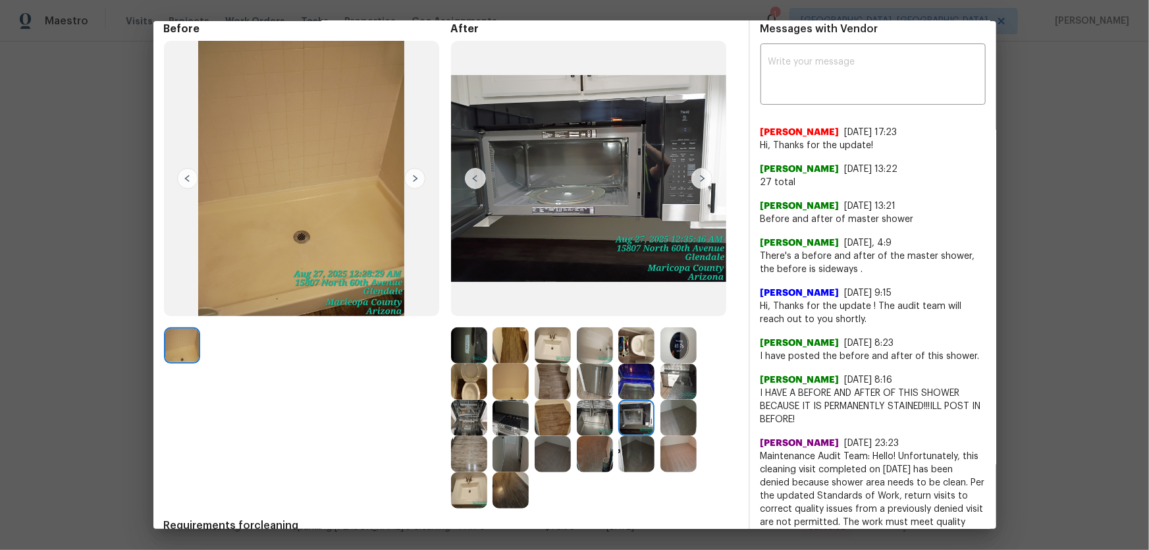
click at [679, 377] on img at bounding box center [679, 382] width 36 height 36
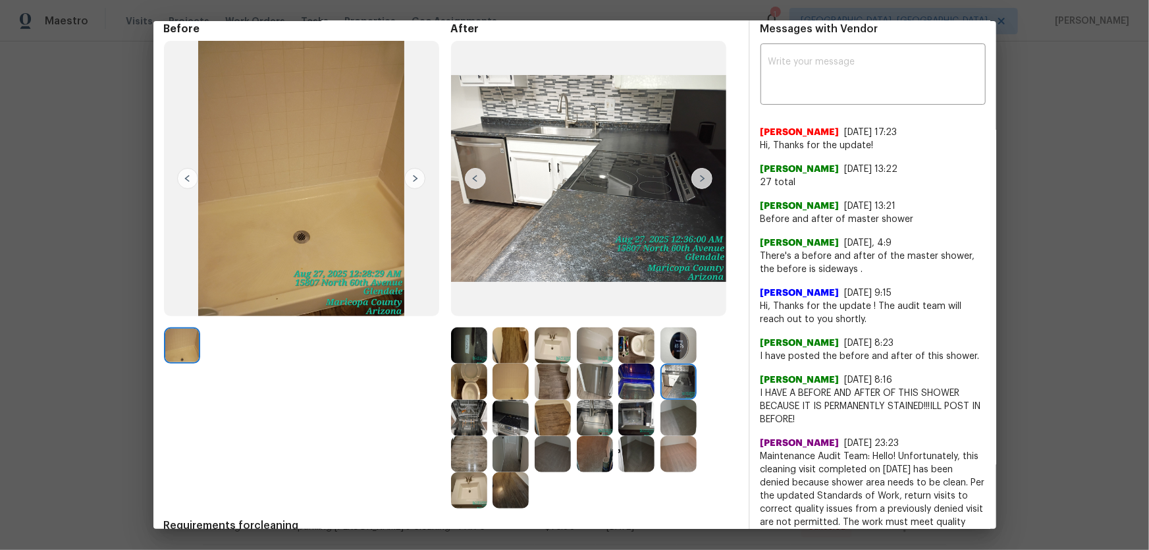
click at [669, 424] on img at bounding box center [679, 418] width 36 height 36
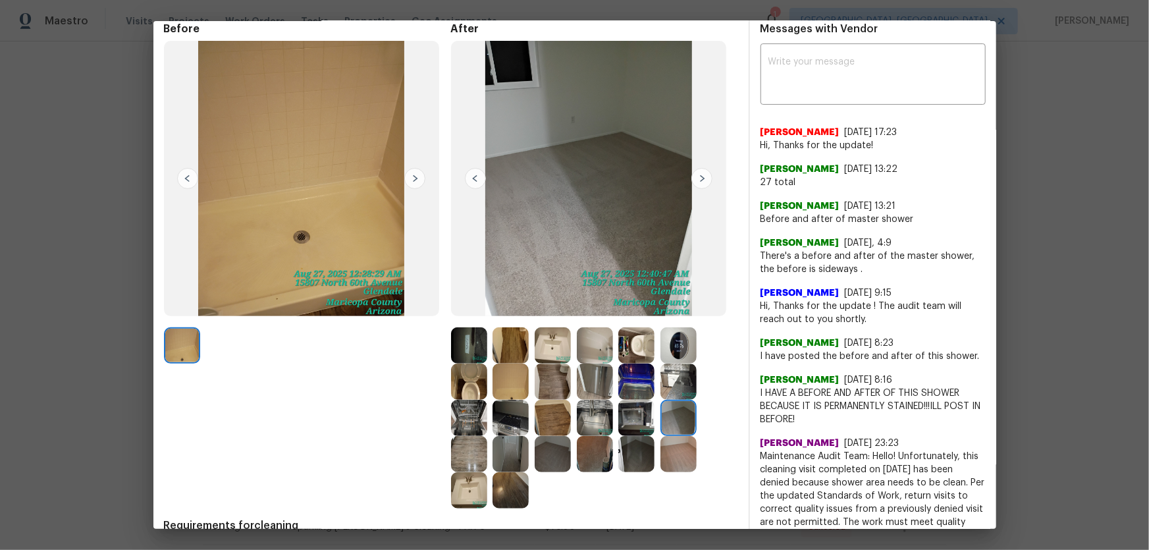
click at [628, 377] on img at bounding box center [637, 382] width 36 height 36
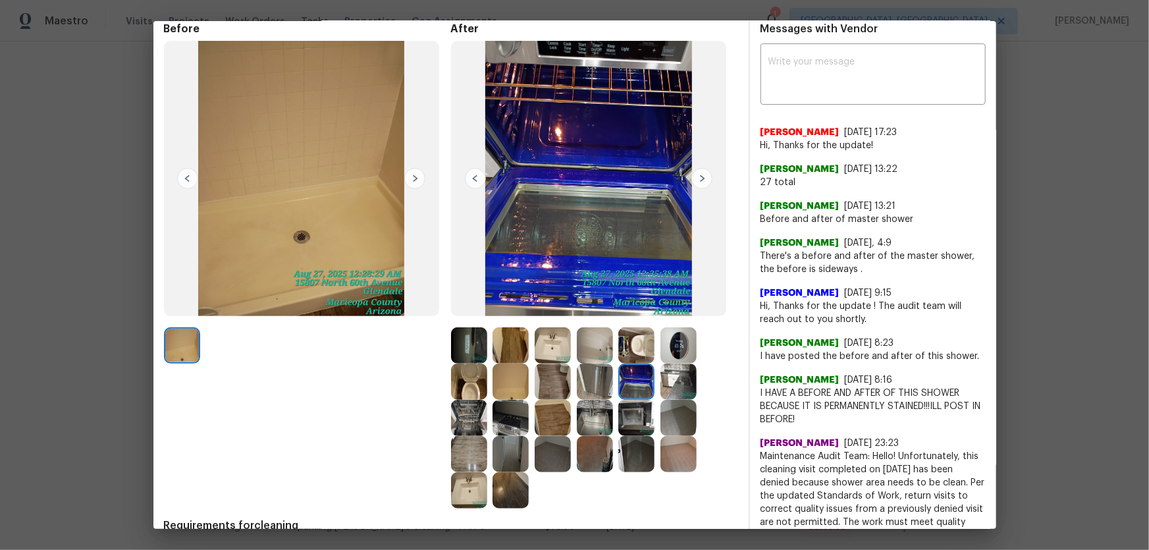
click at [602, 382] on img at bounding box center [595, 382] width 36 height 36
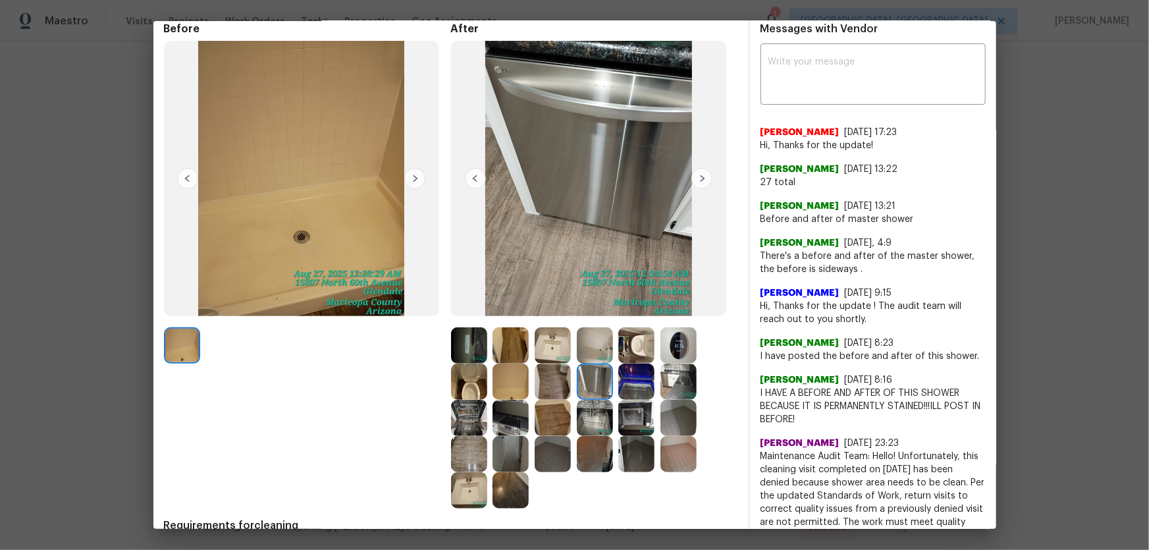
click at [539, 382] on img at bounding box center [553, 382] width 36 height 36
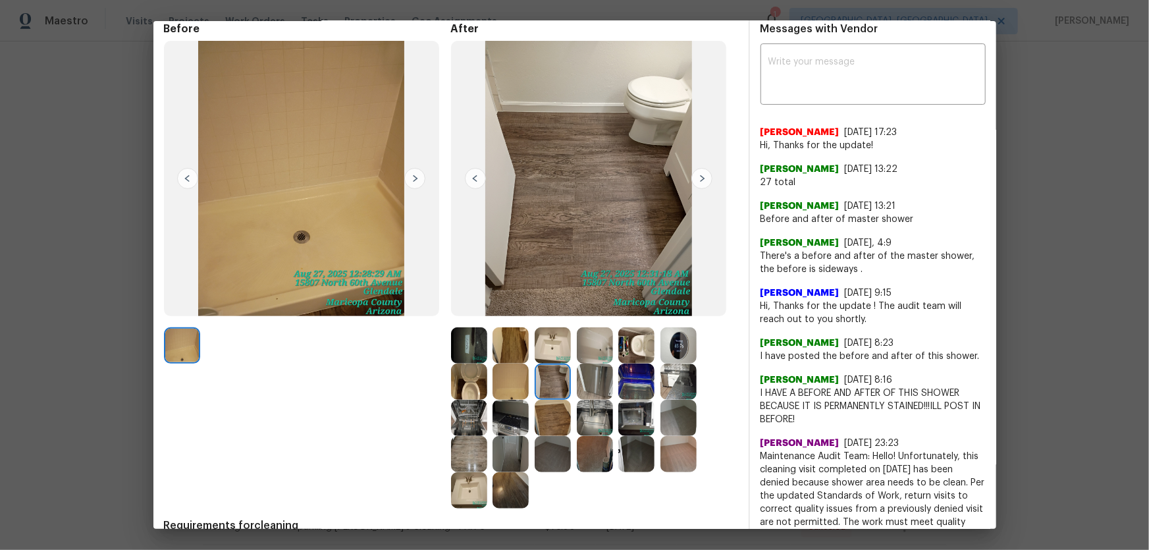
click at [509, 381] on img at bounding box center [511, 382] width 36 height 36
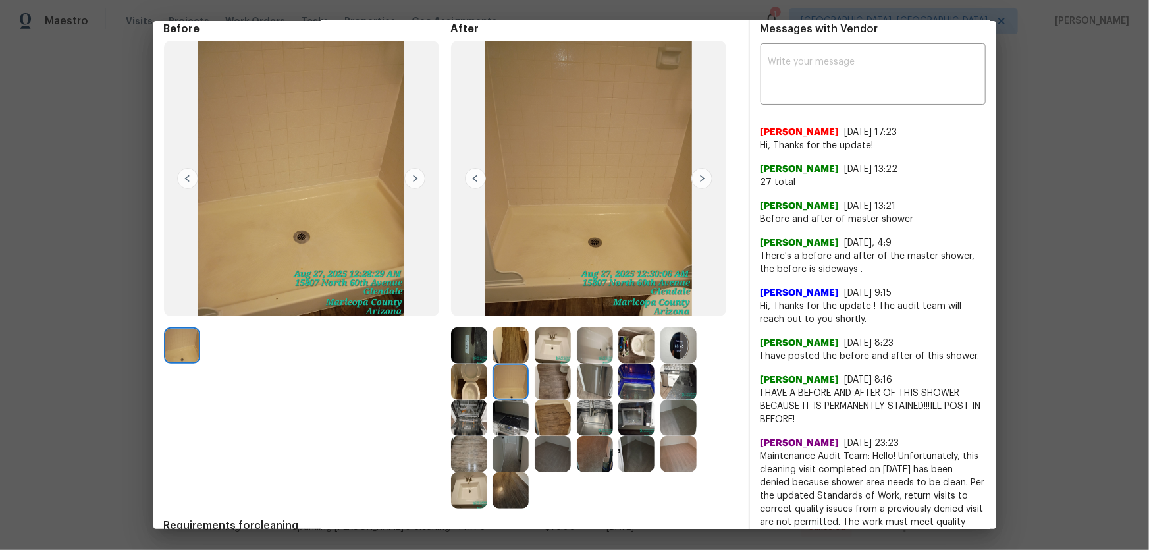
click at [501, 345] on img at bounding box center [511, 345] width 36 height 36
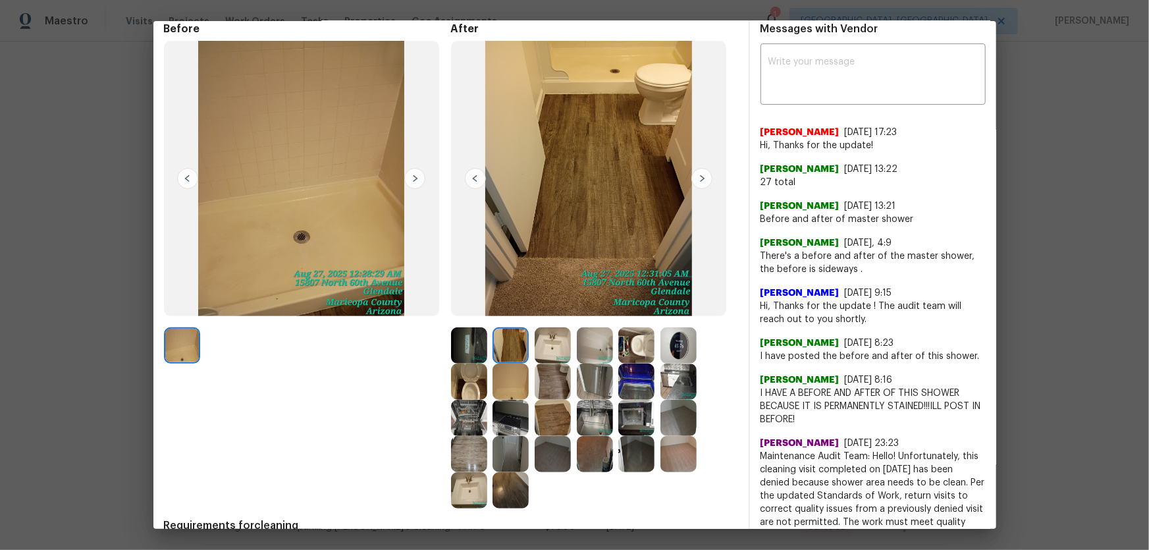
click at [467, 348] on img at bounding box center [469, 345] width 36 height 36
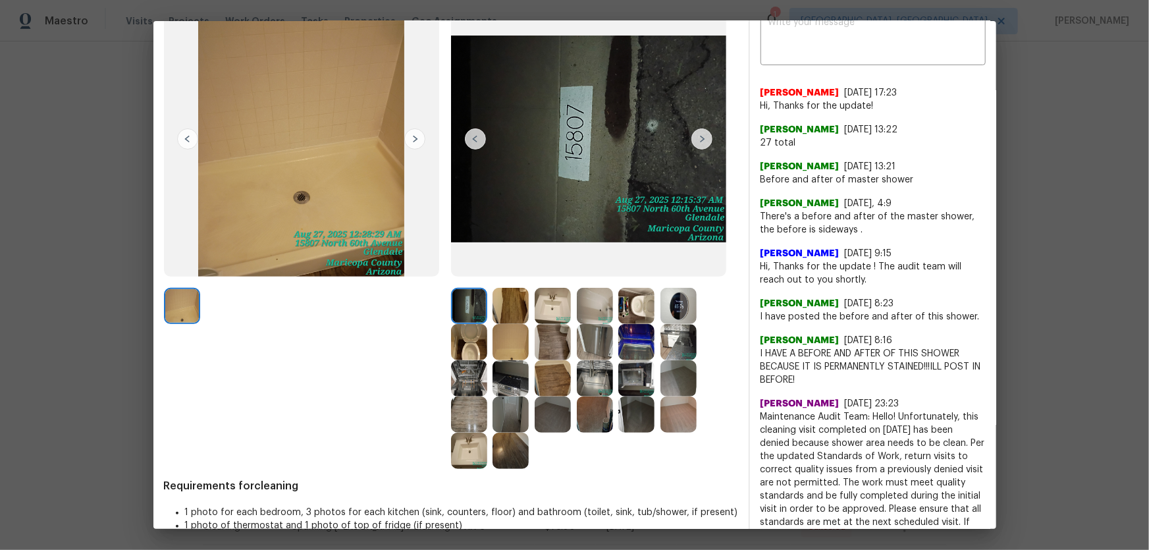
scroll to position [119, 0]
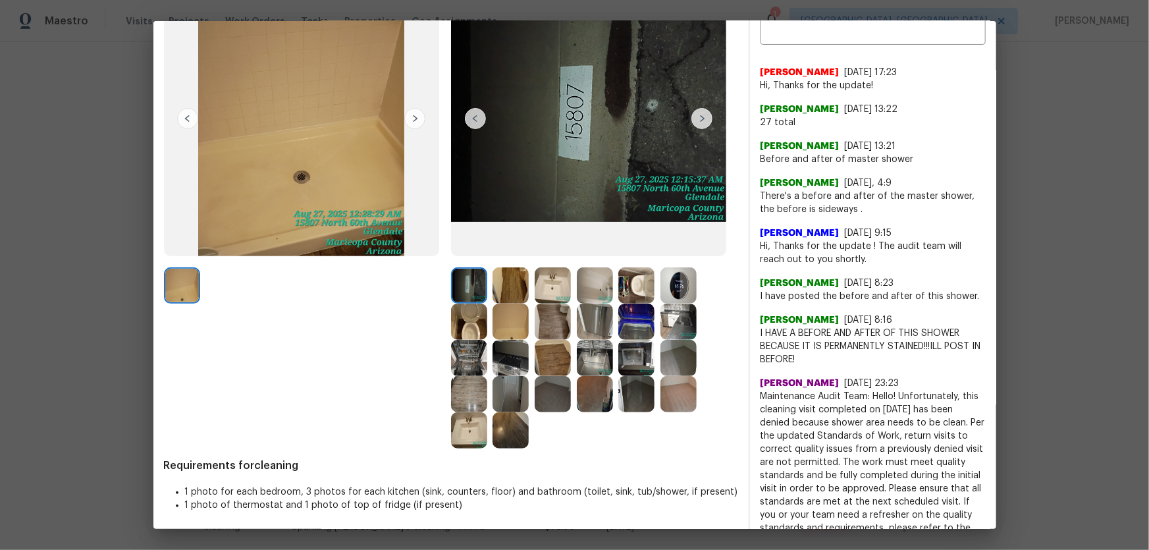
click at [505, 359] on img at bounding box center [511, 358] width 36 height 36
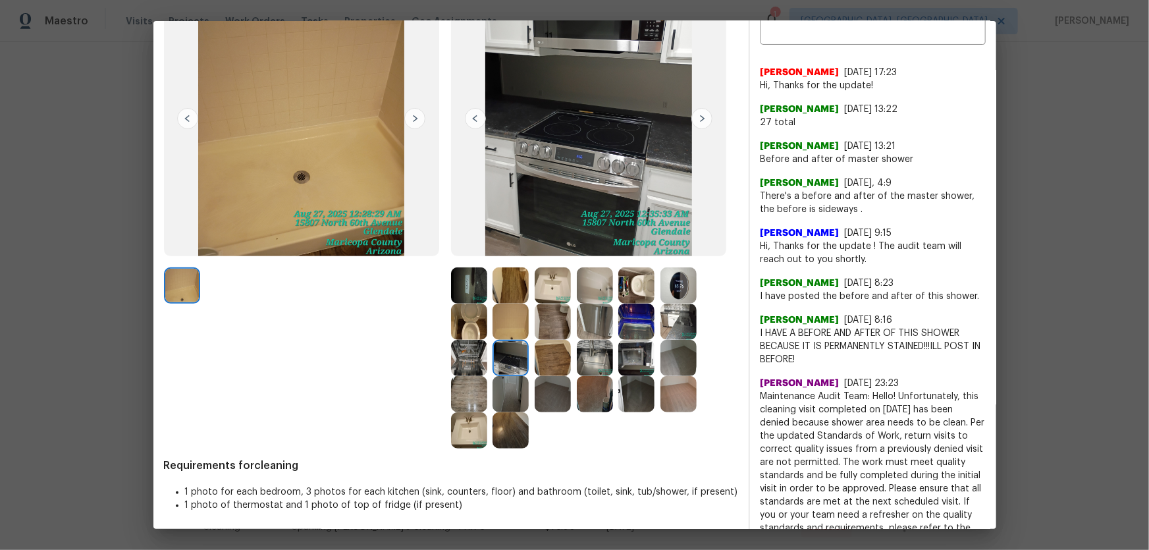
click at [460, 358] on img at bounding box center [469, 358] width 36 height 36
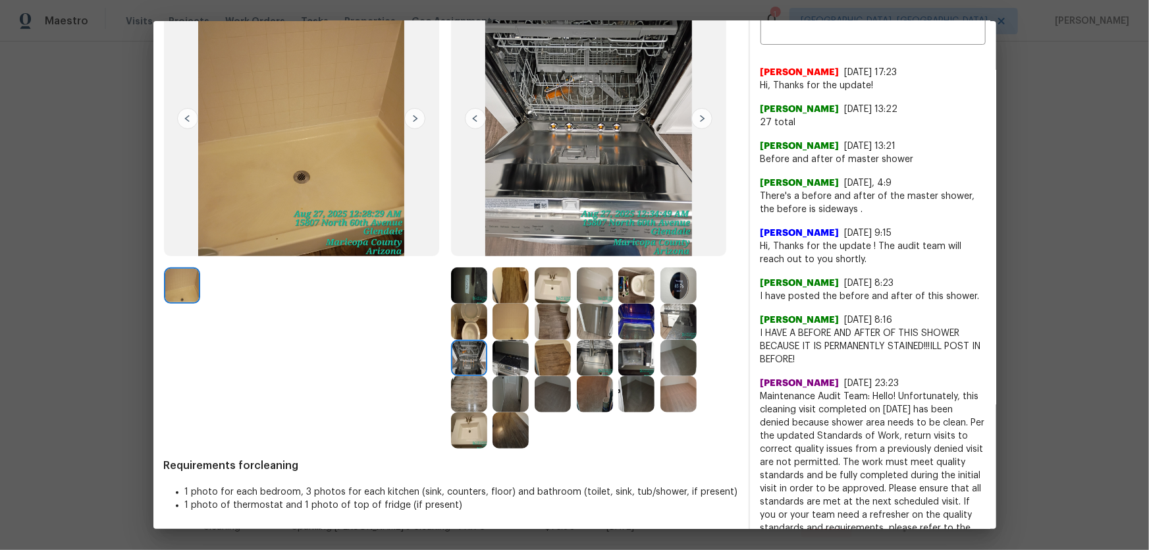
click at [539, 362] on img at bounding box center [553, 358] width 36 height 36
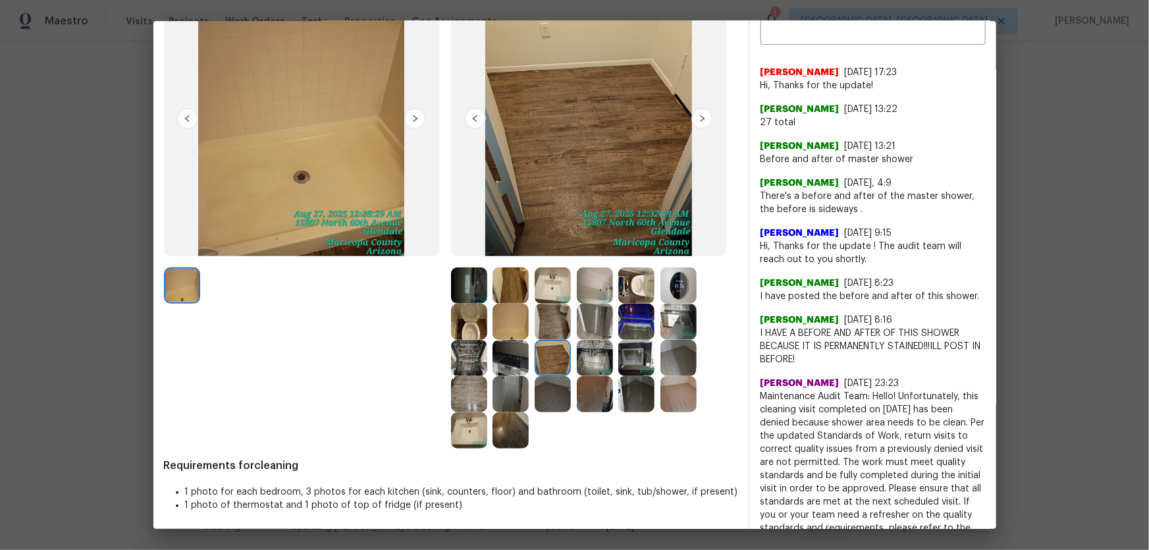
click at [593, 366] on img at bounding box center [595, 358] width 36 height 36
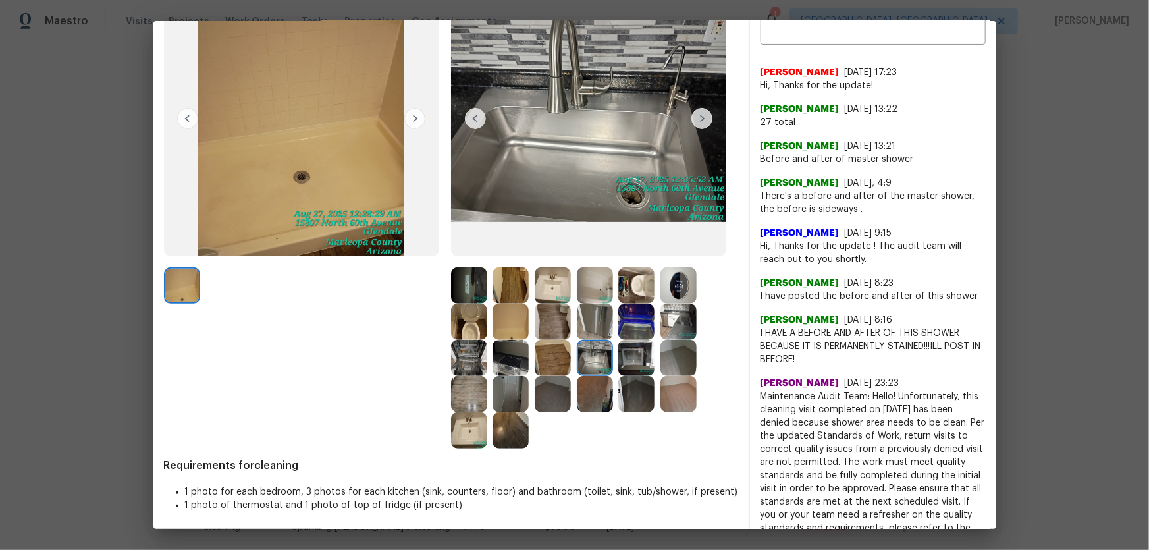
click at [639, 365] on img at bounding box center [637, 358] width 36 height 36
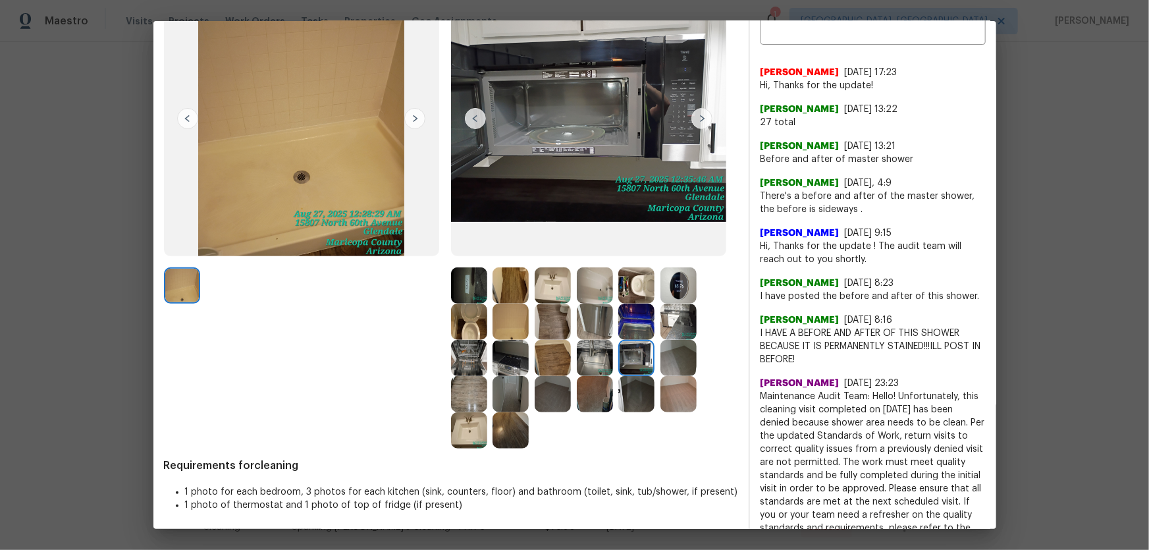
click at [641, 323] on img at bounding box center [637, 322] width 36 height 36
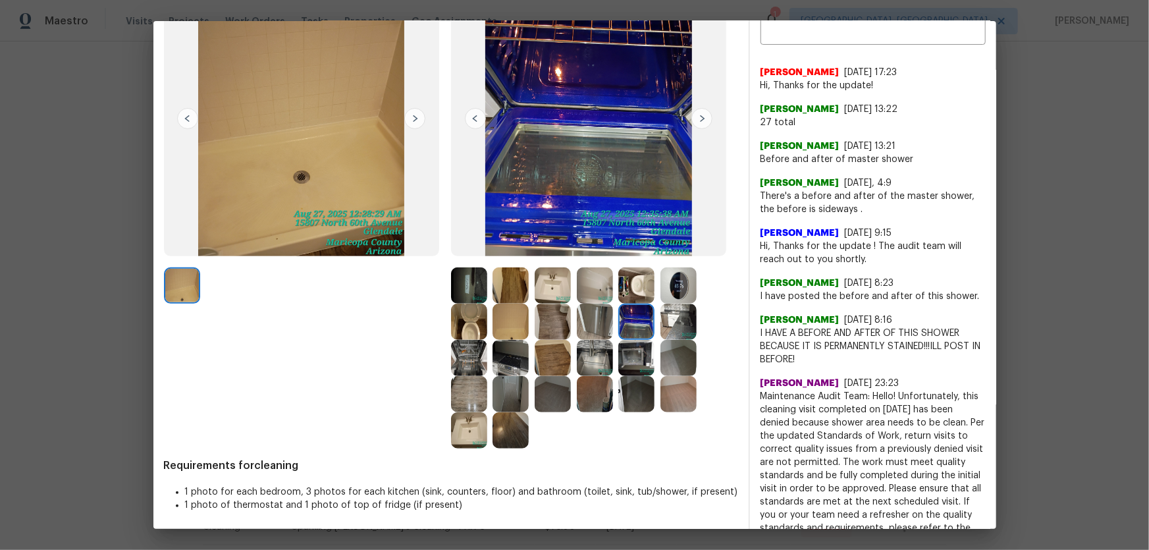
click at [589, 322] on img at bounding box center [595, 322] width 36 height 36
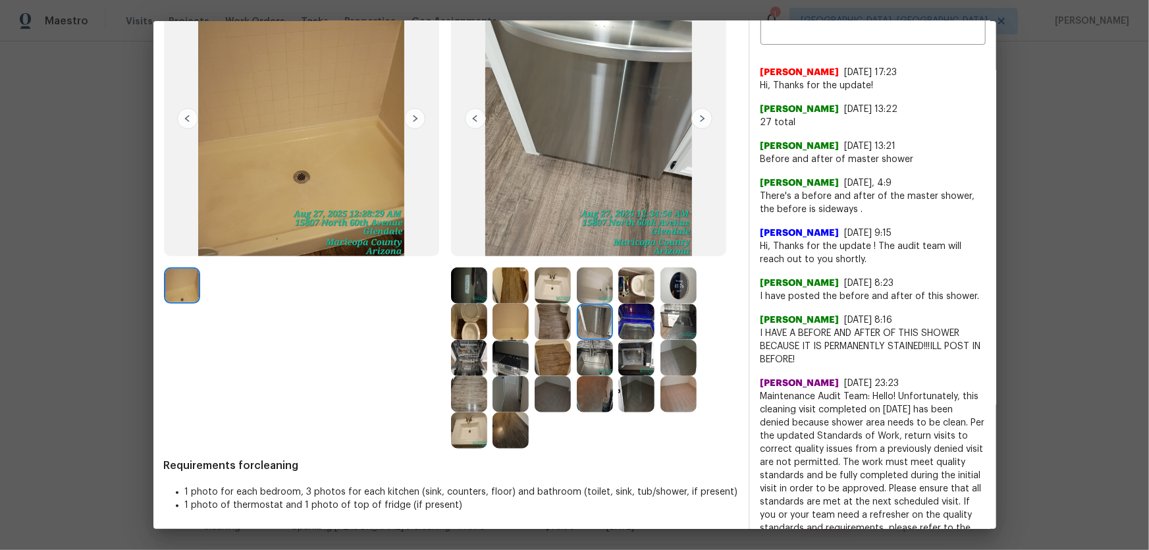
click at [662, 321] on img at bounding box center [679, 322] width 36 height 36
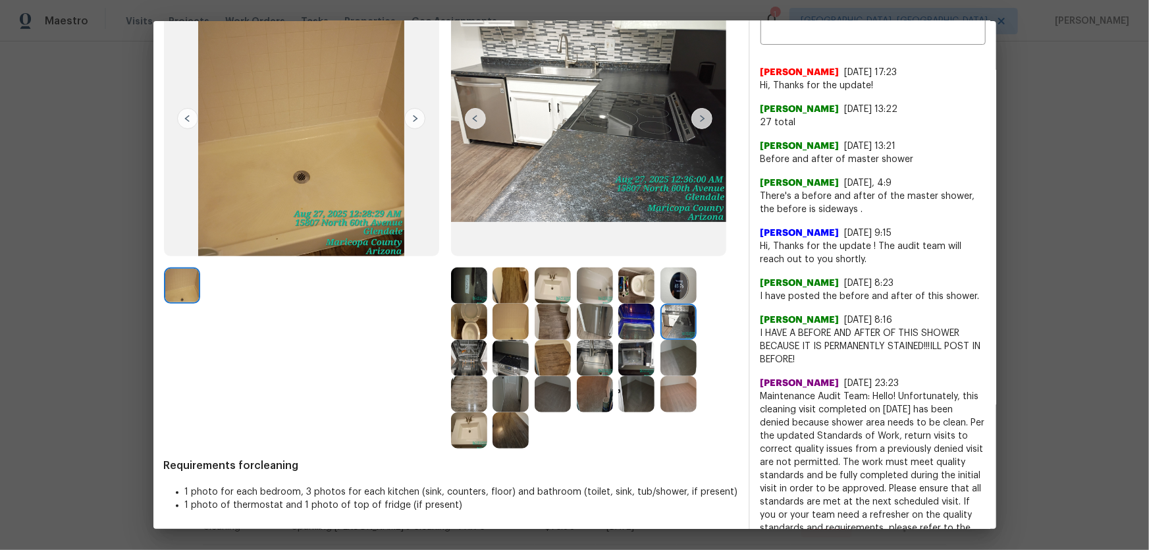
click at [668, 291] on img at bounding box center [679, 285] width 36 height 36
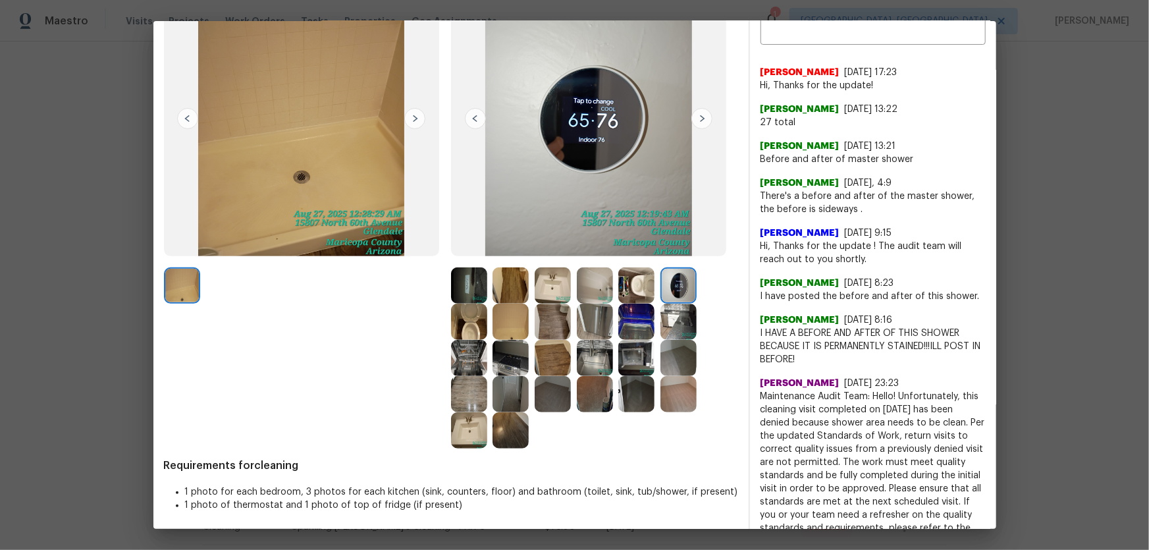
click at [635, 292] on img at bounding box center [637, 285] width 36 height 36
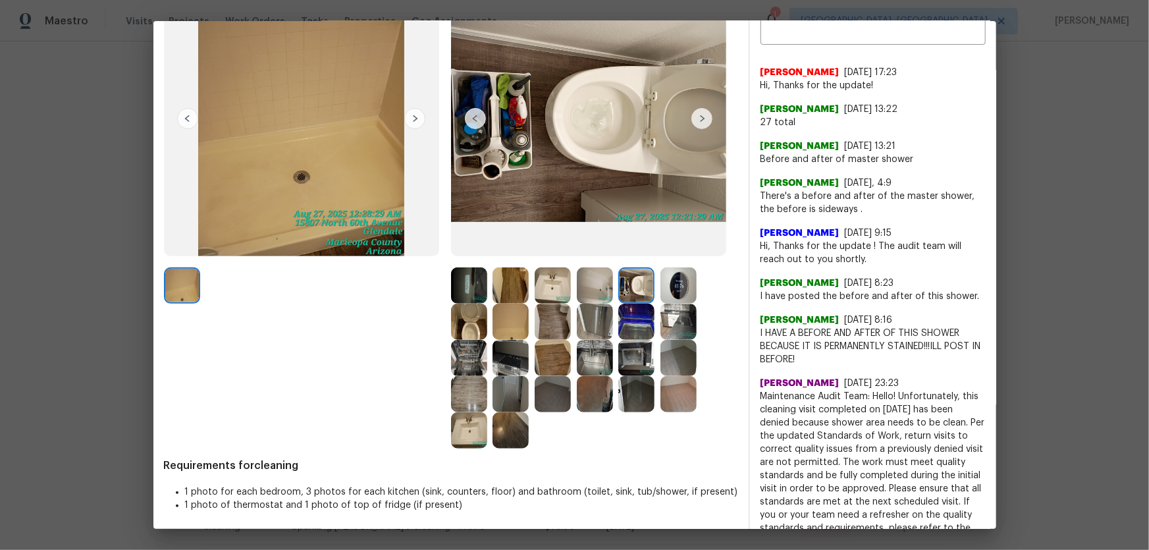
click at [593, 292] on img at bounding box center [595, 285] width 36 height 36
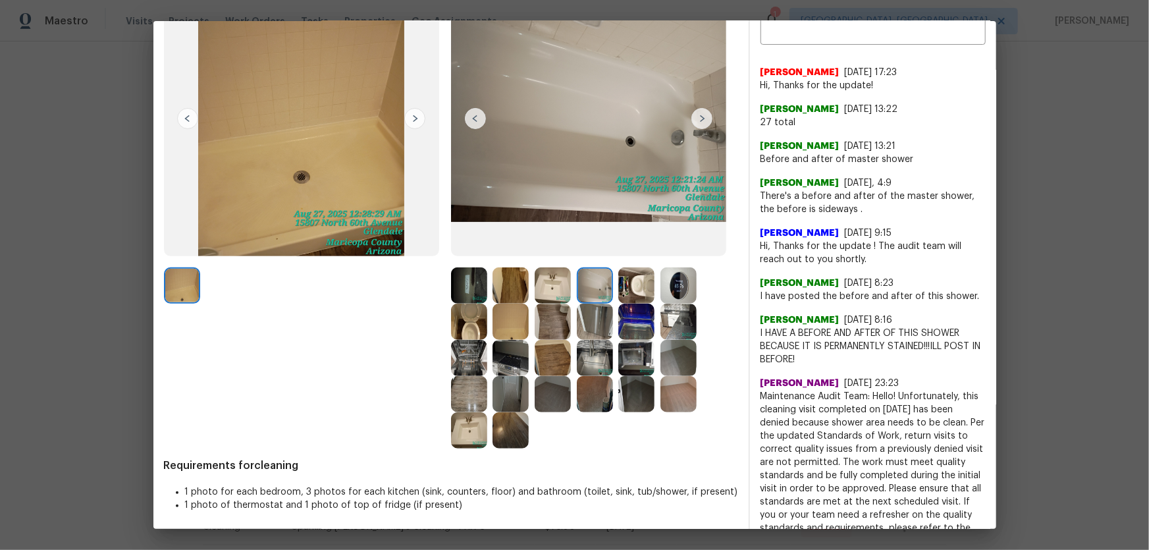
click at [535, 287] on img at bounding box center [553, 285] width 36 height 36
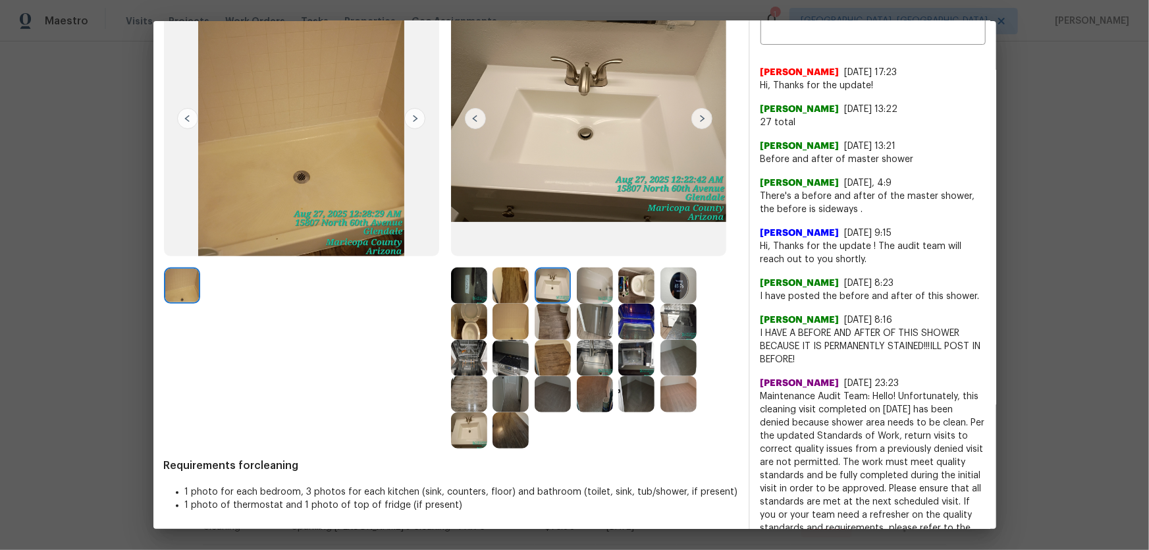
click at [551, 321] on img at bounding box center [553, 322] width 36 height 36
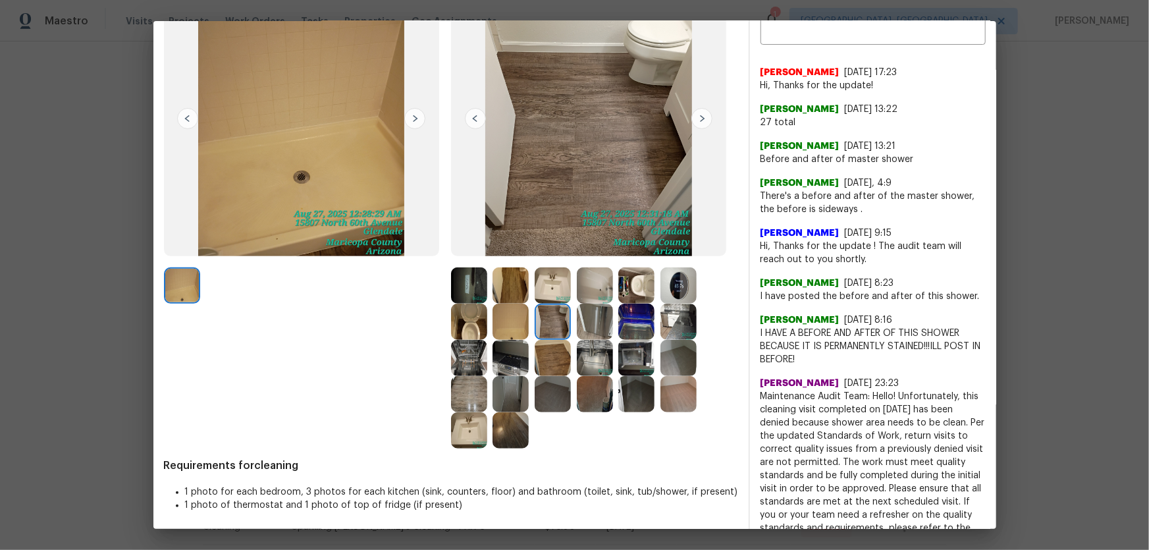
click at [551, 357] on img at bounding box center [553, 358] width 36 height 36
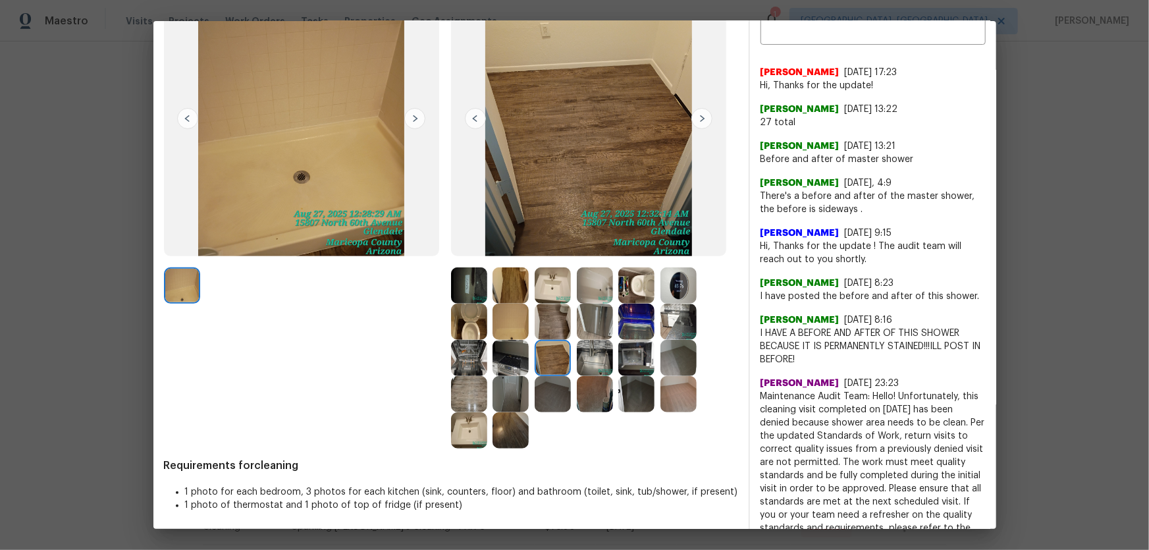
click at [516, 361] on img at bounding box center [511, 358] width 36 height 36
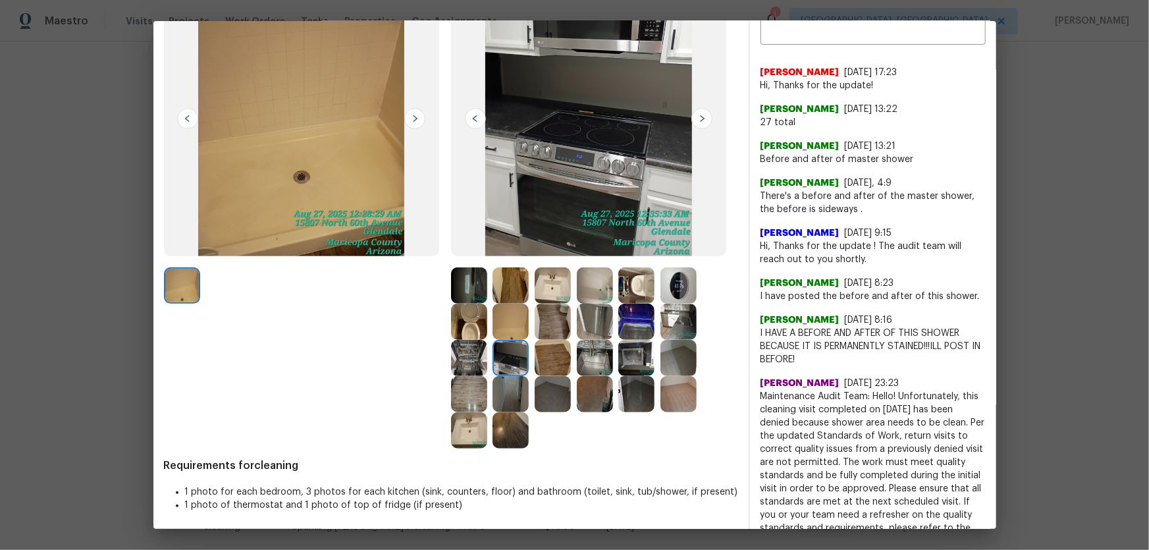
click at [474, 361] on img at bounding box center [469, 358] width 36 height 36
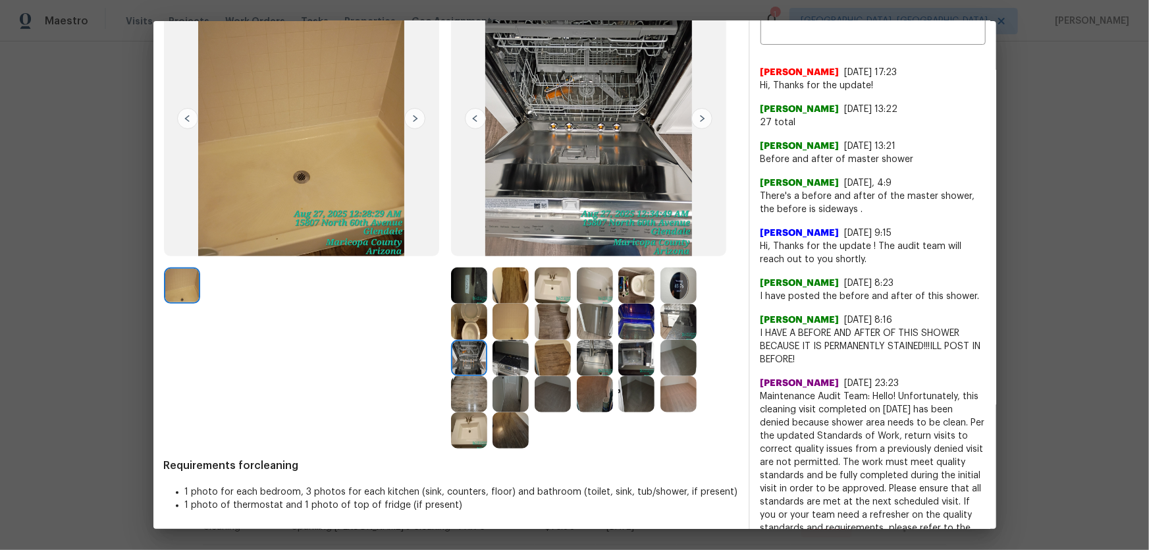
click at [474, 391] on img at bounding box center [469, 394] width 36 height 36
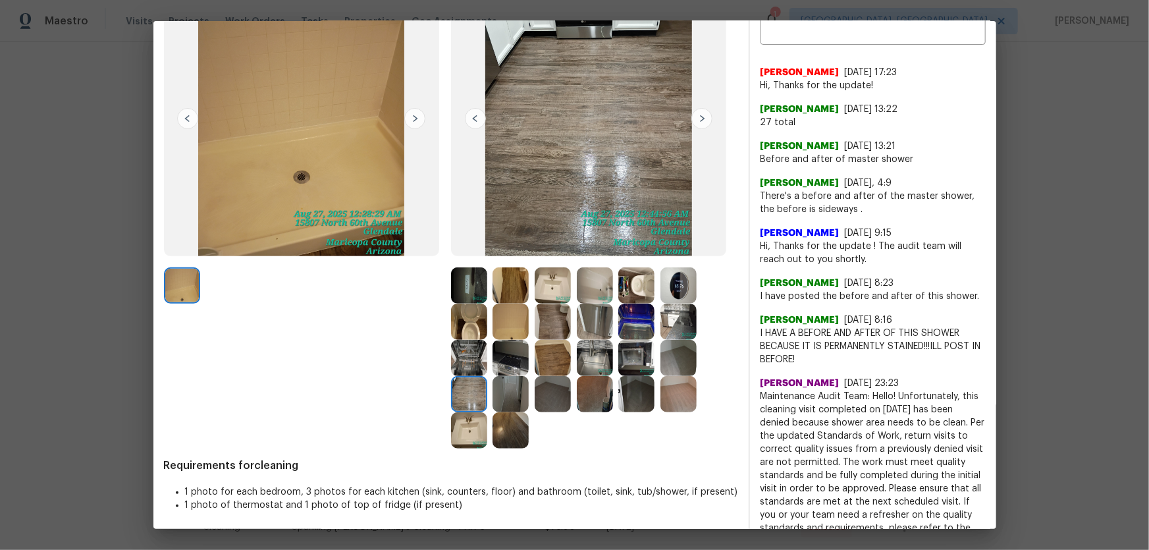
click at [467, 431] on img at bounding box center [469, 430] width 36 height 36
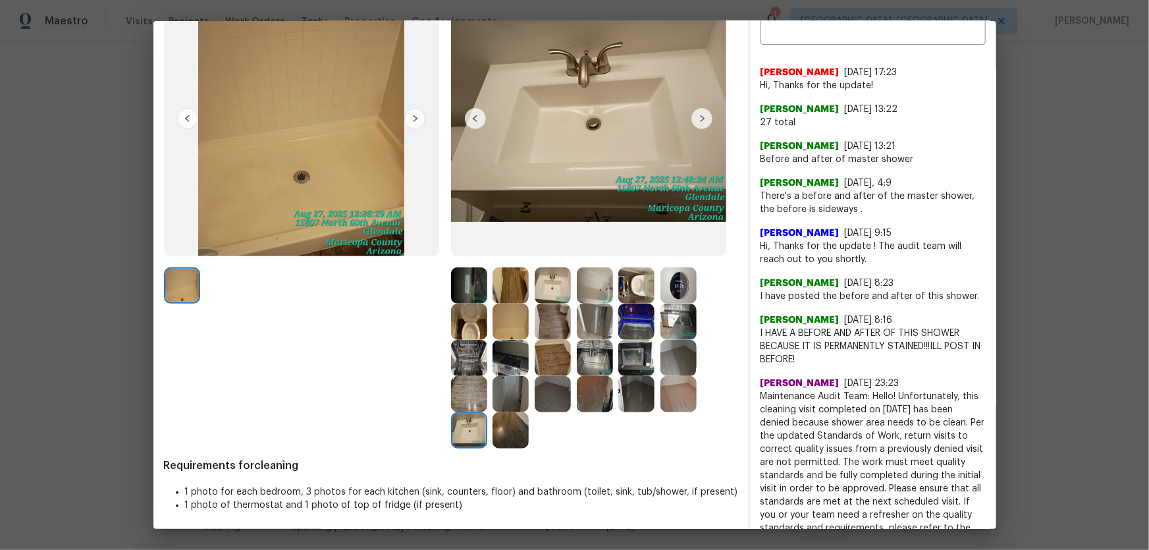
click at [507, 431] on img at bounding box center [511, 430] width 36 height 36
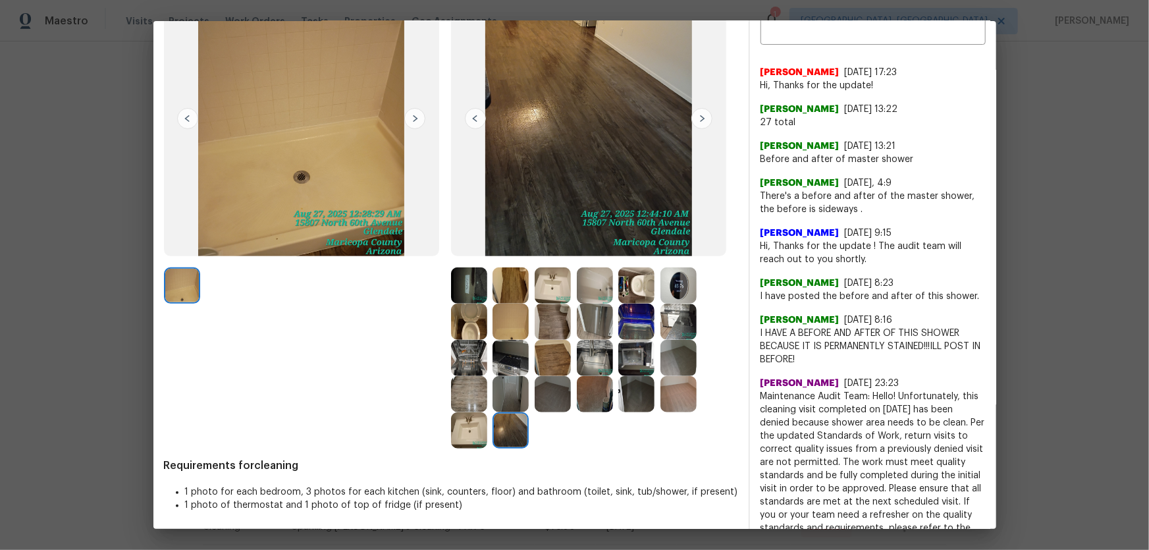
click at [509, 389] on img at bounding box center [511, 394] width 36 height 36
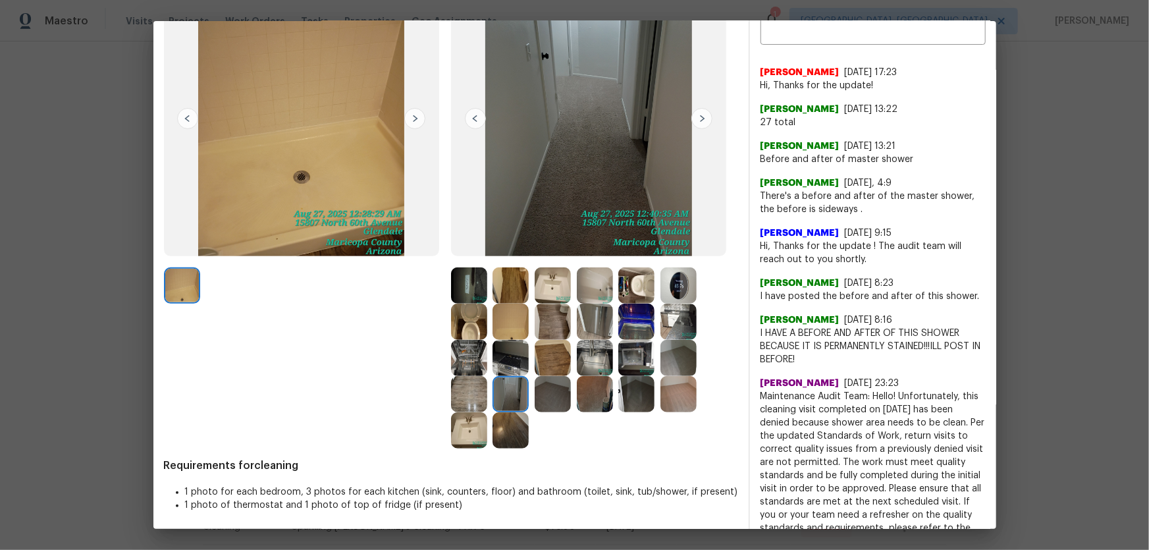
click at [539, 391] on img at bounding box center [553, 394] width 36 height 36
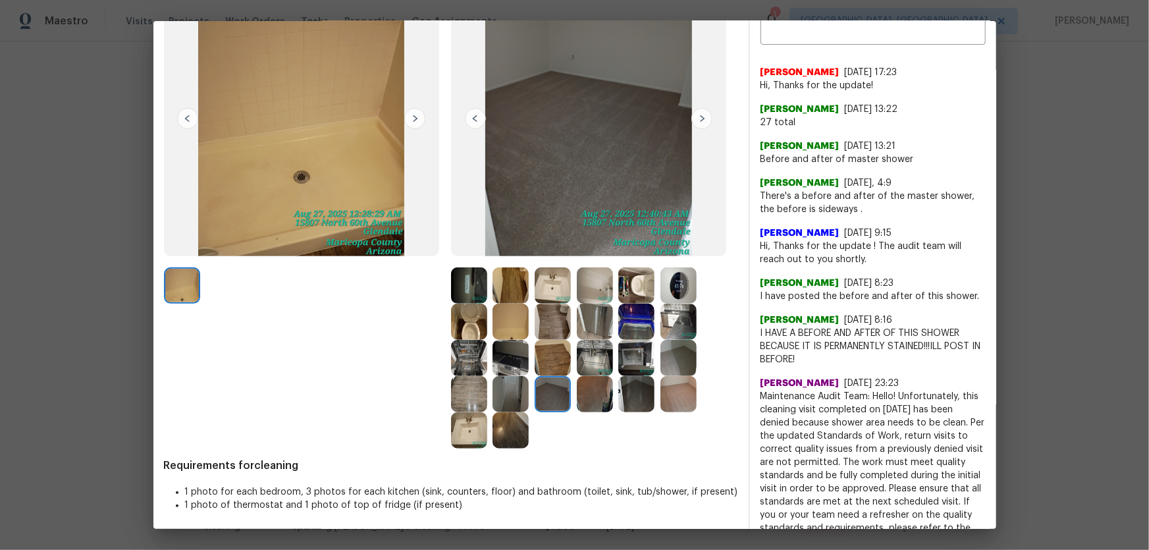
click at [585, 397] on img at bounding box center [595, 394] width 36 height 36
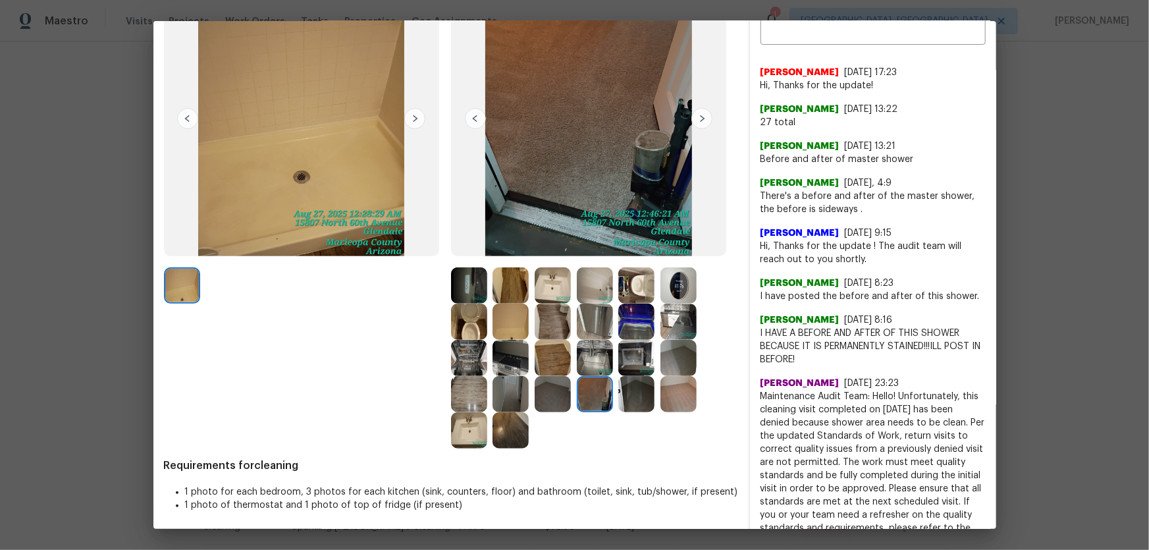
click at [636, 397] on img at bounding box center [637, 394] width 36 height 36
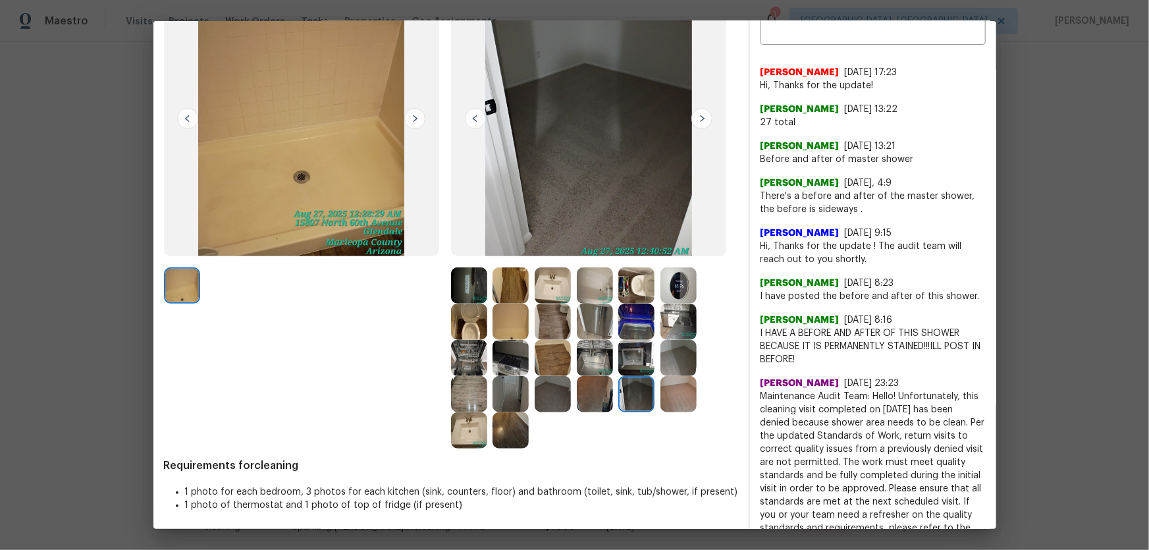
click at [671, 395] on img at bounding box center [679, 394] width 36 height 36
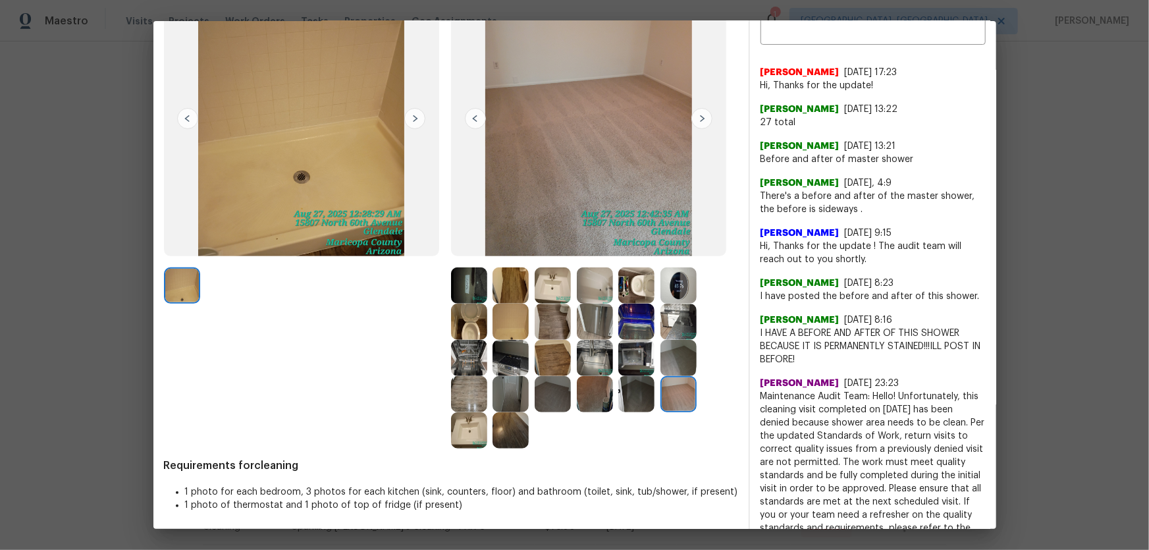
click at [673, 350] on img at bounding box center [679, 358] width 36 height 36
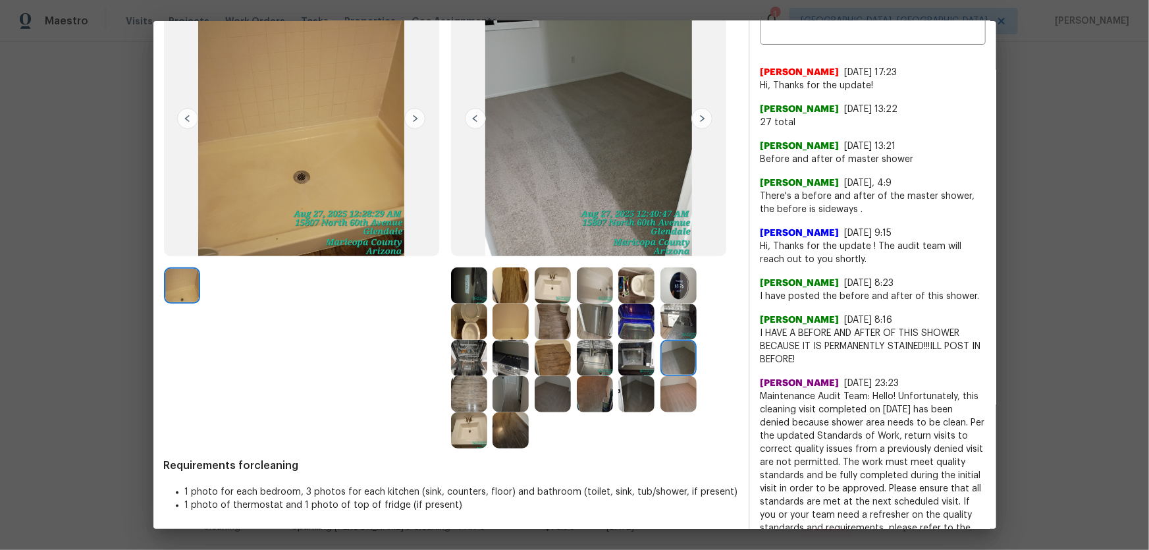
click at [674, 327] on img at bounding box center [679, 322] width 36 height 36
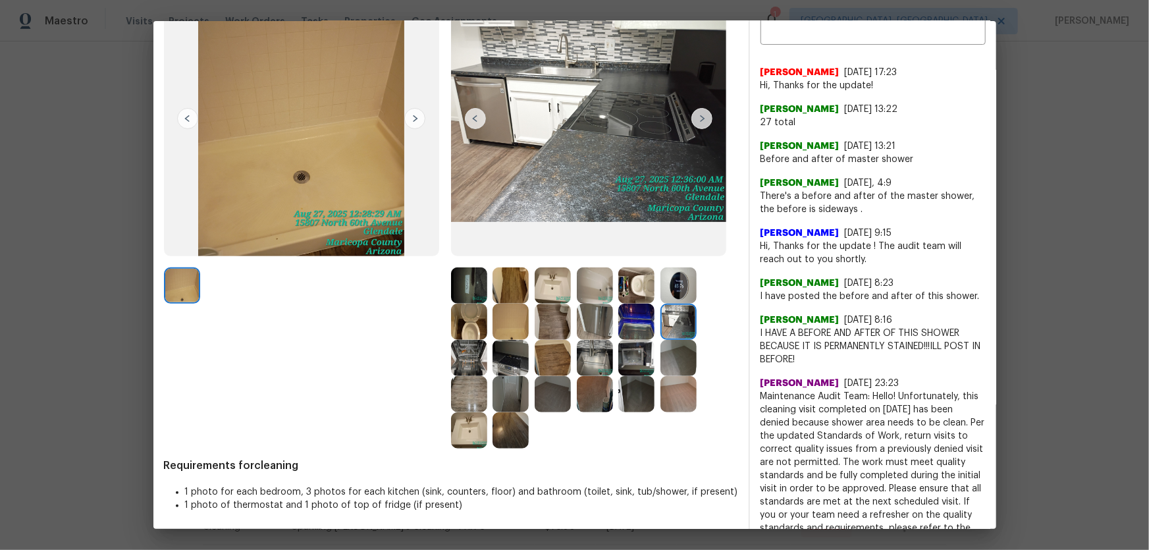
click at [634, 324] on img at bounding box center [637, 322] width 36 height 36
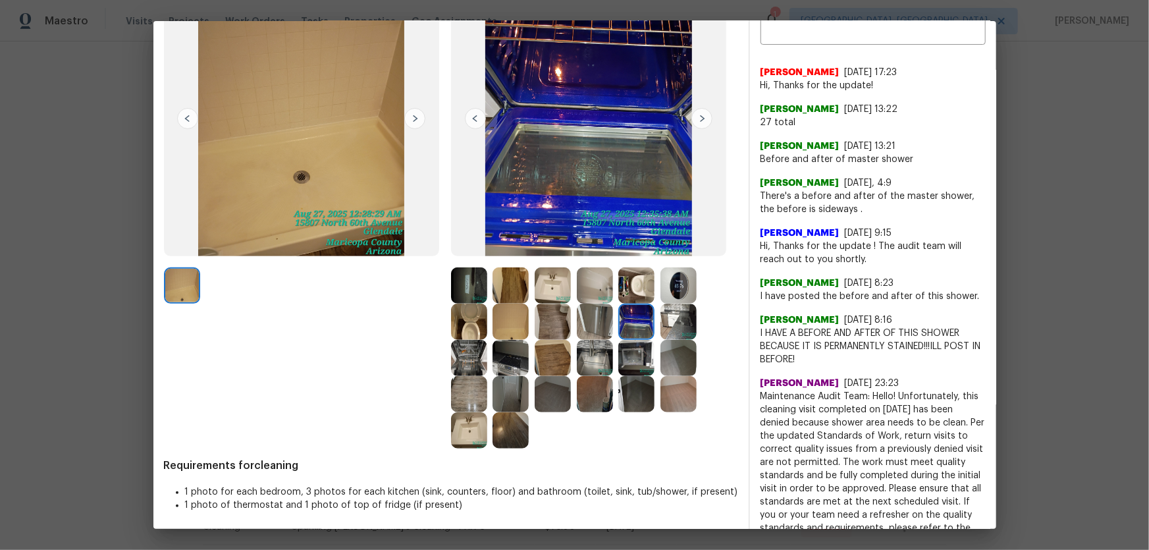
click at [632, 285] on img at bounding box center [637, 285] width 36 height 36
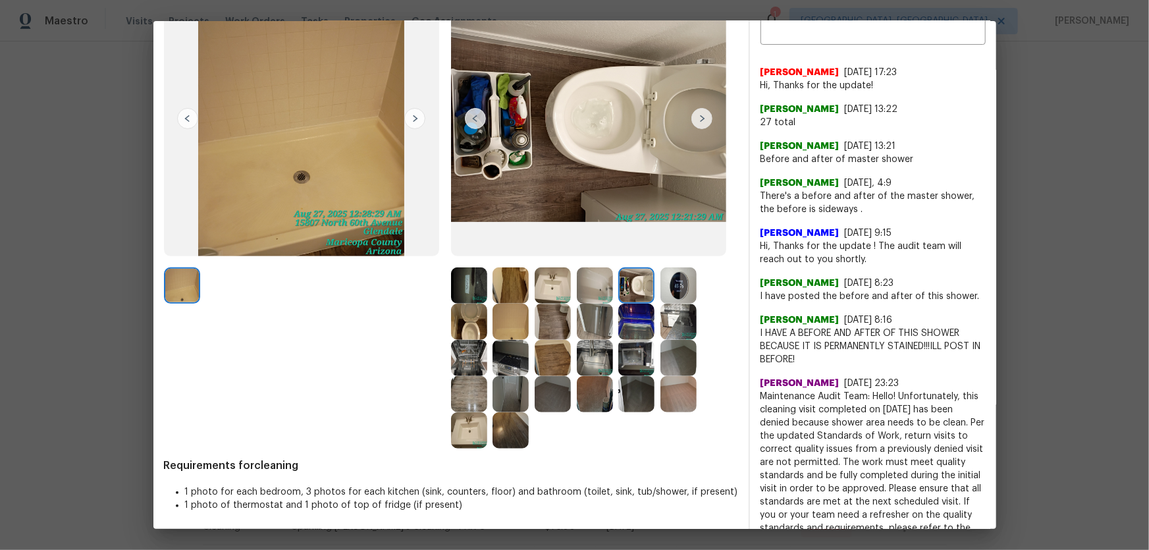
click at [677, 290] on img at bounding box center [679, 285] width 36 height 36
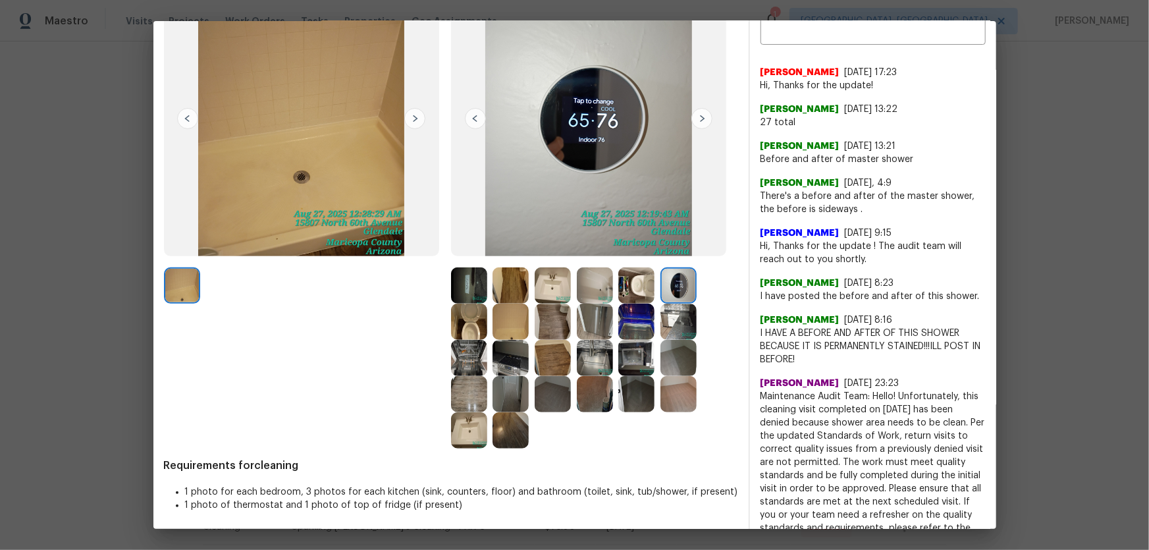
click at [600, 327] on img at bounding box center [595, 322] width 36 height 36
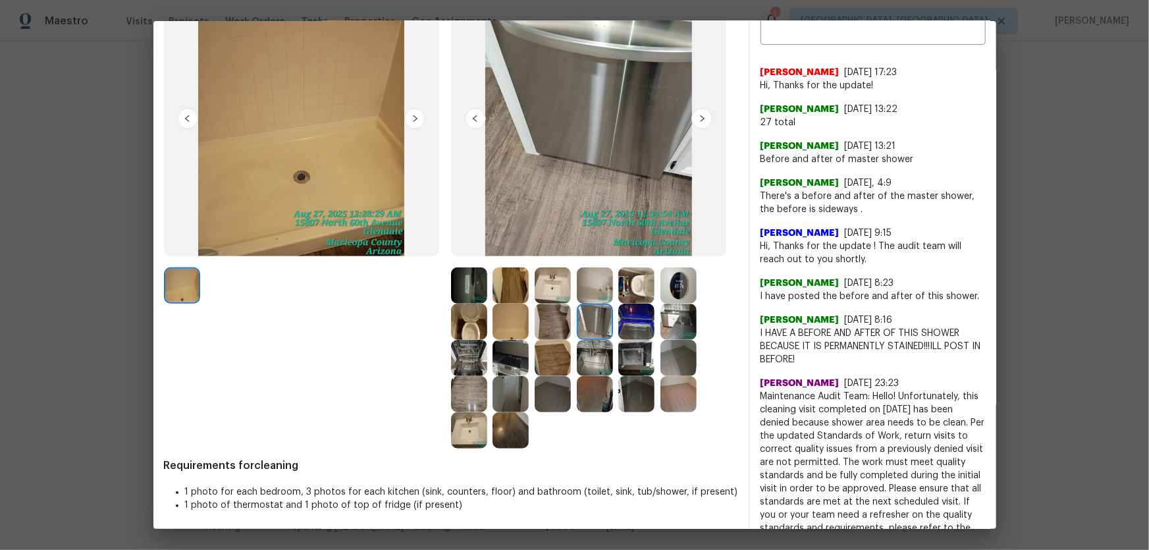
click at [633, 324] on img at bounding box center [637, 322] width 36 height 36
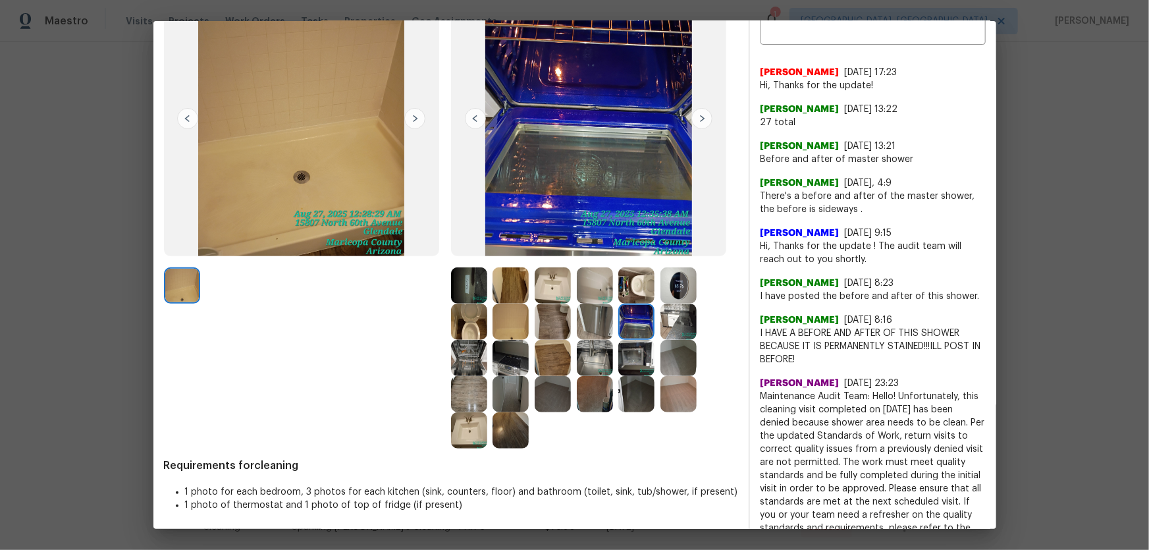
click at [632, 364] on img at bounding box center [637, 358] width 36 height 36
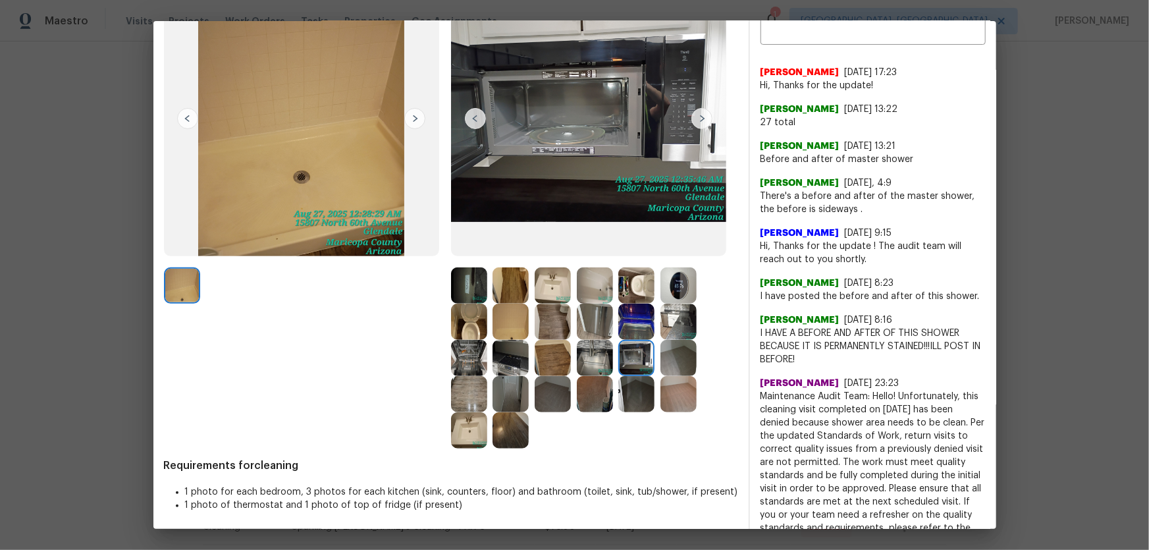
click at [582, 364] on img at bounding box center [595, 358] width 36 height 36
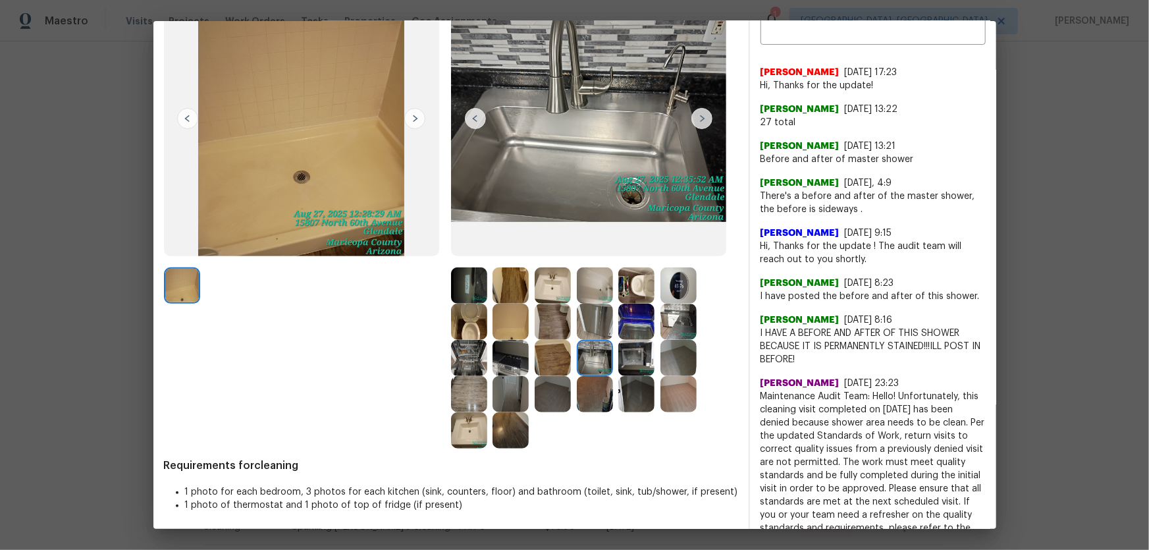
click at [588, 404] on img at bounding box center [595, 394] width 36 height 36
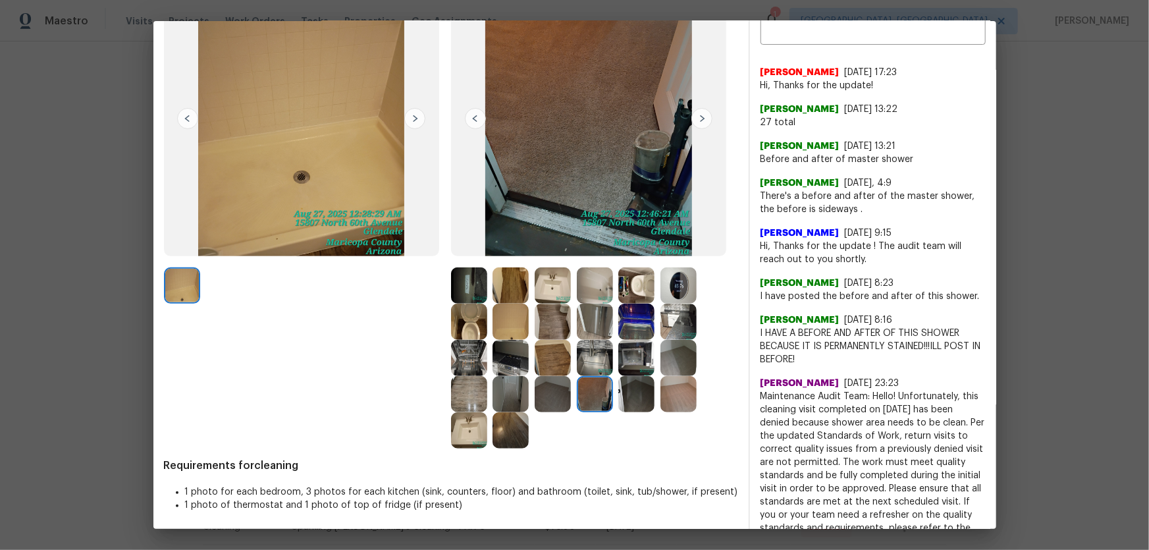
click at [549, 404] on img at bounding box center [553, 394] width 36 height 36
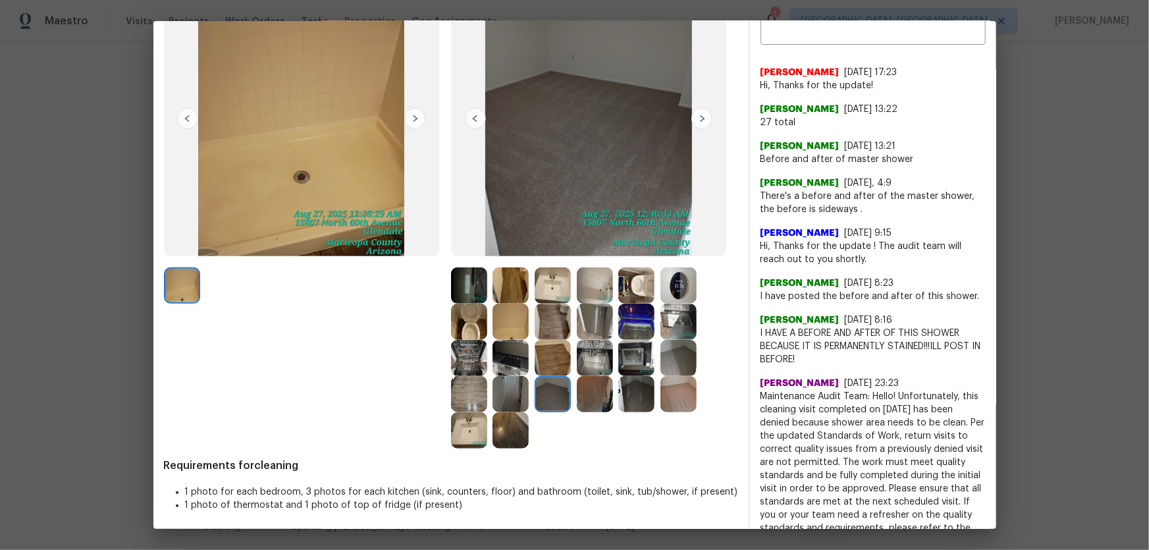
click at [502, 426] on img at bounding box center [511, 430] width 36 height 36
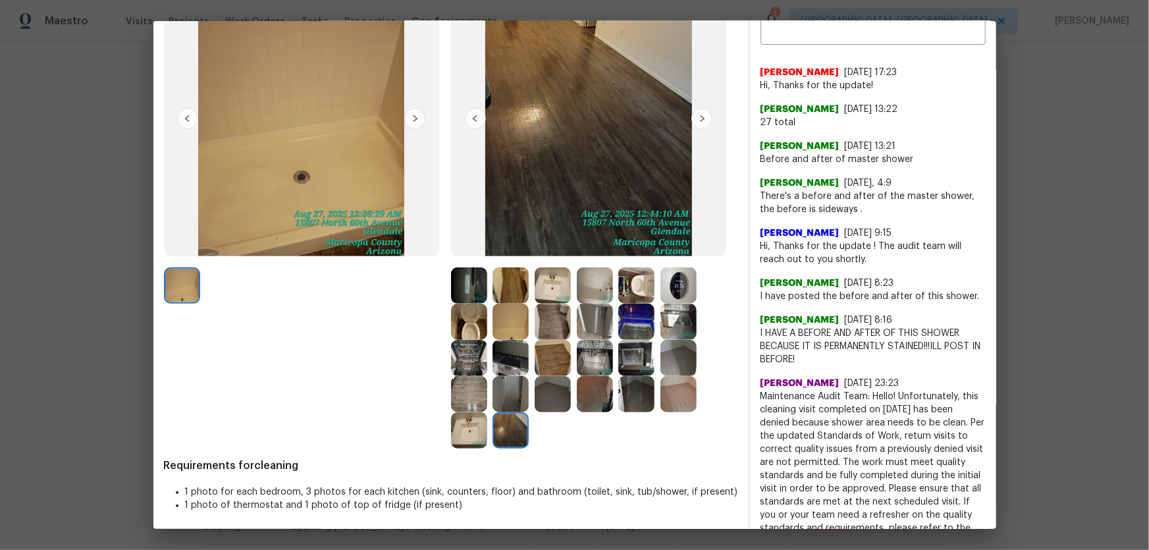
click at [505, 391] on img at bounding box center [511, 394] width 36 height 36
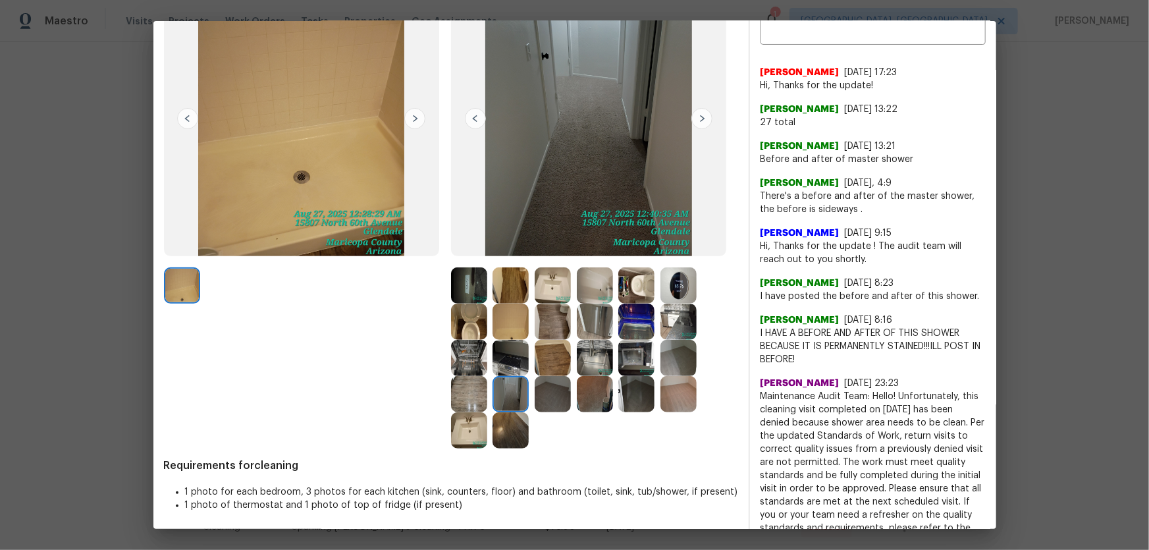
click at [461, 393] on img at bounding box center [469, 394] width 36 height 36
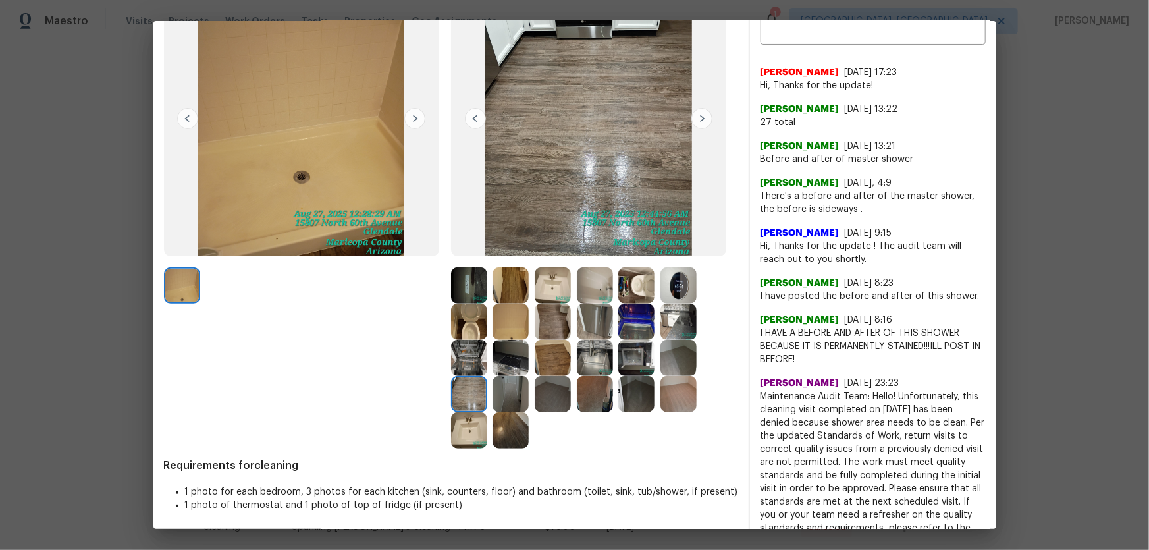
click at [459, 425] on img at bounding box center [469, 430] width 36 height 36
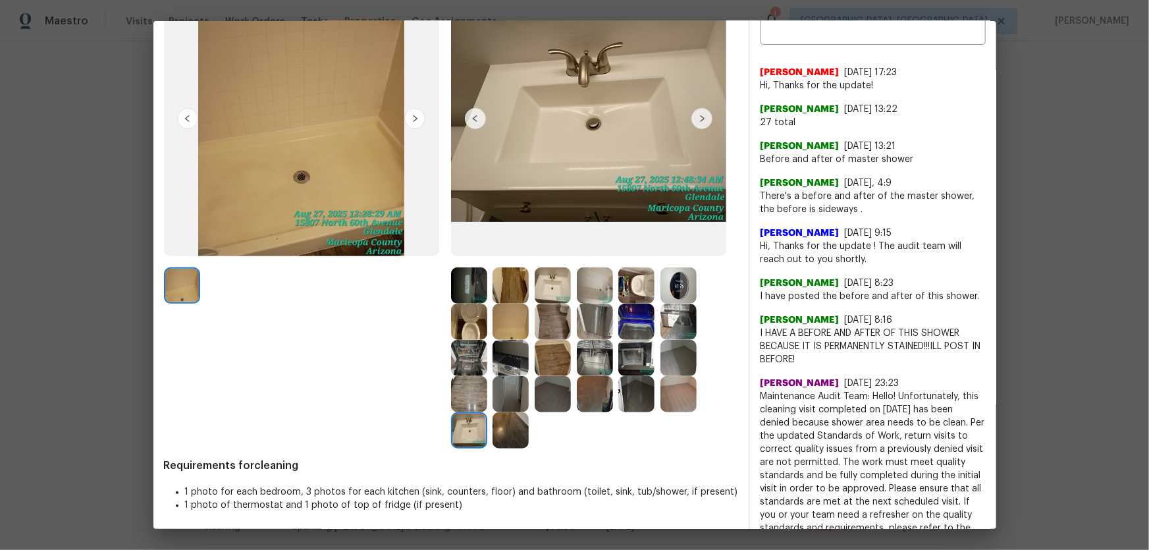
click at [469, 360] on img at bounding box center [469, 358] width 36 height 36
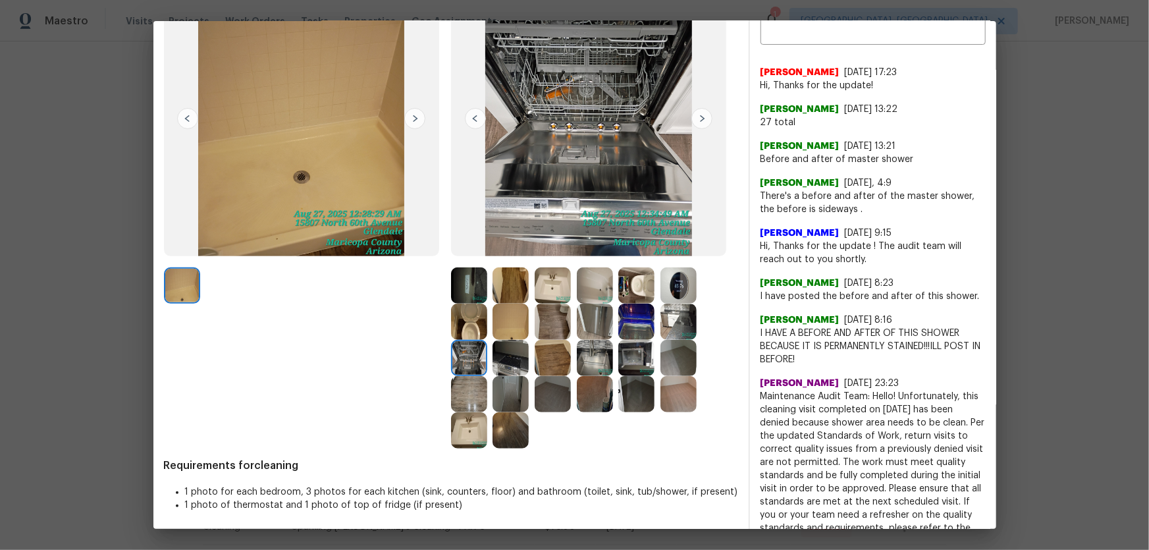
click at [507, 362] on img at bounding box center [511, 358] width 36 height 36
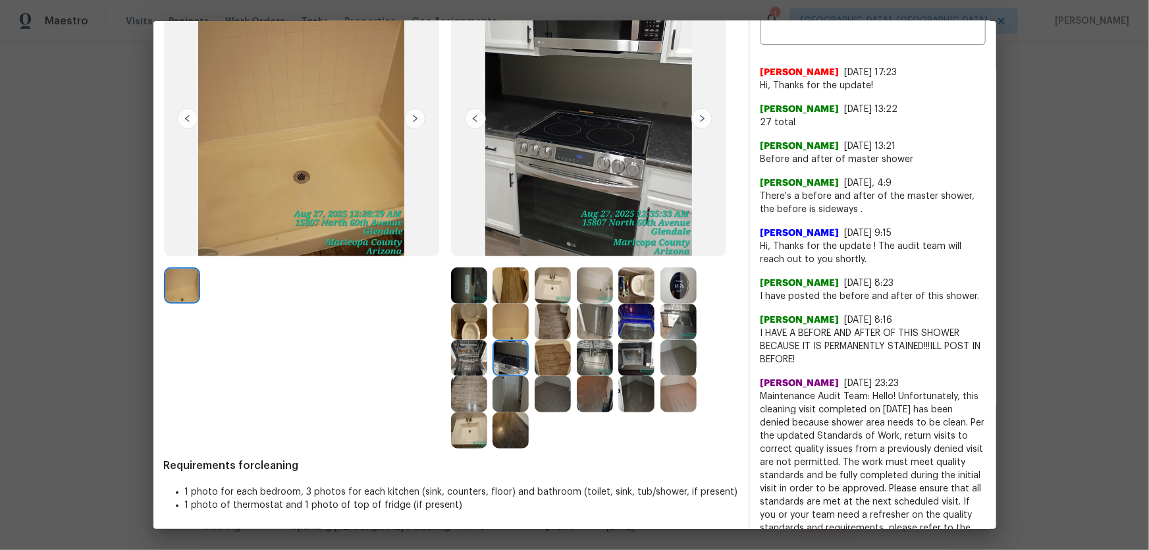
click at [511, 310] on img at bounding box center [511, 322] width 36 height 36
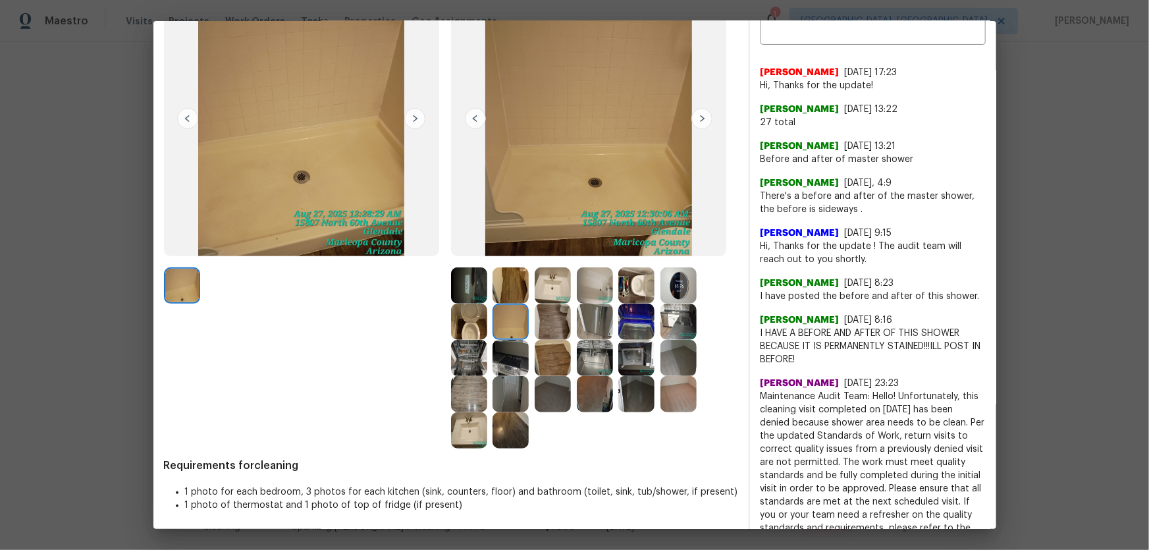
click at [511, 283] on img at bounding box center [511, 285] width 36 height 36
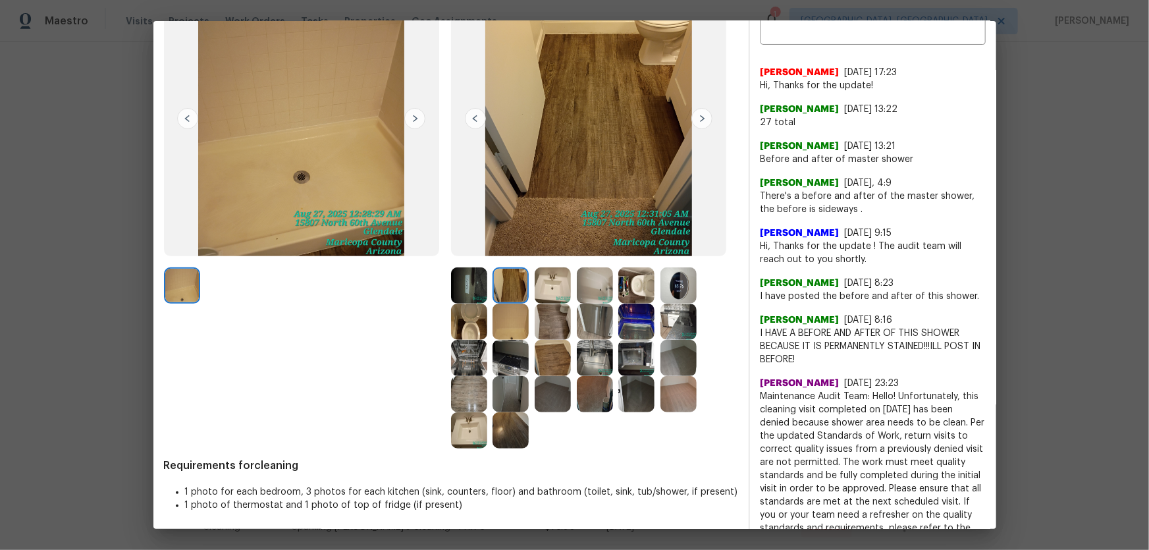
click at [461, 284] on img at bounding box center [469, 285] width 36 height 36
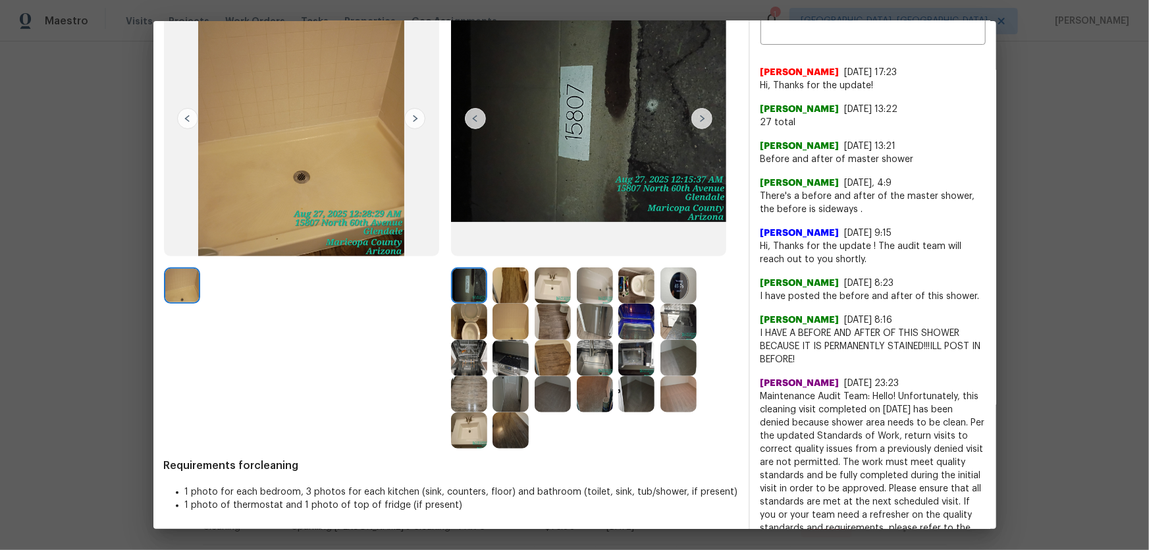
click at [554, 285] on img at bounding box center [553, 285] width 36 height 36
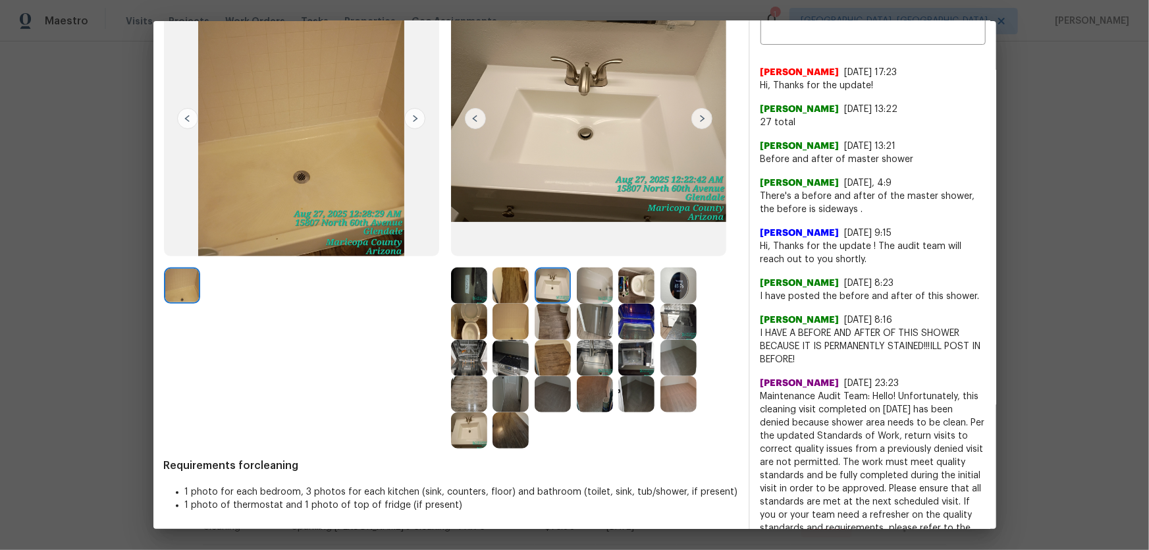
click at [595, 285] on img at bounding box center [595, 285] width 36 height 36
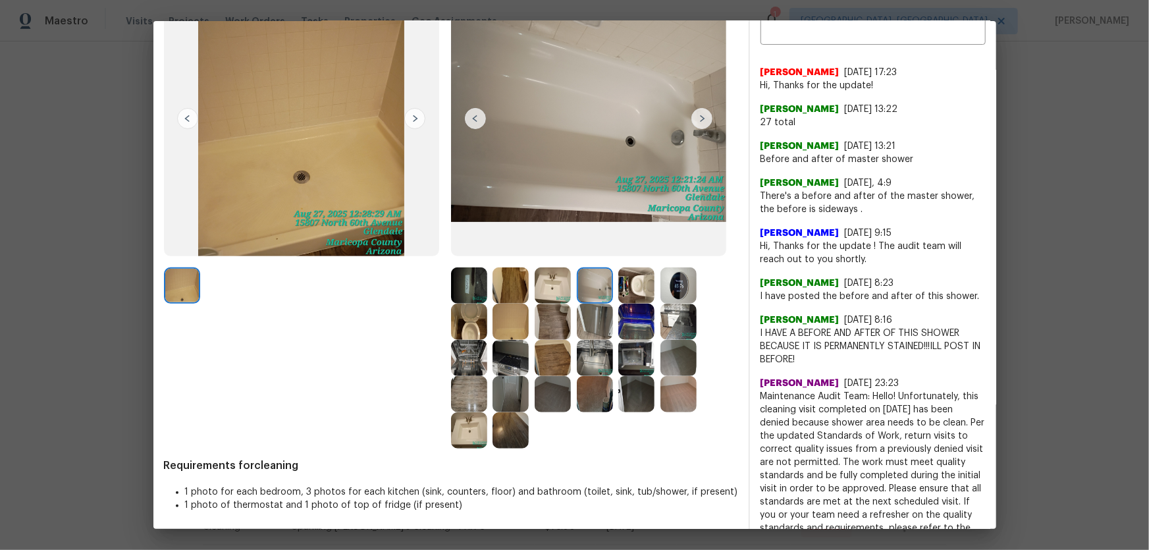
click at [595, 315] on img at bounding box center [595, 322] width 36 height 36
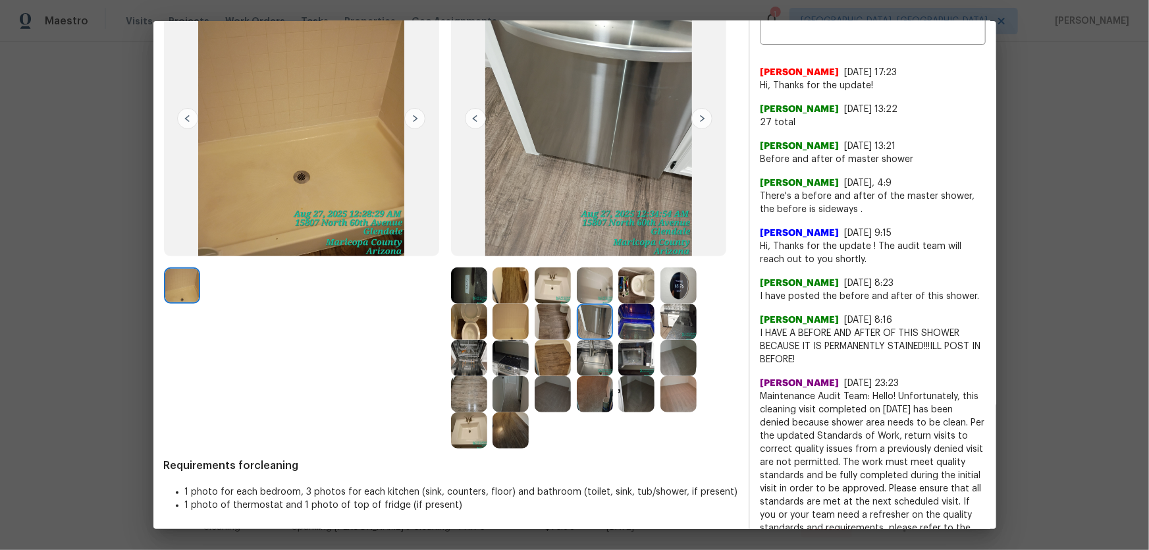
click at [638, 322] on img at bounding box center [637, 322] width 36 height 36
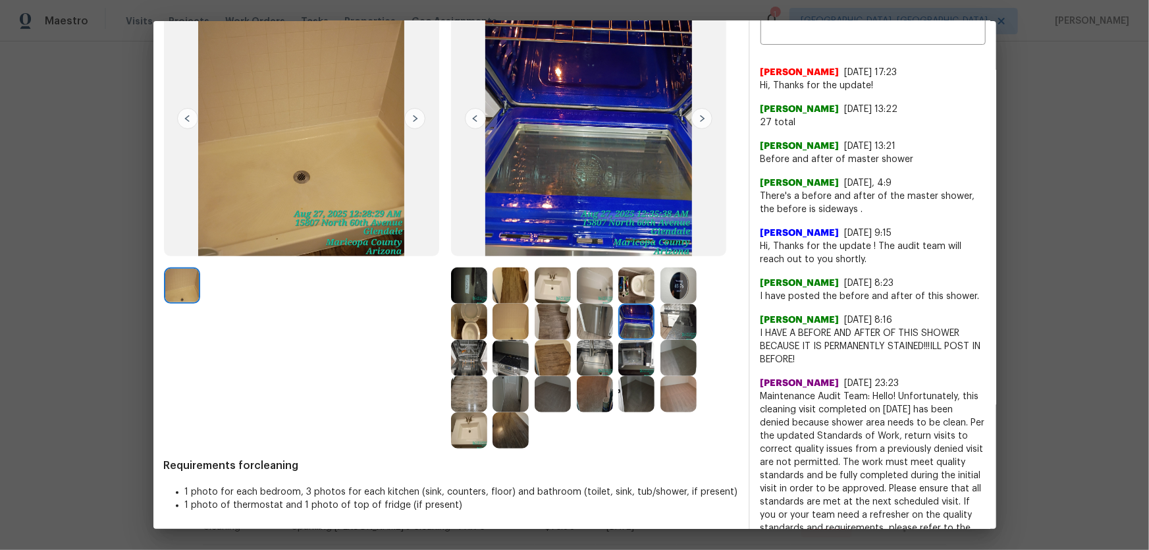
click at [636, 295] on img at bounding box center [637, 285] width 36 height 36
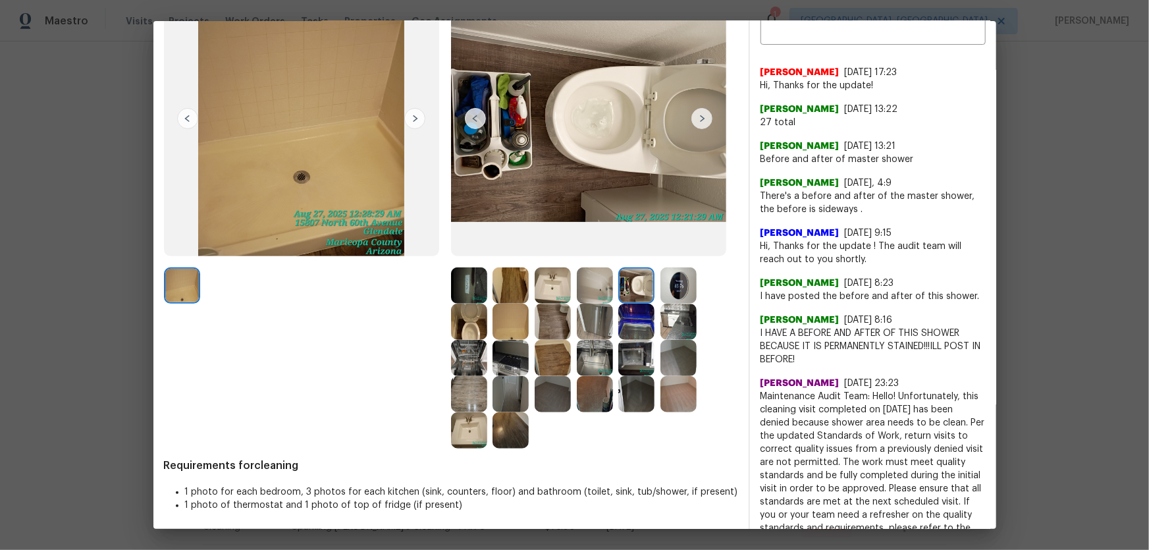
click at [671, 292] on img at bounding box center [679, 285] width 36 height 36
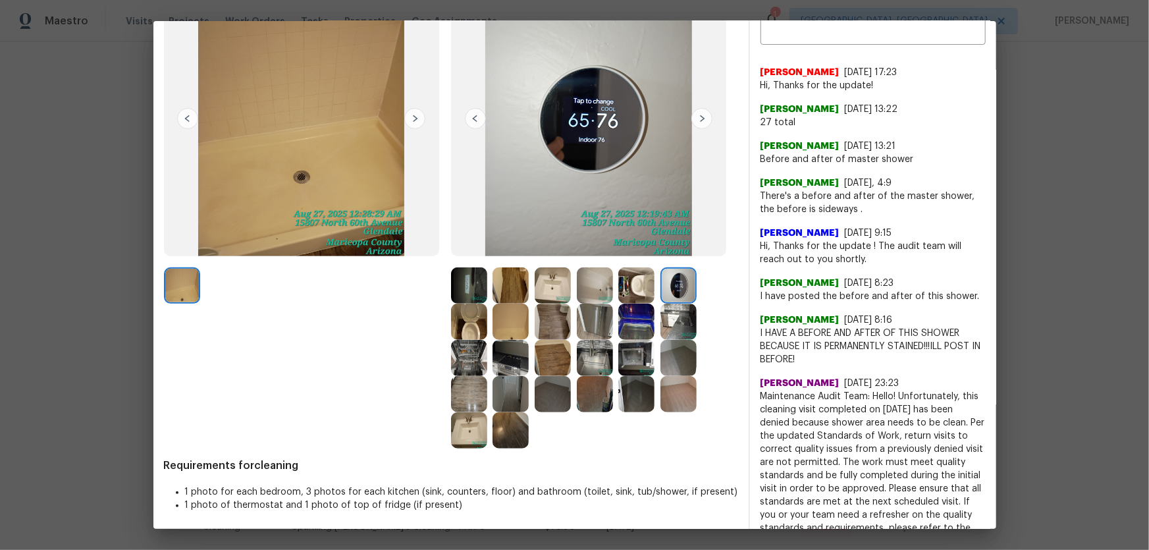
click at [671, 322] on img at bounding box center [679, 322] width 36 height 36
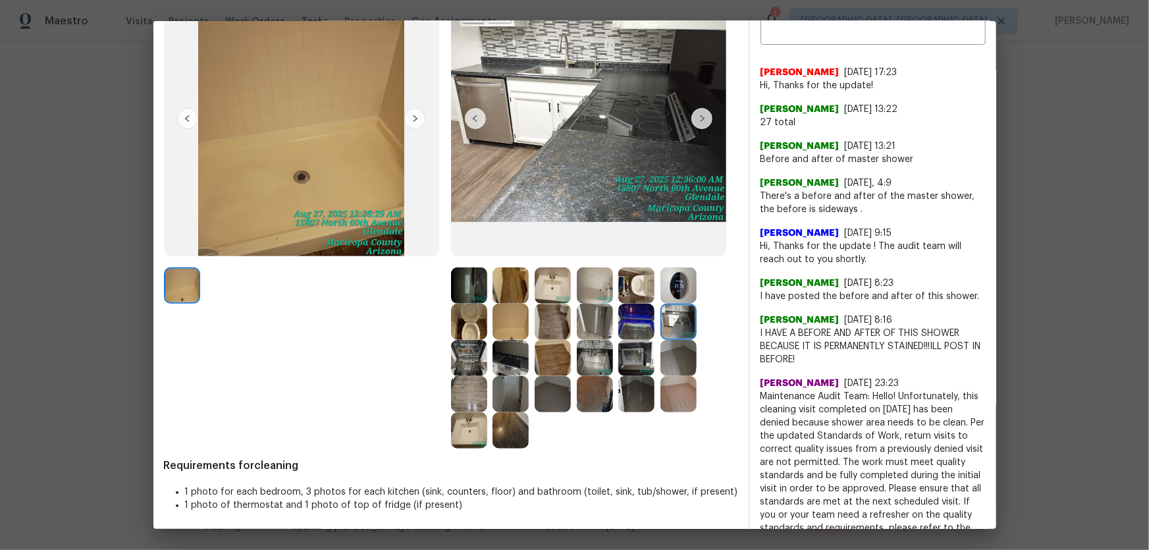
click at [661, 362] on img at bounding box center [679, 358] width 36 height 36
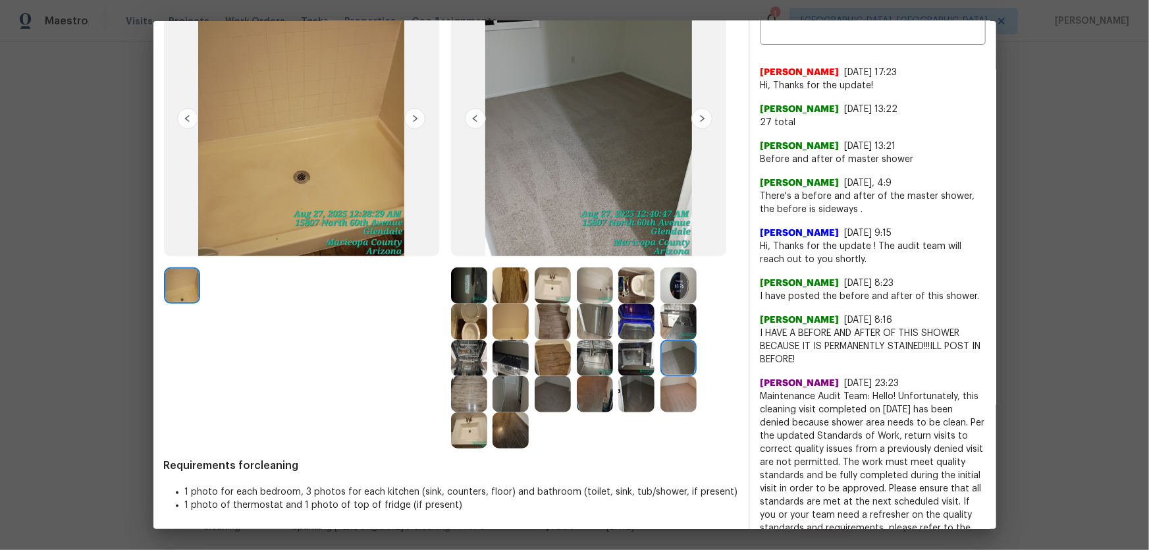
click at [634, 362] on img at bounding box center [637, 358] width 36 height 36
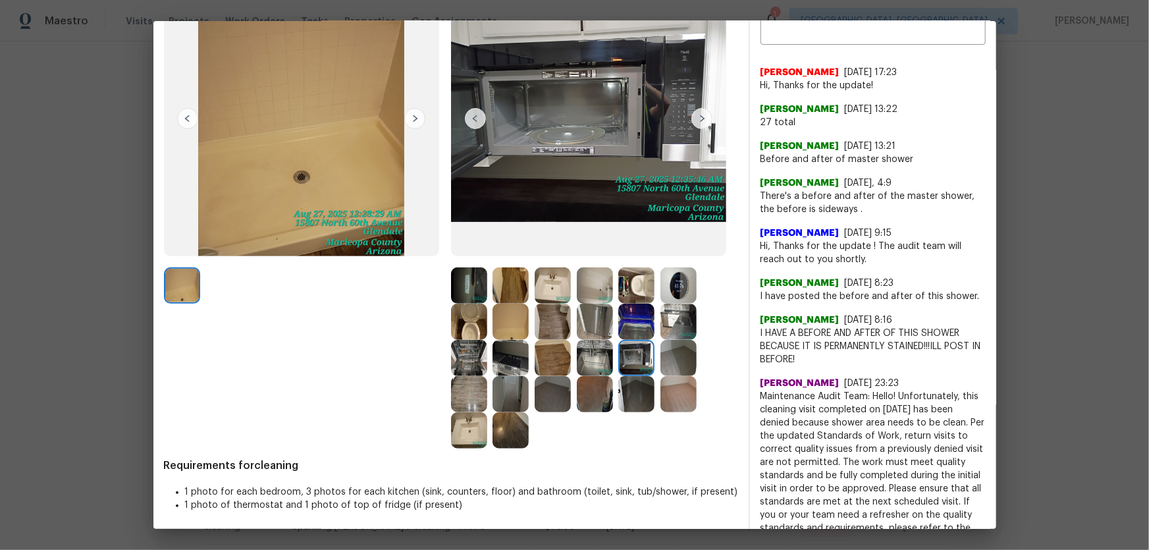
click at [633, 387] on img at bounding box center [637, 394] width 36 height 36
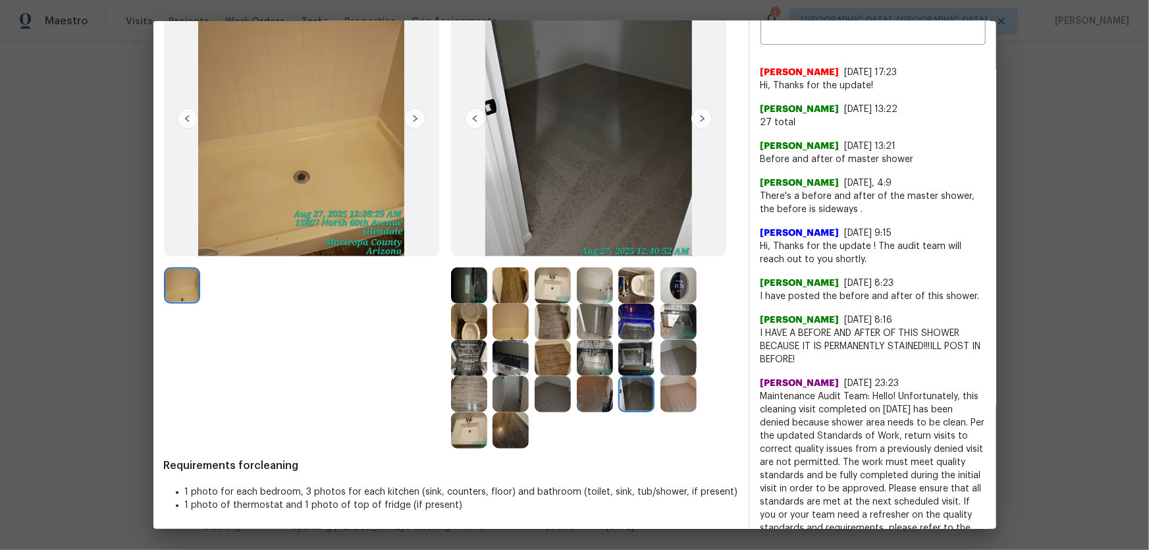
click at [592, 393] on img at bounding box center [595, 394] width 36 height 36
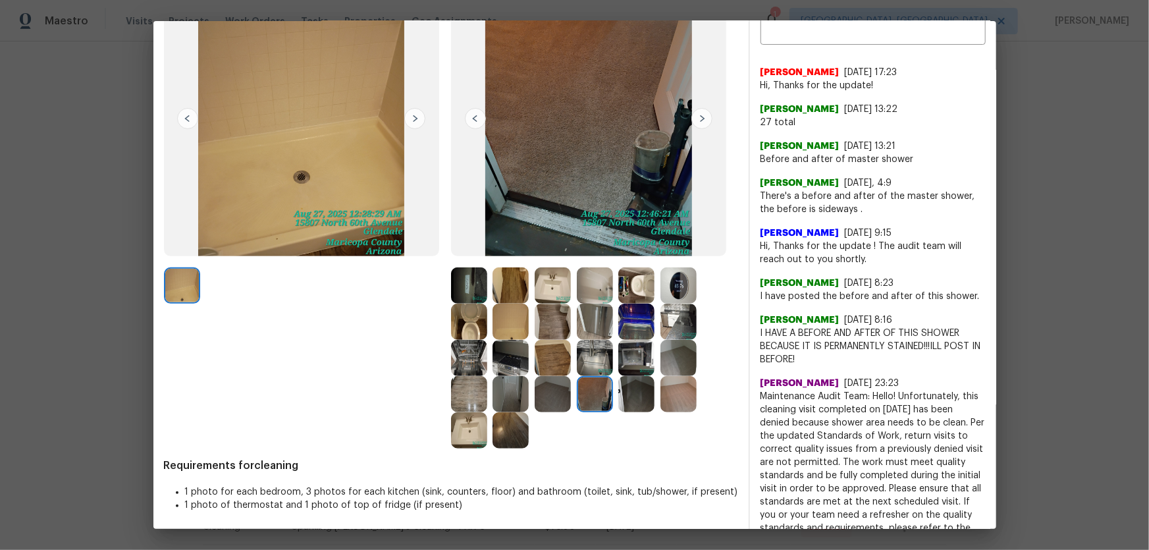
click at [589, 368] on img at bounding box center [595, 358] width 36 height 36
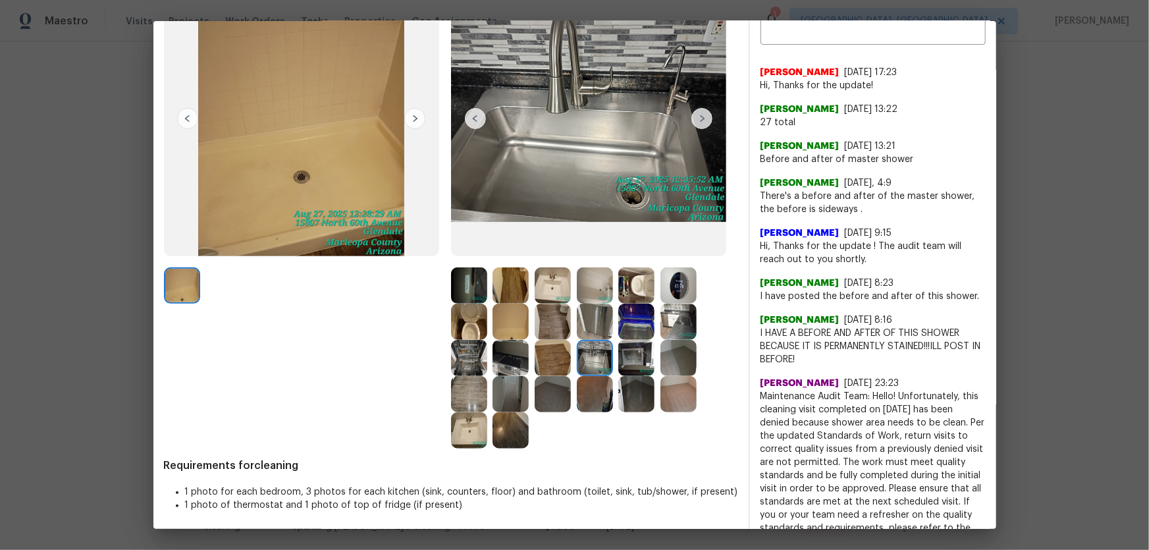
click at [557, 362] on img at bounding box center [553, 358] width 36 height 36
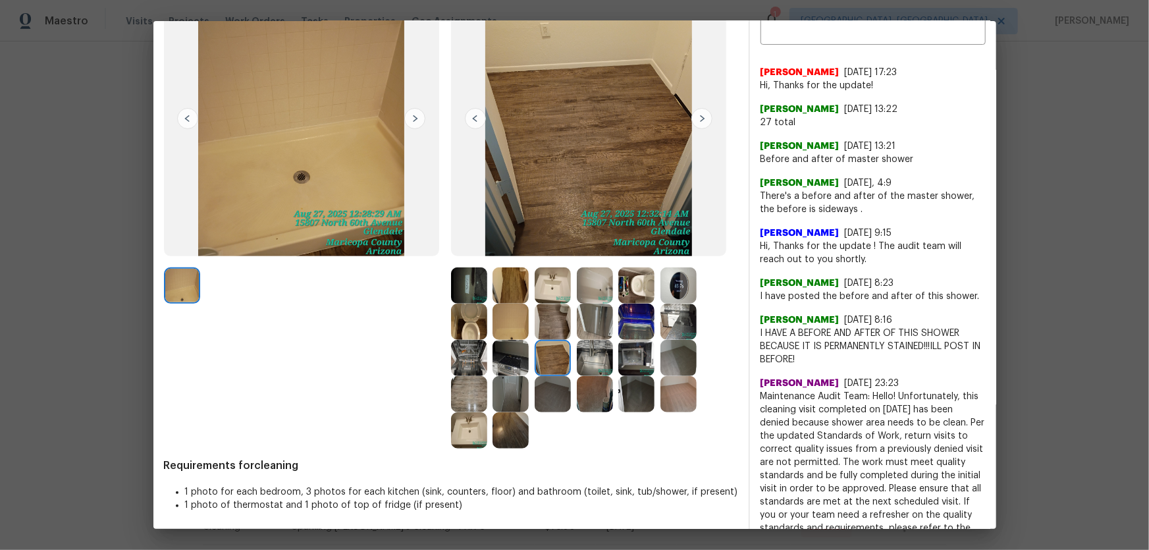
click at [549, 388] on img at bounding box center [553, 394] width 36 height 36
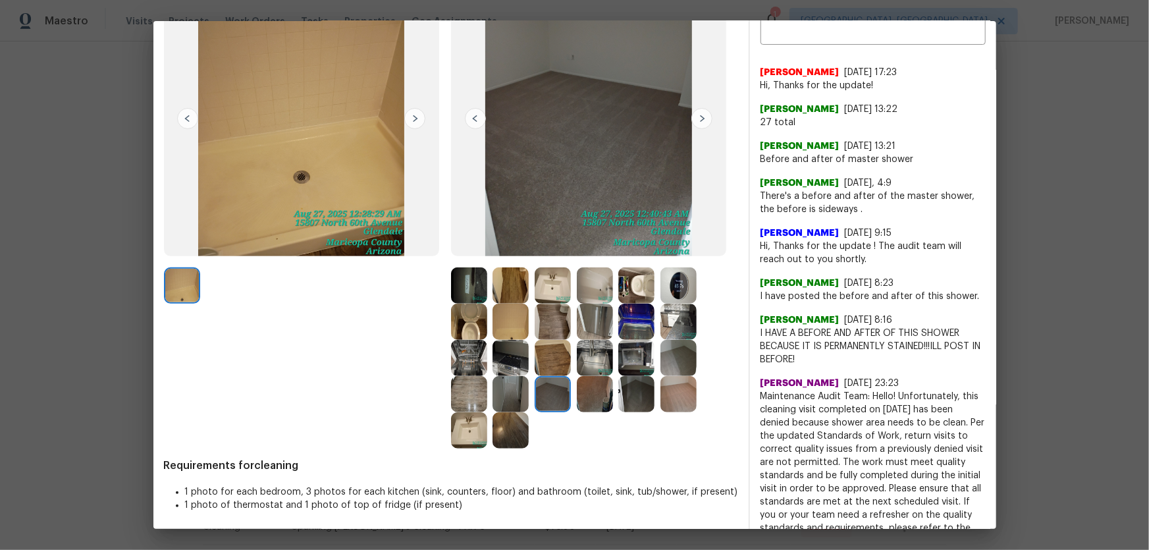
click at [516, 393] on img at bounding box center [511, 394] width 36 height 36
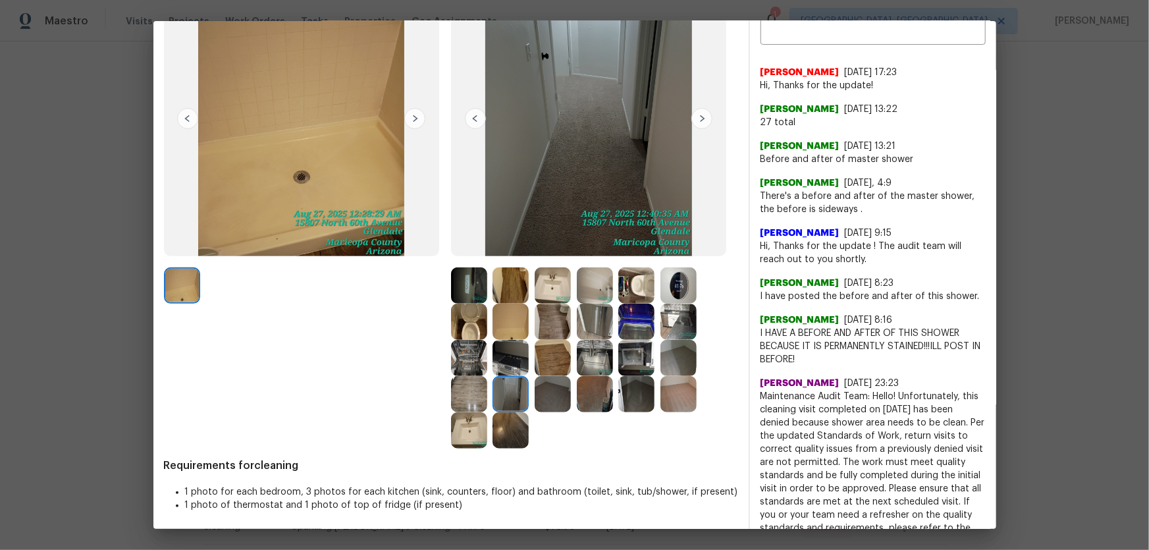
click at [507, 415] on img at bounding box center [511, 430] width 36 height 36
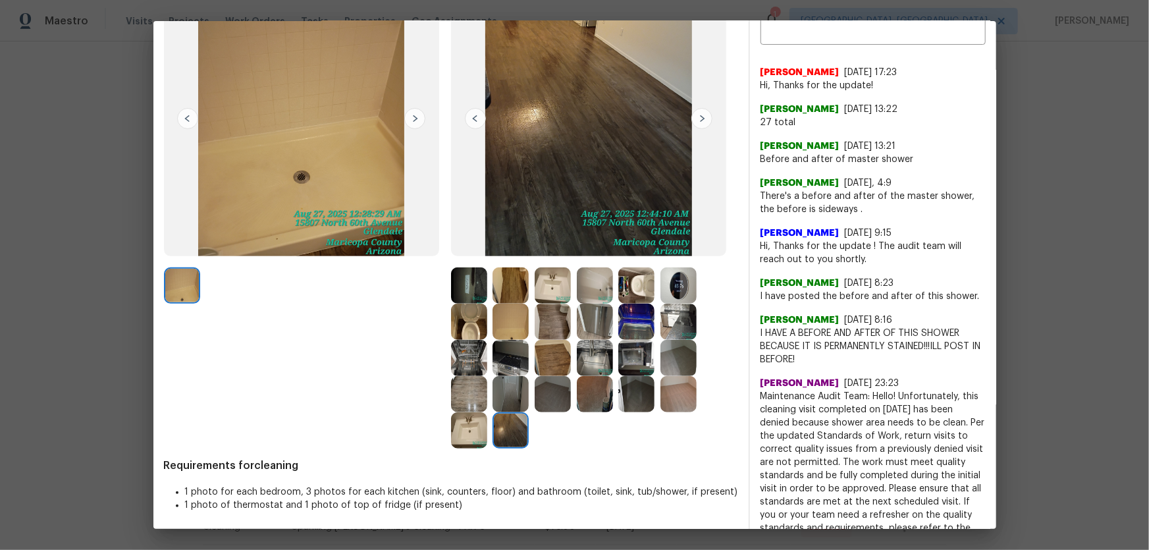
click at [468, 427] on img at bounding box center [469, 430] width 36 height 36
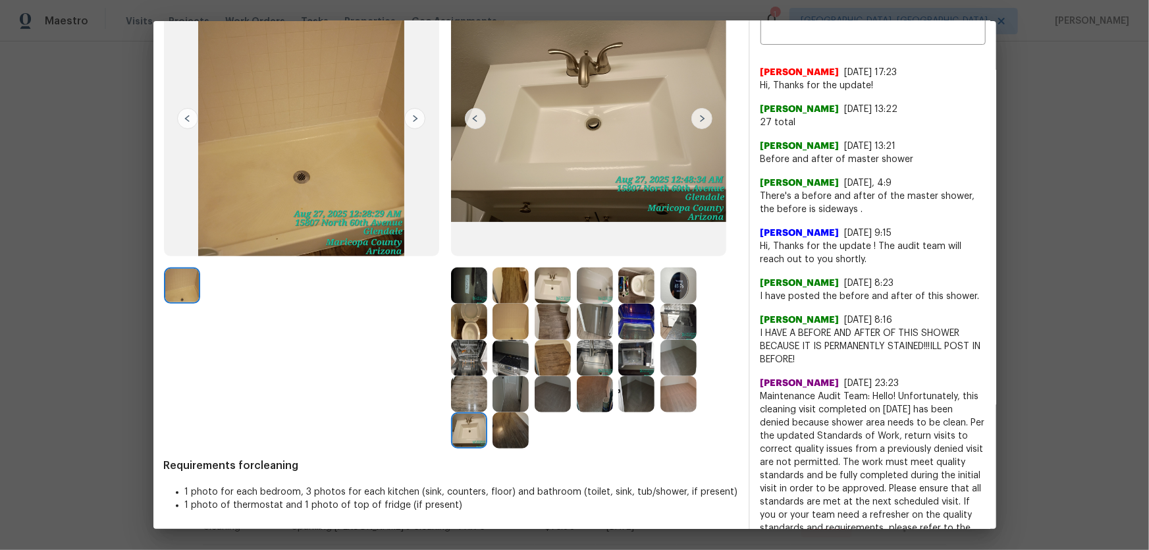
click at [466, 402] on img at bounding box center [469, 394] width 36 height 36
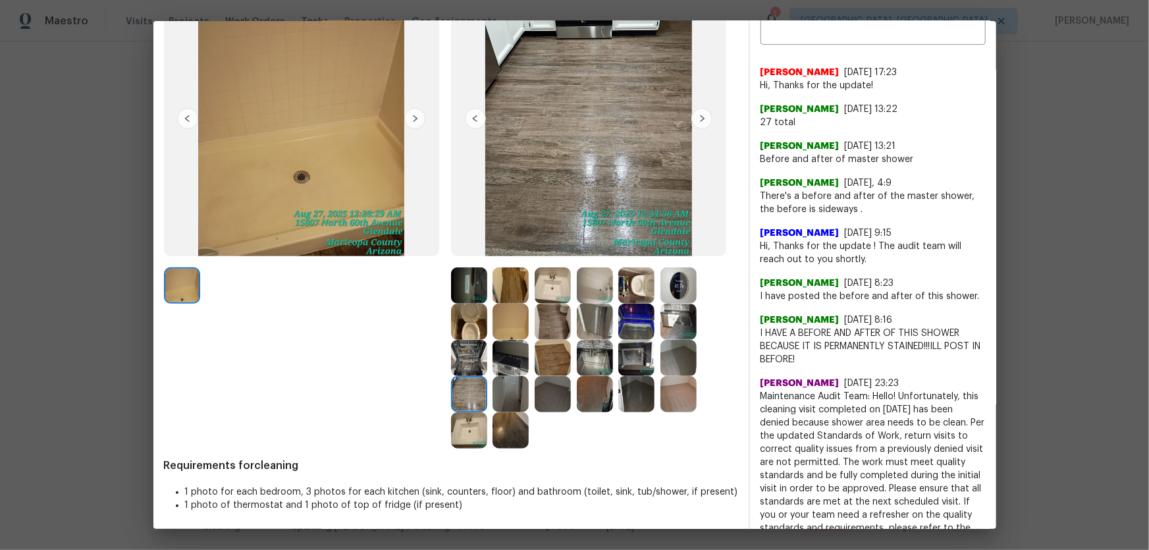
click at [466, 360] on img at bounding box center [469, 358] width 36 height 36
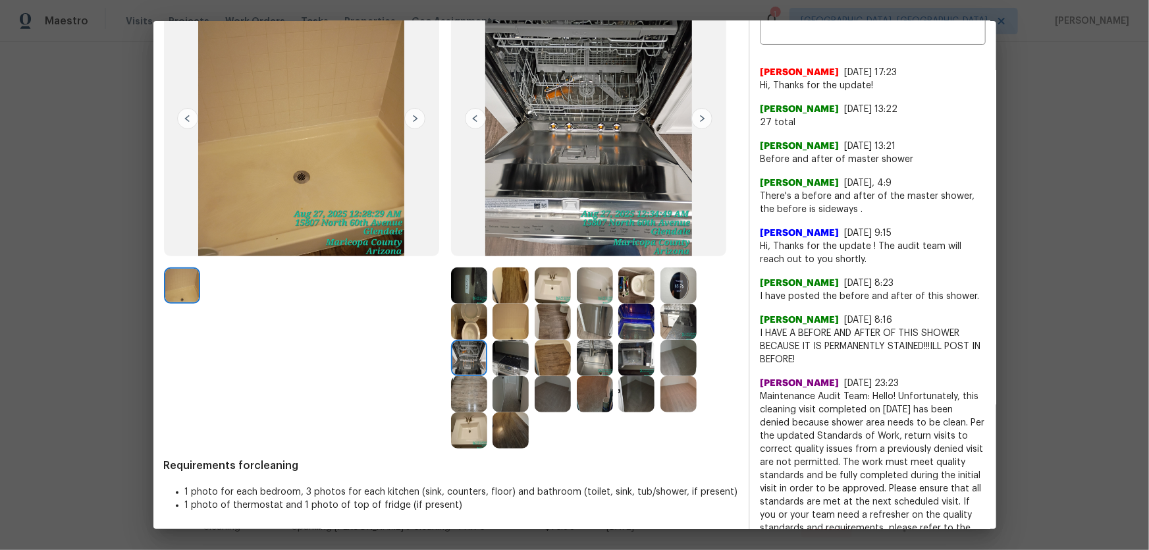
click at [507, 358] on img at bounding box center [511, 358] width 36 height 36
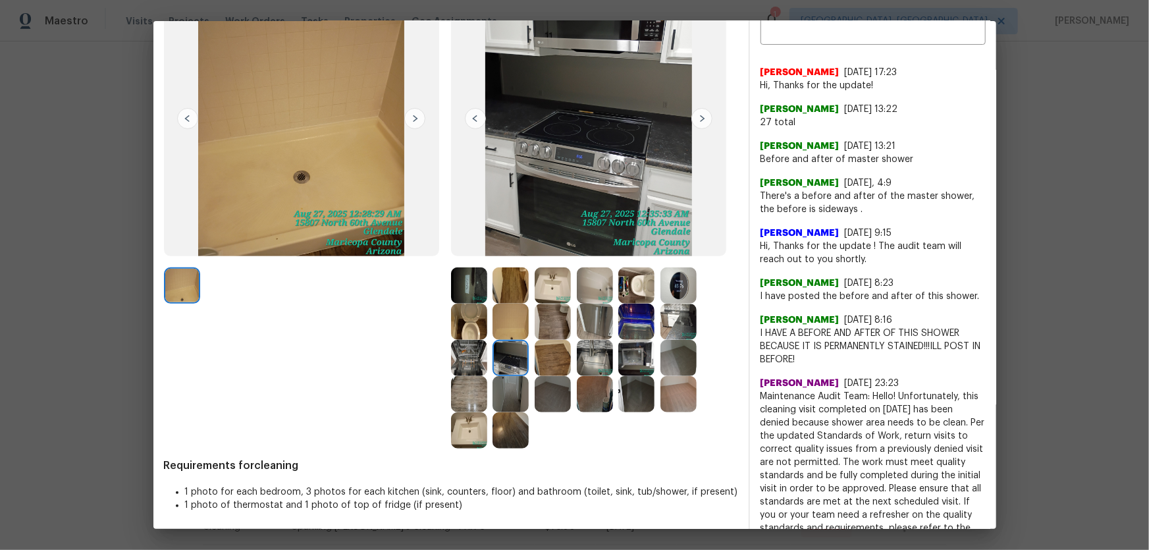
click at [510, 334] on img at bounding box center [511, 322] width 36 height 36
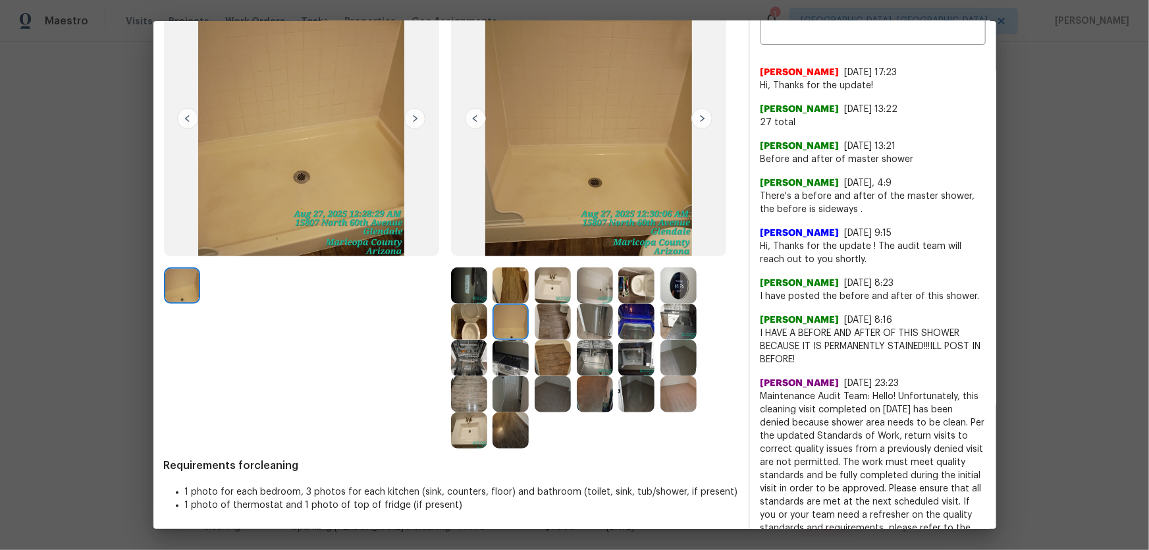
click at [507, 300] on img at bounding box center [511, 285] width 36 height 36
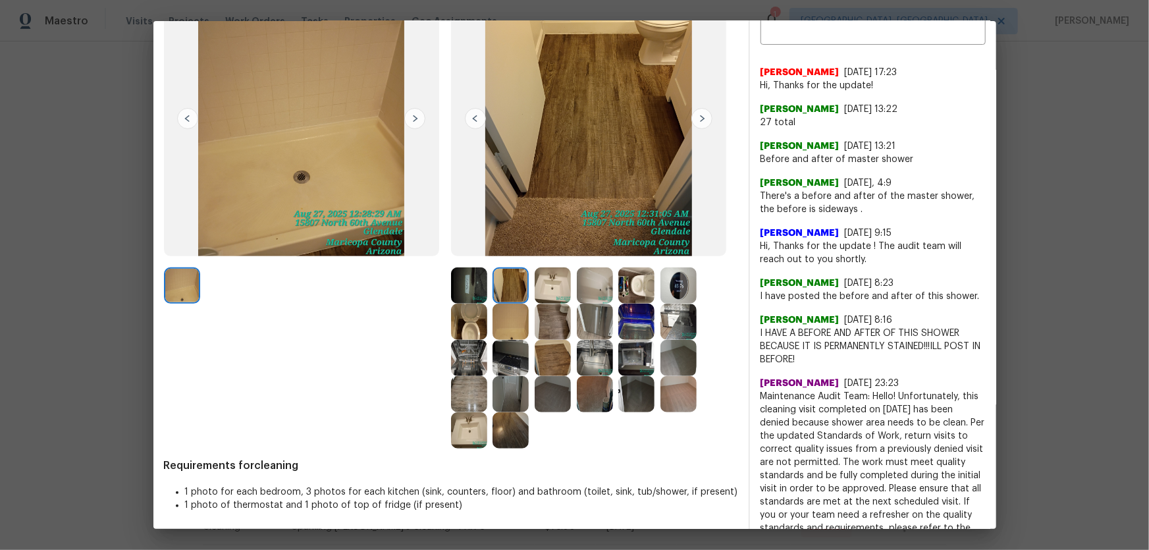
click at [515, 315] on img at bounding box center [511, 322] width 36 height 36
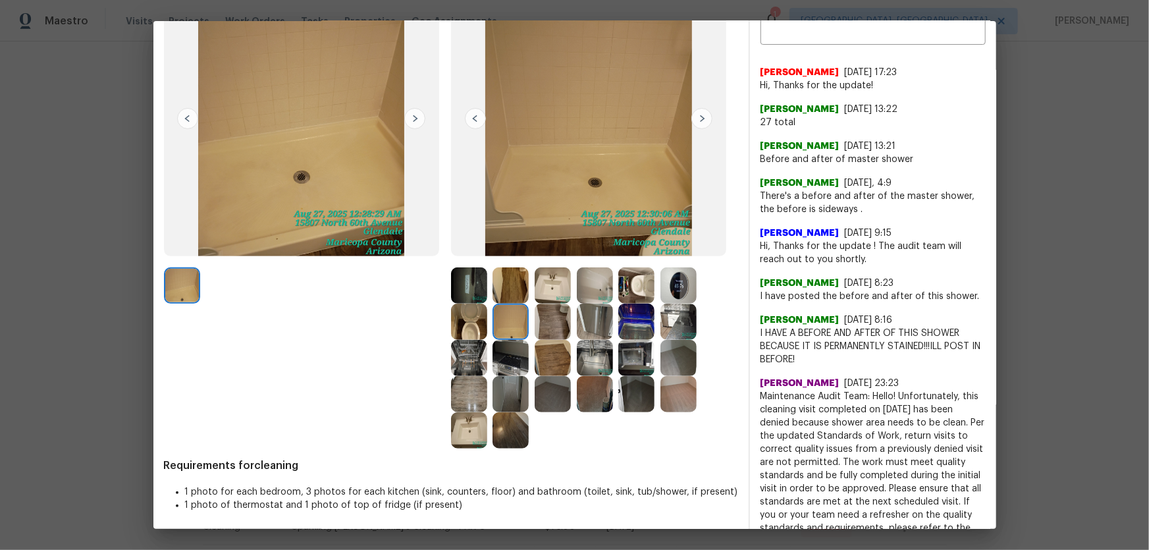
click at [542, 327] on img at bounding box center [553, 322] width 36 height 36
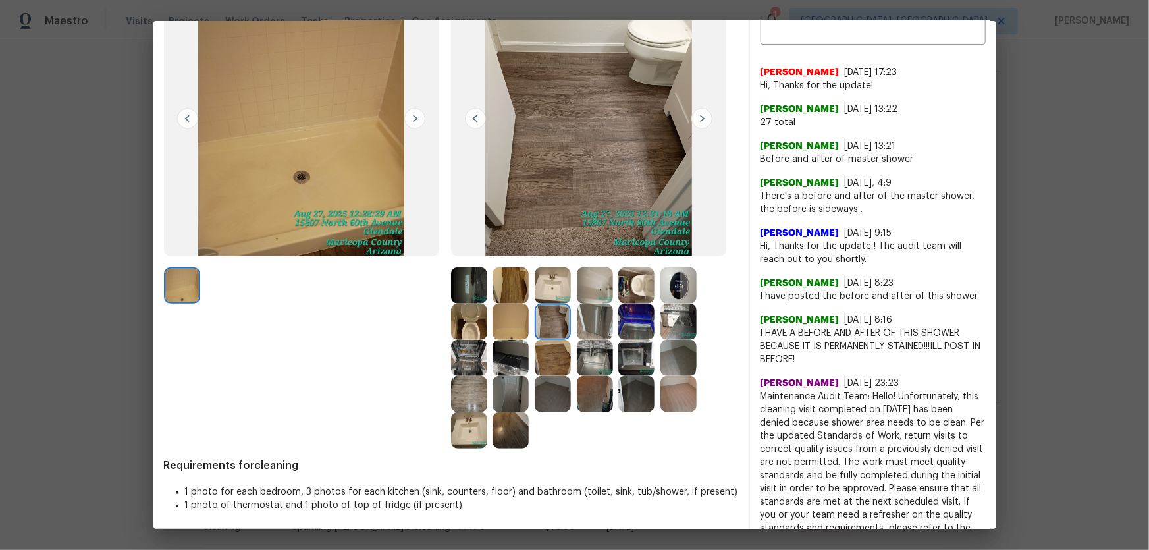
click at [542, 352] on img at bounding box center [553, 358] width 36 height 36
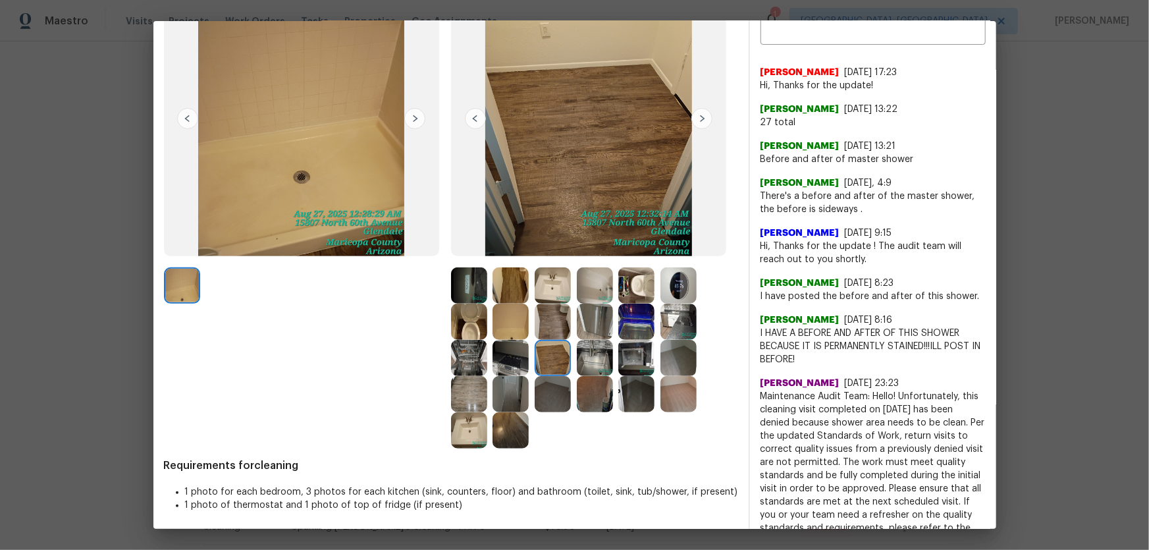
click at [586, 364] on img at bounding box center [595, 358] width 36 height 36
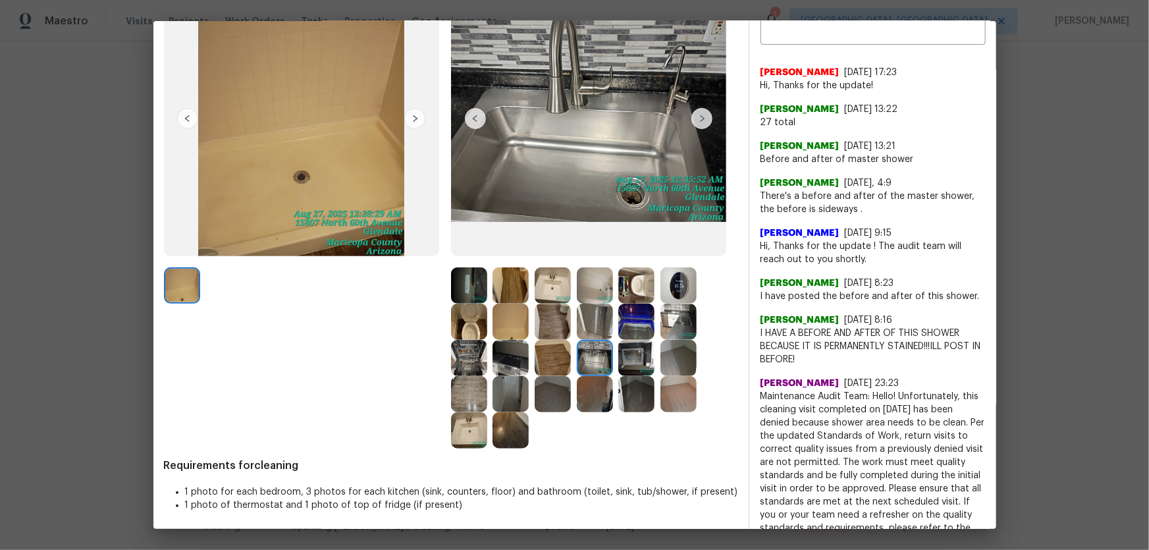
click at [614, 368] on div at bounding box center [598, 358] width 42 height 36
click at [624, 368] on img at bounding box center [637, 358] width 36 height 36
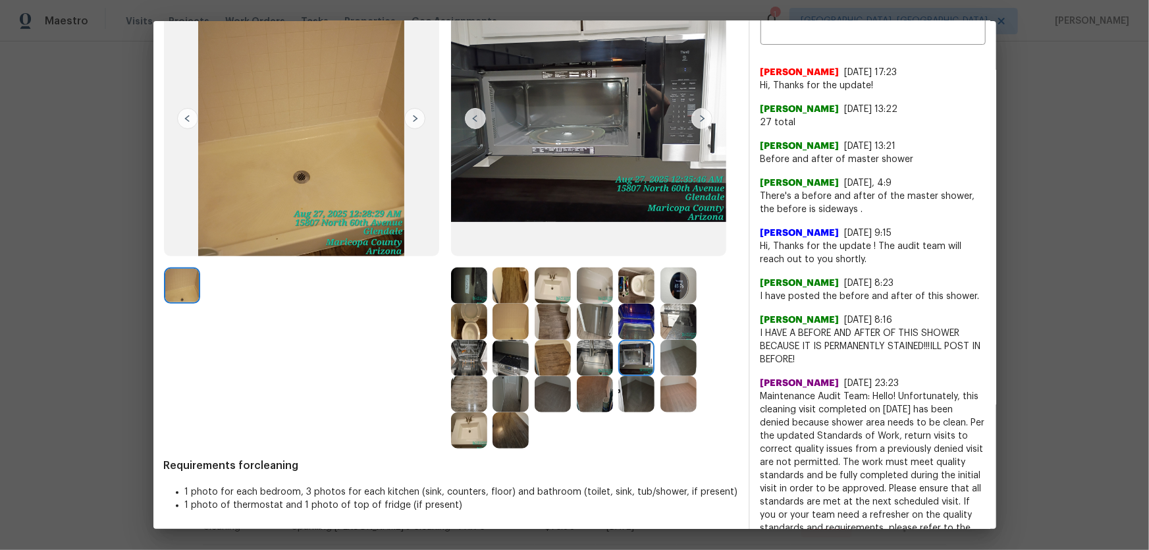
click at [637, 316] on img at bounding box center [637, 322] width 36 height 36
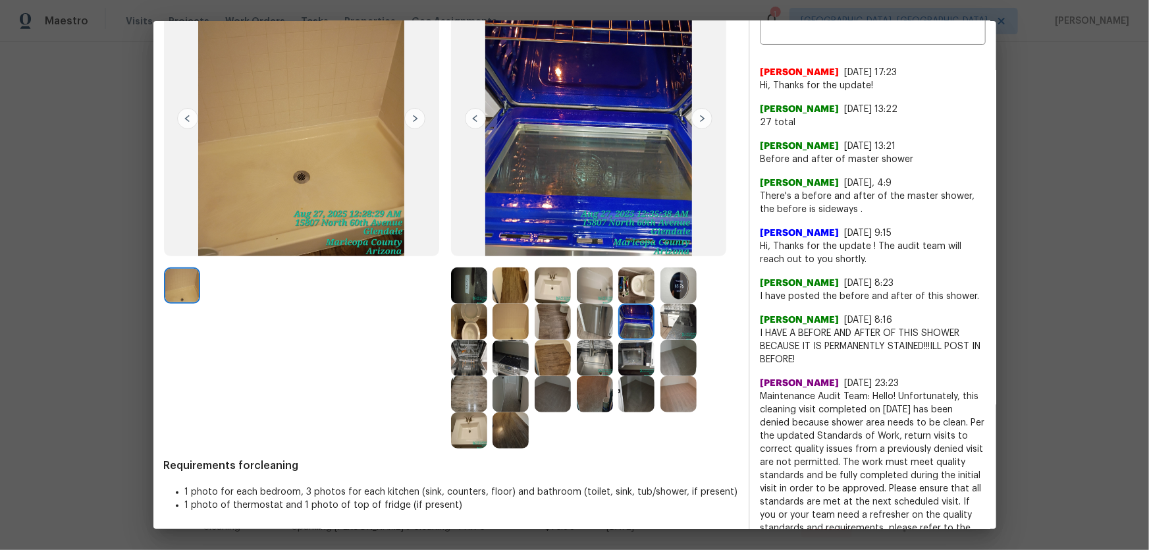
click at [596, 320] on img at bounding box center [595, 322] width 36 height 36
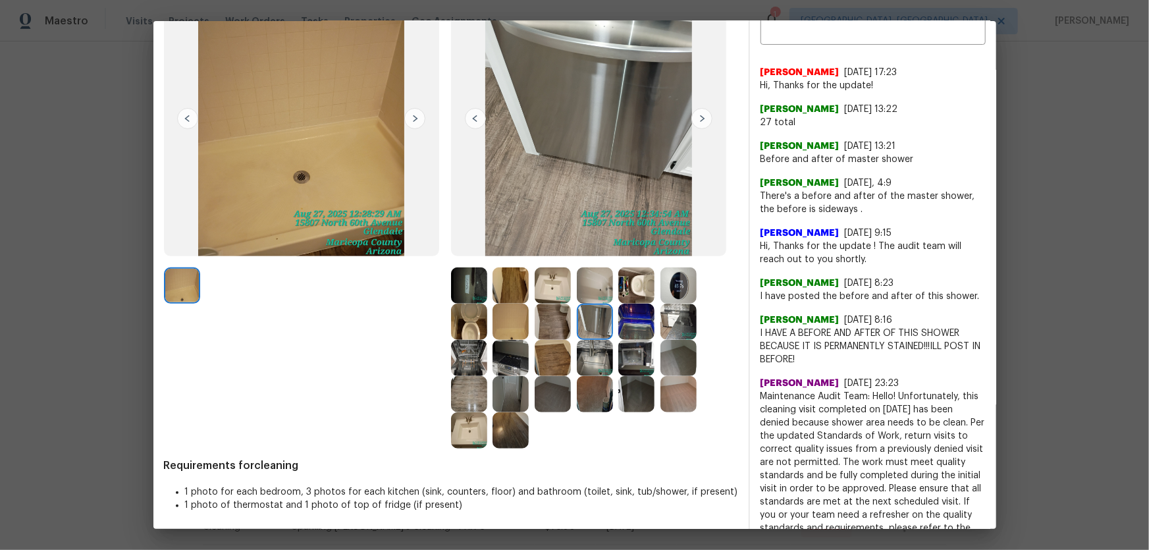
click at [592, 287] on img at bounding box center [595, 285] width 36 height 36
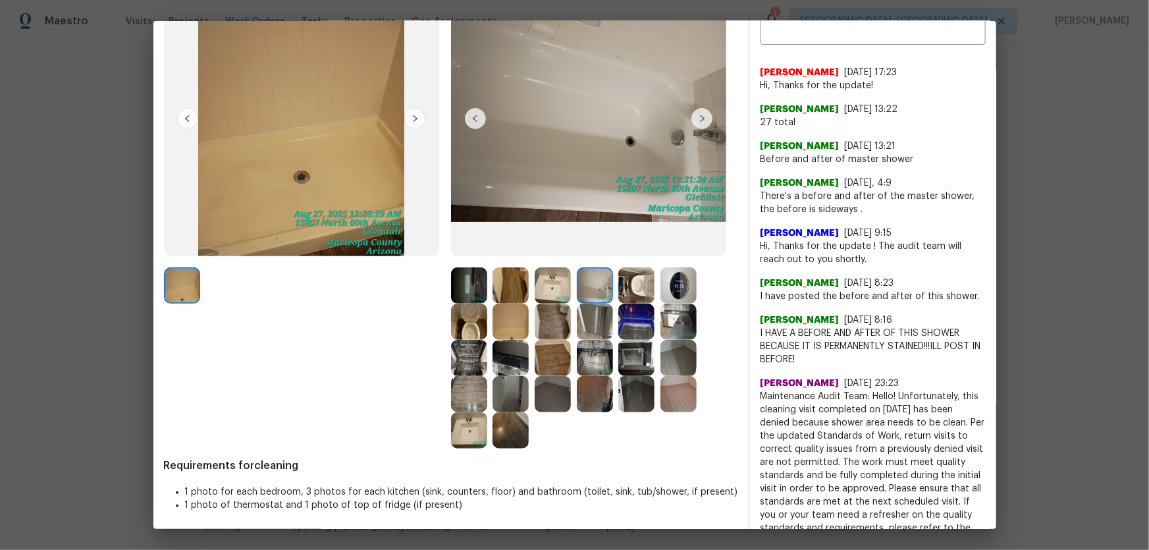
click at [635, 289] on img at bounding box center [637, 285] width 36 height 36
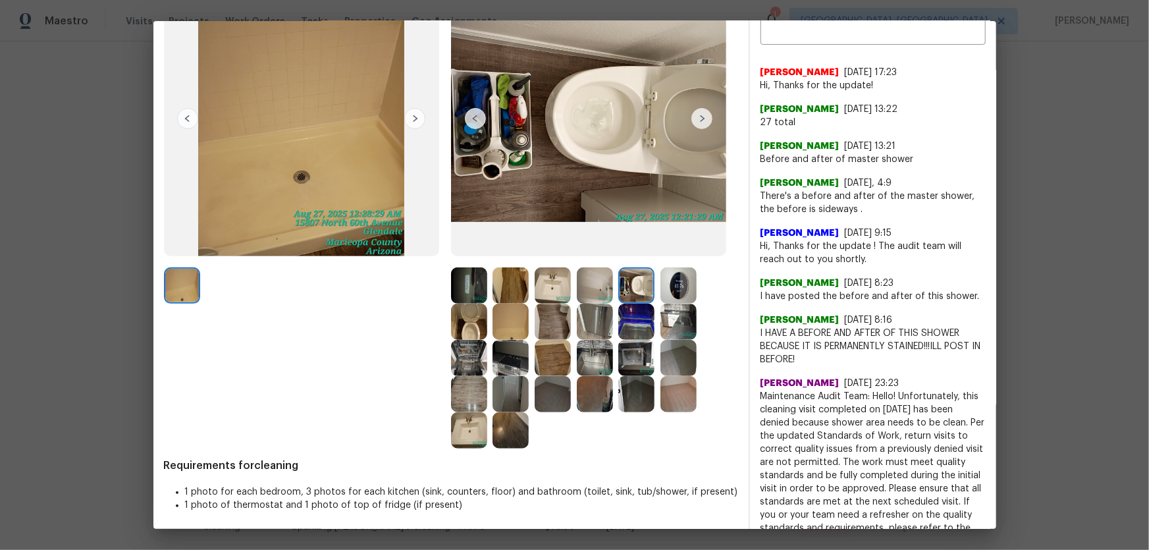
click at [678, 289] on img at bounding box center [679, 285] width 36 height 36
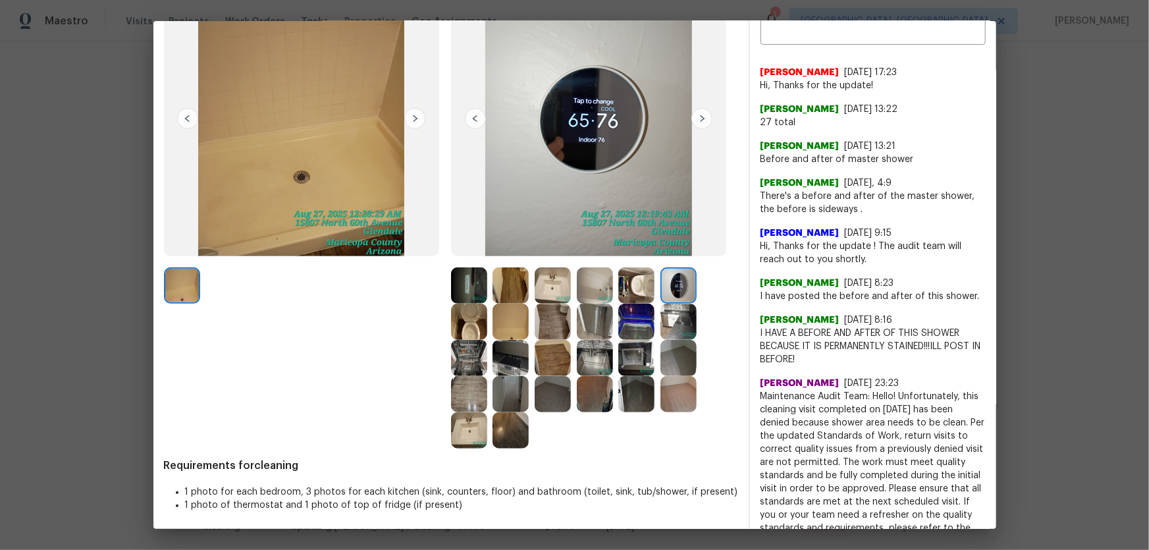
click at [670, 329] on img at bounding box center [679, 322] width 36 height 36
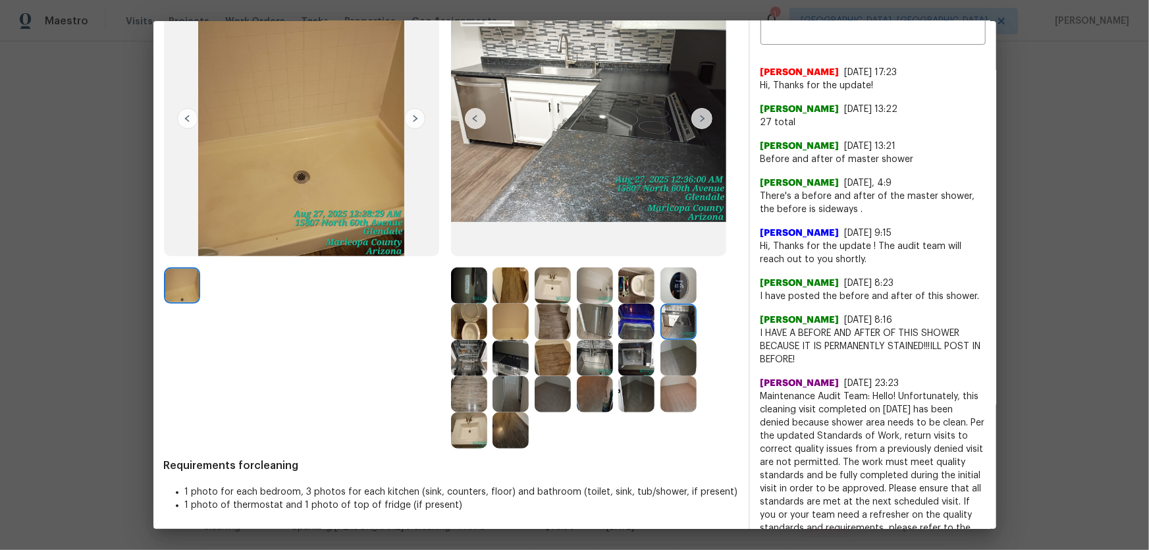
click at [661, 352] on img at bounding box center [679, 358] width 36 height 36
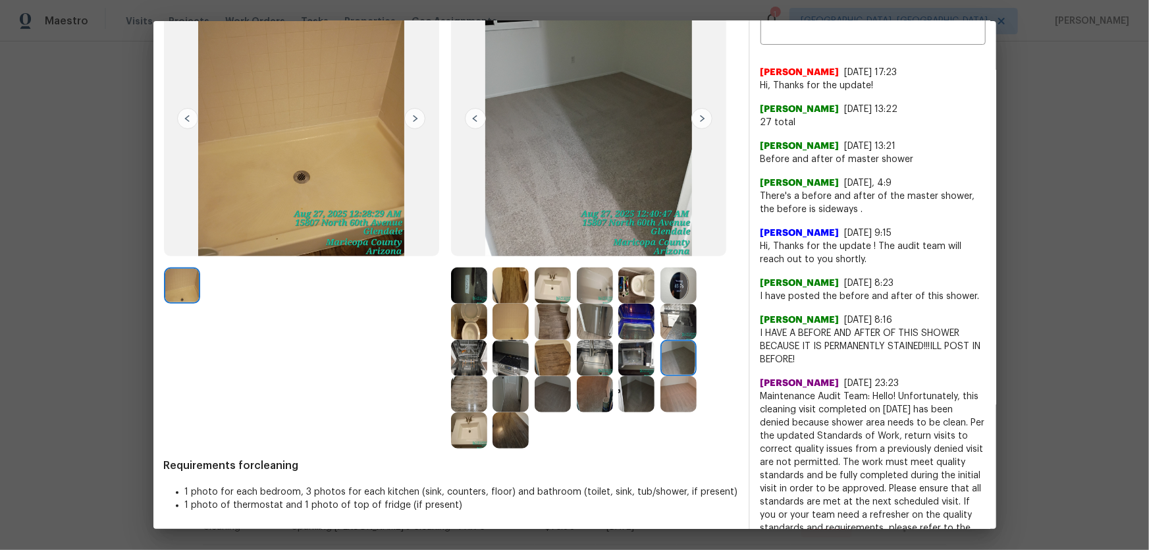
click at [628, 362] on img at bounding box center [637, 358] width 36 height 36
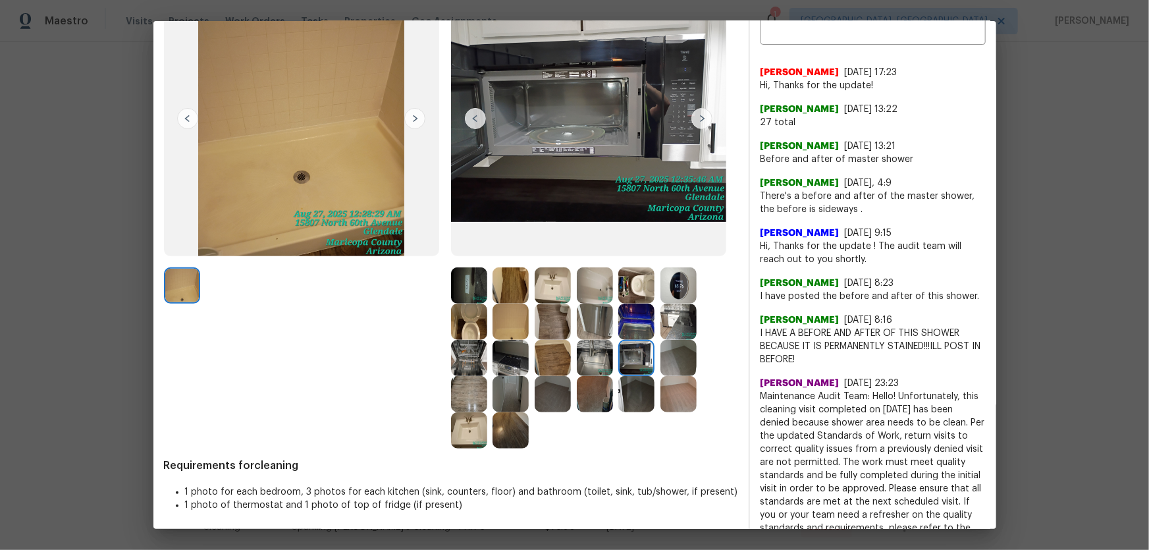
click at [600, 364] on img at bounding box center [595, 358] width 36 height 36
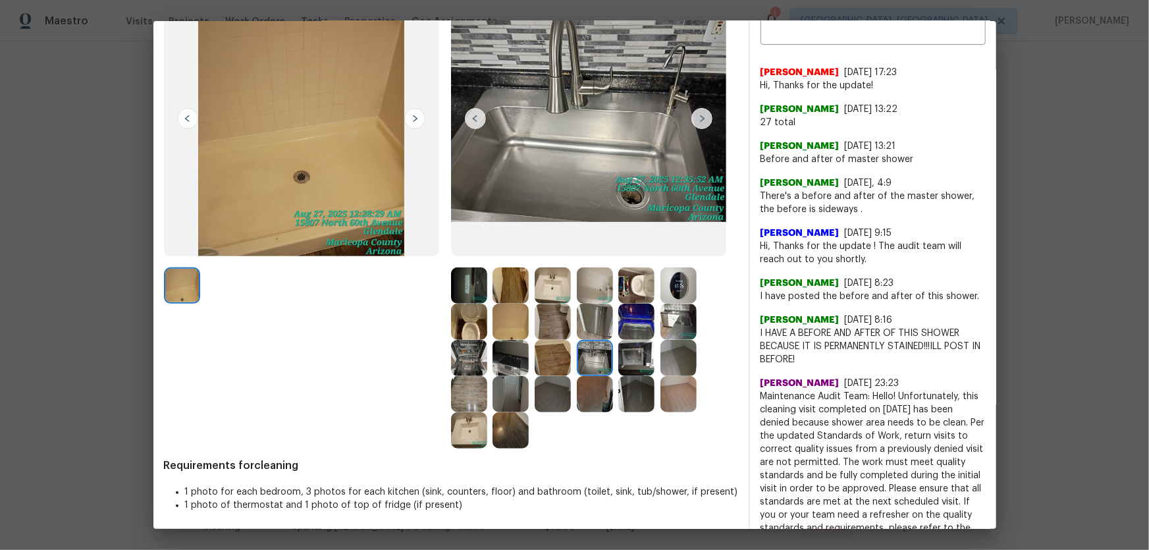
click at [596, 395] on img at bounding box center [595, 394] width 36 height 36
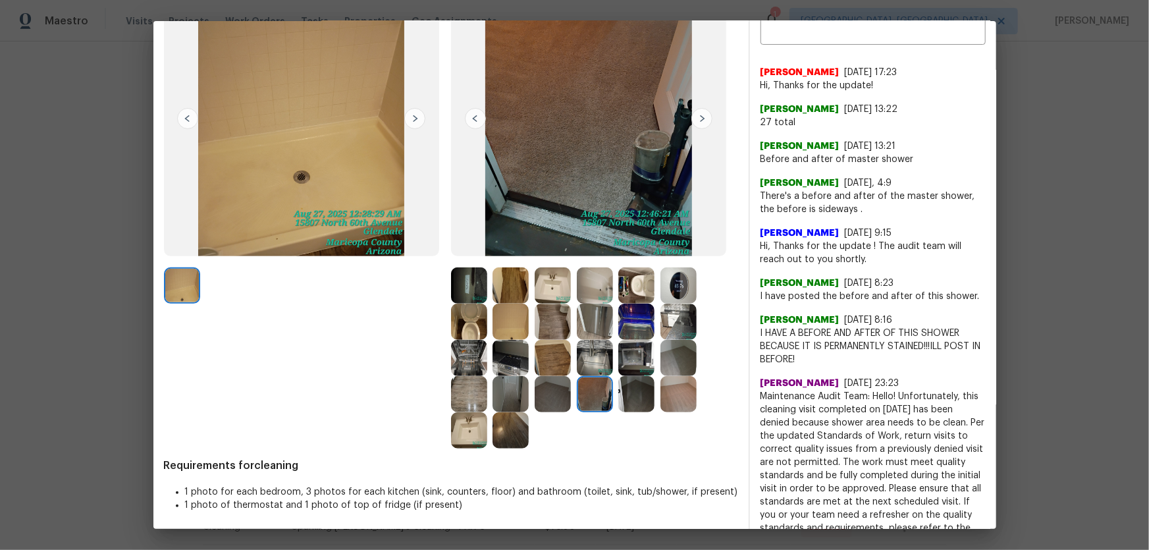
click at [541, 401] on img at bounding box center [553, 394] width 36 height 36
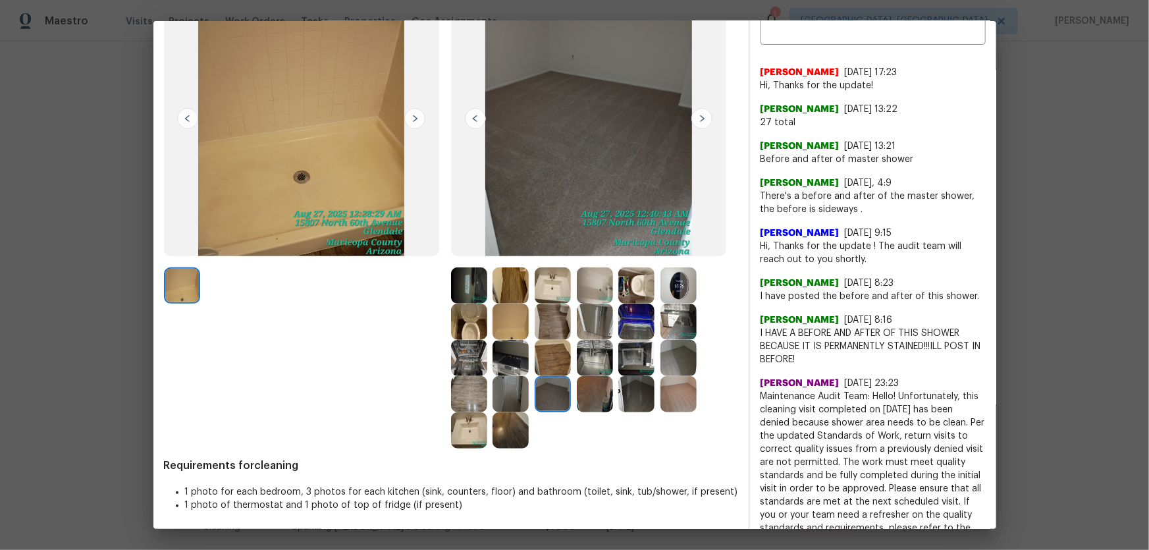
click at [509, 429] on img at bounding box center [511, 430] width 36 height 36
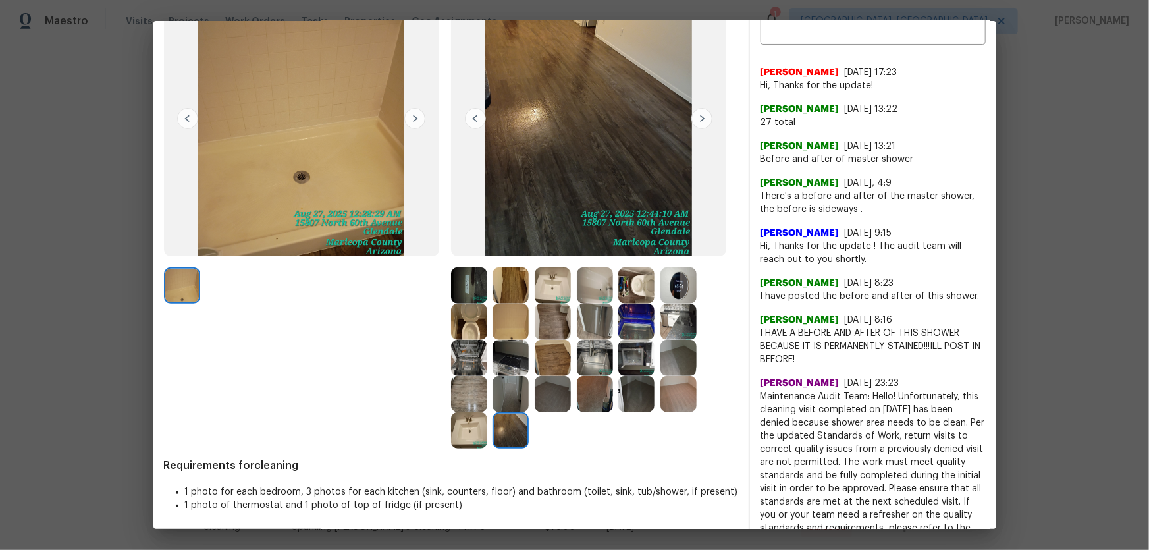
click at [464, 431] on img at bounding box center [469, 430] width 36 height 36
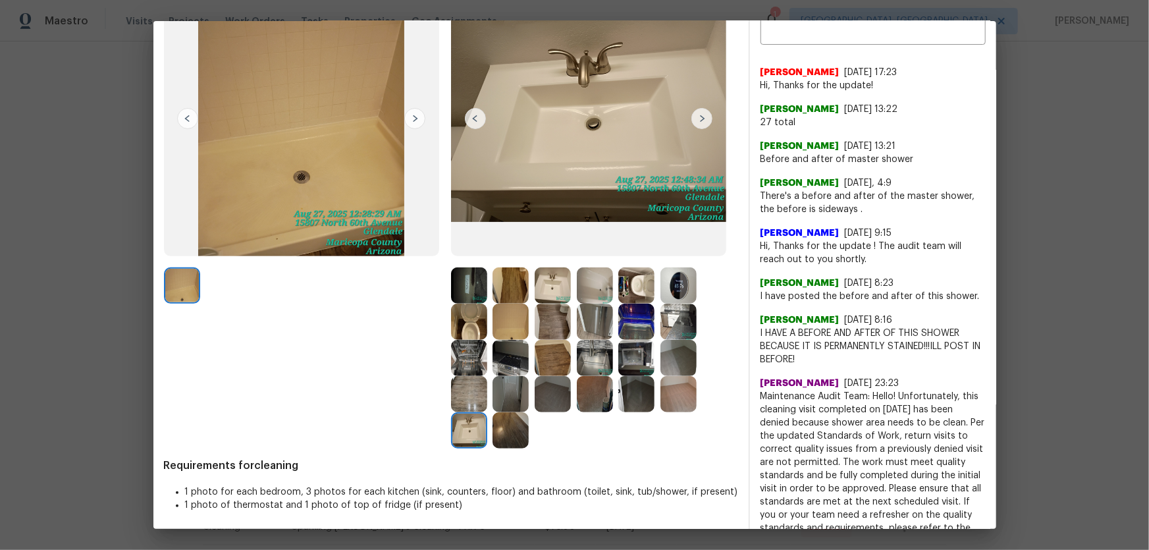
click at [464, 403] on img at bounding box center [469, 394] width 36 height 36
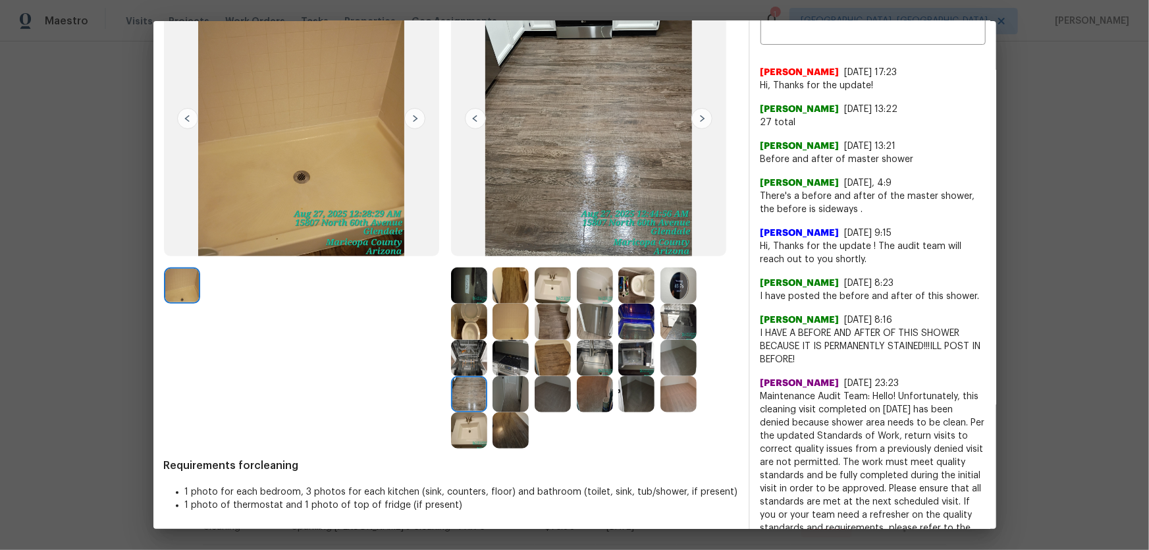
click at [501, 403] on img at bounding box center [511, 394] width 36 height 36
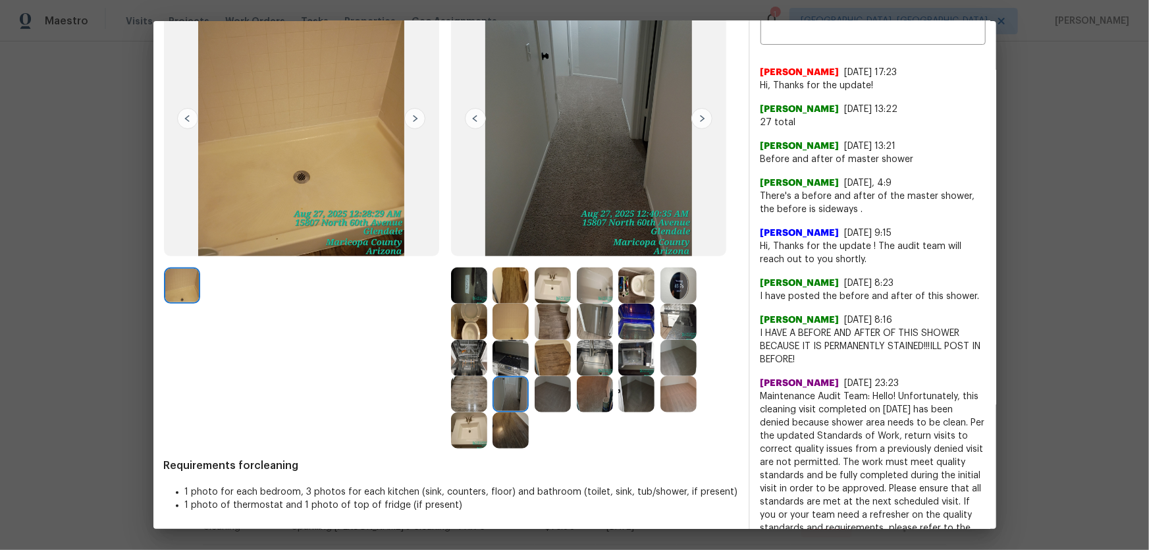
click at [501, 365] on img at bounding box center [511, 358] width 36 height 36
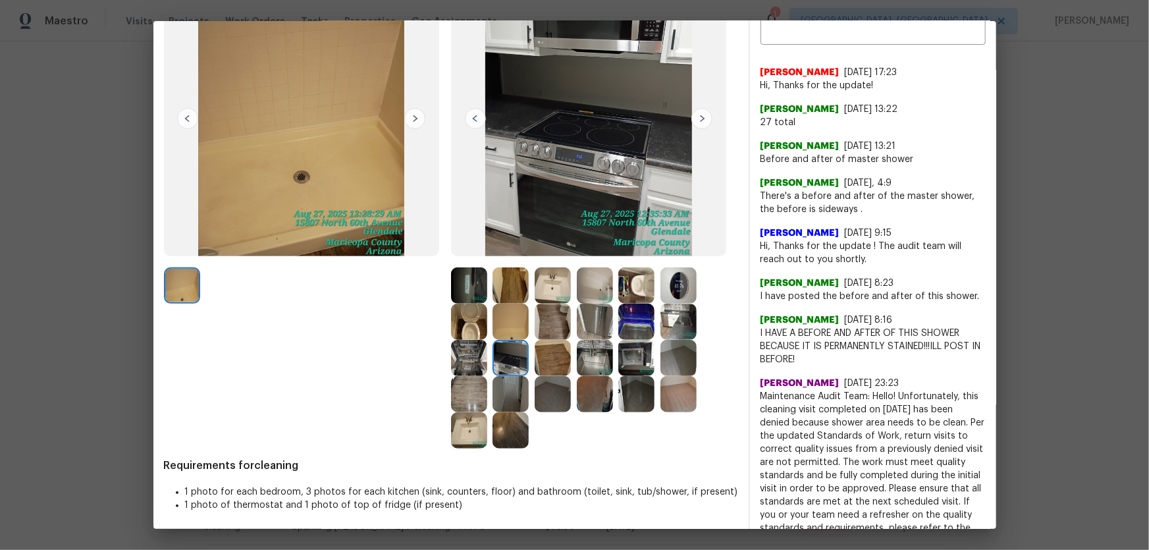
click at [478, 365] on img at bounding box center [469, 358] width 36 height 36
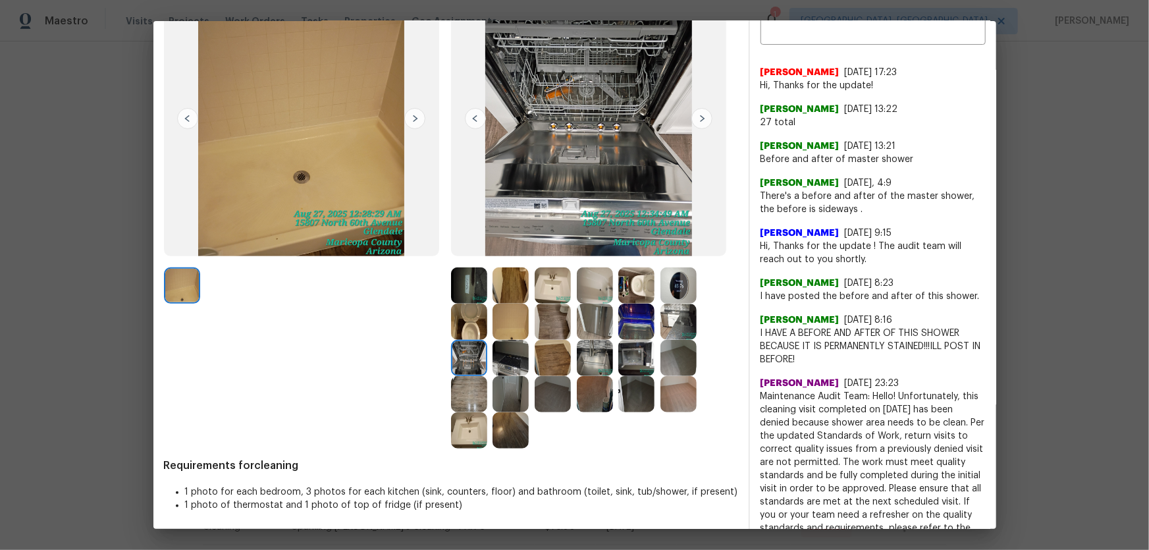
click at [465, 309] on img at bounding box center [469, 322] width 36 height 36
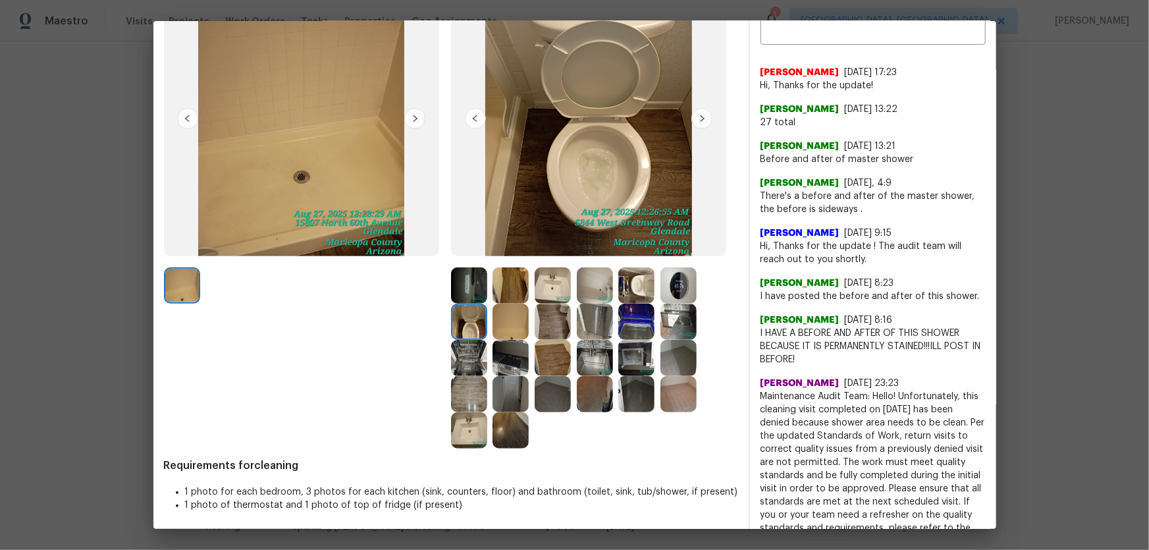
click at [499, 287] on img at bounding box center [511, 285] width 36 height 36
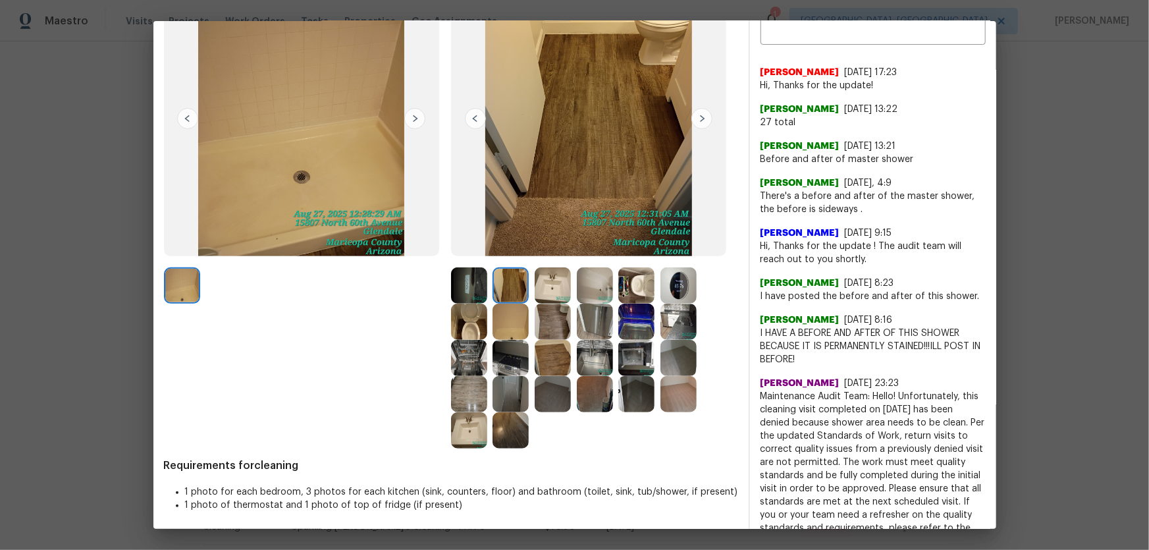
click at [560, 292] on img at bounding box center [553, 285] width 36 height 36
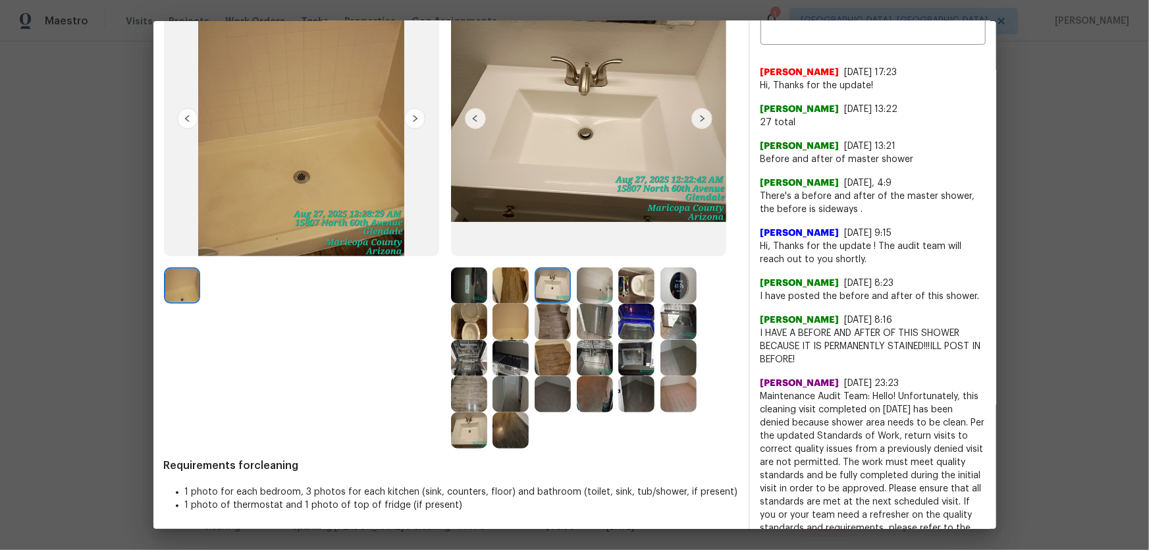
click at [593, 290] on img at bounding box center [595, 285] width 36 height 36
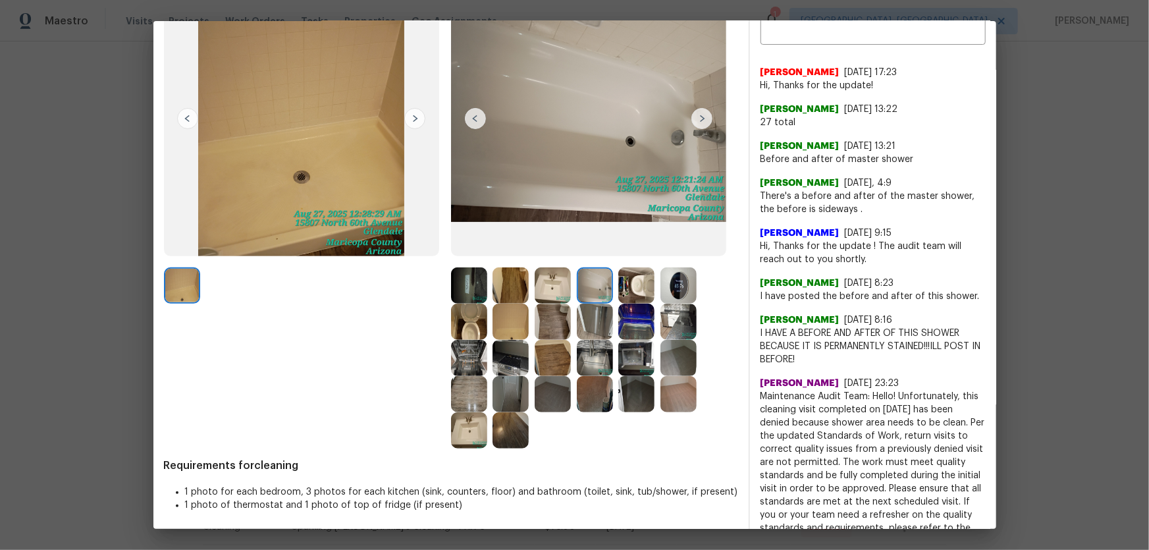
click at [630, 290] on img at bounding box center [637, 285] width 36 height 36
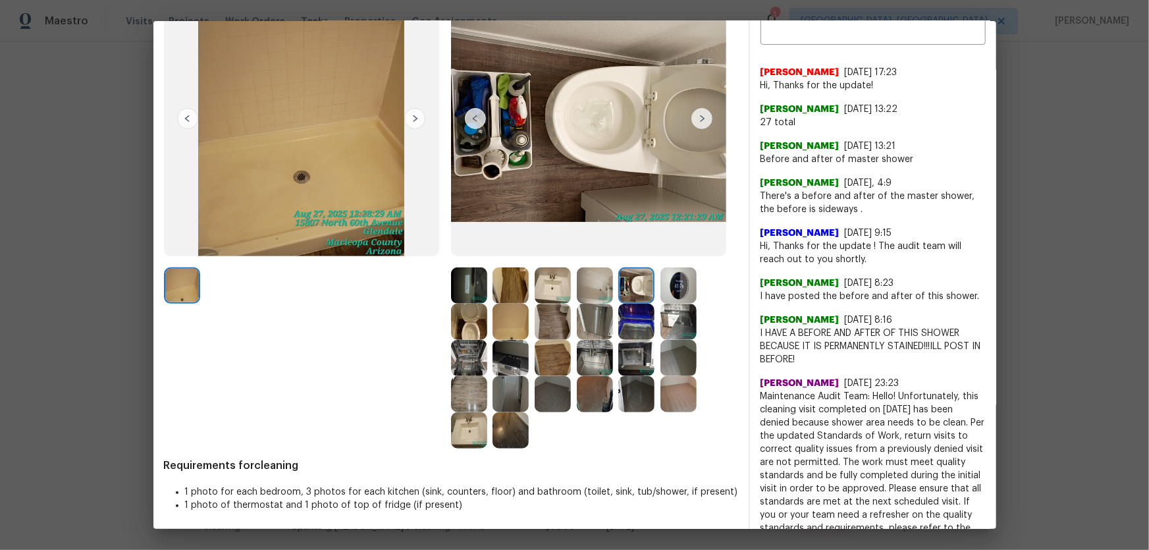
click at [673, 289] on img at bounding box center [679, 285] width 36 height 36
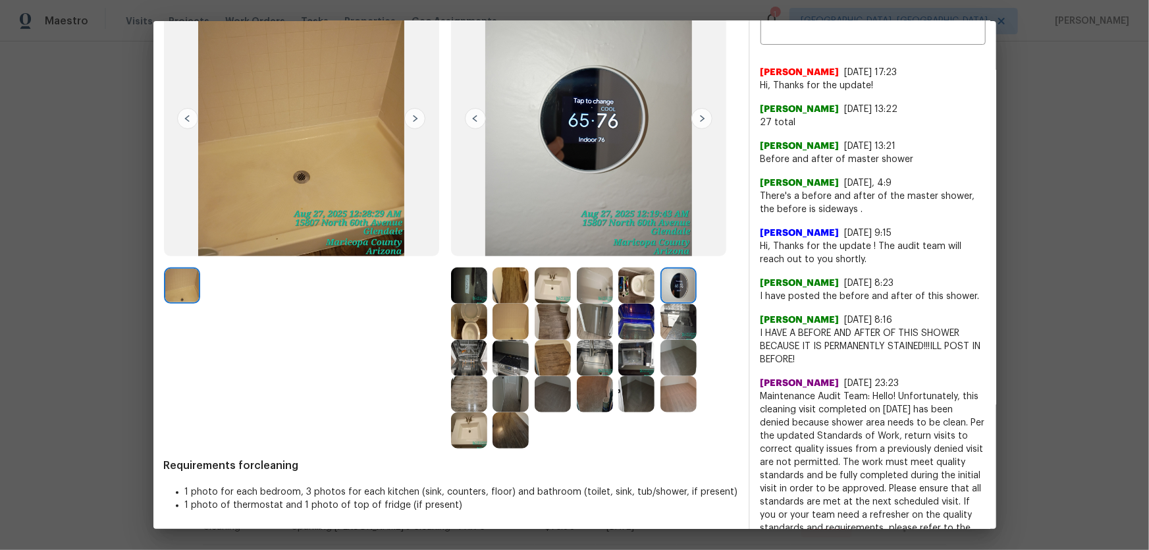
click at [682, 317] on img at bounding box center [679, 322] width 36 height 36
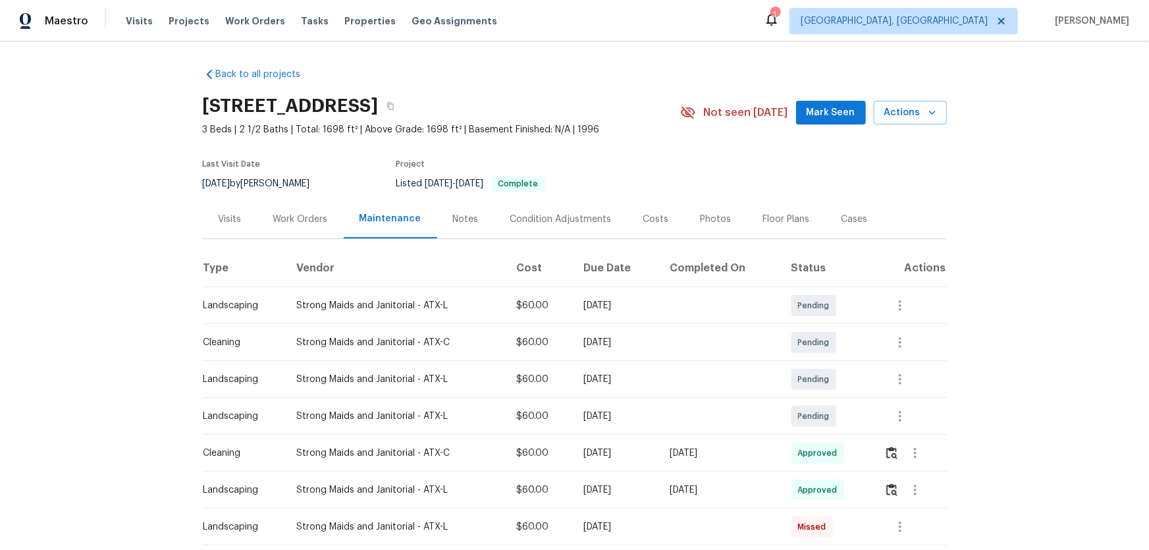
click at [817, 363] on td at bounding box center [910, 453] width 73 height 37
click at [817, 363] on button "button" at bounding box center [892, 453] width 15 height 32
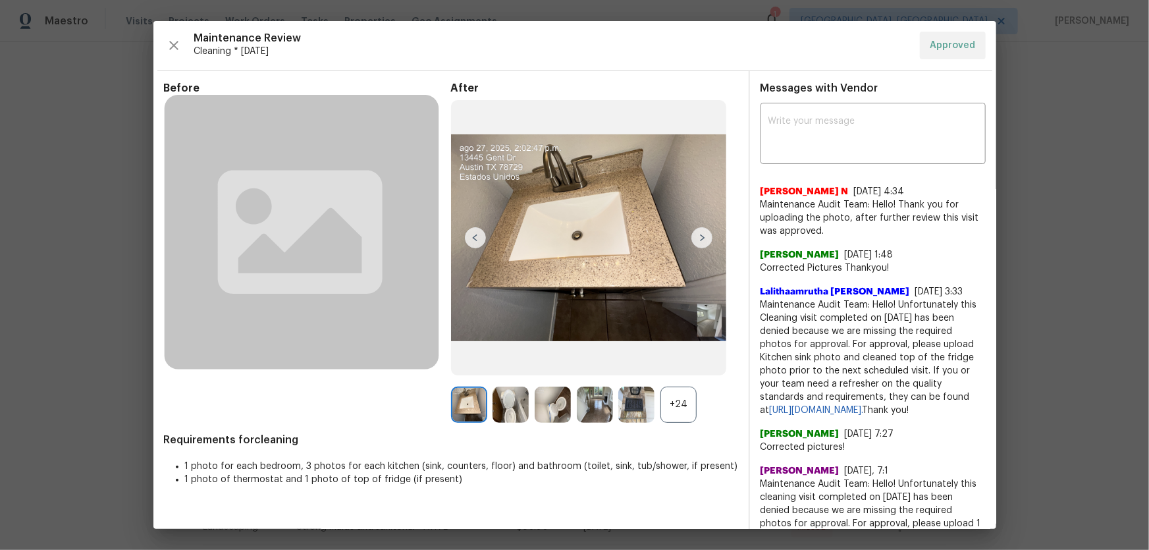
click at [680, 363] on div "+24" at bounding box center [679, 405] width 36 height 36
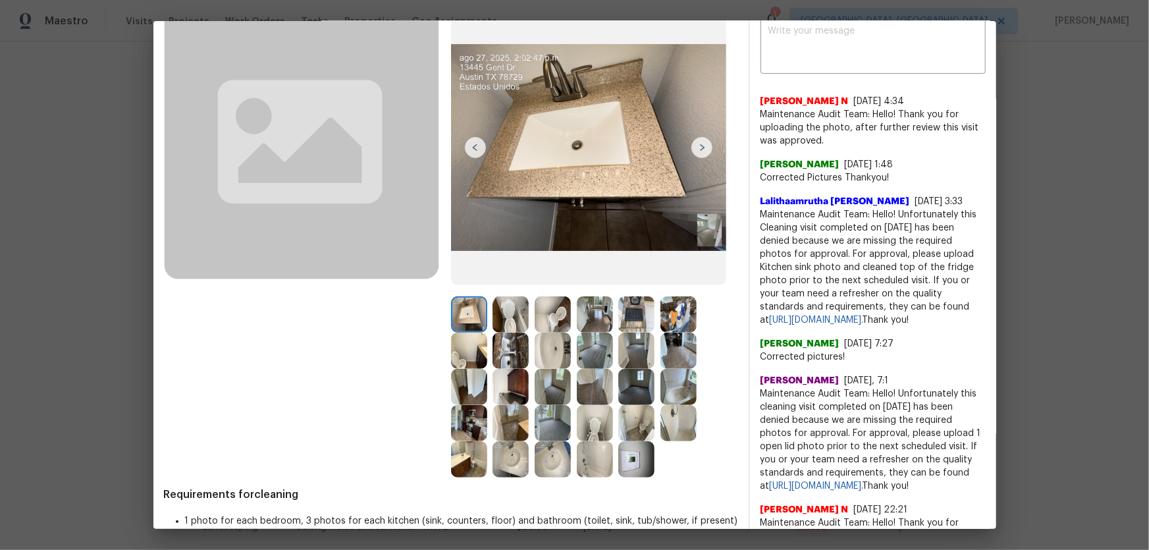
scroll to position [119, 0]
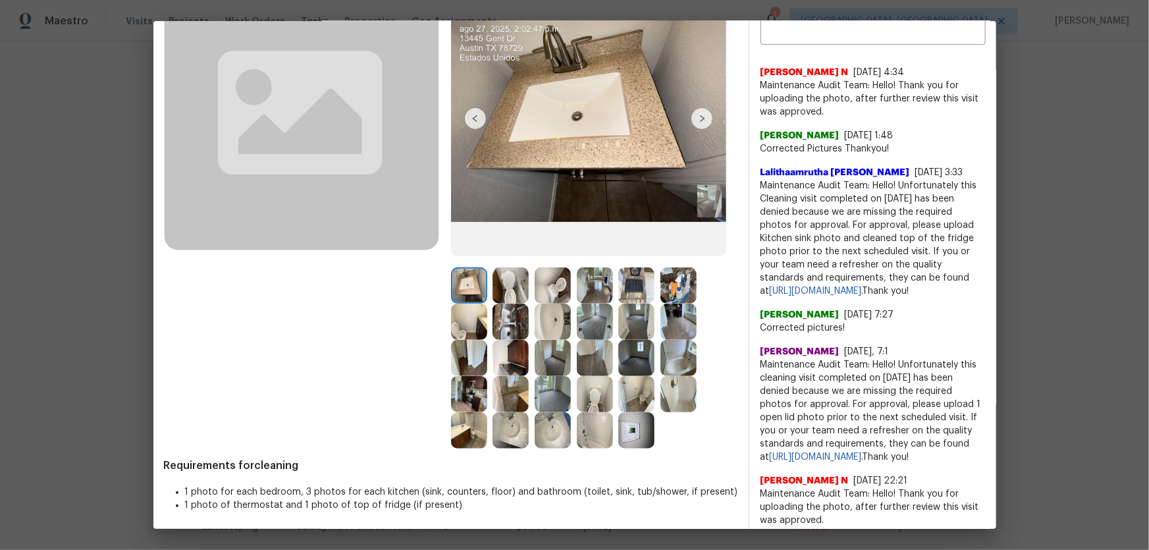
click at [597, 363] on img at bounding box center [595, 394] width 36 height 36
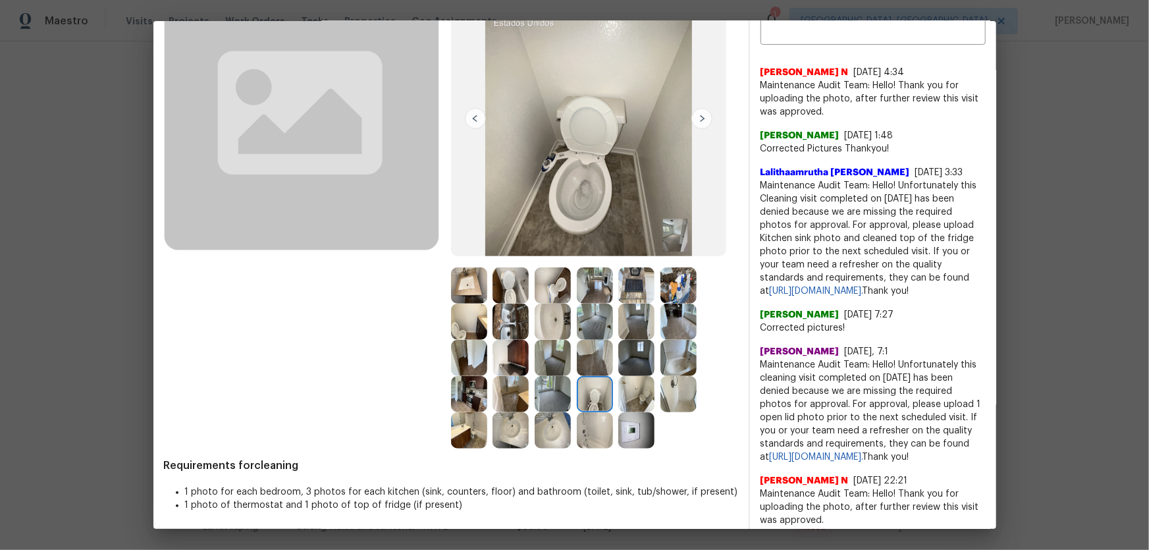
click at [563, 287] on img at bounding box center [553, 285] width 36 height 36
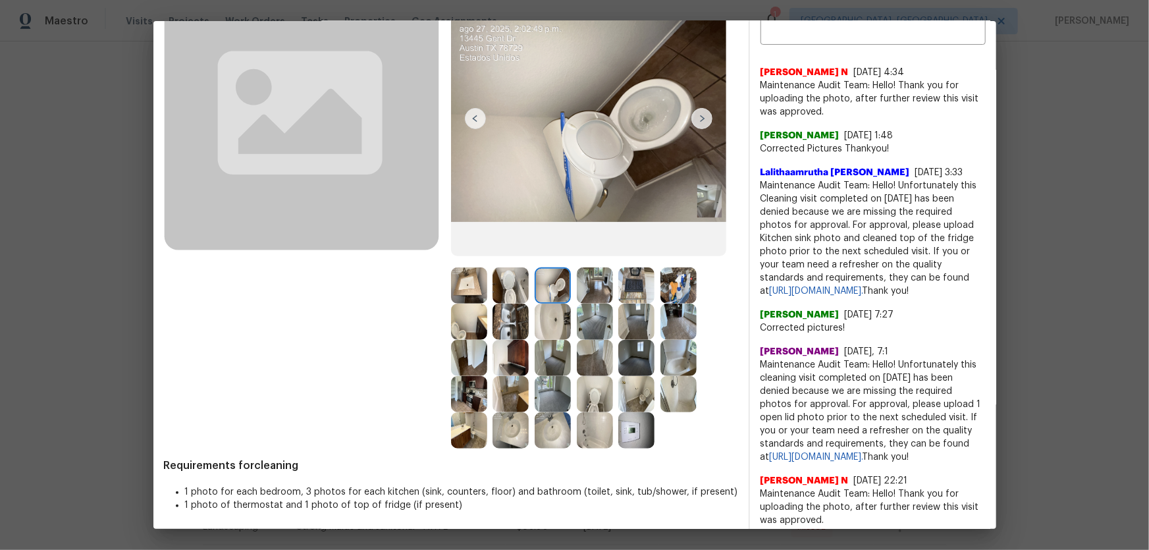
click at [514, 279] on img at bounding box center [511, 285] width 36 height 36
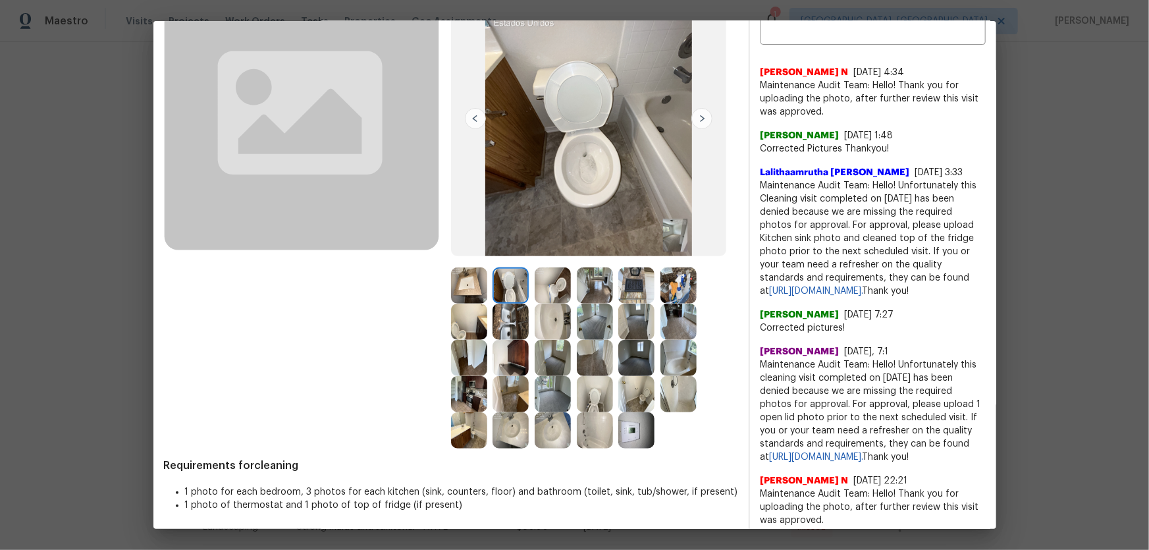
click at [546, 304] on img at bounding box center [553, 322] width 36 height 36
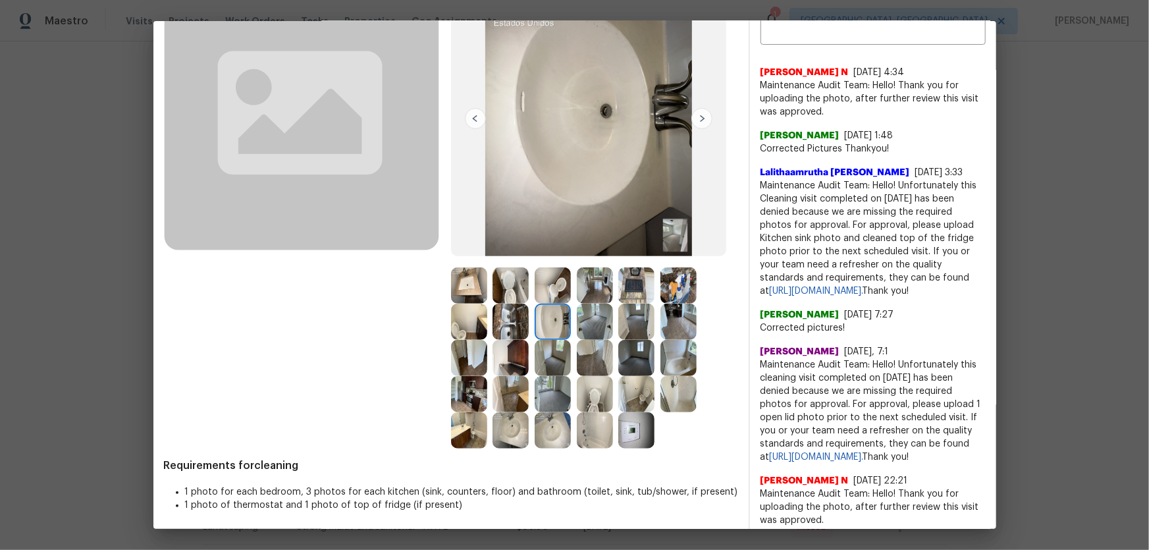
click at [535, 363] on img at bounding box center [553, 430] width 36 height 36
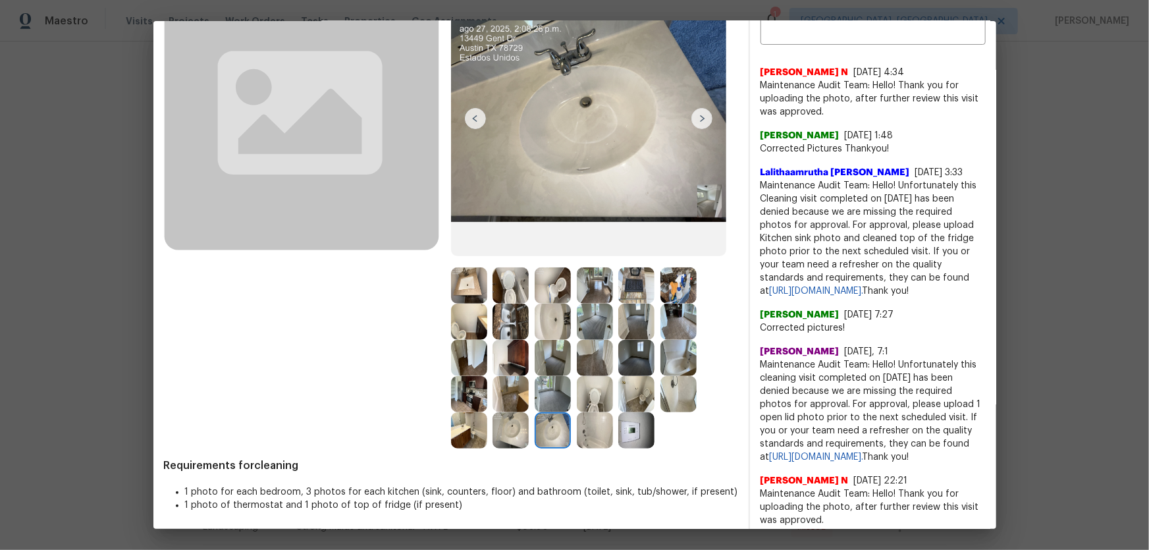
click at [509, 363] on img at bounding box center [511, 430] width 36 height 36
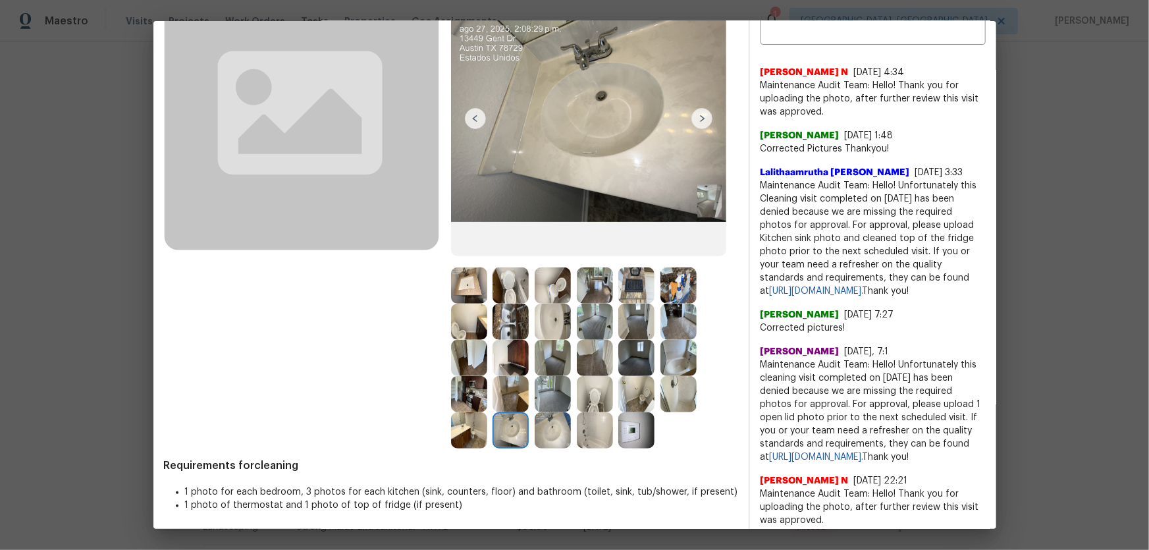
click at [596, 363] on img at bounding box center [595, 430] width 36 height 36
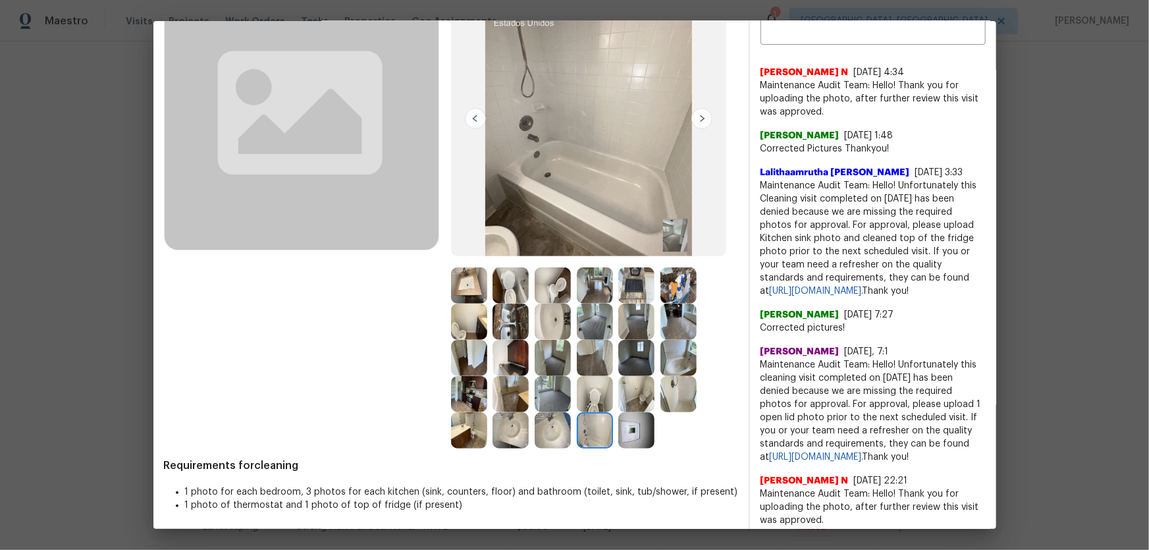
click at [675, 363] on img at bounding box center [679, 394] width 36 height 36
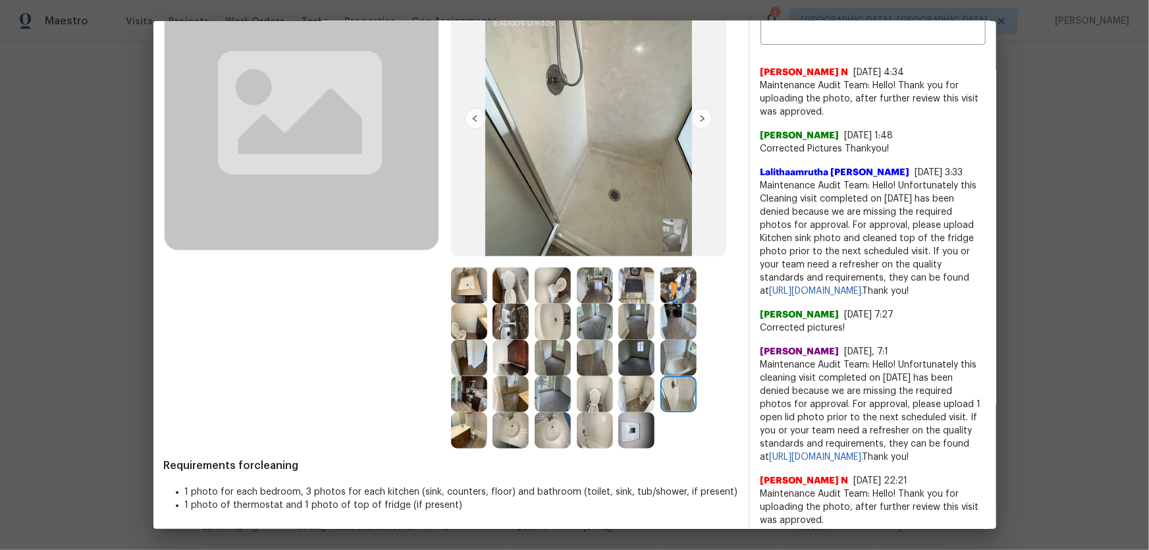
click at [604, 285] on img at bounding box center [595, 285] width 36 height 36
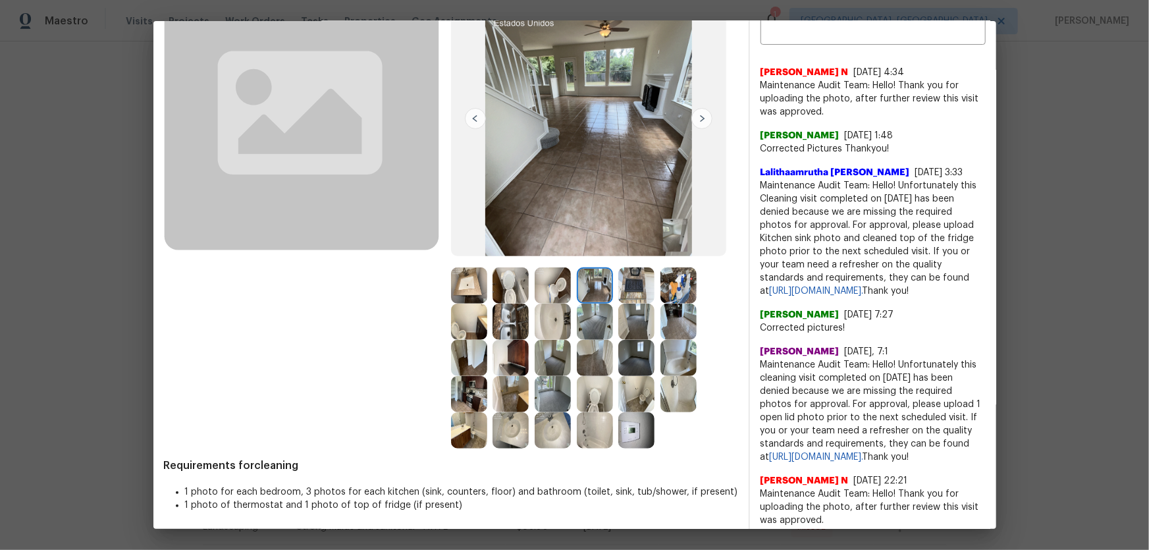
click at [646, 285] on img at bounding box center [637, 285] width 36 height 36
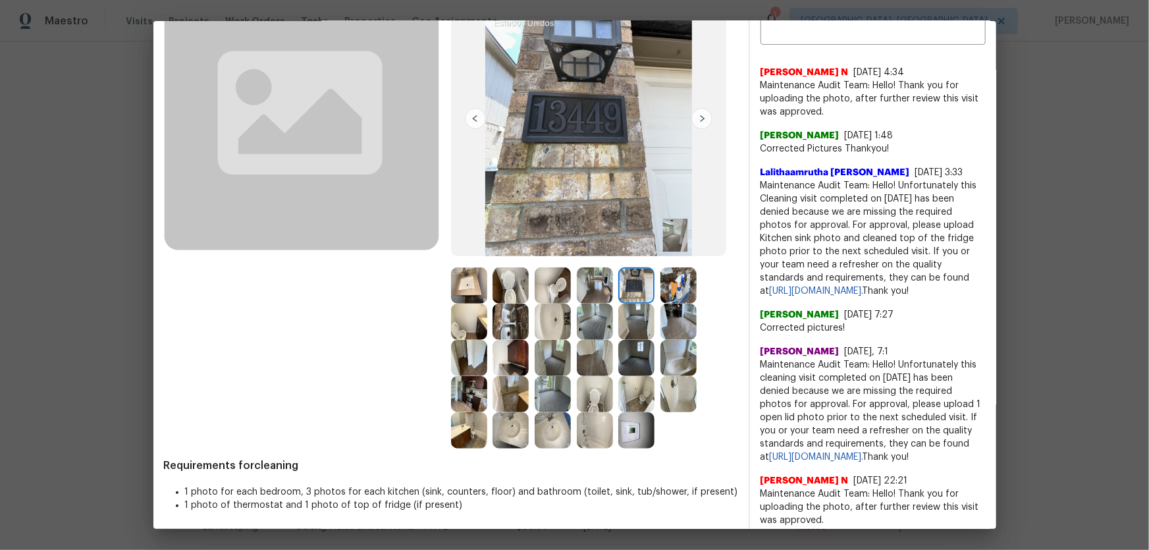
click at [669, 285] on img at bounding box center [679, 285] width 36 height 36
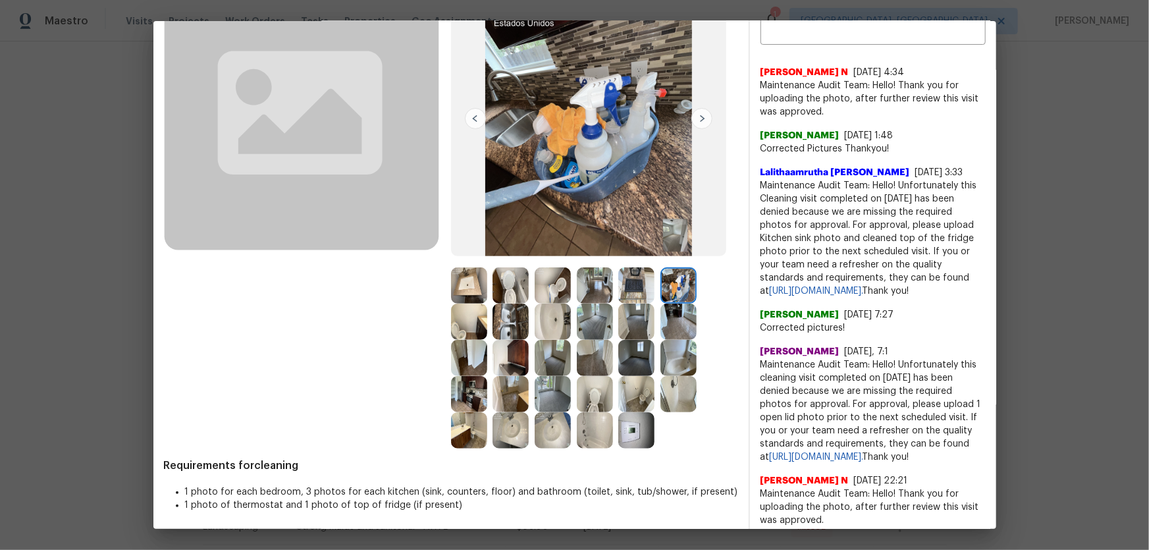
click at [675, 319] on img at bounding box center [679, 322] width 36 height 36
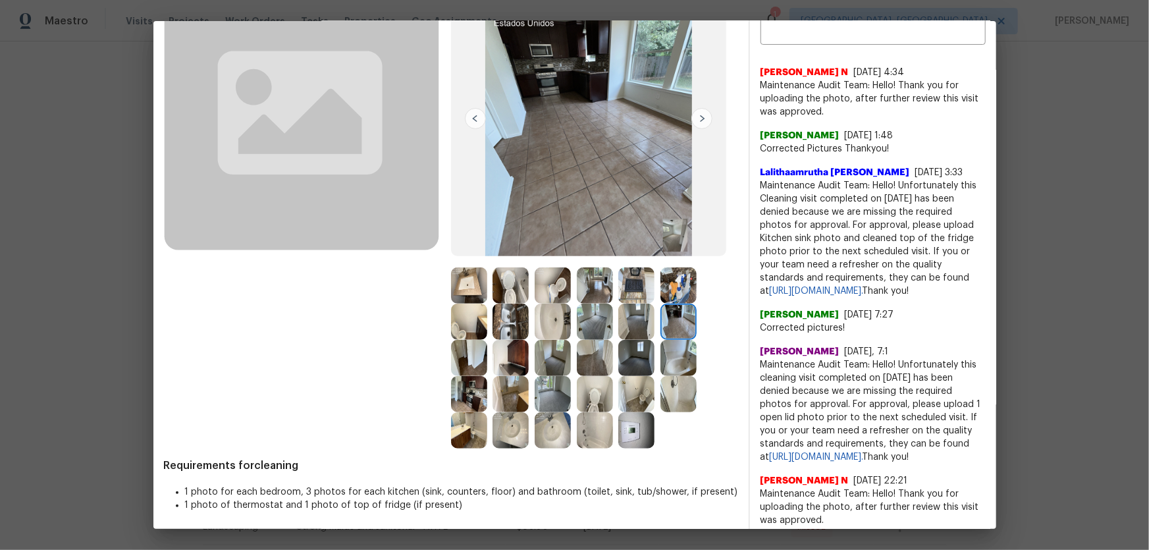
click at [501, 317] on img at bounding box center [511, 322] width 36 height 36
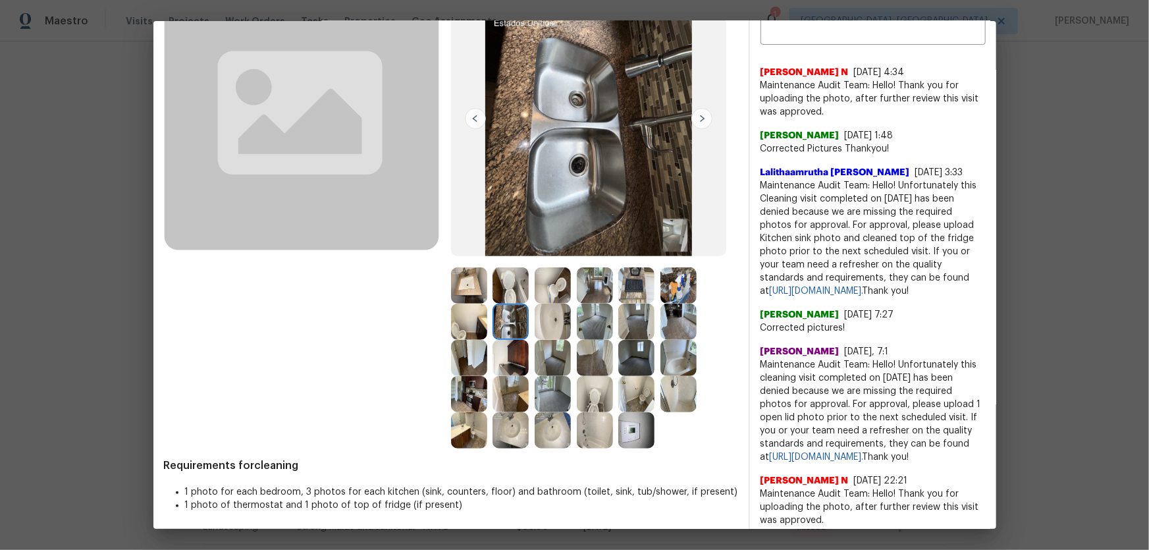
click at [468, 316] on img at bounding box center [469, 322] width 36 height 36
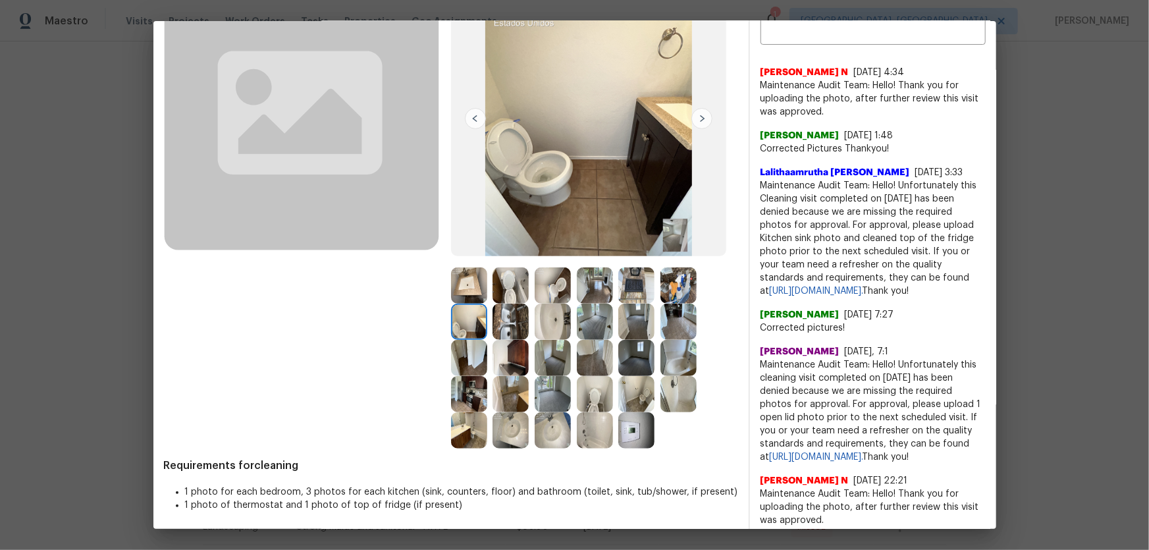
click at [470, 348] on img at bounding box center [469, 358] width 36 height 36
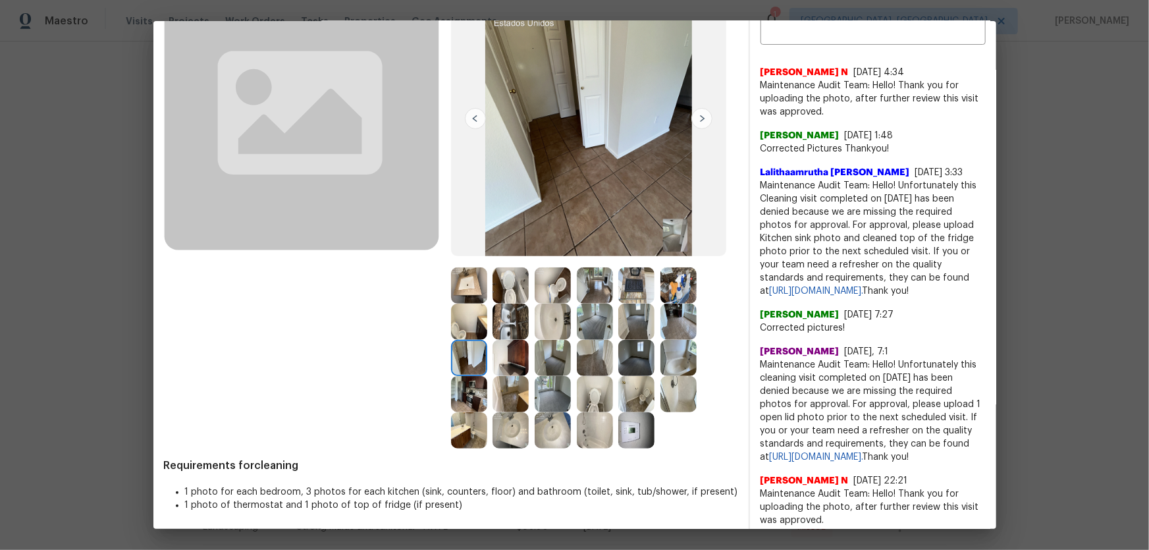
click at [505, 359] on img at bounding box center [511, 358] width 36 height 36
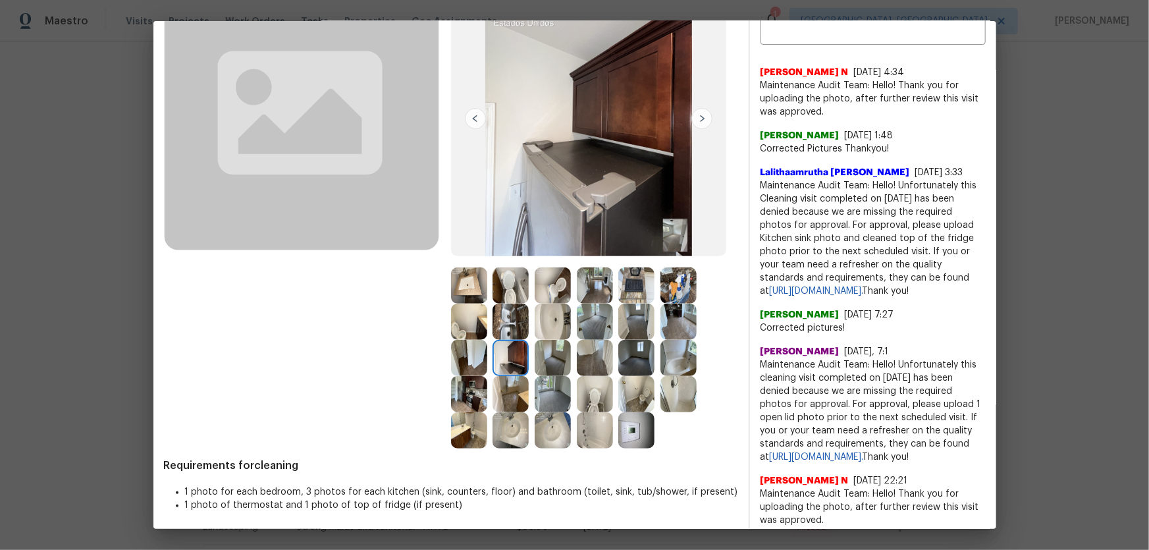
click at [472, 363] on img at bounding box center [469, 394] width 36 height 36
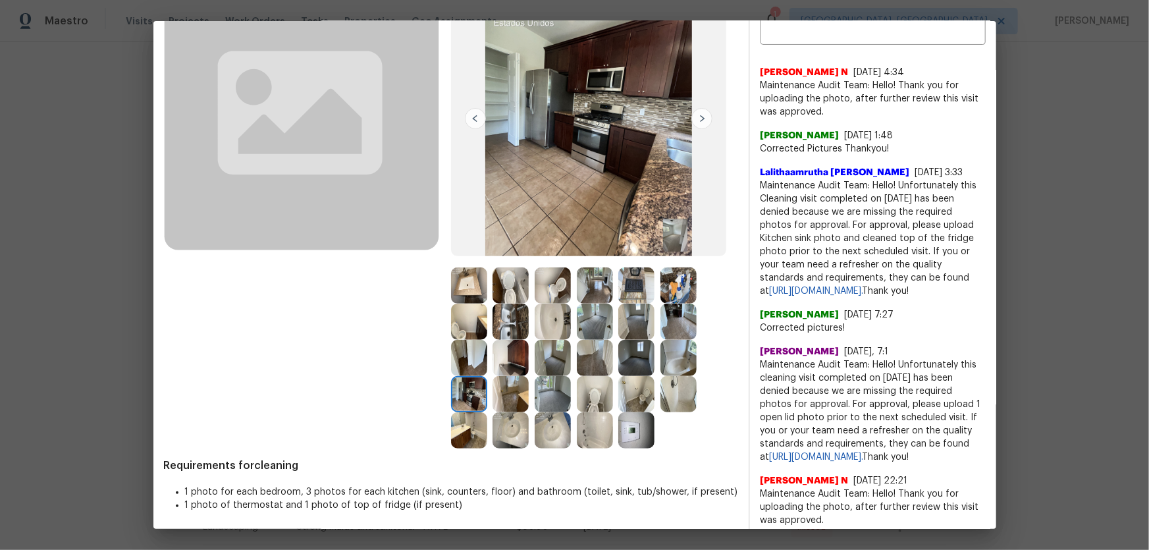
click at [493, 363] on img at bounding box center [511, 394] width 36 height 36
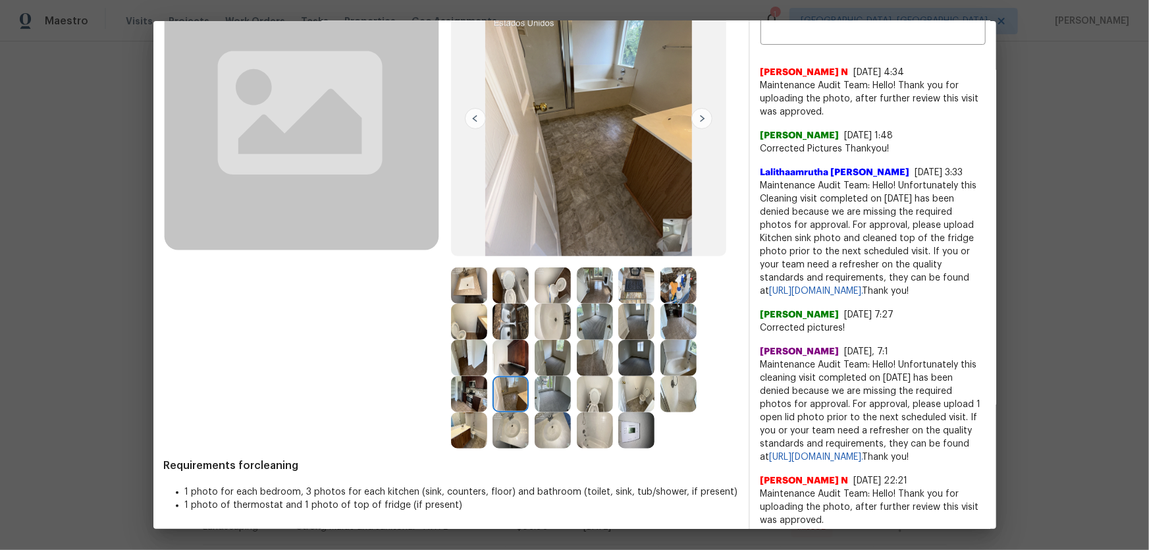
click at [547, 363] on img at bounding box center [553, 394] width 36 height 36
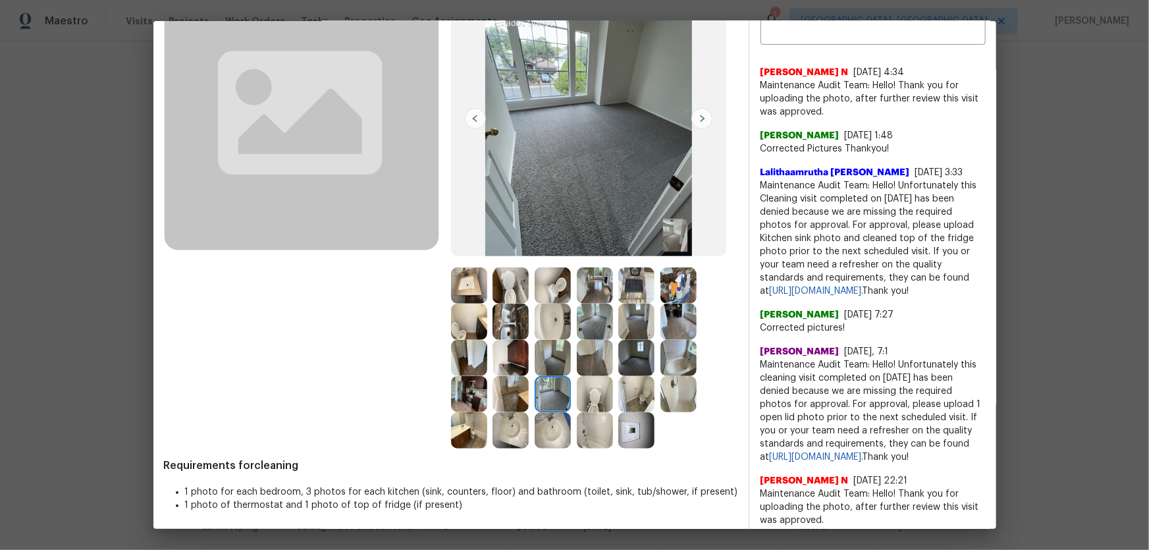
click at [551, 353] on img at bounding box center [553, 358] width 36 height 36
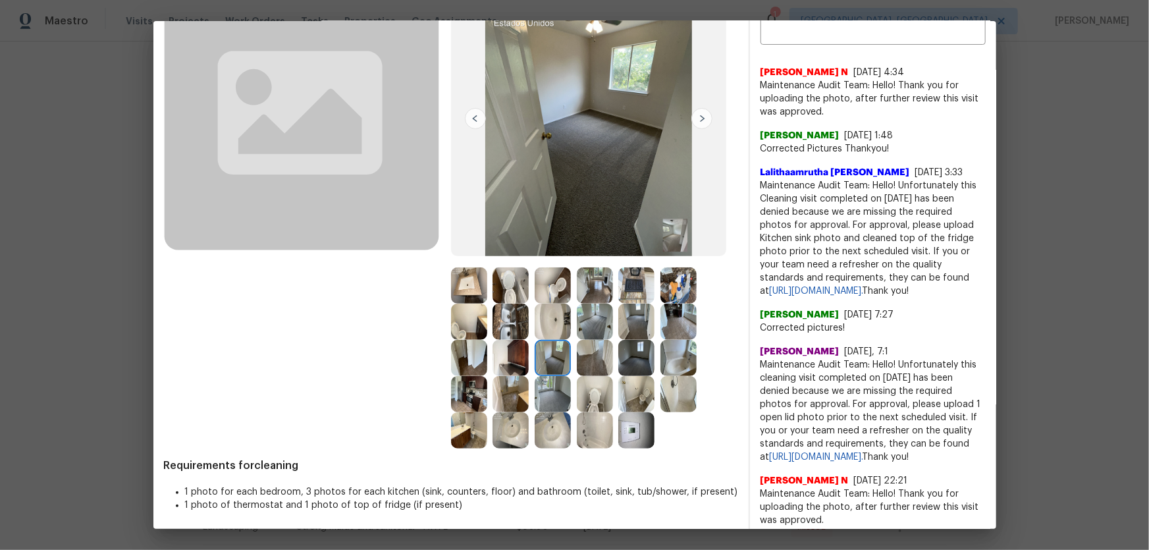
click at [591, 324] on img at bounding box center [595, 322] width 36 height 36
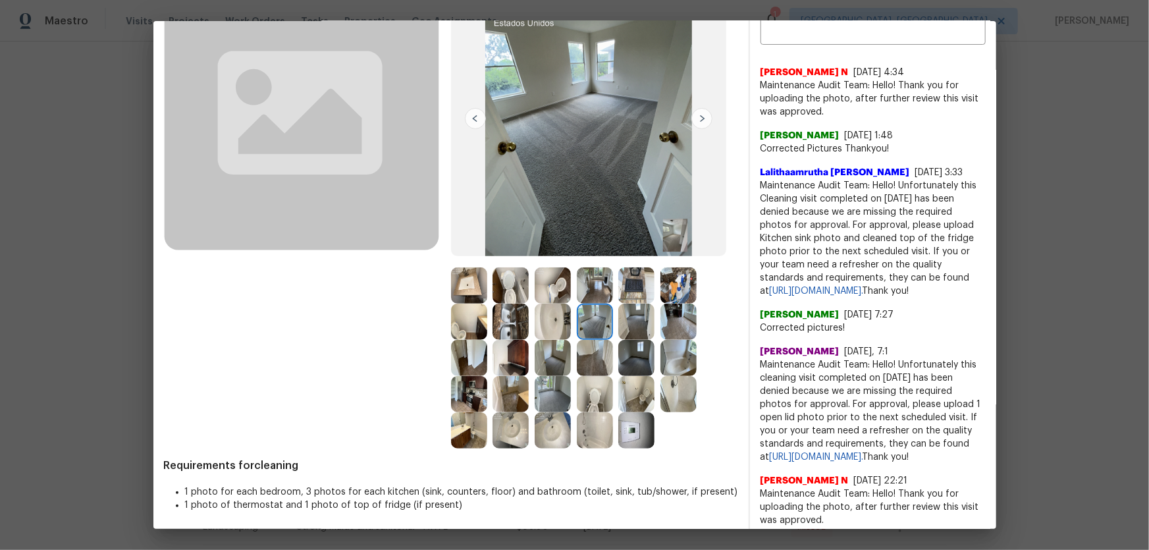
click at [626, 344] on img at bounding box center [637, 358] width 36 height 36
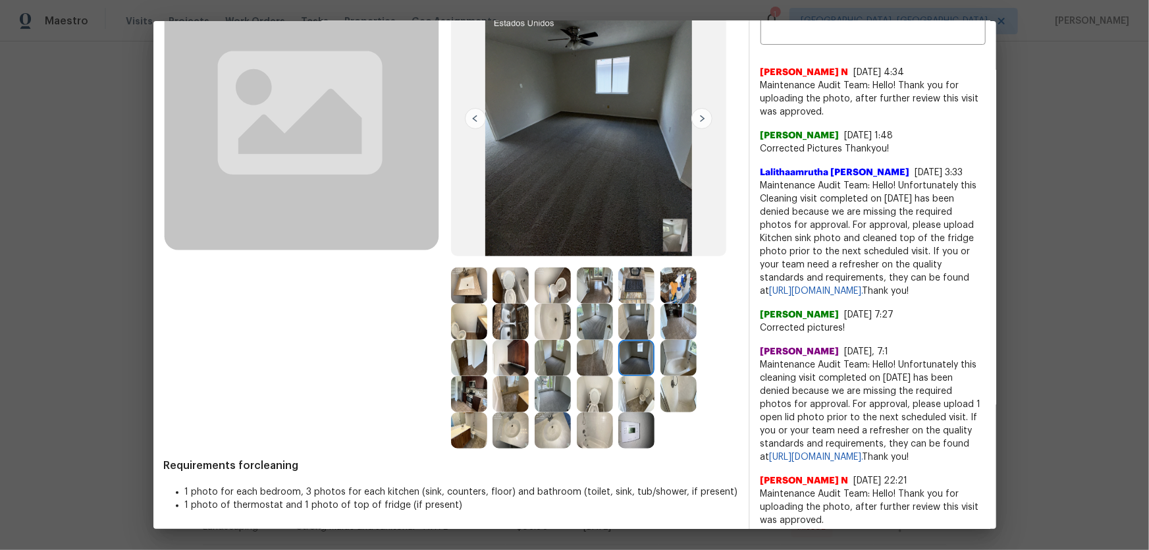
click at [638, 319] on img at bounding box center [637, 322] width 36 height 36
